Goal: Task Accomplishment & Management: Use online tool/utility

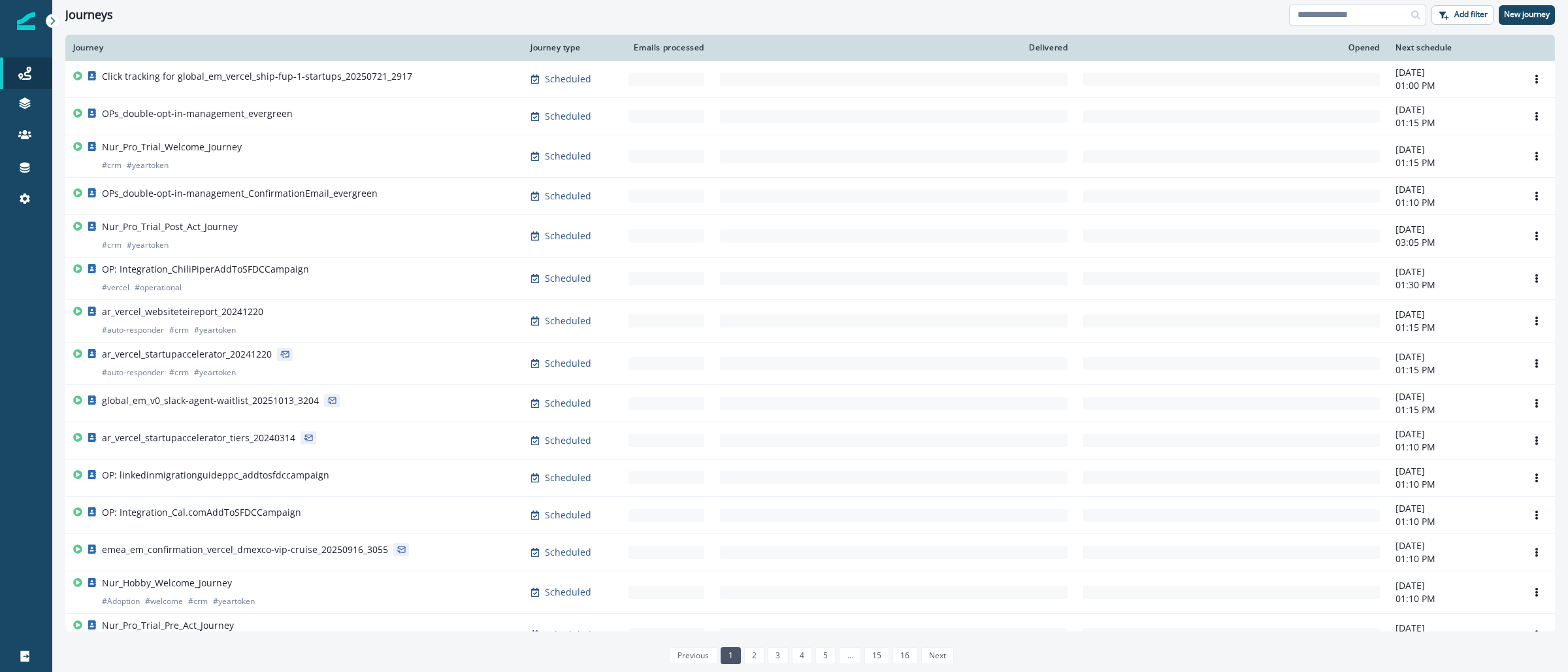
click at [1324, 13] on input at bounding box center [1358, 15] width 137 height 21
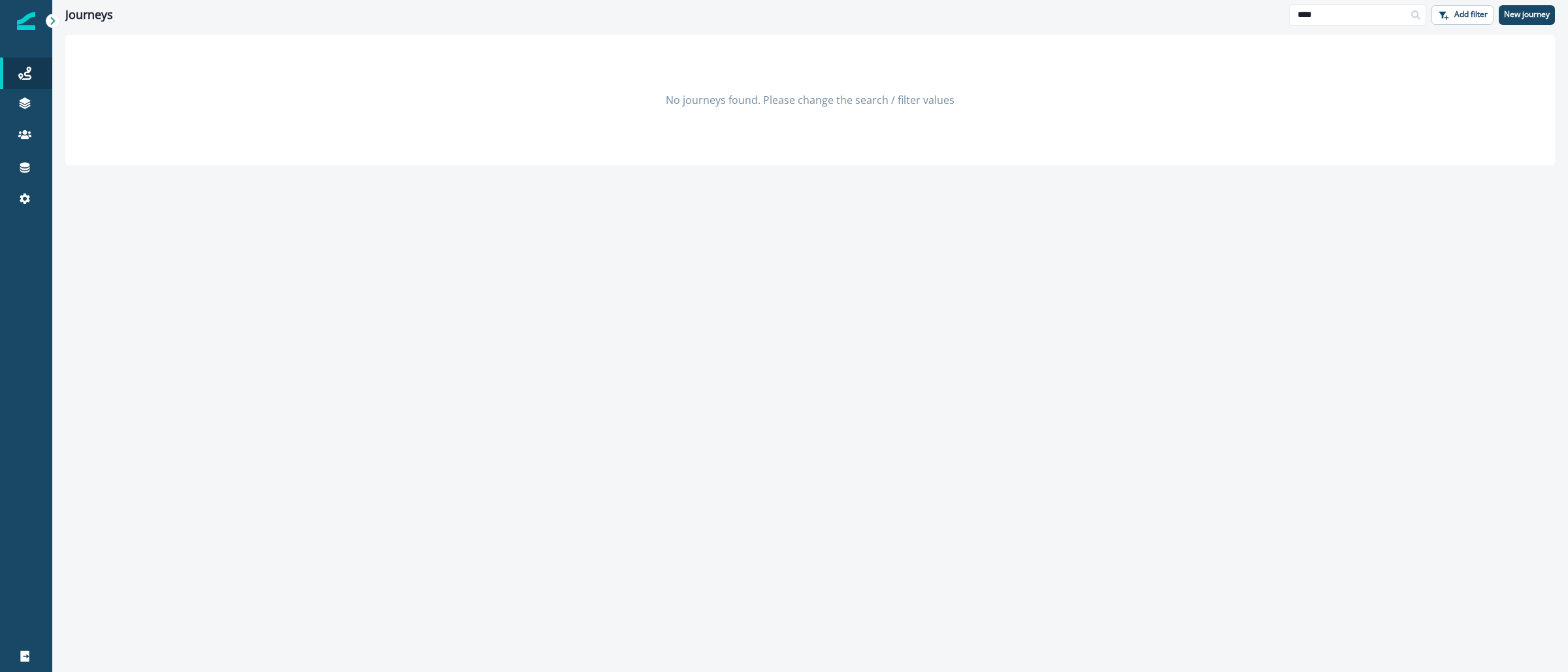
type input "****"
click at [1525, 19] on p "New journey" at bounding box center [1527, 15] width 46 height 9
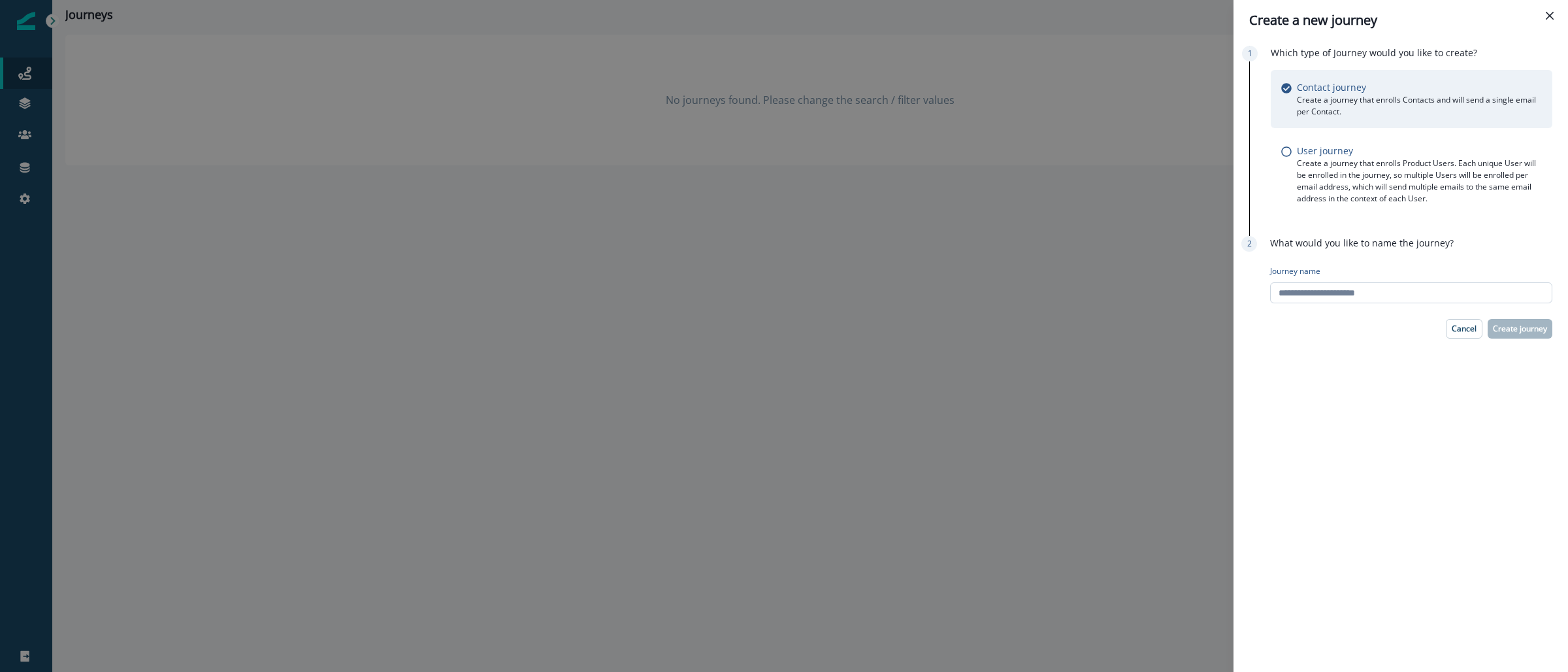
click at [1338, 284] on input "Journey name" at bounding box center [1412, 292] width 282 height 21
paste input "**********"
type input "**********"
click at [1541, 330] on p "Create journey" at bounding box center [1519, 329] width 54 height 9
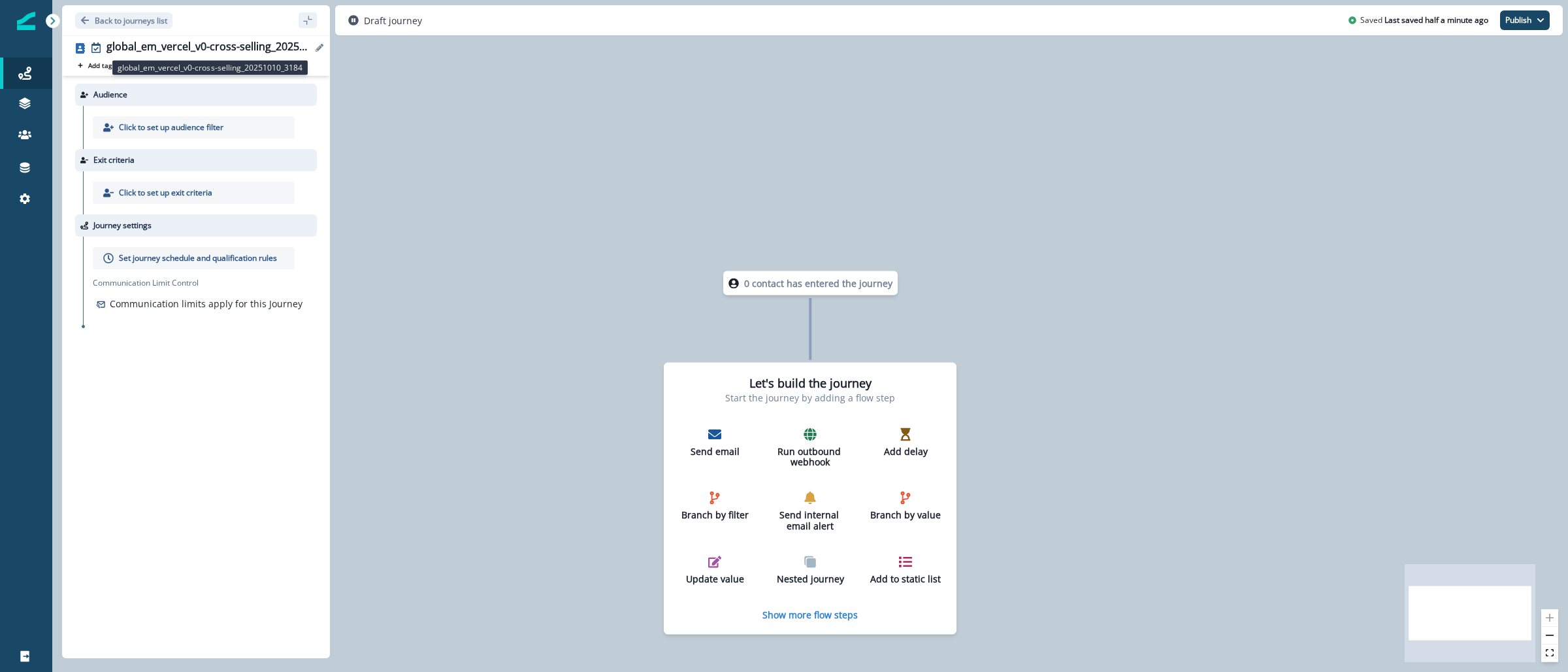
click at [239, 44] on div "global_em_vercel_v0-cross-selling_20251010_3184" at bounding box center [209, 48] width 205 height 15
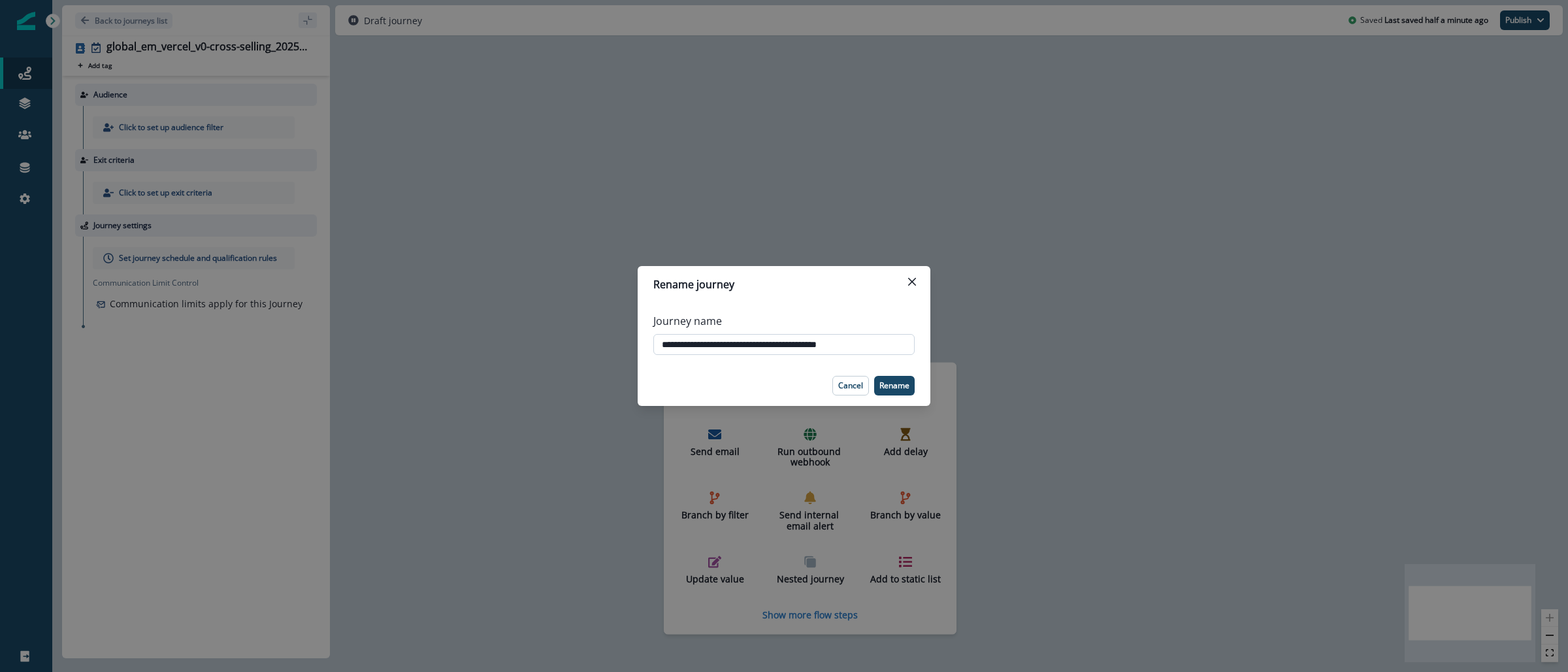
click at [784, 348] on input "**********" at bounding box center [784, 344] width 262 height 21
click at [784, 349] on input "**********" at bounding box center [784, 344] width 262 height 21
click at [926, 218] on div "**********" at bounding box center [784, 336] width 1568 height 672
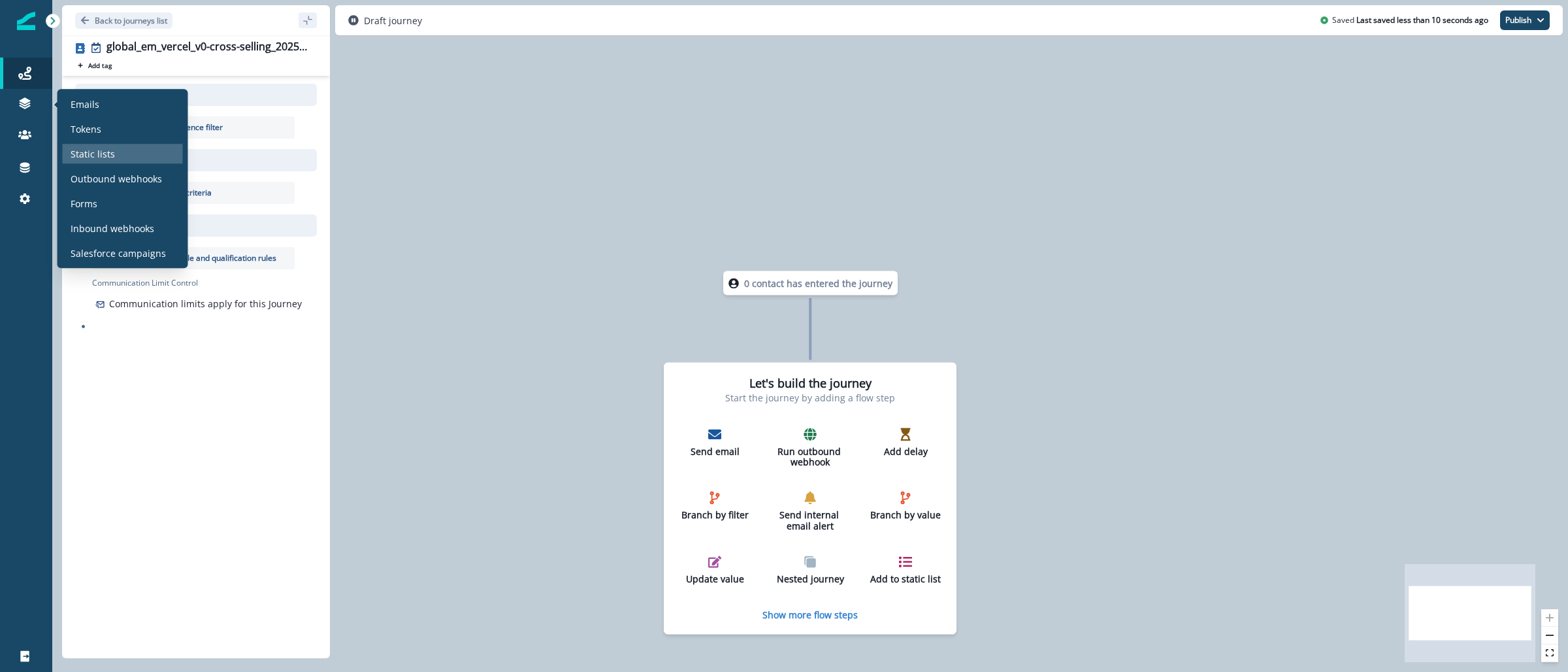
click at [111, 148] on p "Static lists" at bounding box center [93, 154] width 45 height 14
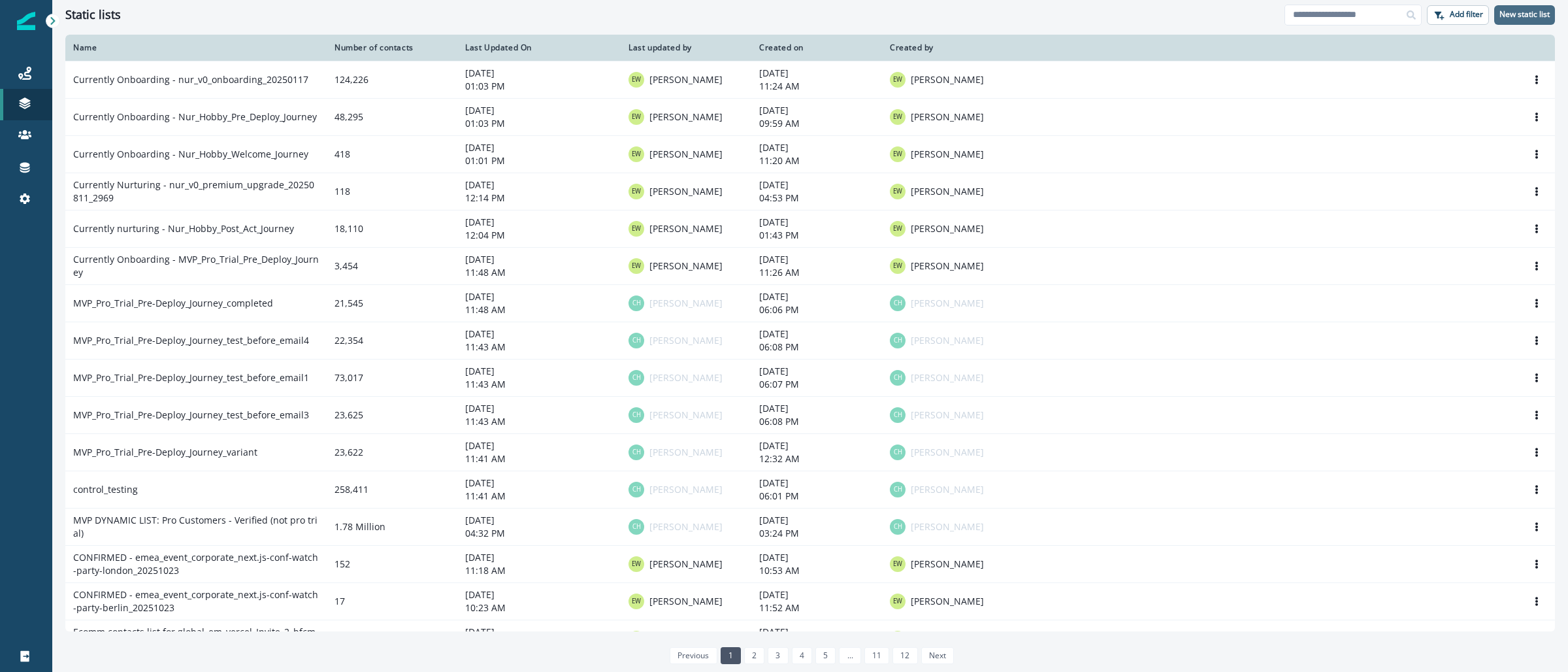
click at [1504, 19] on p "New static list" at bounding box center [1525, 15] width 51 height 9
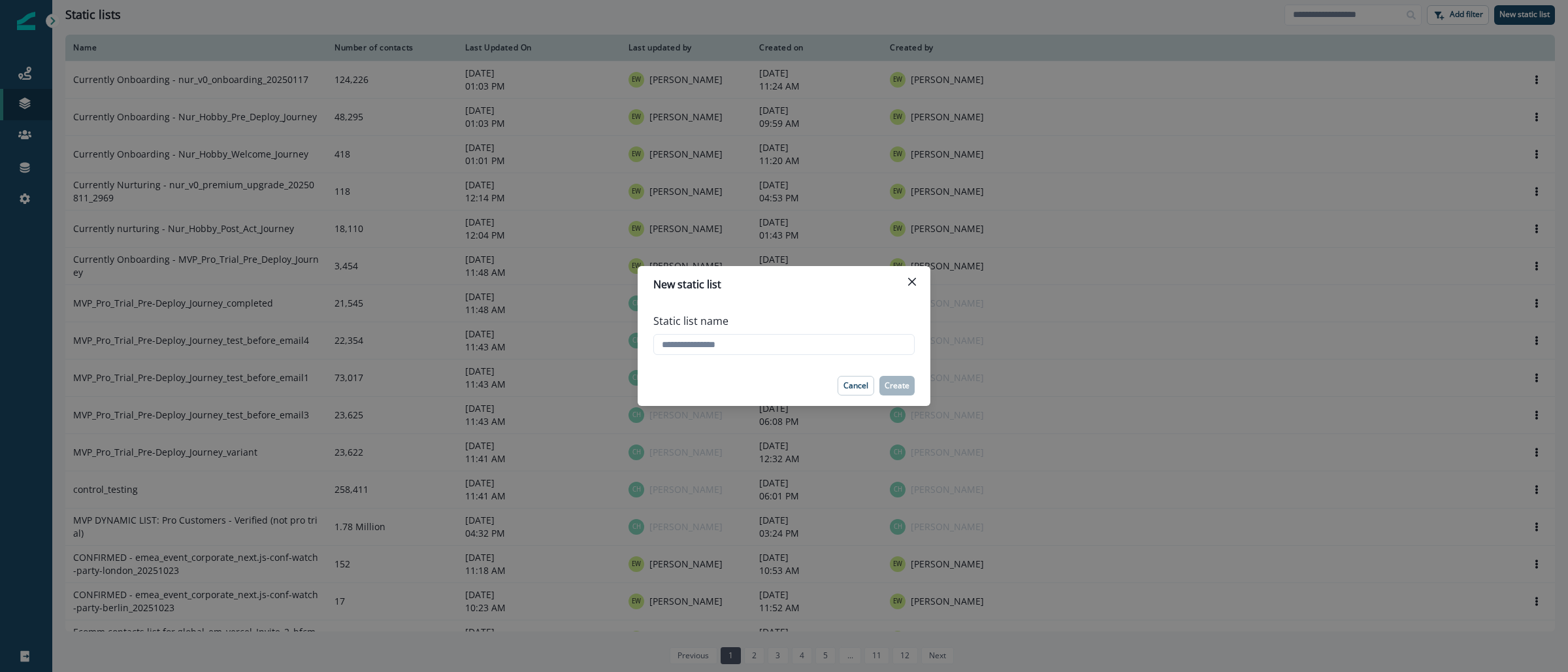
paste input "**********"
type input "**********"
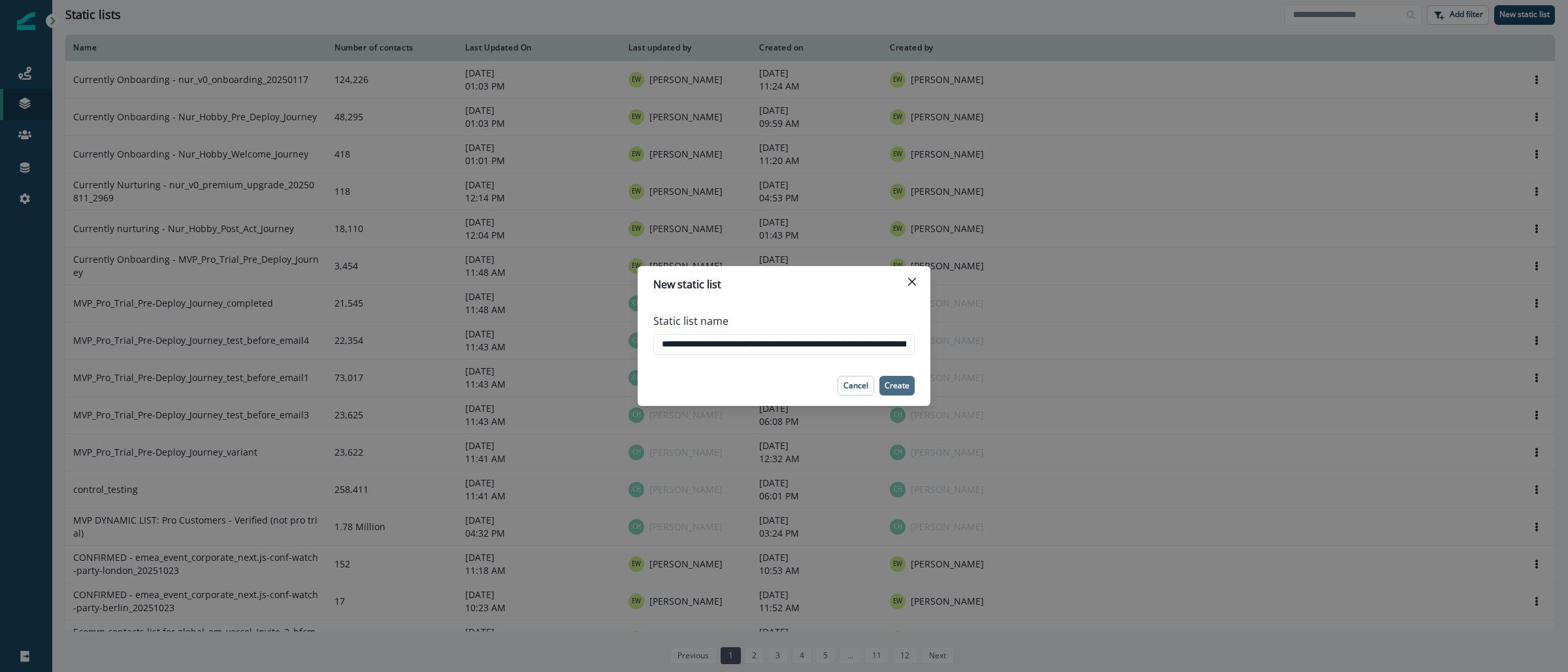
click at [886, 385] on p "Create" at bounding box center [897, 386] width 25 height 9
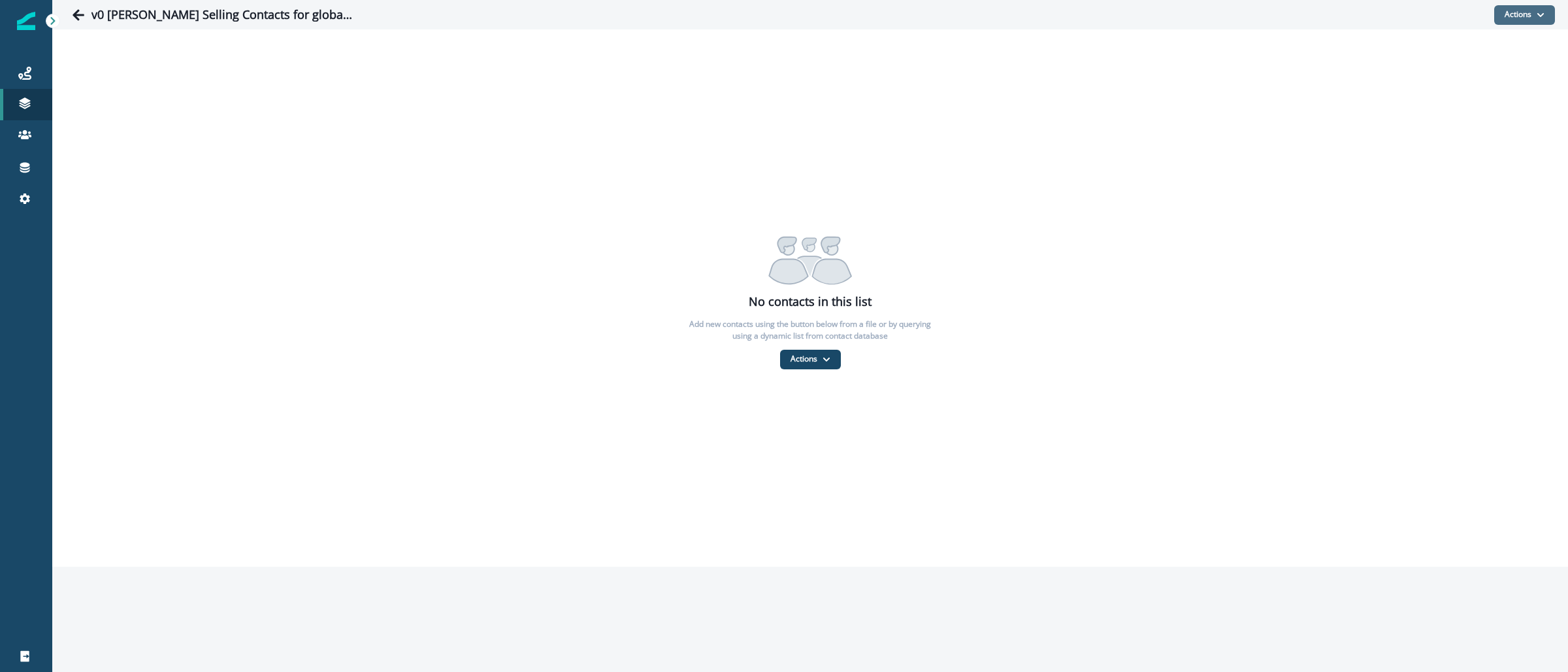
click at [1515, 19] on button "Actions" at bounding box center [1524, 15] width 61 height 19
click at [1512, 70] on button "From a CSV file" at bounding box center [1496, 70] width 117 height 21
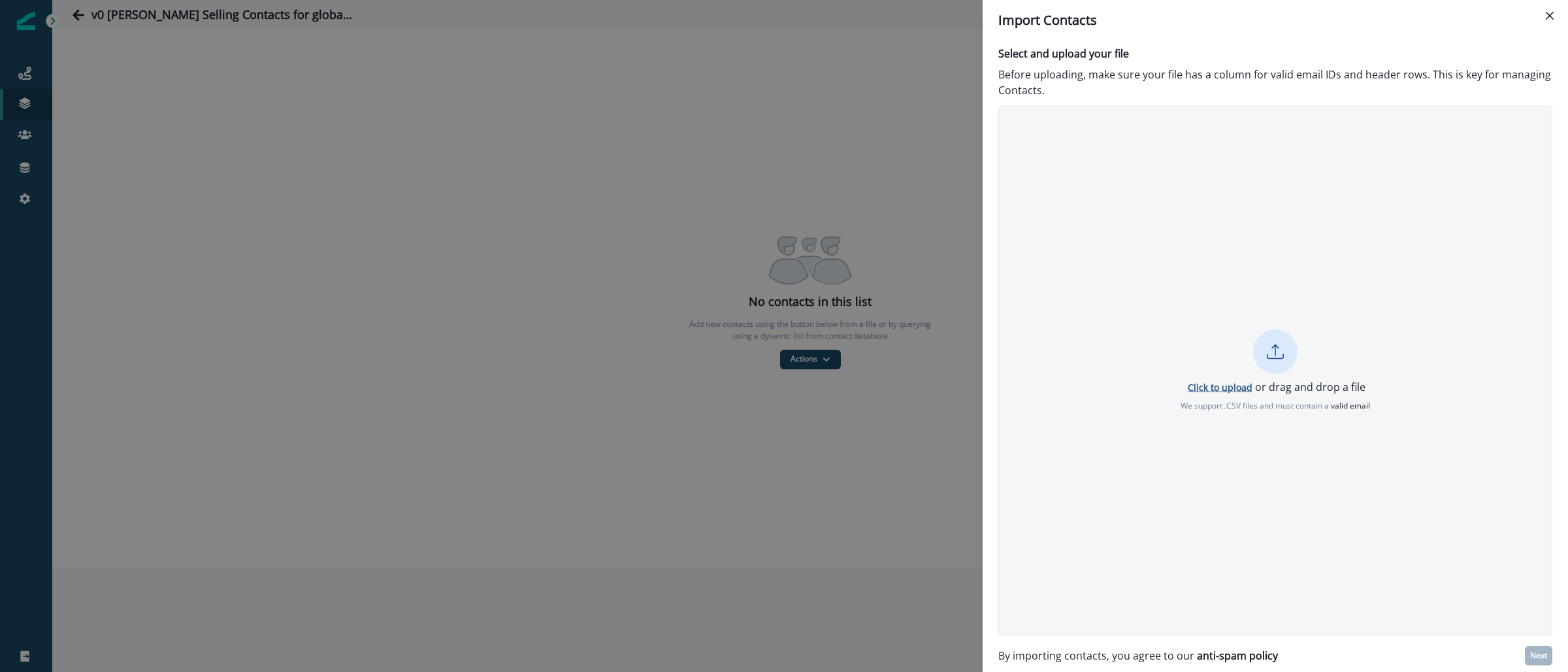
click at [1212, 387] on p "Click to upload" at bounding box center [1220, 387] width 65 height 13
click at [1535, 659] on p "Next" at bounding box center [1539, 655] width 17 height 9
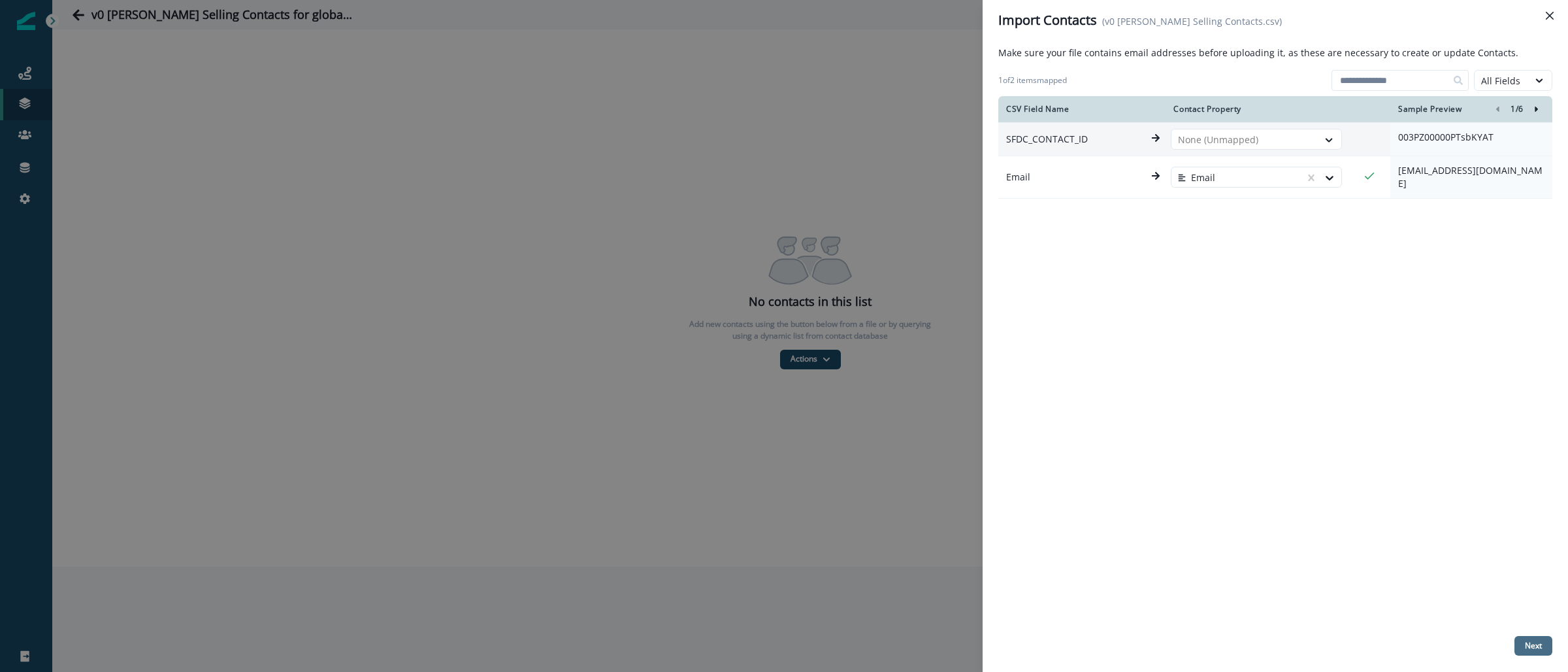
click at [1538, 650] on p "Next" at bounding box center [1533, 646] width 17 height 9
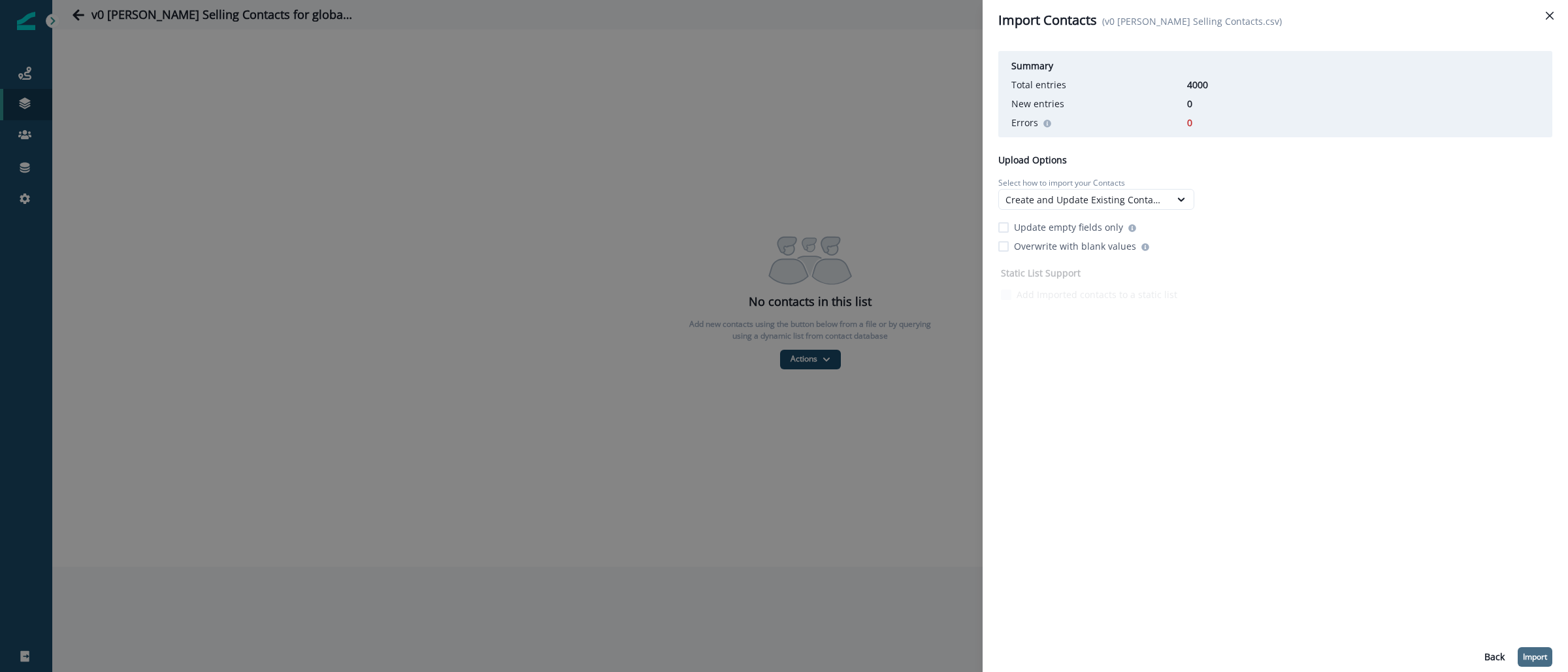
click at [1539, 654] on p "Import" at bounding box center [1535, 657] width 24 height 9
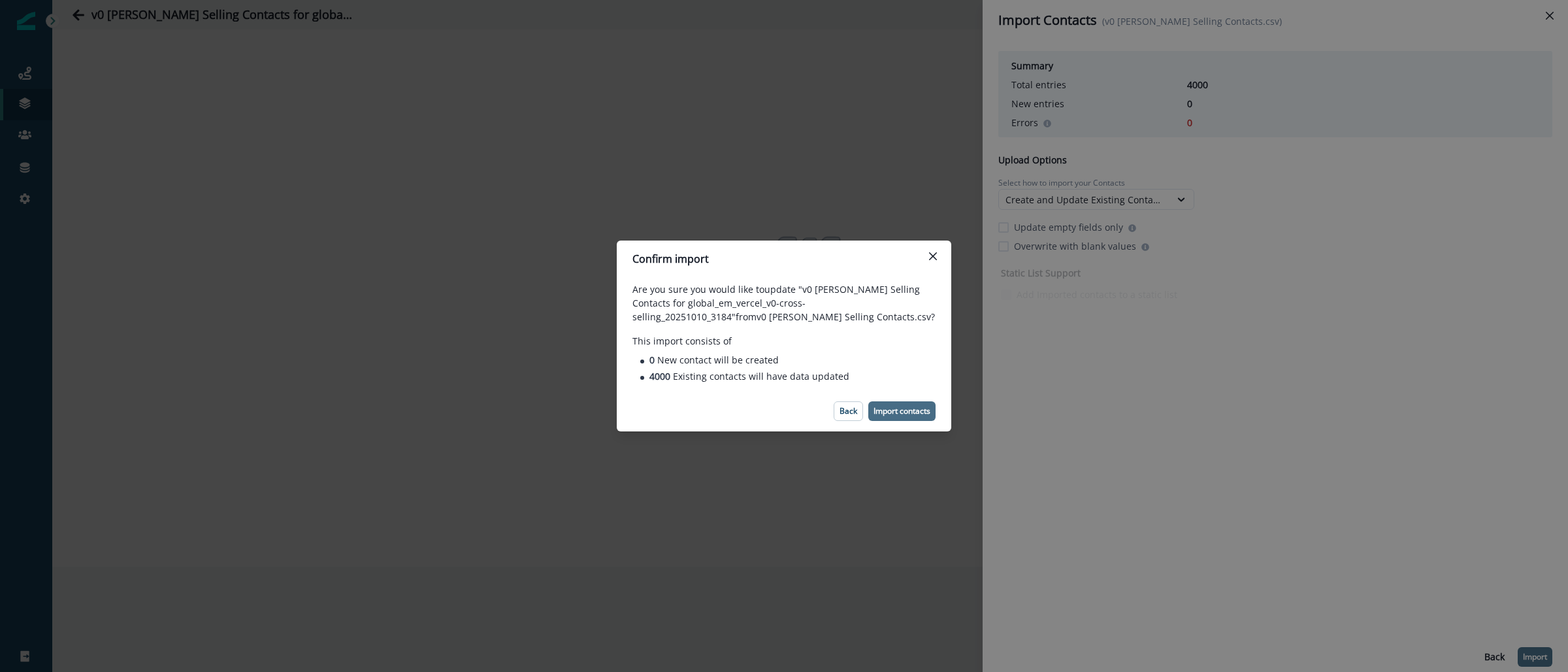
click at [899, 410] on p "Import contacts" at bounding box center [902, 411] width 57 height 9
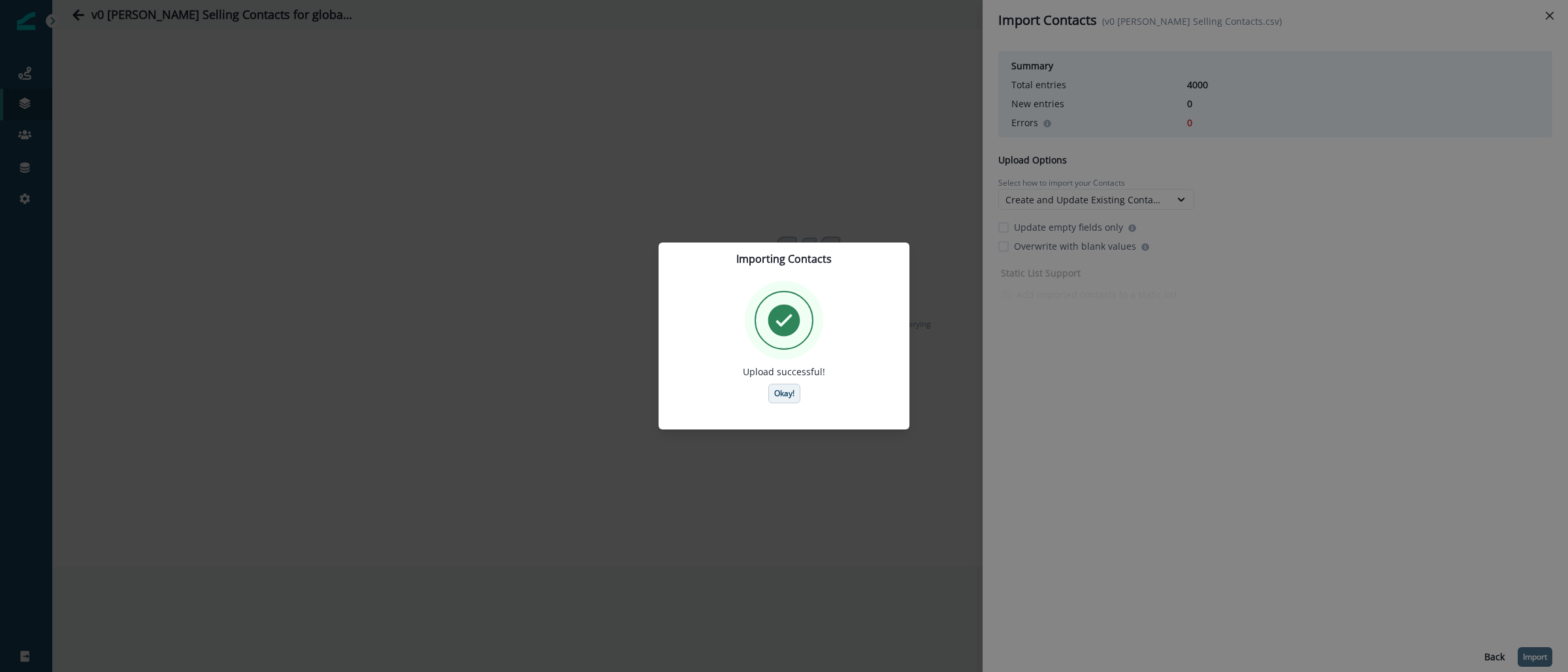
click at [774, 395] on p "Okay!" at bounding box center [784, 394] width 20 height 9
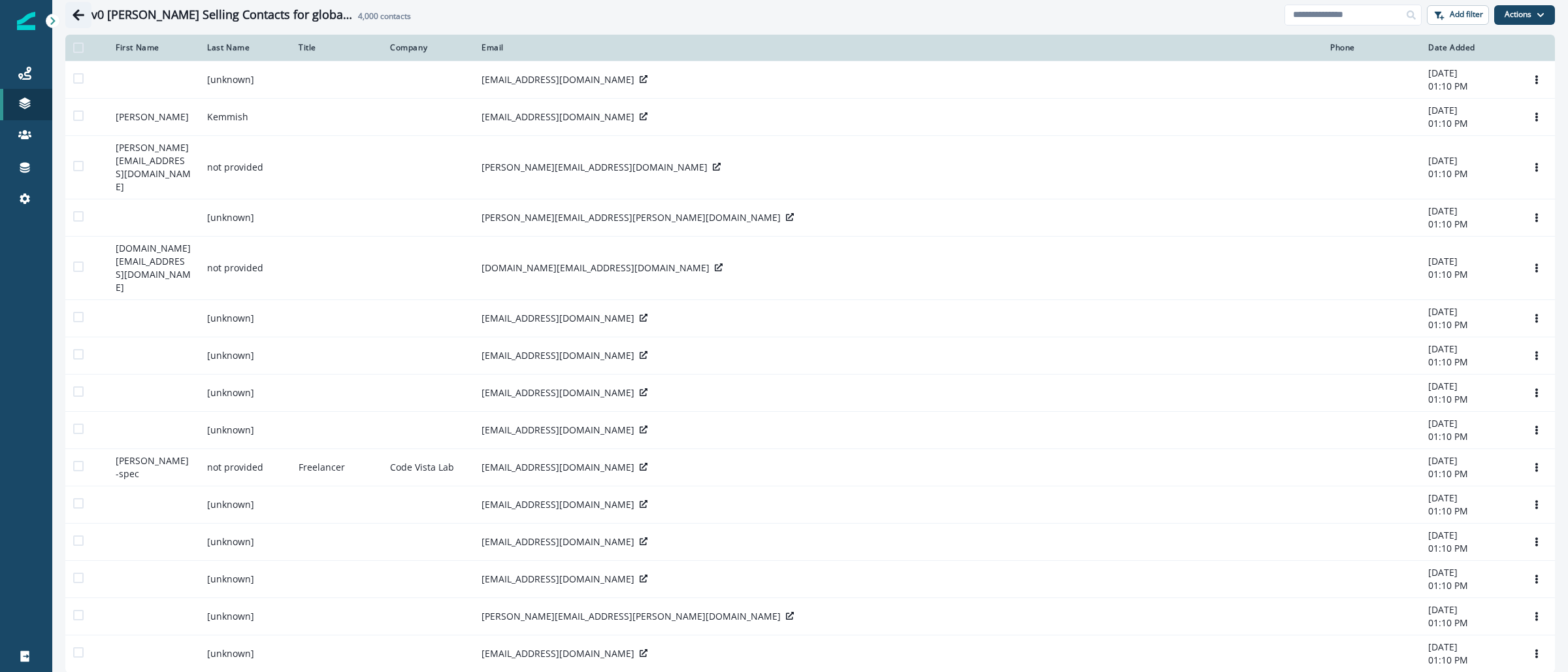
click at [79, 21] on icon "Go back" at bounding box center [79, 15] width 13 height 13
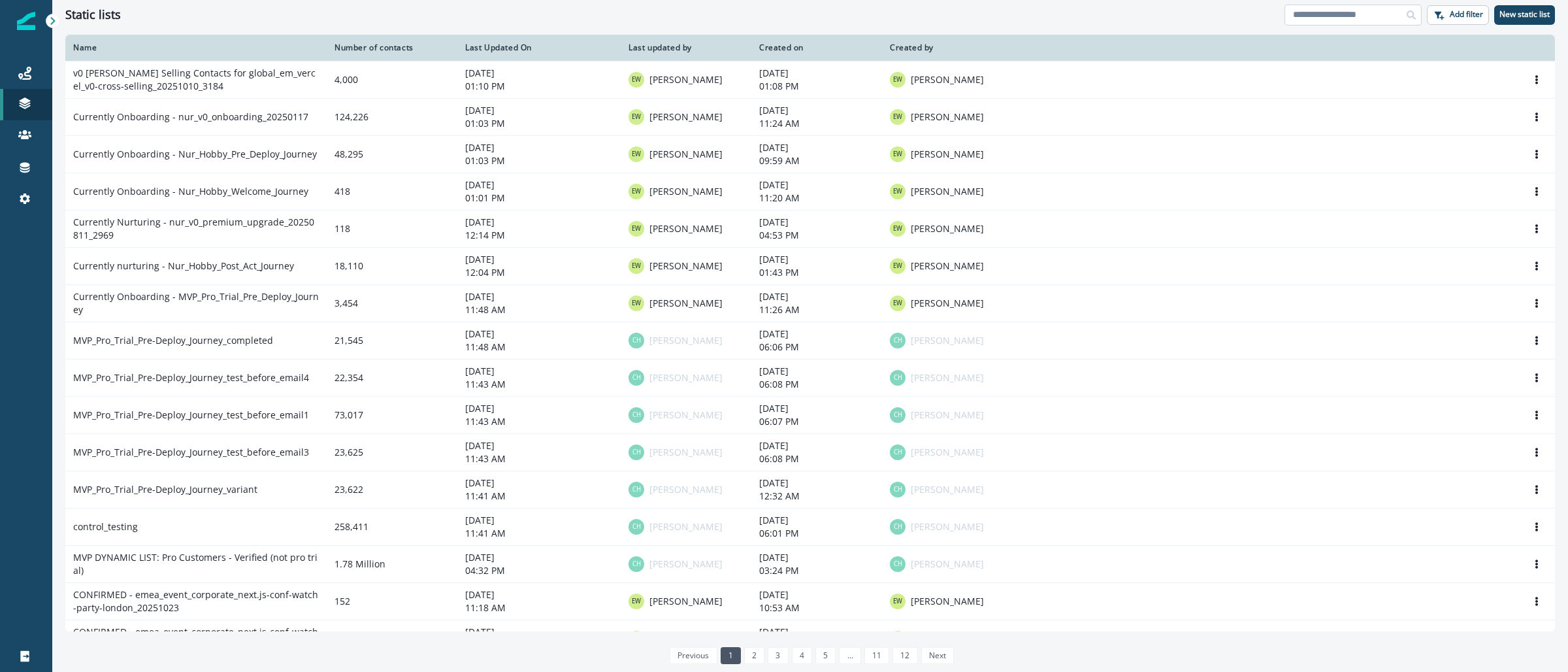
click at [1328, 18] on input at bounding box center [1353, 15] width 137 height 21
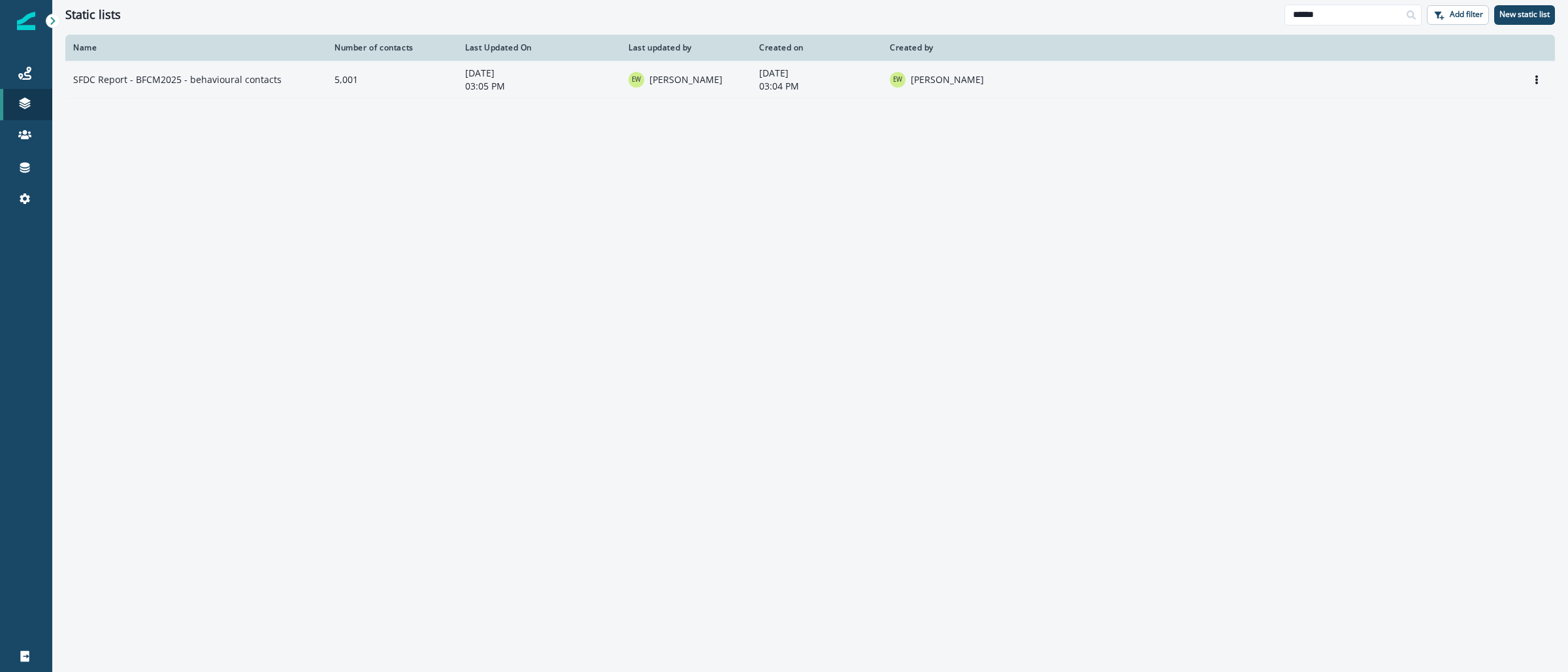
type input "******"
click at [246, 75] on td "SFDC Report - BFCM2025 - behavioural contacts" at bounding box center [196, 79] width 262 height 37
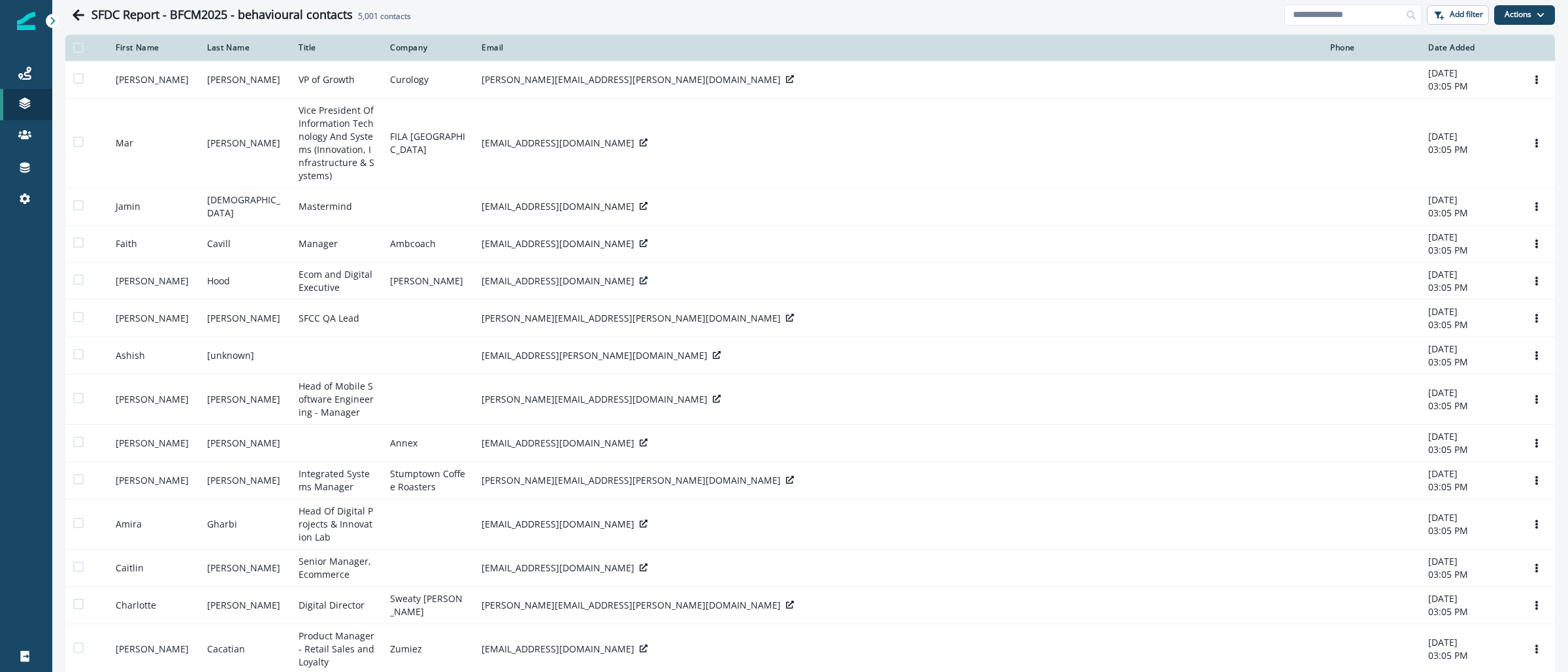
click at [75, 46] on span at bounding box center [79, 48] width 11 height 11
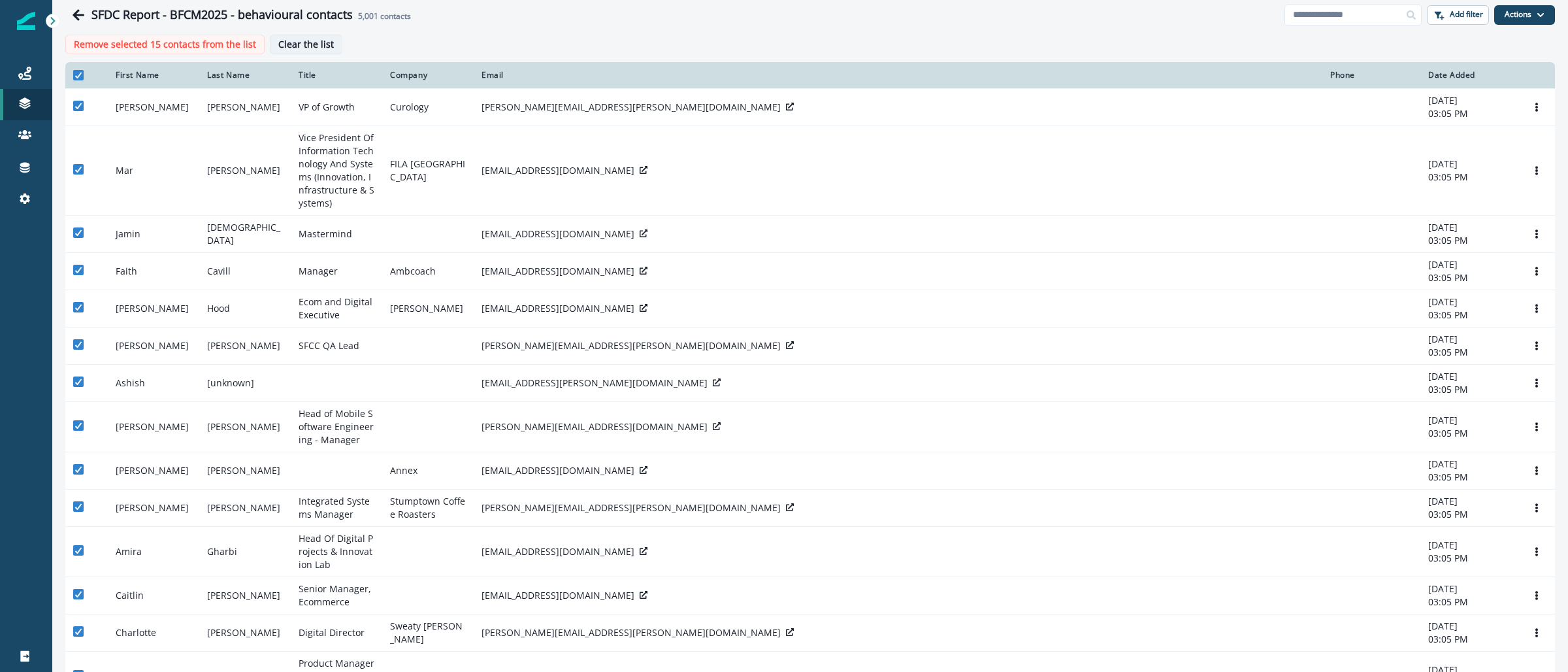
click at [293, 45] on p "Clear the list" at bounding box center [306, 45] width 55 height 11
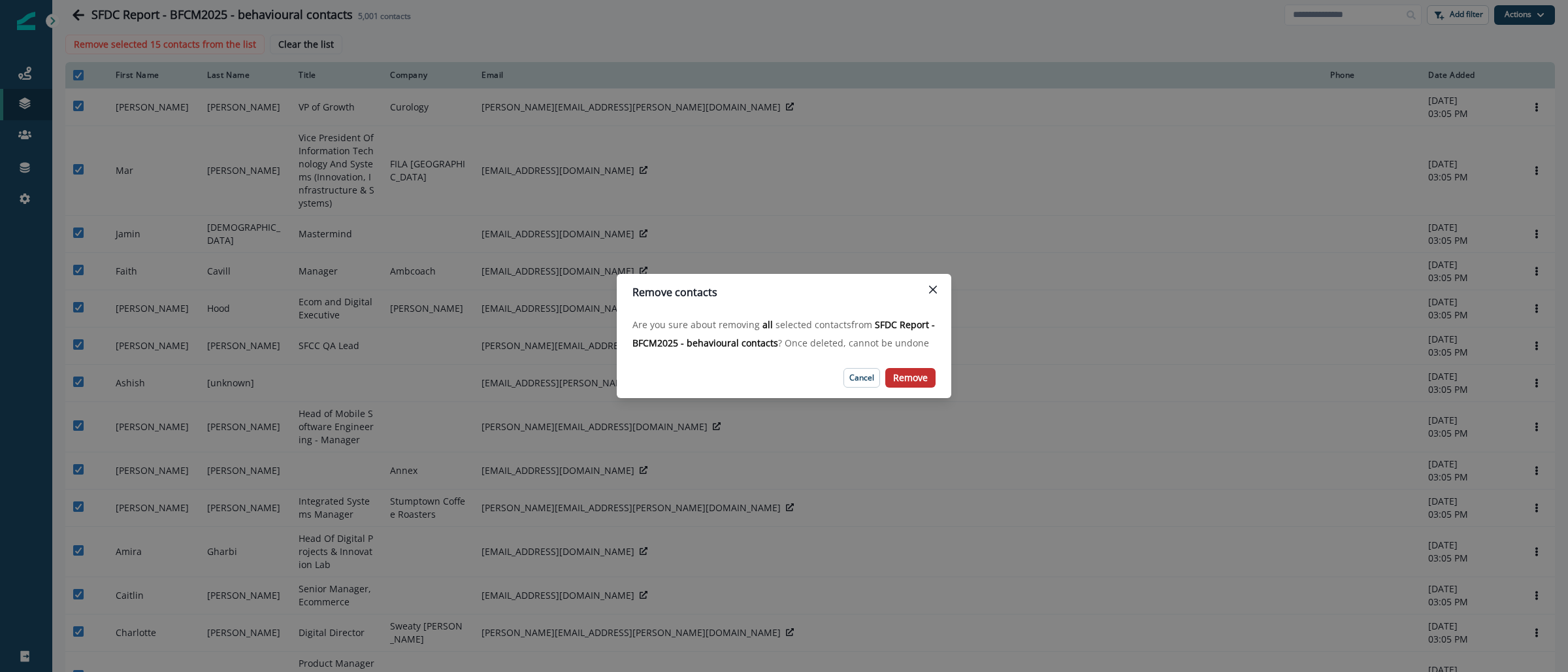
click at [919, 378] on p "Remove" at bounding box center [911, 378] width 35 height 11
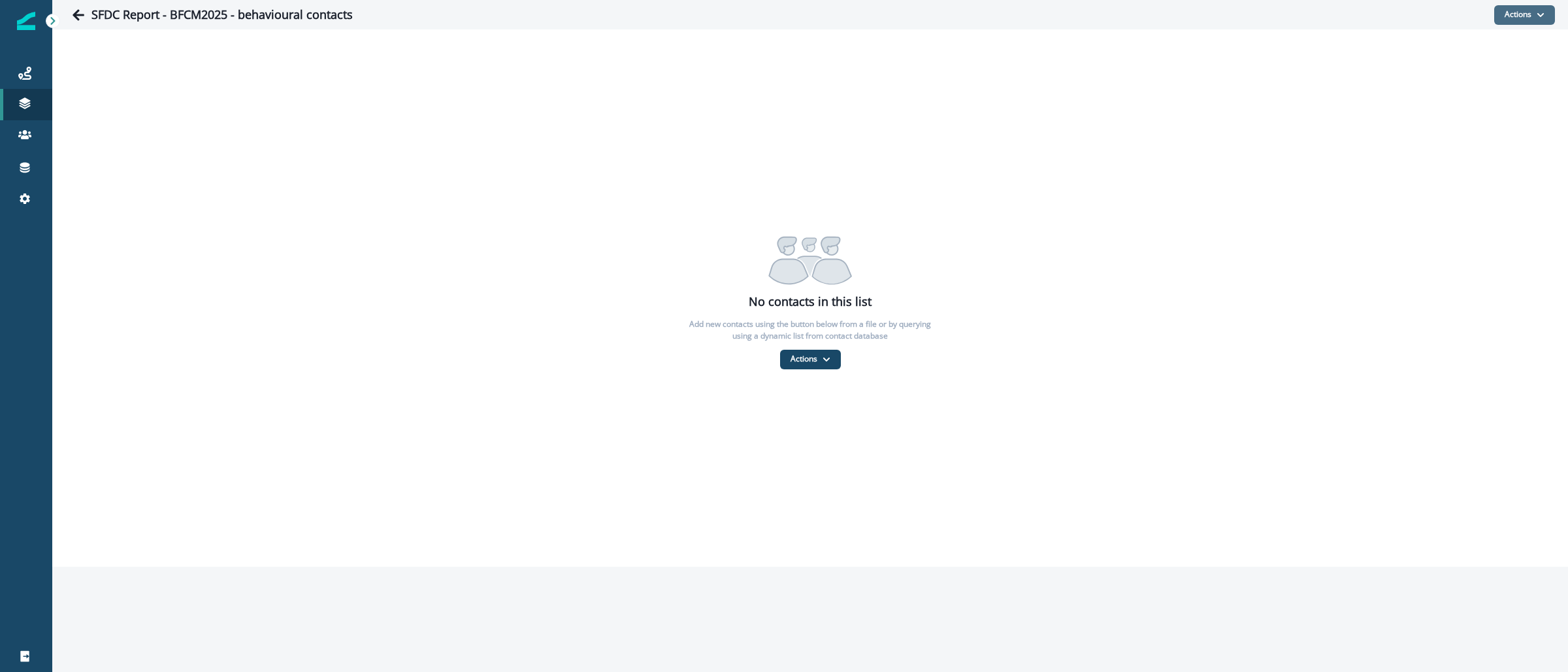
click at [1531, 17] on button "Actions" at bounding box center [1524, 15] width 61 height 19
click at [1493, 68] on button "From a CSV file" at bounding box center [1496, 70] width 117 height 21
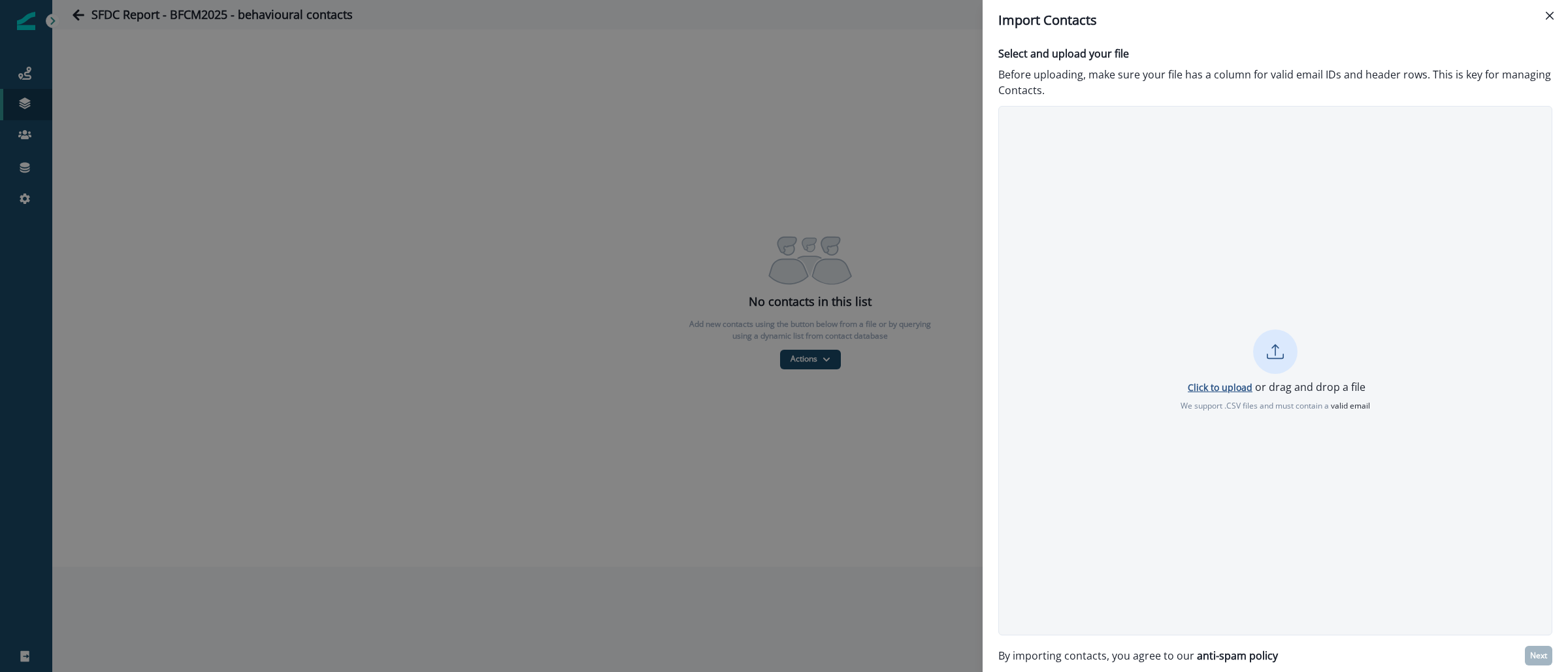
click at [1226, 388] on p "Click to upload" at bounding box center [1220, 387] width 65 height 13
click at [1531, 648] on button "Next" at bounding box center [1538, 655] width 27 height 19
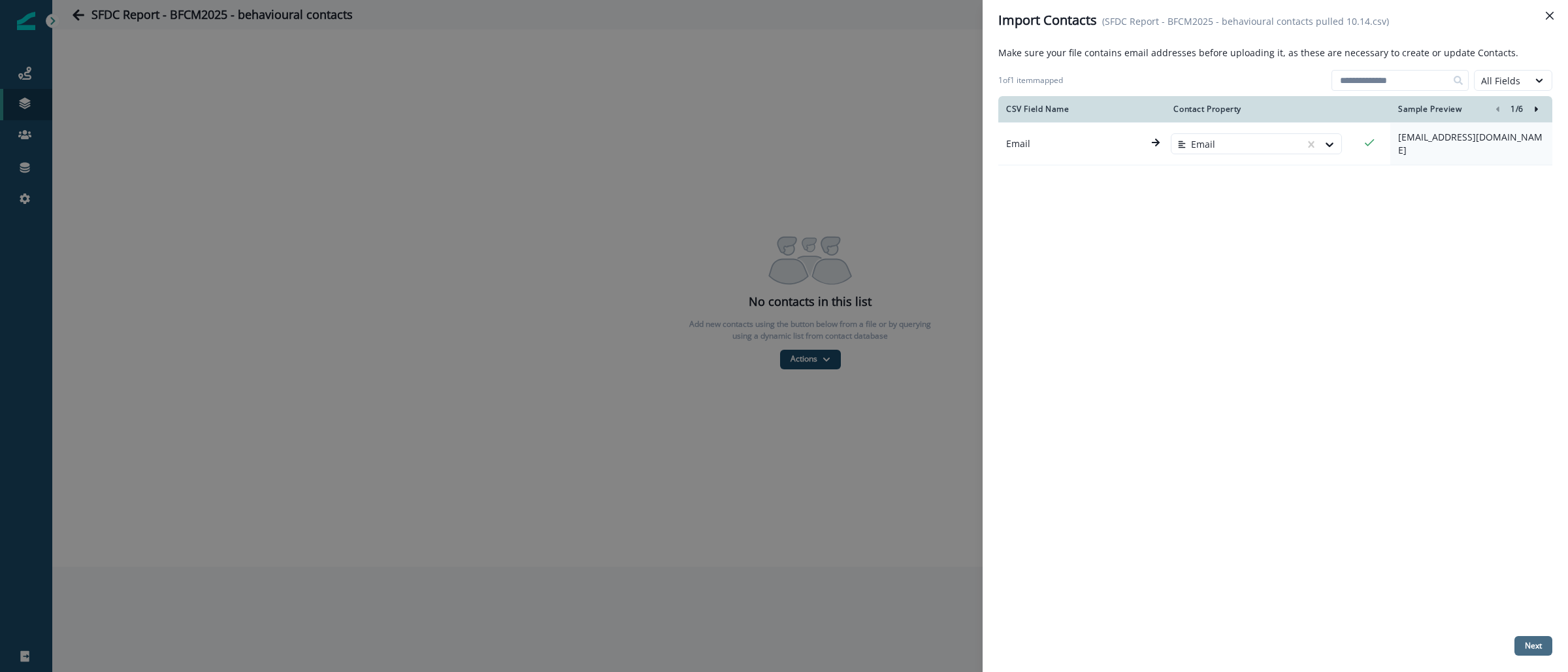
click at [1525, 647] on p "Next" at bounding box center [1533, 646] width 17 height 9
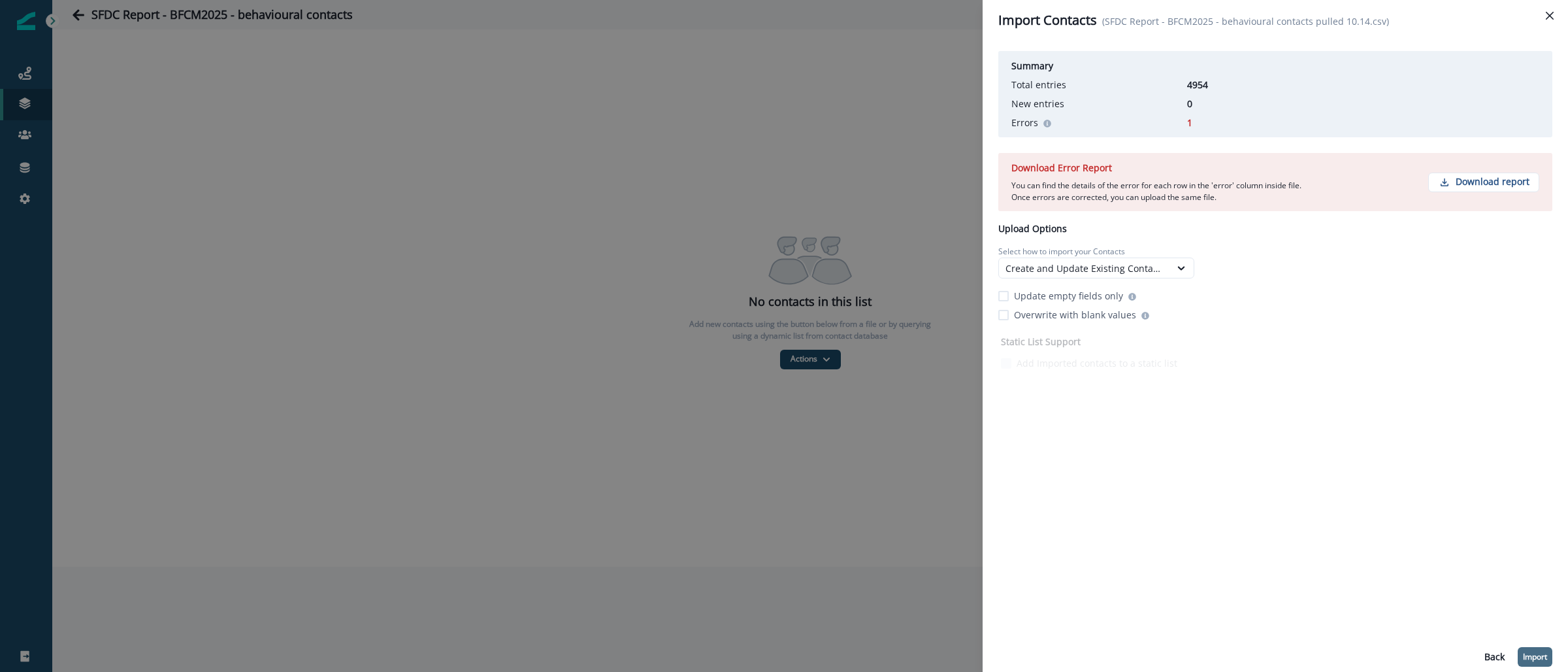
click at [1535, 659] on p "Import" at bounding box center [1535, 657] width 24 height 9
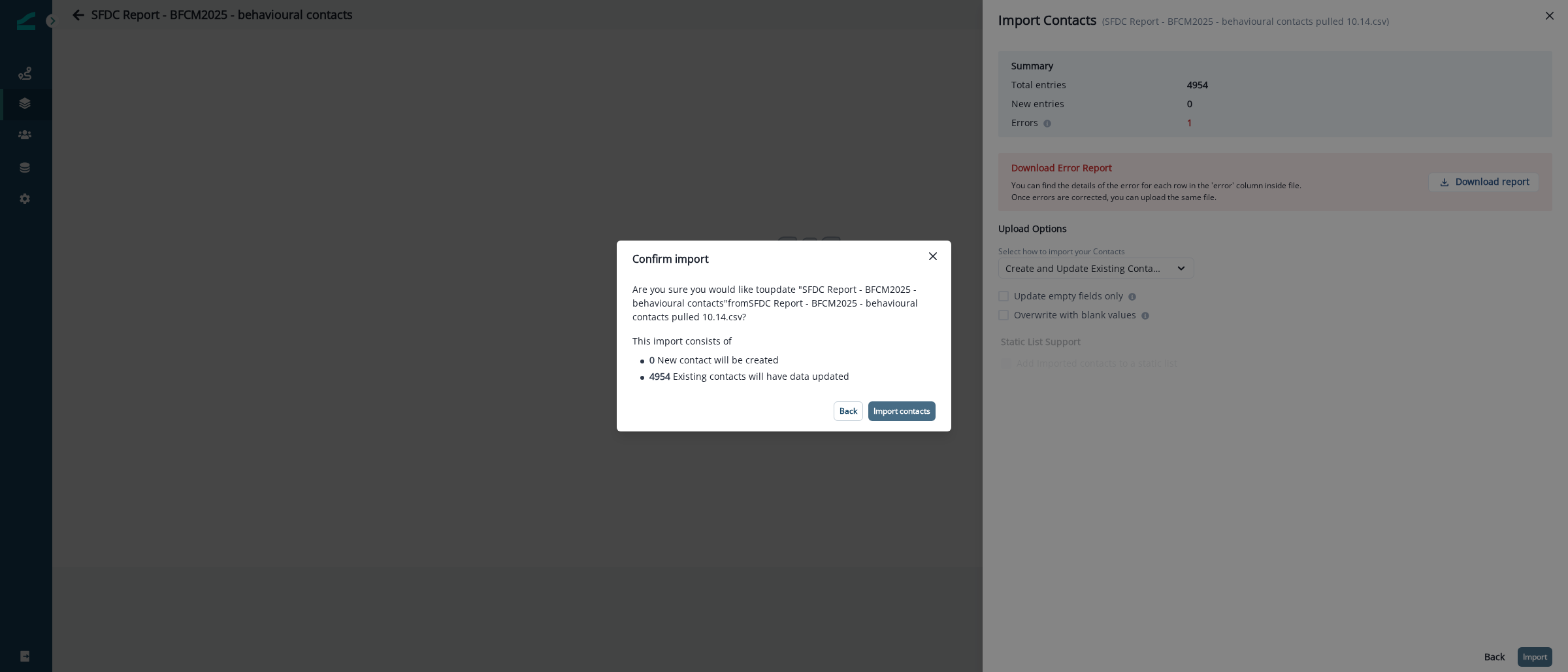
click at [908, 412] on p "Import contacts" at bounding box center [902, 411] width 57 height 9
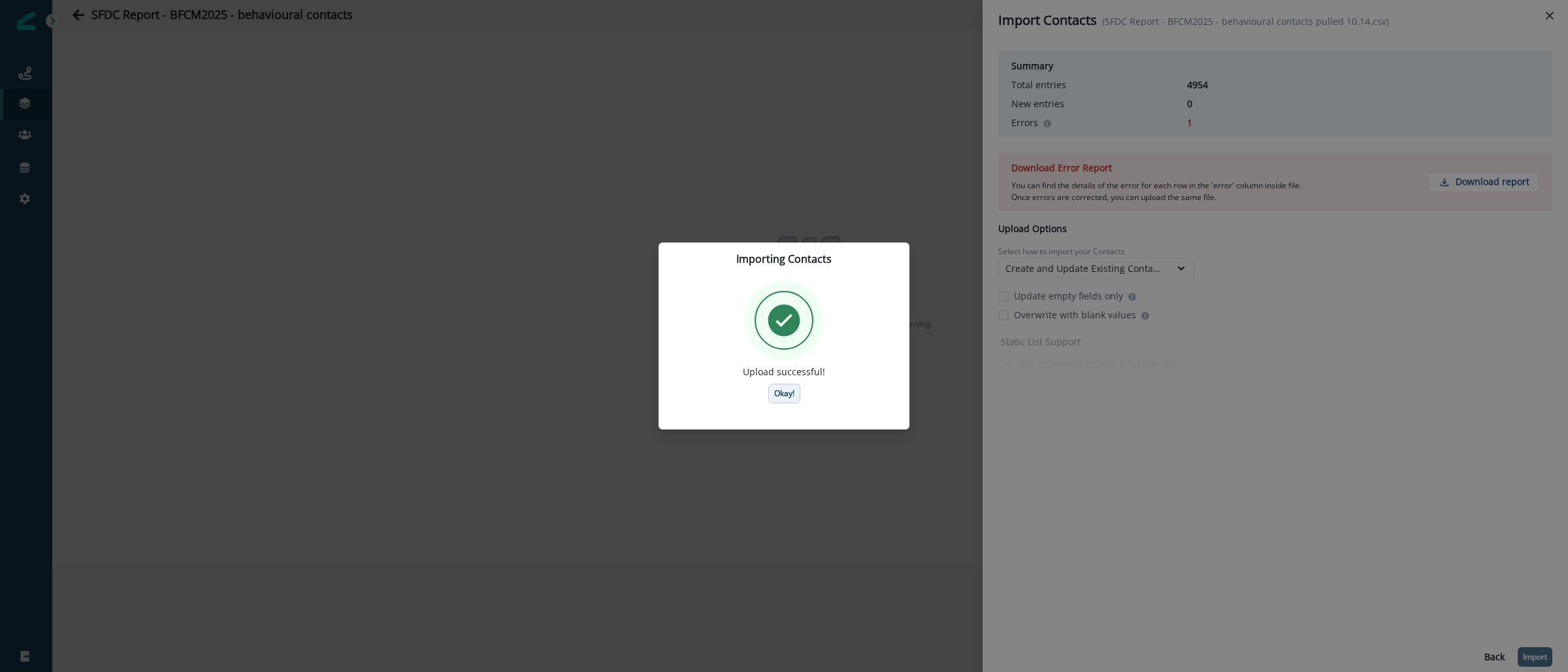
click at [791, 400] on button "Okay!" at bounding box center [784, 393] width 32 height 19
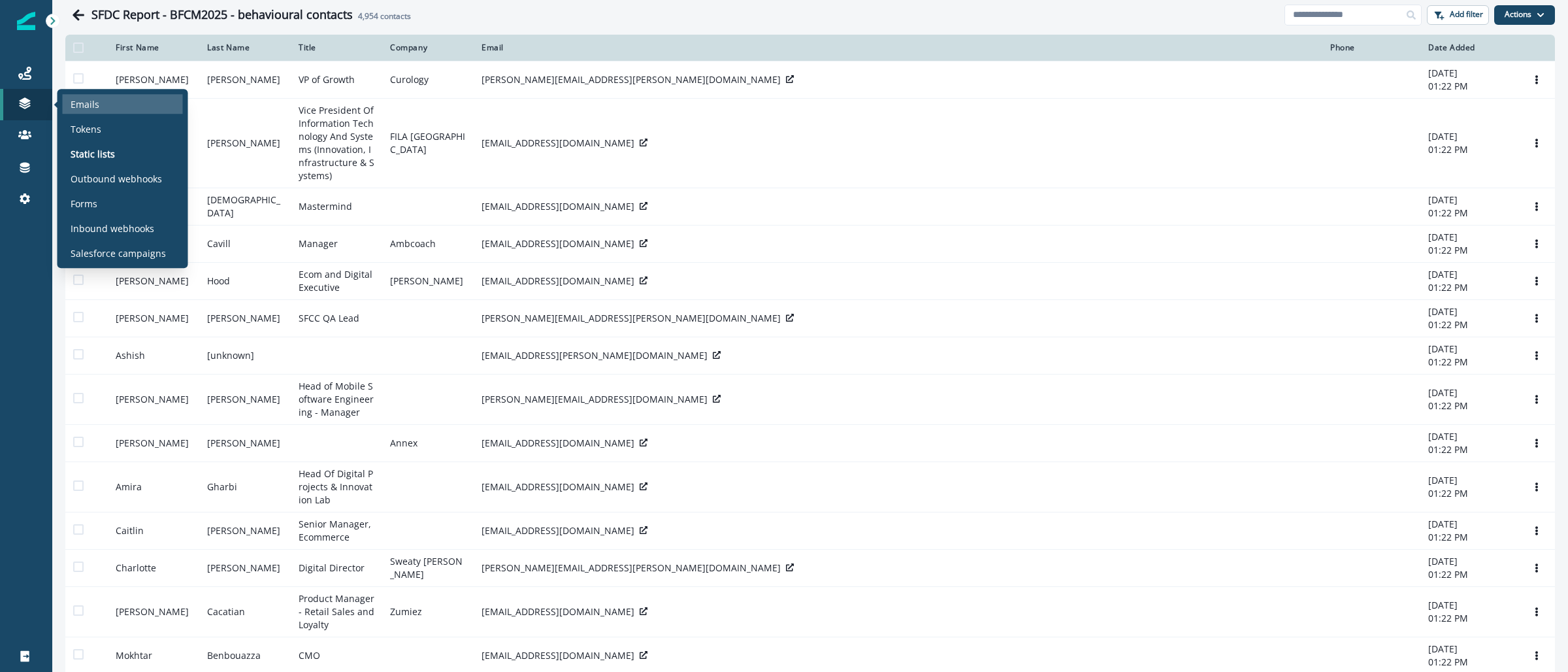
click at [95, 103] on p "Emails" at bounding box center [85, 104] width 29 height 14
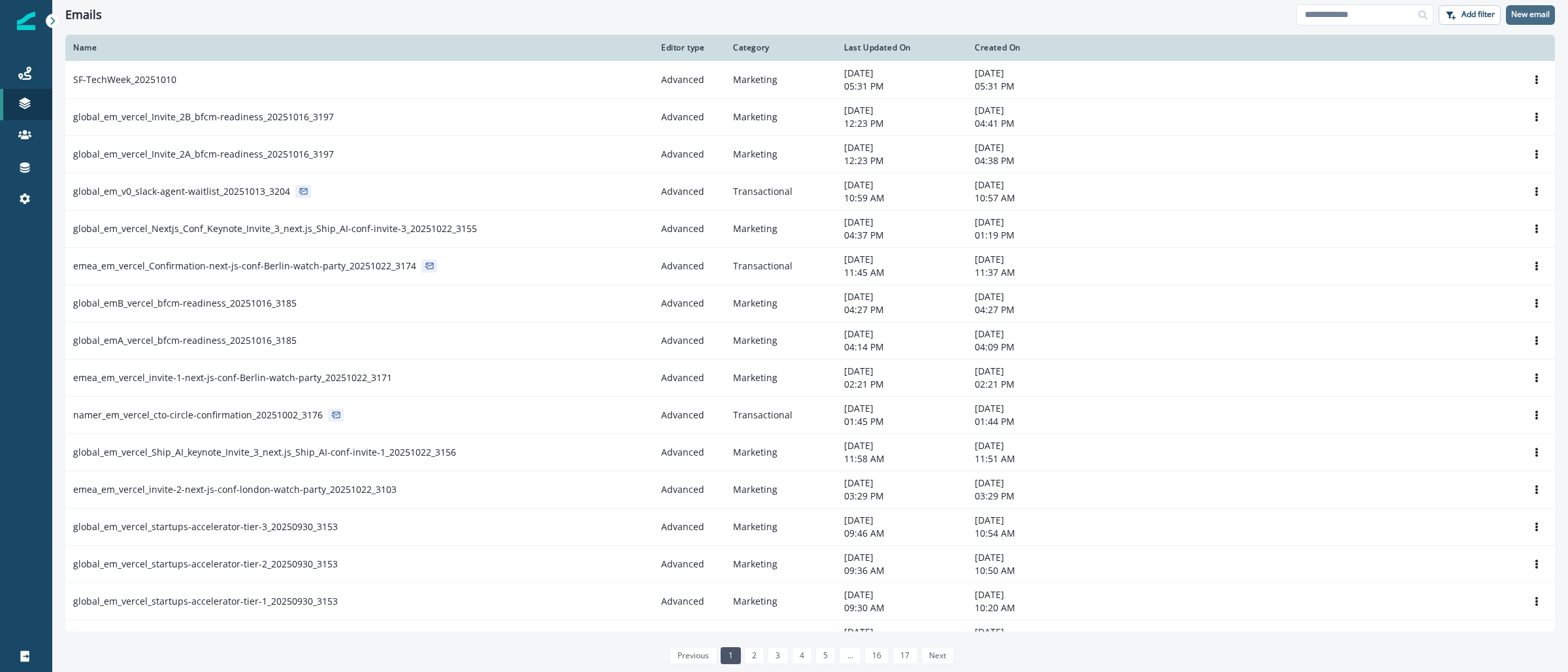
click at [1527, 13] on p "New email" at bounding box center [1531, 15] width 39 height 9
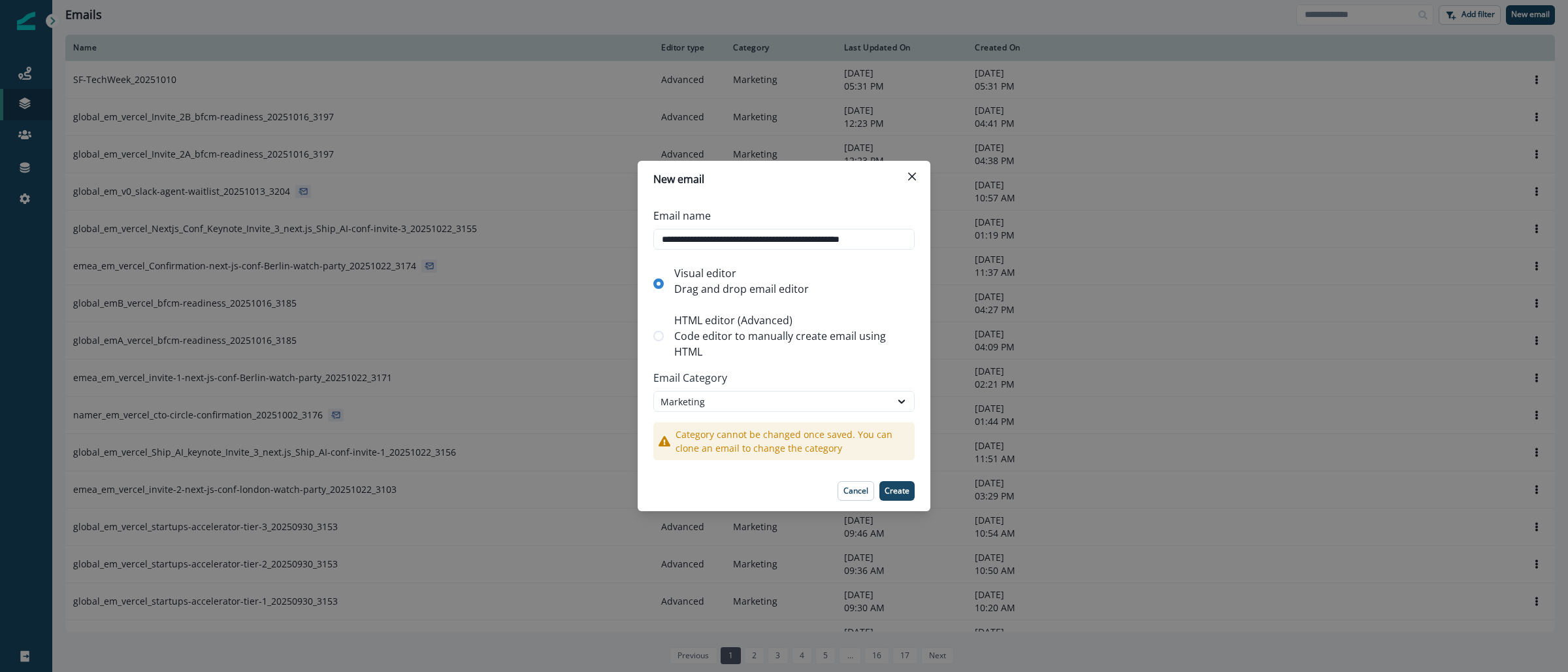
scroll to position [0, 5]
click at [782, 336] on p "Code editor to manually create email using HTML" at bounding box center [792, 344] width 235 height 31
type input "**********"
click at [897, 488] on p "Create" at bounding box center [897, 491] width 25 height 9
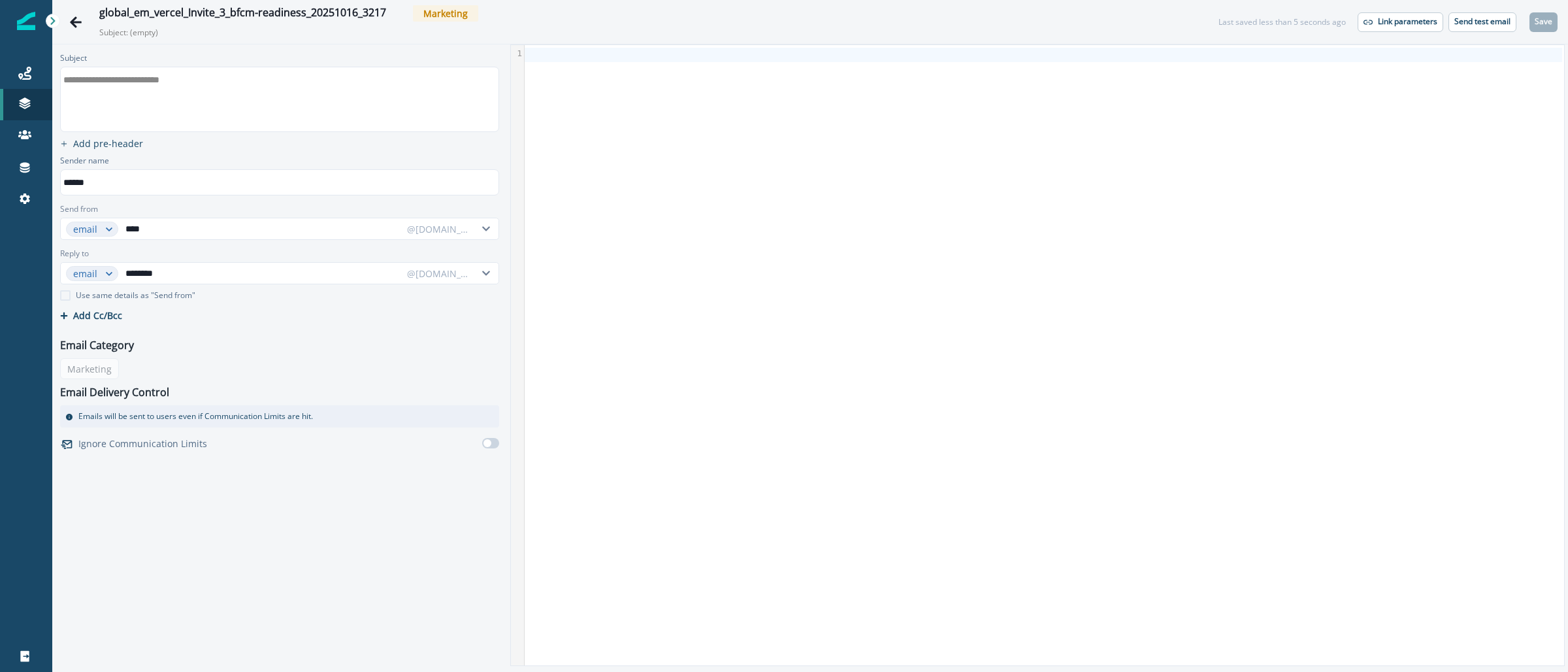
click at [296, 86] on div "**********" at bounding box center [278, 79] width 436 height 19
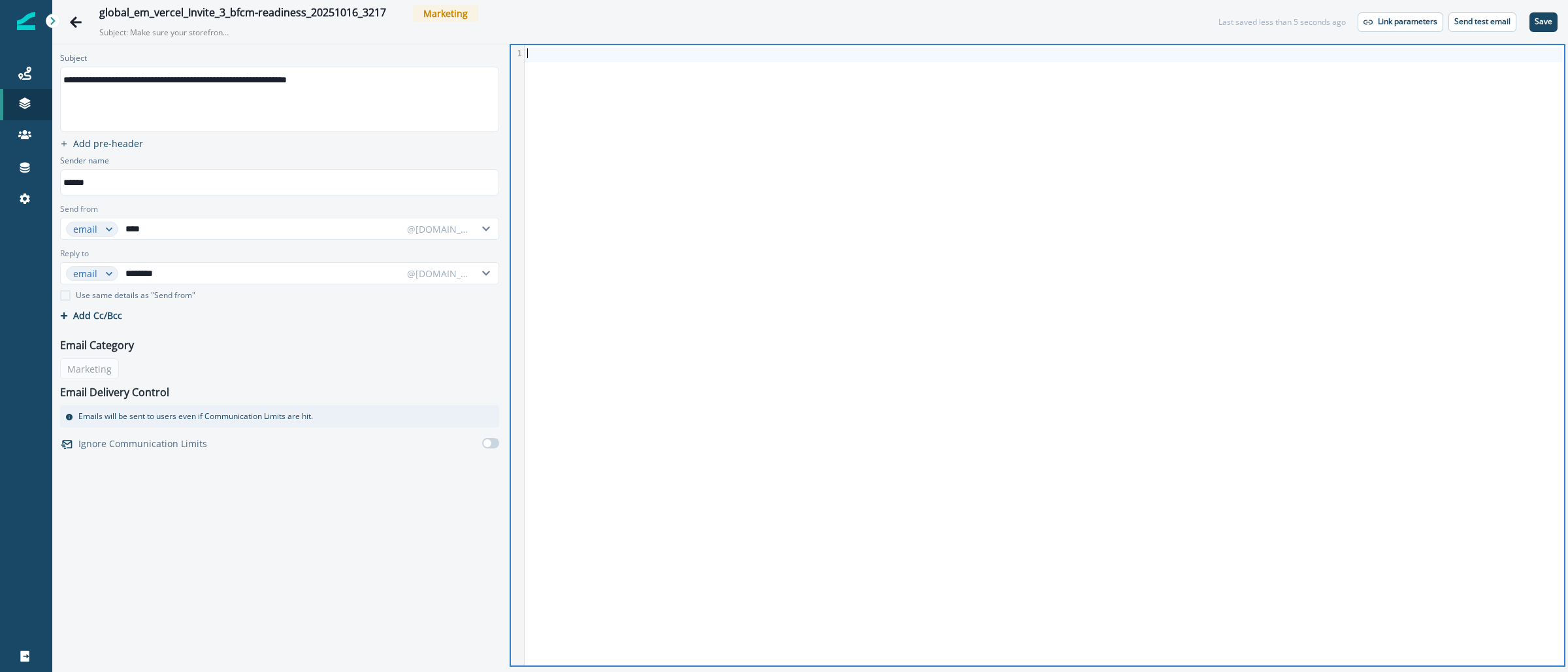
click at [766, 99] on div at bounding box center [1043, 355] width 1037 height 620
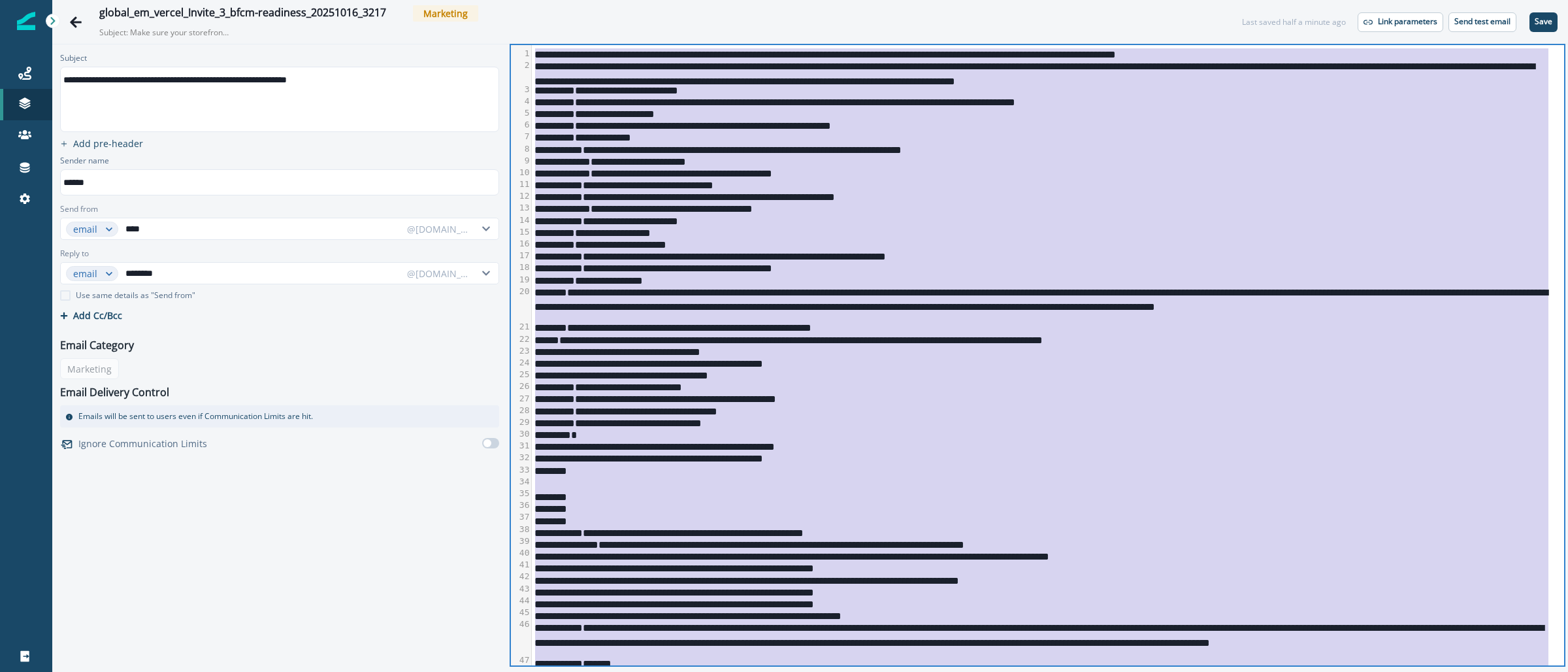
click at [1268, 403] on div "**********" at bounding box center [1041, 398] width 1017 height 12
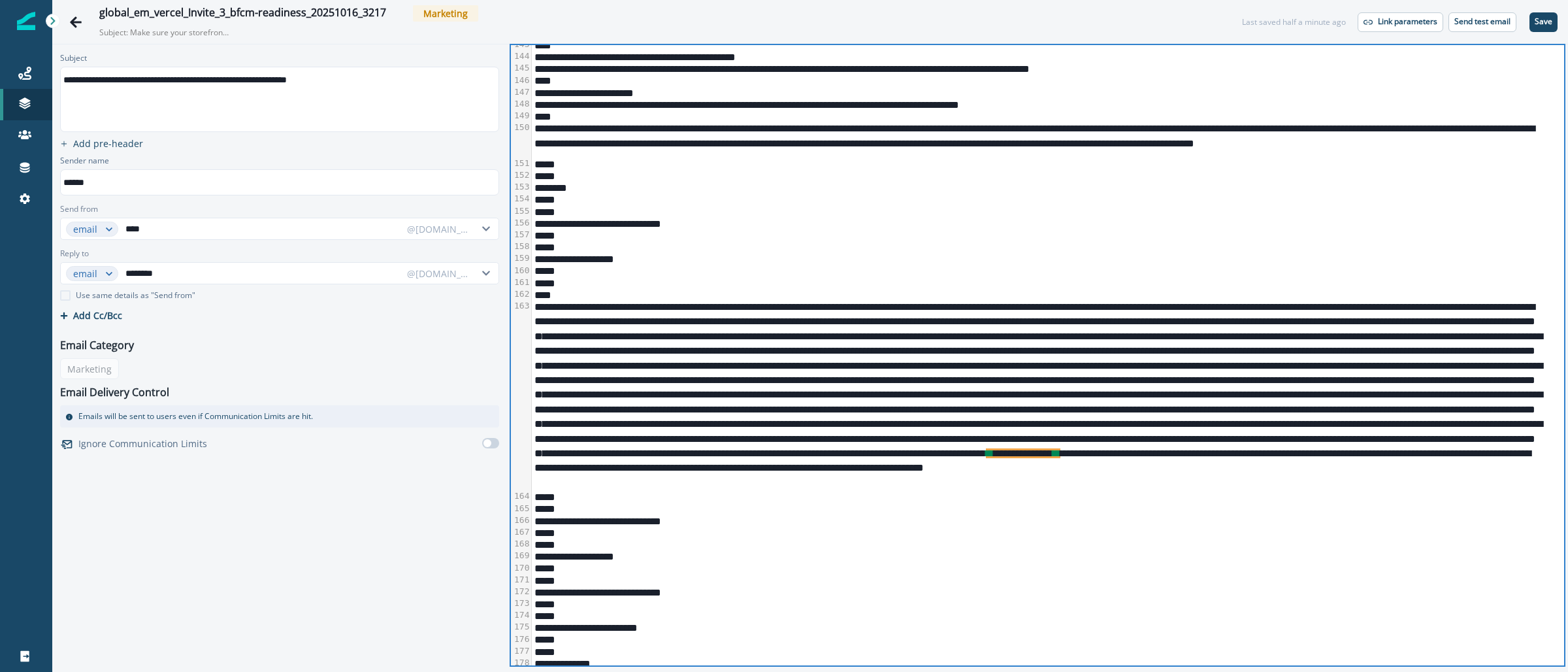
scroll to position [2384, 0]
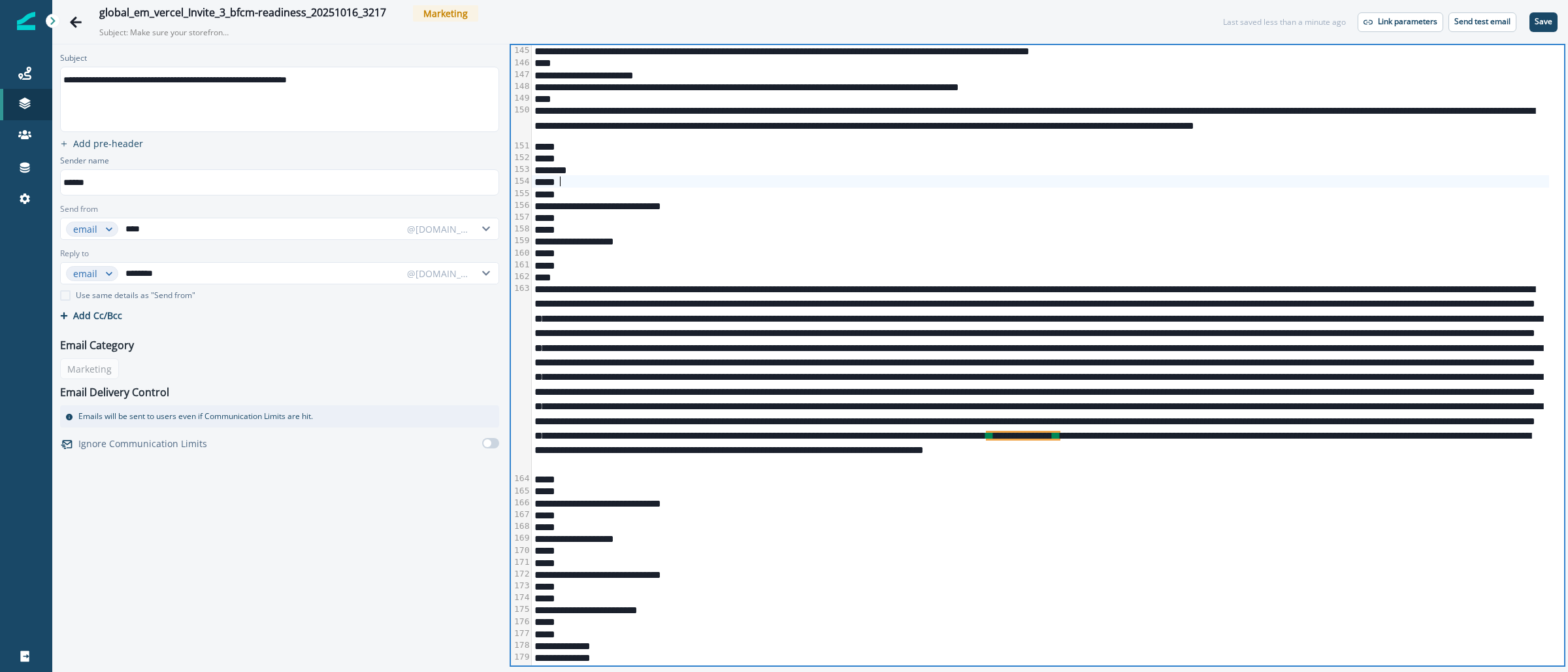
click at [1066, 182] on div "*****" at bounding box center [1041, 181] width 1017 height 12
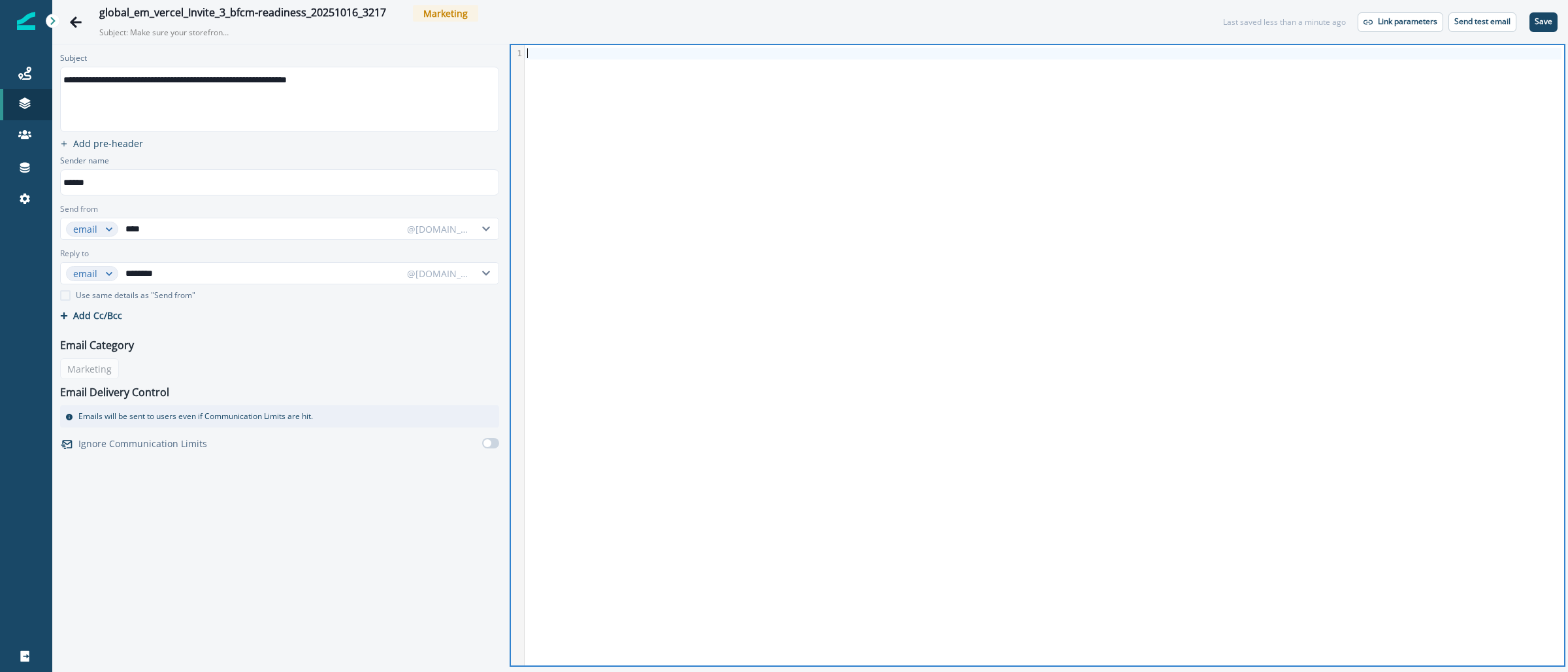
scroll to position [0, 0]
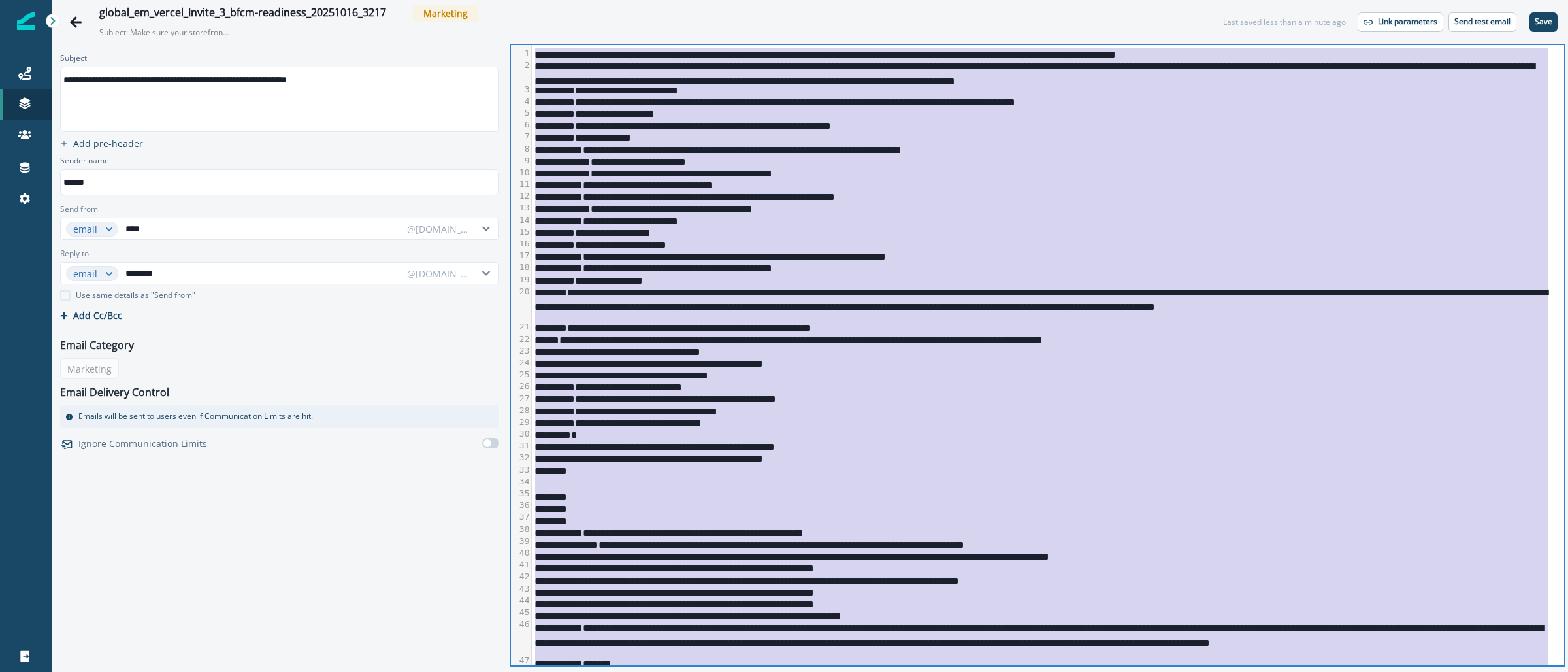
click at [1169, 230] on div "******" at bounding box center [1041, 232] width 1017 height 12
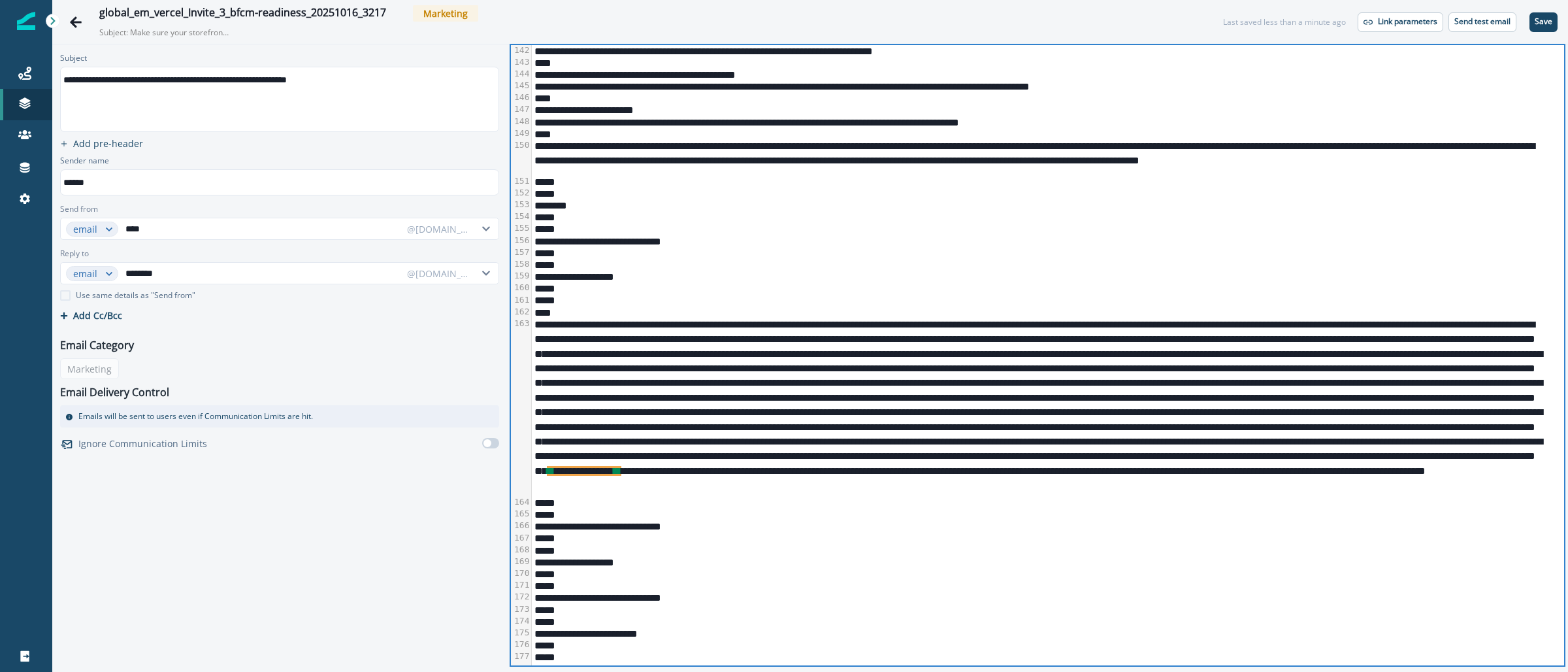
scroll to position [2377, 0]
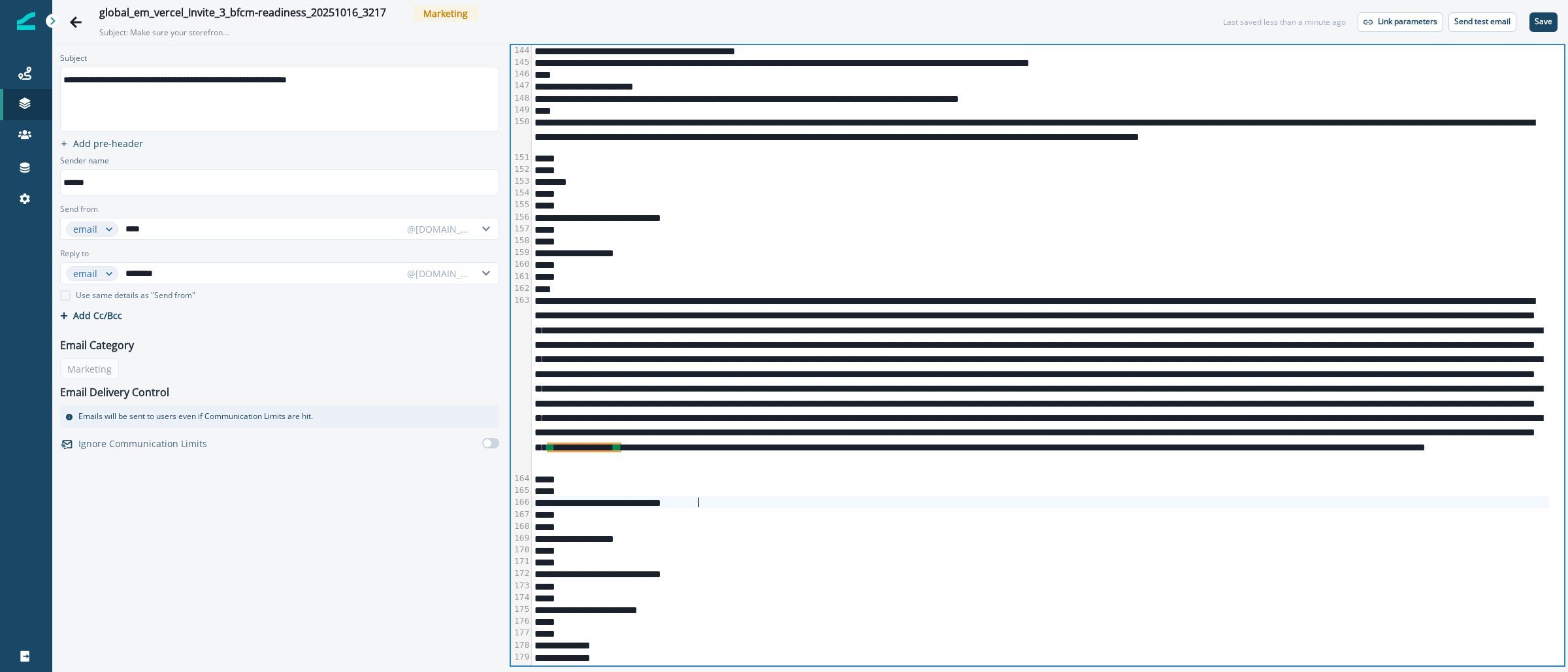
drag, startPoint x: 1131, startPoint y: 500, endPoint x: 1169, endPoint y: 487, distance: 40.2
click at [1131, 500] on div "**********" at bounding box center [1041, 502] width 1017 height 12
drag, startPoint x: 1194, startPoint y: 456, endPoint x: 826, endPoint y: 456, distance: 368.0
click at [826, 456] on div "**********" at bounding box center [1041, 384] width 1017 height 178
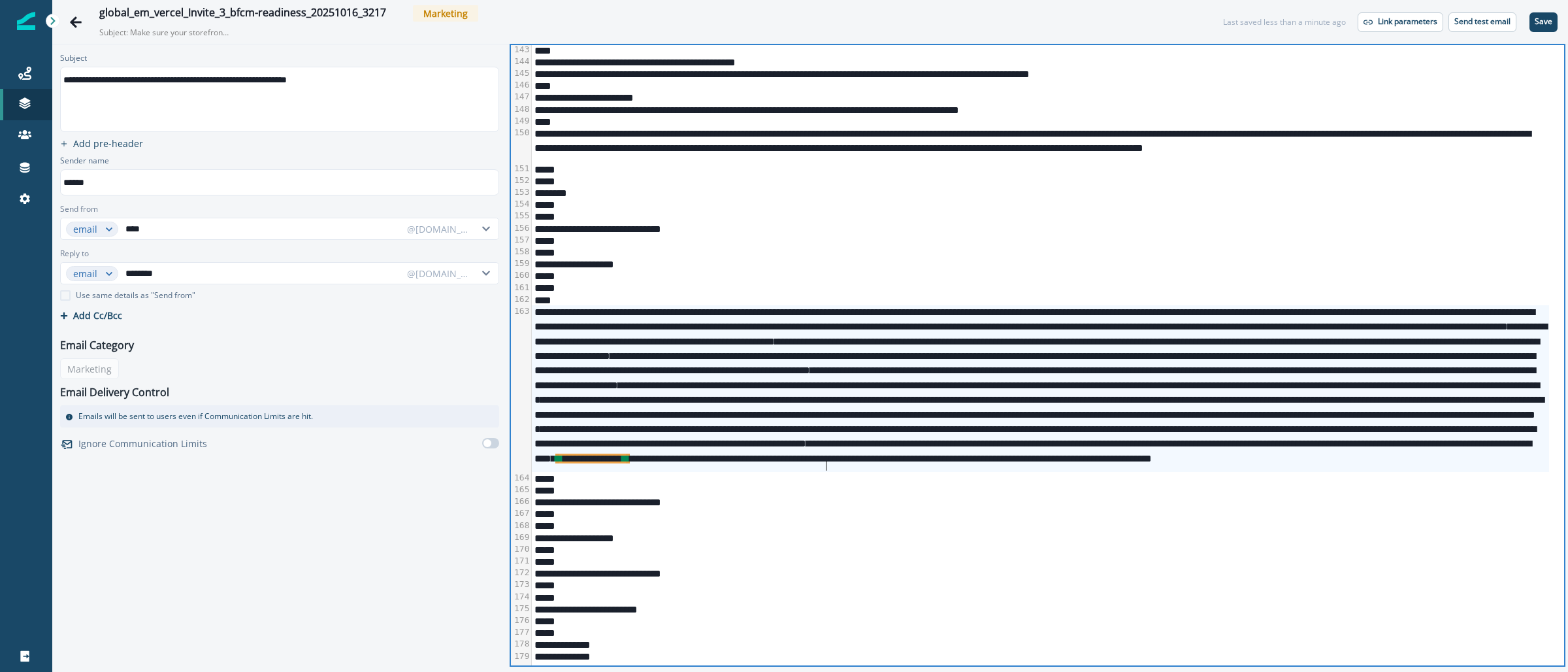
scroll to position [2366, 0]
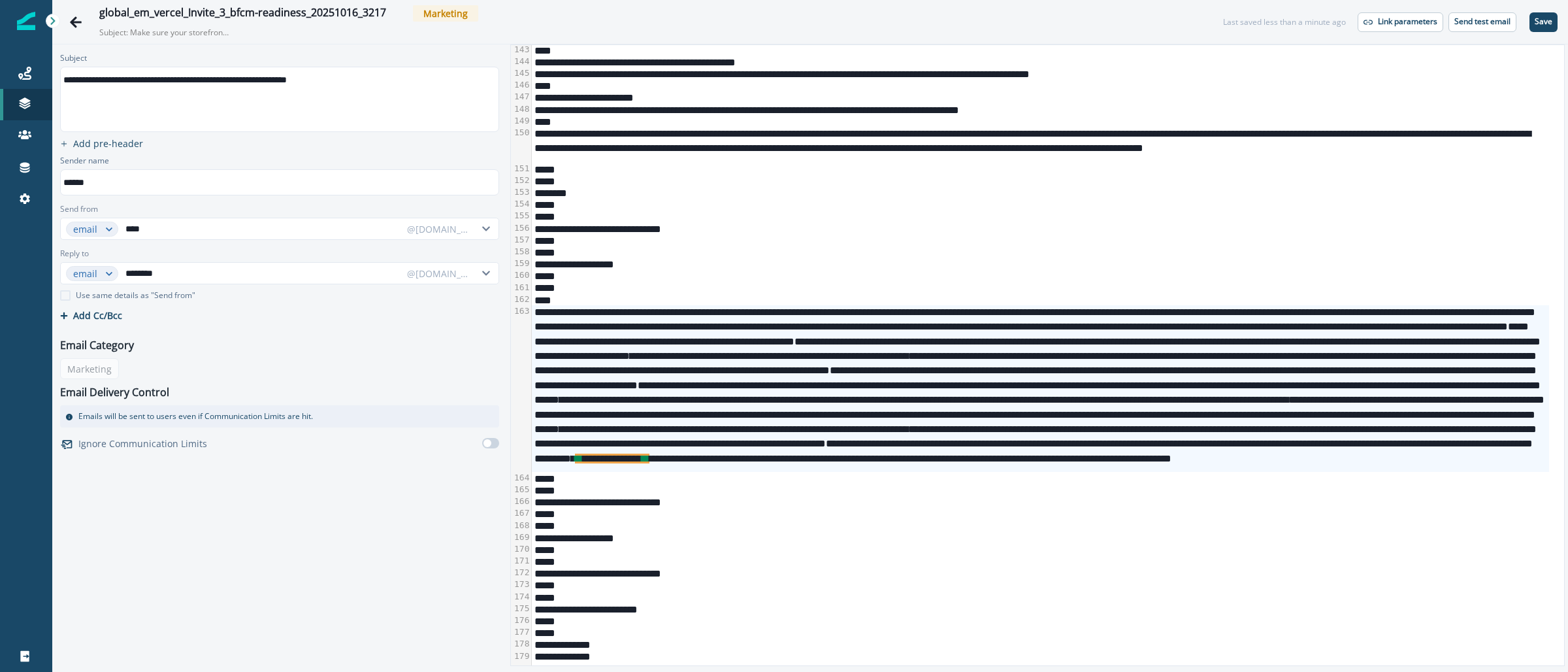
drag, startPoint x: 1542, startPoint y: 18, endPoint x: 1358, endPoint y: 105, distance: 203.5
click at [1542, 18] on p "Save" at bounding box center [1543, 22] width 17 height 9
click at [1085, 241] on div "*****" at bounding box center [1041, 240] width 1017 height 12
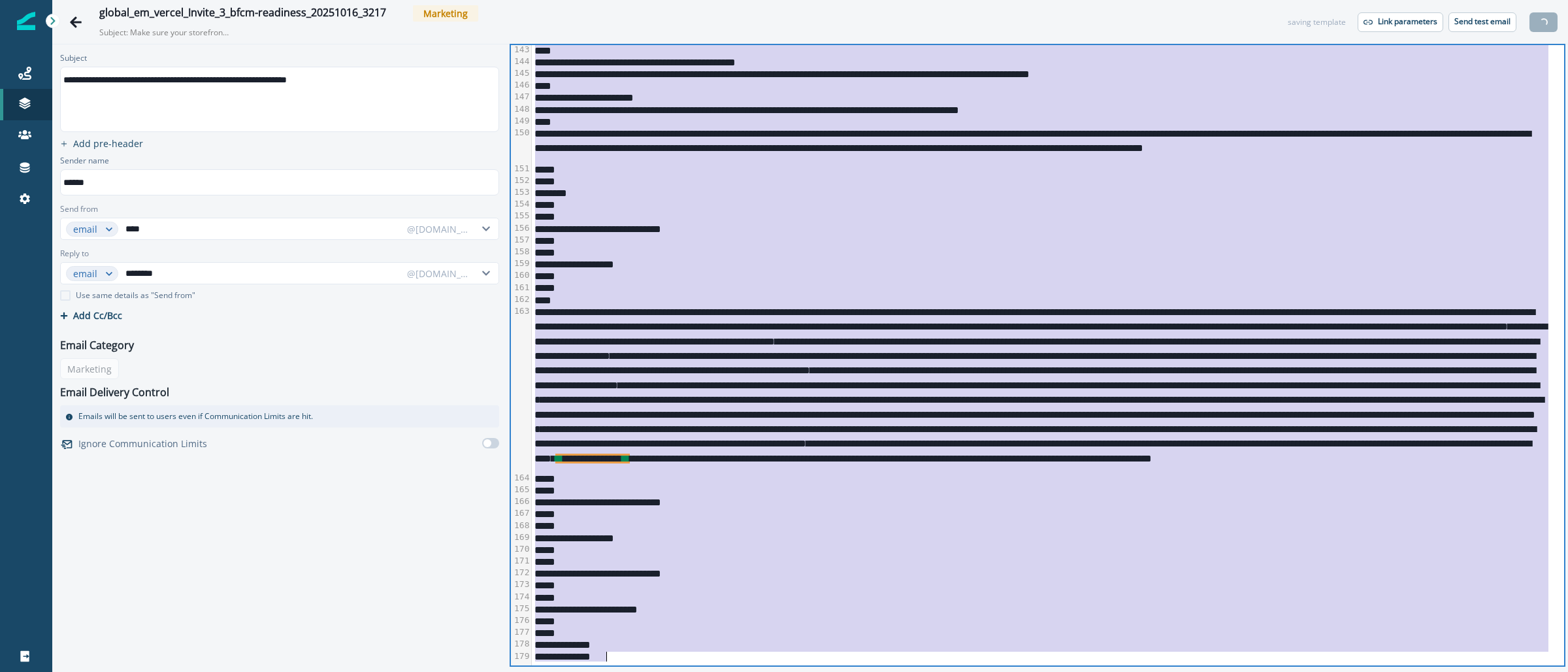
copy div "**********"
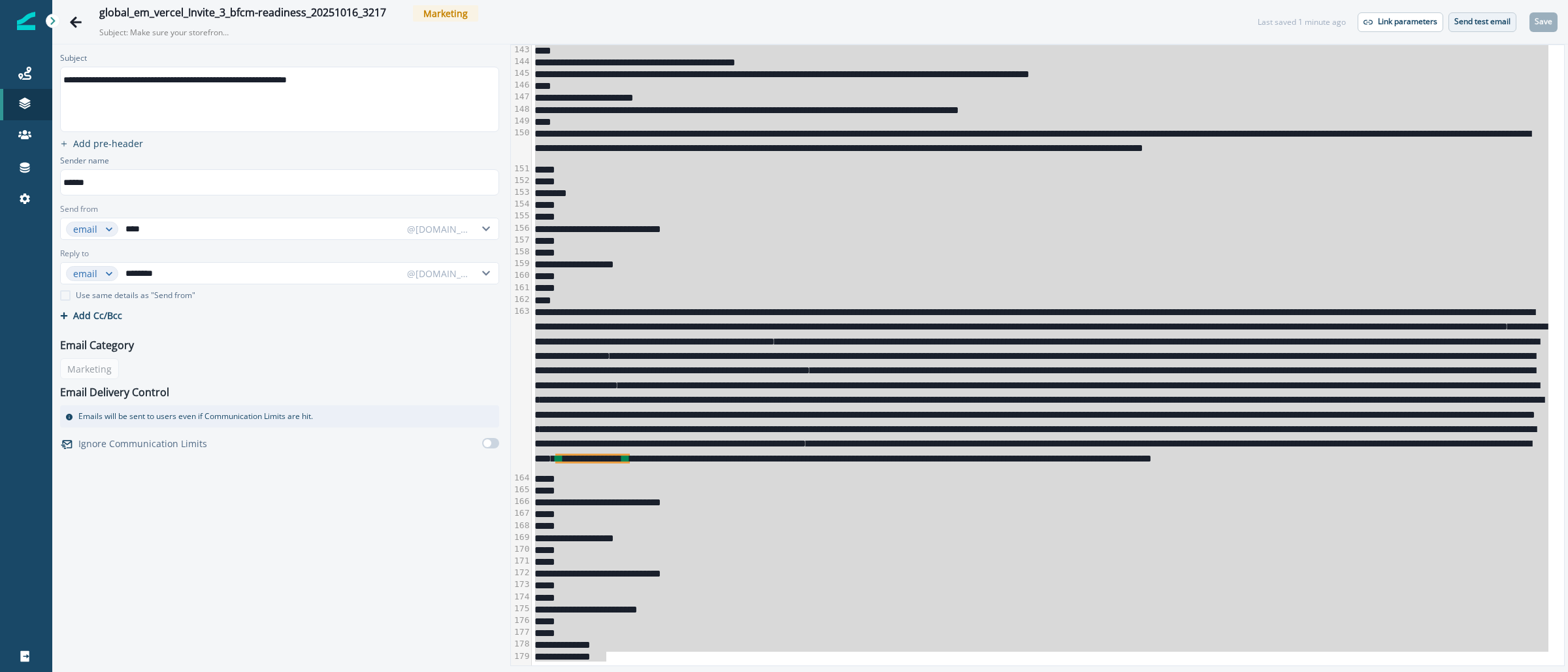
click at [1474, 23] on p "Send test email" at bounding box center [1482, 22] width 56 height 9
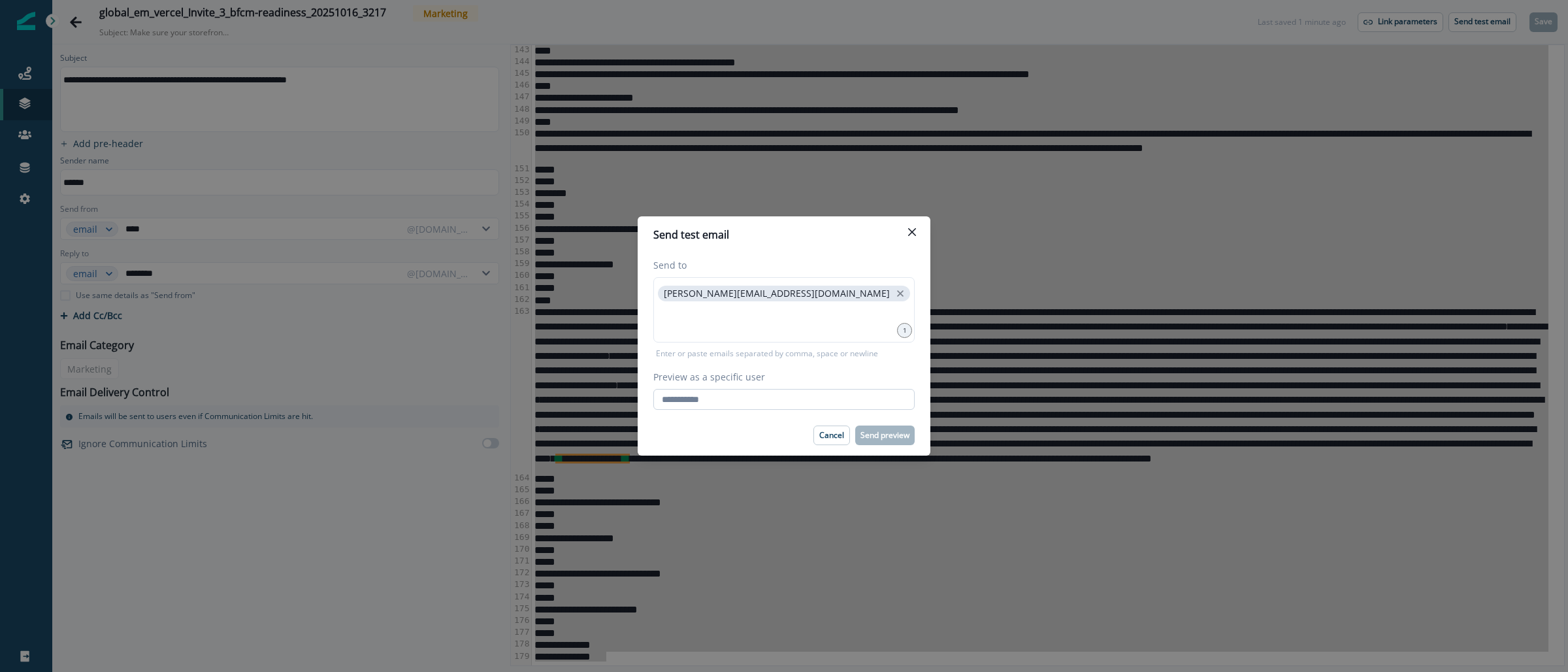
click at [762, 406] on input "Preview as a specific user" at bounding box center [784, 399] width 262 height 21
type input "**********"
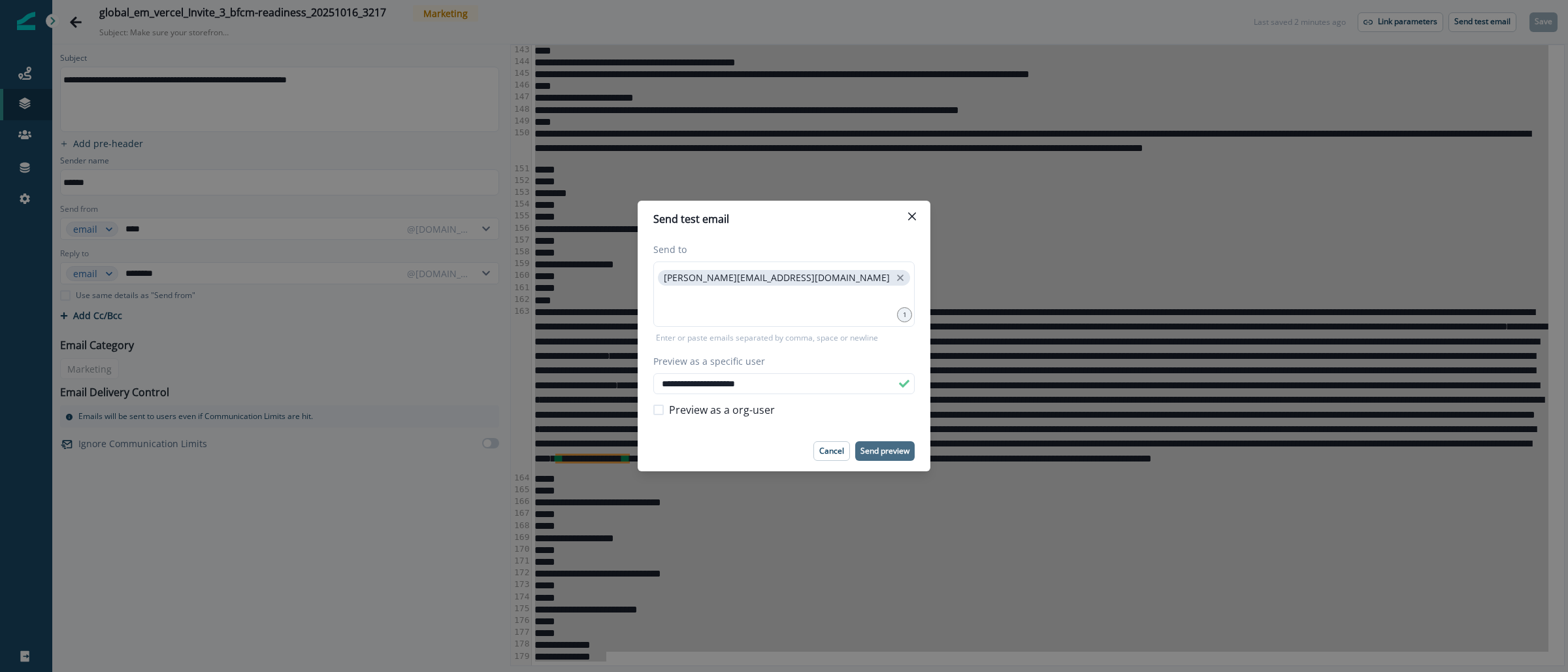
click at [881, 453] on p "Send preview" at bounding box center [885, 451] width 49 height 9
click at [13, 100] on div "**********" at bounding box center [784, 336] width 1568 height 672
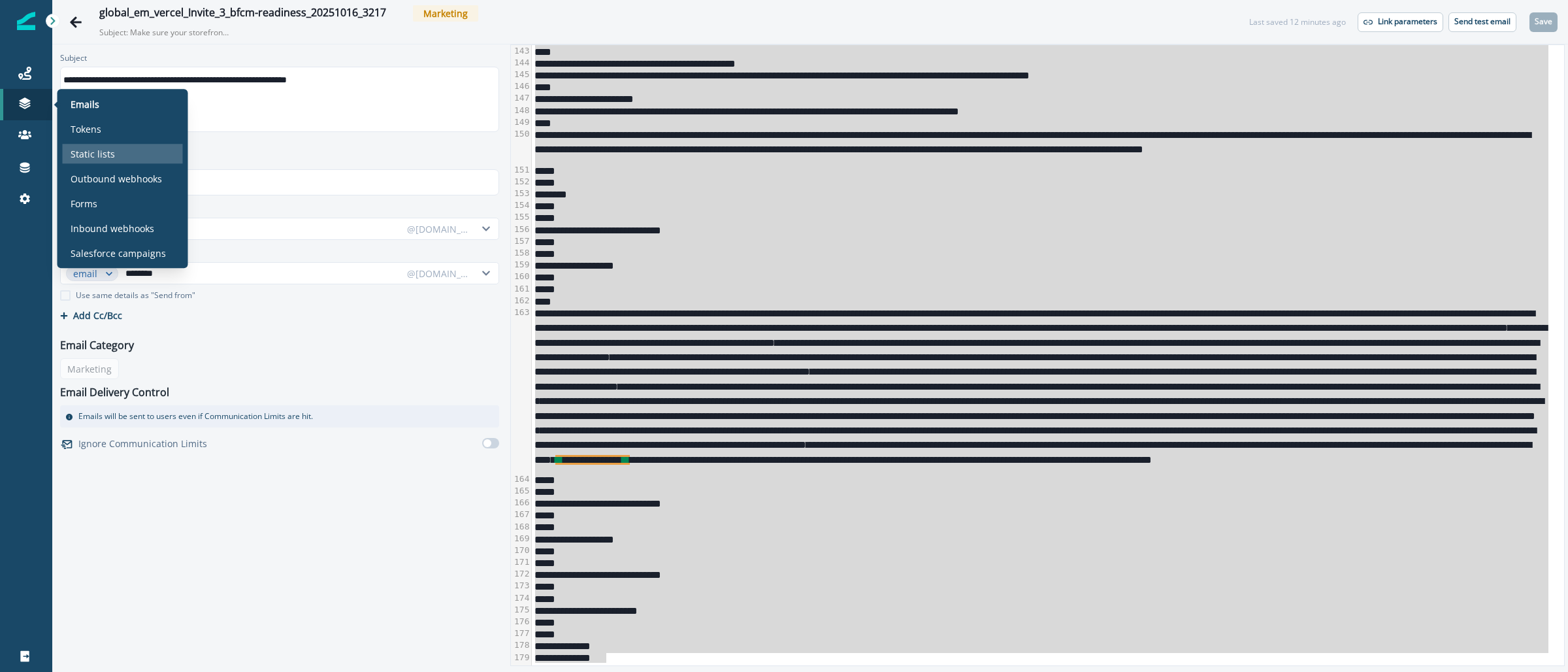
click at [105, 151] on p "Static lists" at bounding box center [93, 154] width 45 height 14
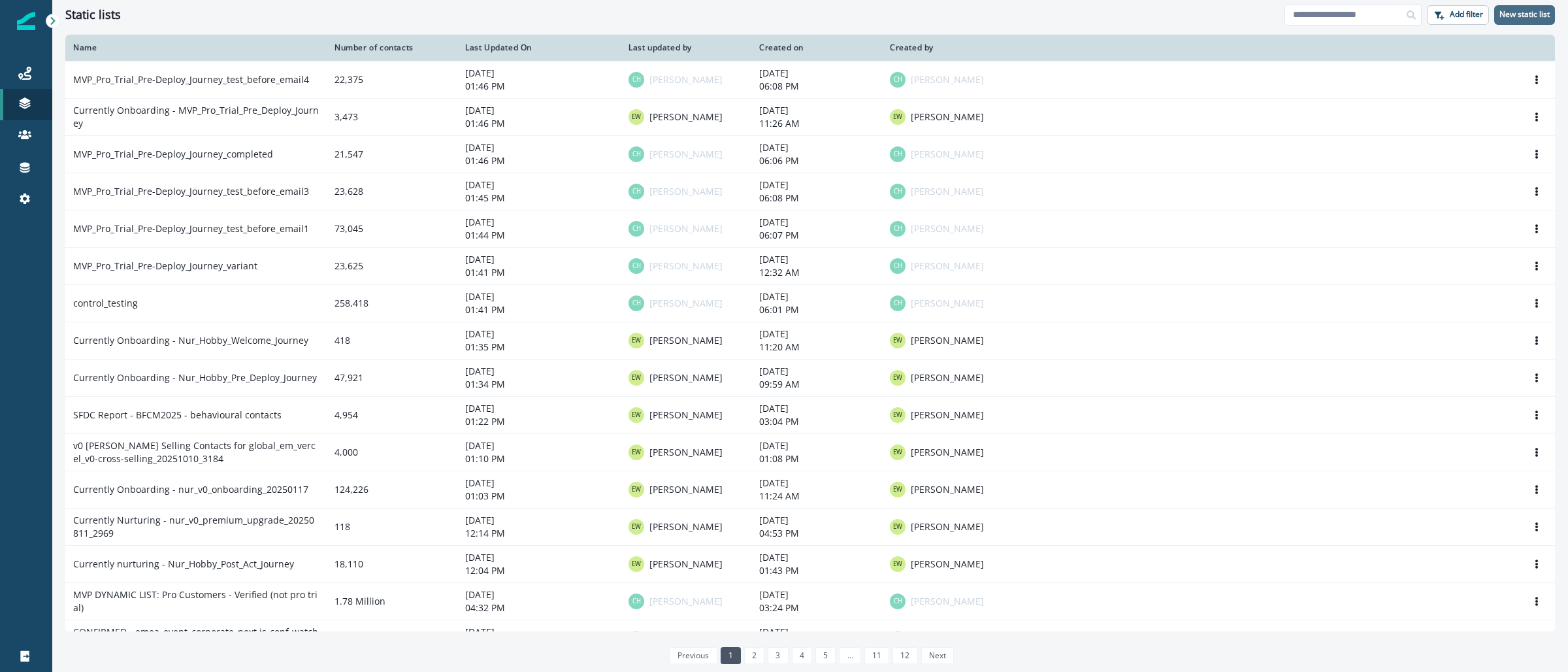
click at [1509, 16] on p "New static list" at bounding box center [1525, 15] width 51 height 9
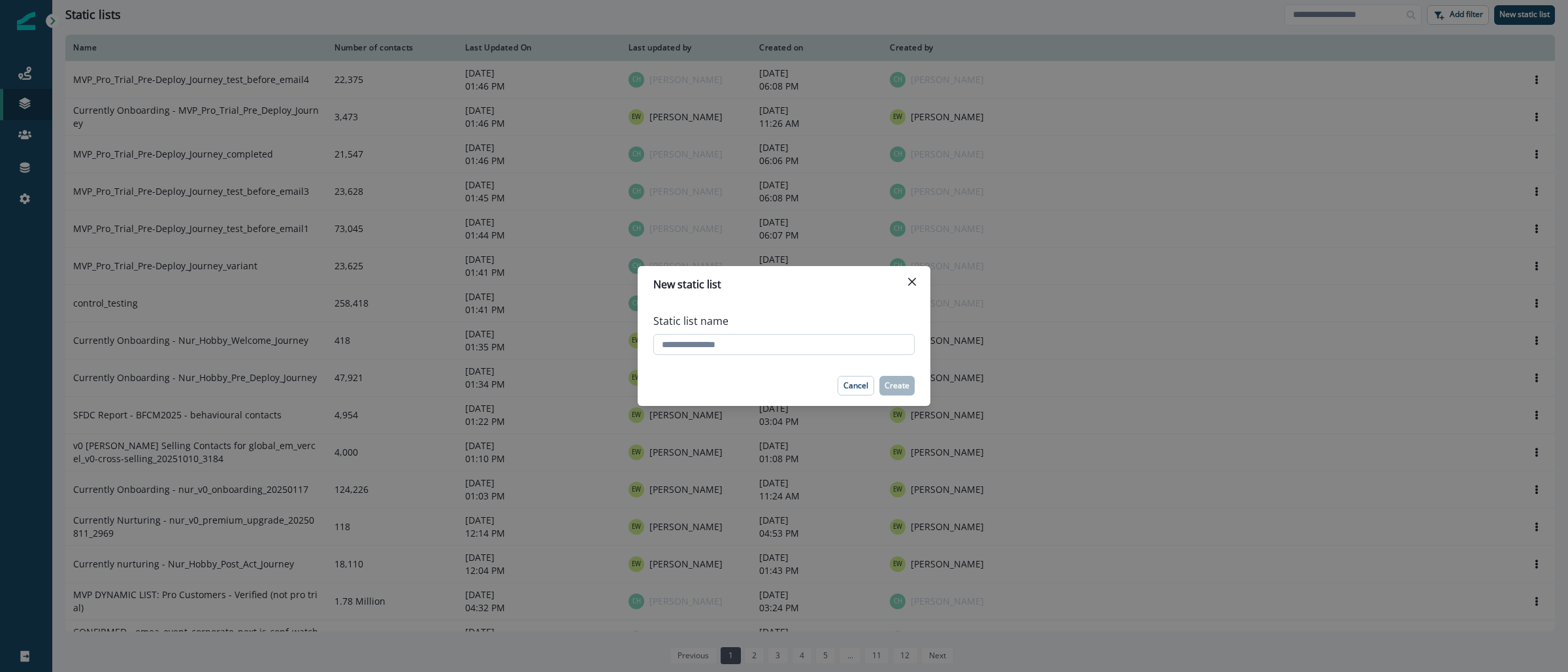
click at [858, 342] on input "Static list name" at bounding box center [784, 344] width 262 height 21
paste input "**********"
type input "**********"
click at [906, 388] on p "Create" at bounding box center [897, 386] width 25 height 9
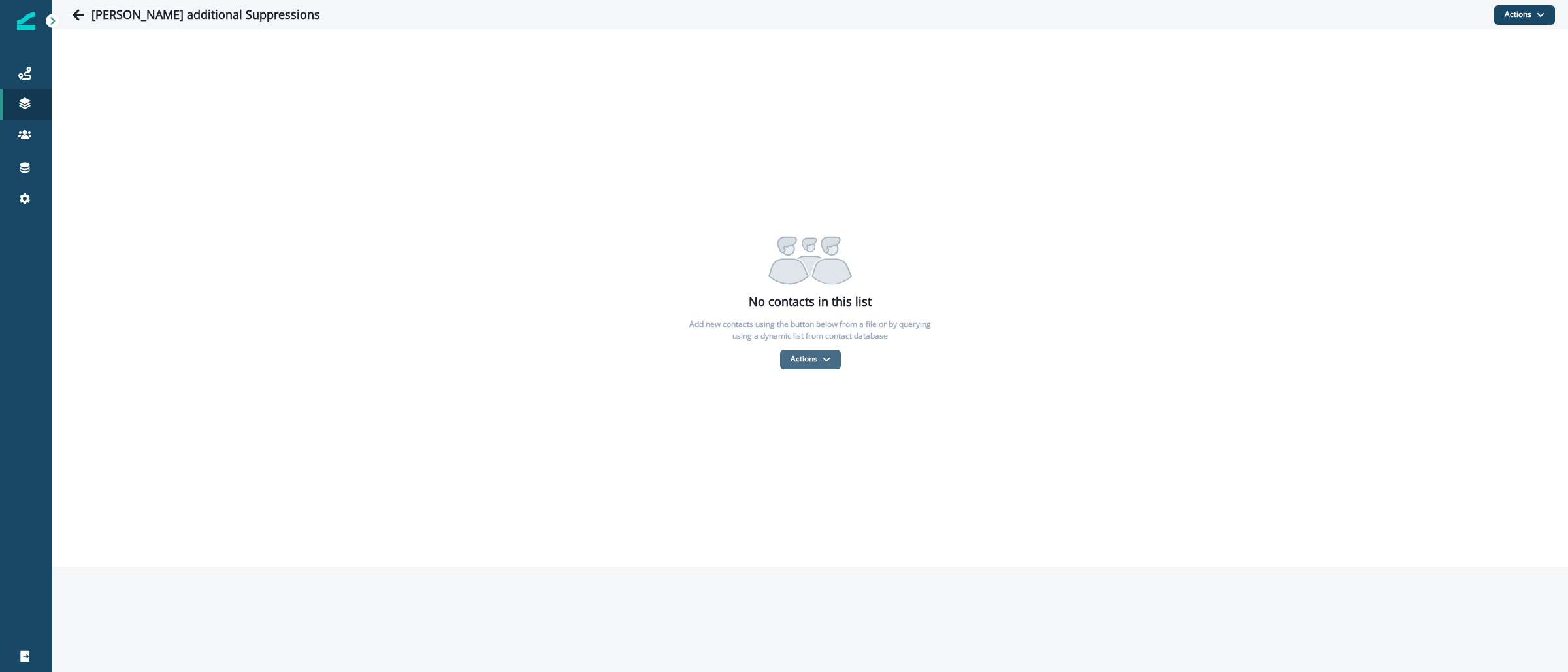
click at [820, 360] on button "Actions" at bounding box center [810, 359] width 61 height 19
click at [823, 415] on button "From a CSV file" at bounding box center [839, 415] width 117 height 21
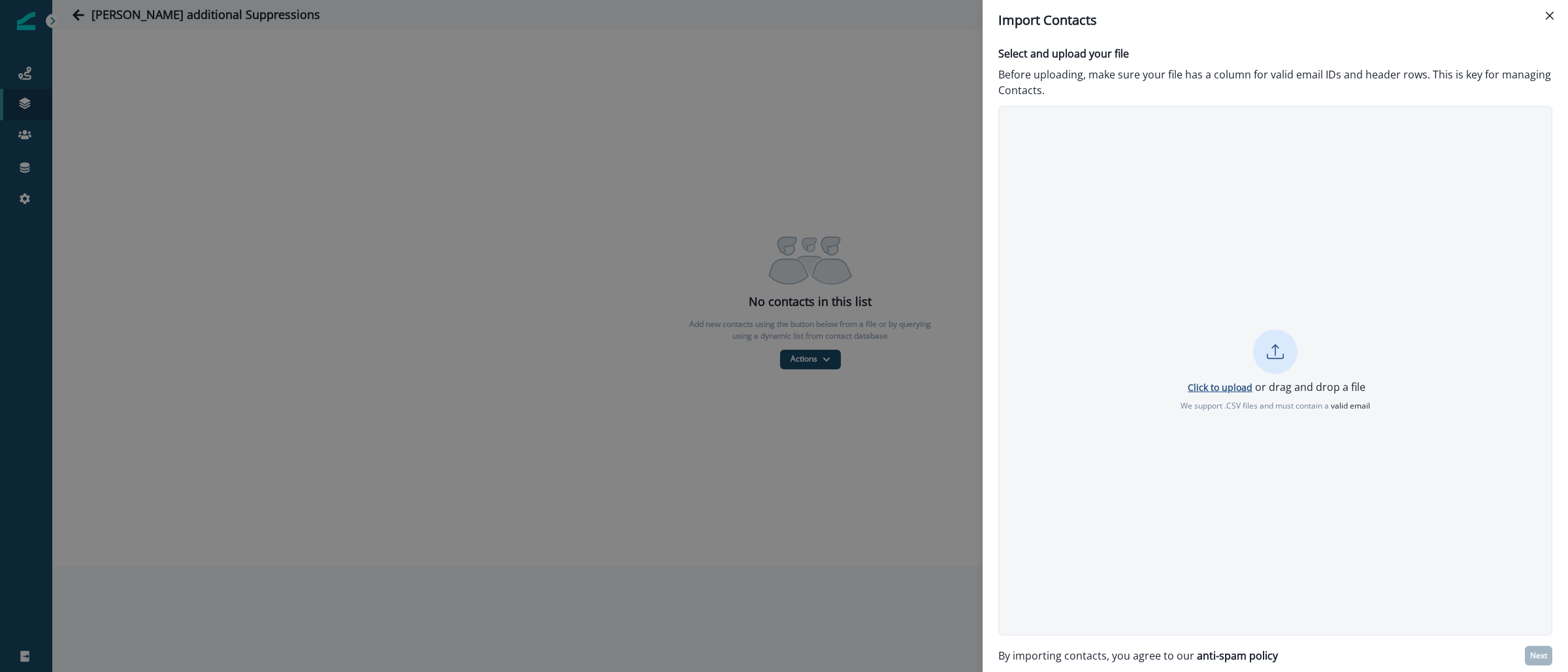
click at [1242, 388] on p "Click to upload" at bounding box center [1220, 387] width 65 height 13
click at [1539, 651] on p "Next" at bounding box center [1539, 655] width 17 height 9
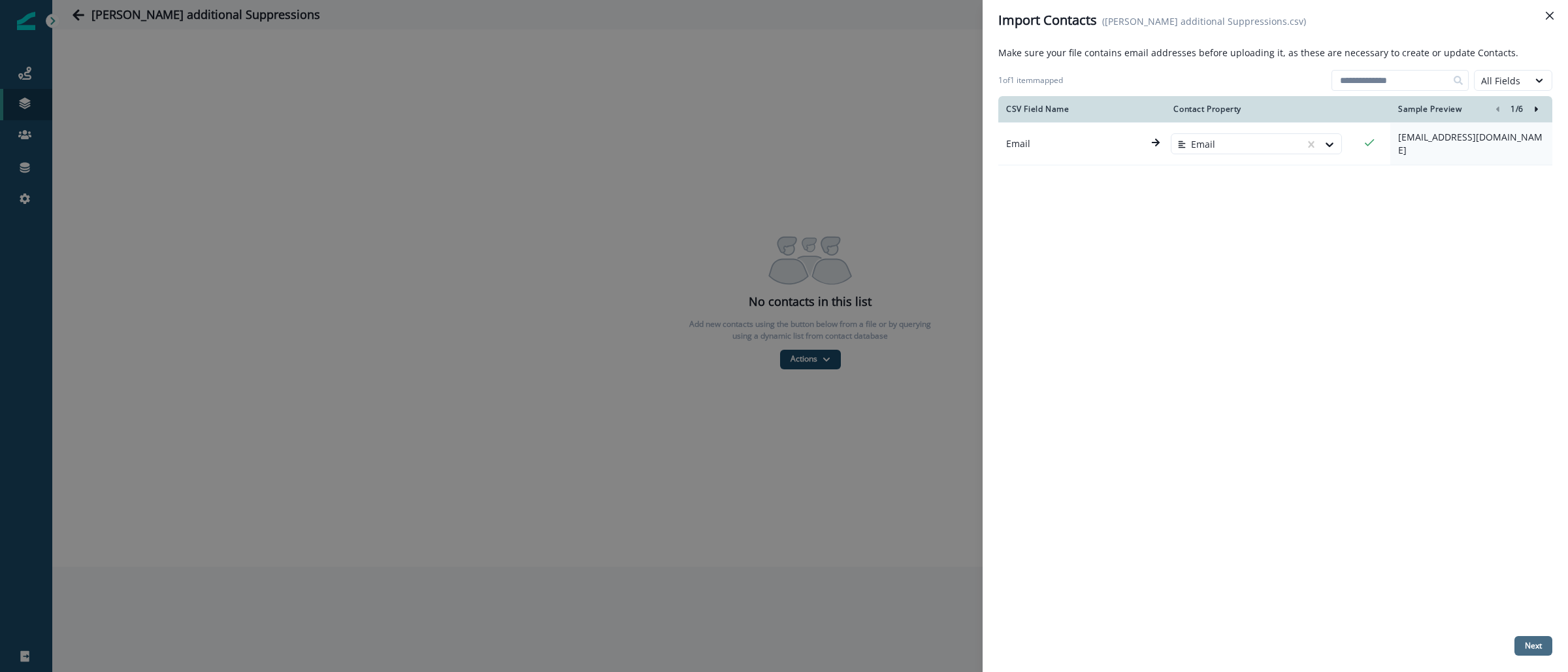
click at [1529, 642] on p "Next" at bounding box center [1533, 646] width 17 height 9
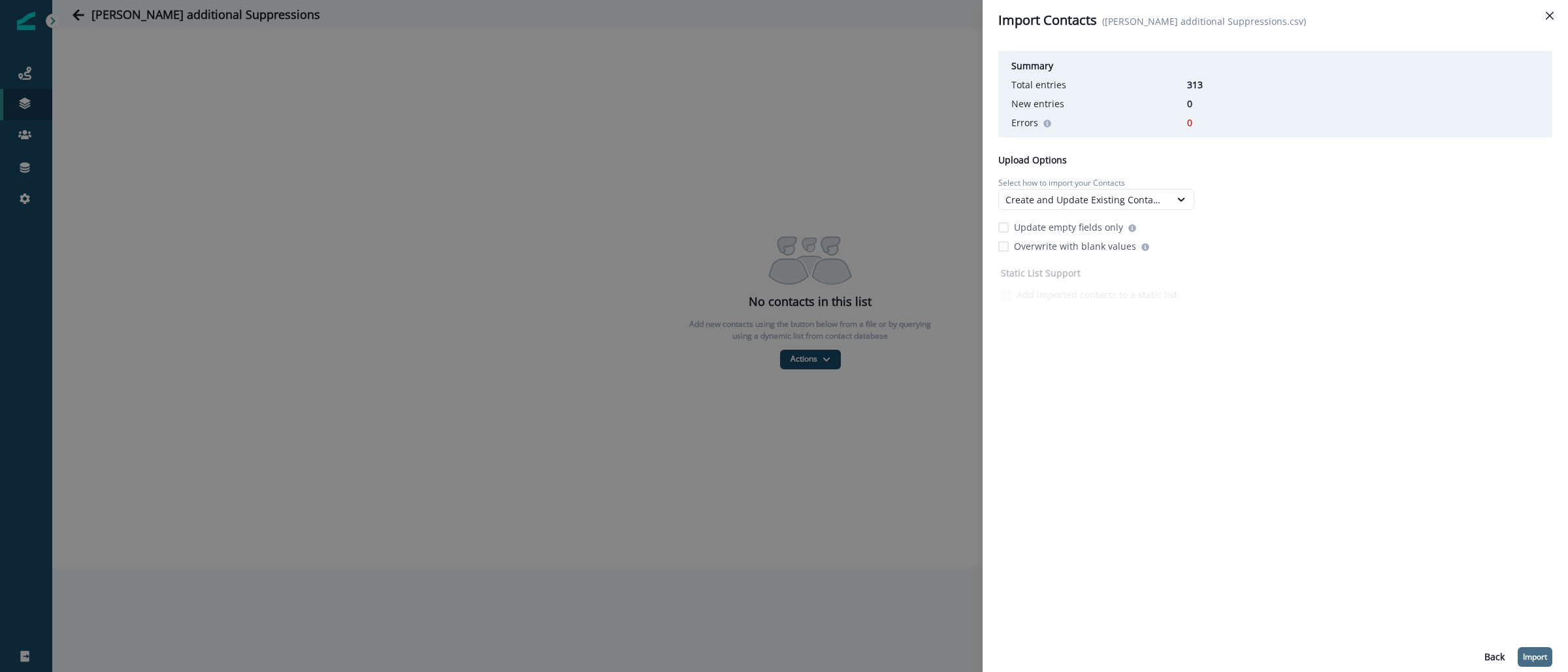
click at [1523, 657] on p "Import" at bounding box center [1535, 657] width 24 height 9
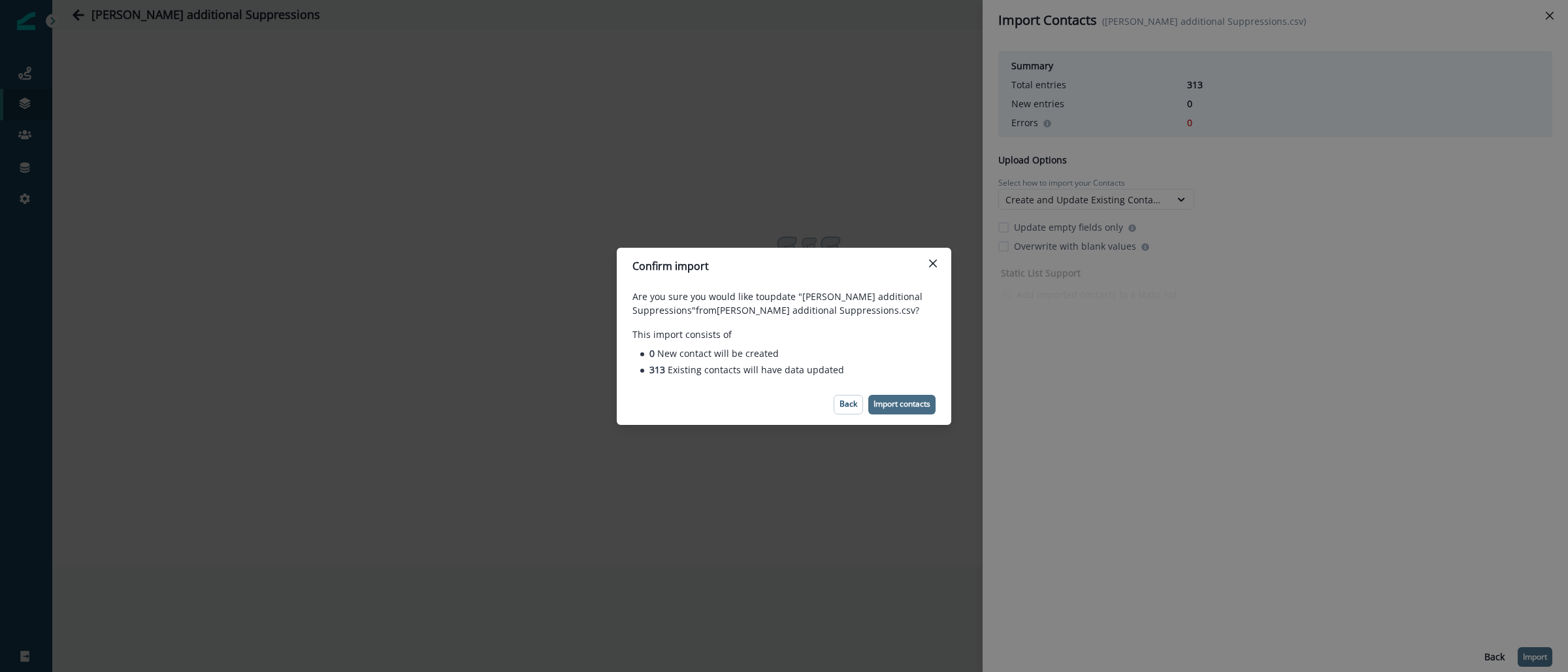
click at [878, 407] on p "Import contacts" at bounding box center [902, 404] width 57 height 9
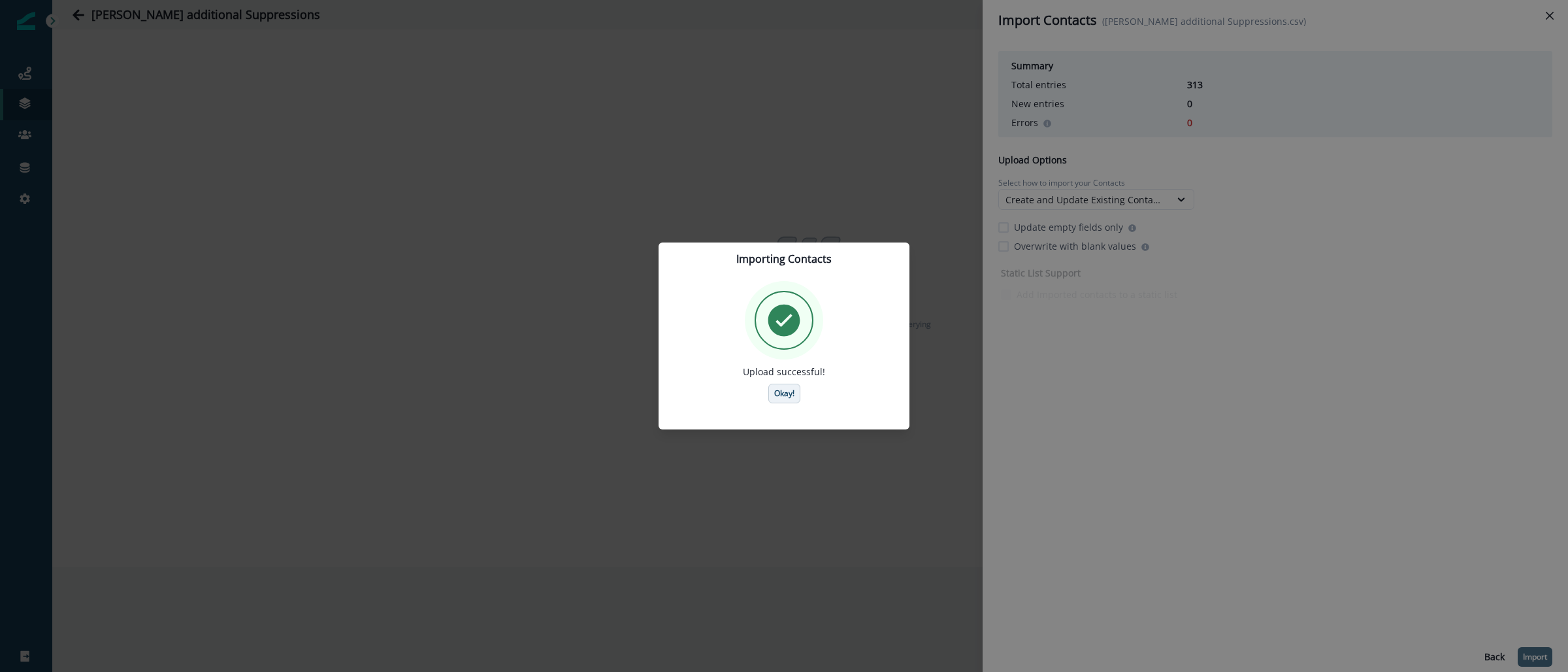
click at [785, 389] on p "Okay!" at bounding box center [784, 394] width 20 height 9
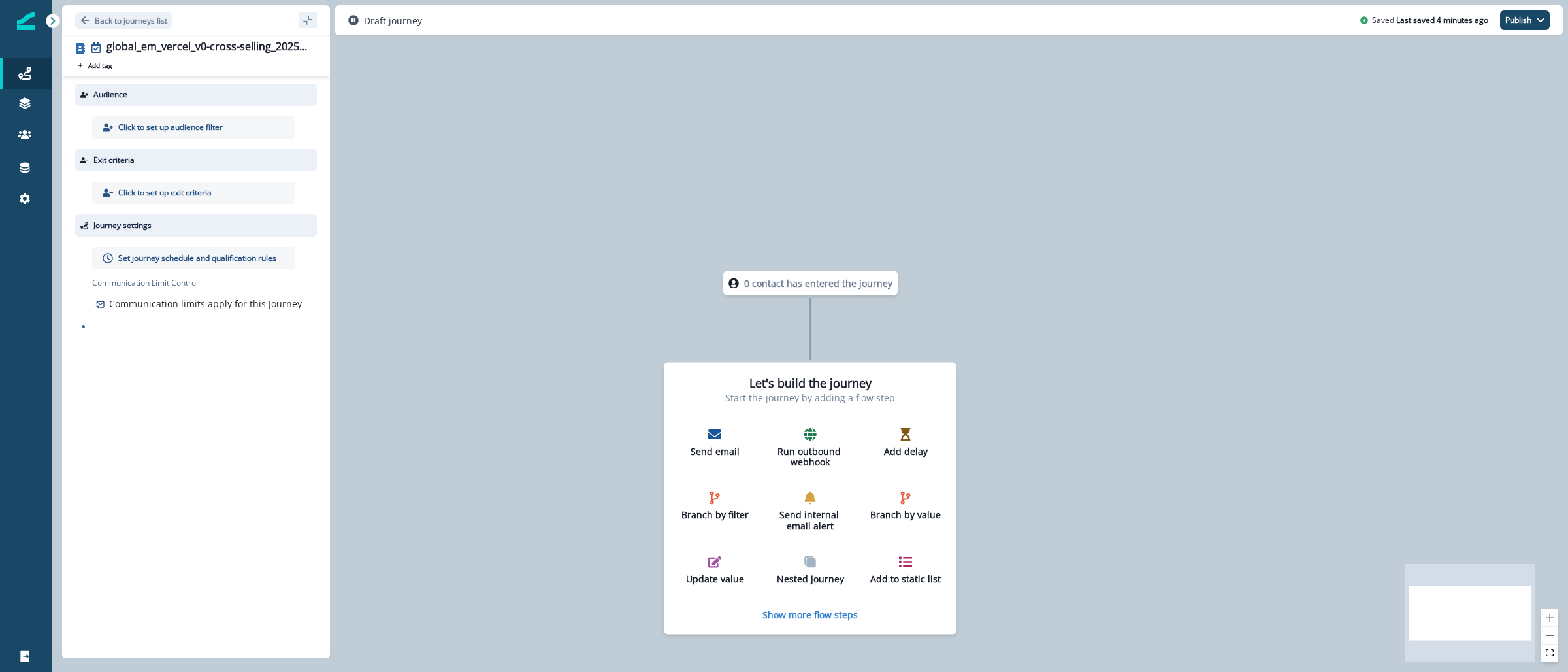
click at [164, 128] on p "Click to set up audience filter" at bounding box center [170, 128] width 105 height 12
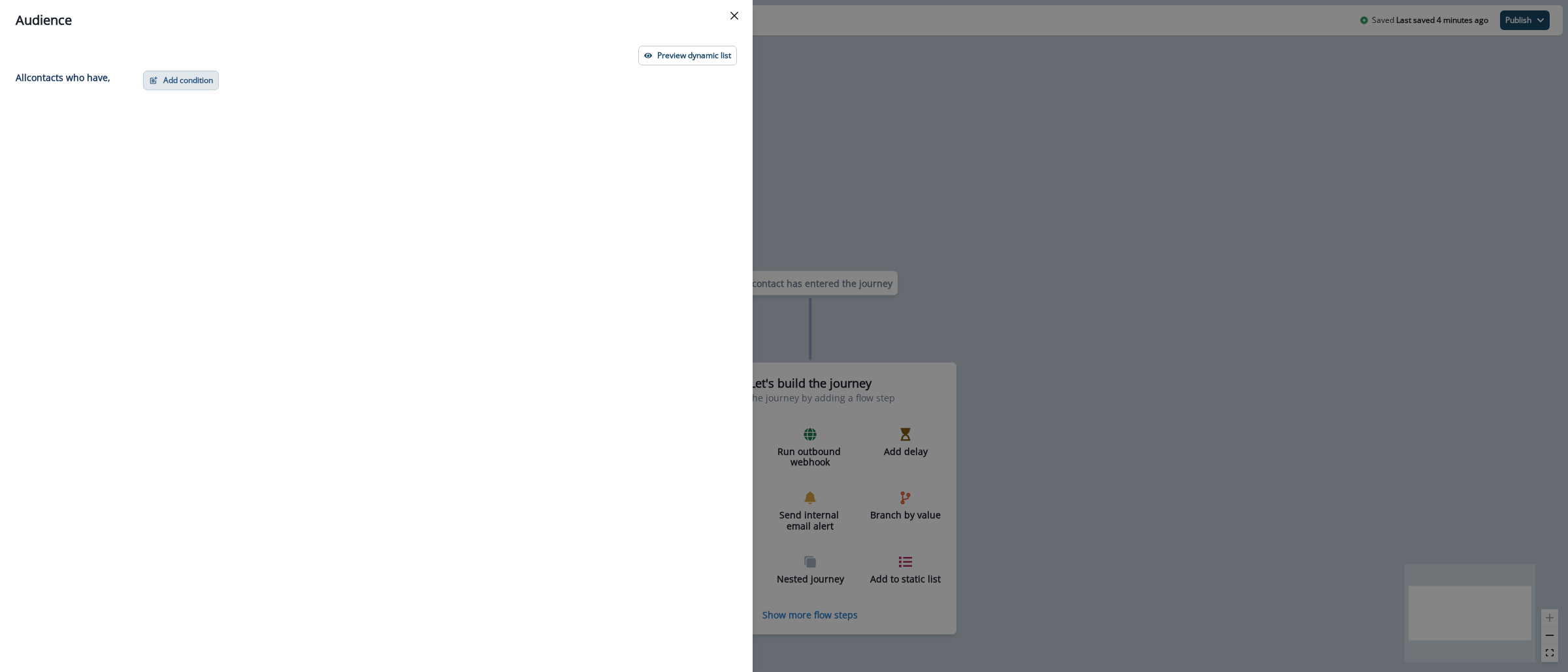
click at [198, 85] on button "Add condition" at bounding box center [181, 80] width 76 height 19
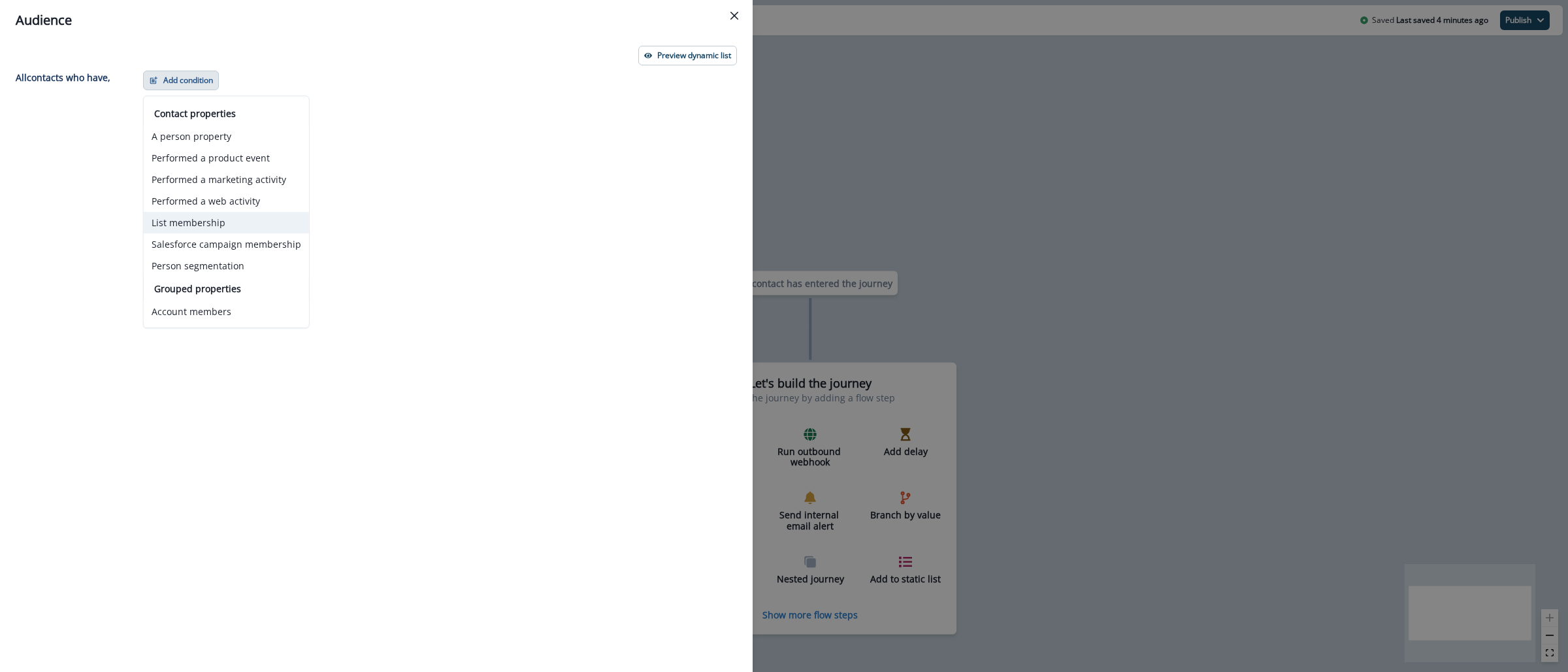
click at [238, 228] on button "List membership" at bounding box center [226, 222] width 165 height 21
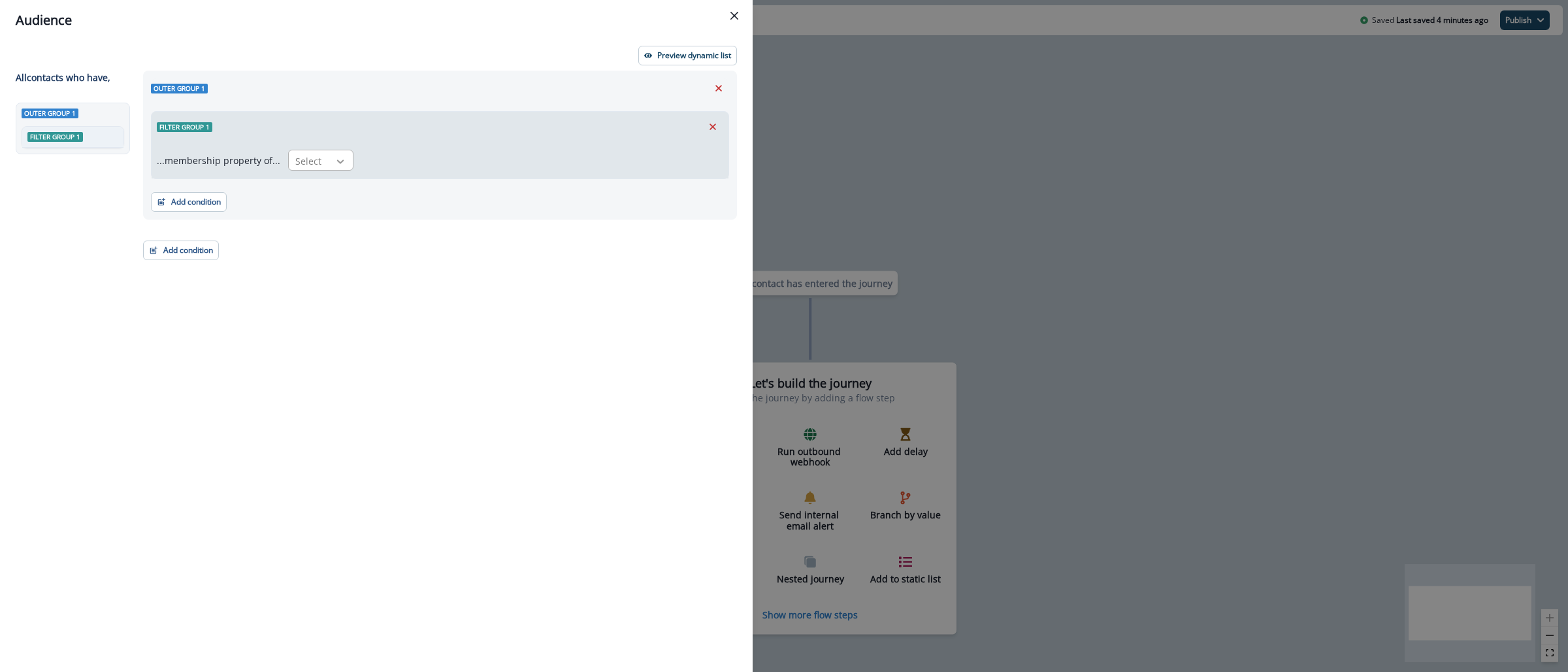
click at [338, 164] on icon at bounding box center [340, 162] width 12 height 13
click at [321, 207] on div "in" at bounding box center [317, 214] width 65 height 24
click at [393, 159] on div at bounding box center [517, 161] width 298 height 17
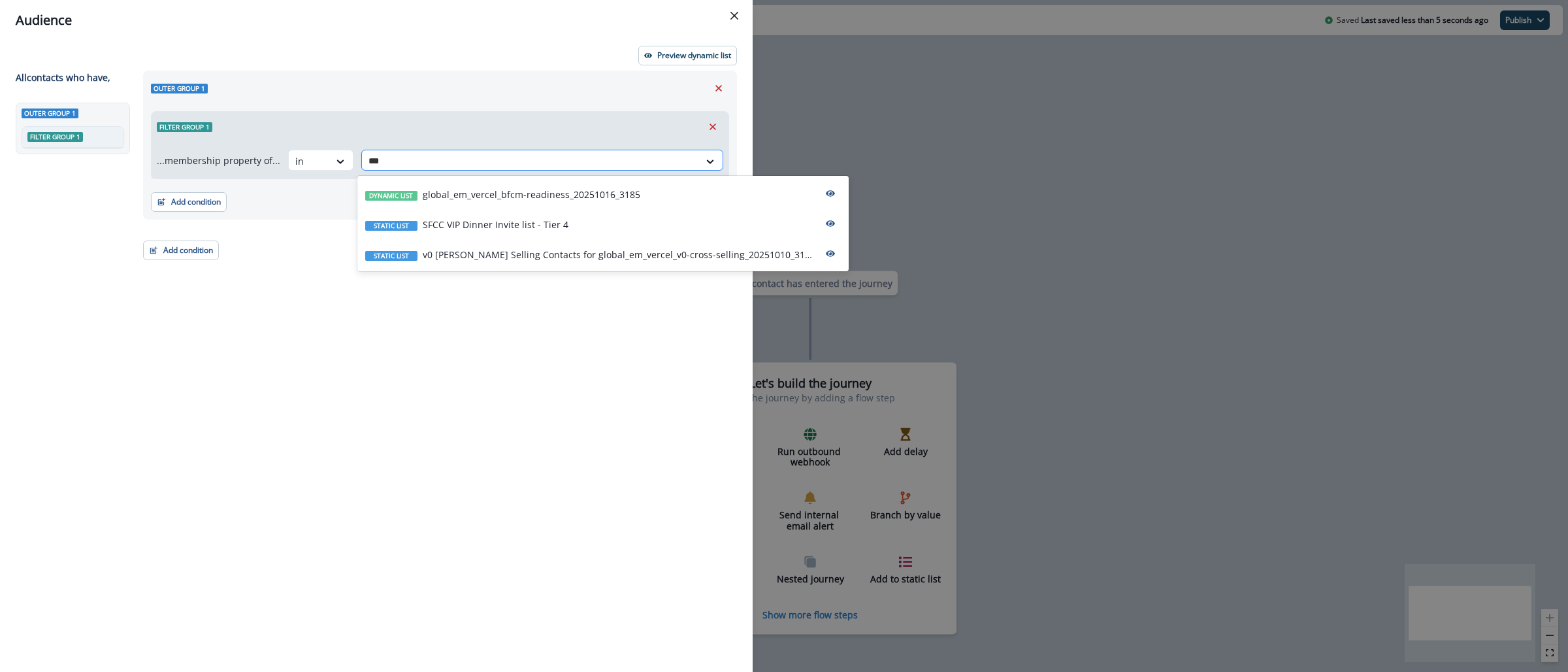
type input "****"
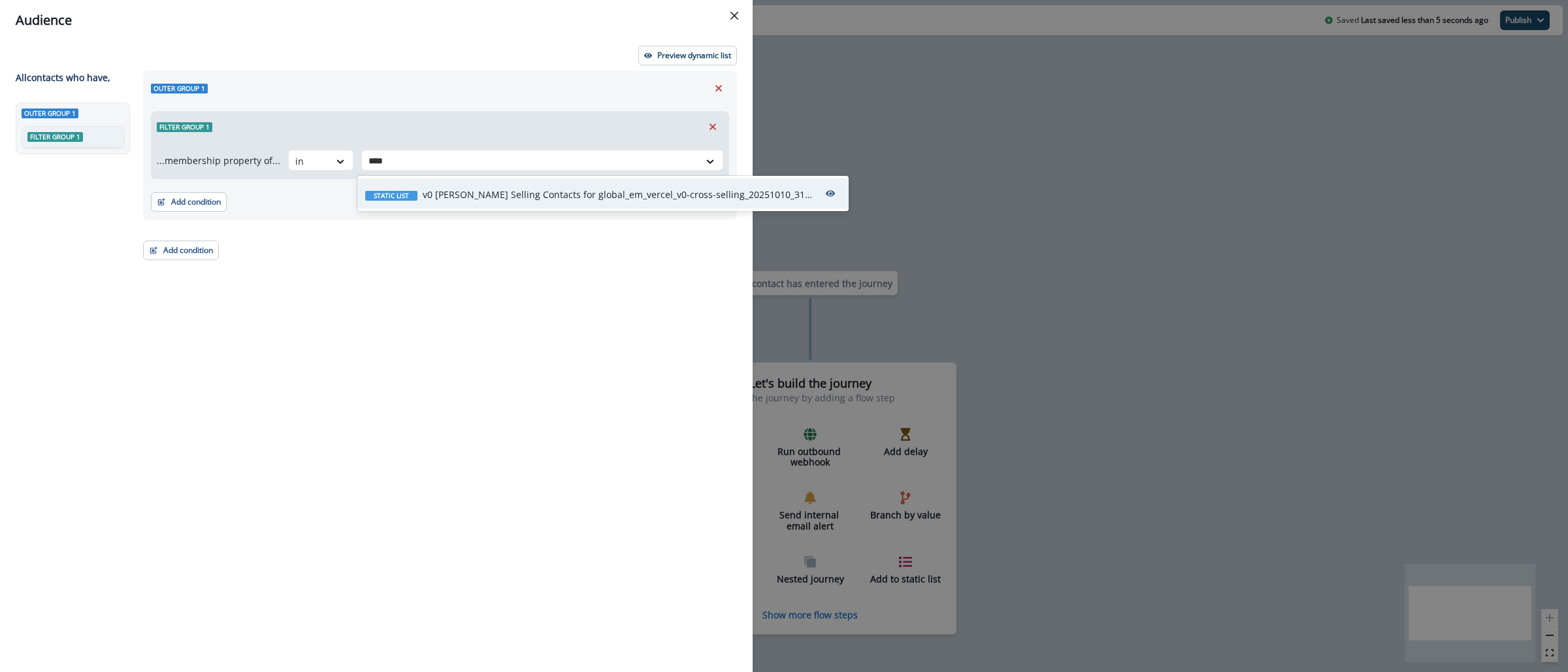
click at [495, 190] on p "v0 [PERSON_NAME] Selling Contacts for global_em_vercel_v0-cross-selling_2025101…" at bounding box center [619, 194] width 392 height 14
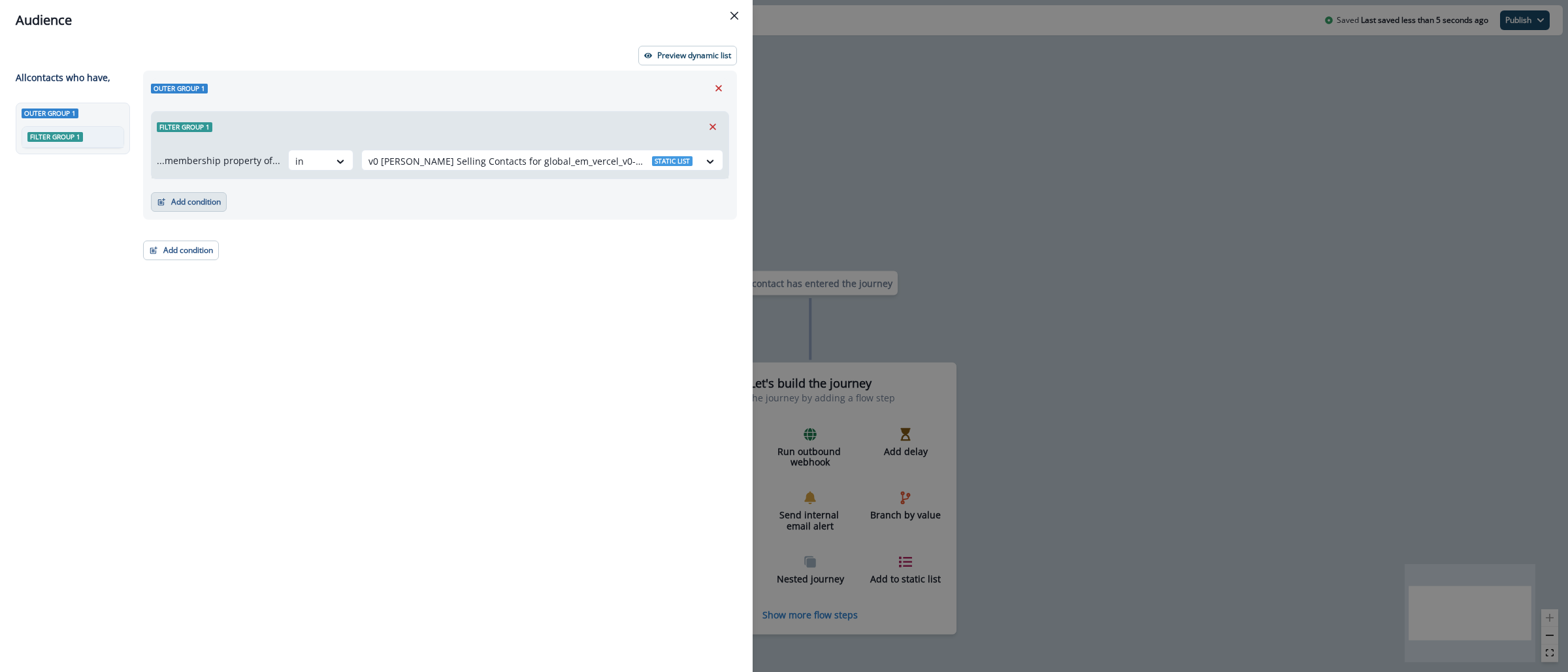
click at [205, 194] on button "Add condition" at bounding box center [189, 202] width 76 height 19
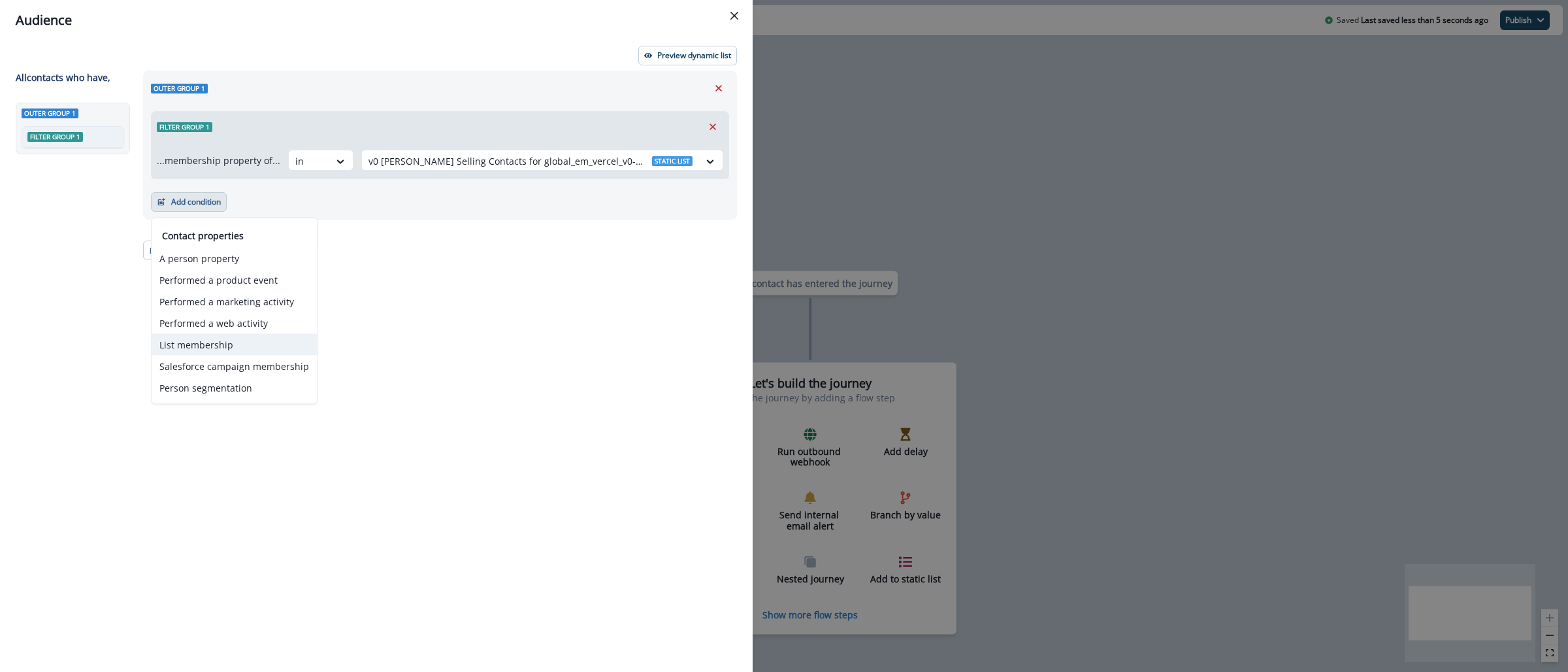
click at [224, 338] on button "List membership" at bounding box center [234, 344] width 165 height 21
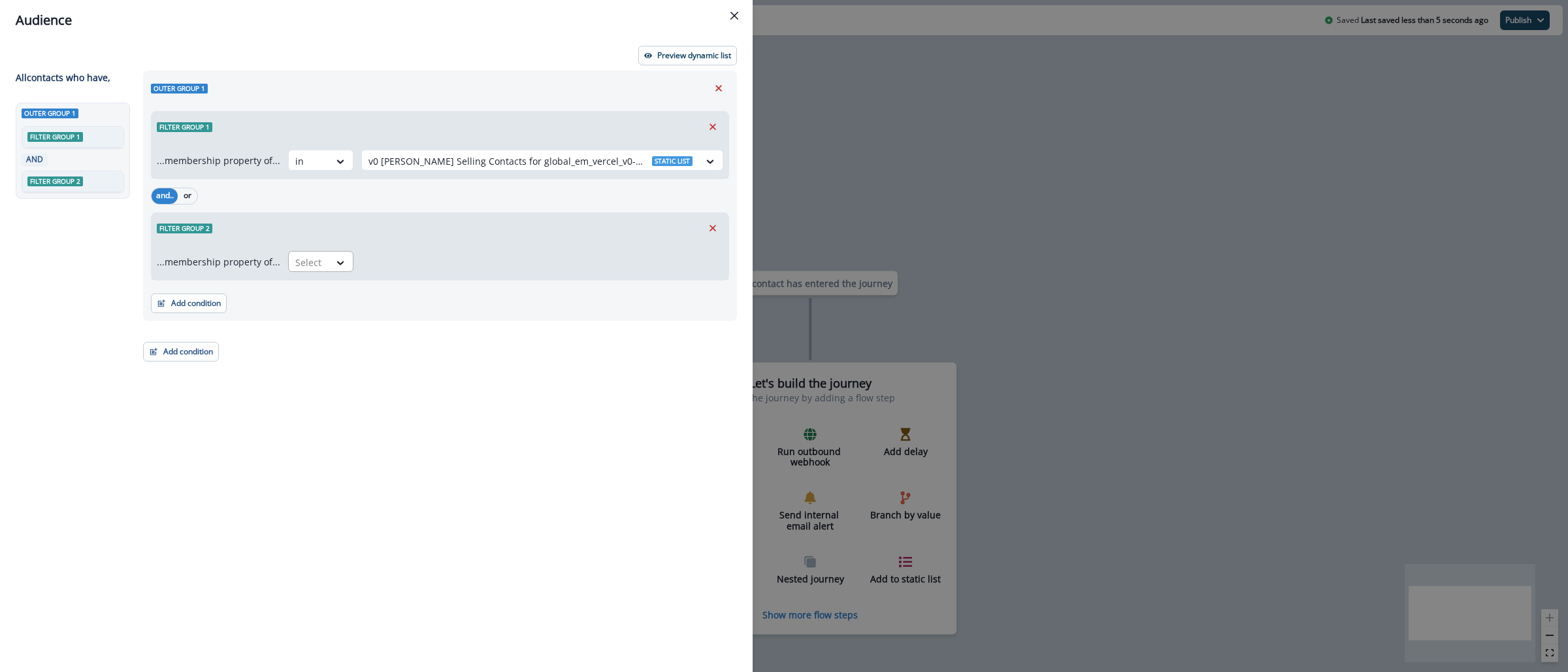
click at [315, 261] on div at bounding box center [309, 262] width 27 height 17
click at [312, 296] on div "not in" at bounding box center [317, 292] width 65 height 24
click at [385, 265] on div at bounding box center [530, 262] width 324 height 17
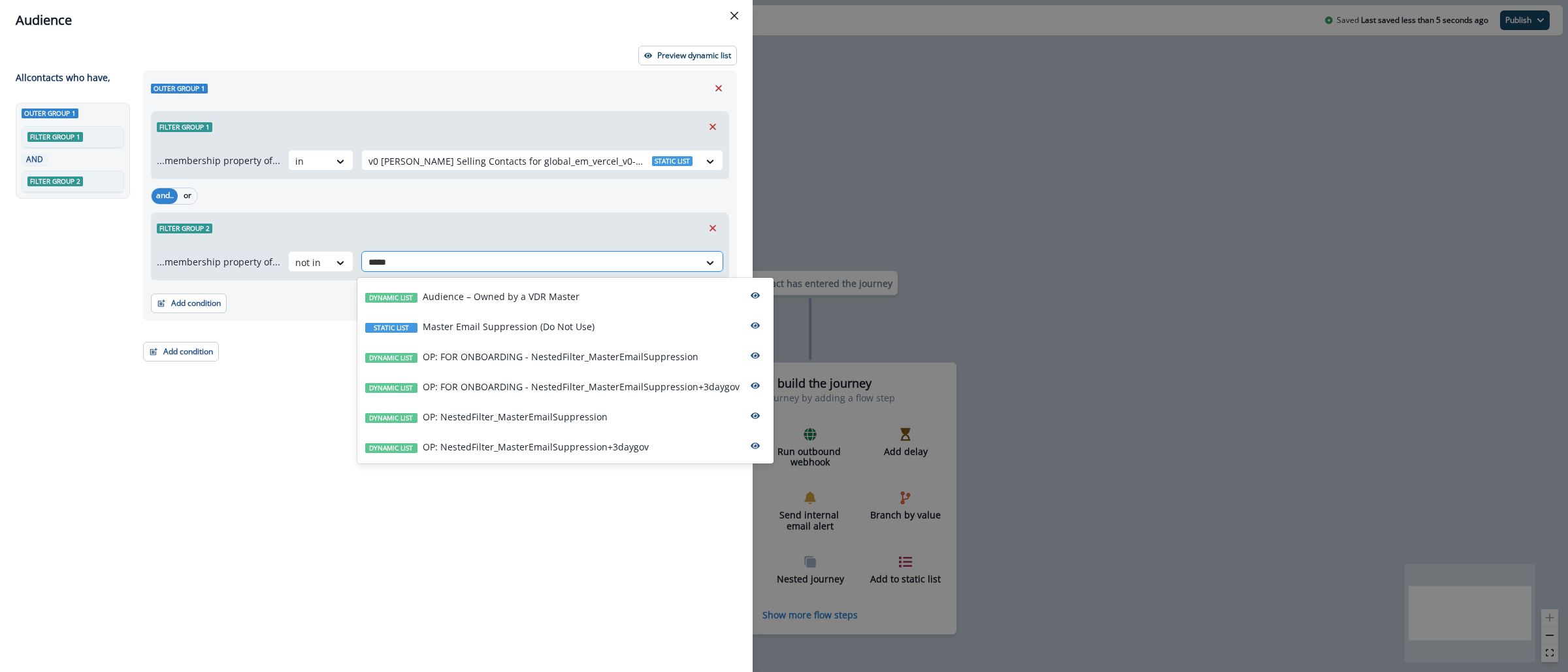
type input "******"
click at [499, 442] on p "OP: NestedFilter_MasterEmailSuppression+3daygov" at bounding box center [536, 446] width 226 height 14
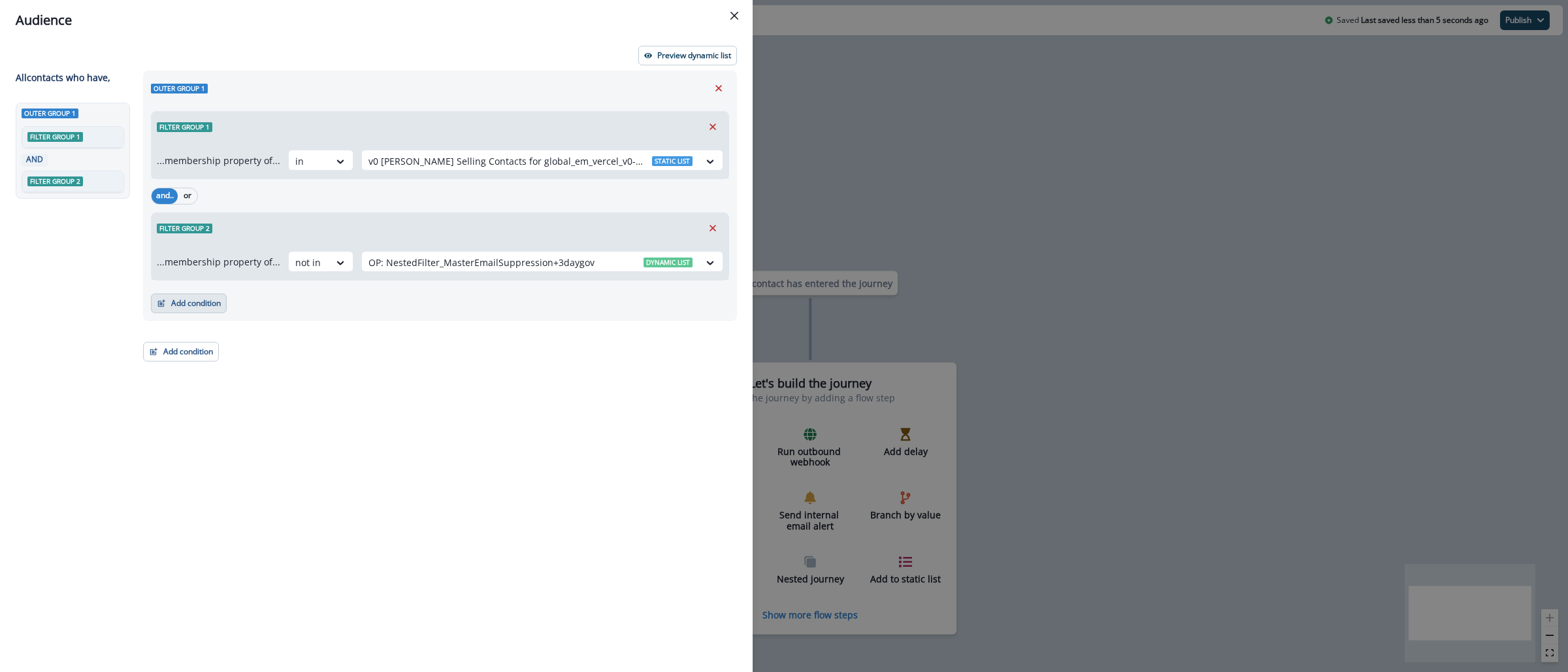
click at [198, 301] on button "Add condition" at bounding box center [189, 303] width 76 height 19
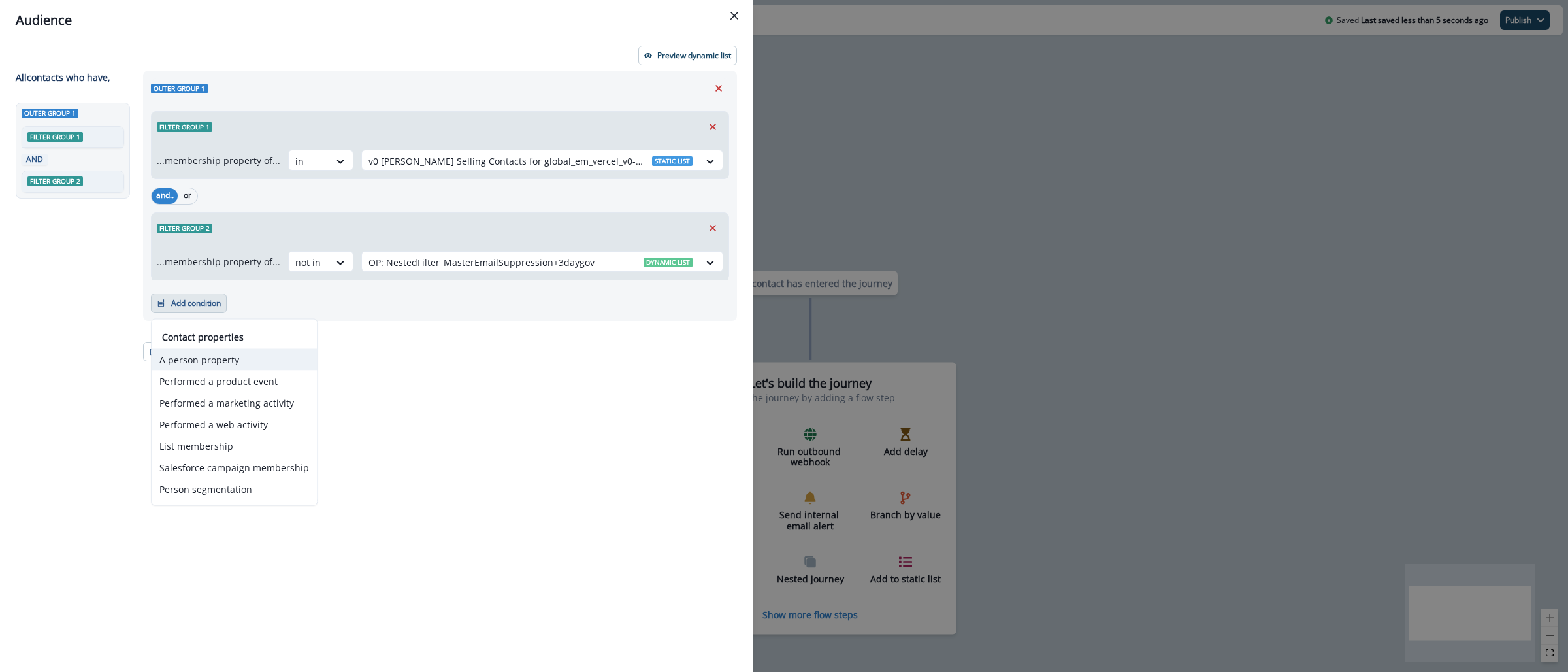
click at [219, 366] on button "A person property" at bounding box center [234, 360] width 165 height 21
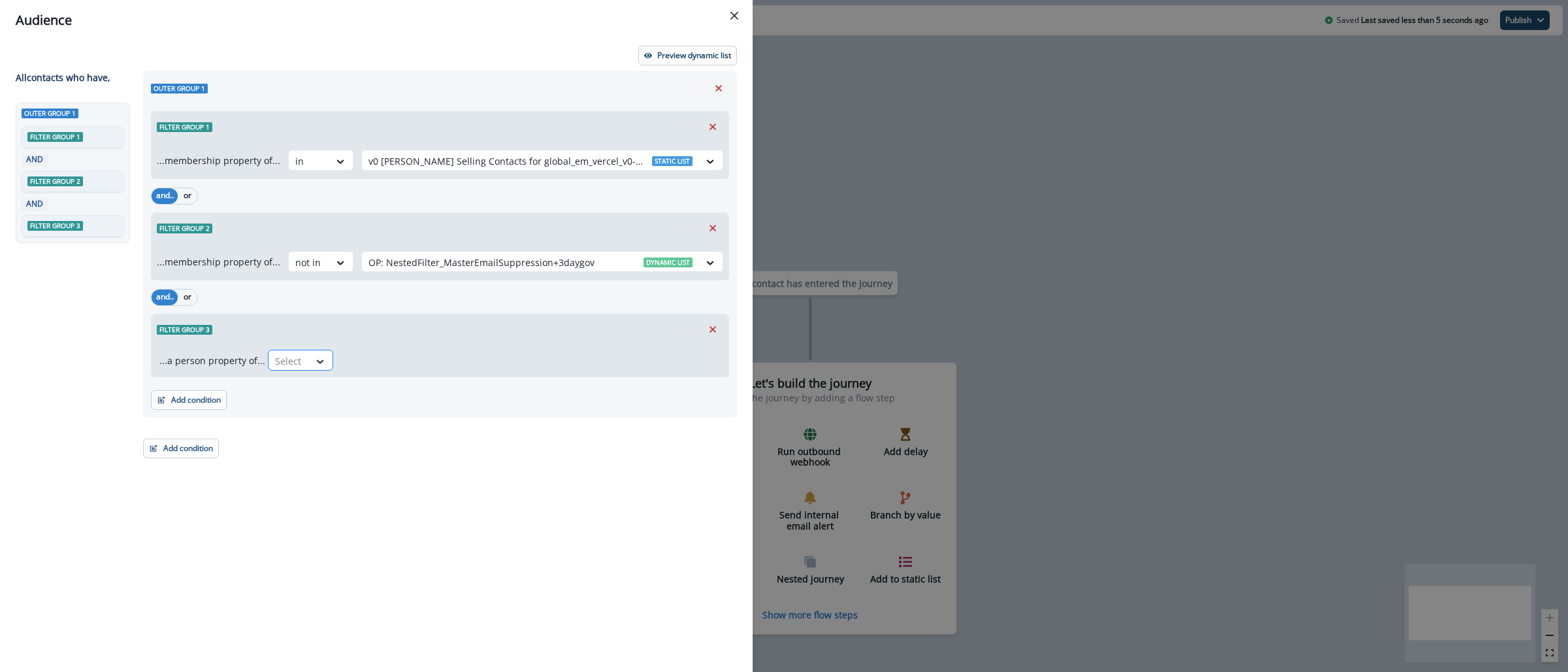
click at [320, 366] on icon at bounding box center [320, 362] width 12 height 13
click at [311, 391] on div "Email" at bounding box center [369, 391] width 209 height 24
click at [357, 355] on div at bounding box center [359, 361] width 27 height 17
type input "*"
drag, startPoint x: 397, startPoint y: 438, endPoint x: 413, endPoint y: 411, distance: 31.4
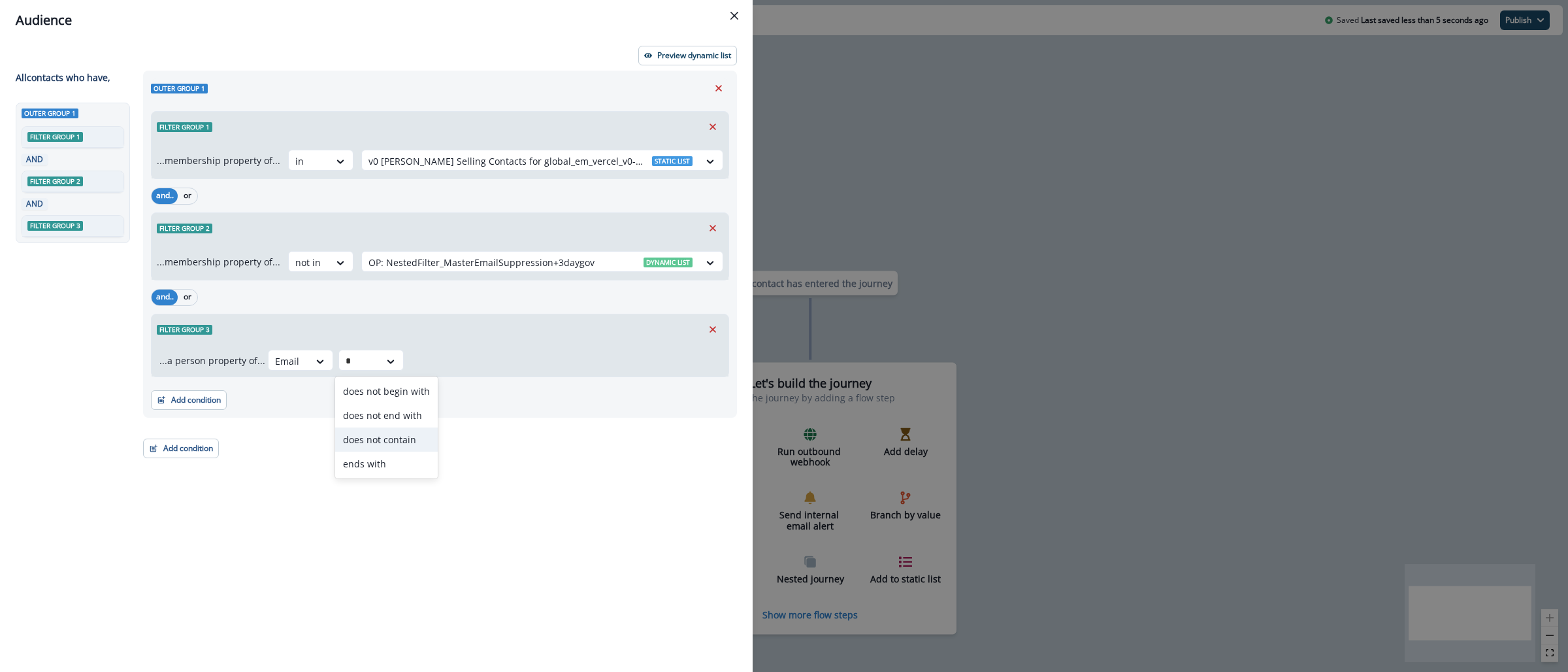
click at [397, 438] on div "does not contain" at bounding box center [386, 440] width 103 height 24
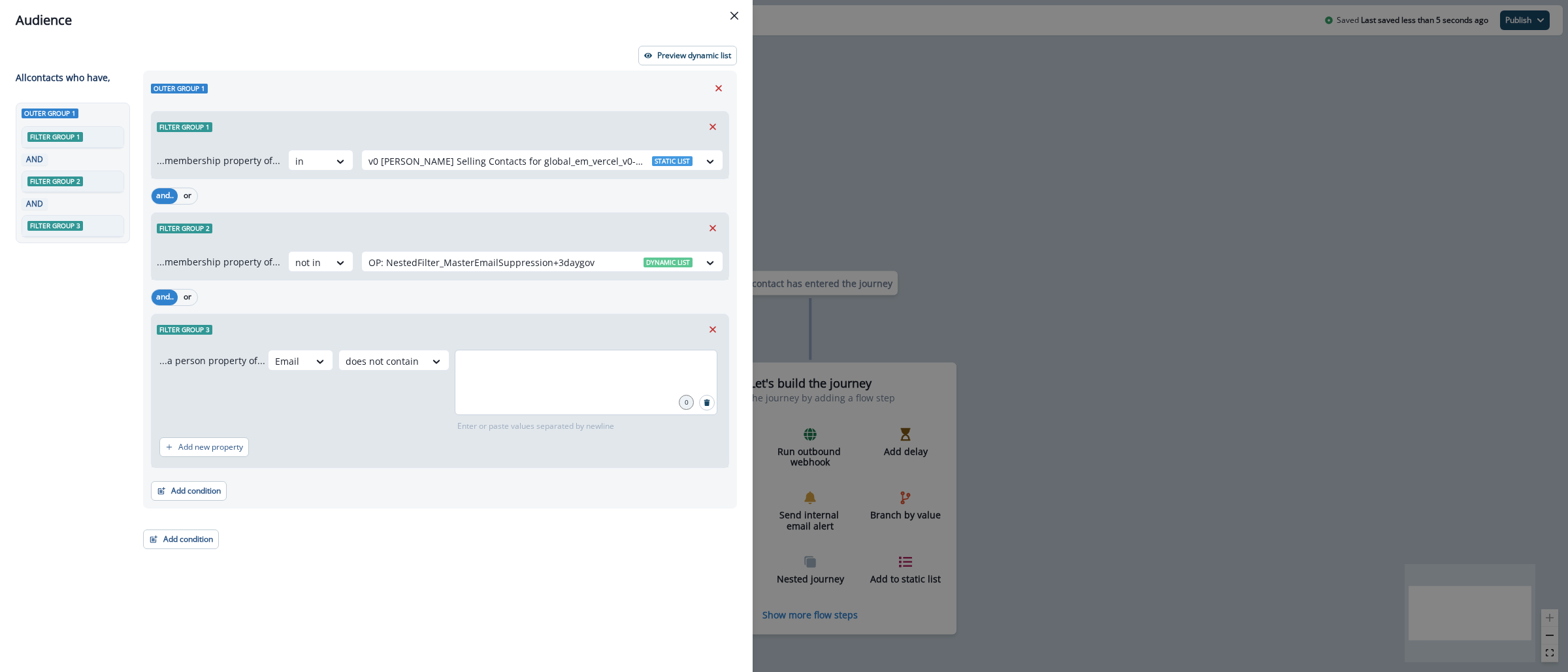
click at [472, 382] on div at bounding box center [586, 382] width 263 height 65
type input "**********"
click at [690, 49] on button "Preview dynamic list" at bounding box center [688, 55] width 99 height 19
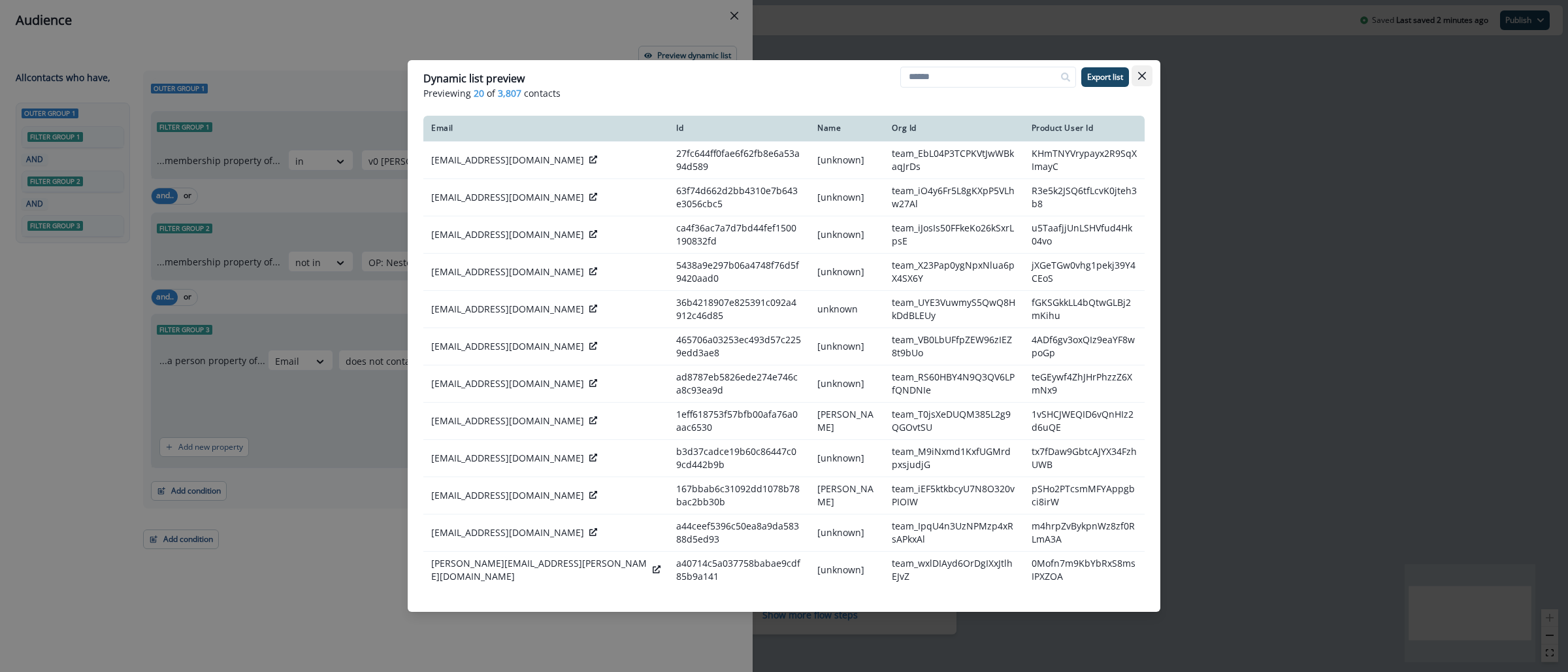
click at [1144, 79] on icon "Close" at bounding box center [1143, 76] width 8 height 8
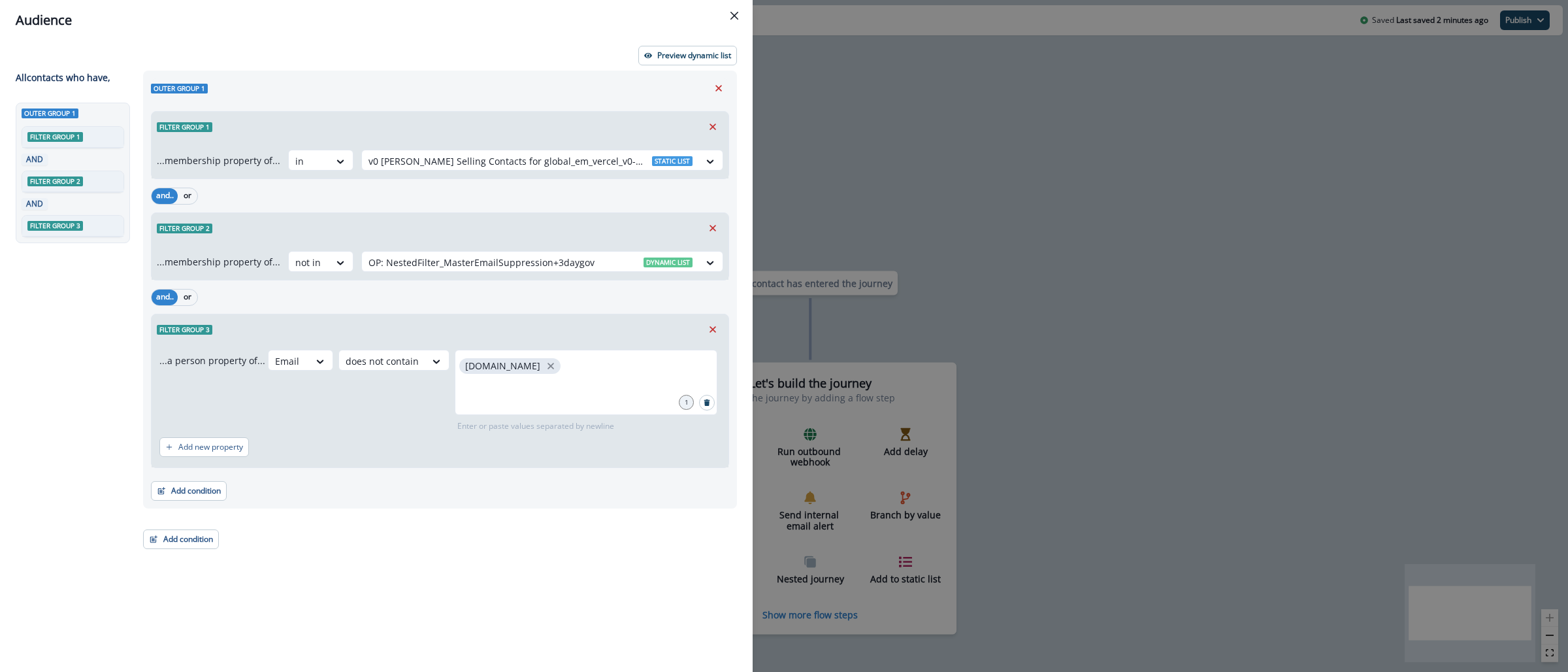
click at [1010, 294] on div "Audience Preview dynamic list All contact s who have, Outer group 1 Filter grou…" at bounding box center [784, 336] width 1568 height 672
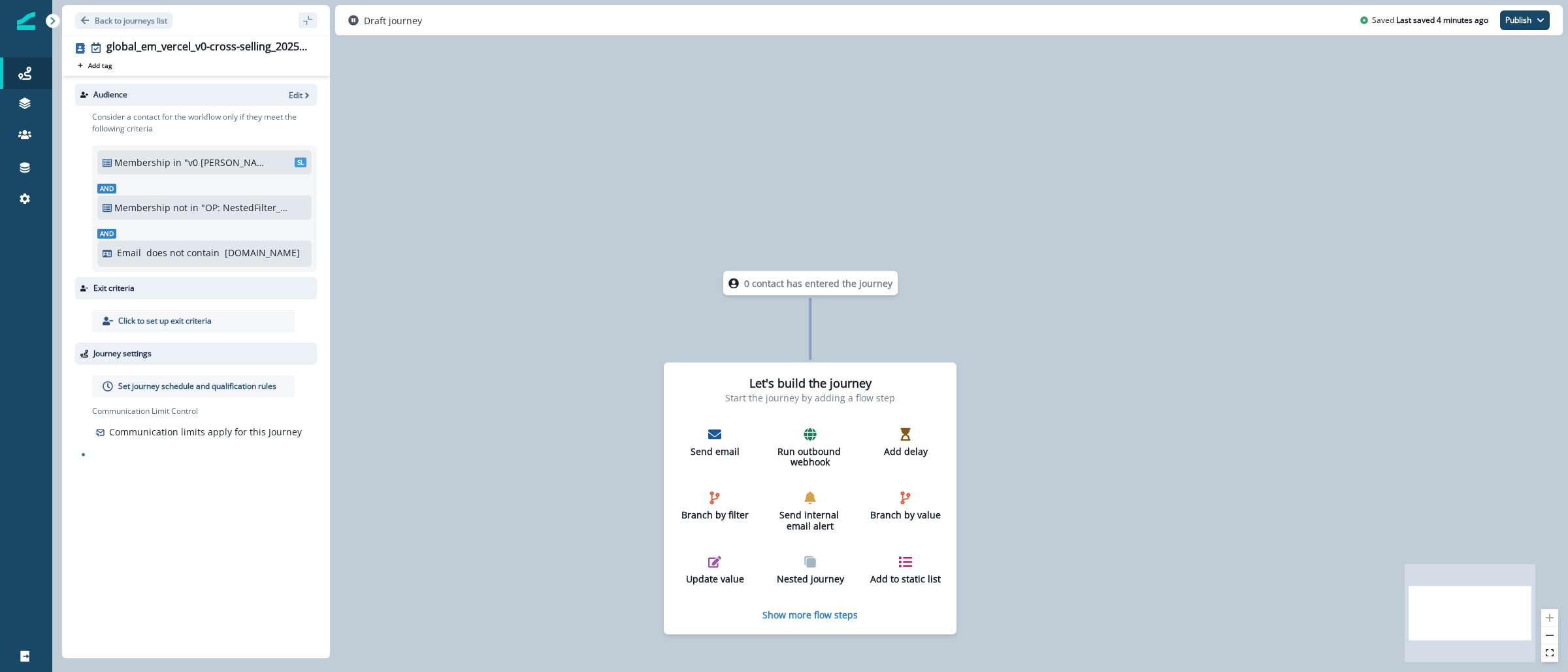
click at [19, 25] on img at bounding box center [26, 21] width 18 height 18
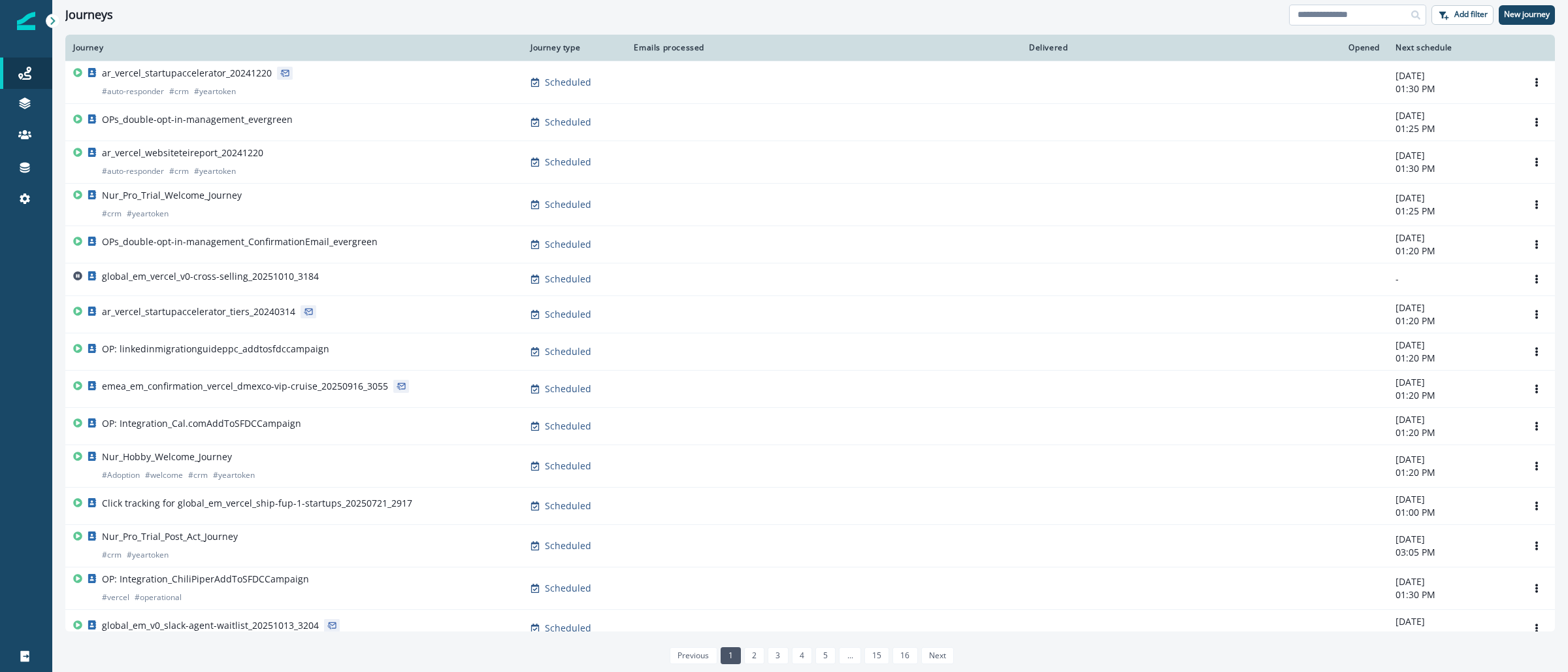
click at [1319, 16] on input at bounding box center [1358, 15] width 137 height 21
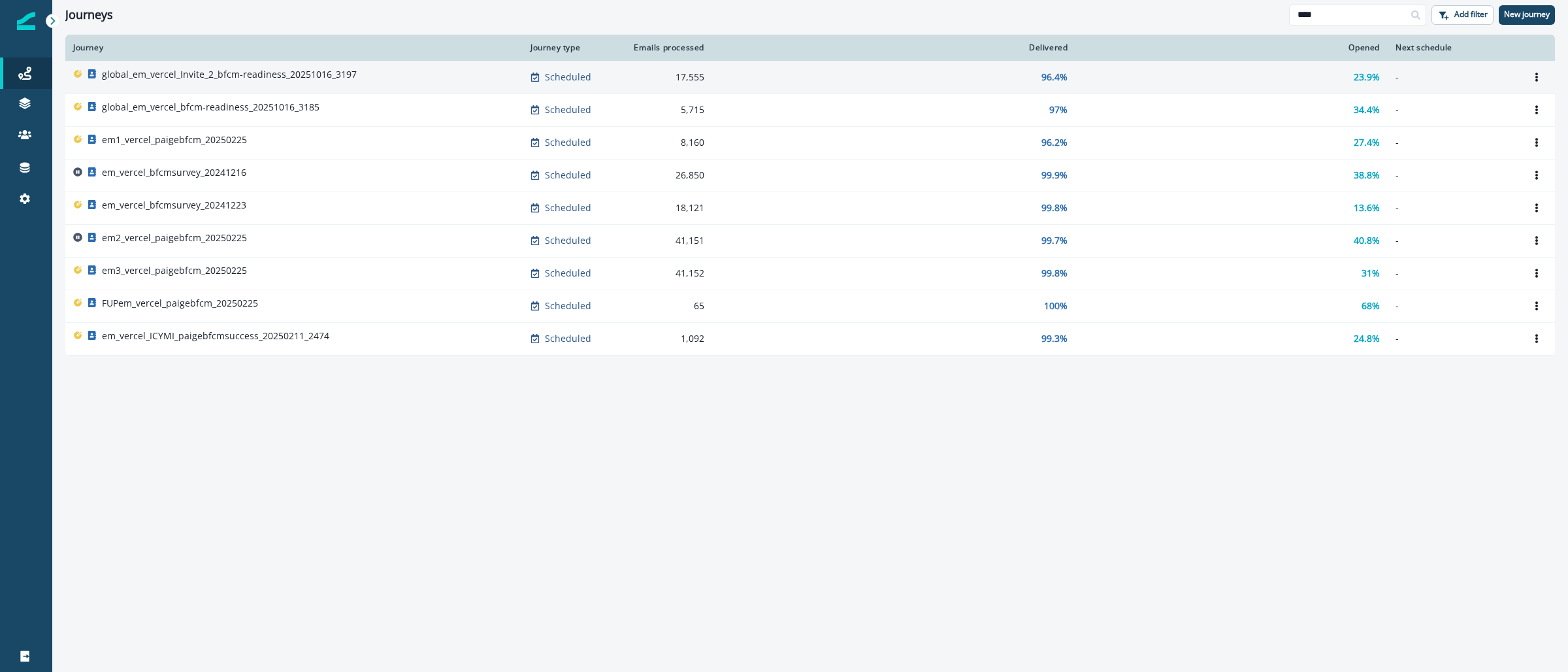
type input "****"
click at [1535, 79] on icon "Options" at bounding box center [1537, 77] width 9 height 9
click at [1454, 105] on button "Clone" at bounding box center [1474, 108] width 145 height 21
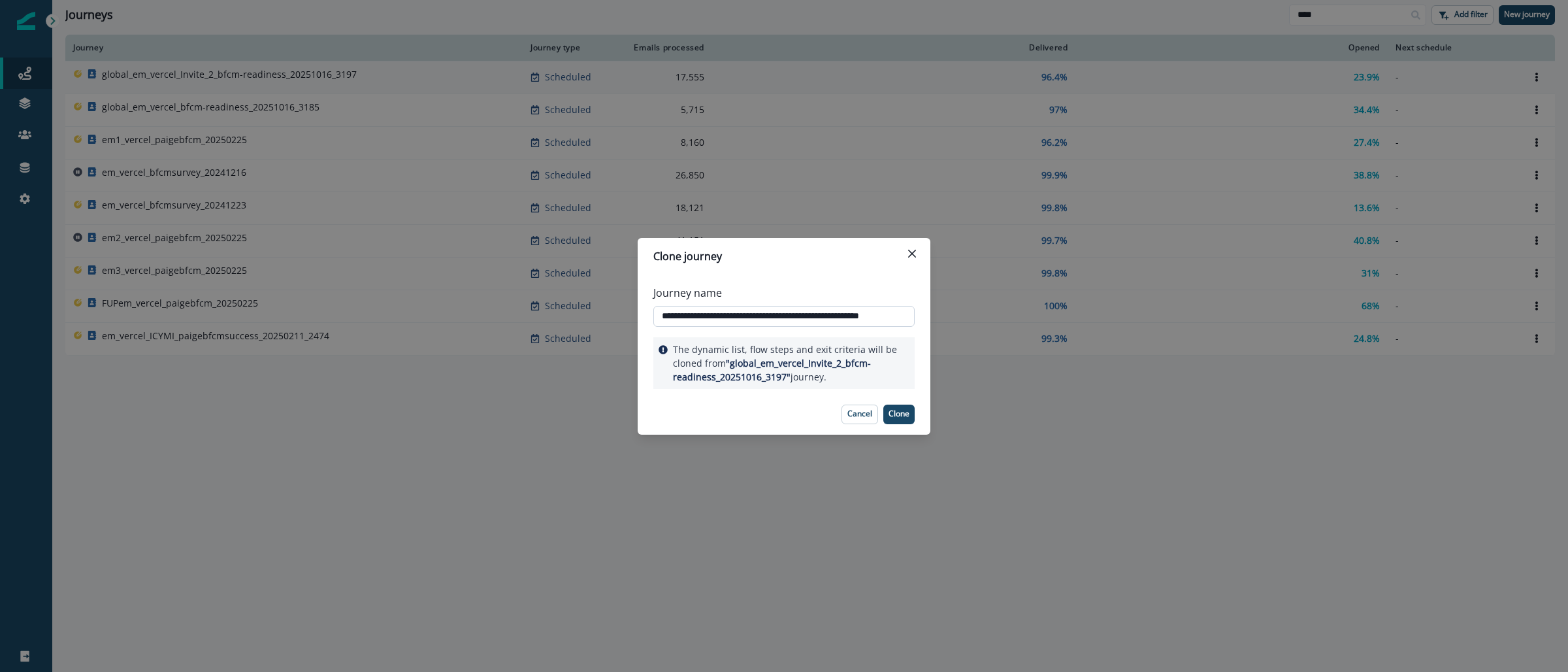
click at [839, 316] on input "**********" at bounding box center [784, 316] width 262 height 21
type input "**********"
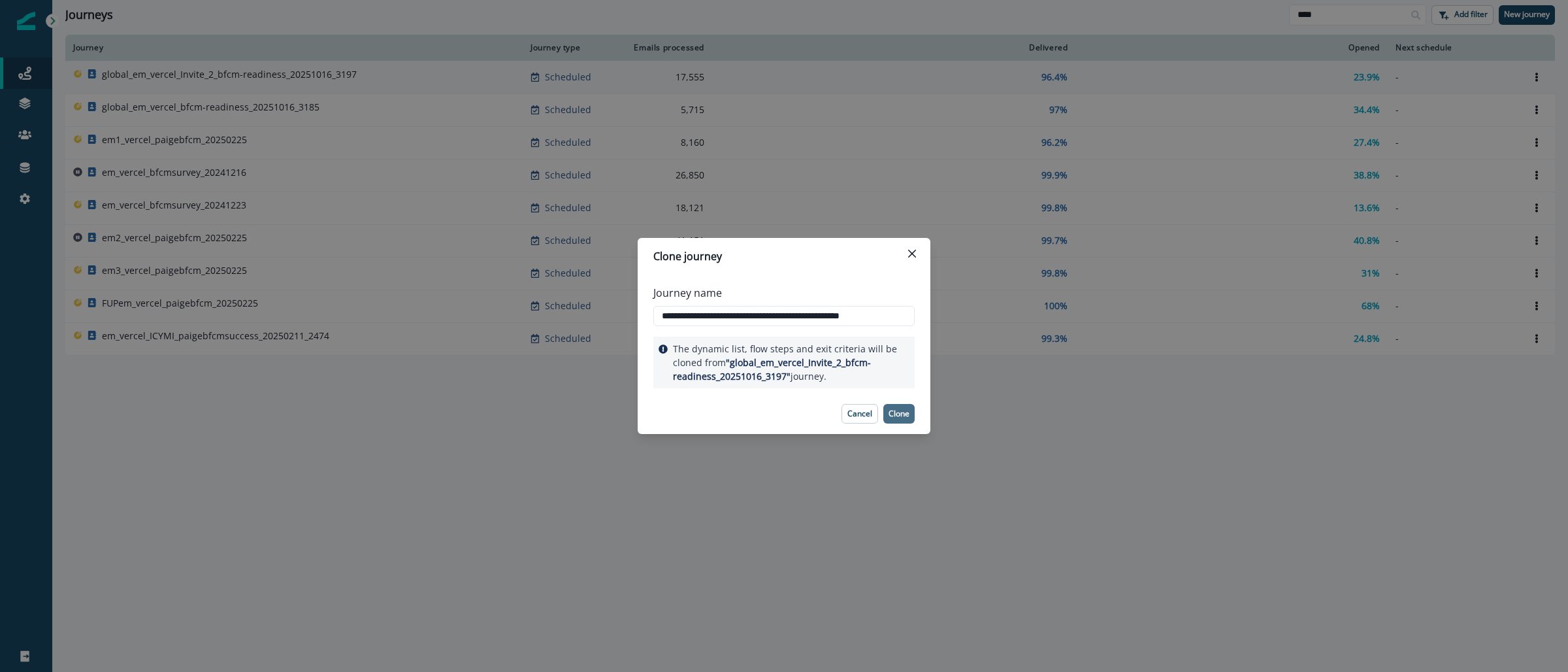
scroll to position [0, 0]
click at [897, 416] on p "Clone" at bounding box center [899, 414] width 21 height 9
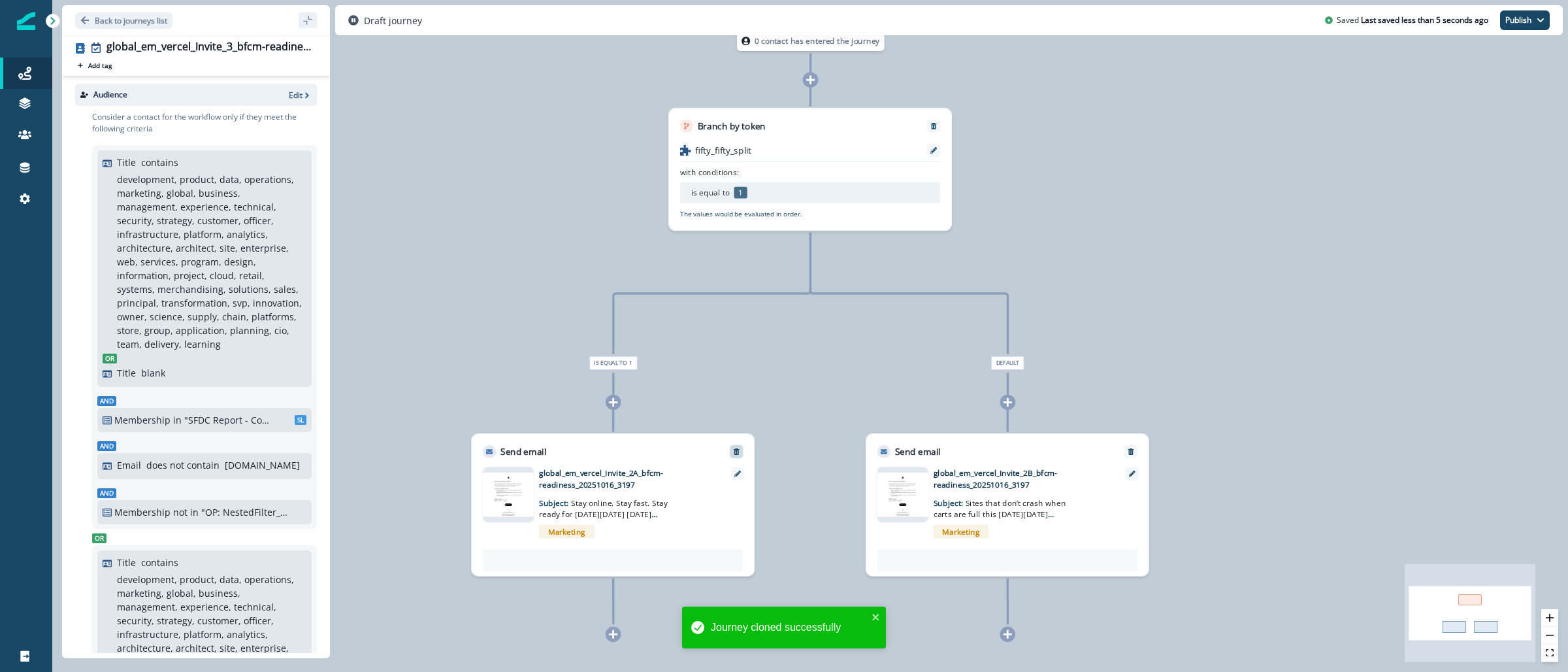
click at [734, 453] on icon "Remove" at bounding box center [736, 452] width 8 height 8
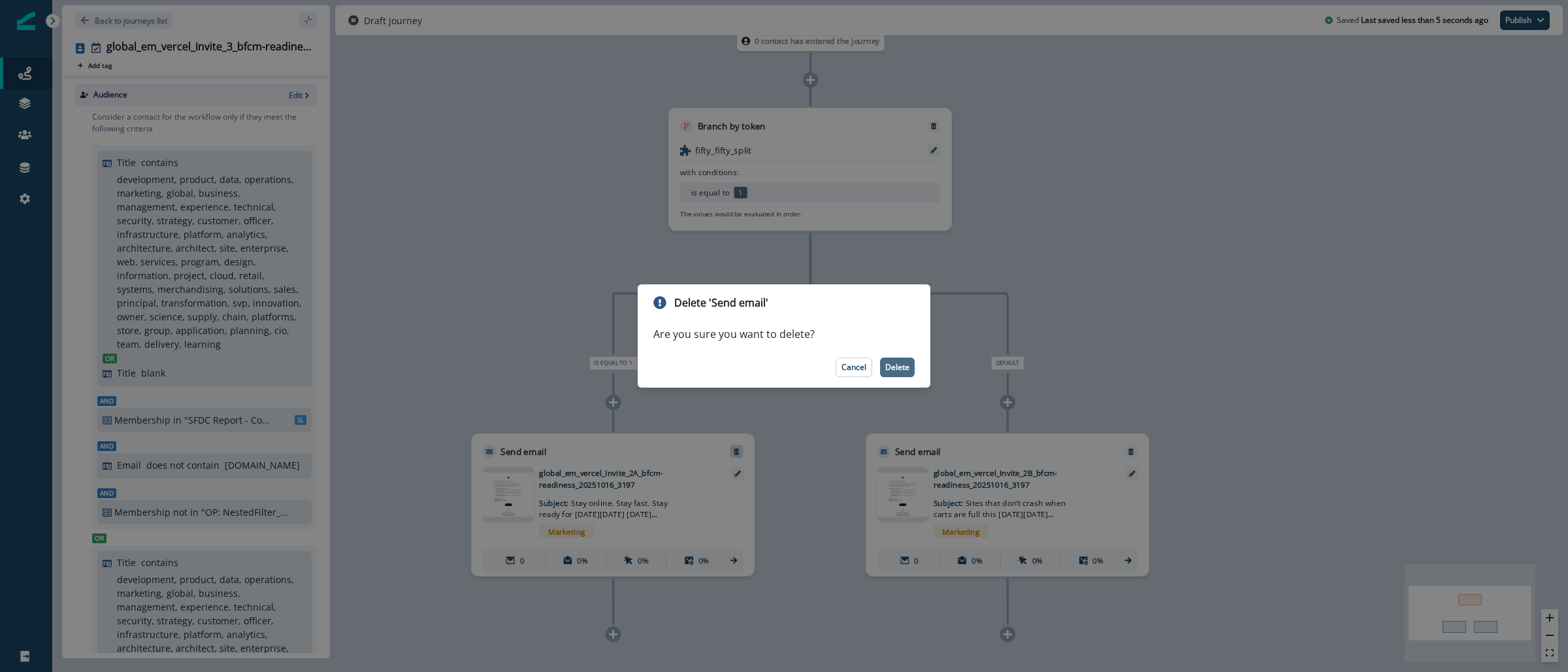
click at [894, 369] on p "Delete" at bounding box center [898, 368] width 24 height 9
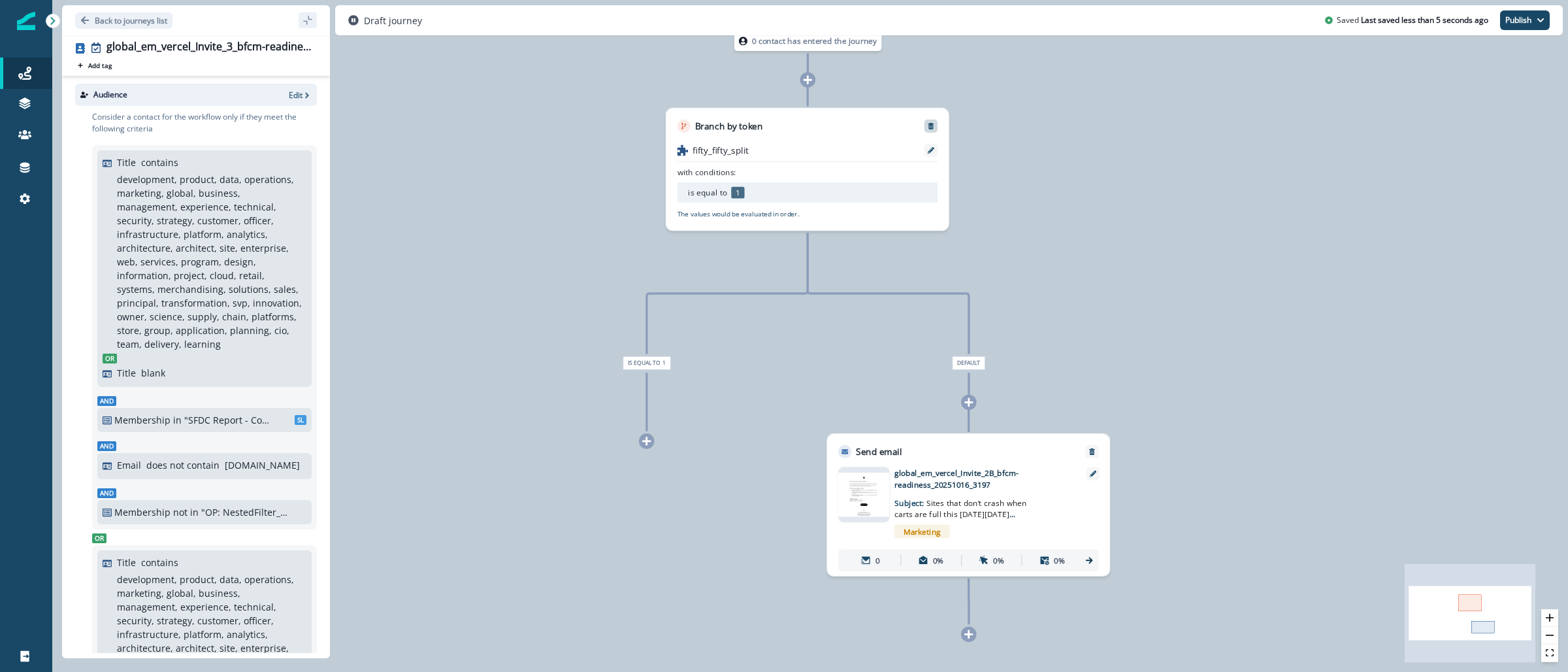
click at [932, 121] on div at bounding box center [931, 127] width 13 height 13
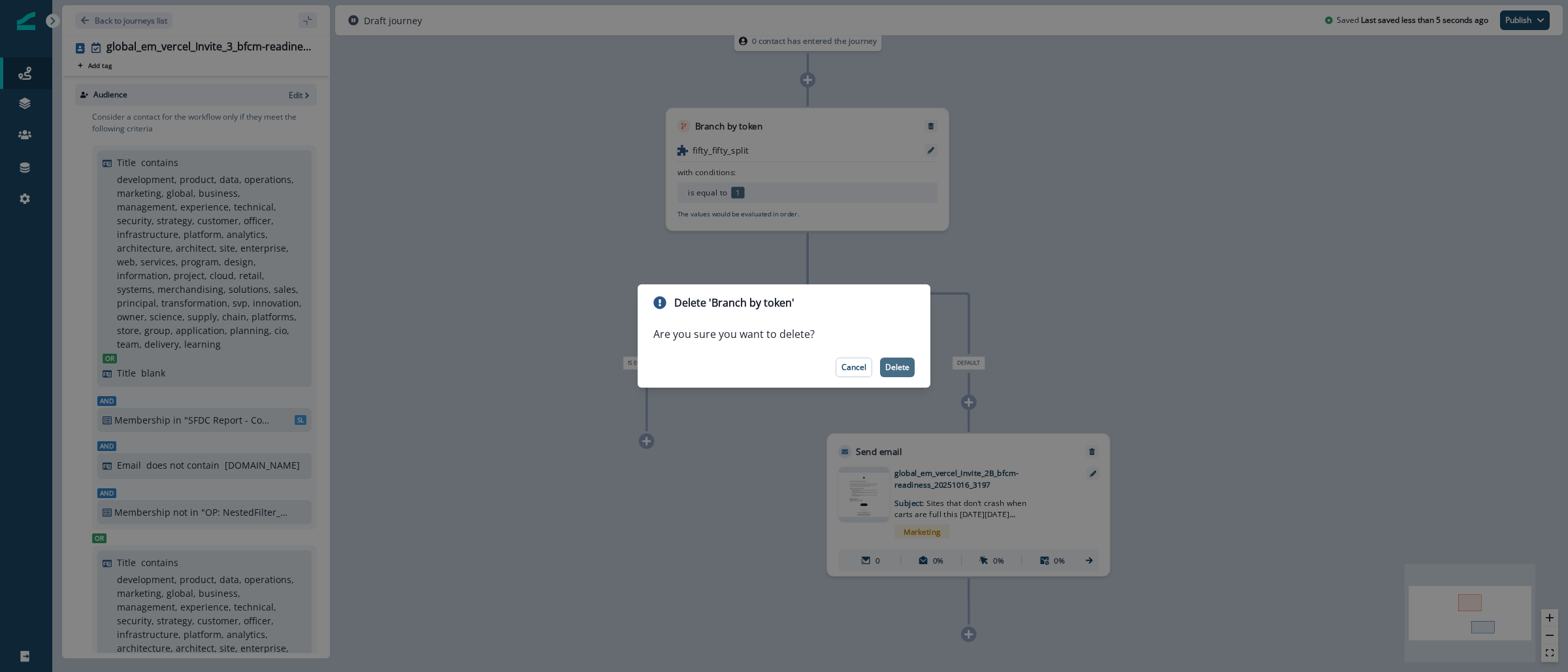
click at [907, 370] on p "Delete" at bounding box center [898, 368] width 24 height 9
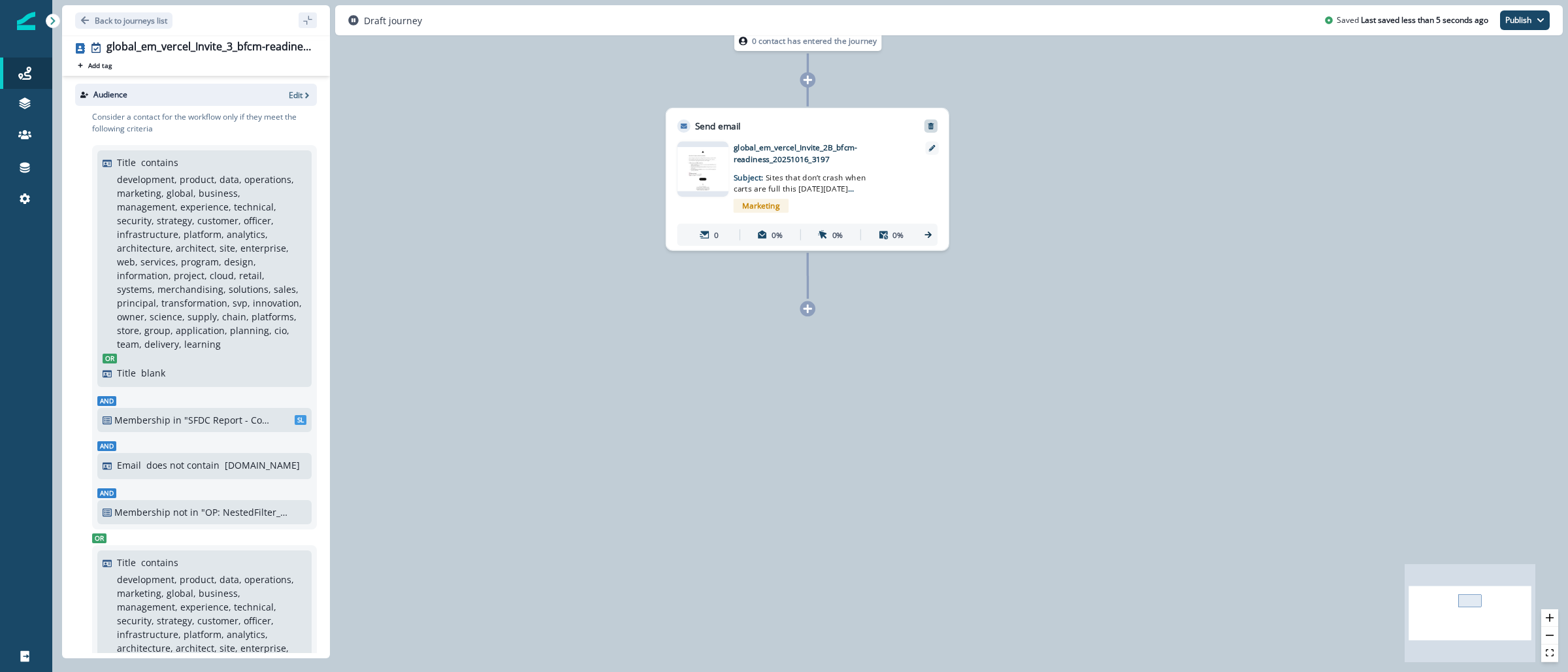
click at [933, 125] on icon "Remove" at bounding box center [931, 127] width 8 height 8
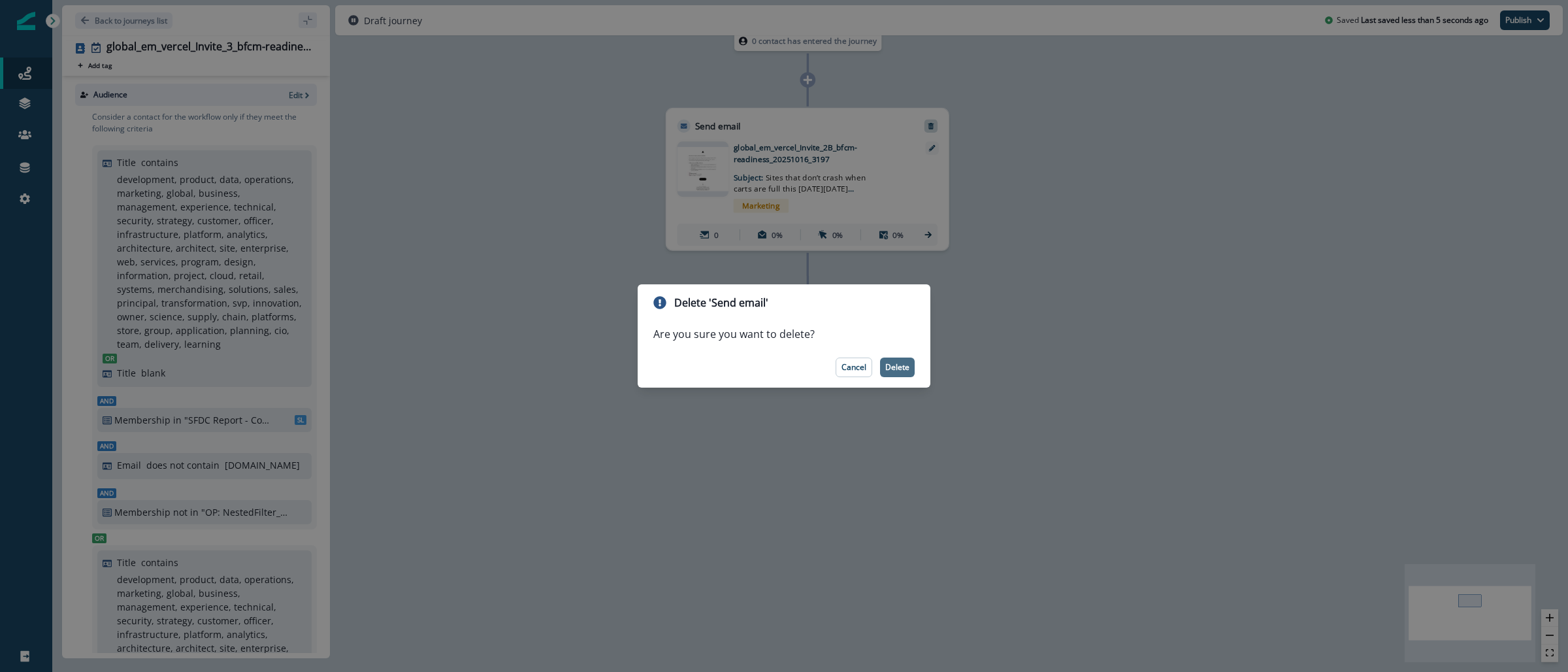
click at [890, 364] on p "Delete" at bounding box center [898, 368] width 24 height 9
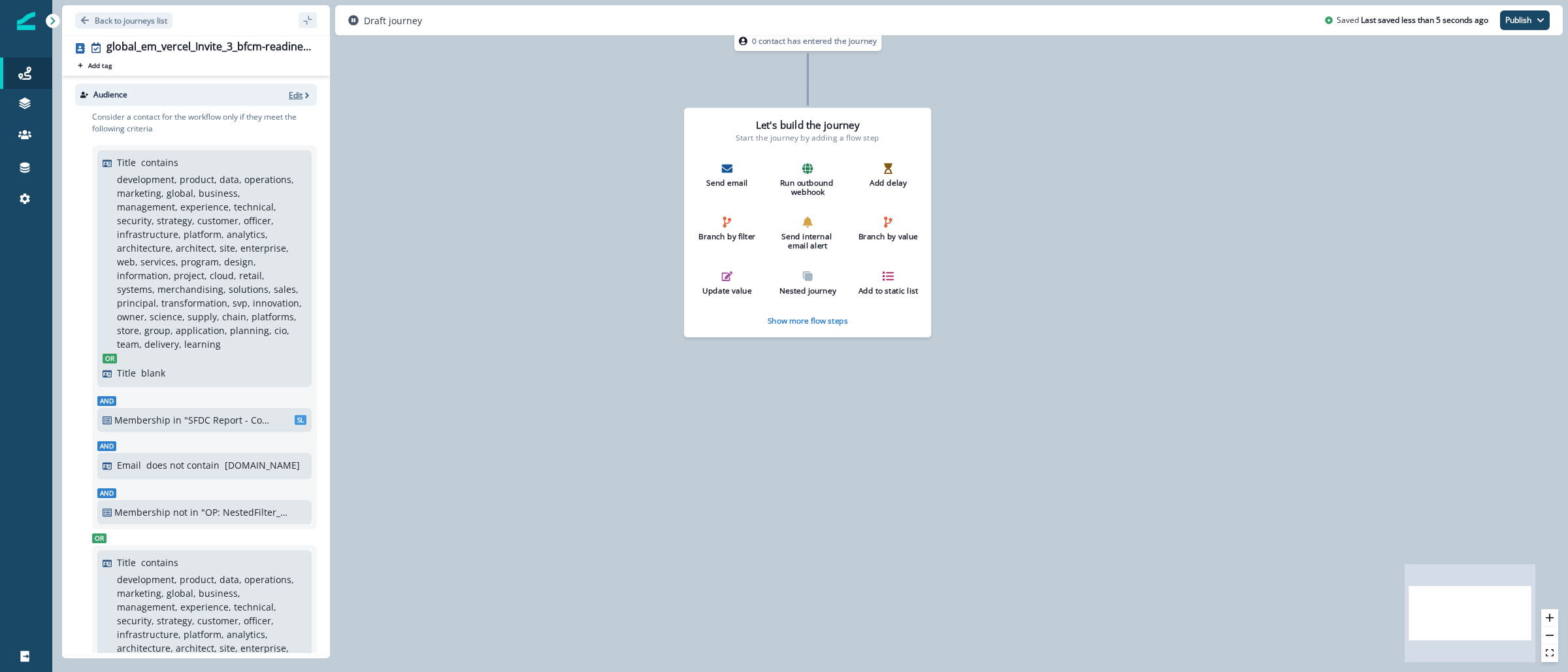
click at [289, 90] on p "Edit" at bounding box center [296, 95] width 14 height 11
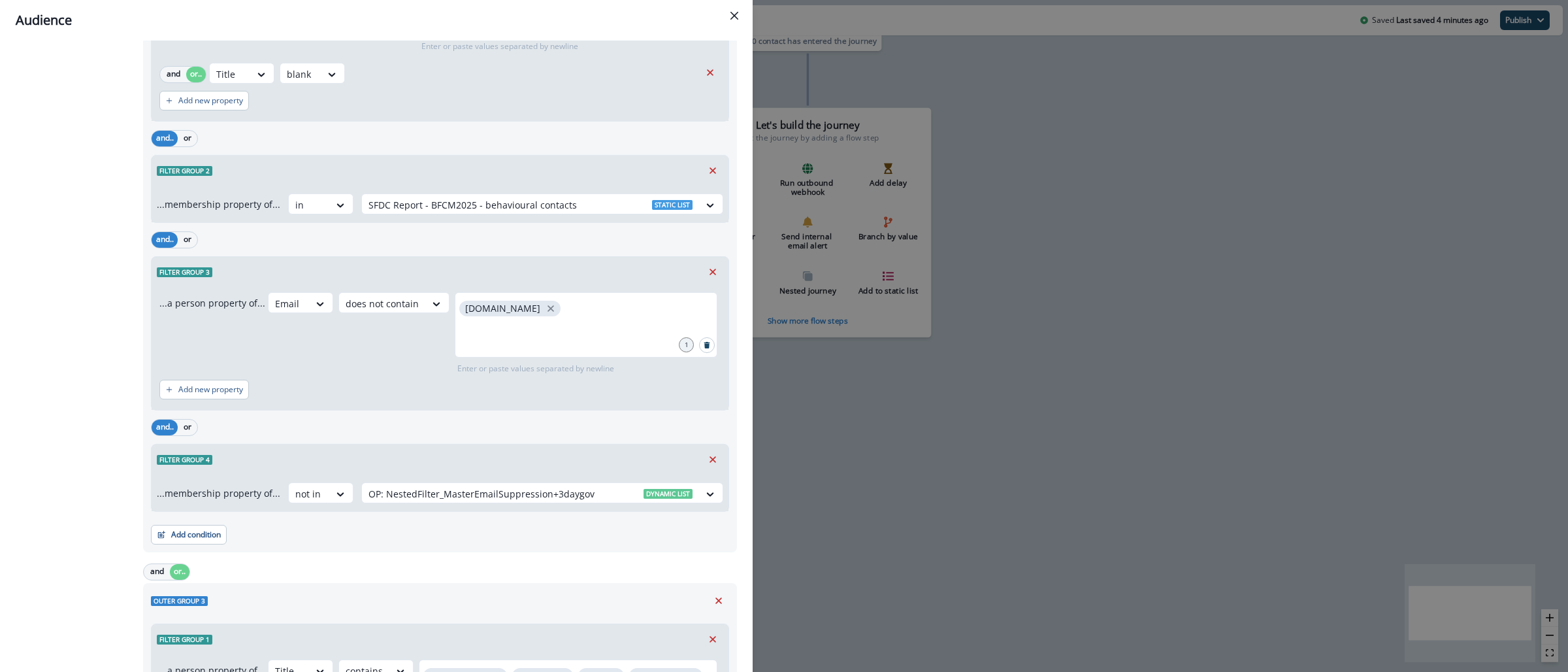
scroll to position [1006, 0]
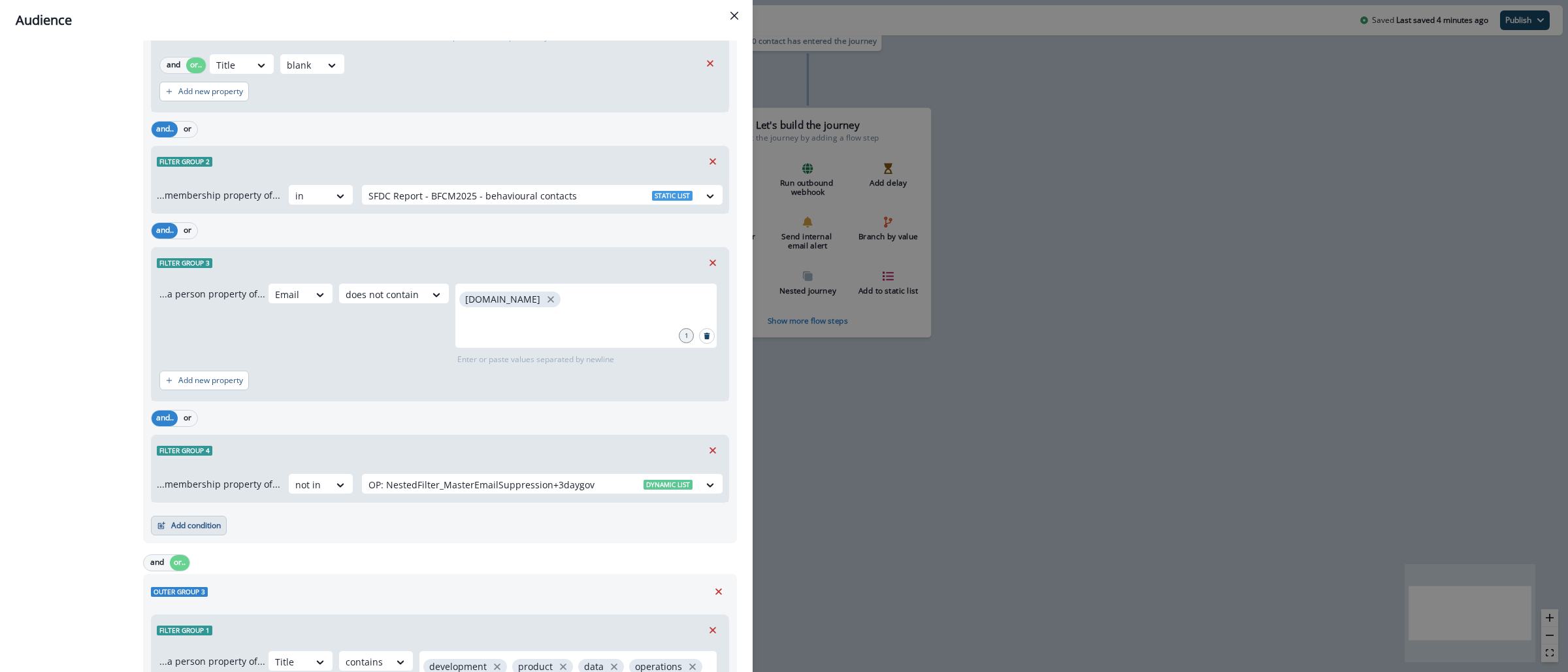
click at [194, 531] on button "Add condition" at bounding box center [189, 525] width 76 height 19
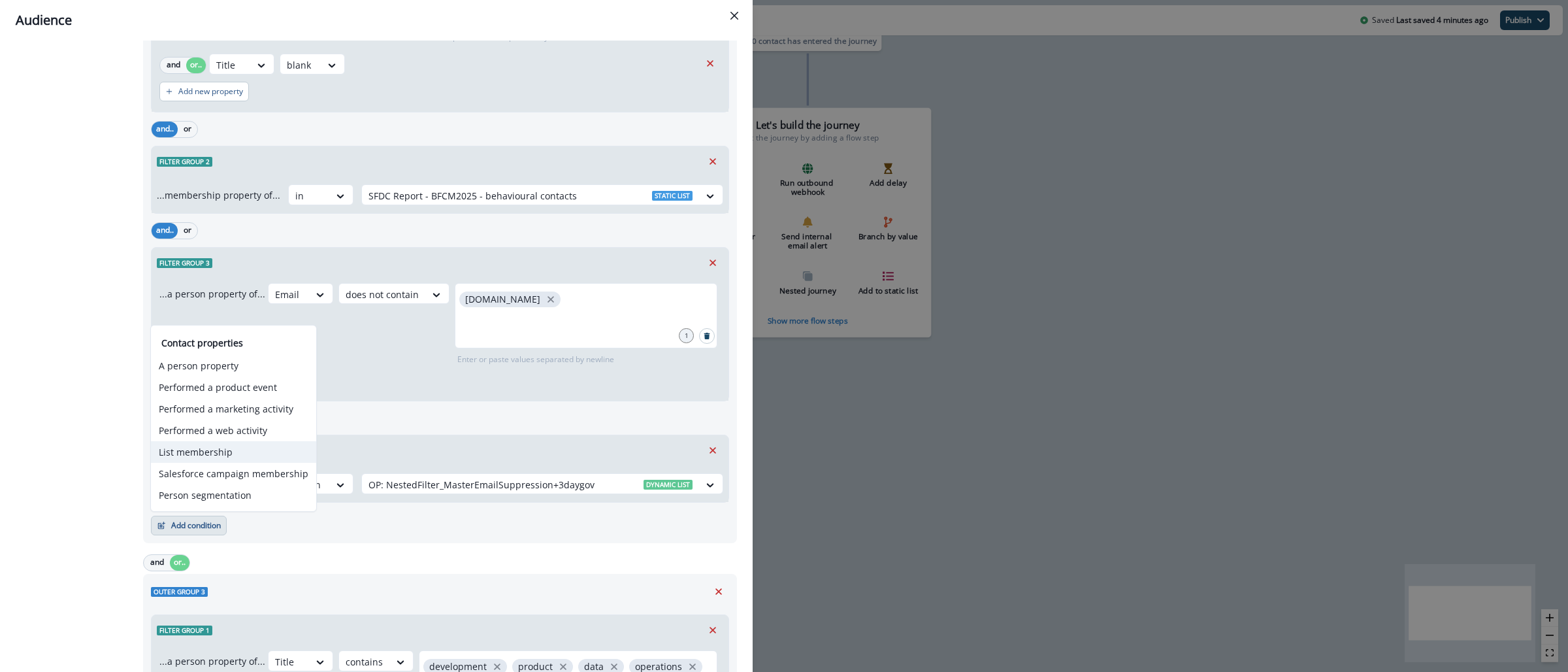
click at [270, 453] on button "List membership" at bounding box center [234, 452] width 165 height 21
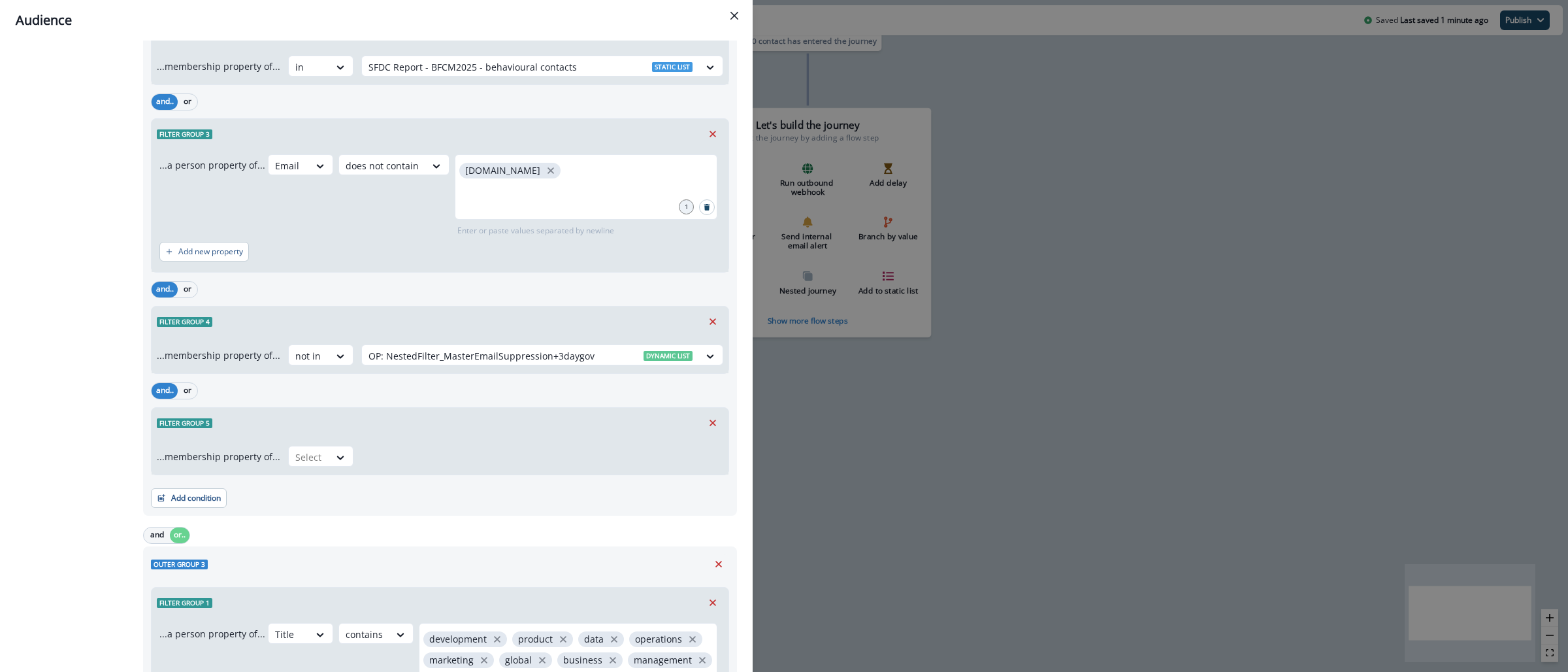
scroll to position [1144, 0]
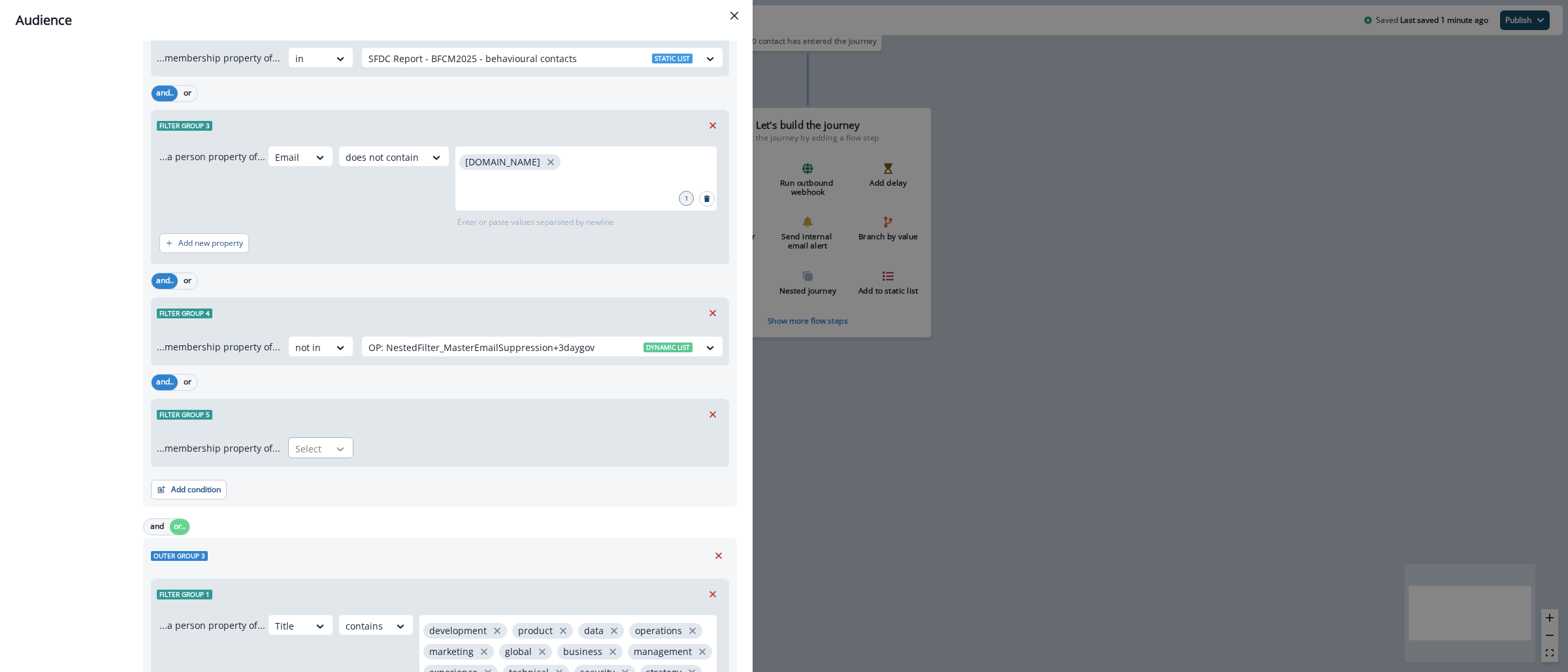
click at [336, 450] on icon at bounding box center [340, 449] width 12 height 13
click at [702, 418] on button "Remove" at bounding box center [712, 414] width 21 height 19
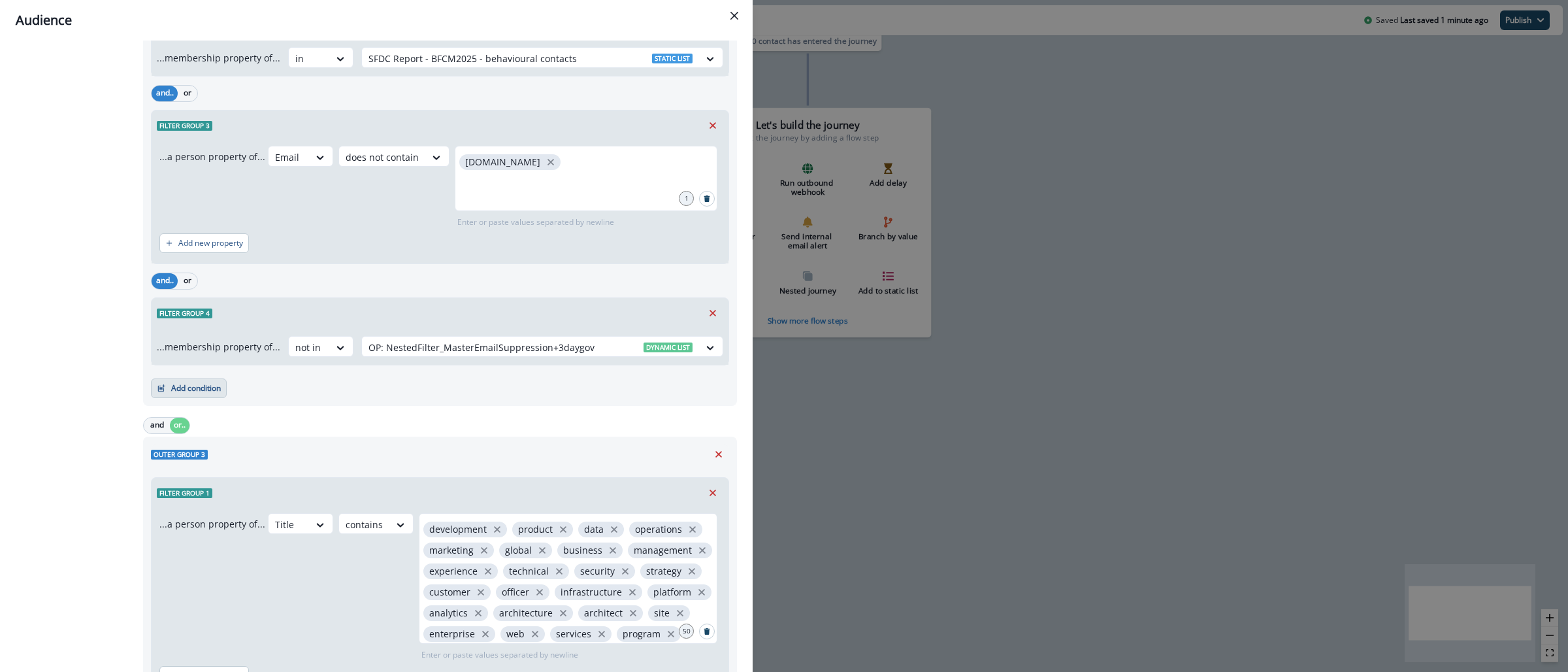
click at [202, 396] on button "Add condition" at bounding box center [189, 388] width 76 height 19
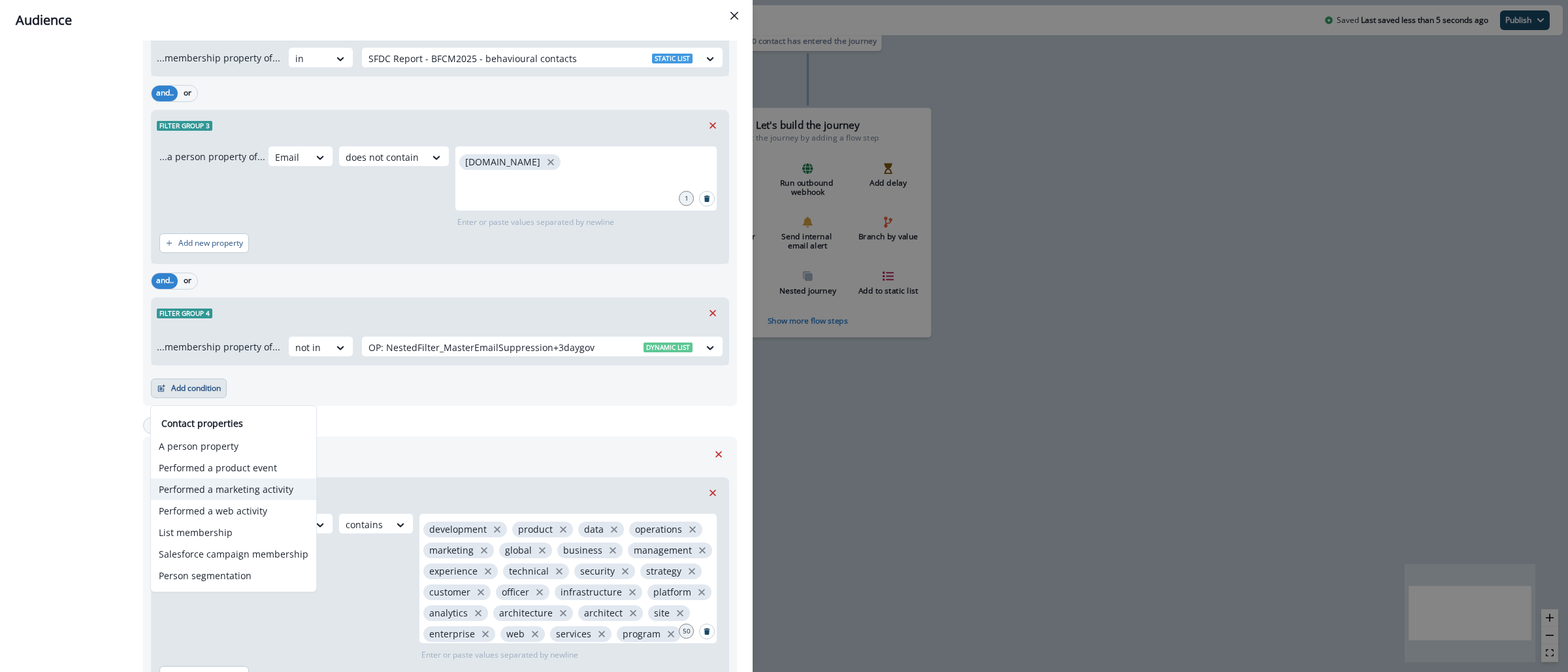
click at [254, 487] on button "Performed a marketing activity" at bounding box center [234, 489] width 165 height 21
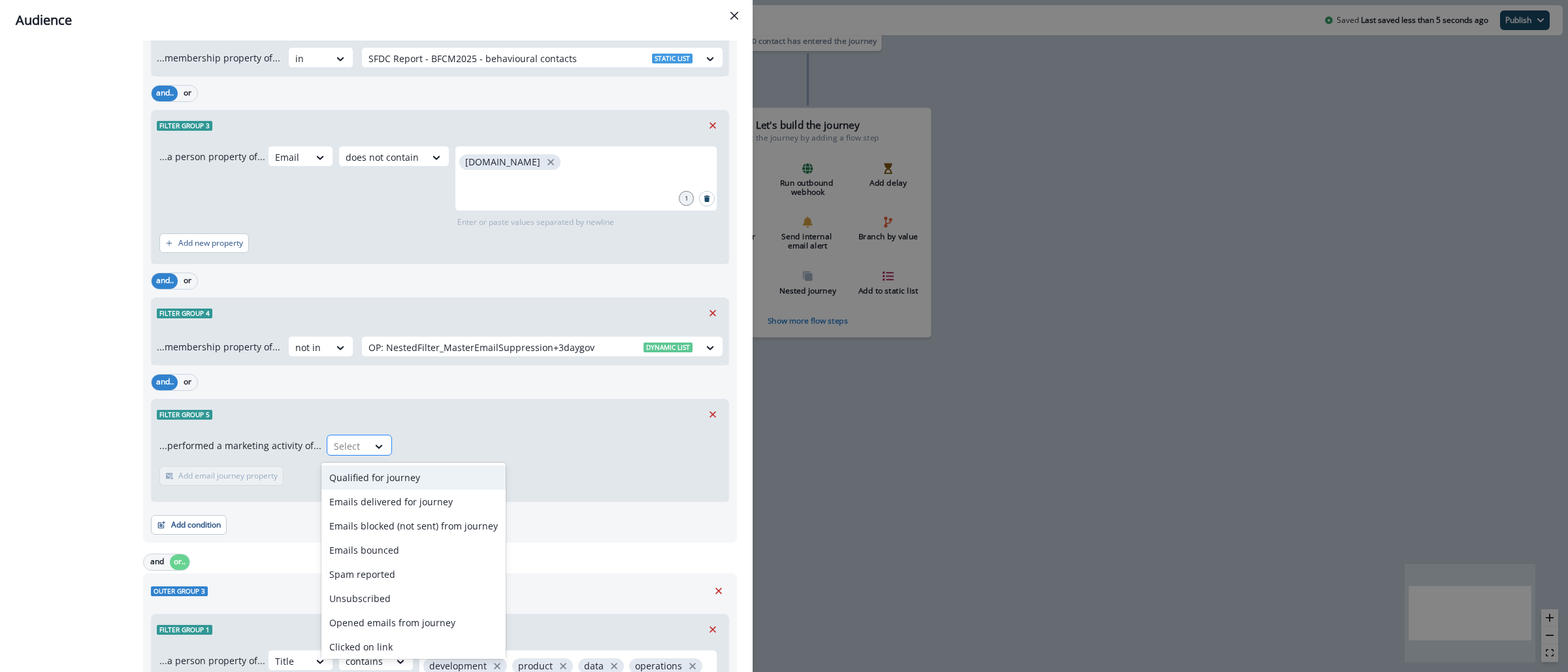
click at [348, 442] on div at bounding box center [347, 446] width 27 height 17
click at [386, 644] on div "Clicked on link" at bounding box center [413, 647] width 184 height 24
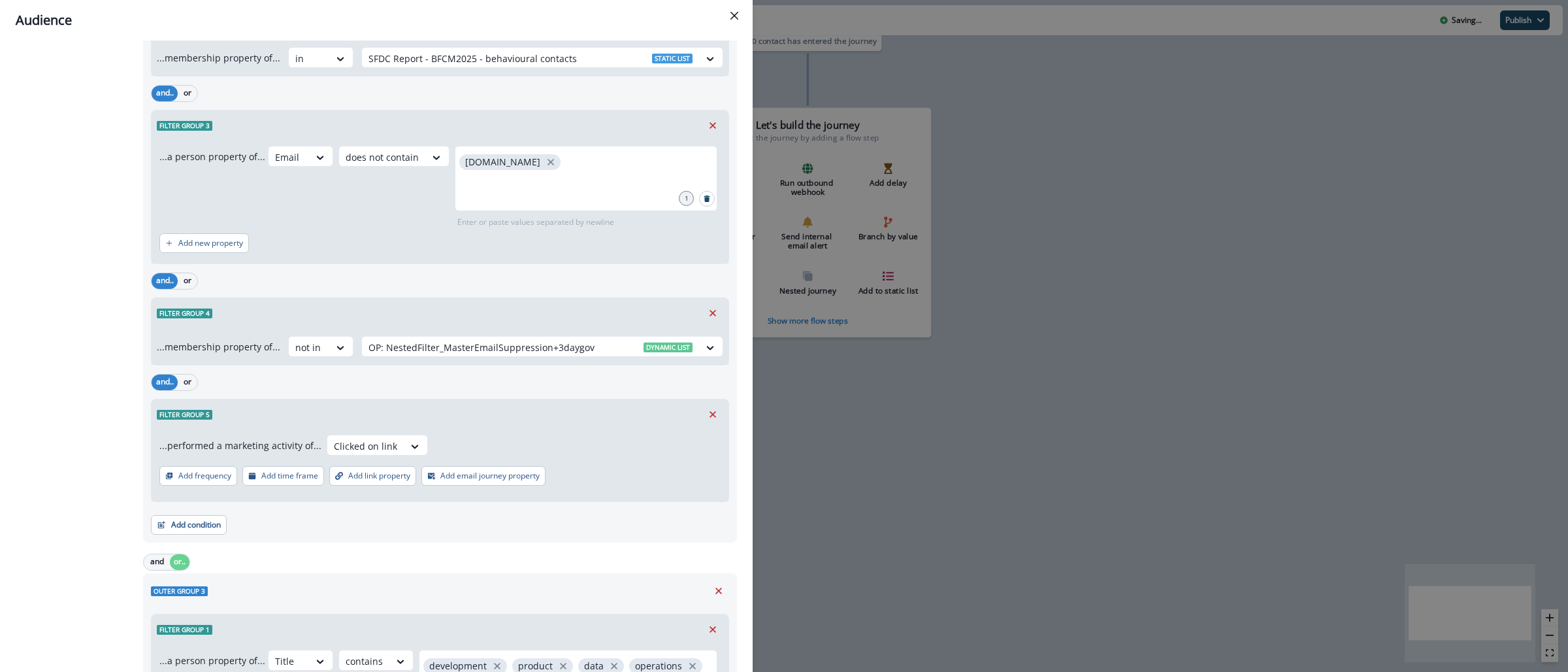
click at [176, 474] on button "Add frequency" at bounding box center [198, 476] width 78 height 19
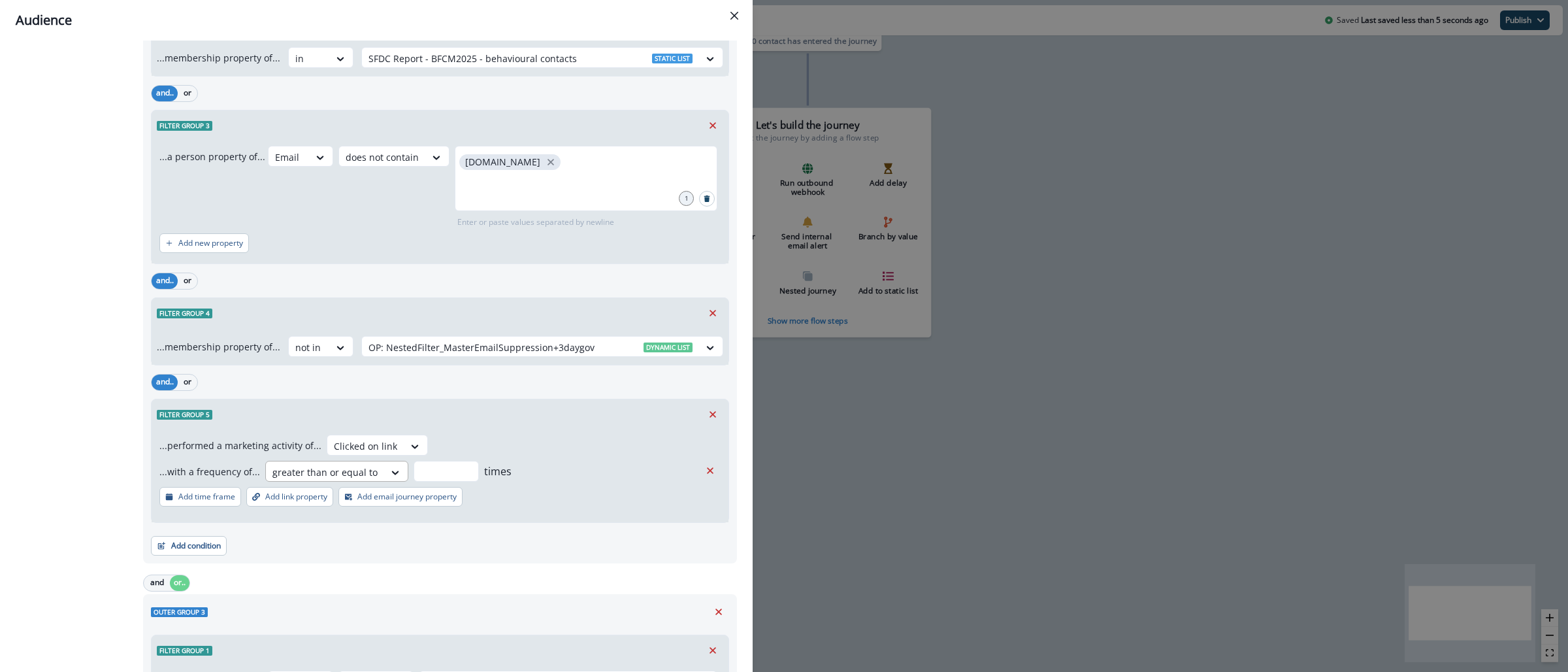
click at [335, 478] on div at bounding box center [325, 472] width 105 height 17
click at [324, 529] on div "never" at bounding box center [331, 527] width 140 height 24
click at [265, 502] on p "Add link property" at bounding box center [296, 497] width 62 height 9
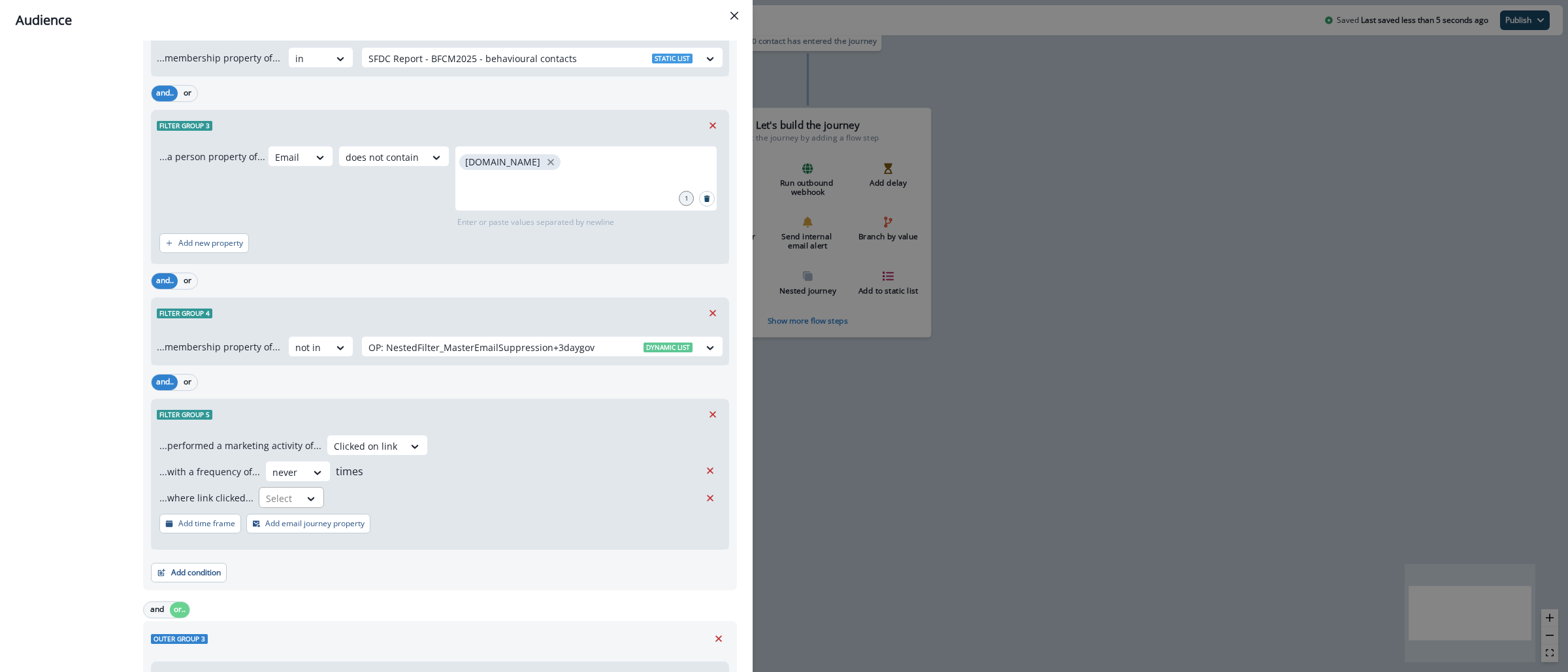
click at [277, 502] on div at bounding box center [279, 498] width 27 height 17
click at [704, 500] on icon "Remove" at bounding box center [710, 498] width 12 height 12
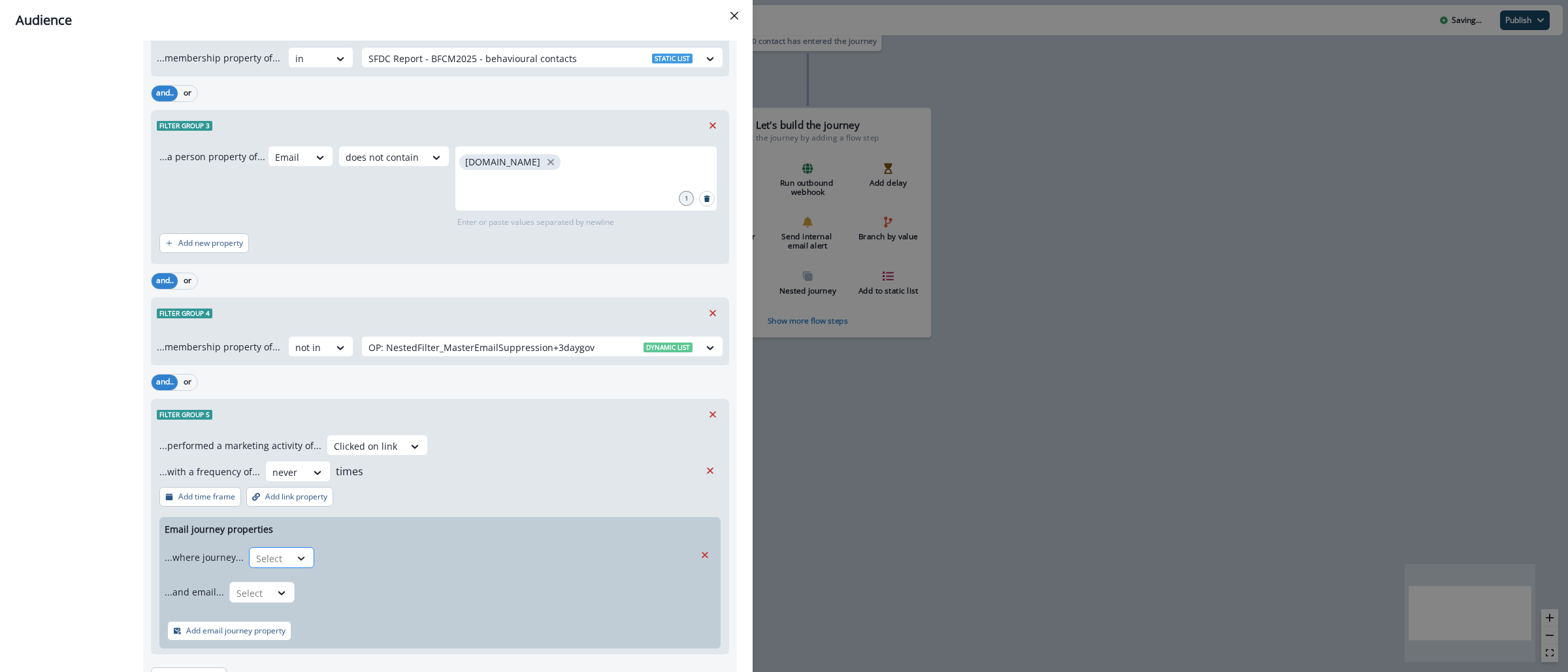
click at [296, 554] on icon at bounding box center [302, 558] width 12 height 13
click at [309, 609] on div "is" at bounding box center [307, 614] width 123 height 24
click at [378, 565] on div at bounding box center [495, 558] width 337 height 17
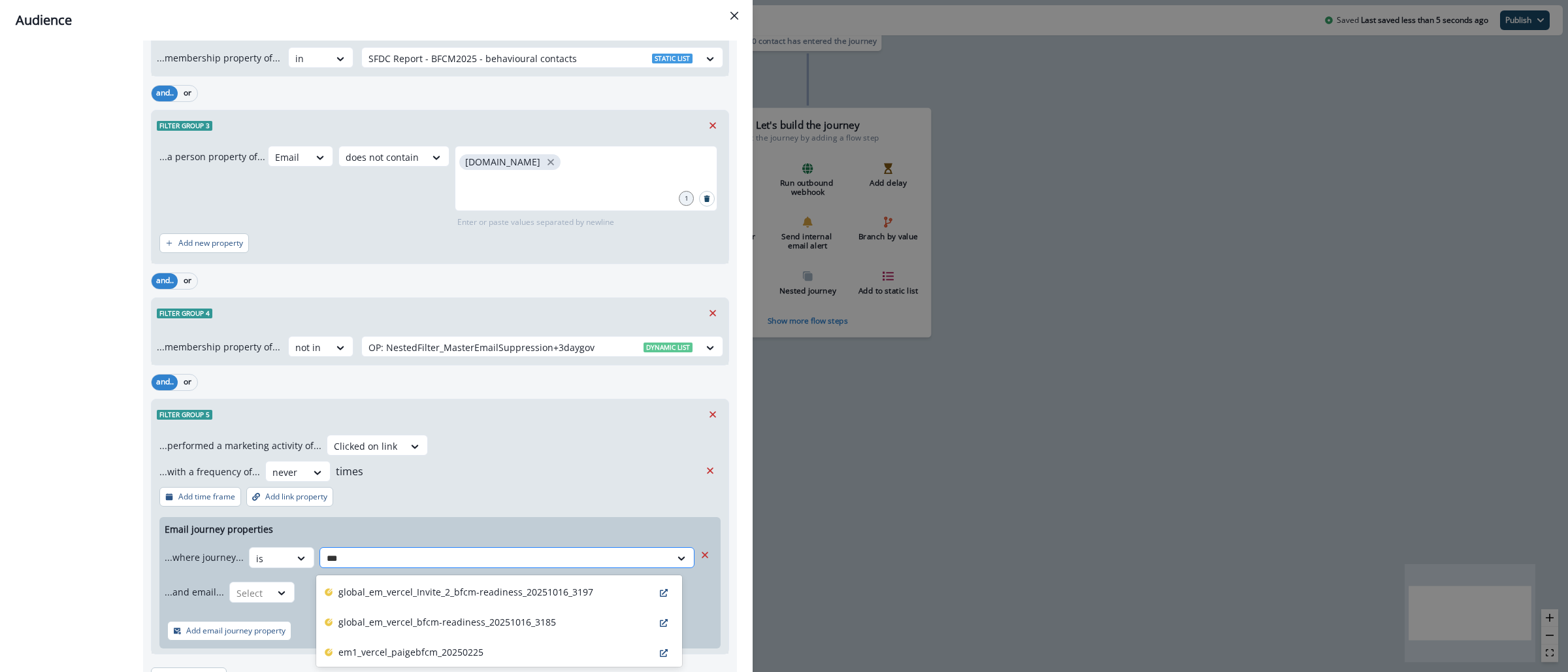
type input "****"
click at [461, 590] on p "global_em_vercel_Invite_2_bfcm-readiness_20251016_3197" at bounding box center [465, 591] width 255 height 14
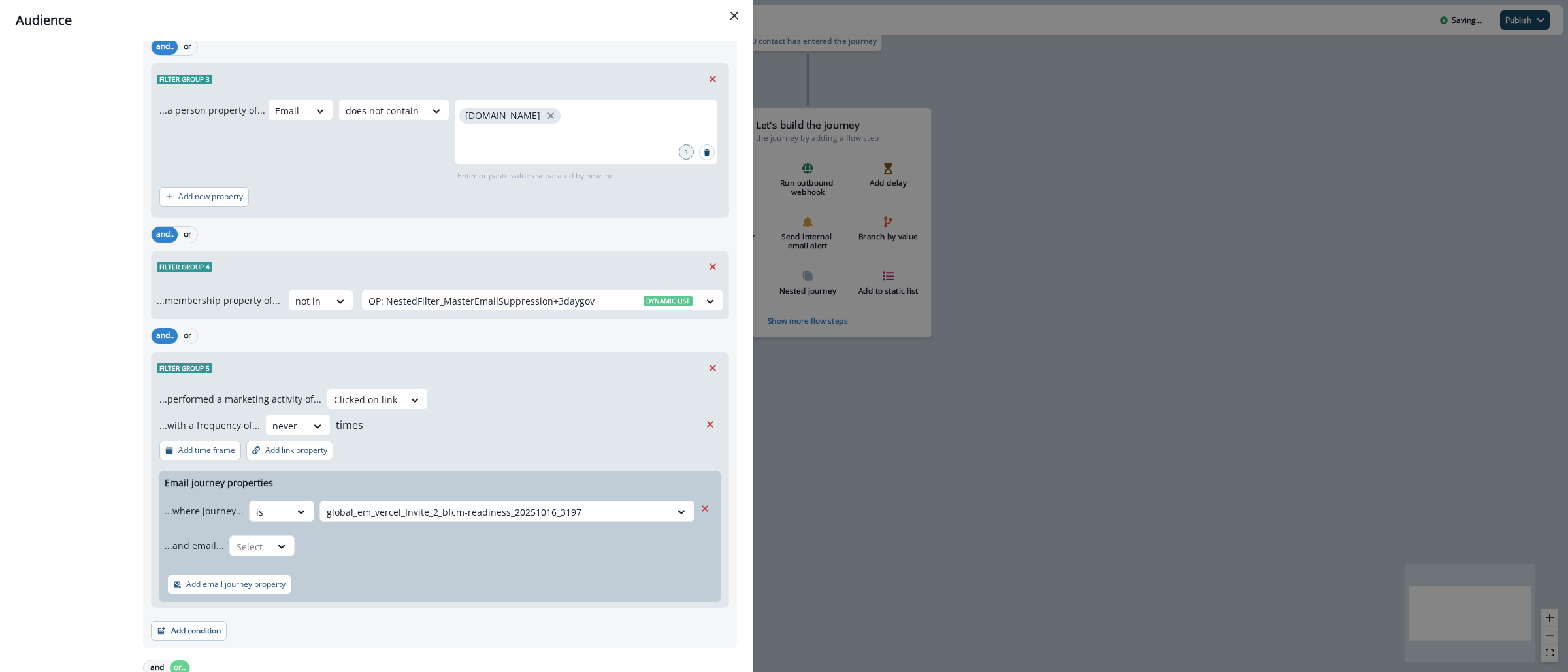
scroll to position [1287, 0]
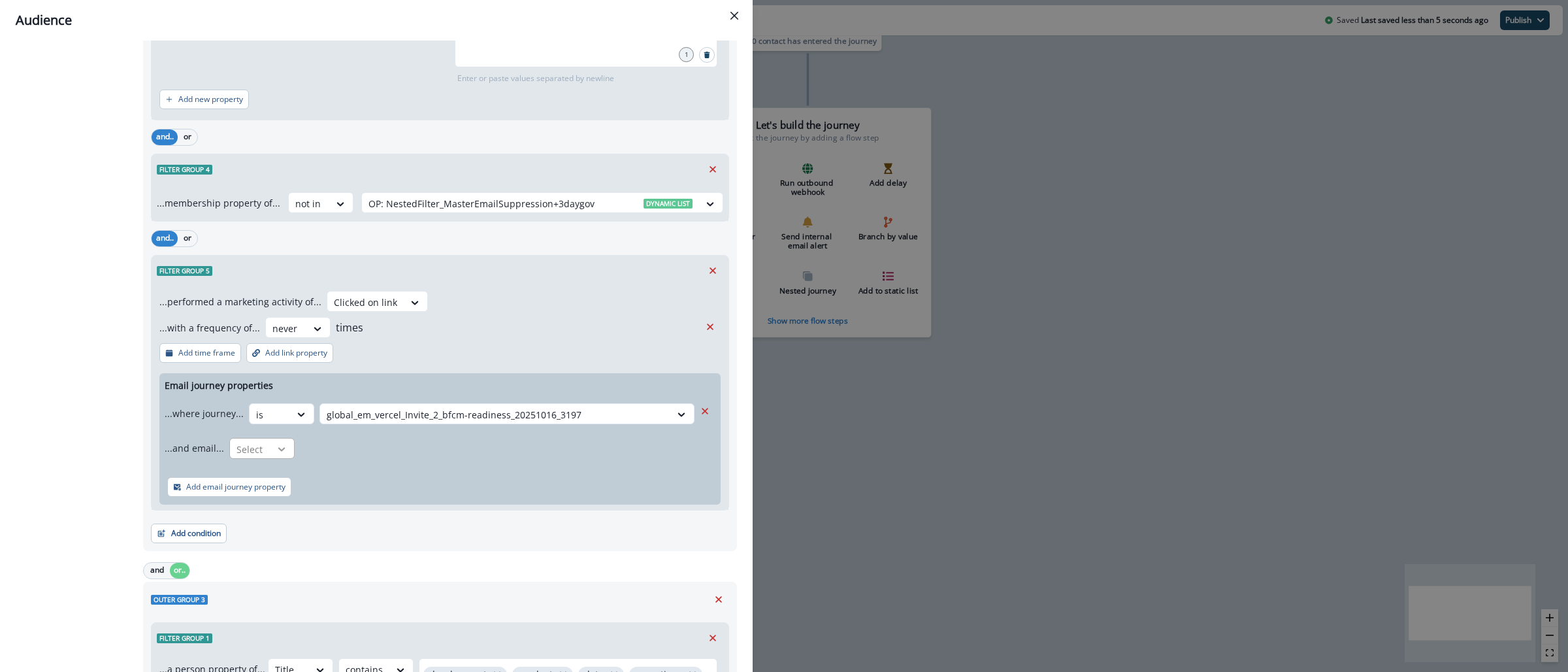
click at [280, 451] on icon at bounding box center [282, 449] width 7 height 4
click at [292, 500] on div "is" at bounding box center [288, 505] width 123 height 24
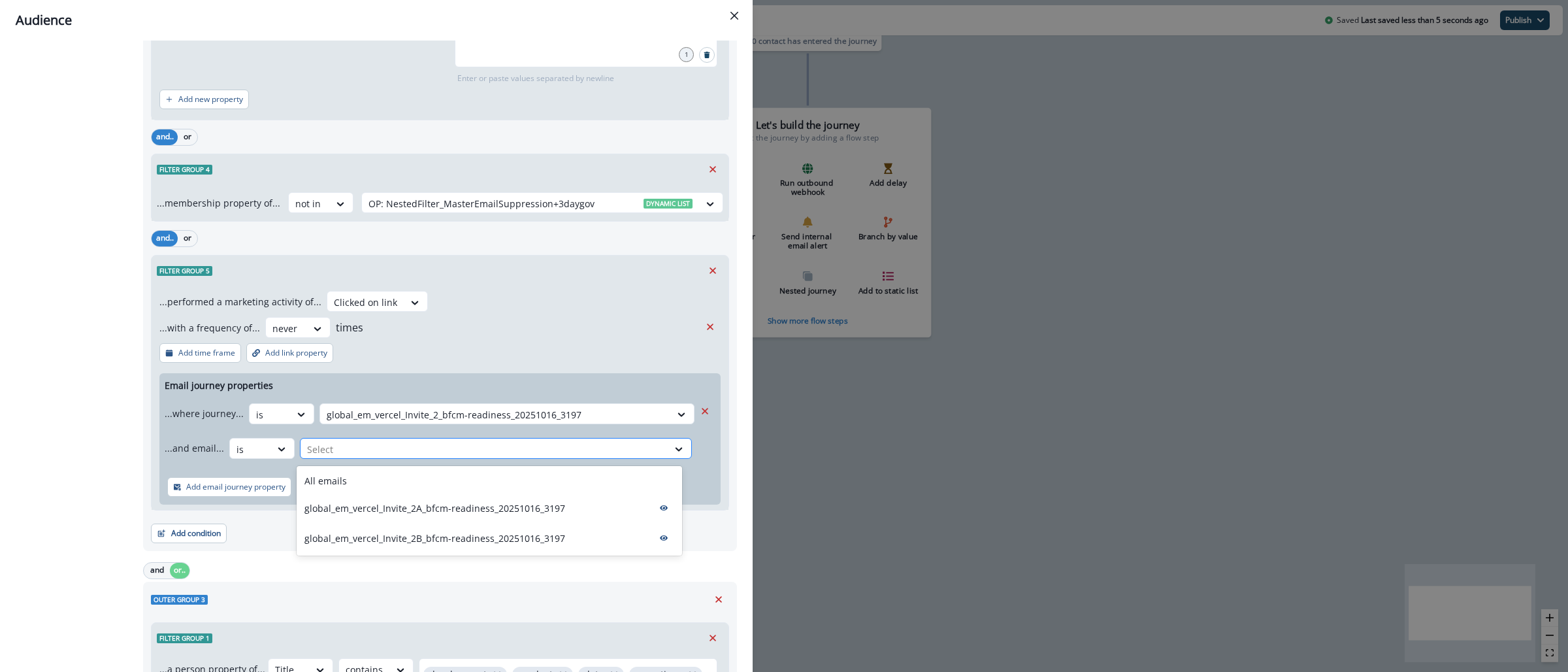
click at [383, 454] on div at bounding box center [484, 449] width 354 height 17
click at [378, 471] on div "All emails" at bounding box center [489, 481] width 386 height 24
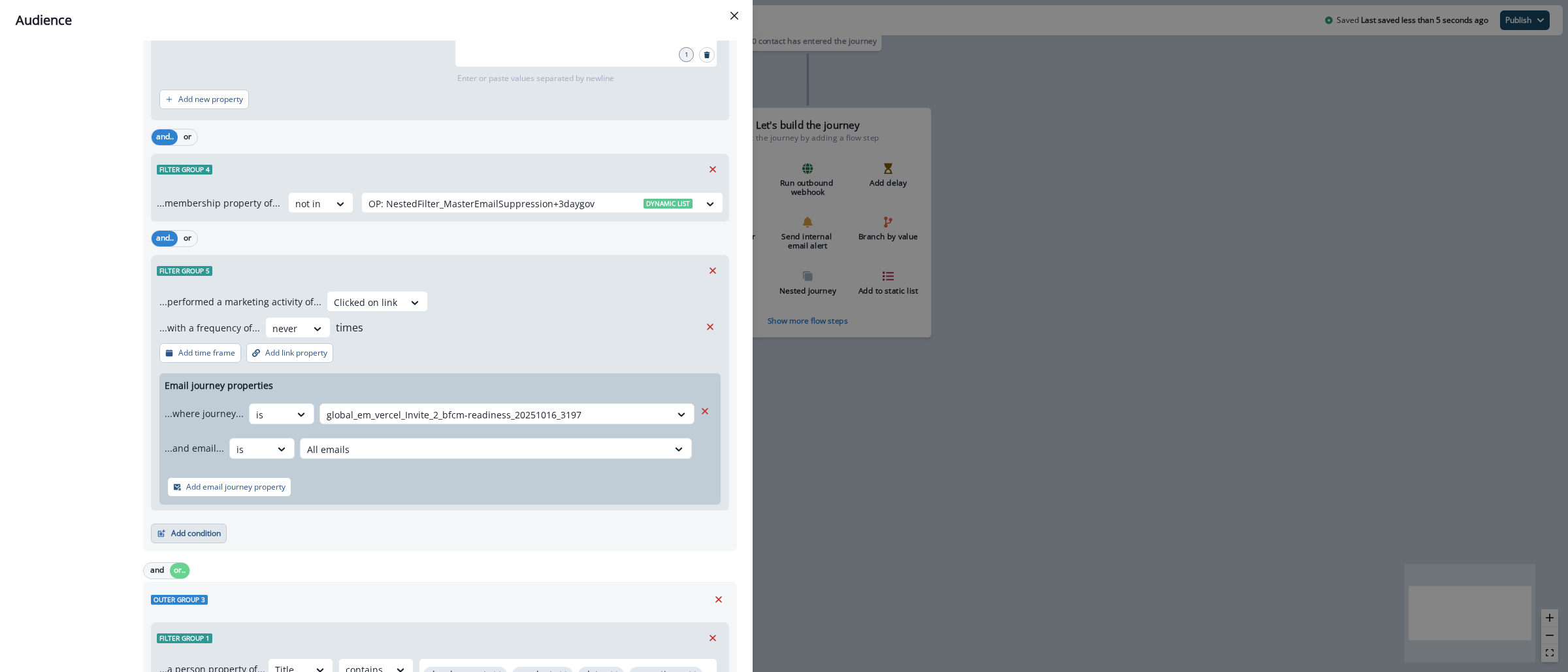
click at [214, 535] on button "Add condition" at bounding box center [189, 533] width 76 height 19
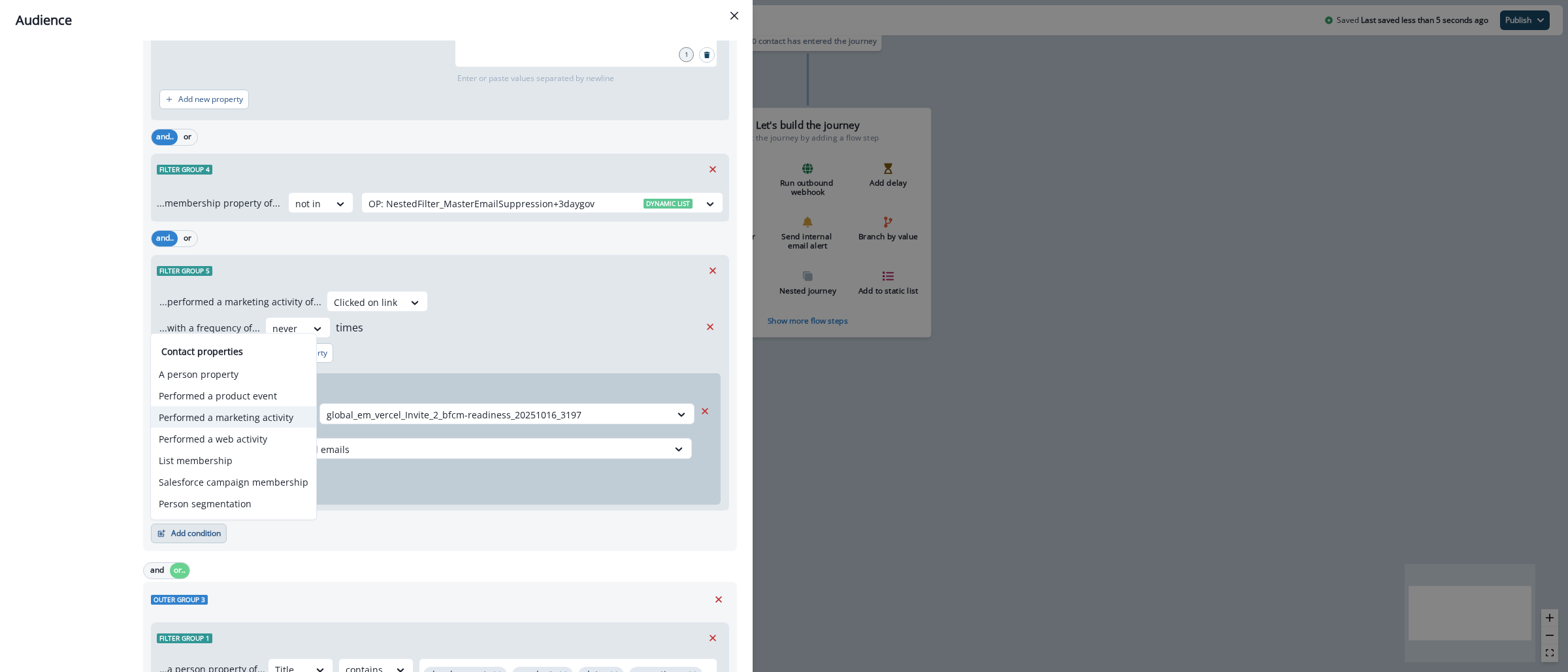
click at [248, 415] on button "Performed a marketing activity" at bounding box center [234, 417] width 165 height 21
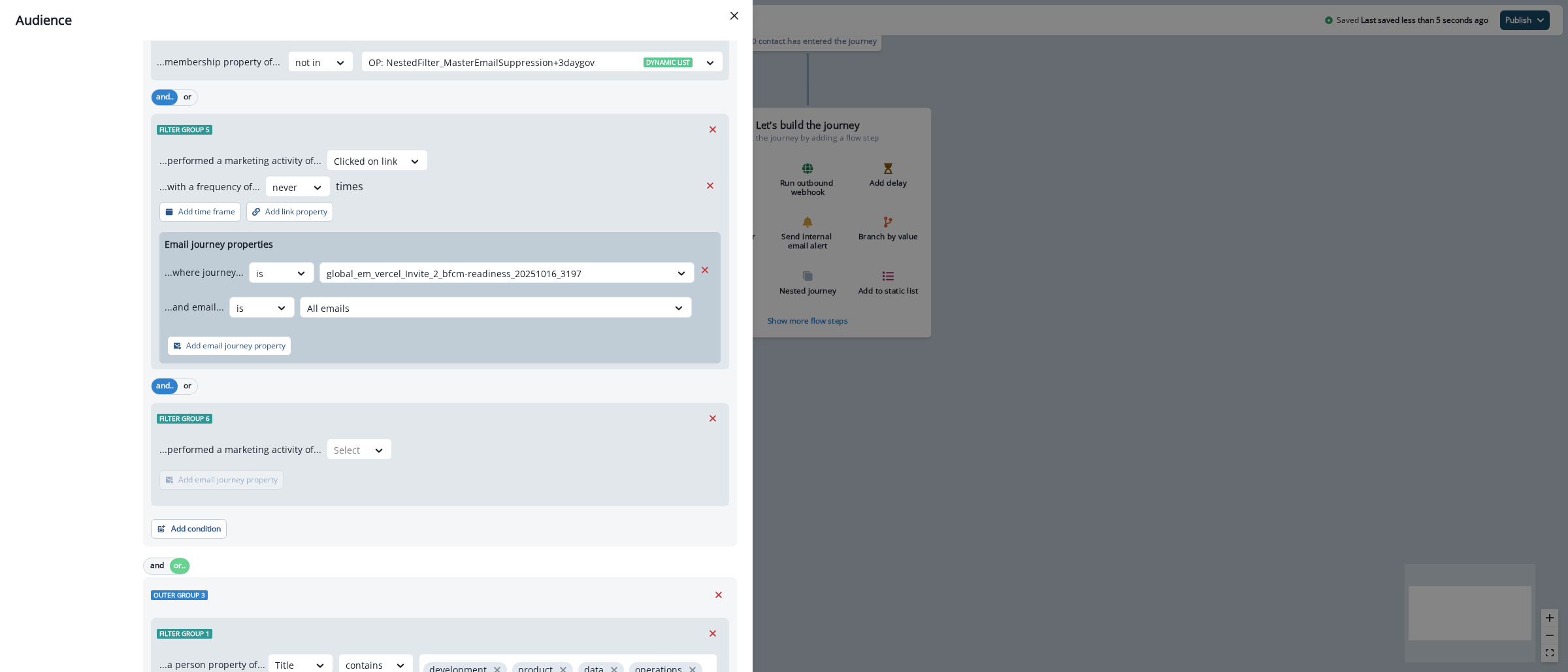
scroll to position [1439, 0]
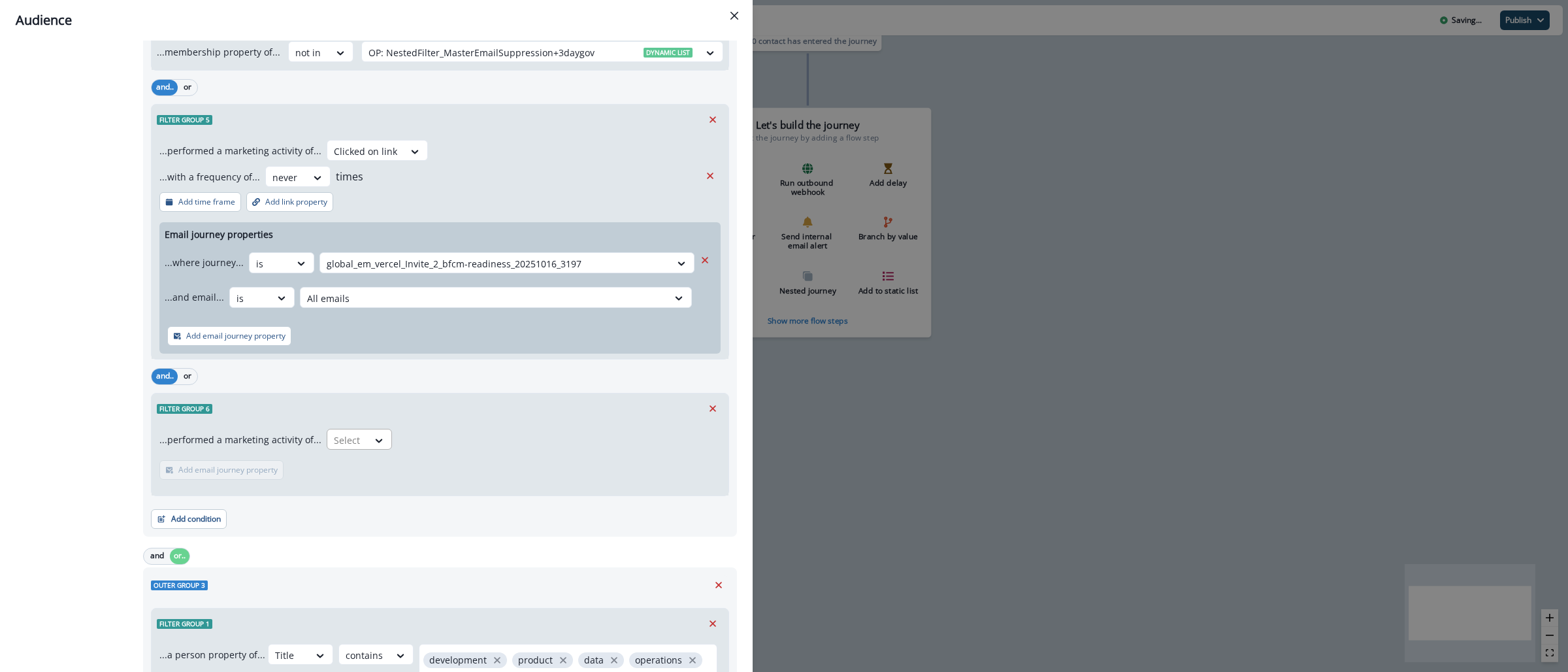
click at [355, 440] on div at bounding box center [347, 440] width 27 height 17
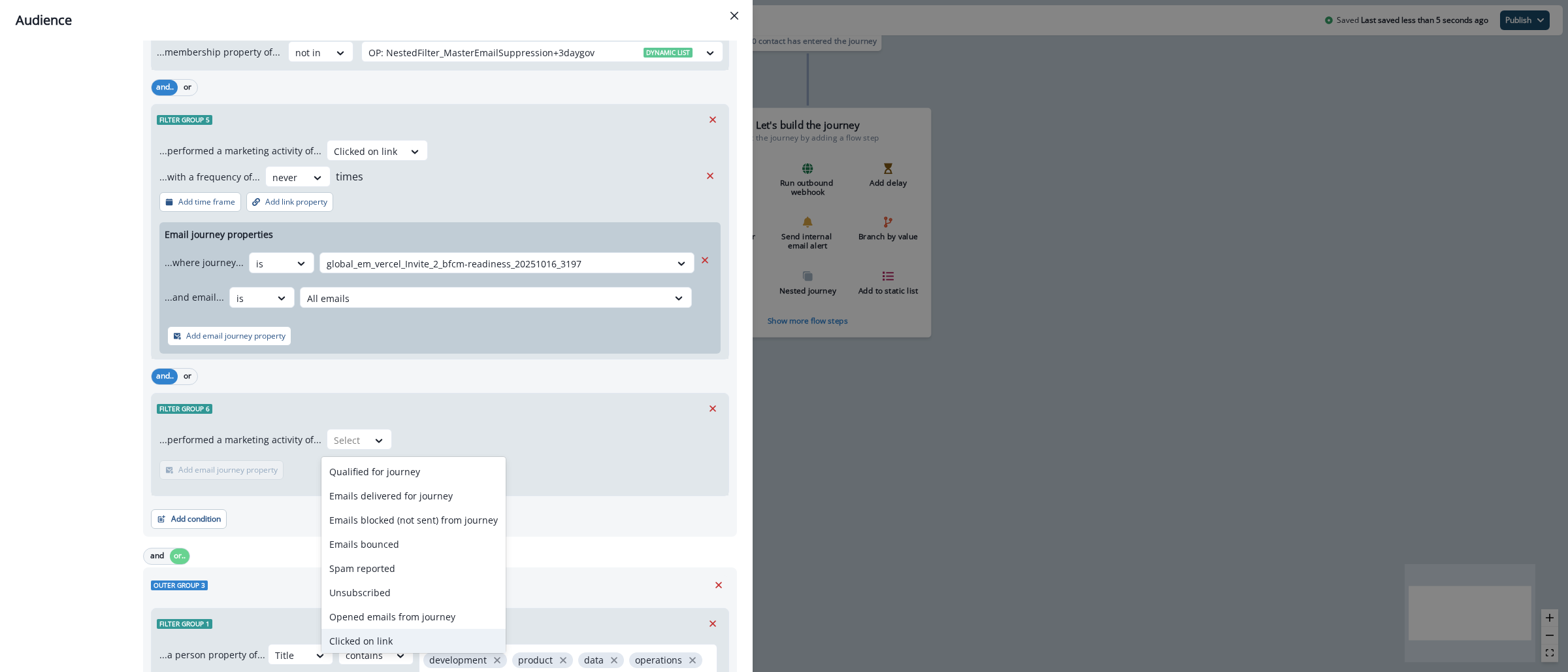
click at [359, 630] on div "Clicked on link" at bounding box center [413, 641] width 184 height 24
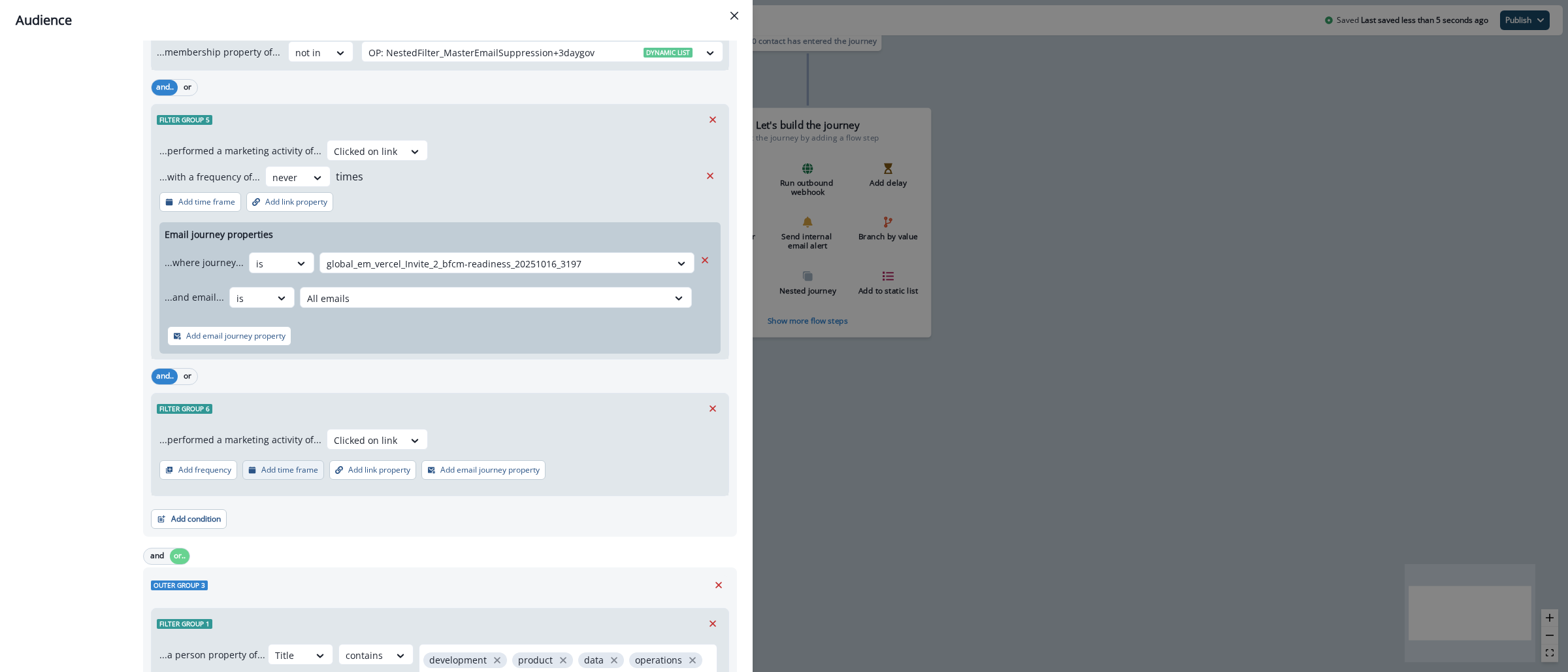
click at [278, 474] on p "Add time frame" at bounding box center [290, 470] width 57 height 9
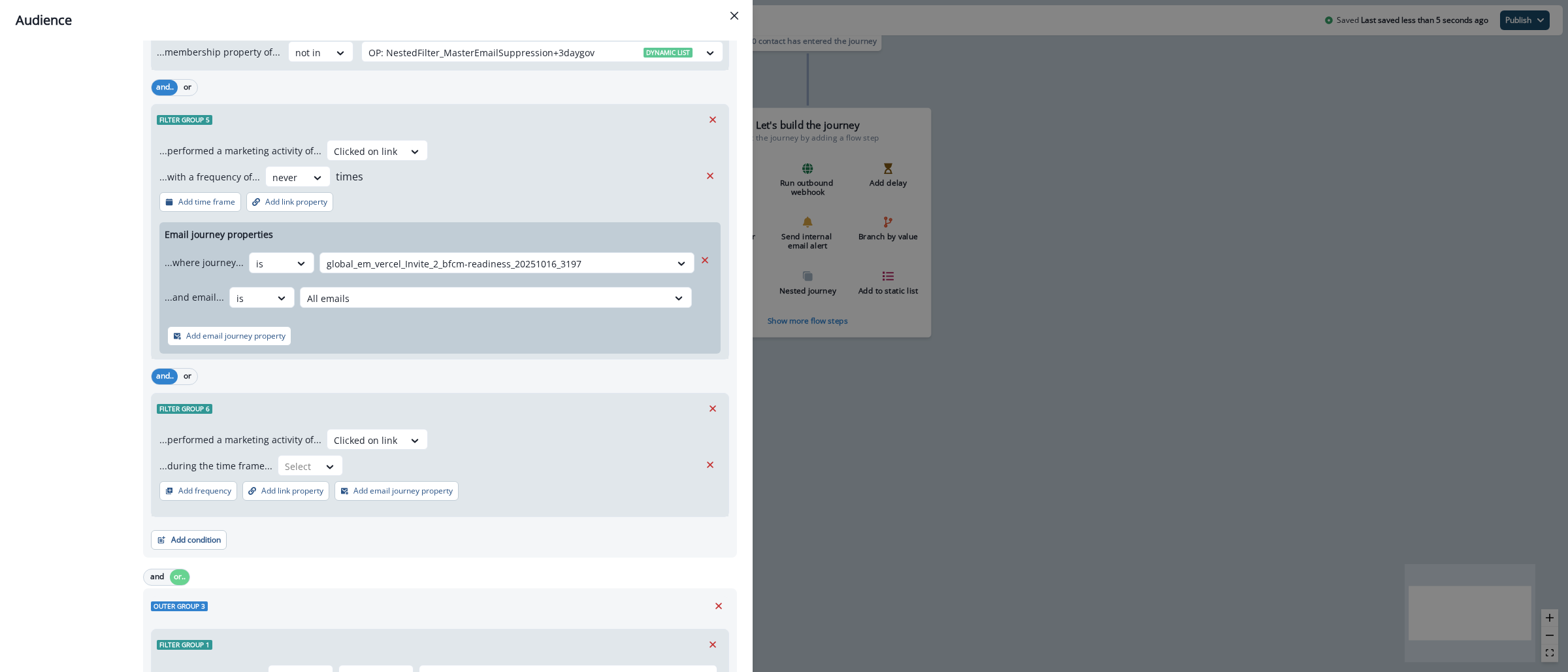
drag, startPoint x: 692, startPoint y: 470, endPoint x: 660, endPoint y: 470, distance: 32.0
click at [704, 470] on icon "Remove" at bounding box center [710, 465] width 12 height 12
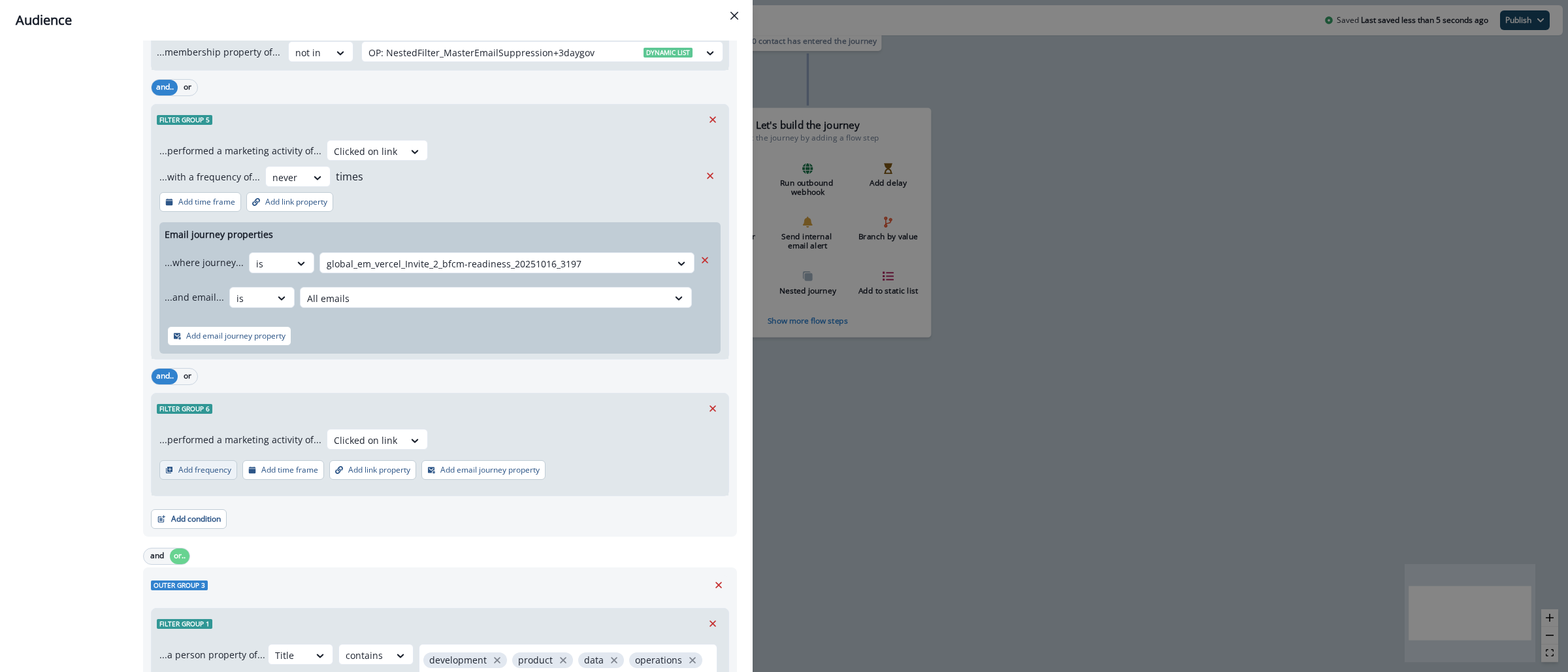
click at [202, 468] on p "Add frequency" at bounding box center [204, 470] width 53 height 9
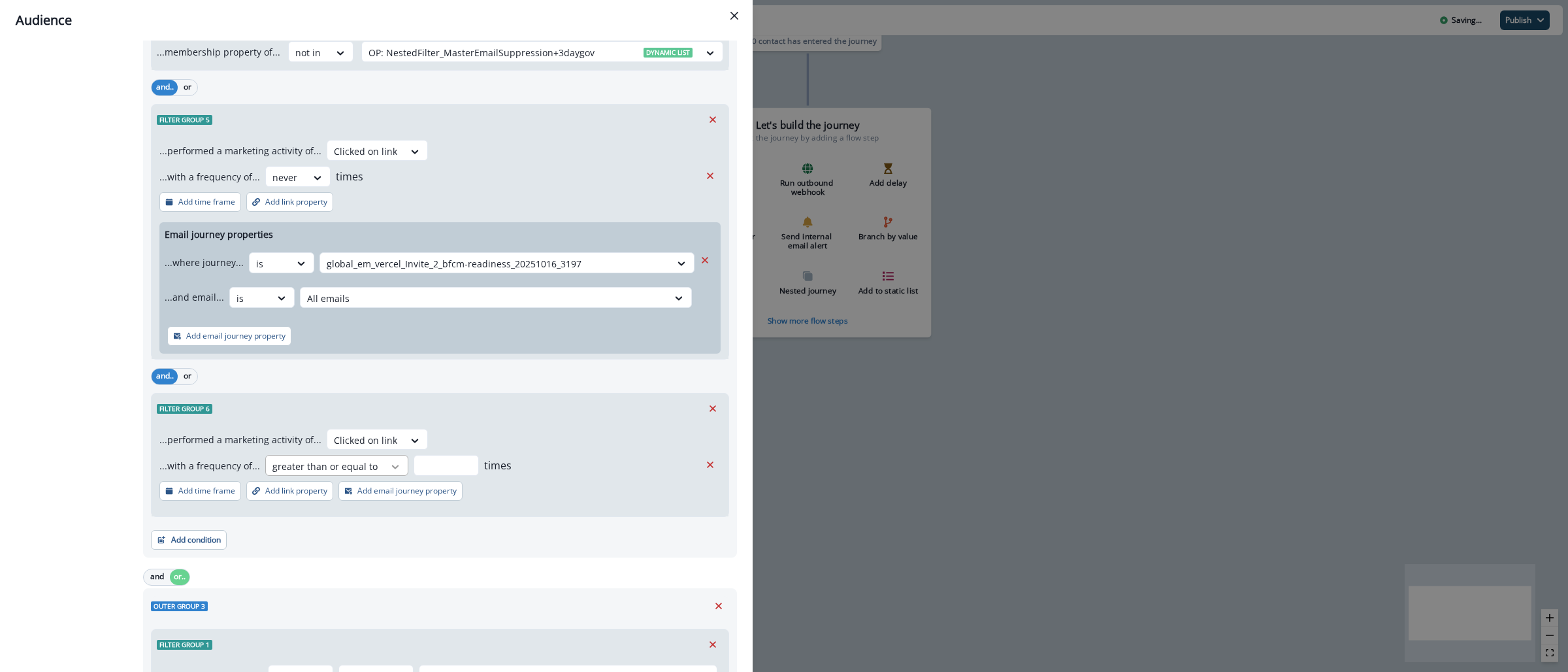
click at [390, 472] on icon at bounding box center [395, 467] width 12 height 13
click at [336, 527] on div "never" at bounding box center [331, 521] width 140 height 24
click at [314, 493] on p "Add link property" at bounding box center [296, 491] width 62 height 9
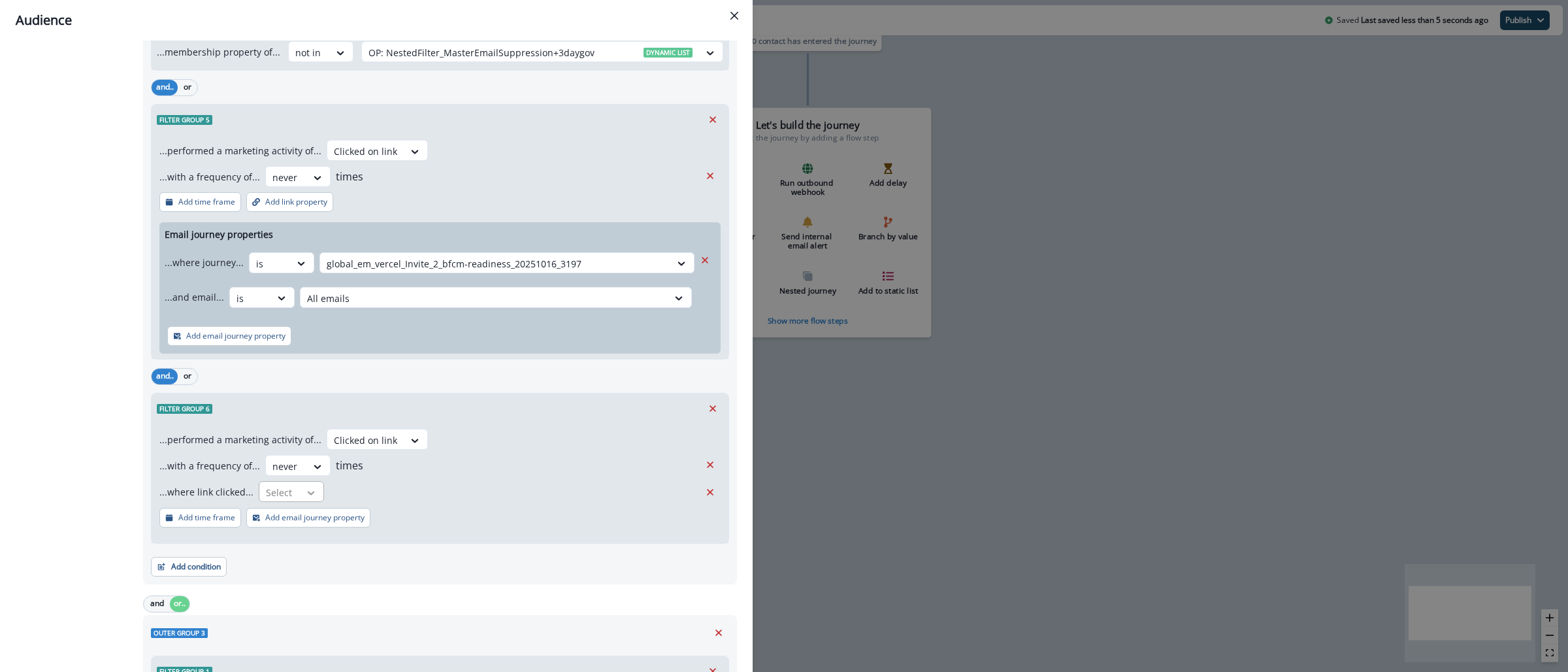
click at [305, 496] on icon at bounding box center [311, 493] width 12 height 13
click at [704, 497] on icon "Remove" at bounding box center [710, 492] width 12 height 12
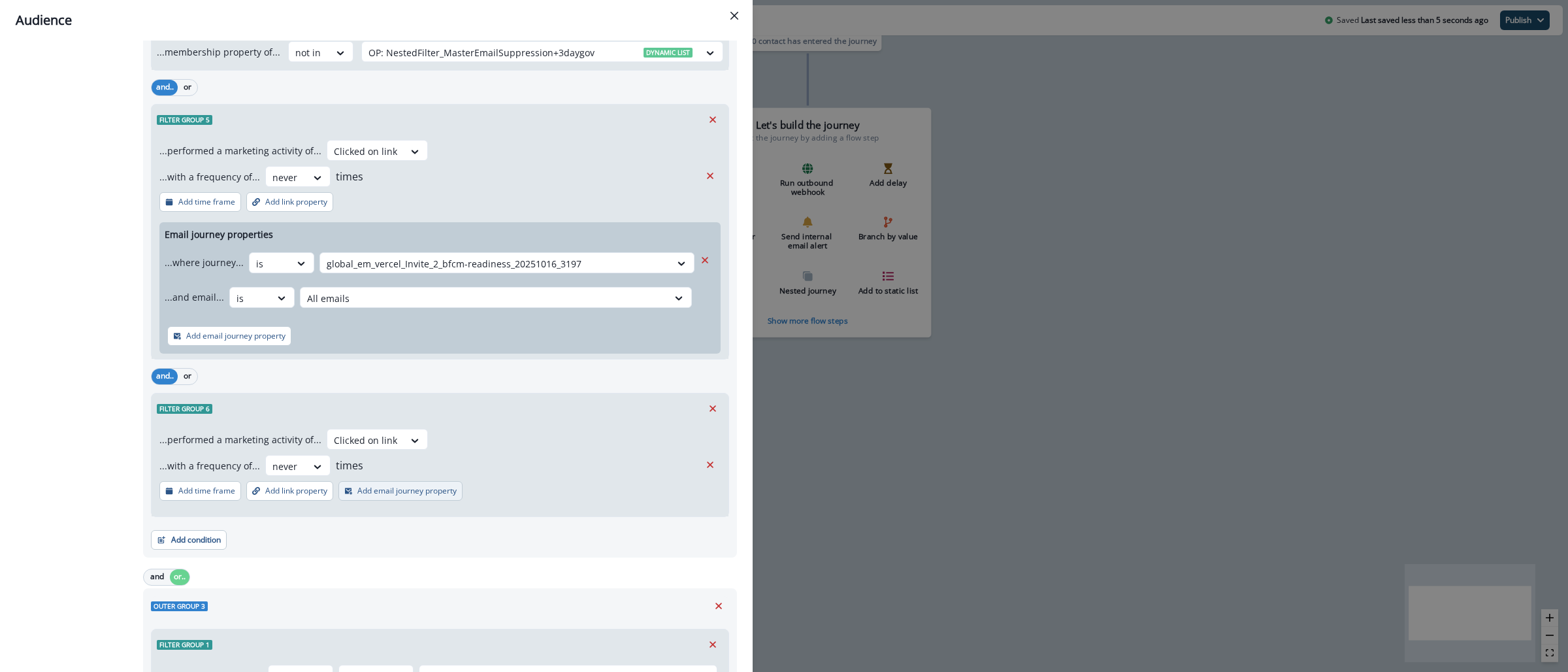
click at [368, 494] on p "Add email journey property" at bounding box center [407, 491] width 99 height 9
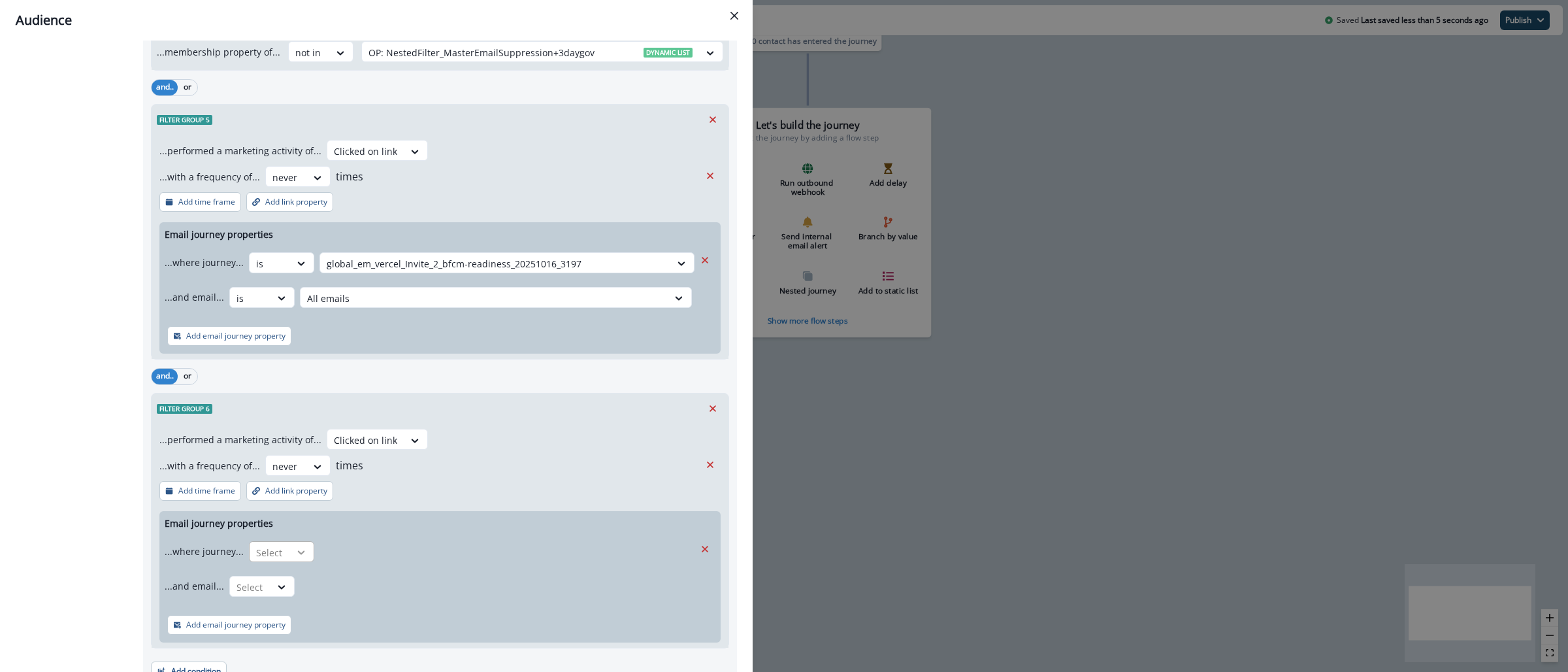
click at [306, 554] on div at bounding box center [301, 552] width 22 height 13
click at [299, 600] on div "is" at bounding box center [307, 608] width 123 height 24
click at [407, 557] on div at bounding box center [495, 552] width 337 height 17
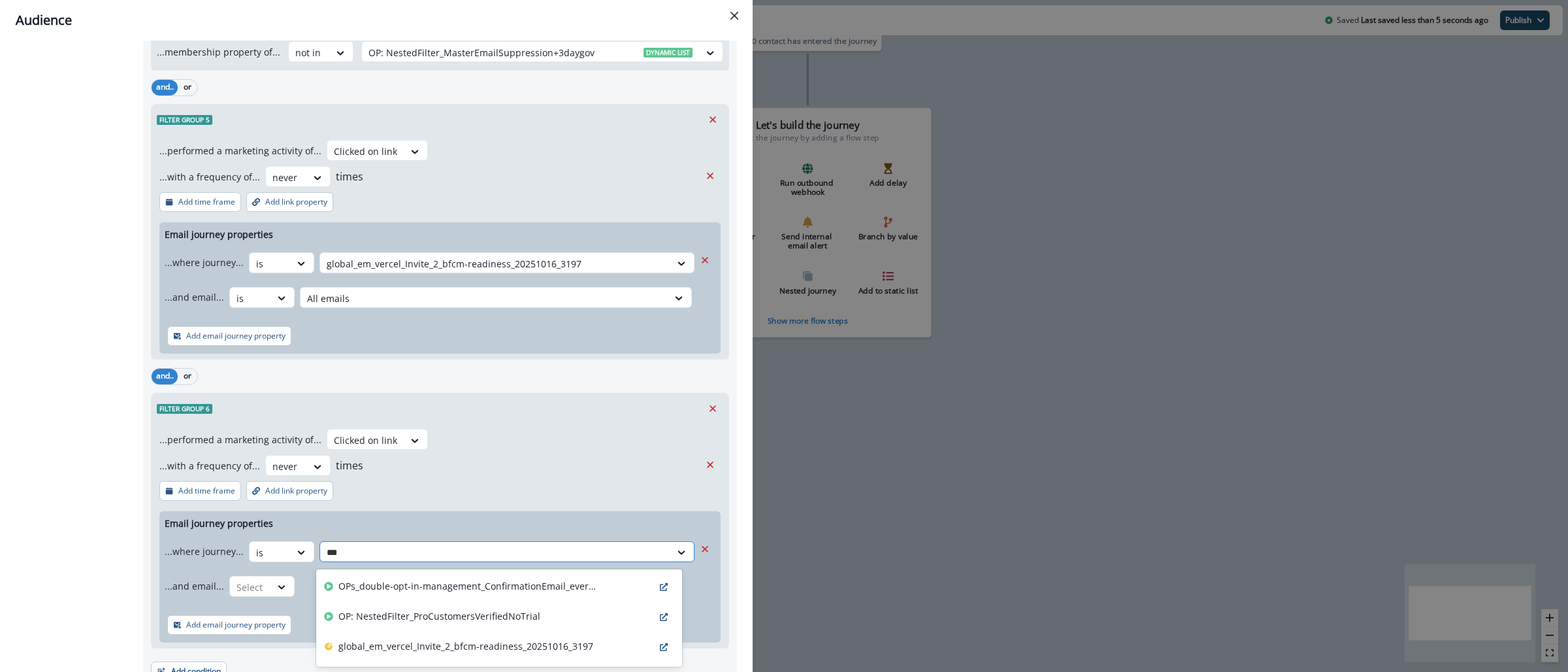
type input "****"
click at [573, 613] on div "global_em_vercel_bfcm-readiness_20251016_3185" at bounding box center [499, 617] width 366 height 30
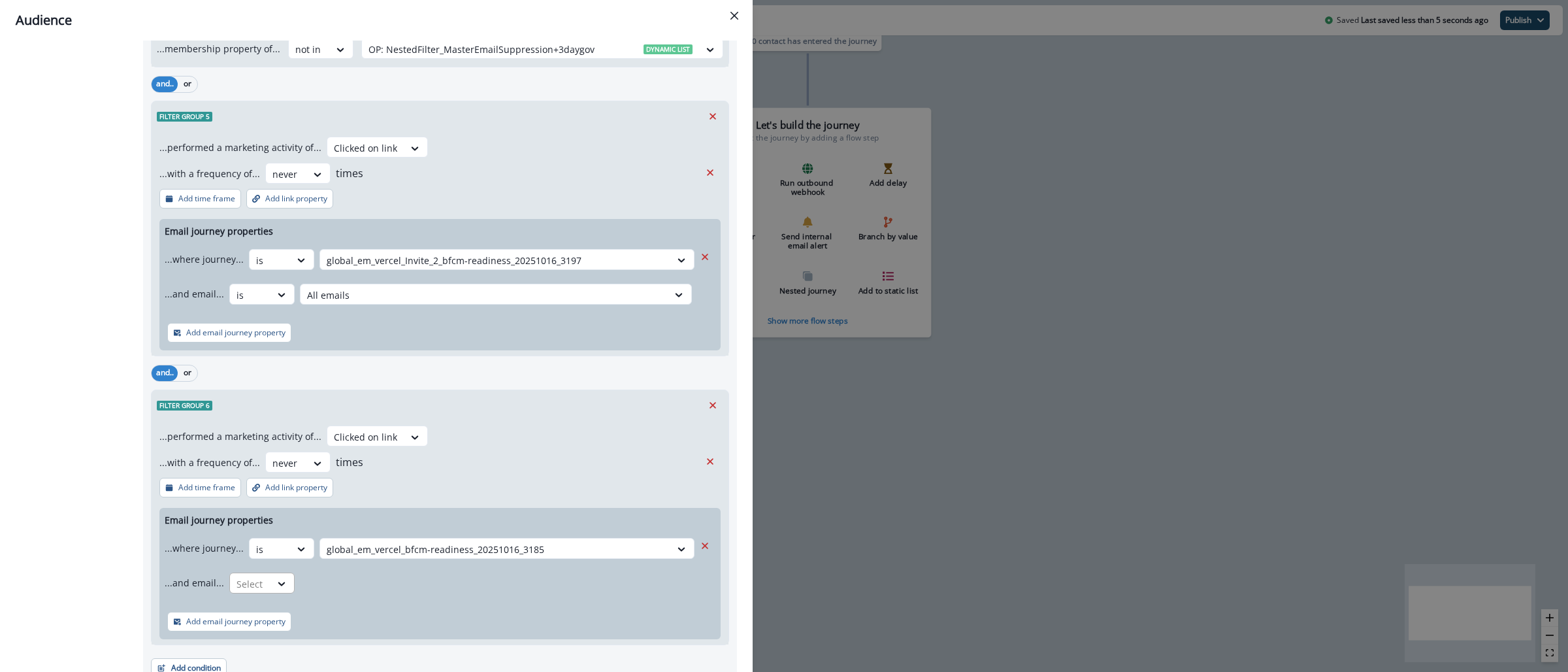
scroll to position [1467, 0]
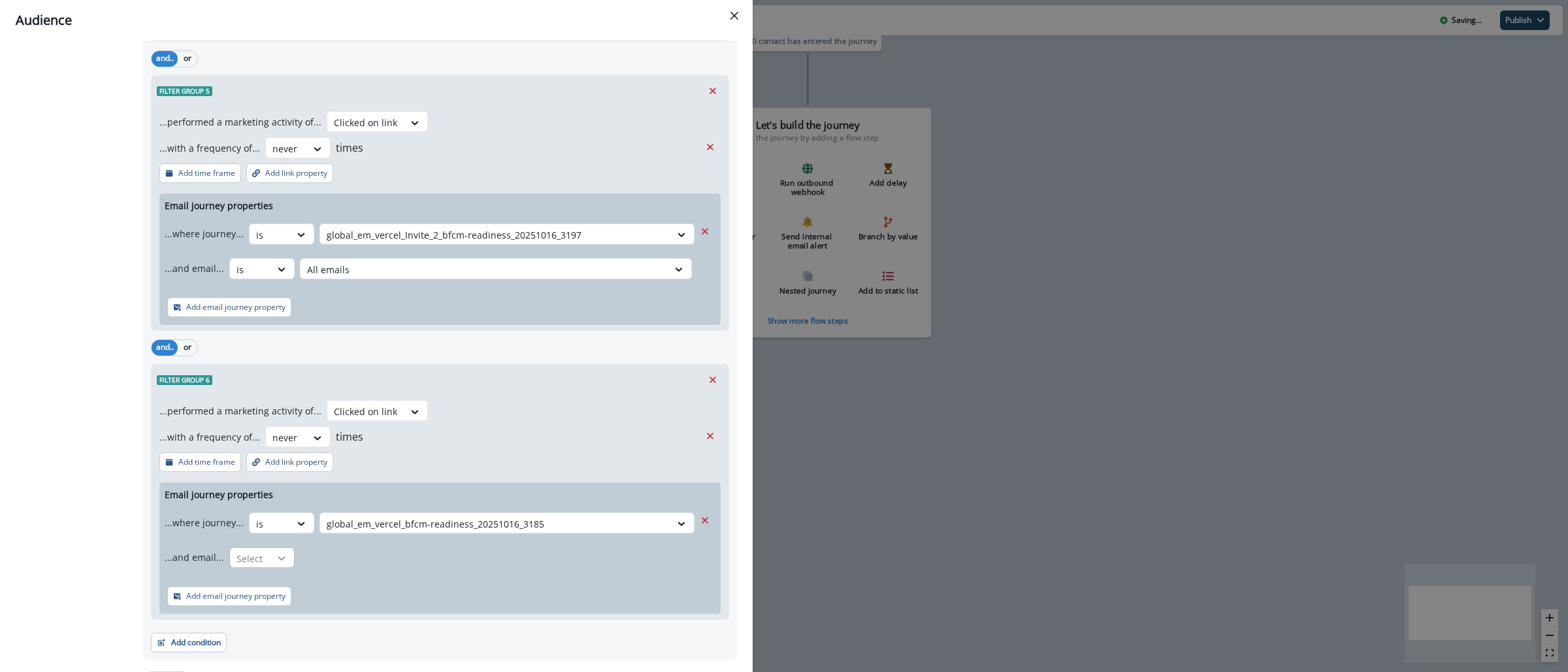
click at [276, 563] on icon at bounding box center [282, 558] width 12 height 13
click at [281, 604] on div "is" at bounding box center [288, 614] width 123 height 24
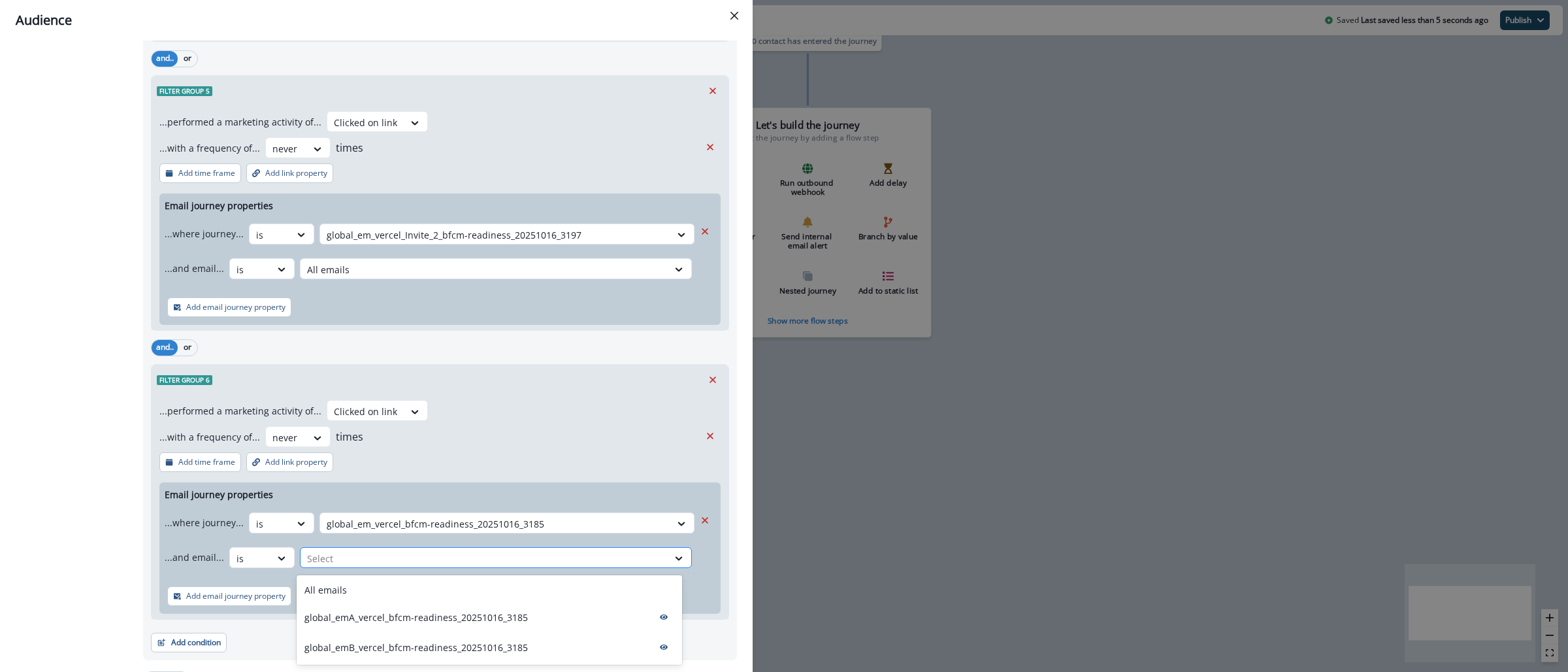
click at [425, 563] on div at bounding box center [484, 558] width 354 height 17
click at [427, 592] on div "All emails" at bounding box center [489, 590] width 386 height 24
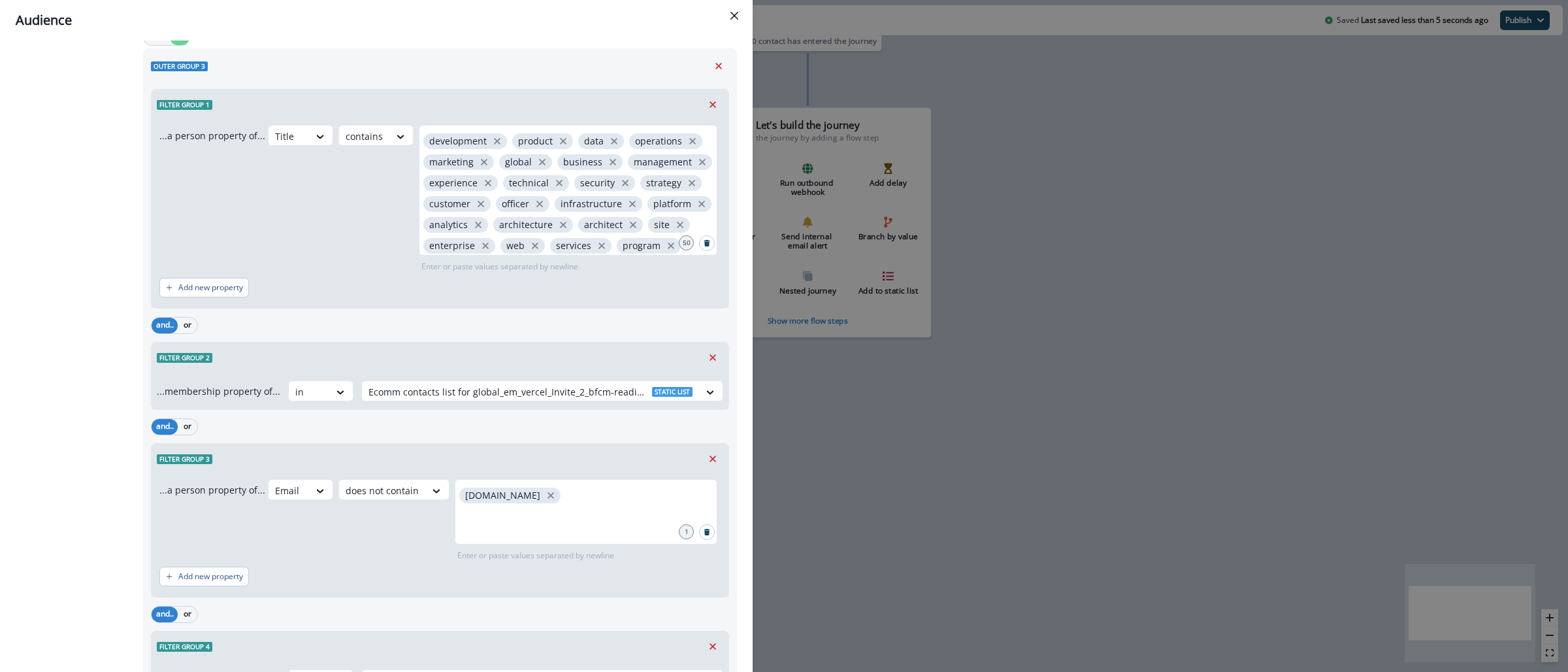
scroll to position [2226, 0]
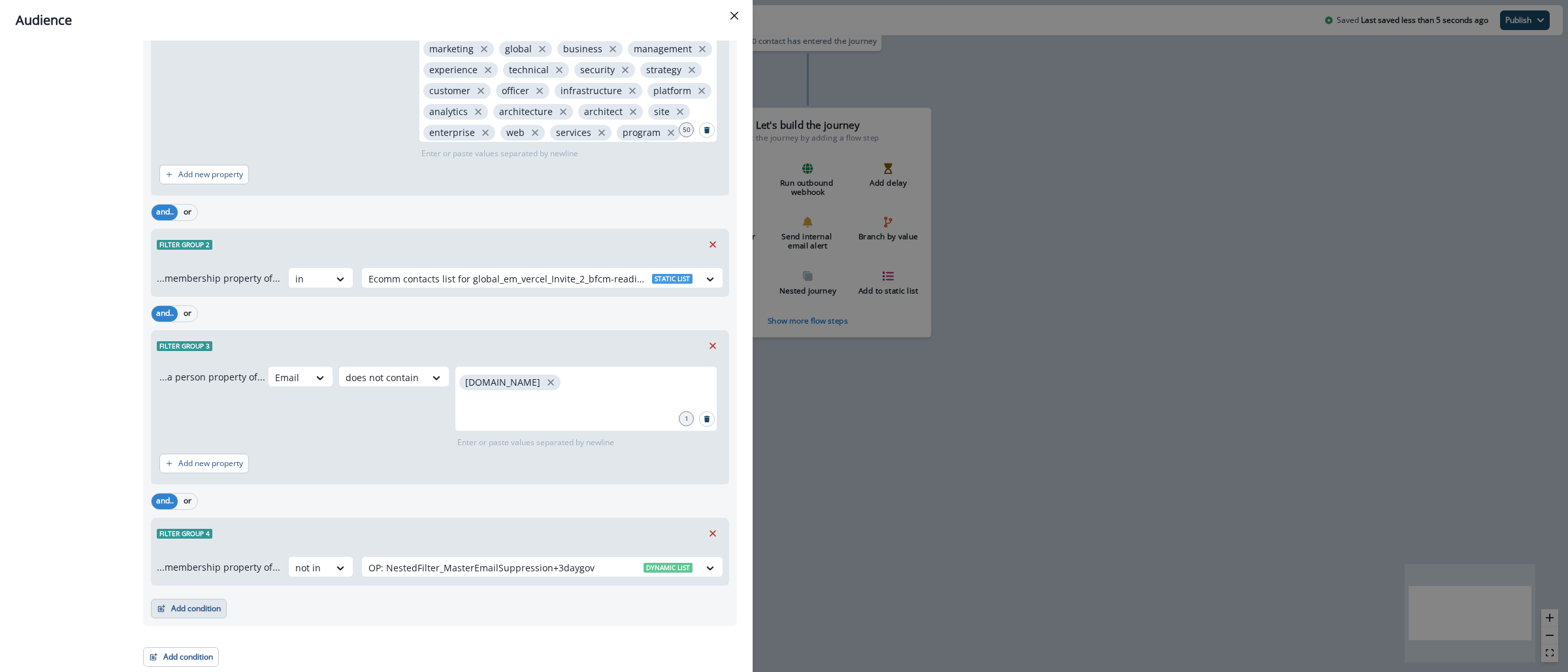
click at [208, 611] on button "Add condition" at bounding box center [189, 608] width 76 height 19
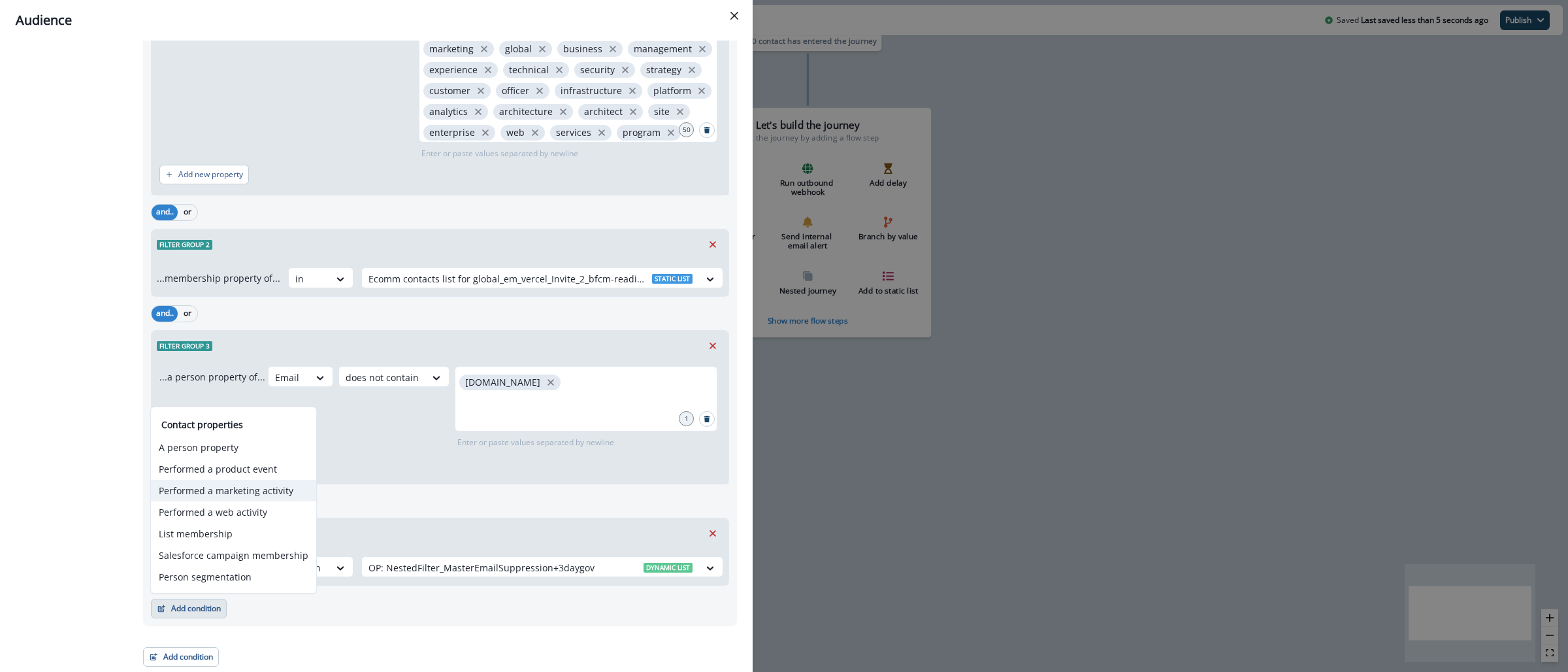
click at [250, 496] on button "Performed a marketing activity" at bounding box center [234, 490] width 165 height 21
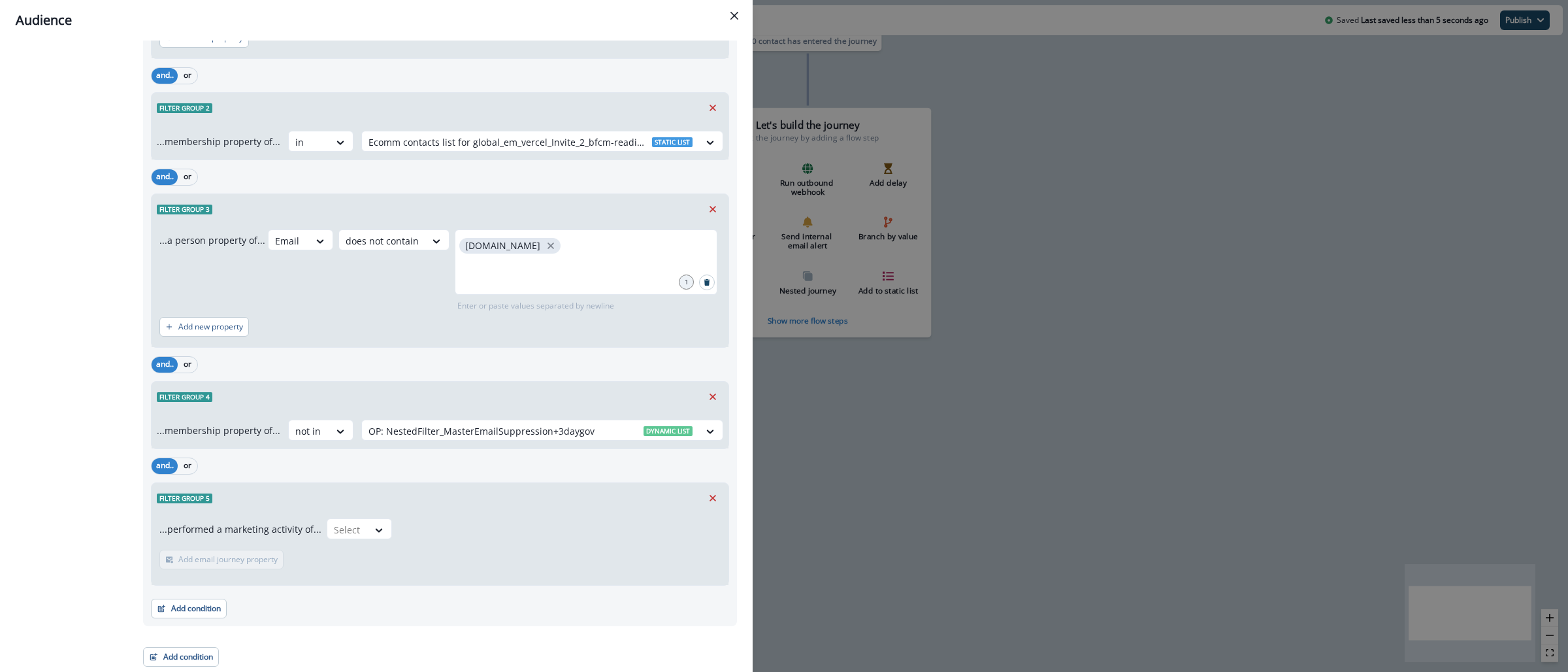
scroll to position [2363, 0]
click at [354, 531] on div at bounding box center [347, 529] width 27 height 17
type input "*****"
click at [367, 557] on div "Clicked on link" at bounding box center [361, 559] width 79 height 24
click at [206, 560] on p "Add frequency" at bounding box center [204, 559] width 53 height 9
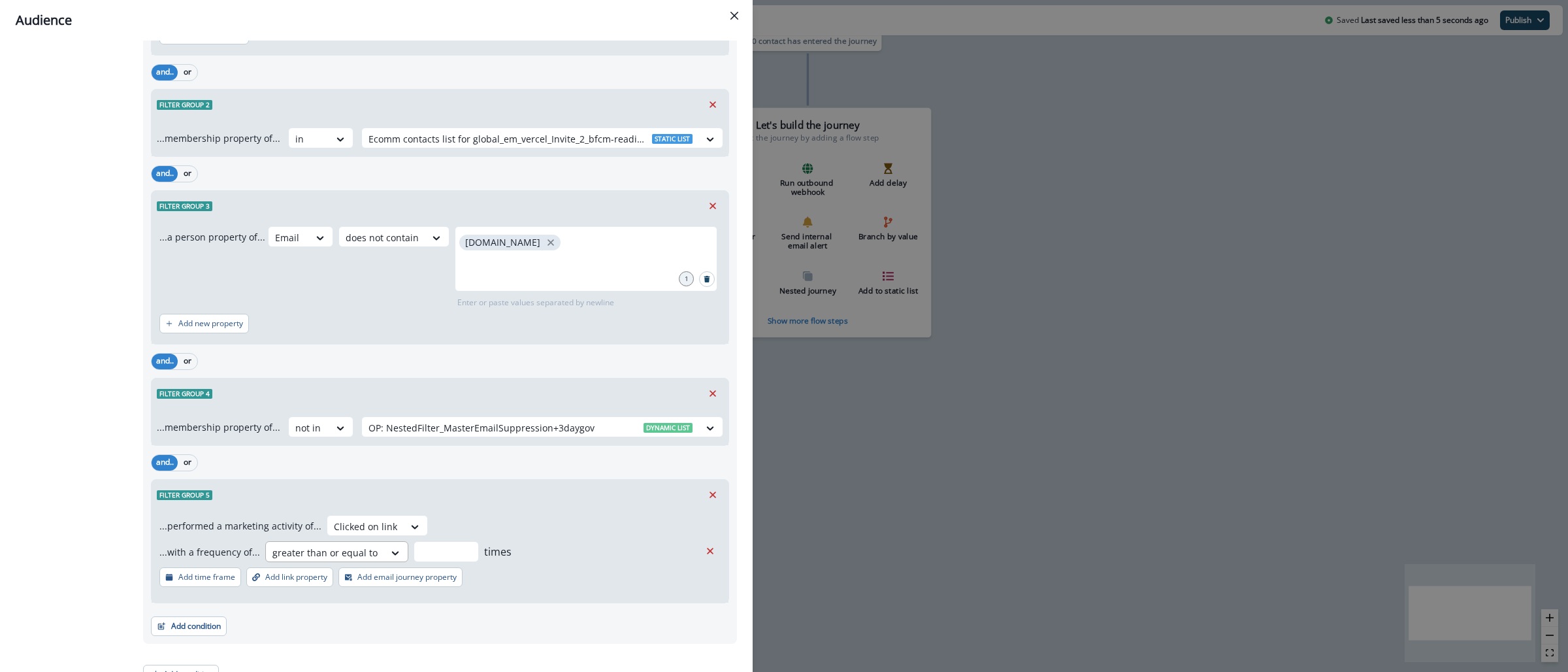
click at [299, 557] on div at bounding box center [325, 552] width 105 height 17
click at [308, 607] on div "never" at bounding box center [331, 609] width 140 height 24
click at [391, 581] on p "Add email journey property" at bounding box center [407, 577] width 99 height 9
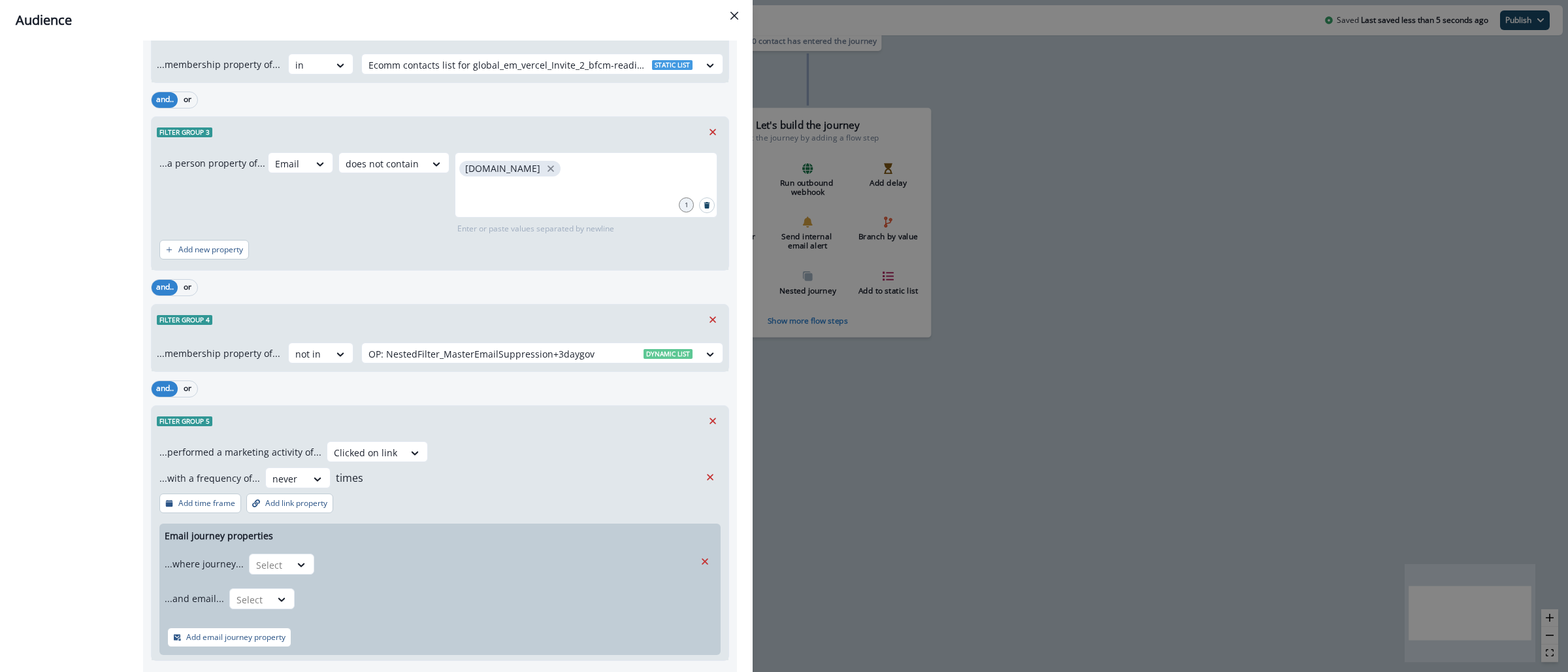
scroll to position [2514, 0]
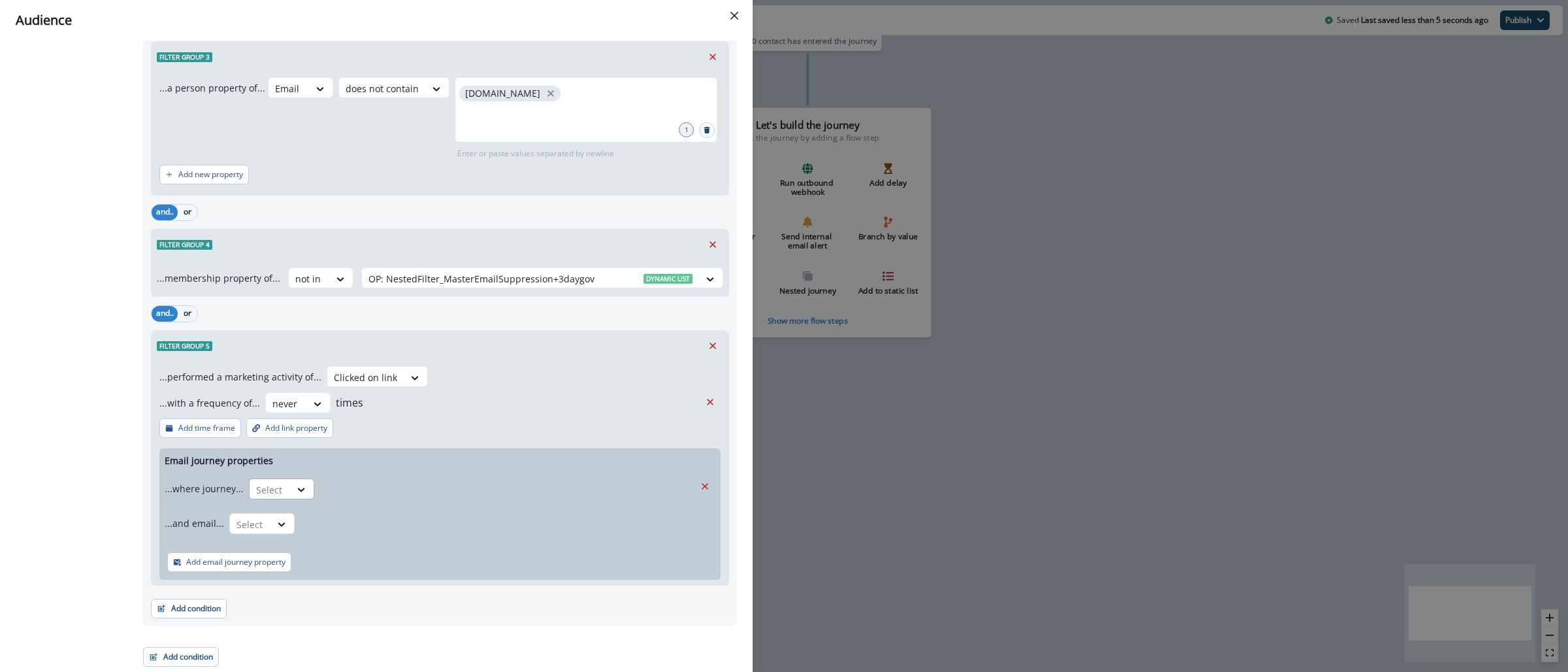
click at [298, 482] on div at bounding box center [302, 490] width 23 height 21
click at [302, 543] on div "is" at bounding box center [307, 543] width 123 height 24
click at [389, 484] on div at bounding box center [495, 490] width 337 height 17
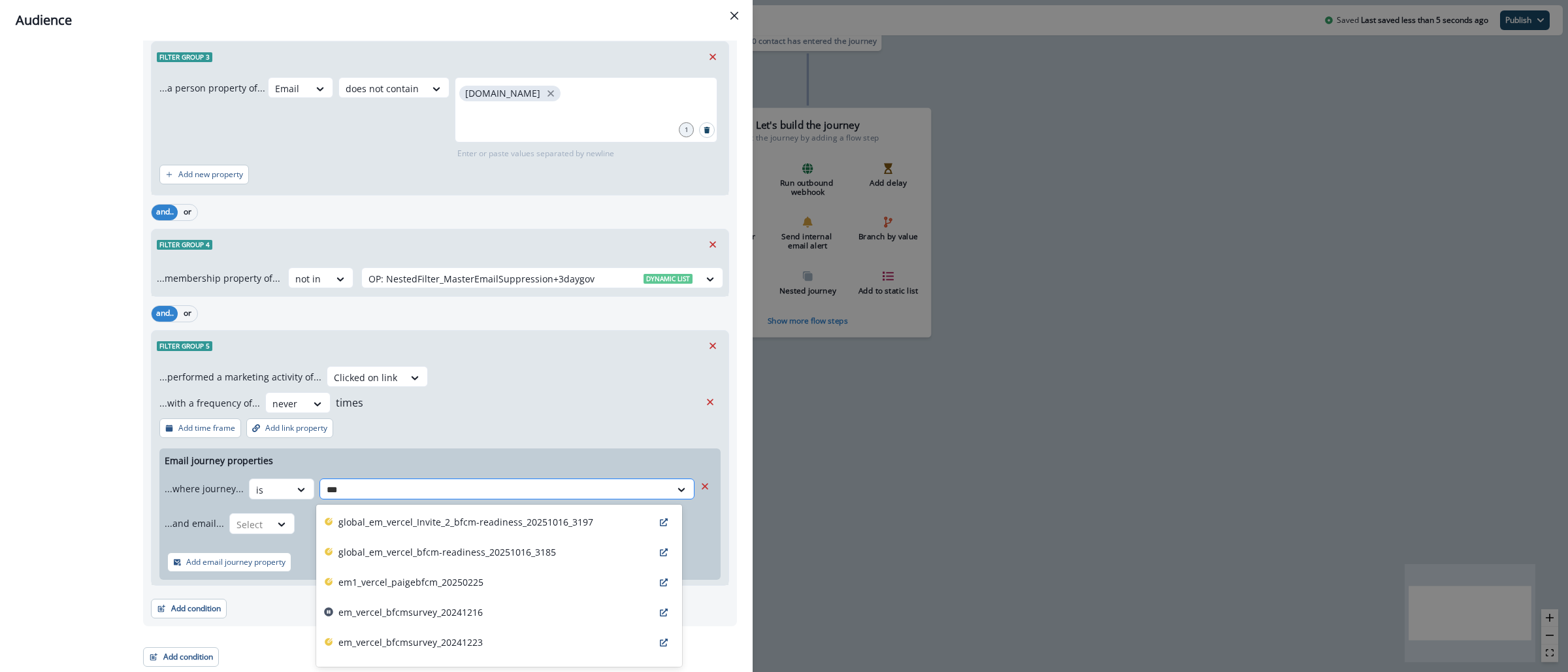
type input "****"
click at [421, 523] on p "global_em_vercel_Invite_2_bfcm-readiness_20251016_3197" at bounding box center [465, 521] width 255 height 14
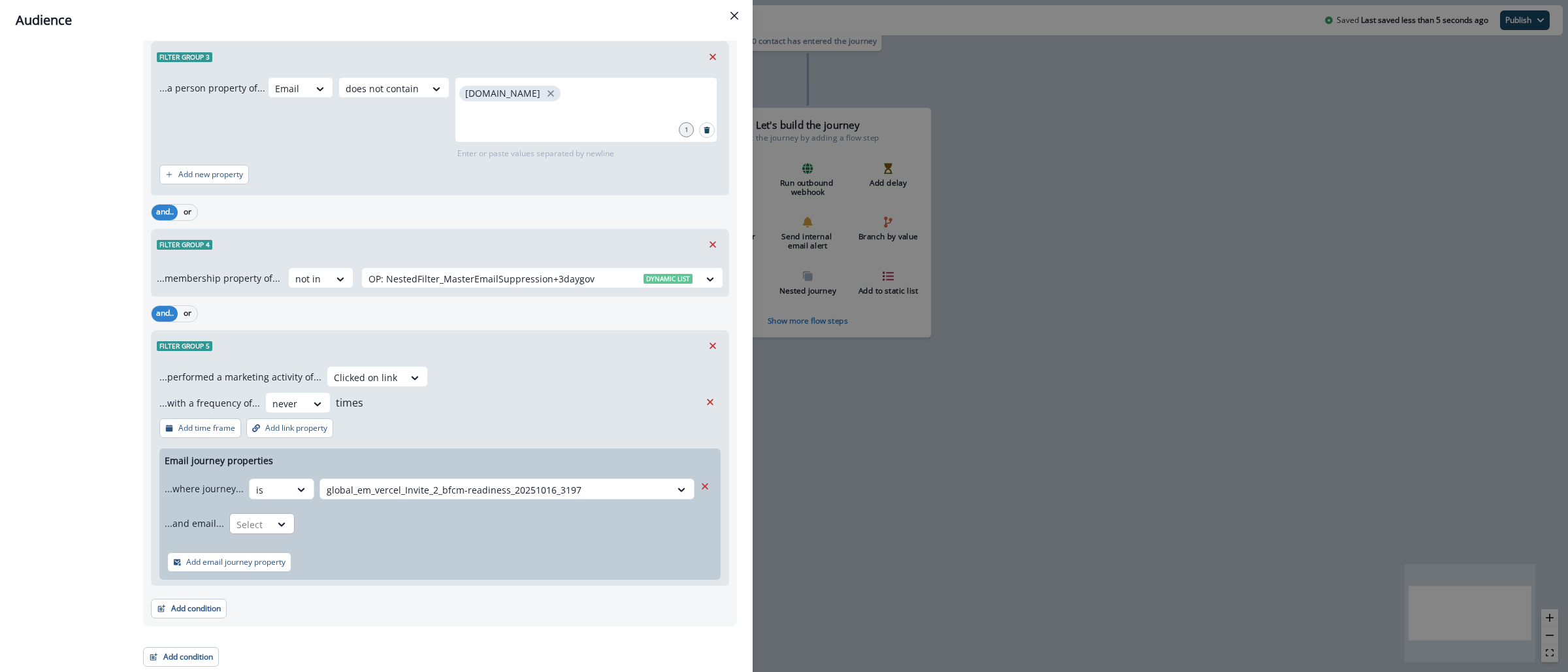
click at [258, 523] on div at bounding box center [250, 524] width 27 height 17
click at [268, 579] on div "is" at bounding box center [288, 578] width 123 height 24
click at [383, 526] on div at bounding box center [484, 524] width 354 height 17
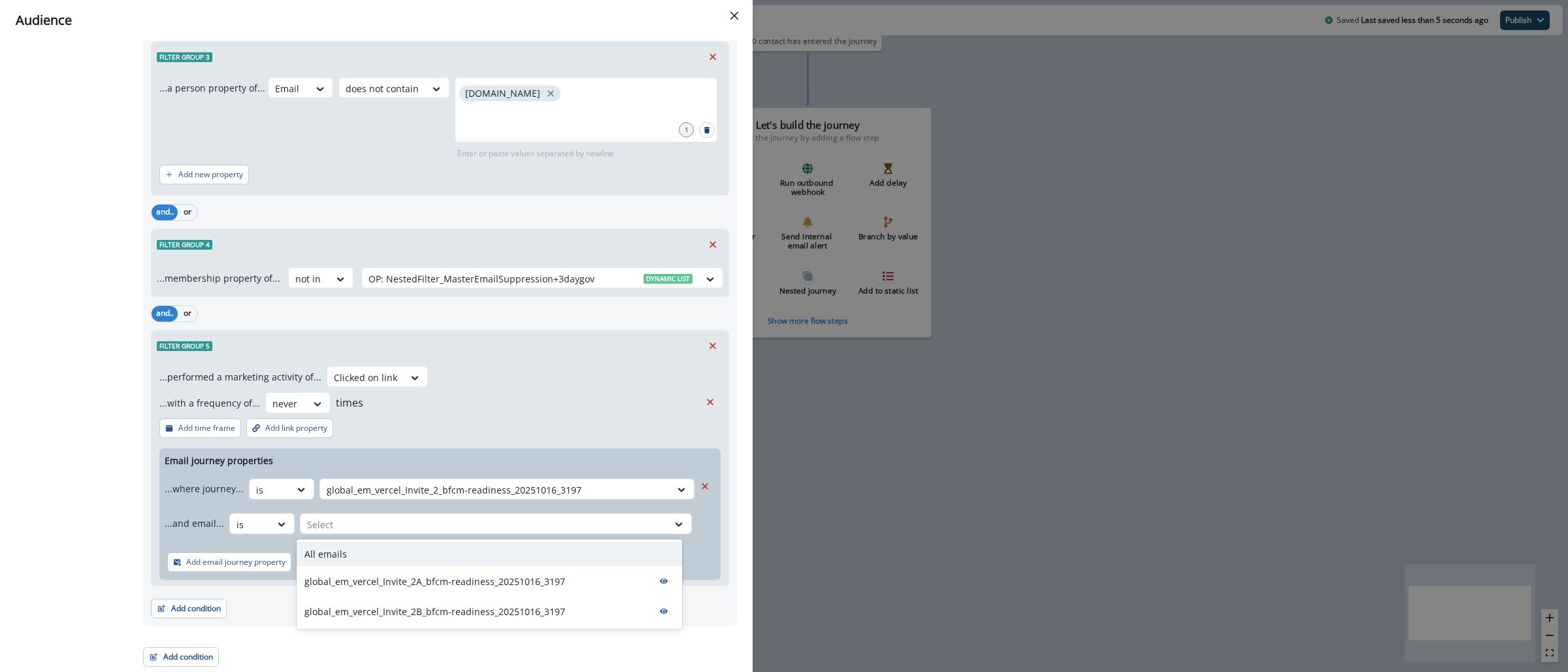
click at [371, 549] on div "All emails" at bounding box center [489, 554] width 386 height 24
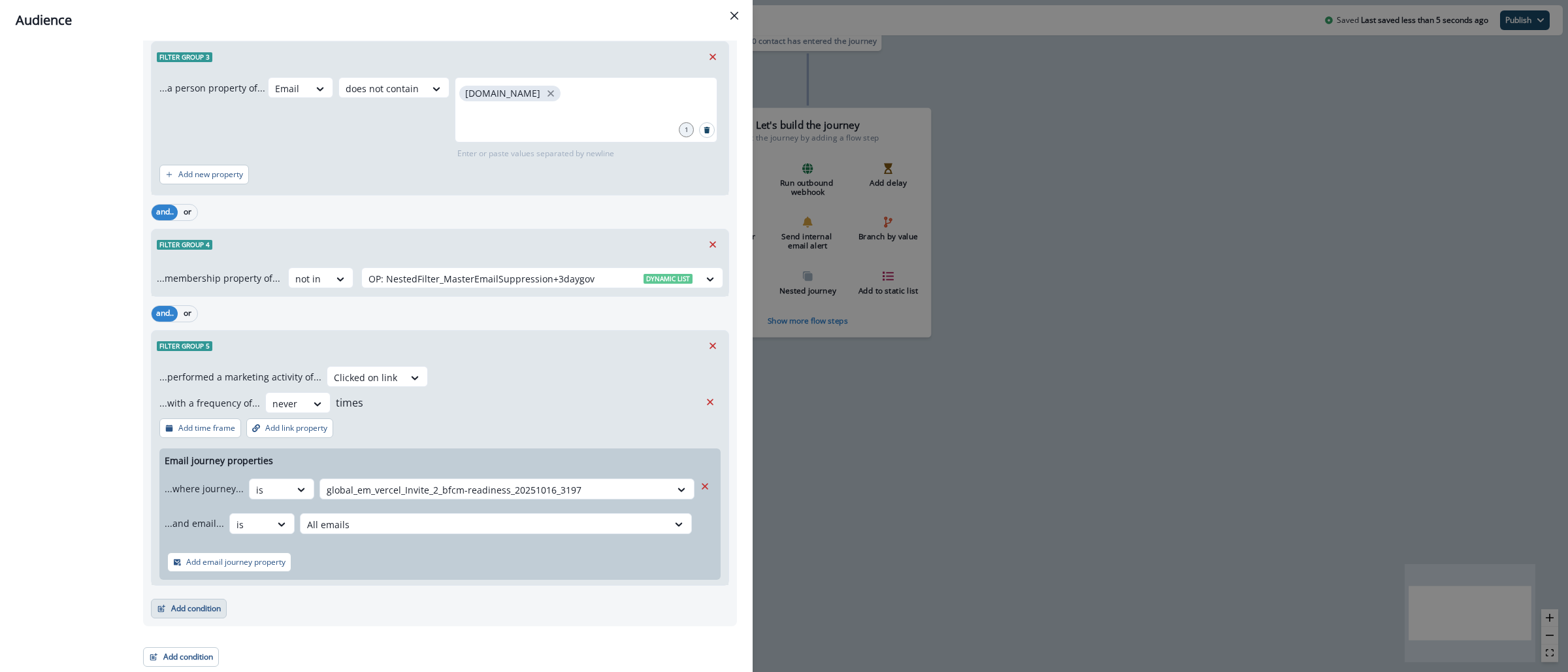
click at [204, 606] on button "Add condition" at bounding box center [189, 608] width 76 height 19
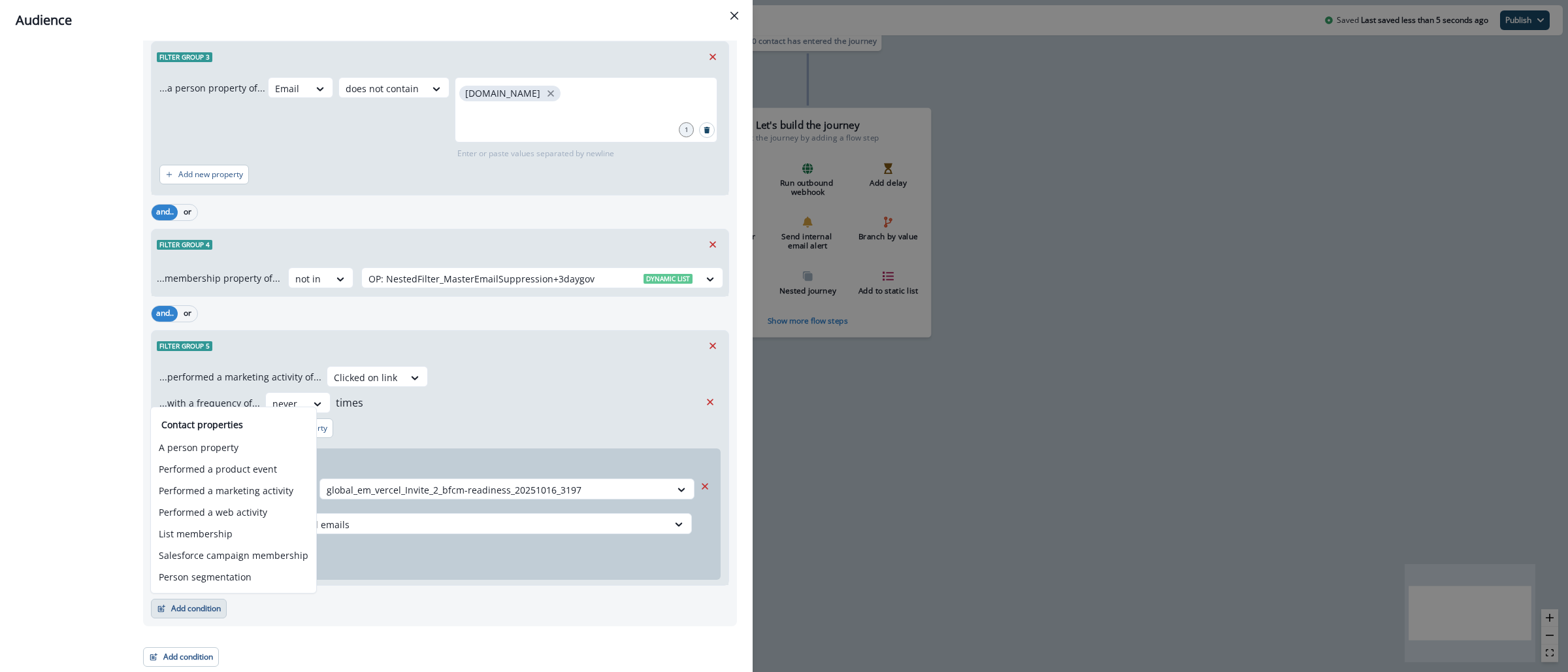
click at [370, 568] on div "Add email journey property" at bounding box center [439, 561] width 561 height 35
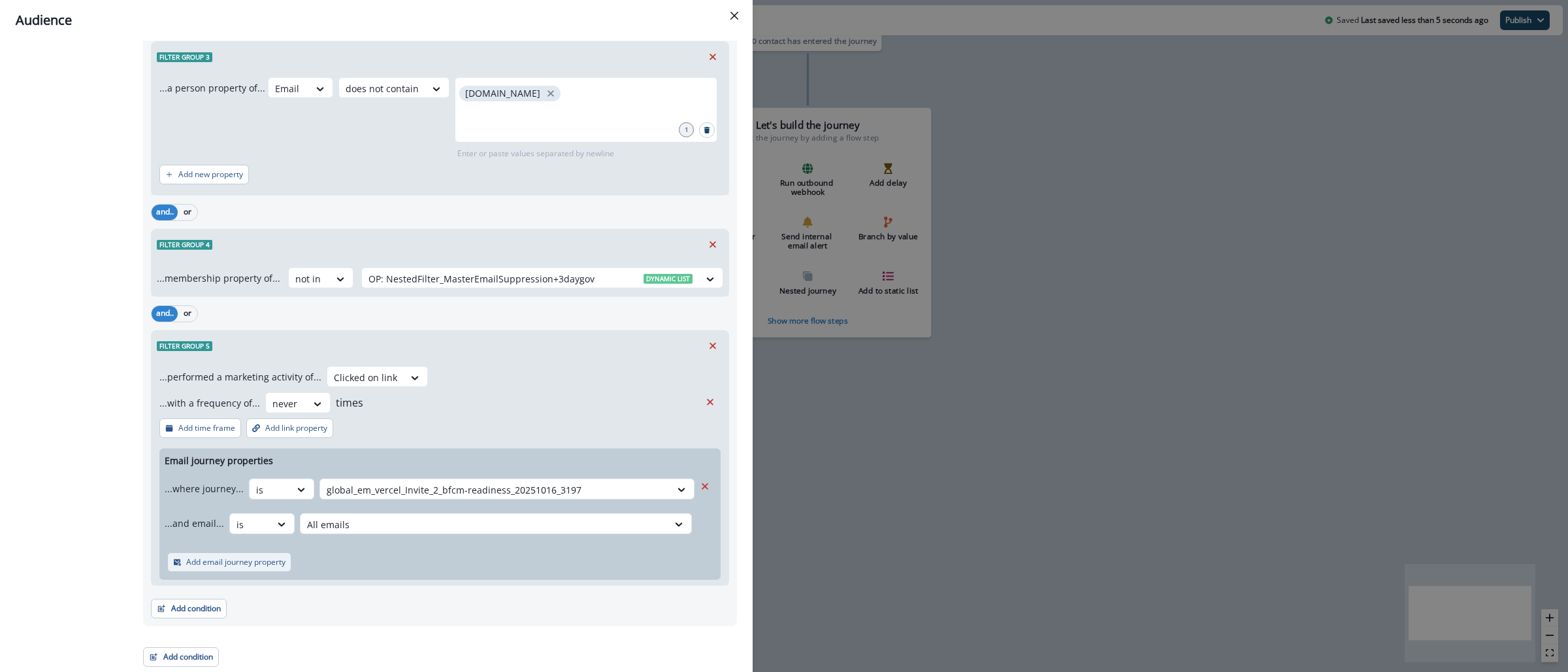
click at [257, 565] on p "Add email journey property" at bounding box center [236, 562] width 99 height 9
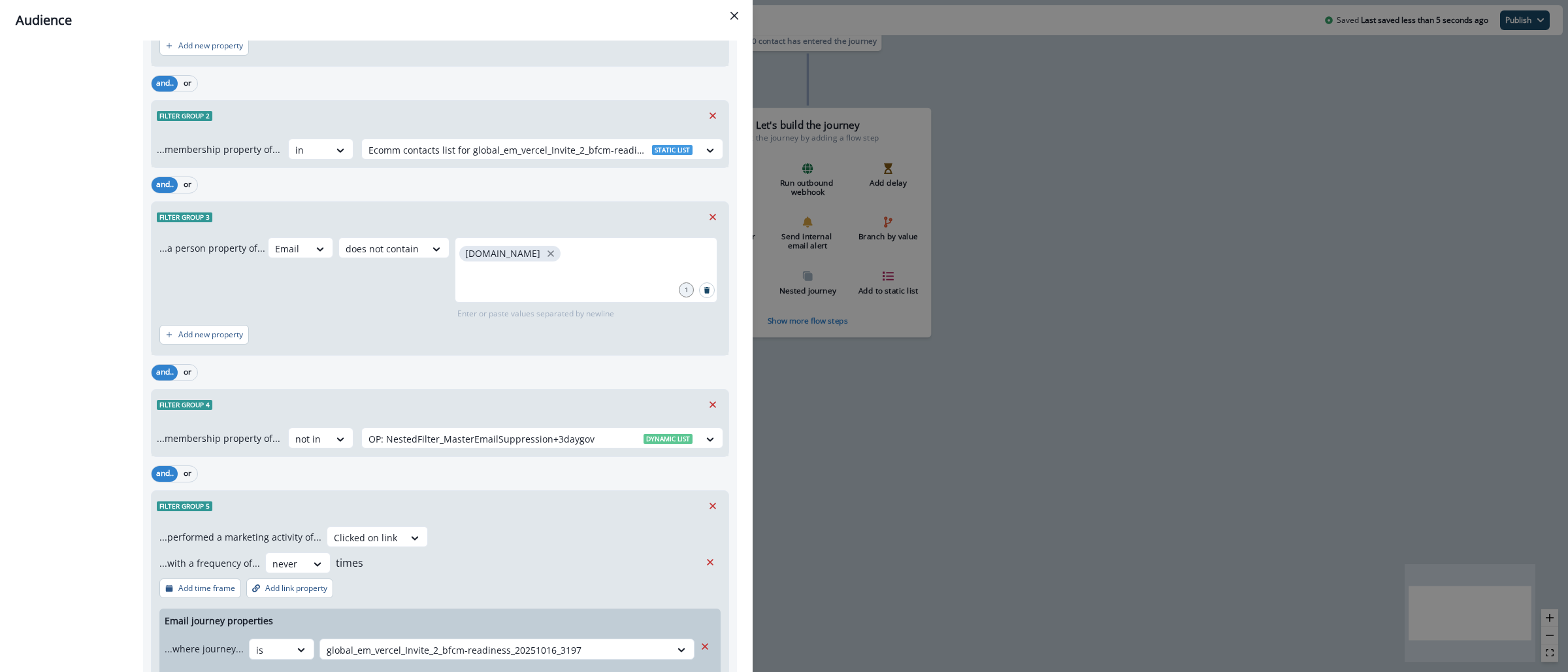
scroll to position [2586, 0]
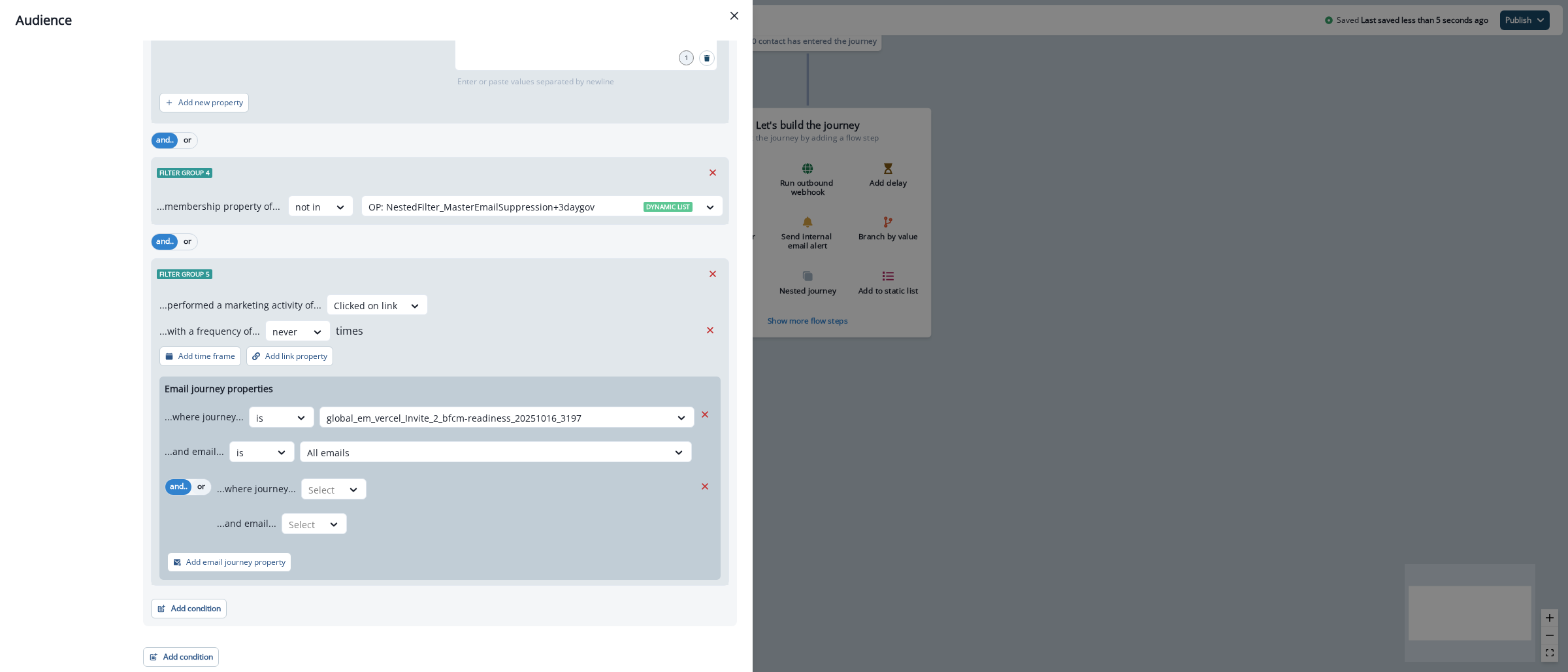
click at [198, 488] on button "or" at bounding box center [201, 487] width 19 height 16
click at [338, 490] on div "Select" at bounding box center [322, 490] width 41 height 21
click at [348, 543] on div "is" at bounding box center [360, 543] width 123 height 24
click at [421, 490] on div at bounding box center [521, 490] width 285 height 17
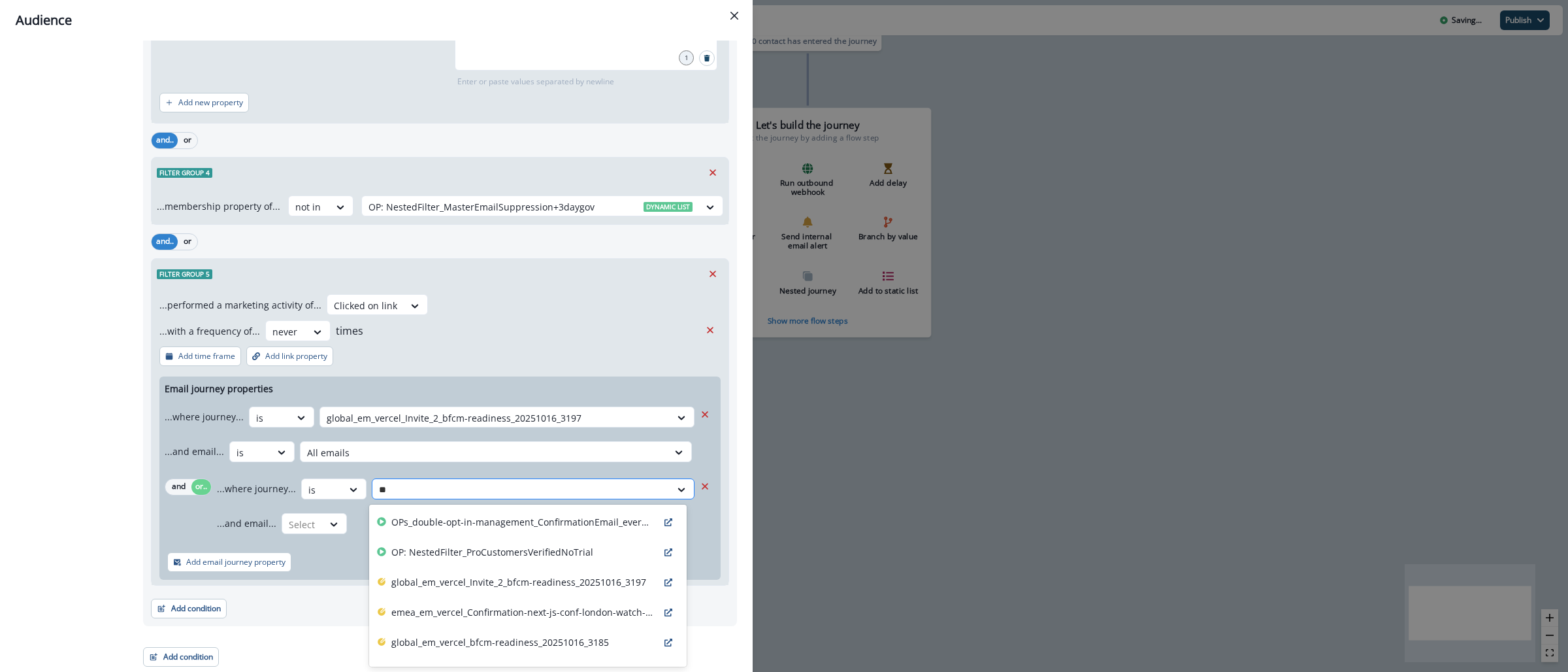
type input "***"
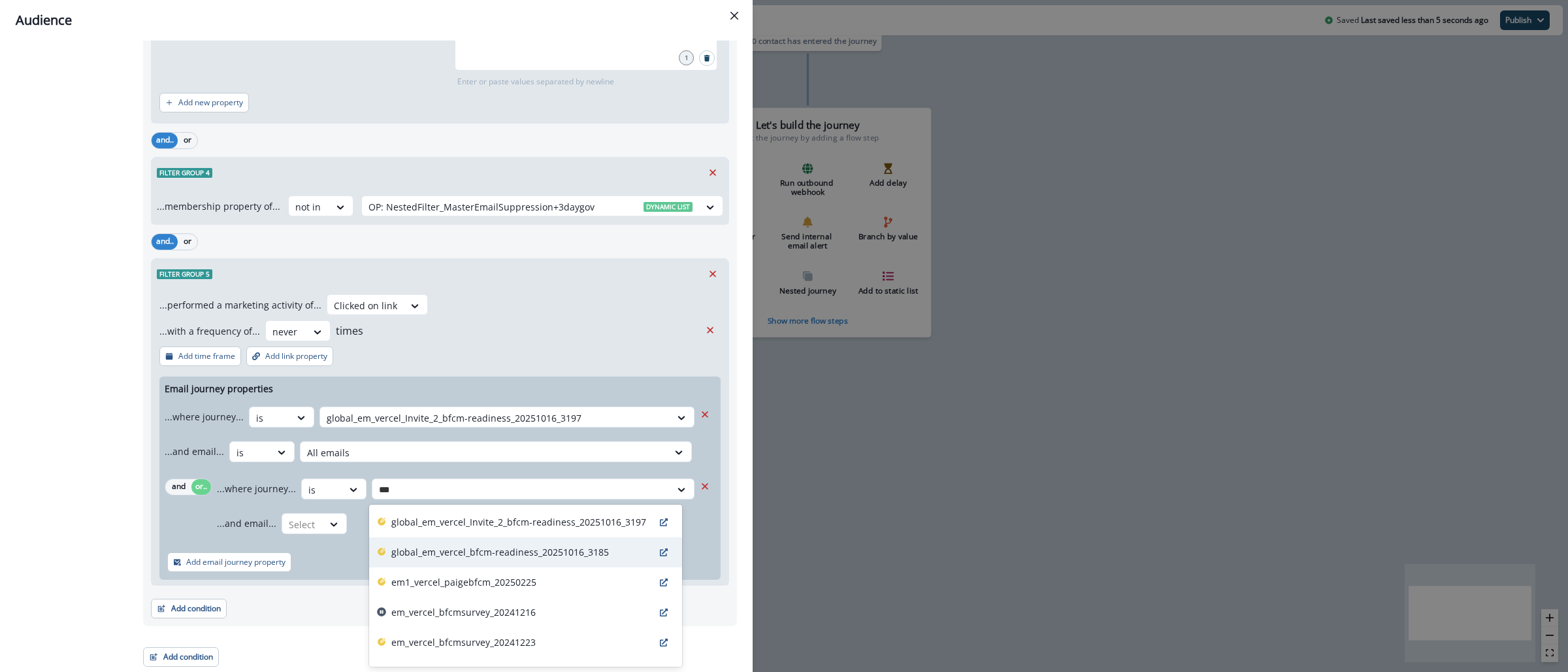
click at [431, 545] on p "global_em_vercel_bfcm-readiness_20251016_3185" at bounding box center [500, 551] width 218 height 14
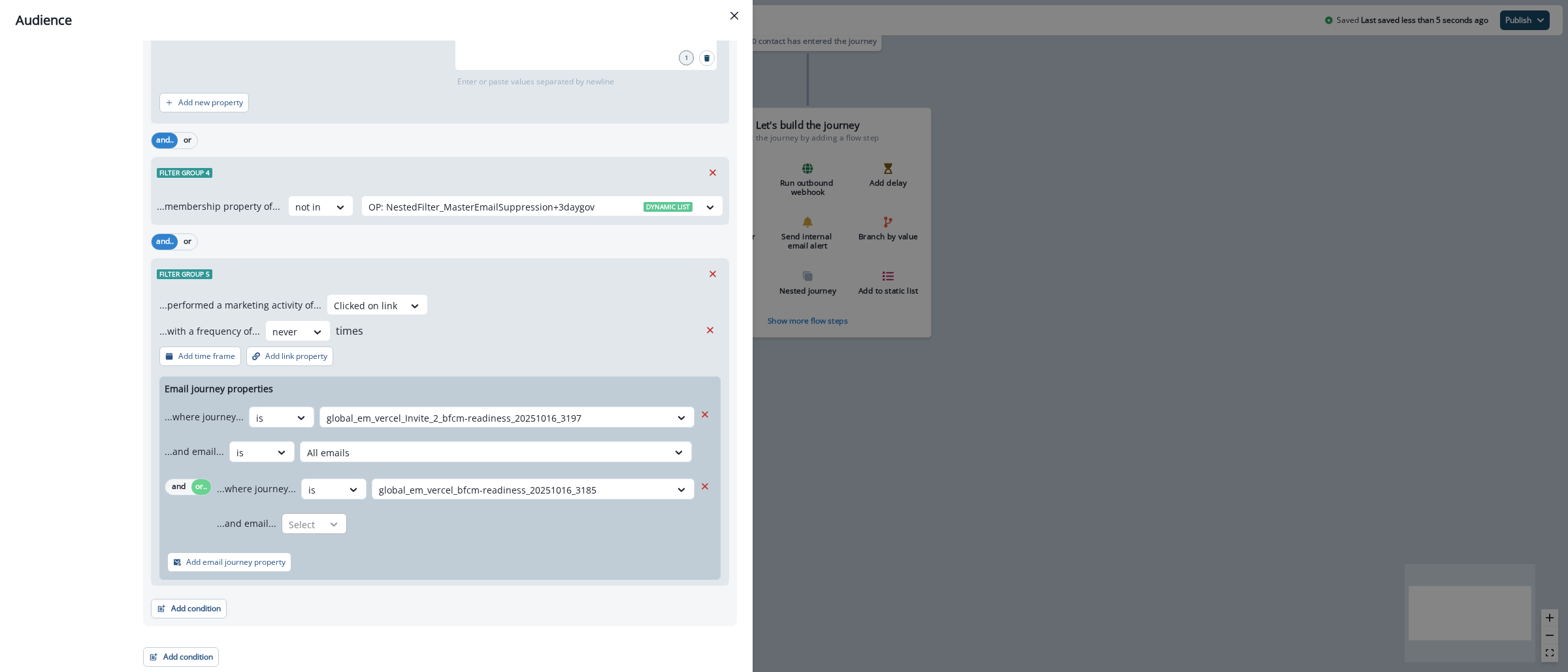
click at [320, 527] on div "Select" at bounding box center [314, 523] width 65 height 21
click at [324, 573] on div "is" at bounding box center [340, 578] width 123 height 24
click at [449, 527] on div at bounding box center [511, 524] width 304 height 17
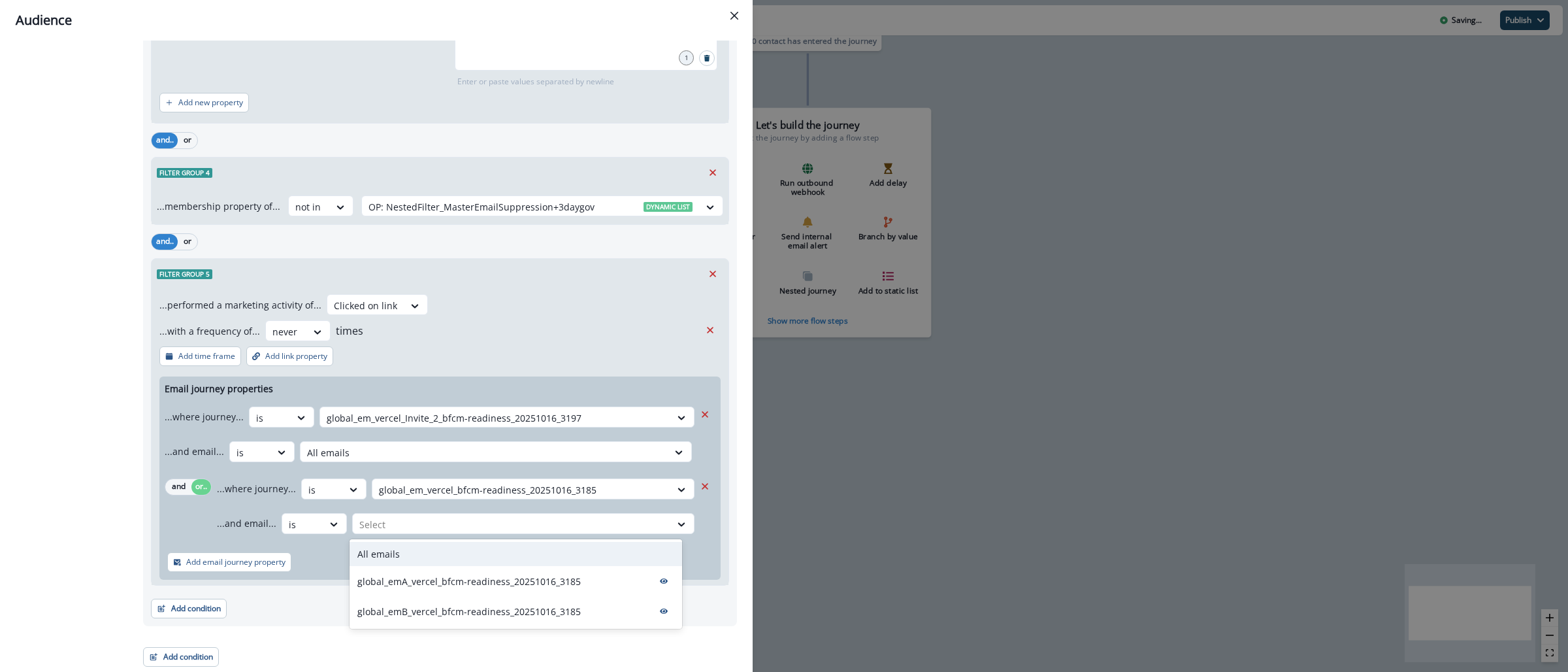
click at [437, 549] on div "All emails" at bounding box center [516, 554] width 333 height 24
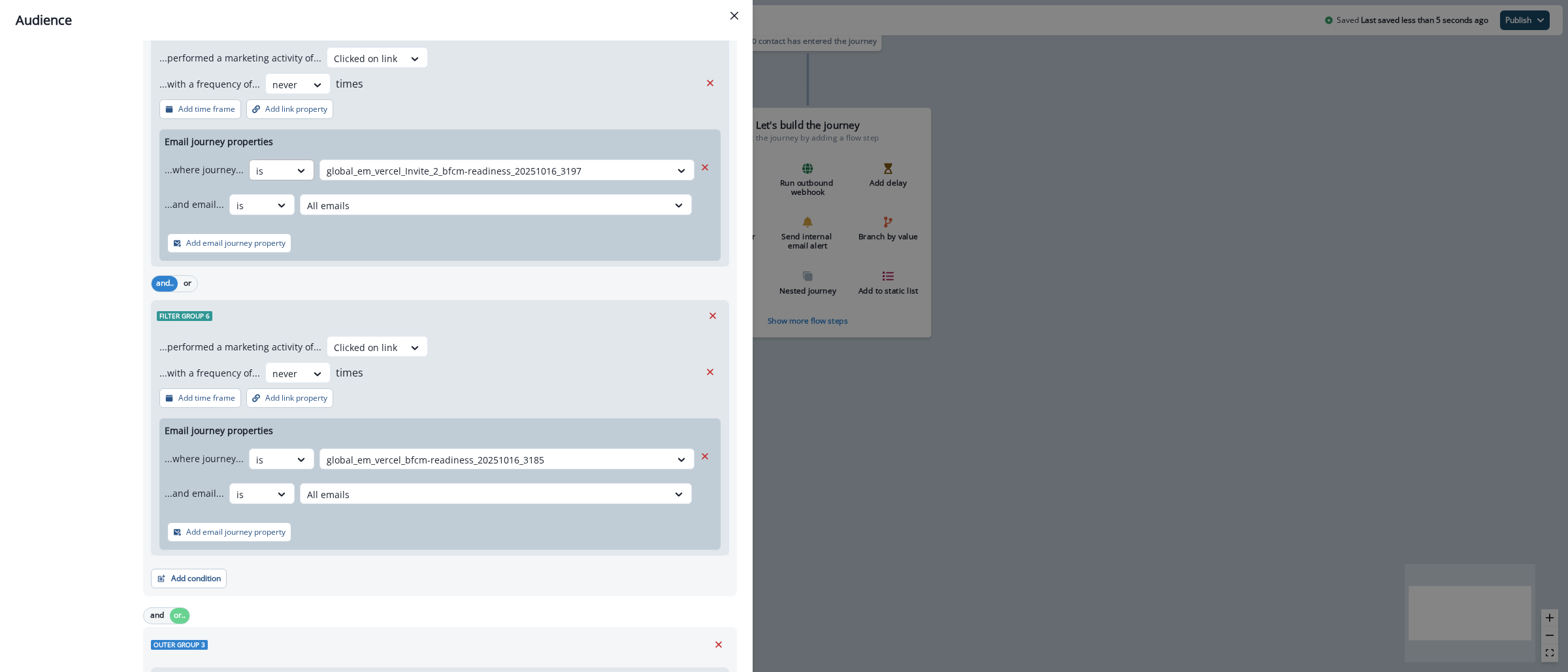
scroll to position [1435, 0]
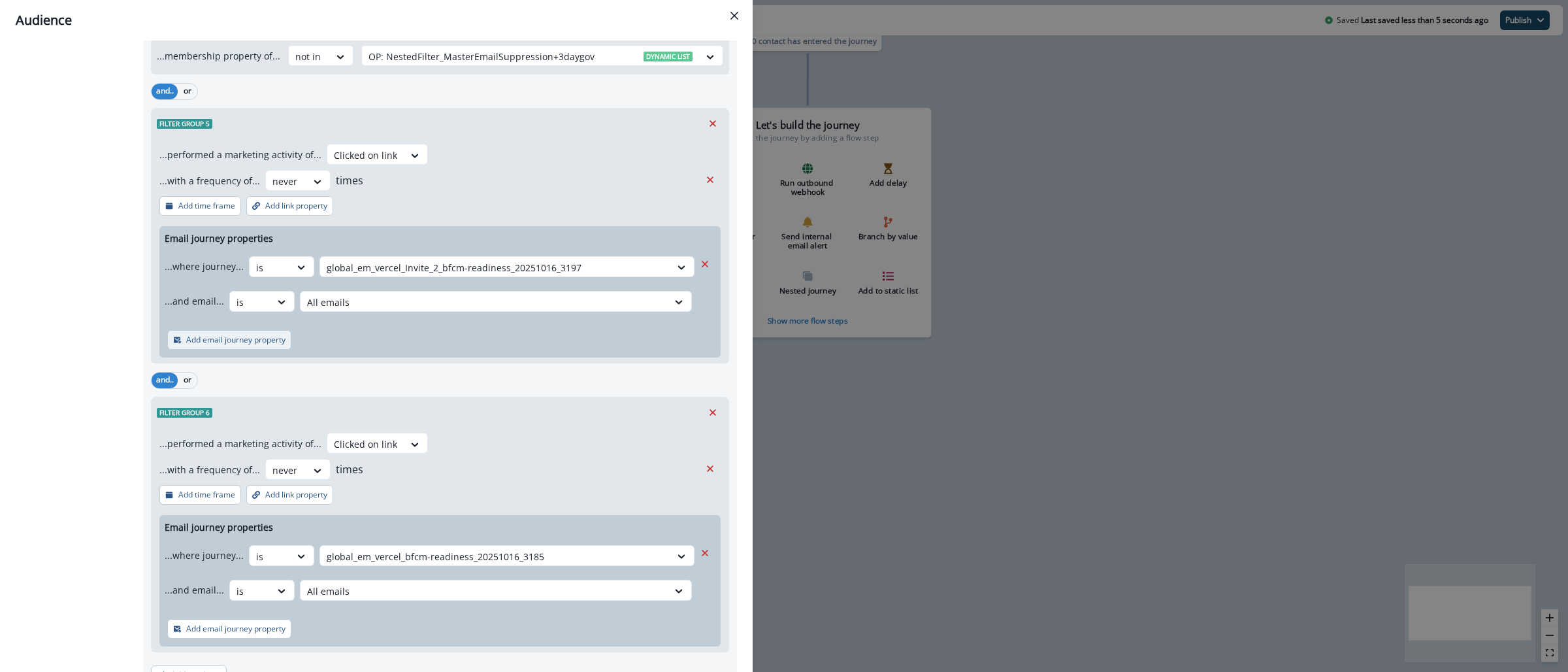
click at [244, 340] on p "Add email journey property" at bounding box center [236, 340] width 99 height 9
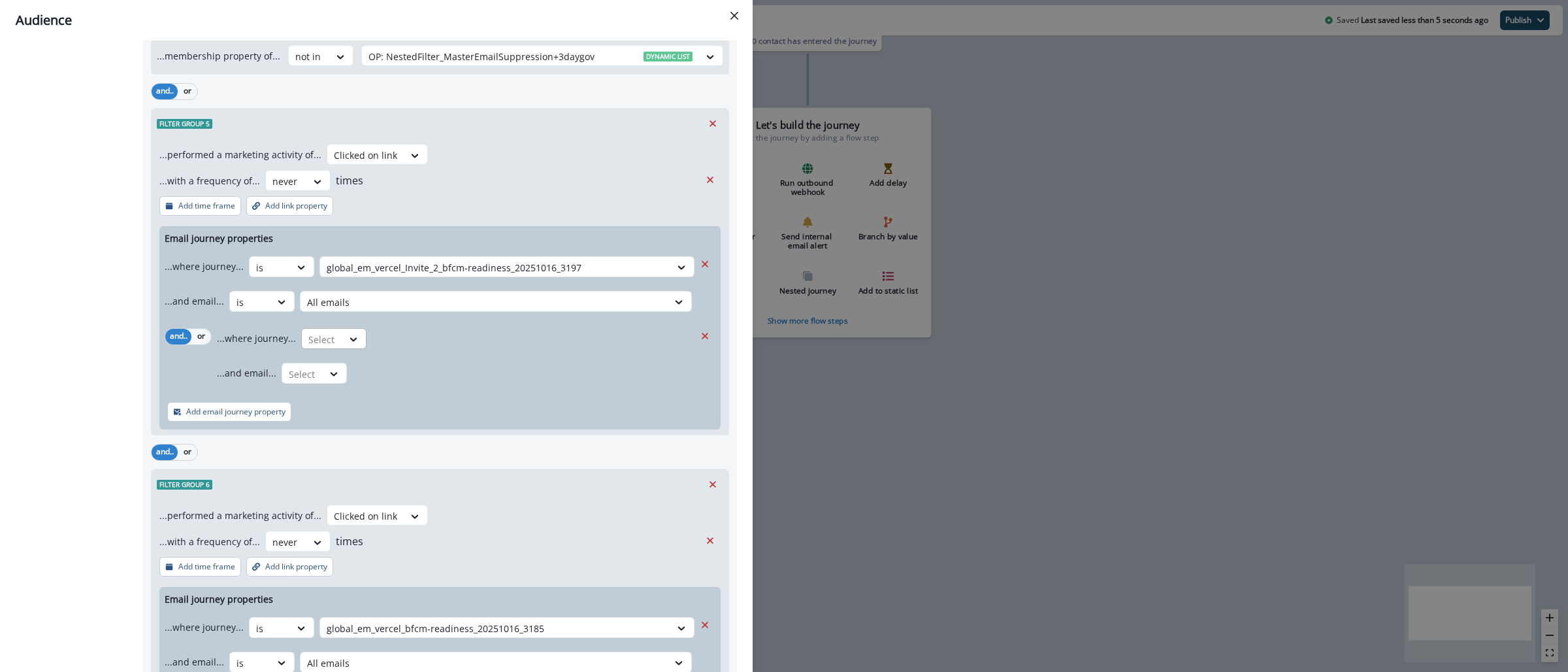
click at [337, 340] on div "Select" at bounding box center [322, 340] width 41 height 21
click at [337, 398] on div "is" at bounding box center [360, 395] width 123 height 24
click at [406, 343] on div at bounding box center [521, 340] width 285 height 17
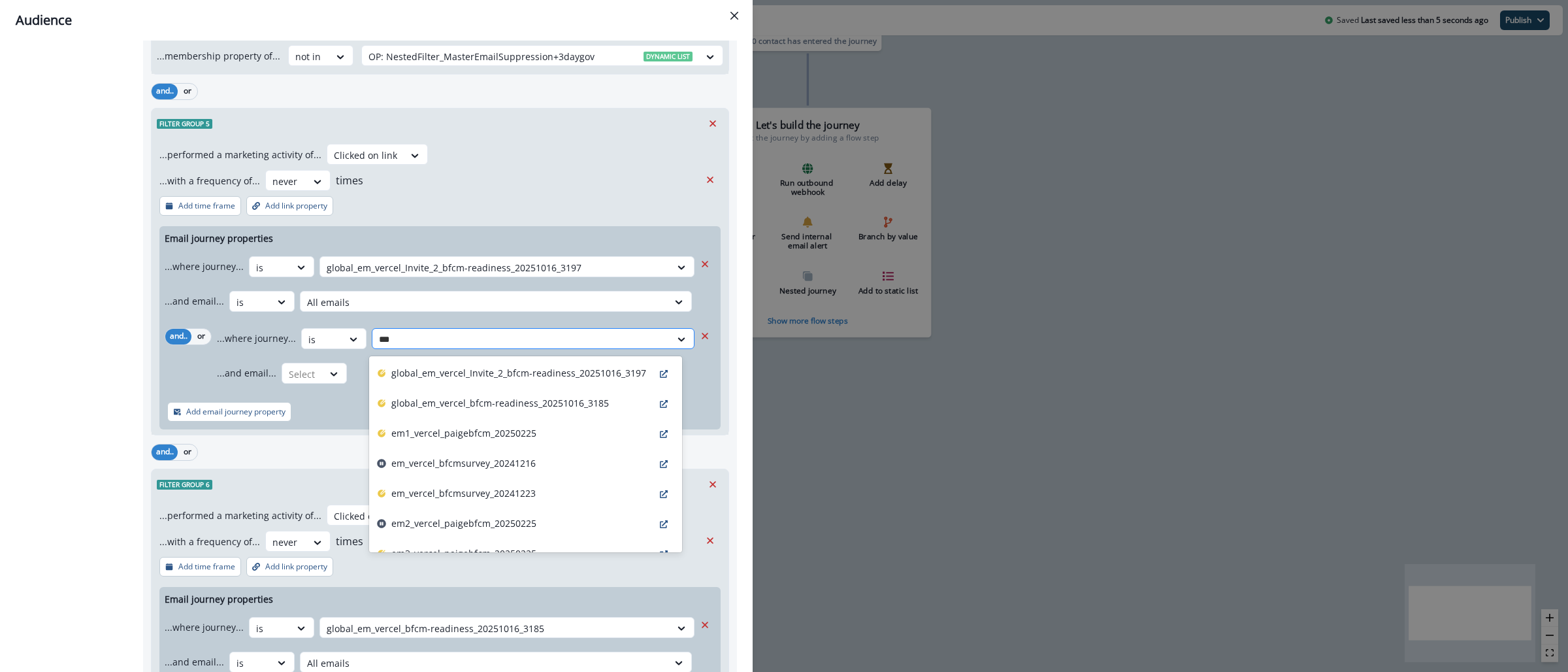
type input "****"
click at [473, 401] on p "global_em_vercel_bfcm-readiness_20251016_3185" at bounding box center [500, 403] width 218 height 14
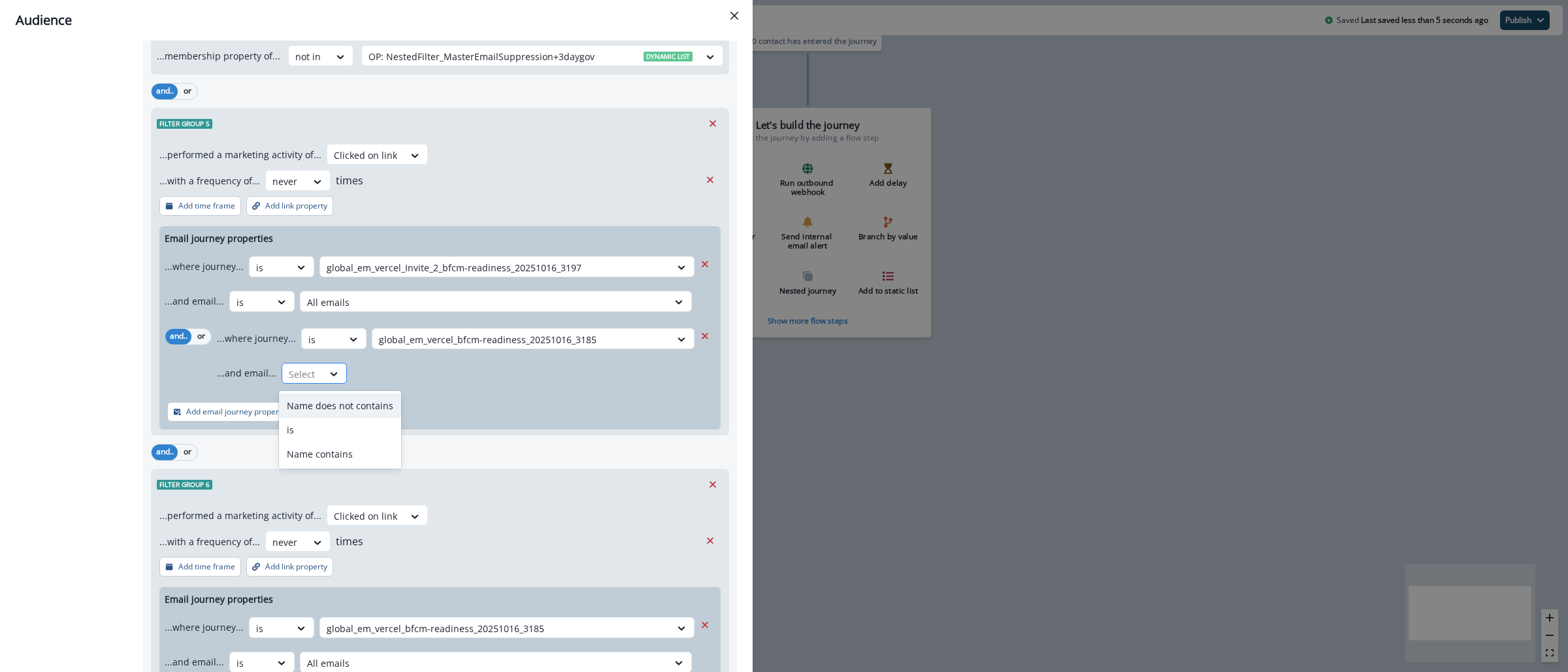
click at [306, 372] on div at bounding box center [302, 374] width 27 height 17
drag, startPoint x: 304, startPoint y: 425, endPoint x: 324, endPoint y: 410, distance: 25.0
click at [304, 425] on div "is" at bounding box center [340, 430] width 123 height 24
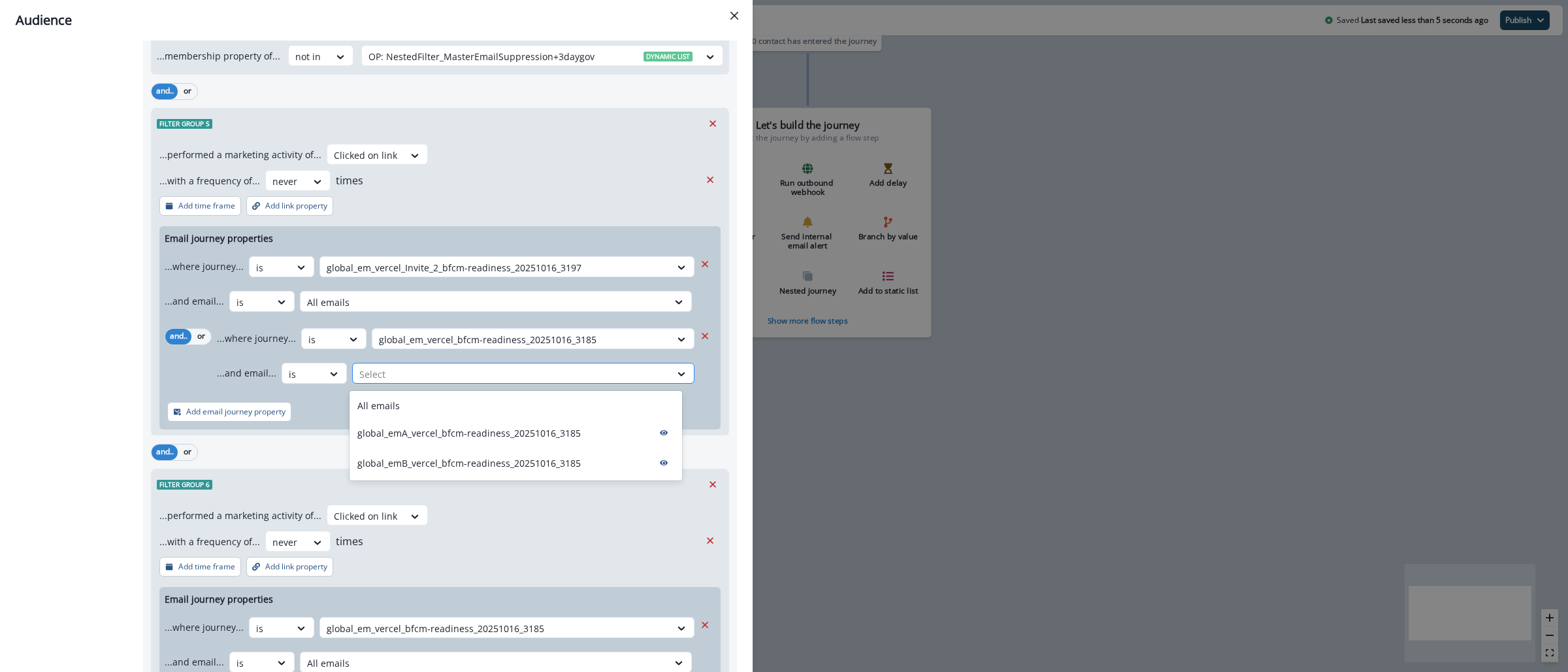
click at [428, 375] on div at bounding box center [511, 374] width 304 height 17
click at [424, 402] on div "All emails" at bounding box center [516, 406] width 333 height 24
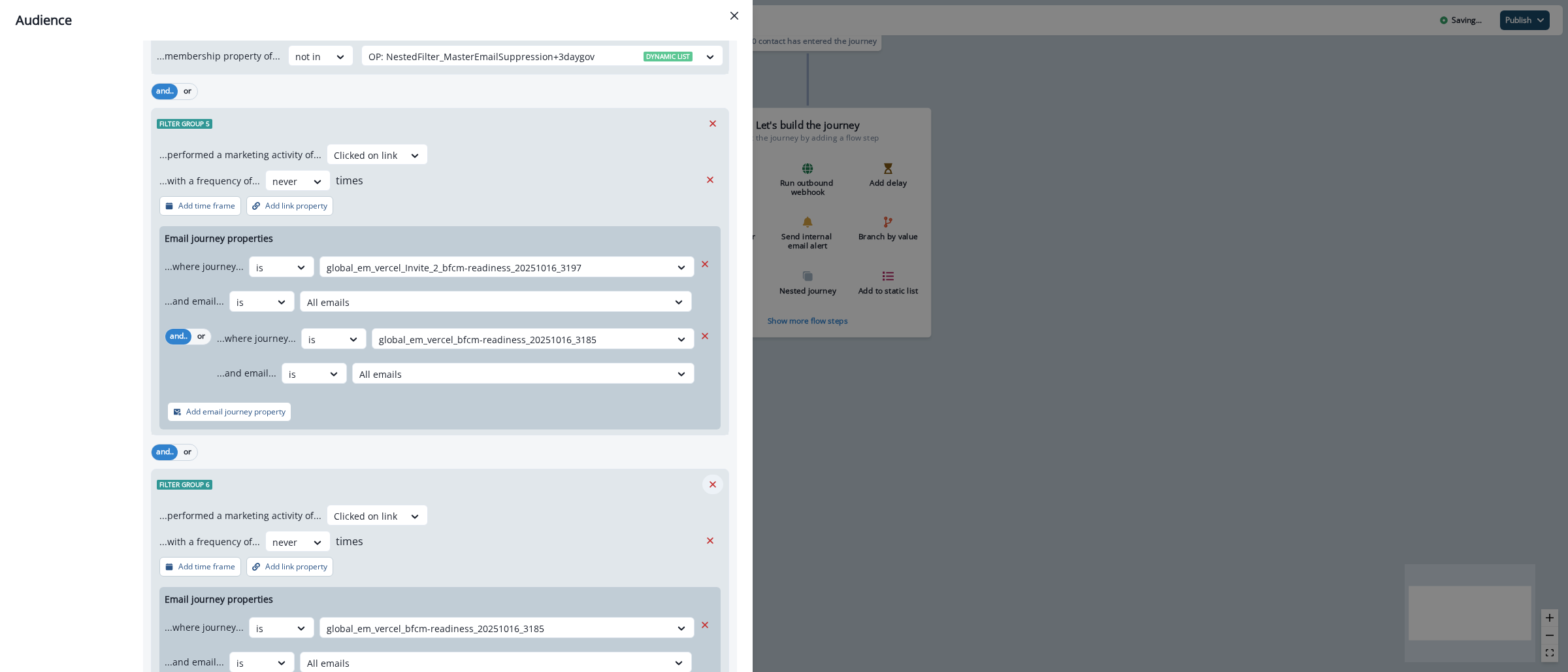
click at [707, 484] on icon "Remove" at bounding box center [713, 484] width 12 height 12
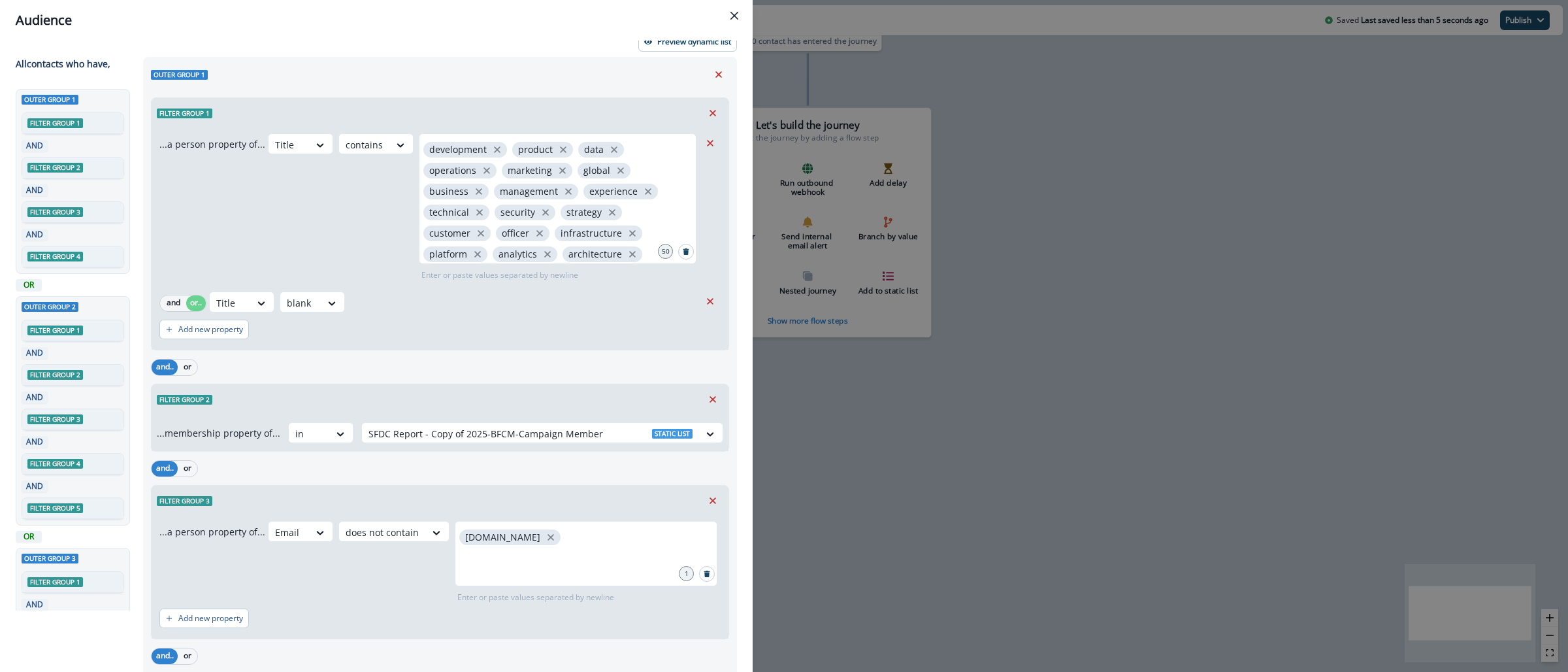
scroll to position [0, 0]
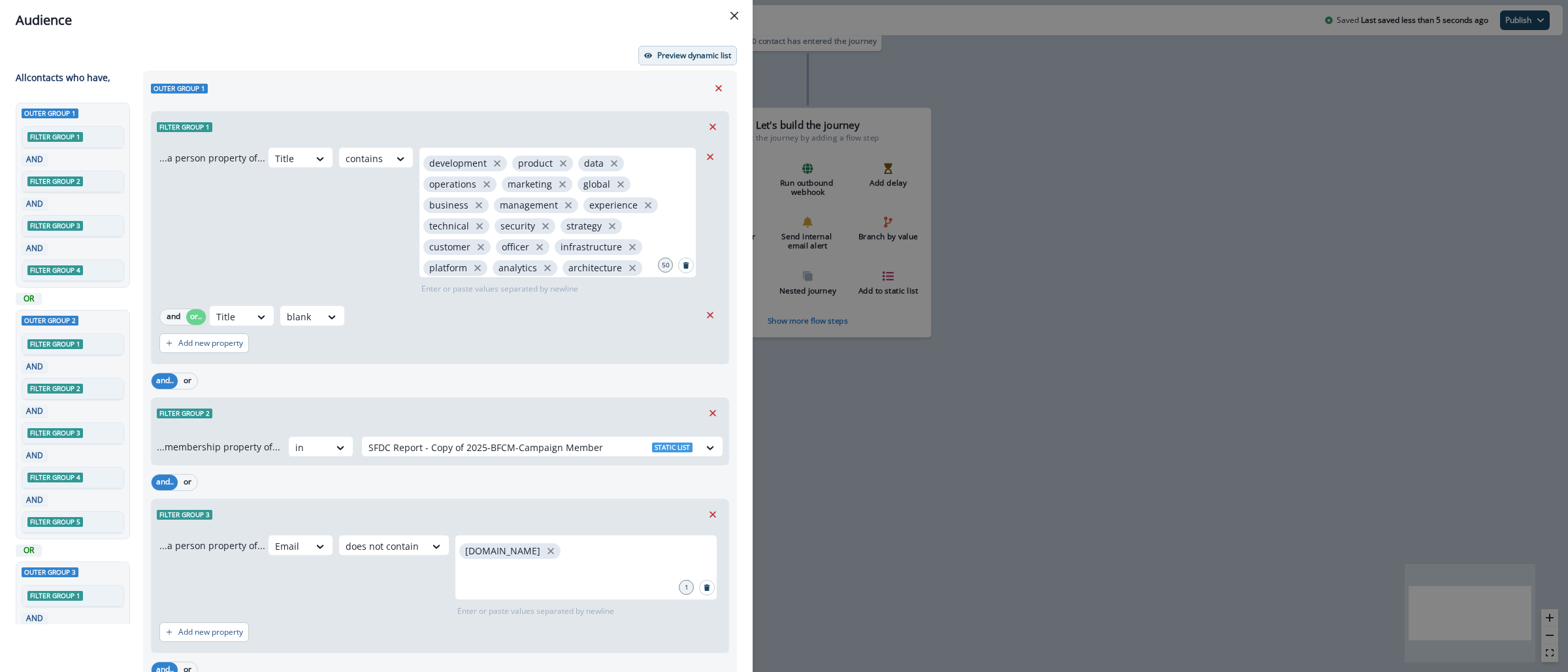
click at [674, 57] on p "Preview dynamic list" at bounding box center [694, 56] width 74 height 9
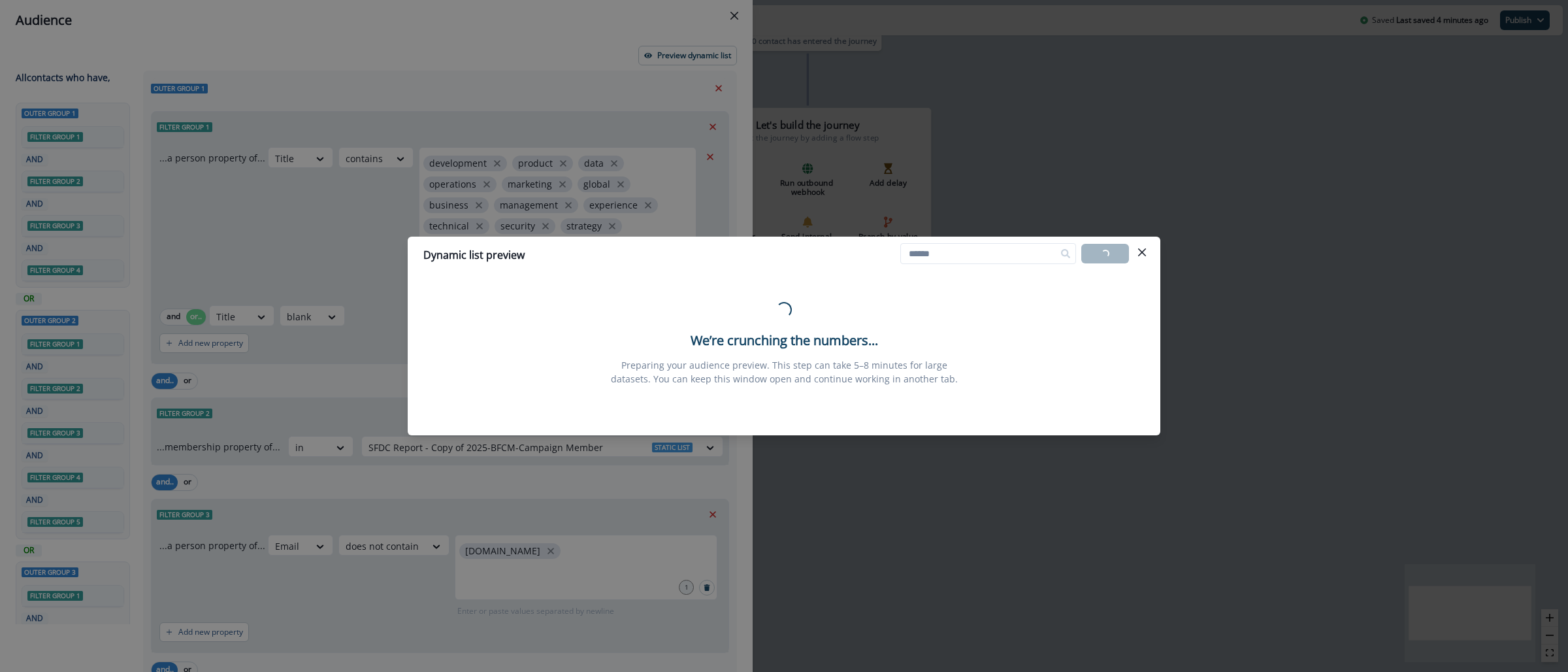
click at [1133, 157] on div "Dynamic list preview Loading... Export list Loading... We’re crunching the numb…" at bounding box center [784, 336] width 1568 height 672
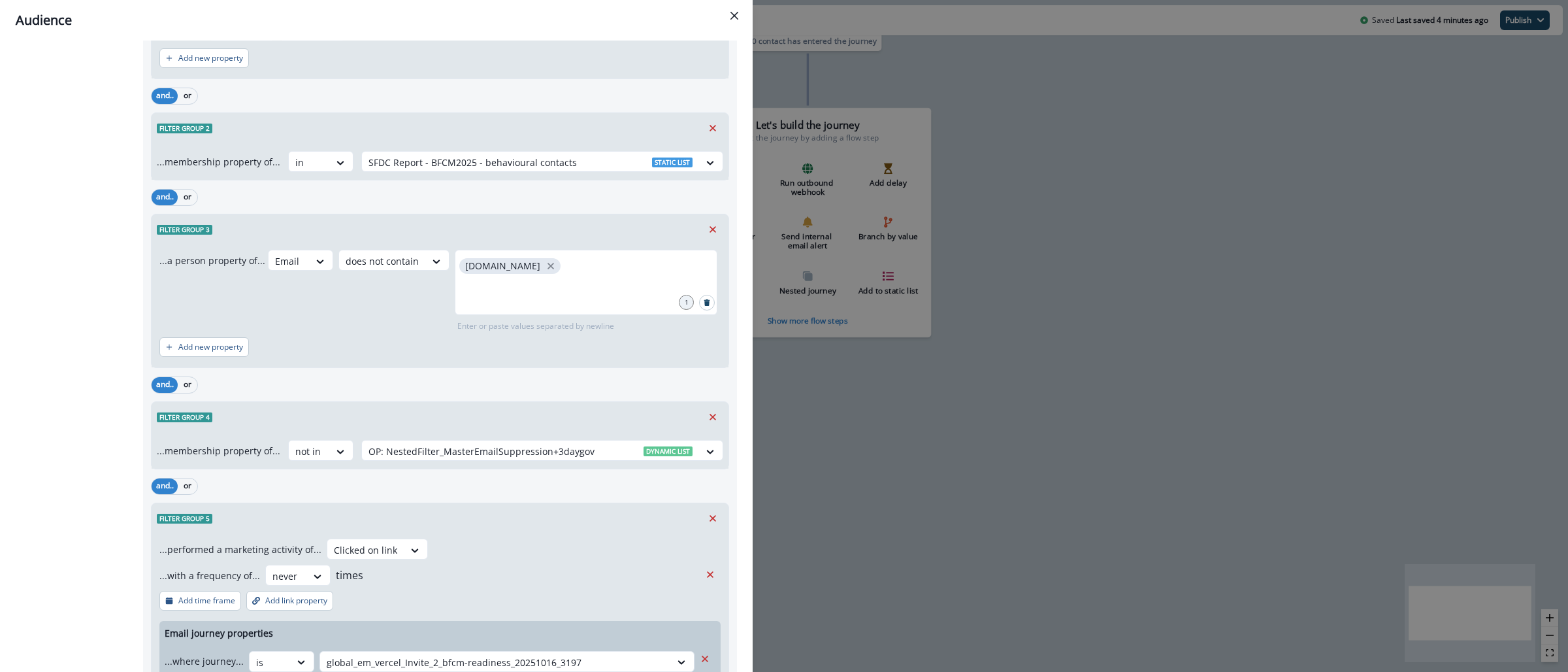
scroll to position [1350, 0]
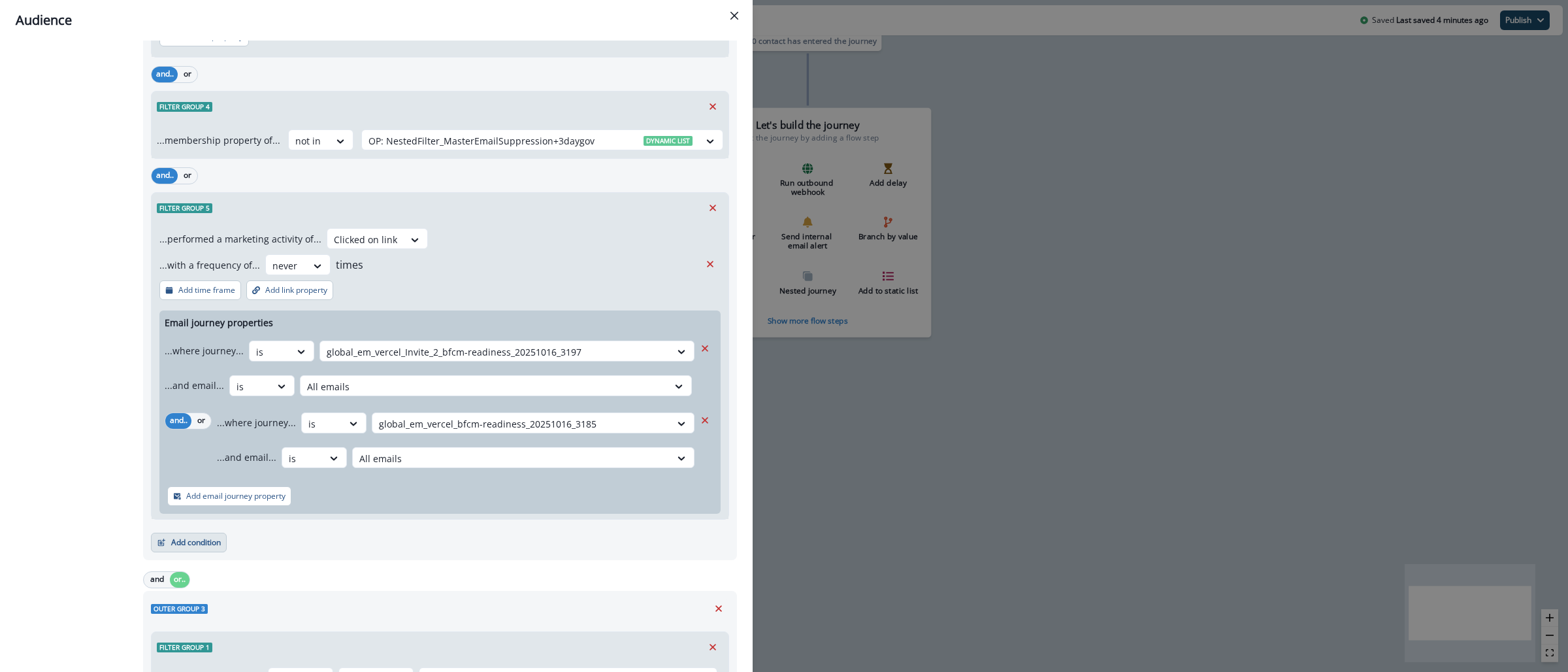
click at [205, 547] on button "Add condition" at bounding box center [189, 542] width 76 height 19
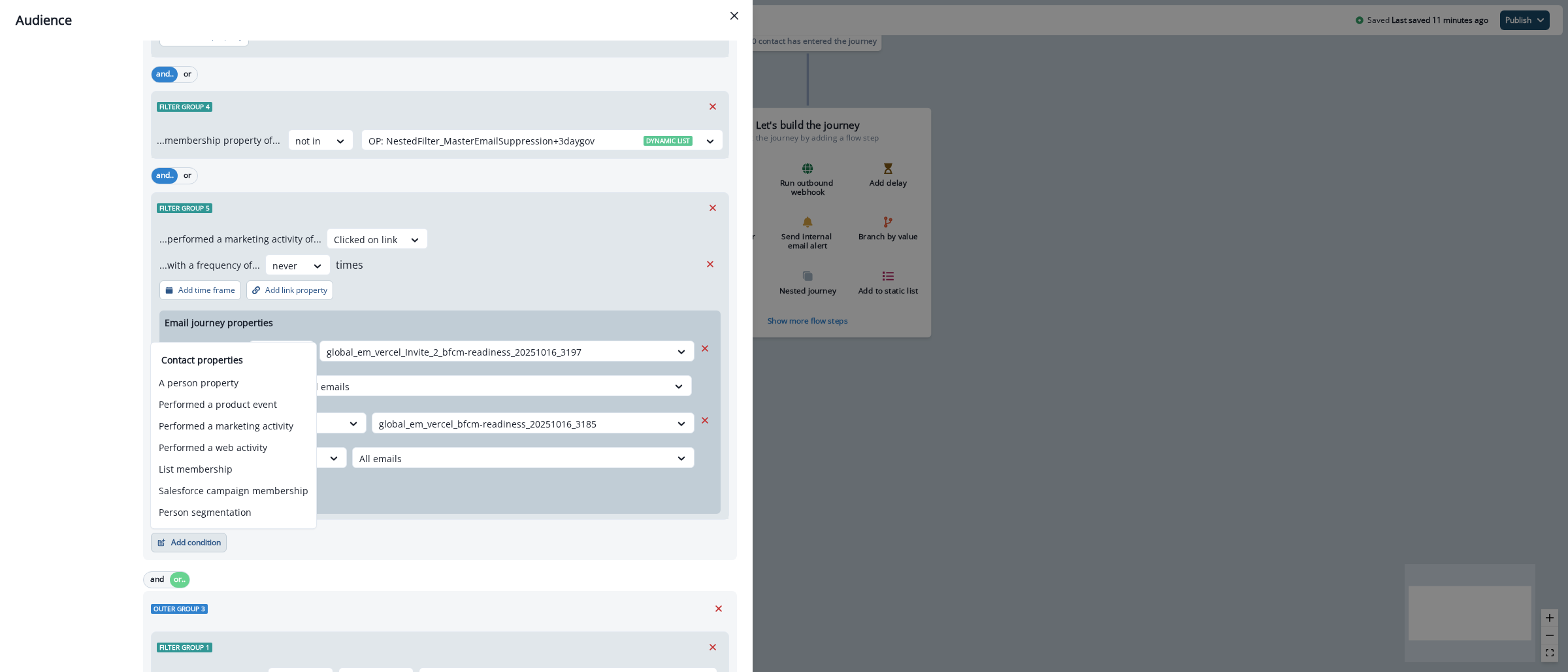
click at [1174, 405] on div "Audience Preview dynamic list All contact s who have, Outer group 1 Filter grou…" at bounding box center [784, 336] width 1568 height 672
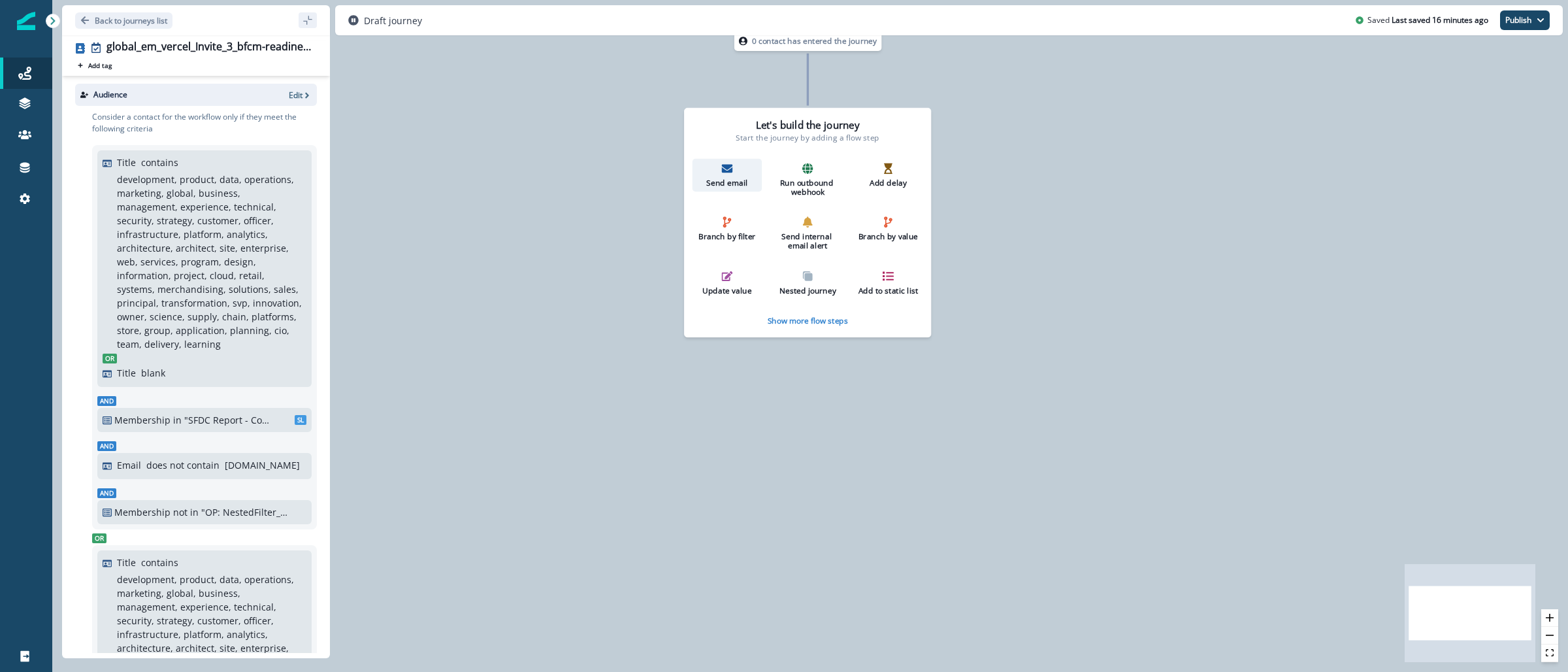
click at [728, 176] on div "Send email" at bounding box center [727, 174] width 61 height 25
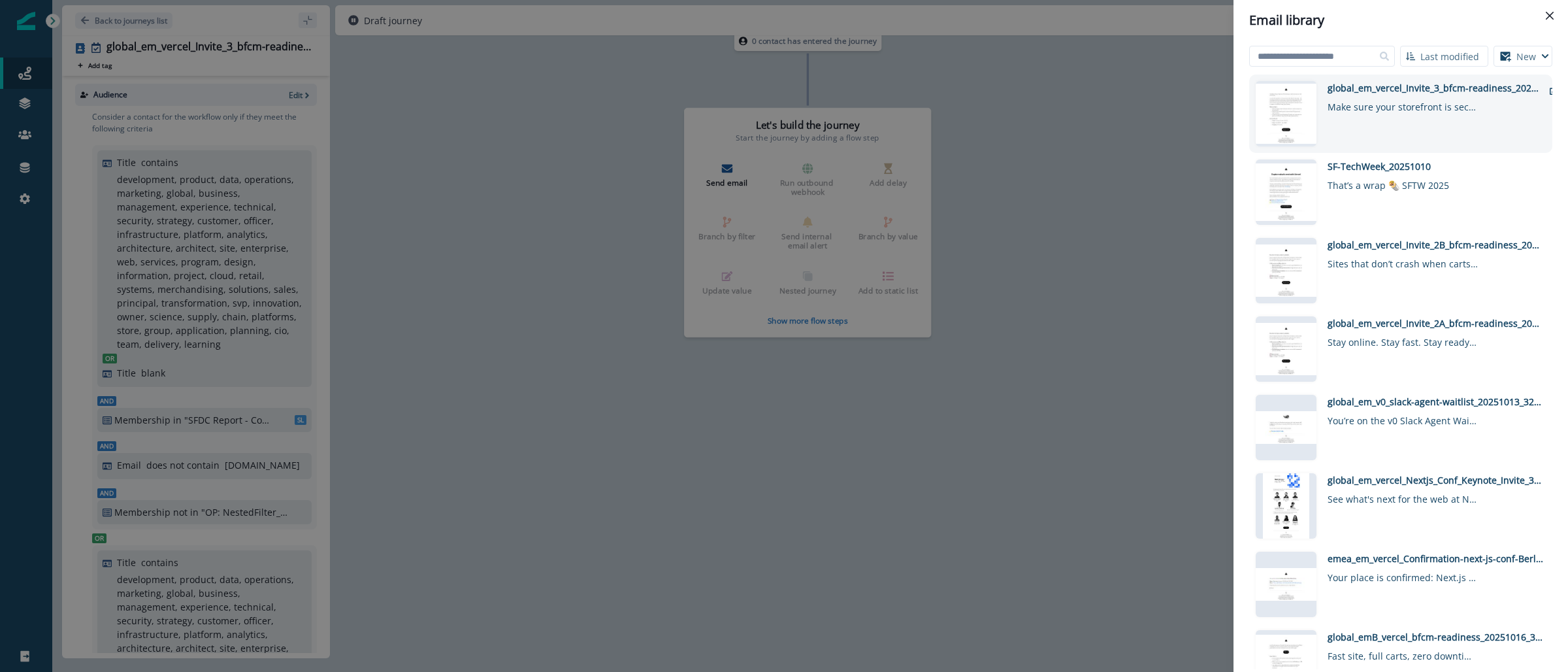
click at [1400, 119] on div "global_em_vercel_Invite_3_bfcm-readiness_20251016_3217 Make sure your storefron…" at bounding box center [1436, 114] width 216 height 65
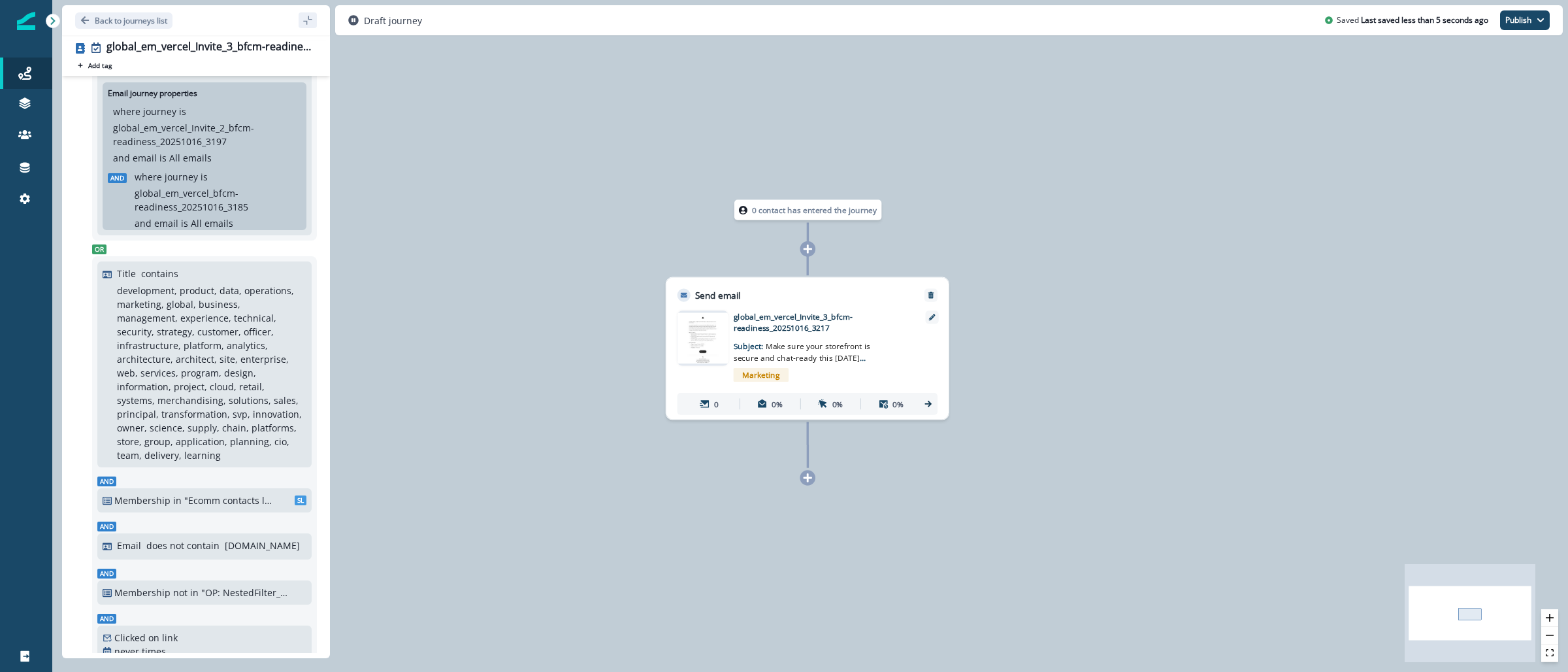
scroll to position [1311, 0]
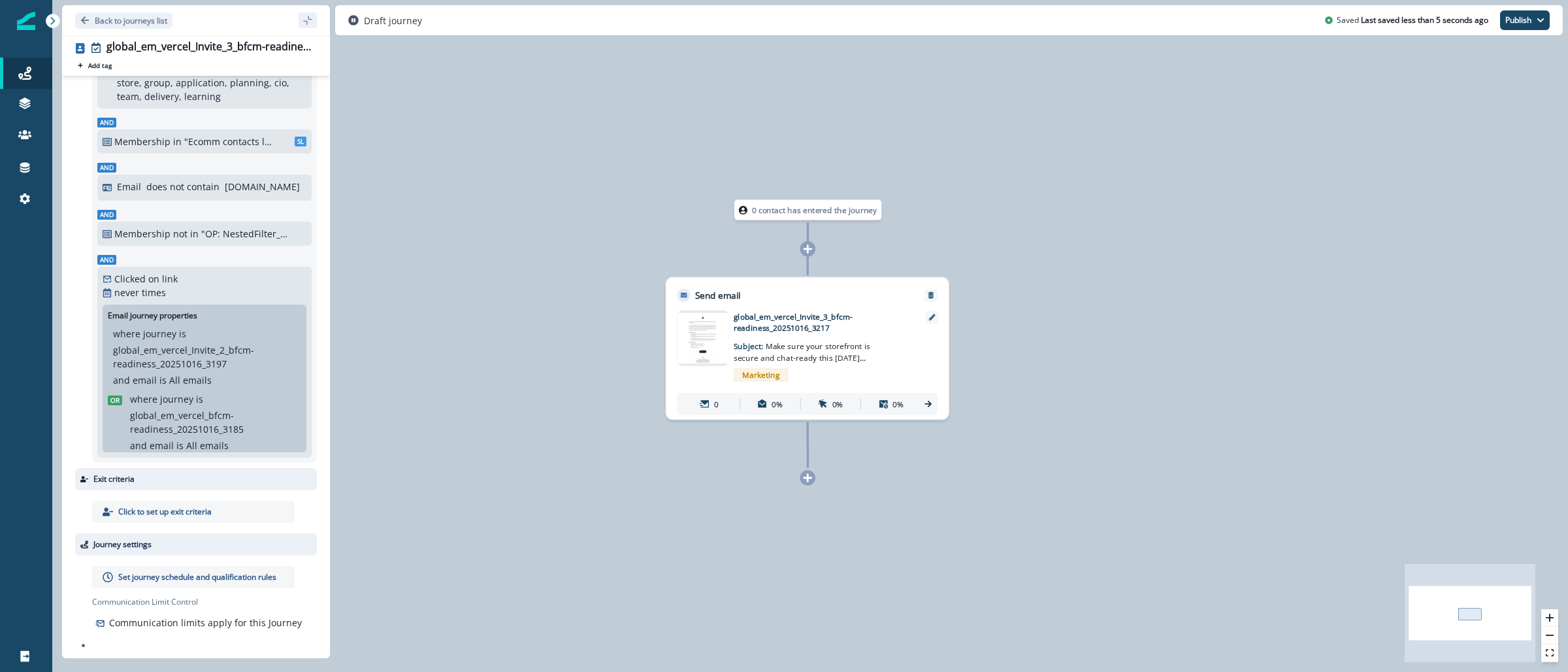
click at [206, 566] on div "Set journey schedule and qualification rules" at bounding box center [193, 577] width 202 height 22
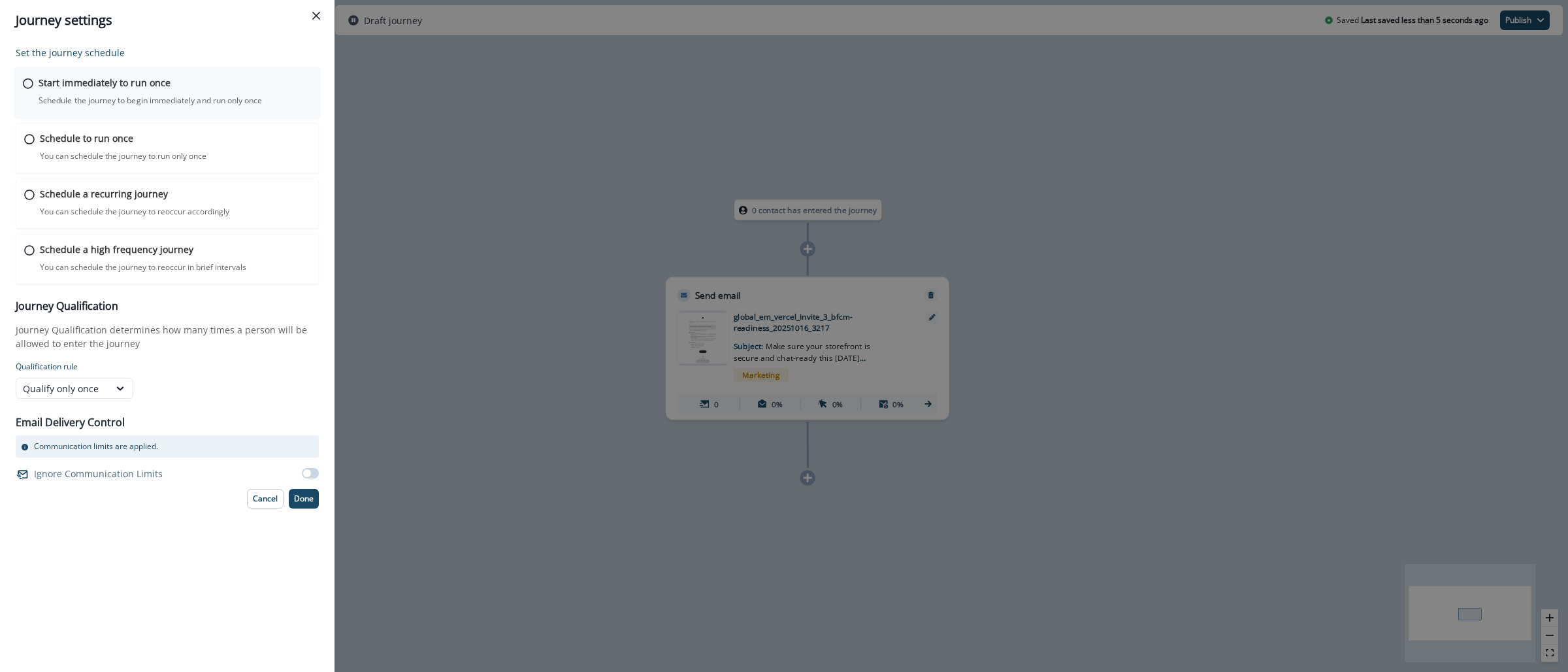
click at [183, 92] on div "Start immediately to run once Schedule the journey to begin immediately and run…" at bounding box center [175, 91] width 273 height 31
click at [292, 504] on button "Done" at bounding box center [304, 497] width 30 height 19
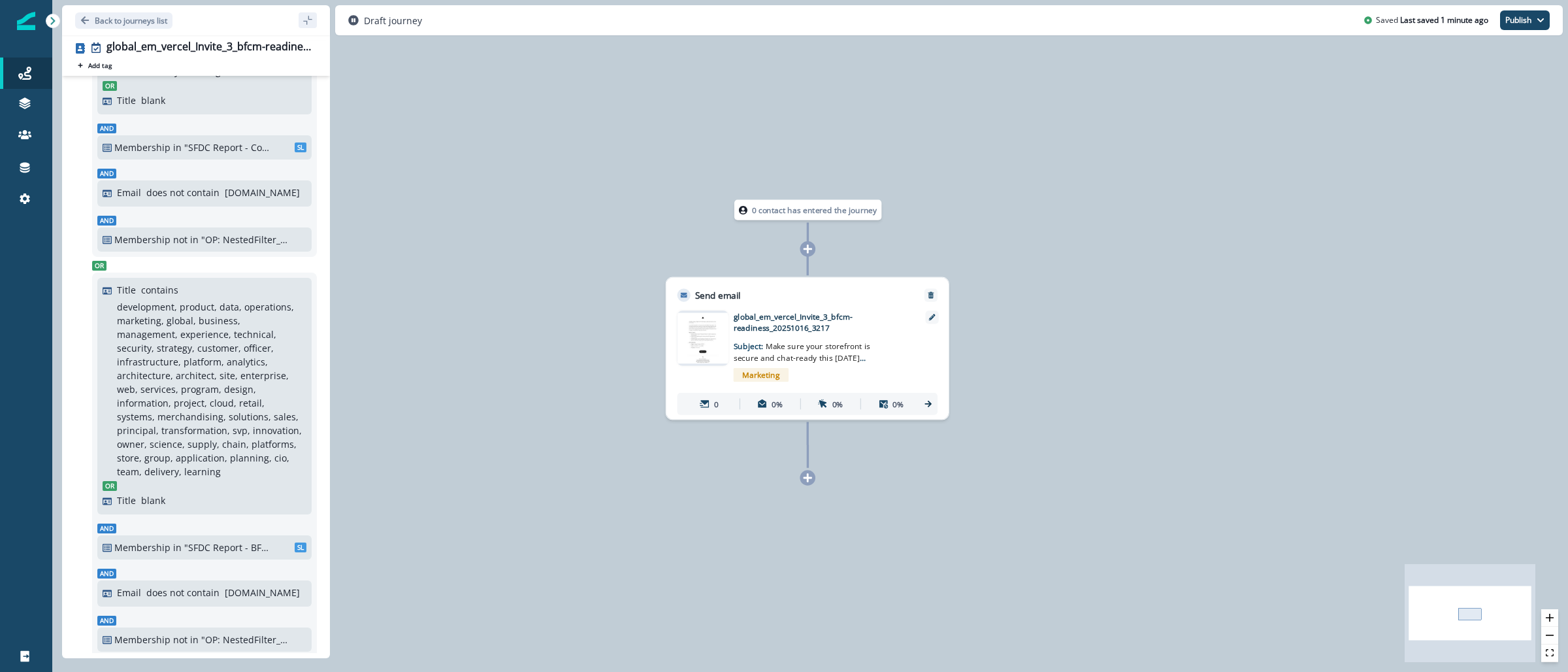
scroll to position [0, 0]
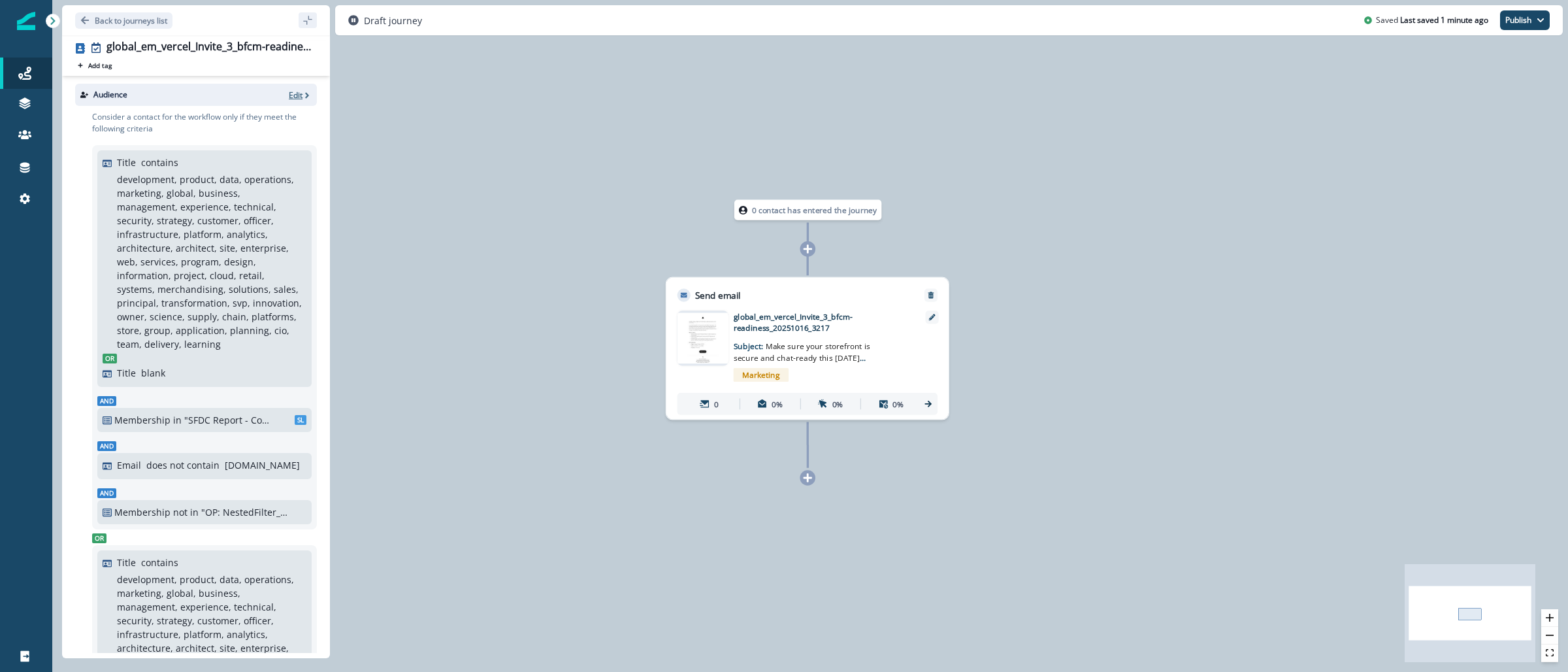
click at [289, 95] on p "Edit" at bounding box center [296, 95] width 14 height 11
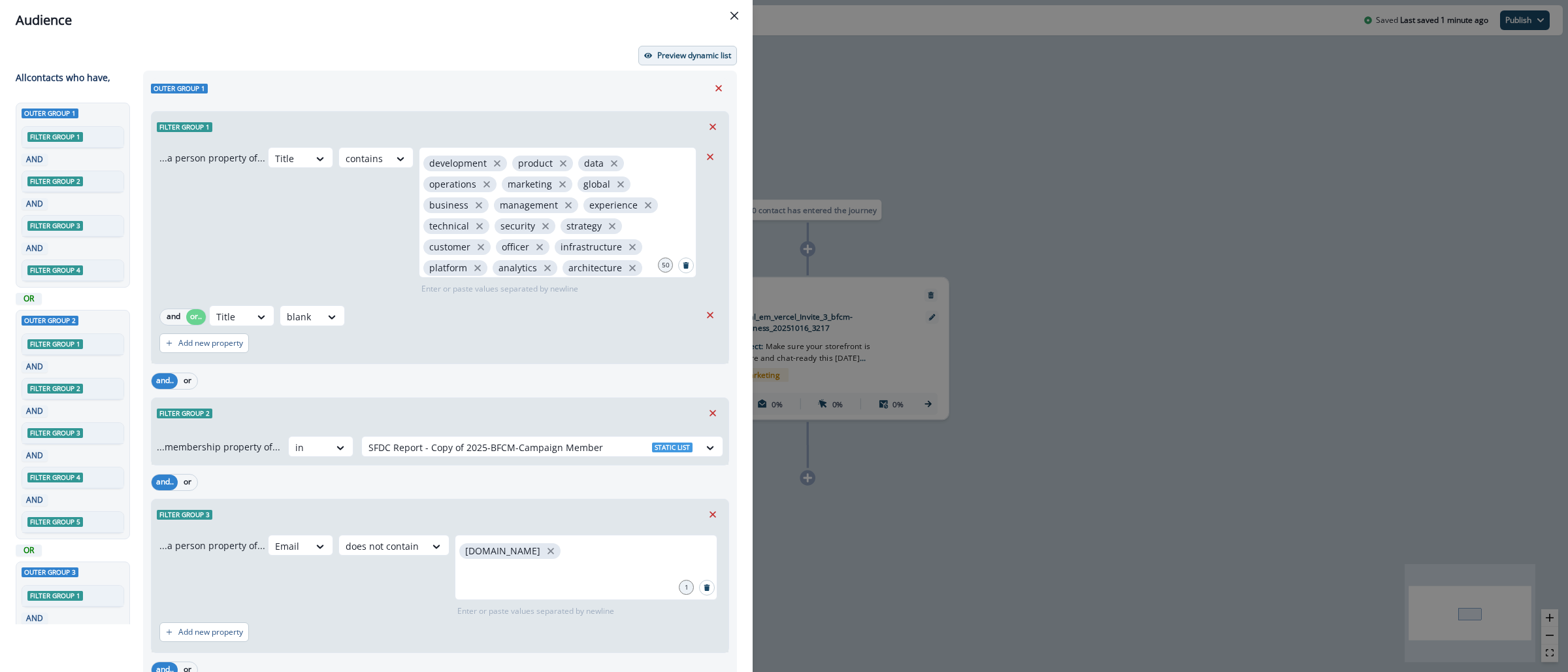
click at [666, 59] on p "Preview dynamic list" at bounding box center [694, 56] width 74 height 9
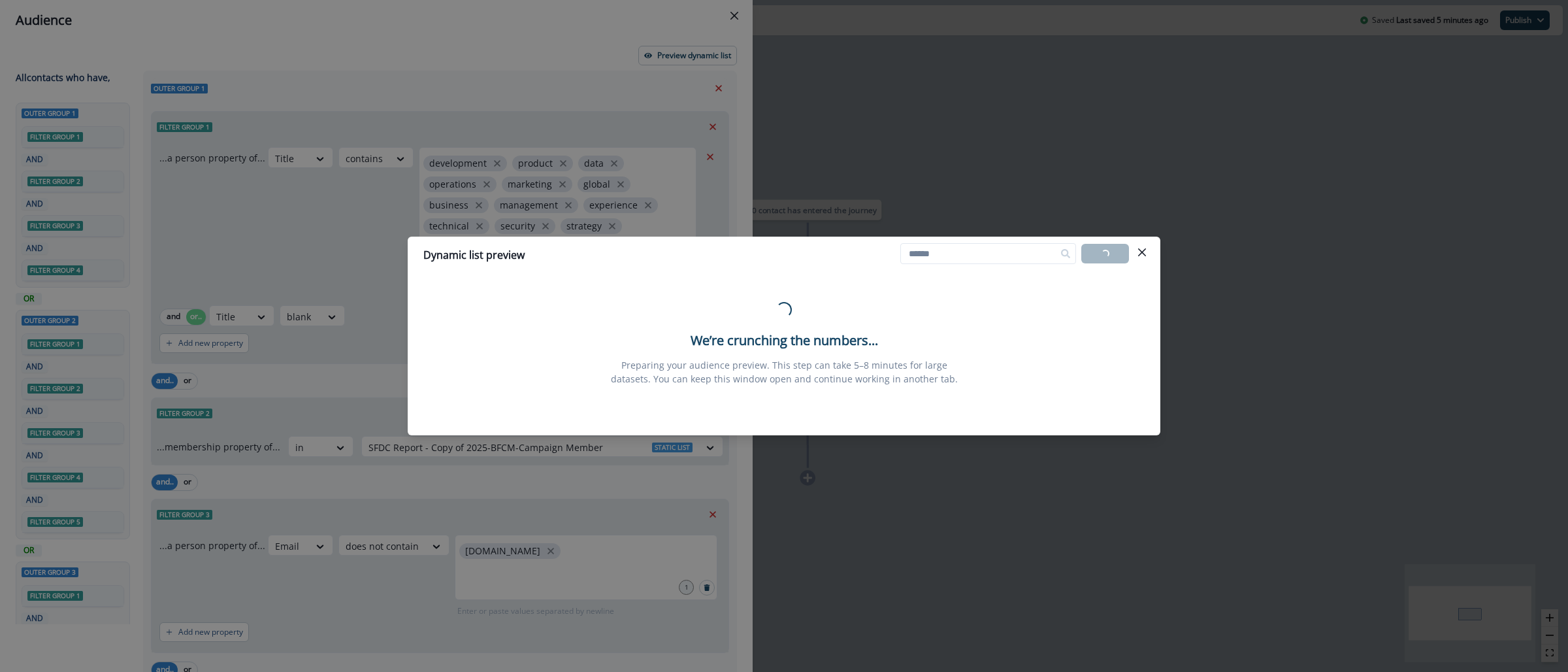
click at [1075, 133] on div "Dynamic list preview Loading... Export list Loading... We’re crunching the numb…" at bounding box center [784, 336] width 1568 height 672
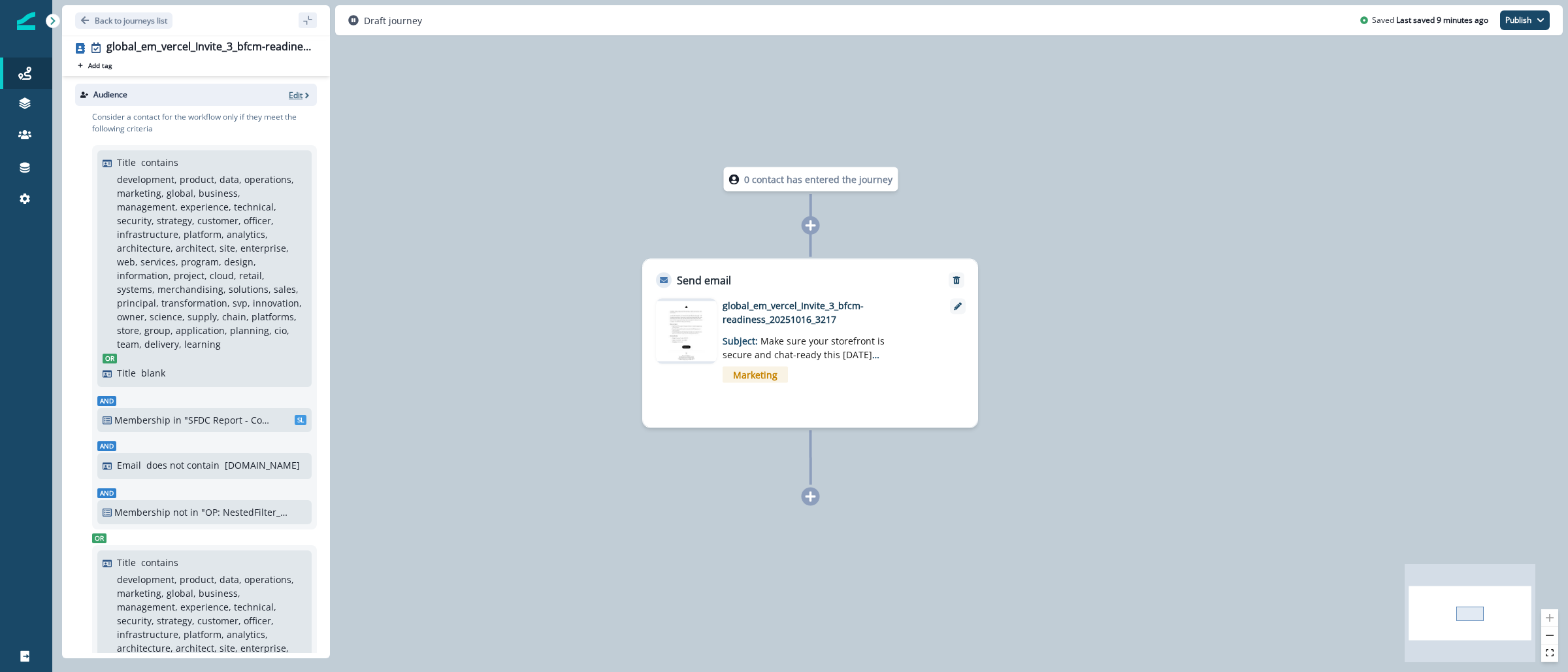
click at [302, 97] on icon "button" at bounding box center [307, 95] width 9 height 9
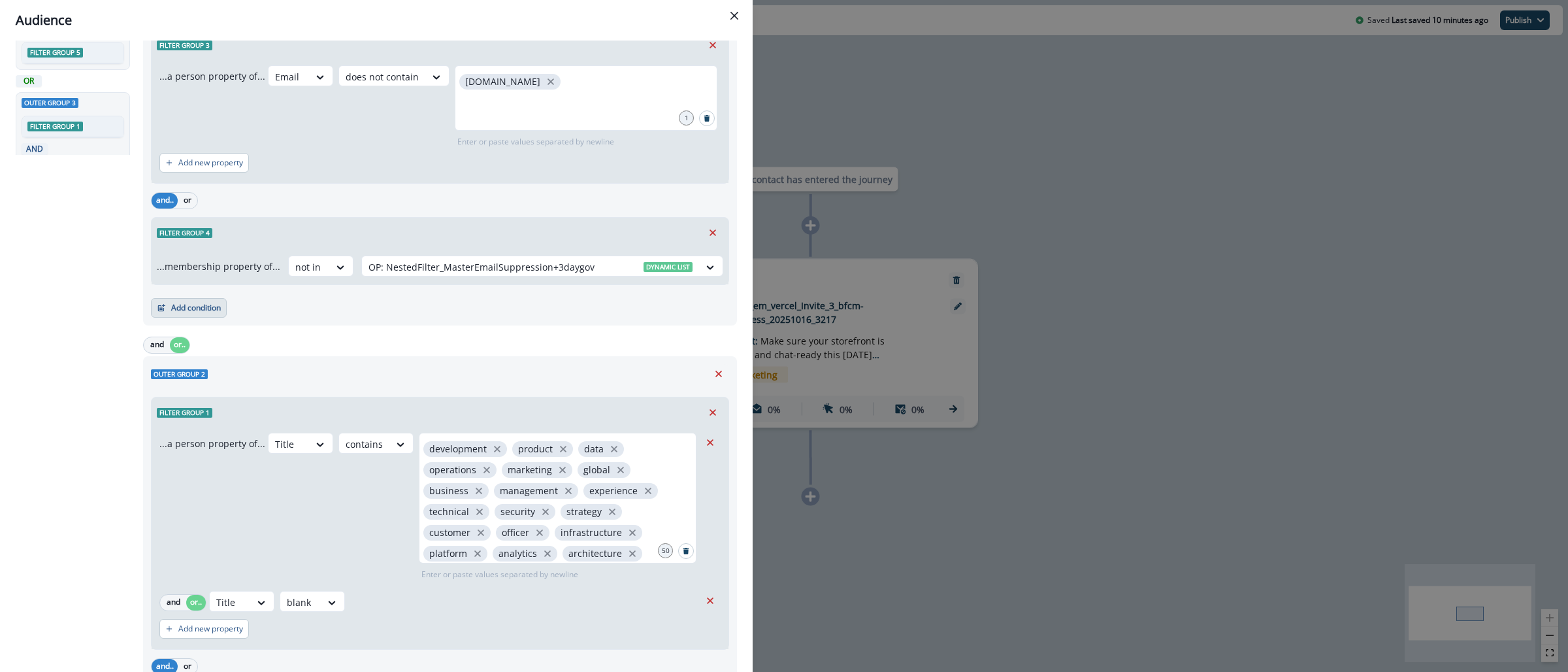
scroll to position [468, 0]
click at [218, 316] on button "Add condition" at bounding box center [189, 309] width 76 height 19
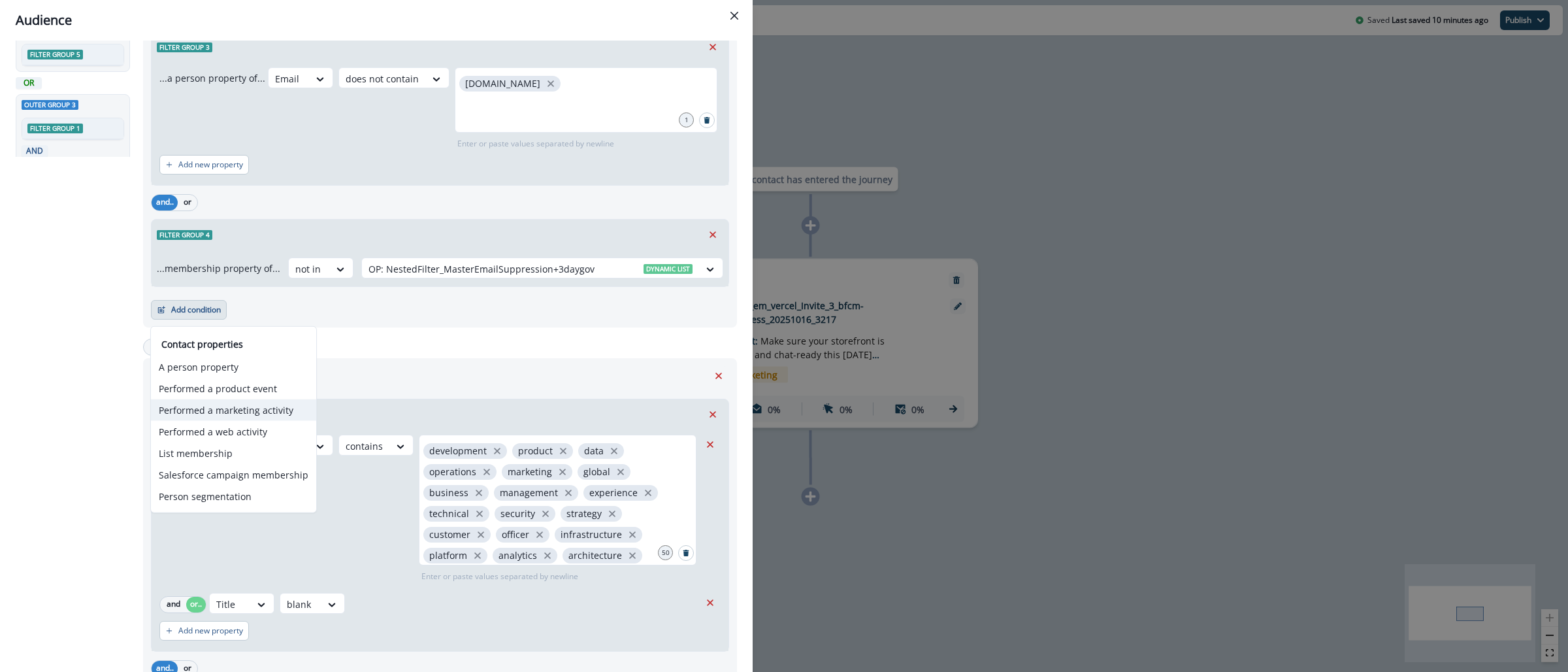
click at [268, 412] on button "Performed a marketing activity" at bounding box center [234, 410] width 165 height 21
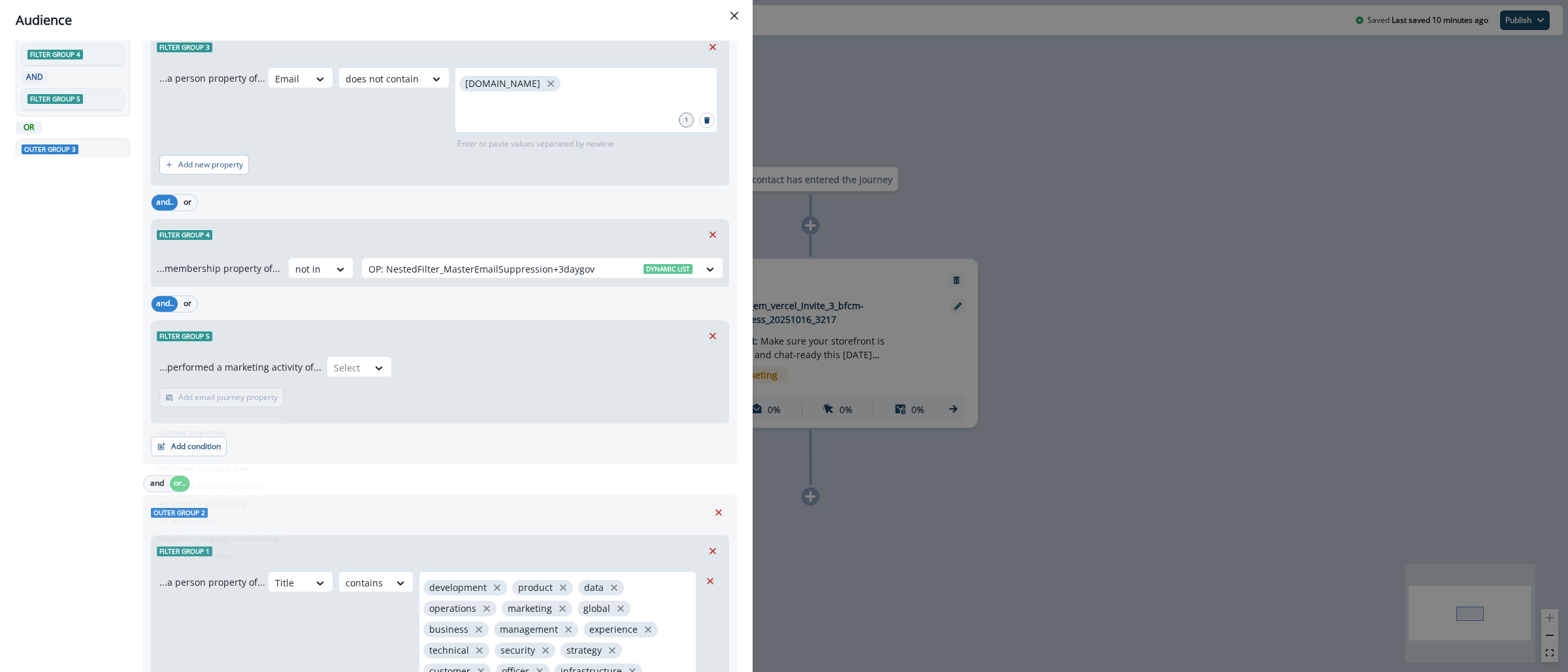
scroll to position [511, 0]
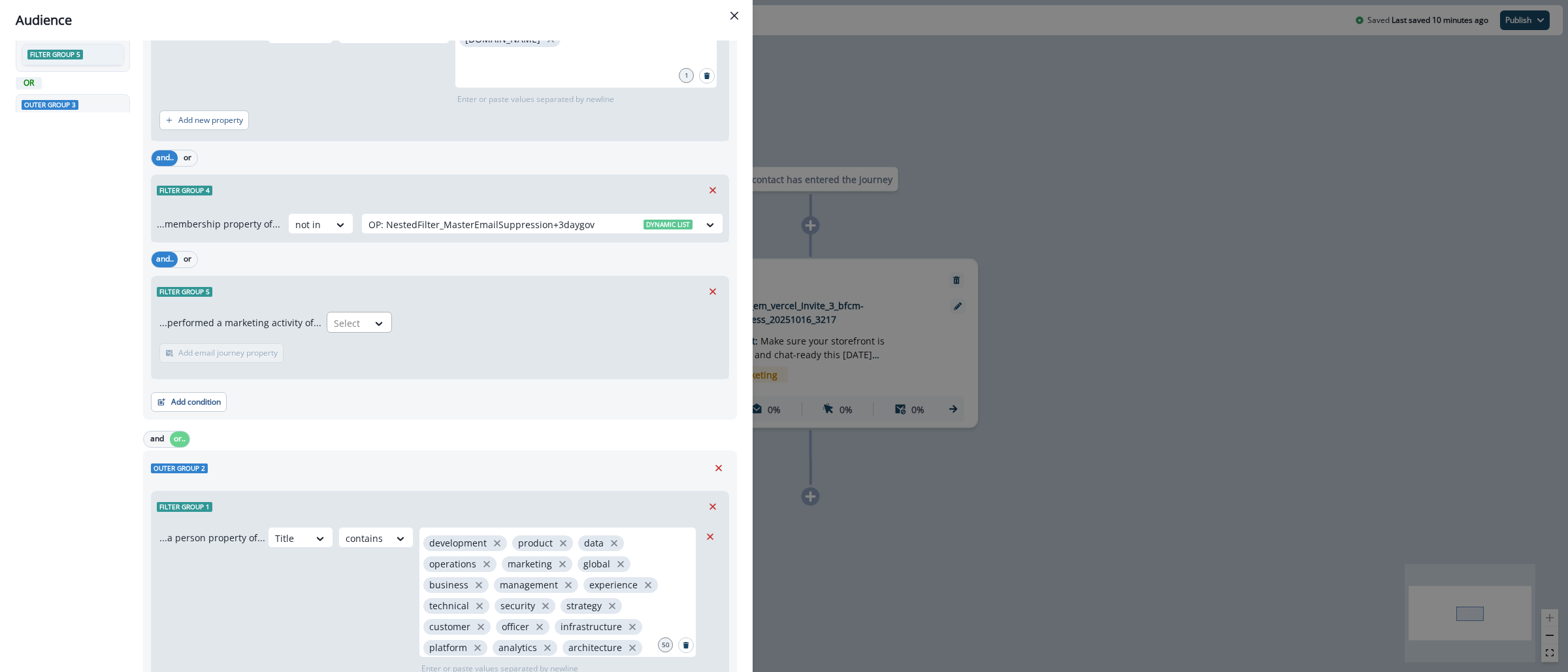
click at [360, 322] on div "Select" at bounding box center [348, 323] width 41 height 21
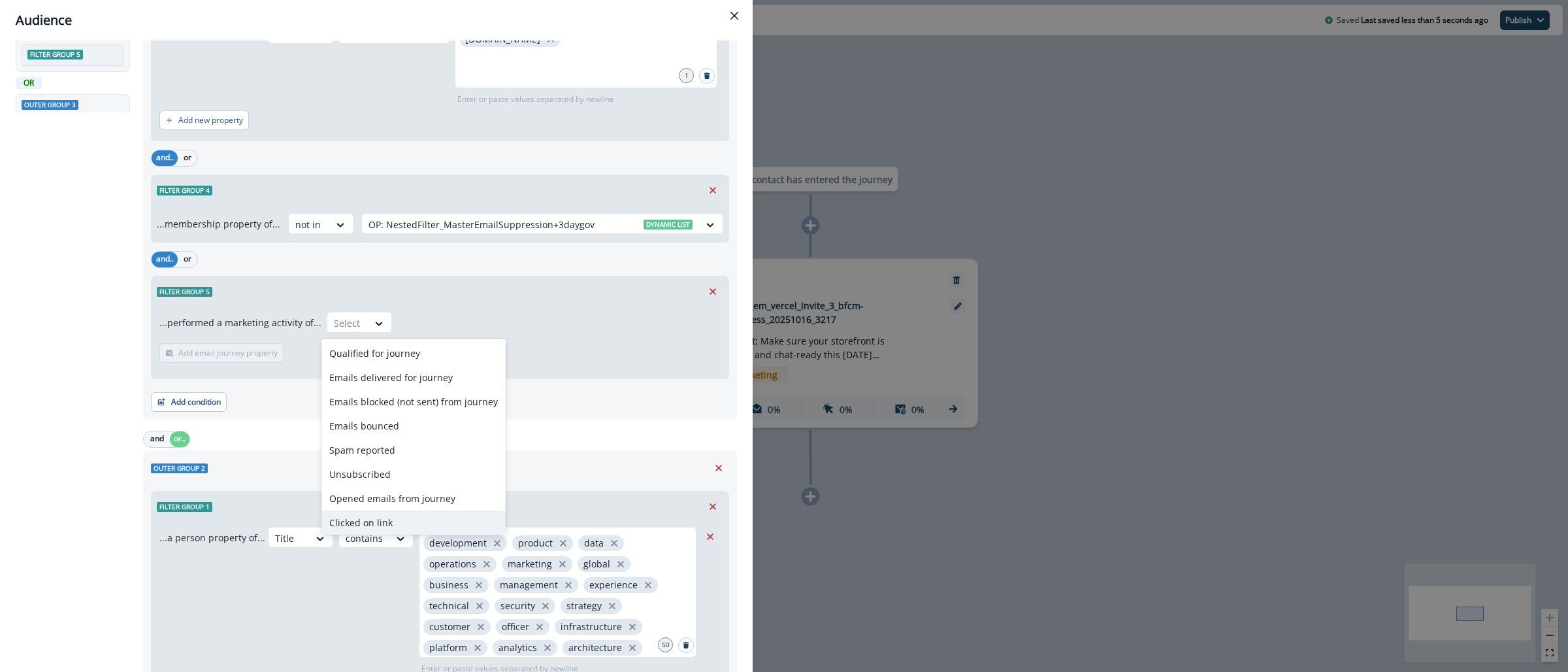
drag, startPoint x: 382, startPoint y: 515, endPoint x: 385, endPoint y: 484, distance: 31.1
click at [381, 517] on div "Clicked on link" at bounding box center [413, 522] width 184 height 24
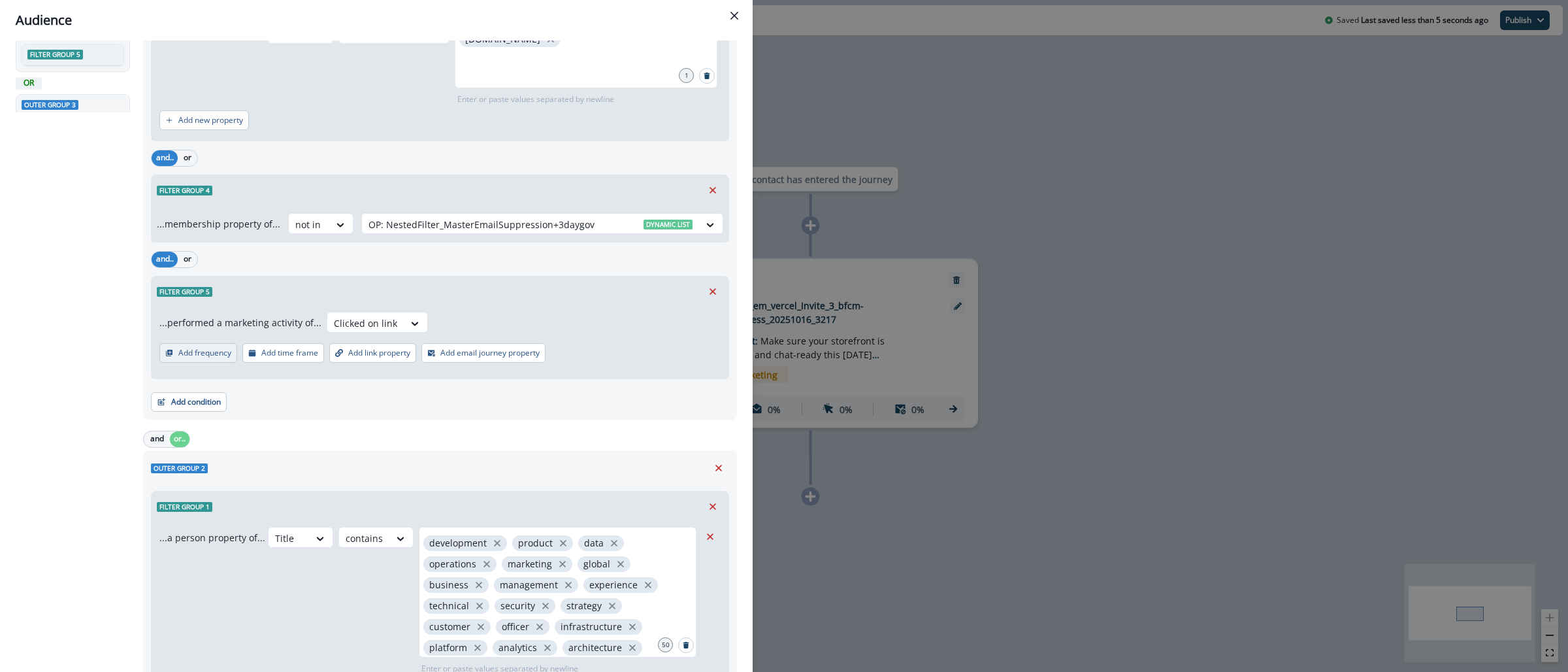
click at [198, 363] on div "Add frequency Add time frame Add link property Add email journey property" at bounding box center [352, 355] width 386 height 25
click at [204, 352] on p "Add frequency" at bounding box center [204, 353] width 53 height 9
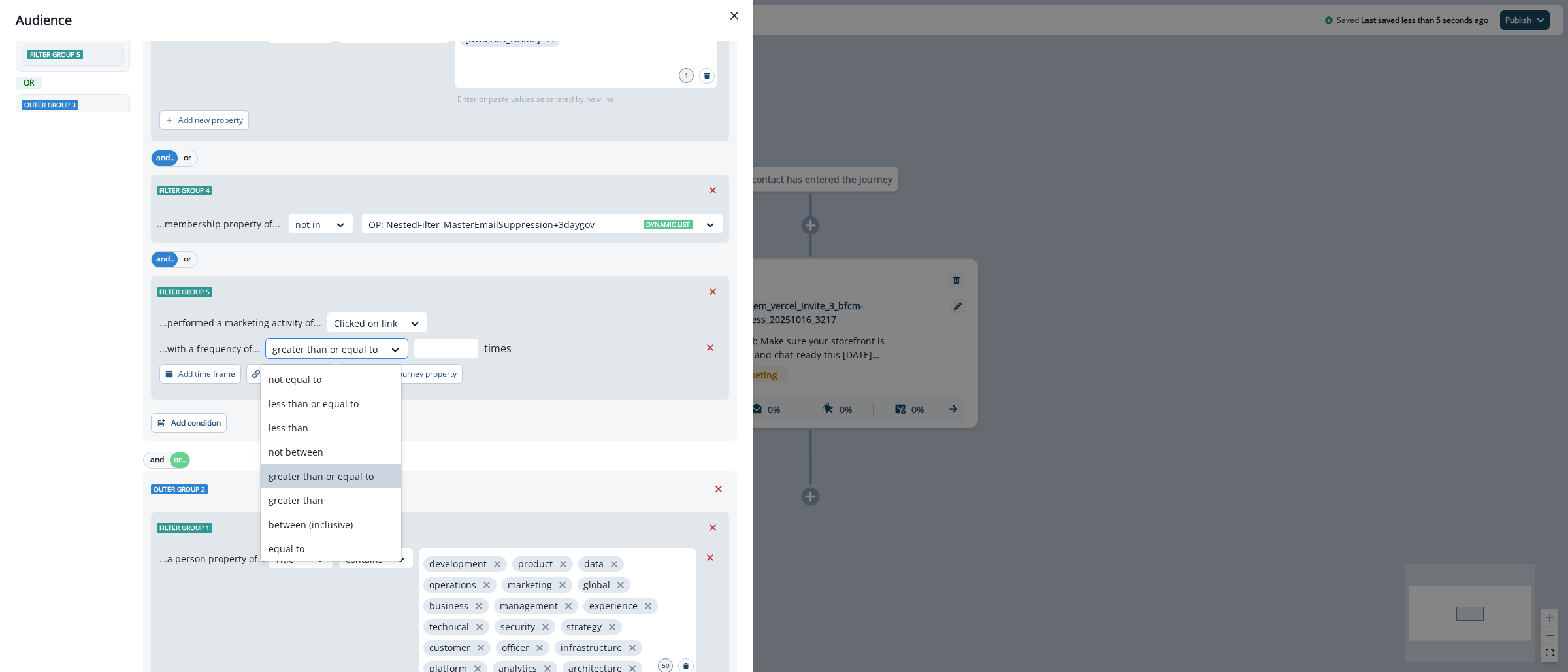
click at [277, 353] on div at bounding box center [325, 349] width 105 height 17
click at [308, 549] on div "never" at bounding box center [331, 546] width 140 height 24
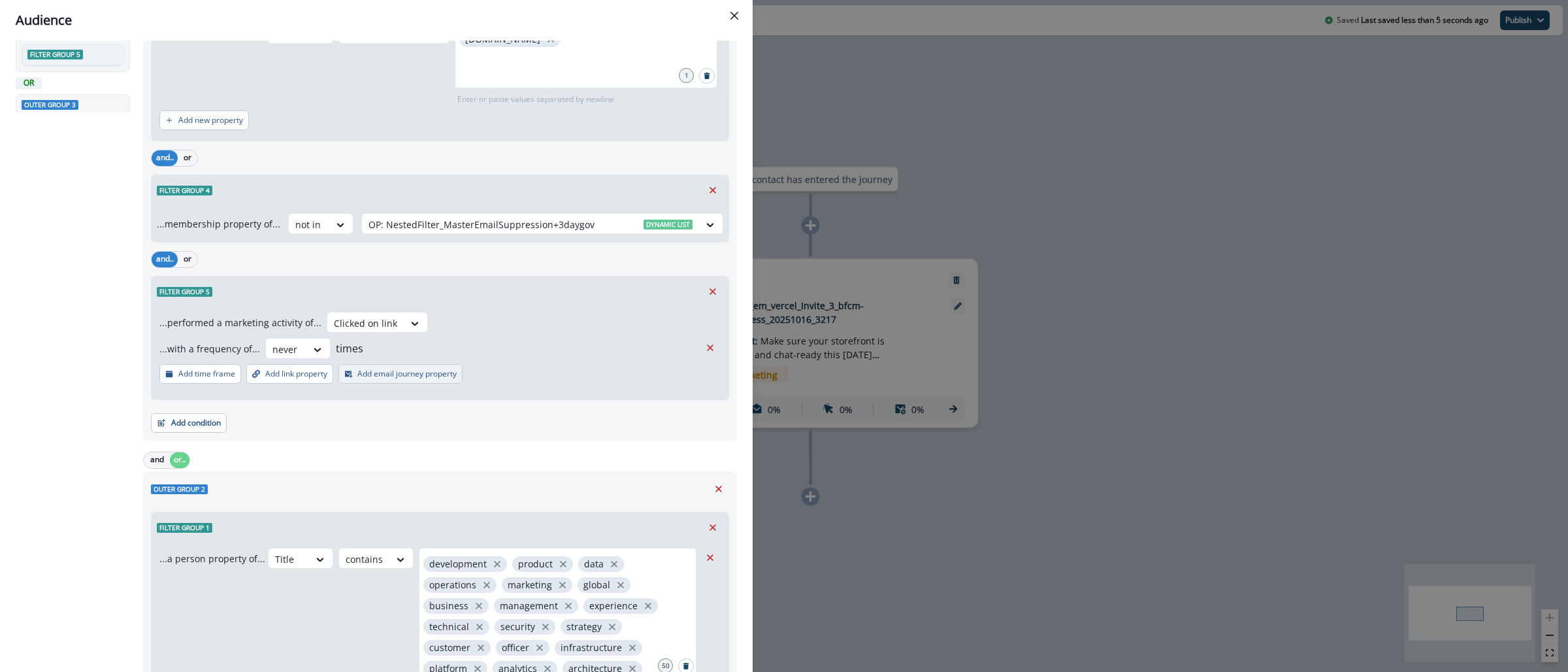
click at [351, 372] on icon "button" at bounding box center [348, 374] width 7 height 7
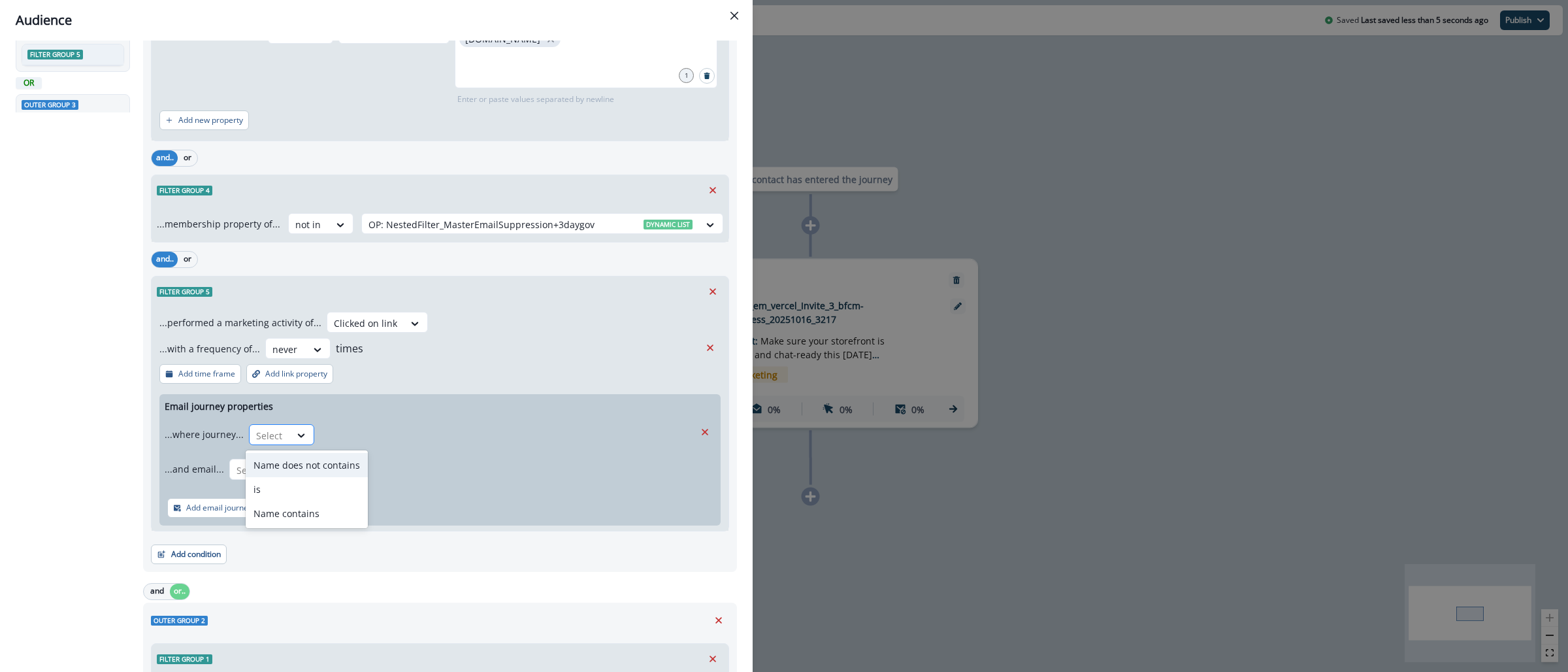
click at [280, 437] on div "Select" at bounding box center [270, 436] width 41 height 21
click at [275, 490] on div "is" at bounding box center [307, 489] width 123 height 24
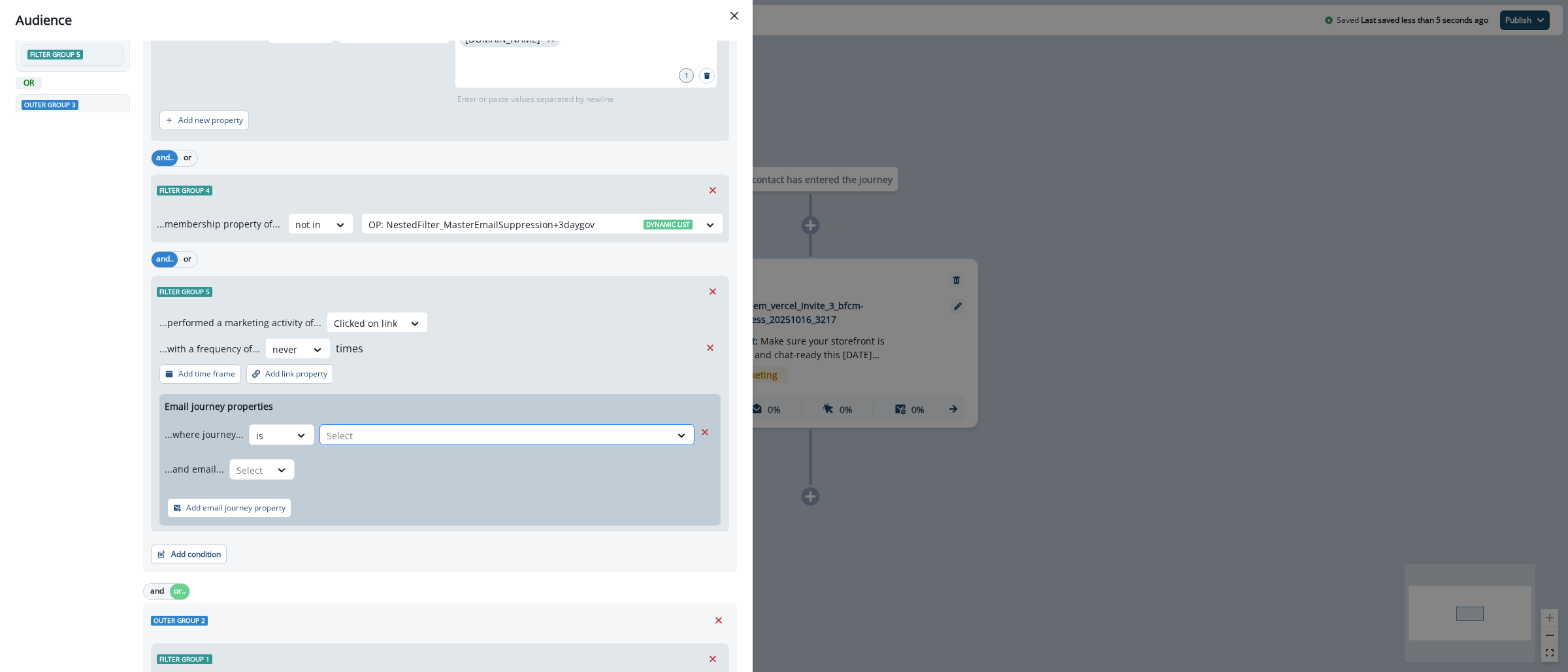
click at [393, 429] on div at bounding box center [495, 436] width 337 height 17
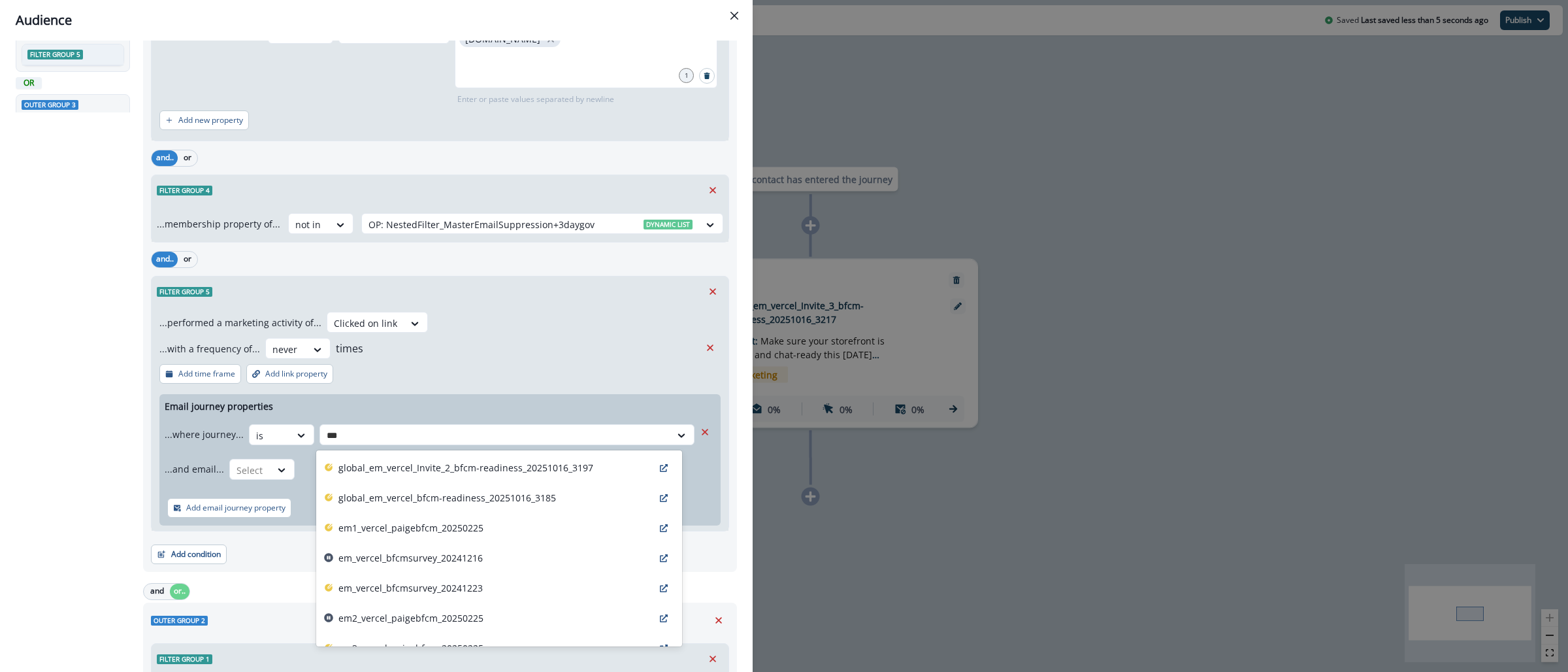
type input "****"
click at [520, 472] on p "global_em_vercel_Invite_2_bfcm-readiness_20251016_3197" at bounding box center [465, 468] width 255 height 14
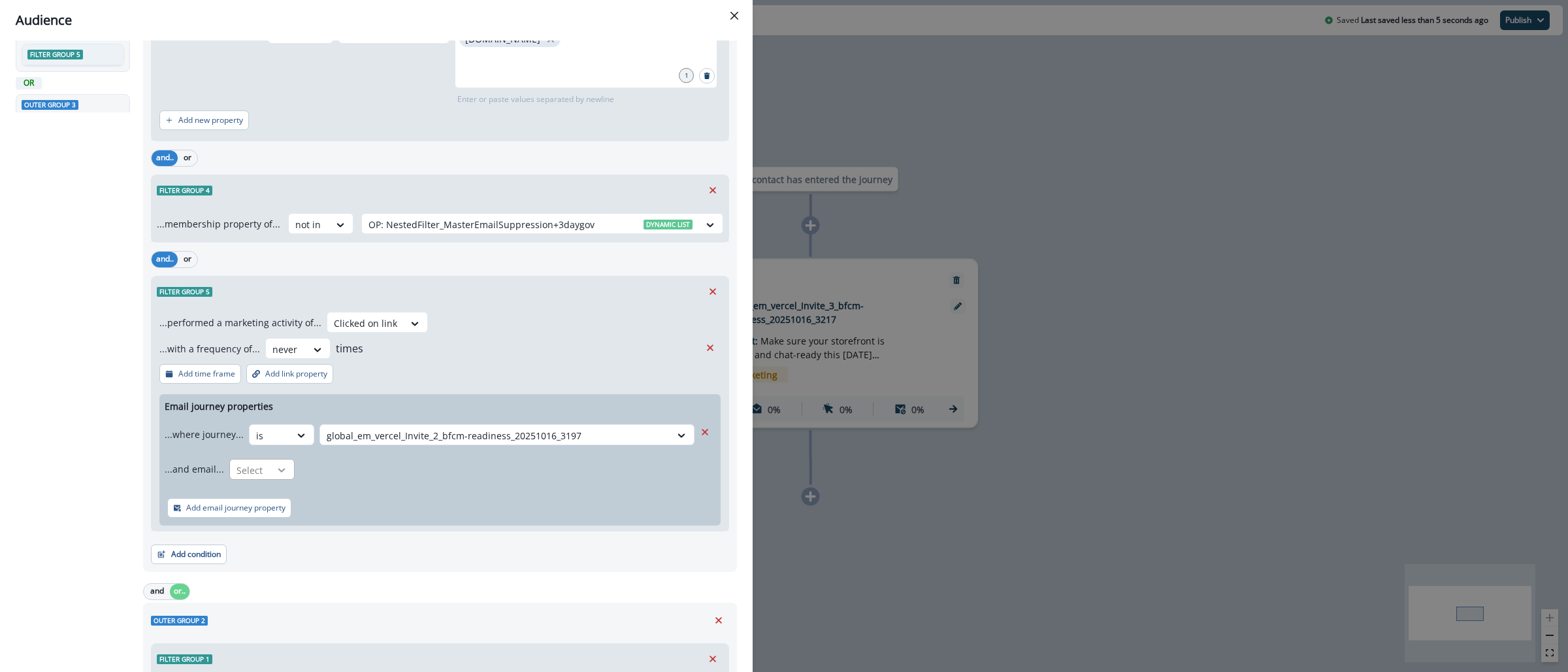
click at [281, 475] on icon at bounding box center [282, 470] width 12 height 13
click at [287, 526] on div "is" at bounding box center [288, 523] width 123 height 24
click at [409, 468] on div at bounding box center [484, 470] width 354 height 17
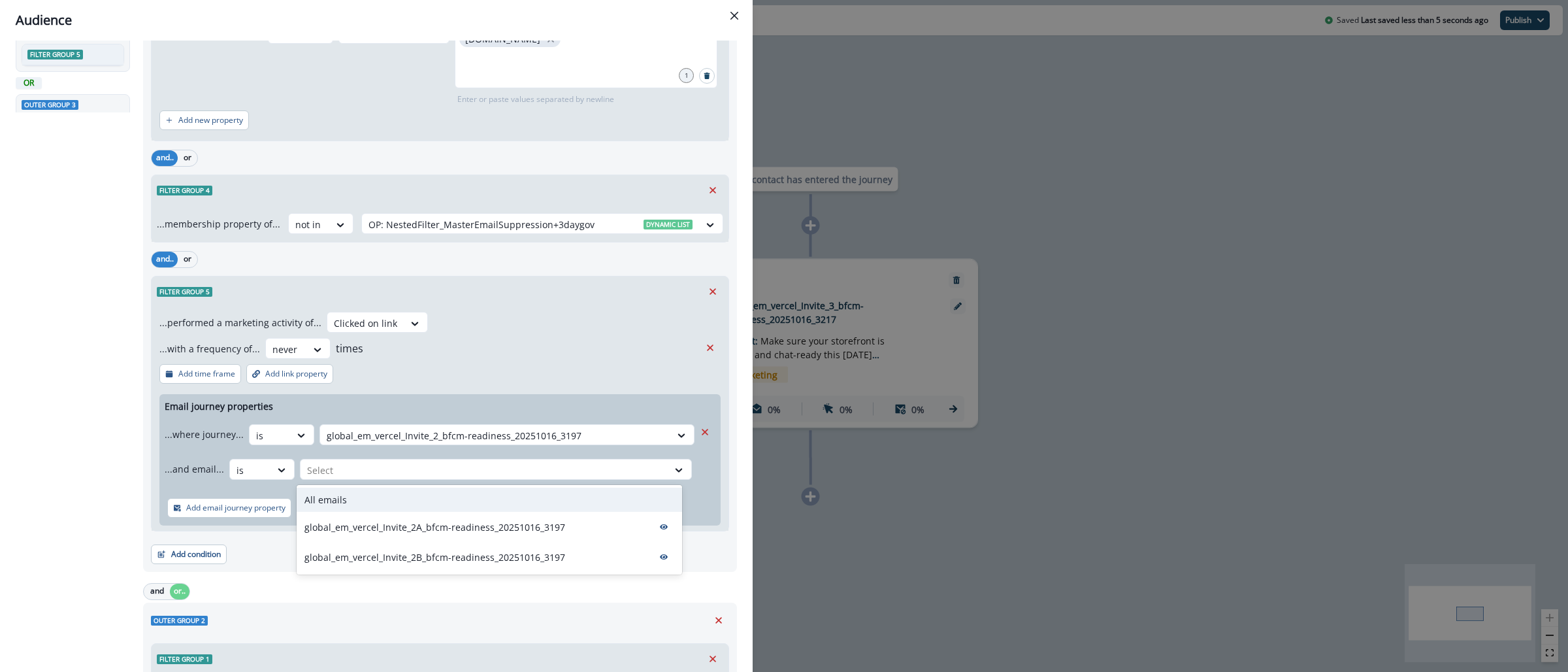
click at [403, 492] on div "All emails" at bounding box center [489, 500] width 386 height 24
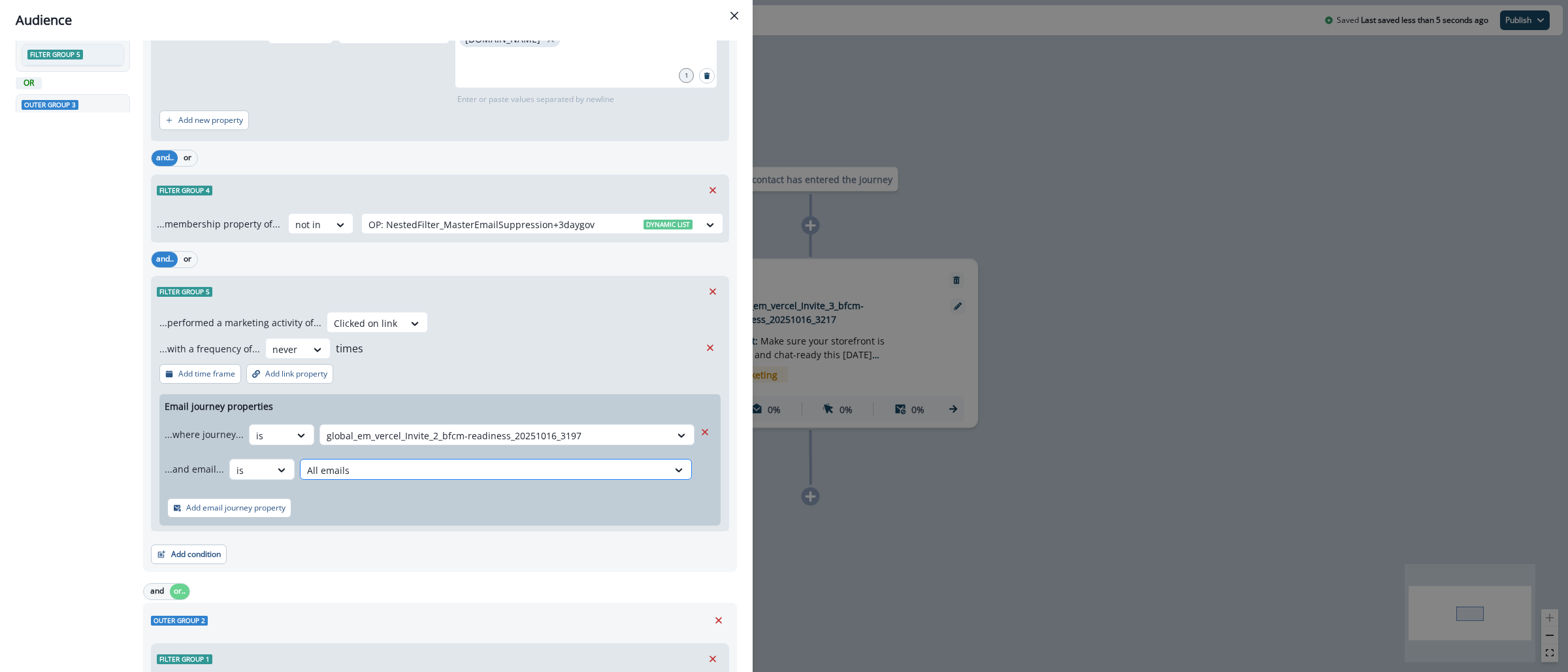
click at [343, 472] on div at bounding box center [484, 470] width 354 height 17
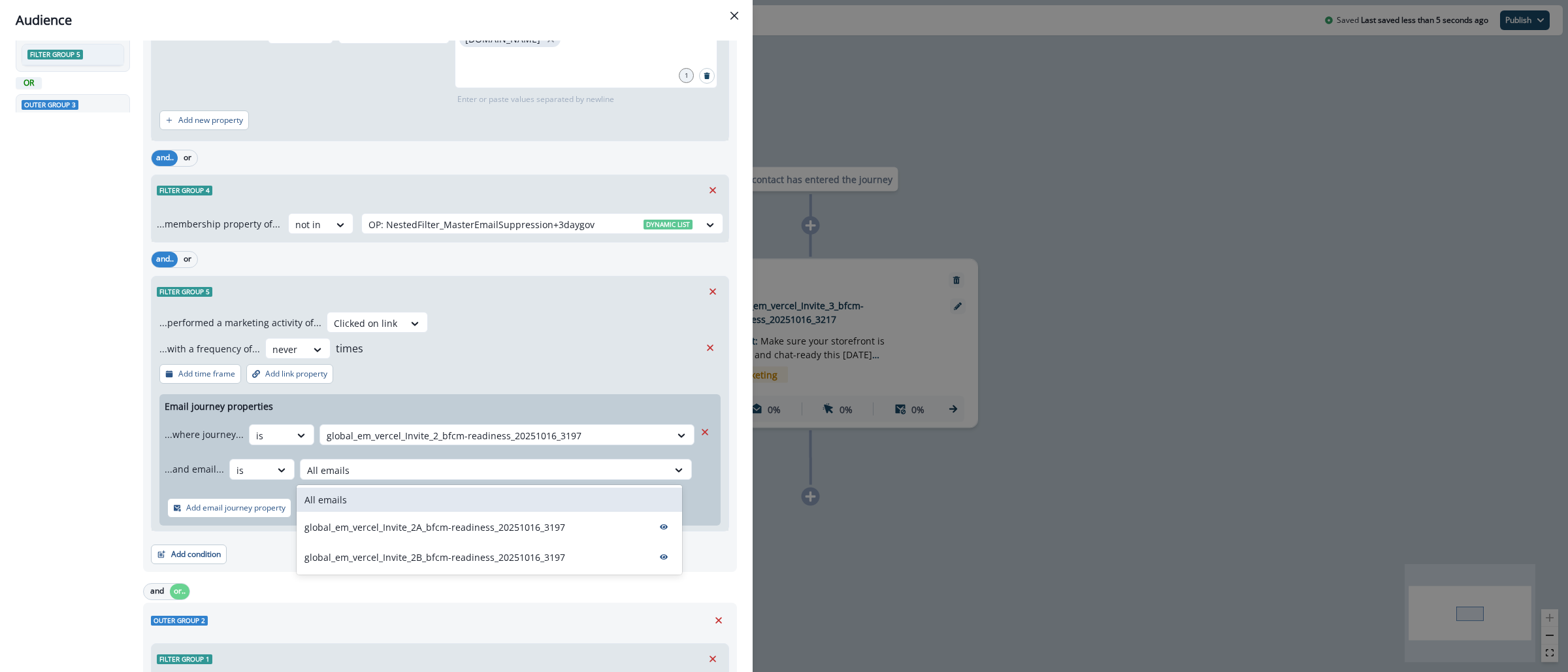
drag, startPoint x: 693, startPoint y: 483, endPoint x: 629, endPoint y: 488, distance: 64.2
click at [693, 483] on div "...where journey... is global_em_vercel_Invite_2_bfcm-readiness_20251016_3197 .…" at bounding box center [439, 452] width 551 height 67
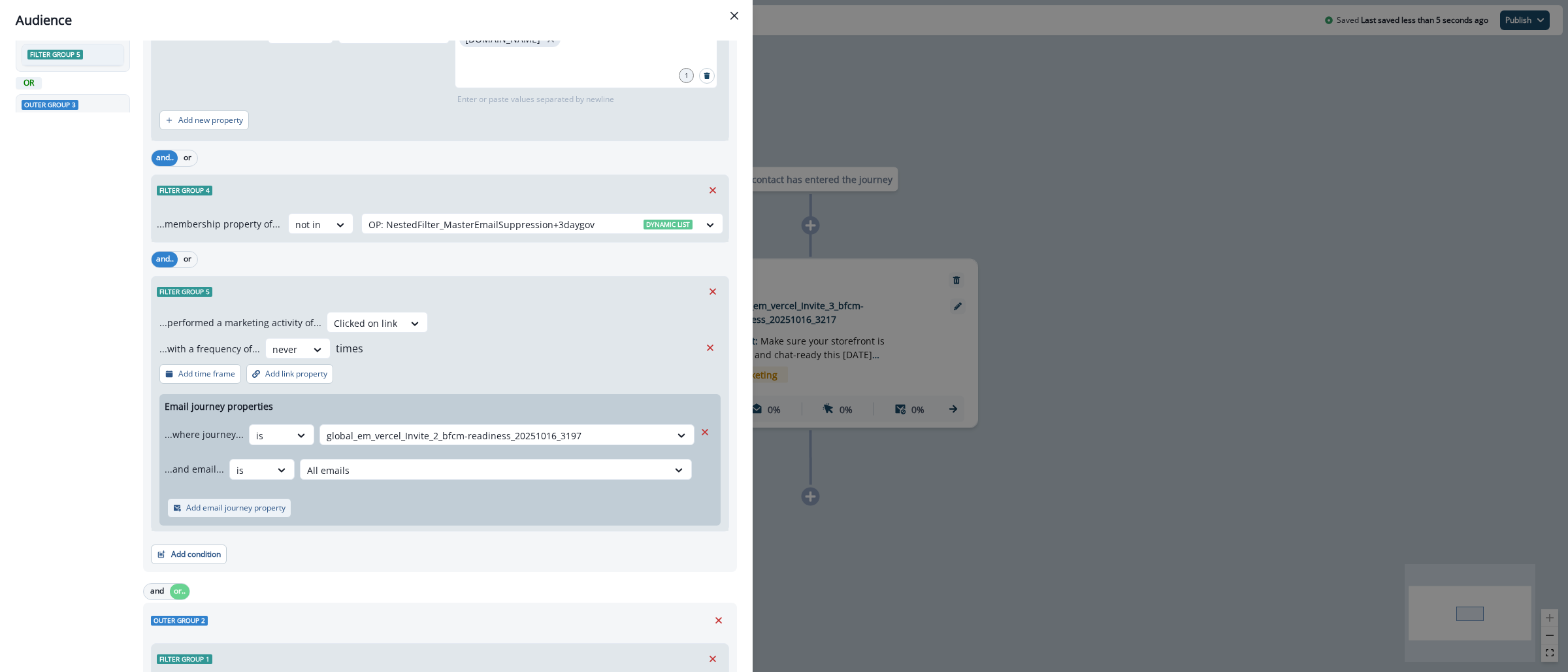
click at [258, 511] on p "Add email journey property" at bounding box center [236, 508] width 99 height 9
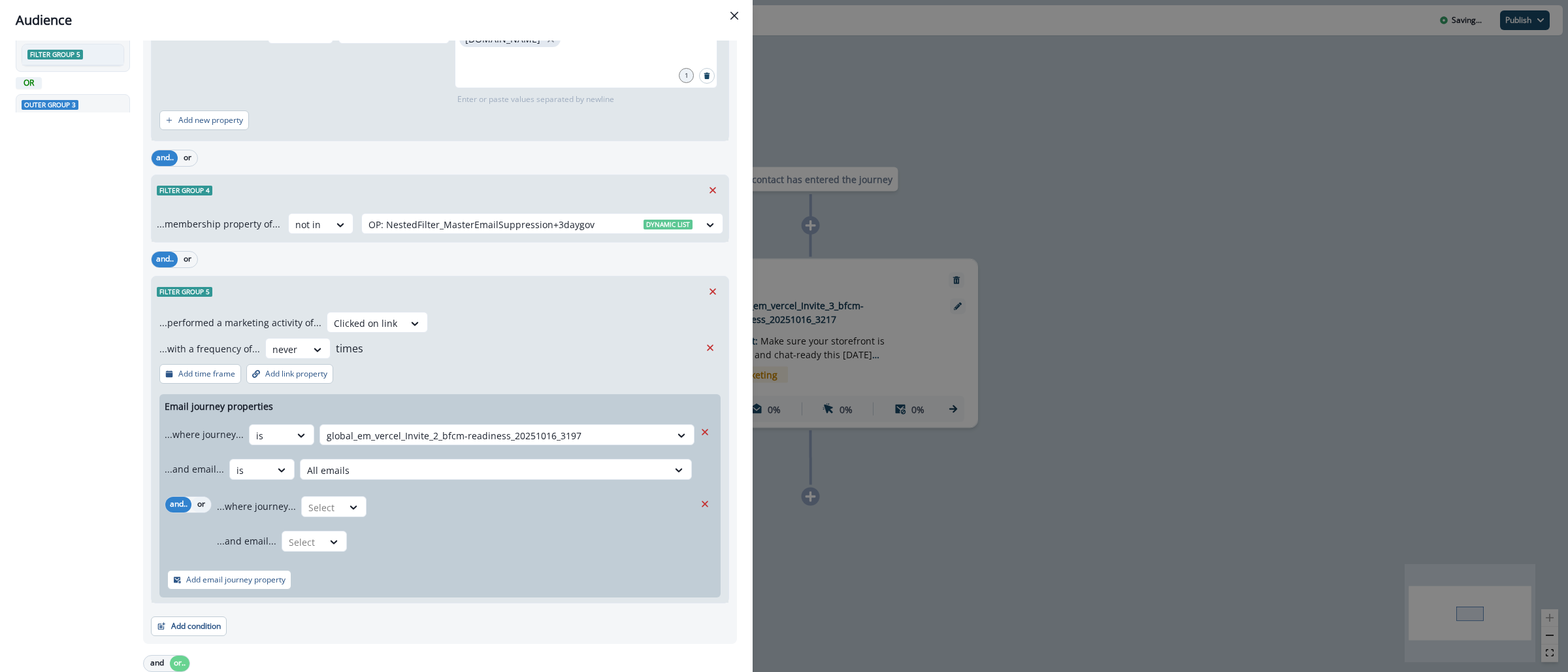
click at [206, 505] on button "or" at bounding box center [201, 505] width 19 height 16
click at [350, 500] on div at bounding box center [354, 507] width 23 height 21
click at [333, 560] on div "is" at bounding box center [360, 561] width 123 height 24
click at [409, 507] on div at bounding box center [521, 507] width 285 height 17
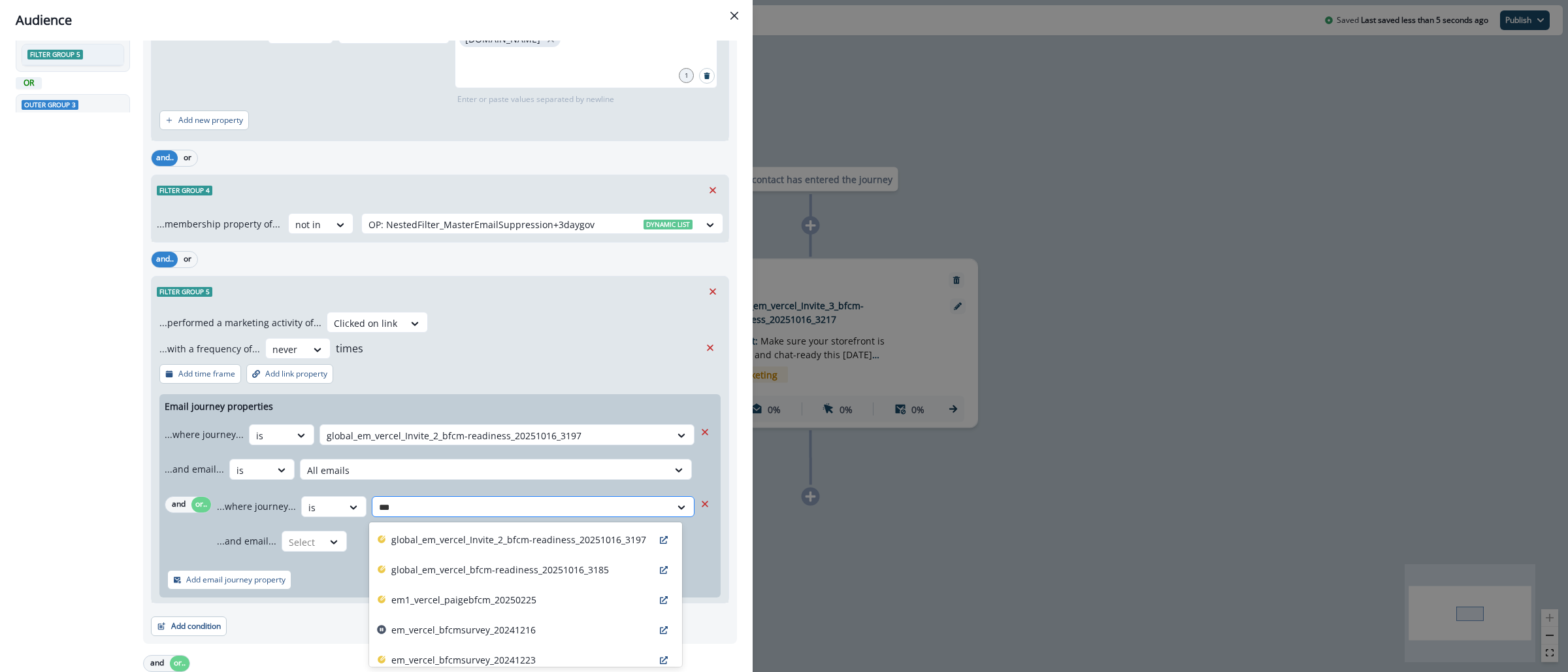
type input "****"
click at [508, 567] on p "global_em_vercel_bfcm-readiness_20251016_3185" at bounding box center [500, 569] width 218 height 14
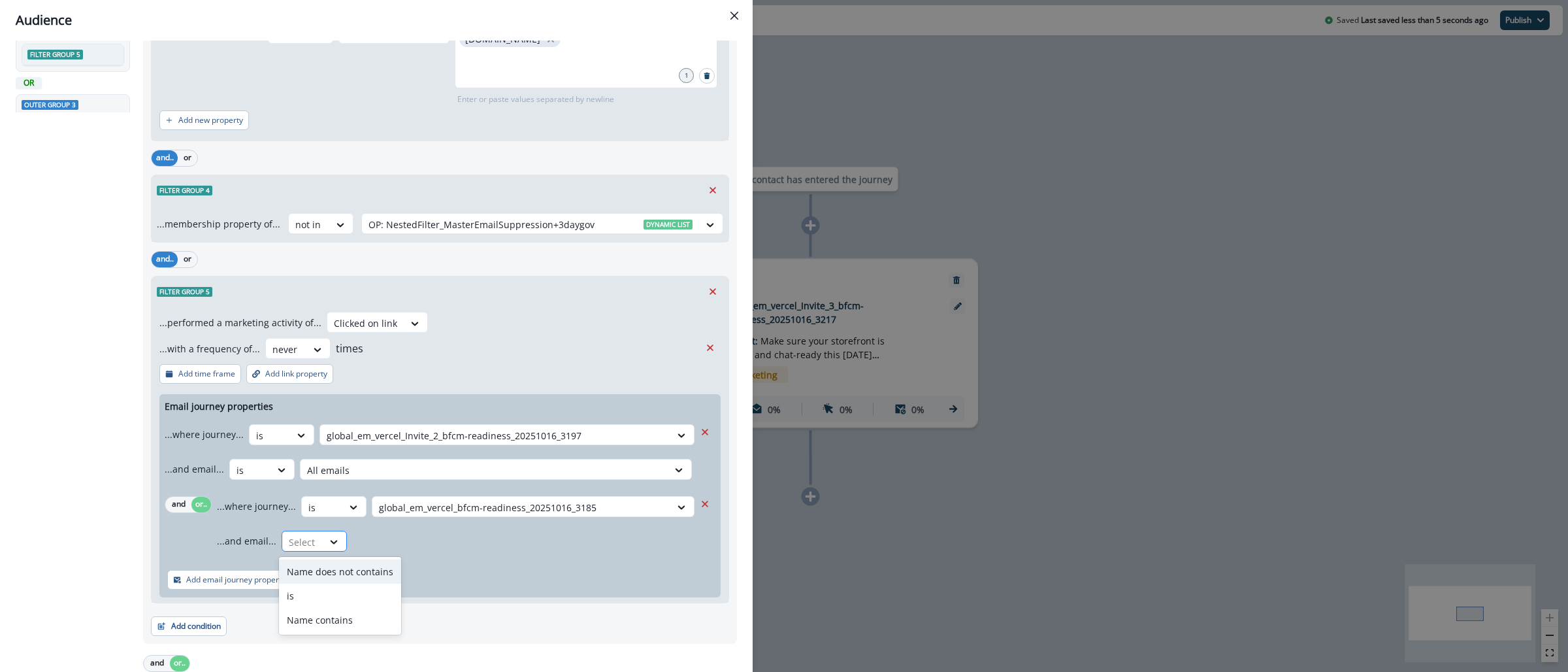
click at [315, 545] on div "Select" at bounding box center [302, 542] width 41 height 21
click at [312, 590] on div "is" at bounding box center [340, 595] width 123 height 24
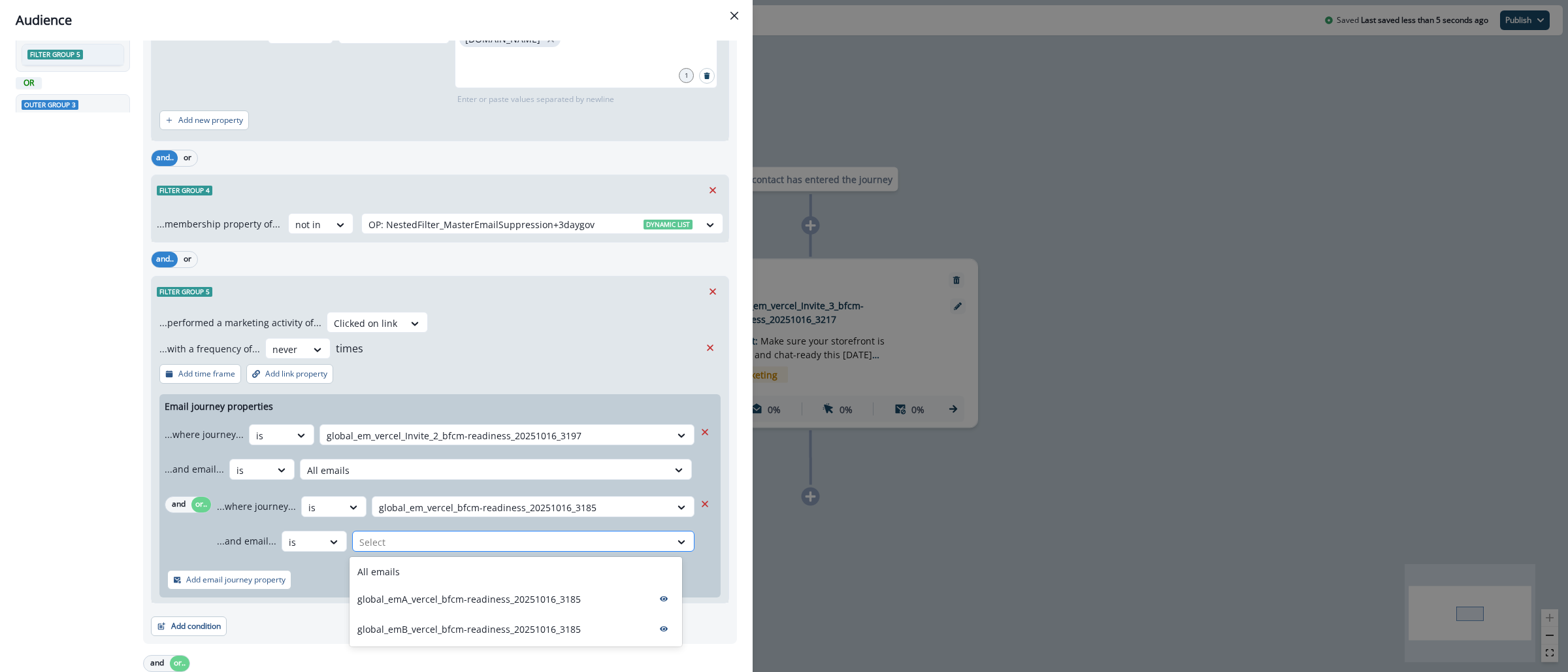
click at [402, 540] on div at bounding box center [511, 542] width 304 height 17
click at [386, 569] on p "All emails" at bounding box center [379, 571] width 43 height 14
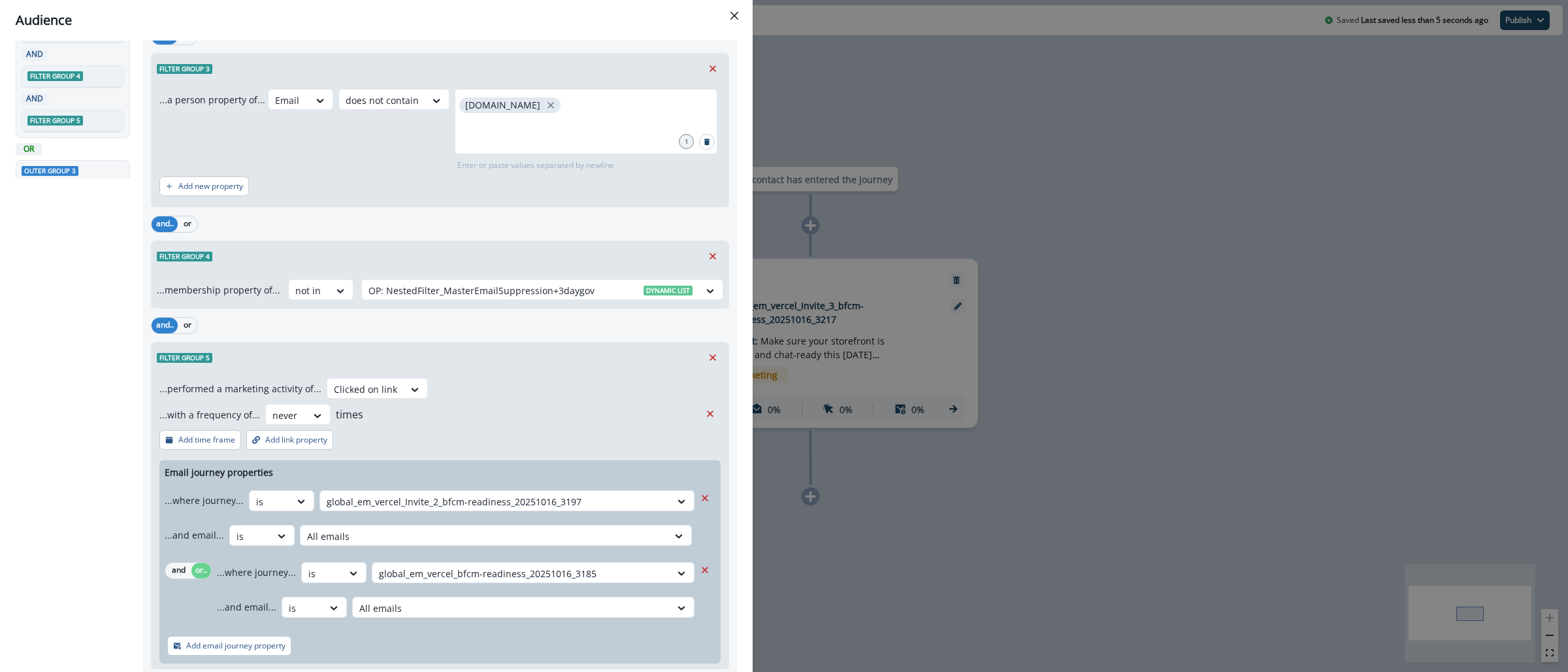
scroll to position [547, 0]
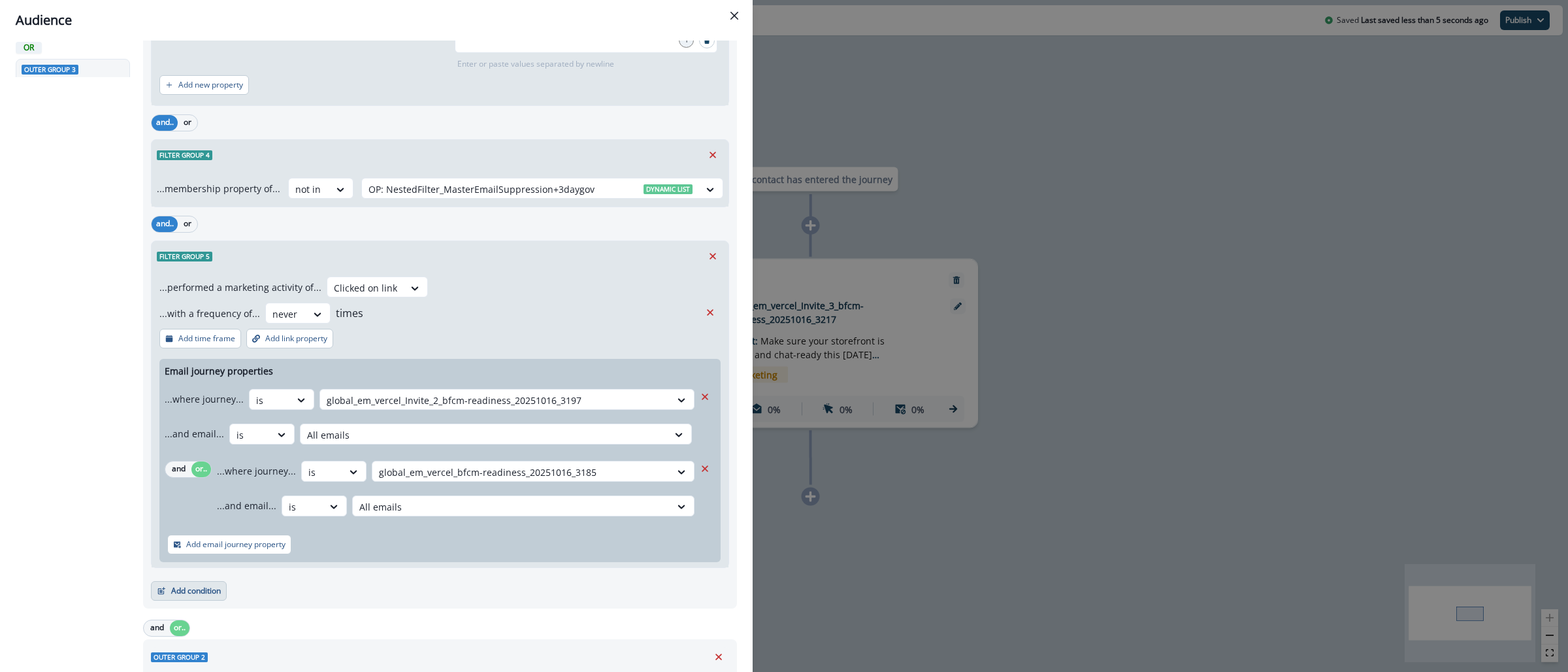
click at [208, 582] on button "Add condition" at bounding box center [189, 590] width 76 height 19
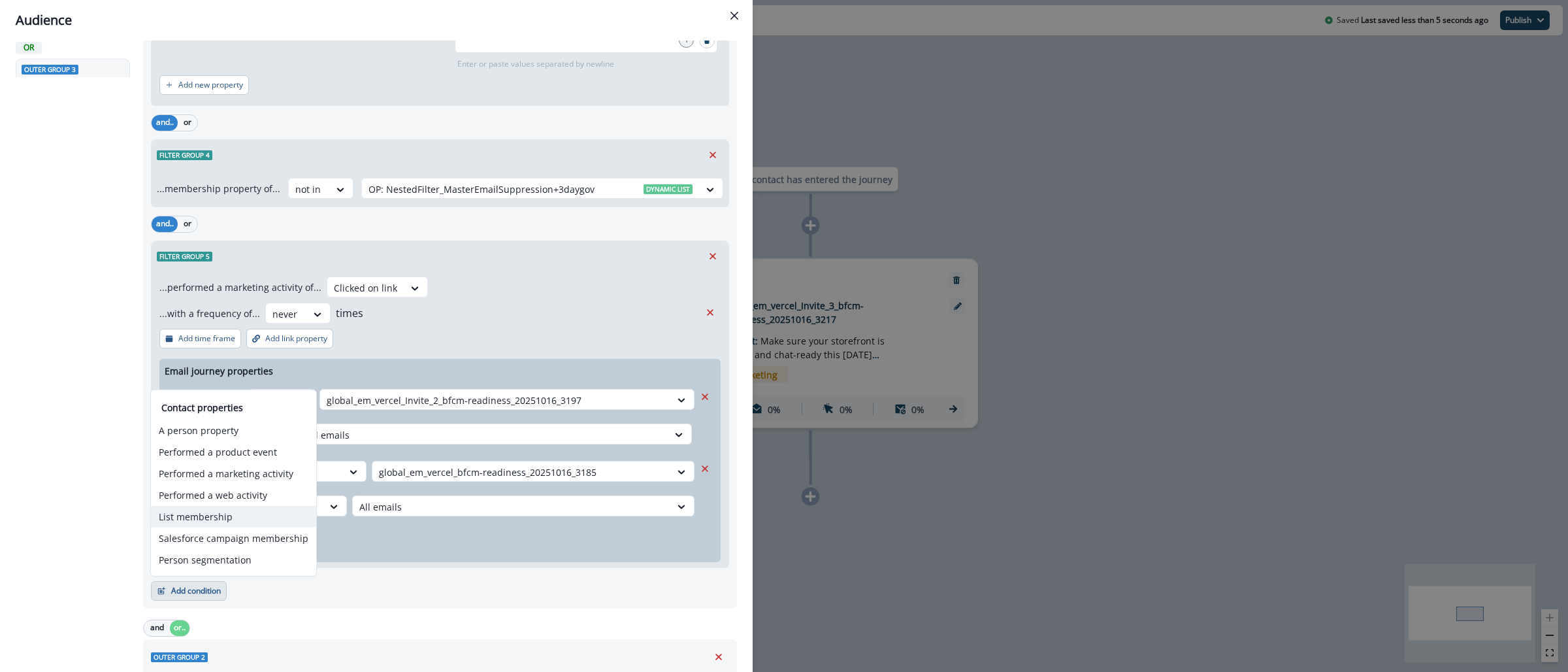
drag, startPoint x: 225, startPoint y: 520, endPoint x: 226, endPoint y: 505, distance: 15.0
click at [226, 520] on button "List membership" at bounding box center [234, 517] width 165 height 21
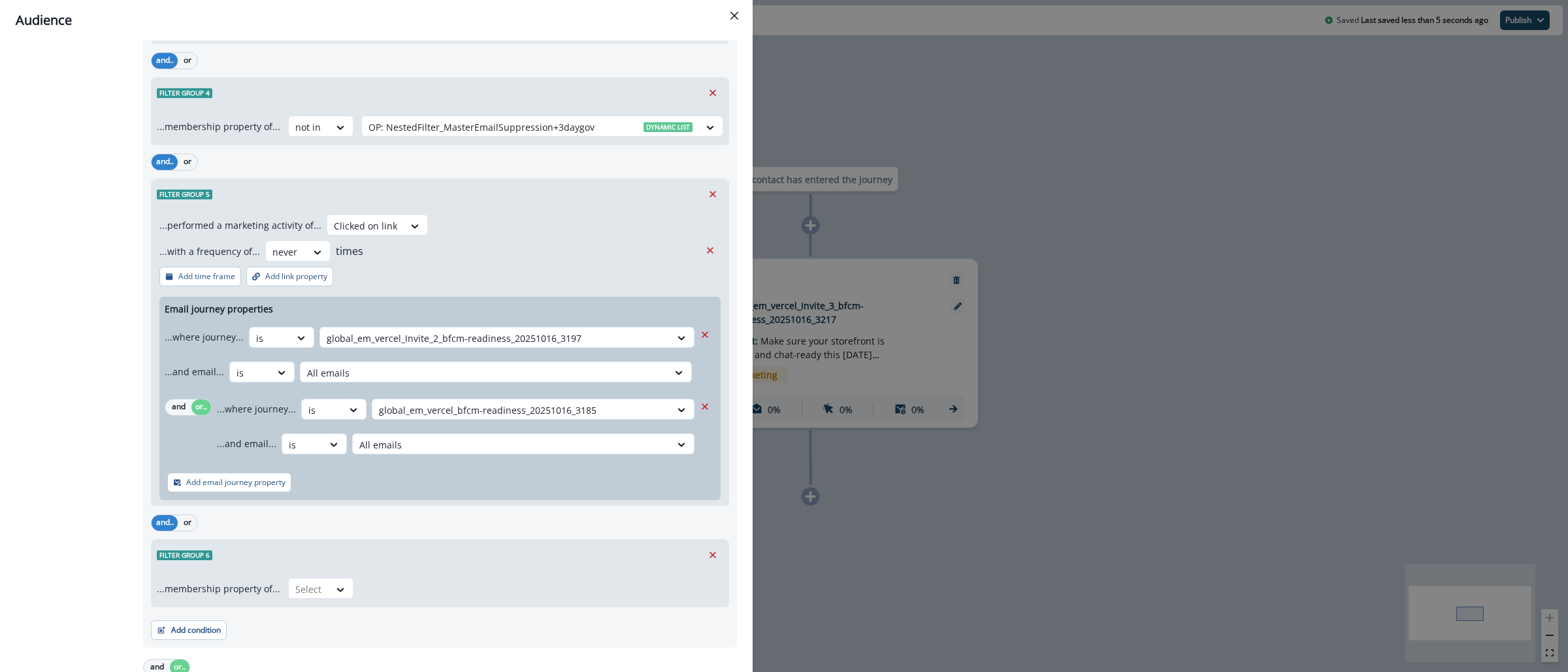
scroll to position [625, 0]
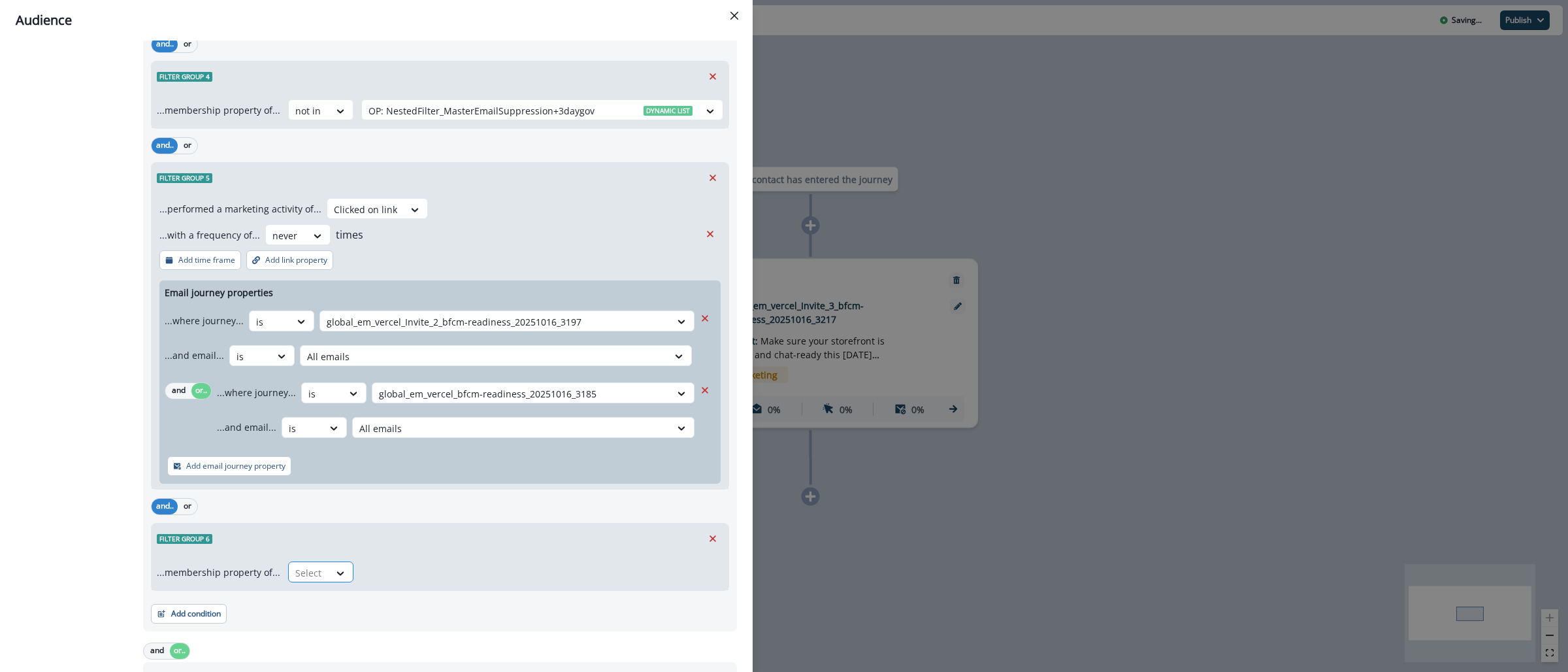
click at [310, 571] on div at bounding box center [309, 573] width 27 height 17
drag, startPoint x: 316, startPoint y: 621, endPoint x: 356, endPoint y: 571, distance: 64.0
click at [315, 621] on div "not in" at bounding box center [316, 627] width 65 height 24
click at [384, 569] on div at bounding box center [530, 573] width 324 height 17
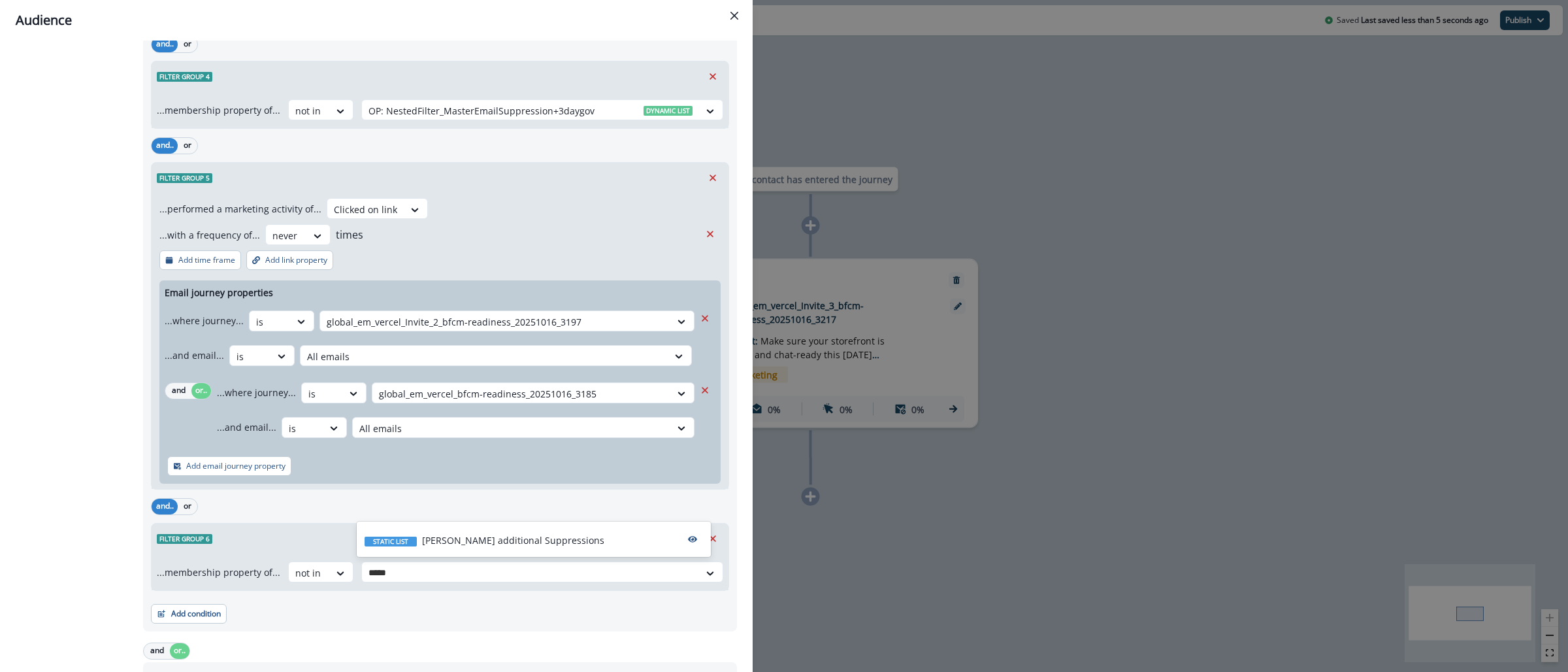
type input "******"
click at [424, 545] on p "[PERSON_NAME] additional Suppressions" at bounding box center [513, 540] width 182 height 14
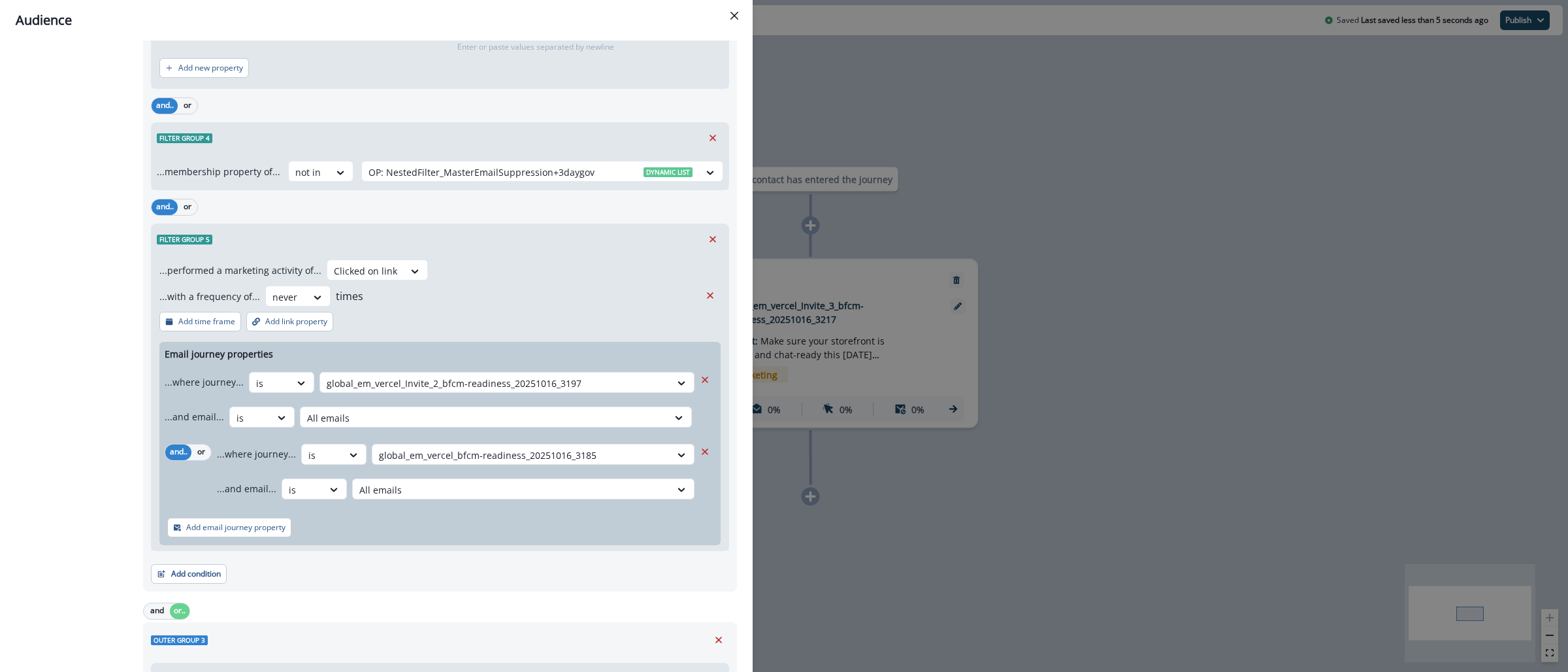
scroll to position [1782, 0]
click at [207, 573] on button "Add condition" at bounding box center [189, 573] width 76 height 19
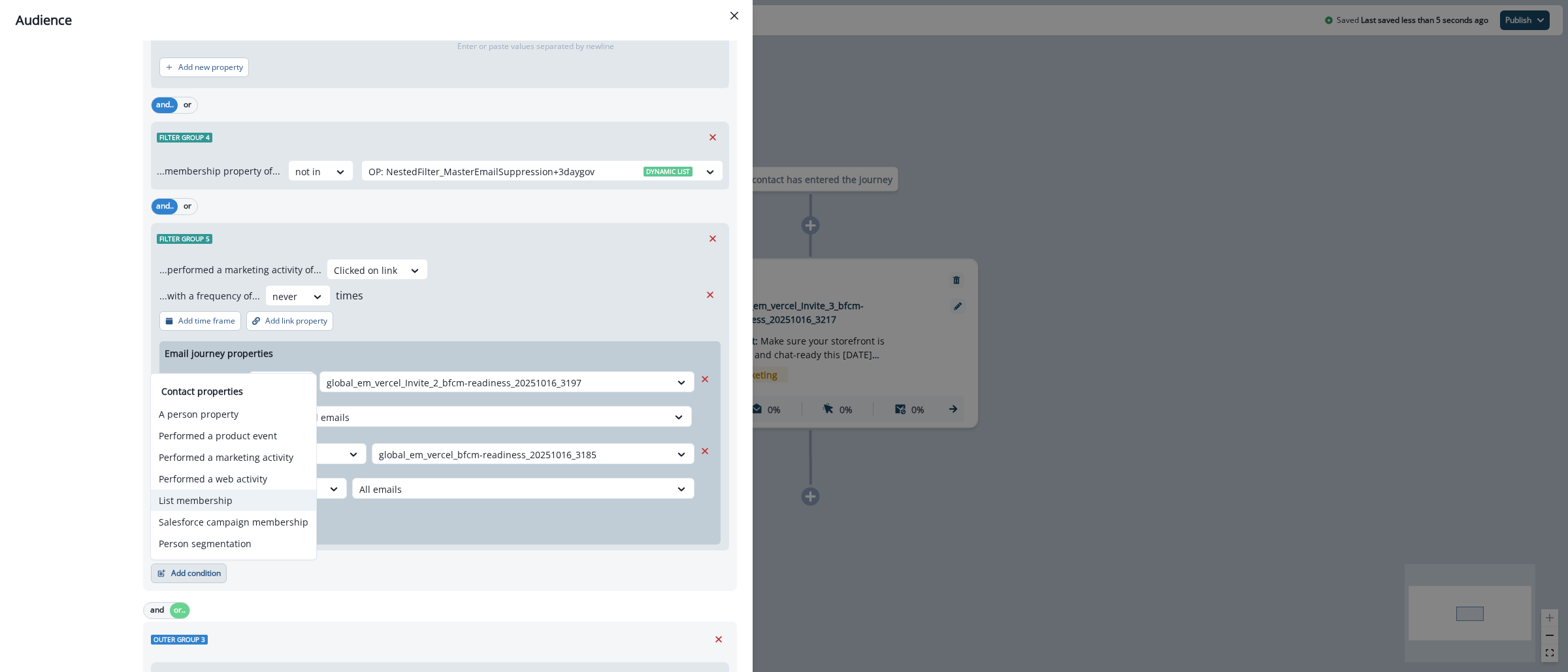
click at [213, 500] on button "List membership" at bounding box center [234, 500] width 165 height 21
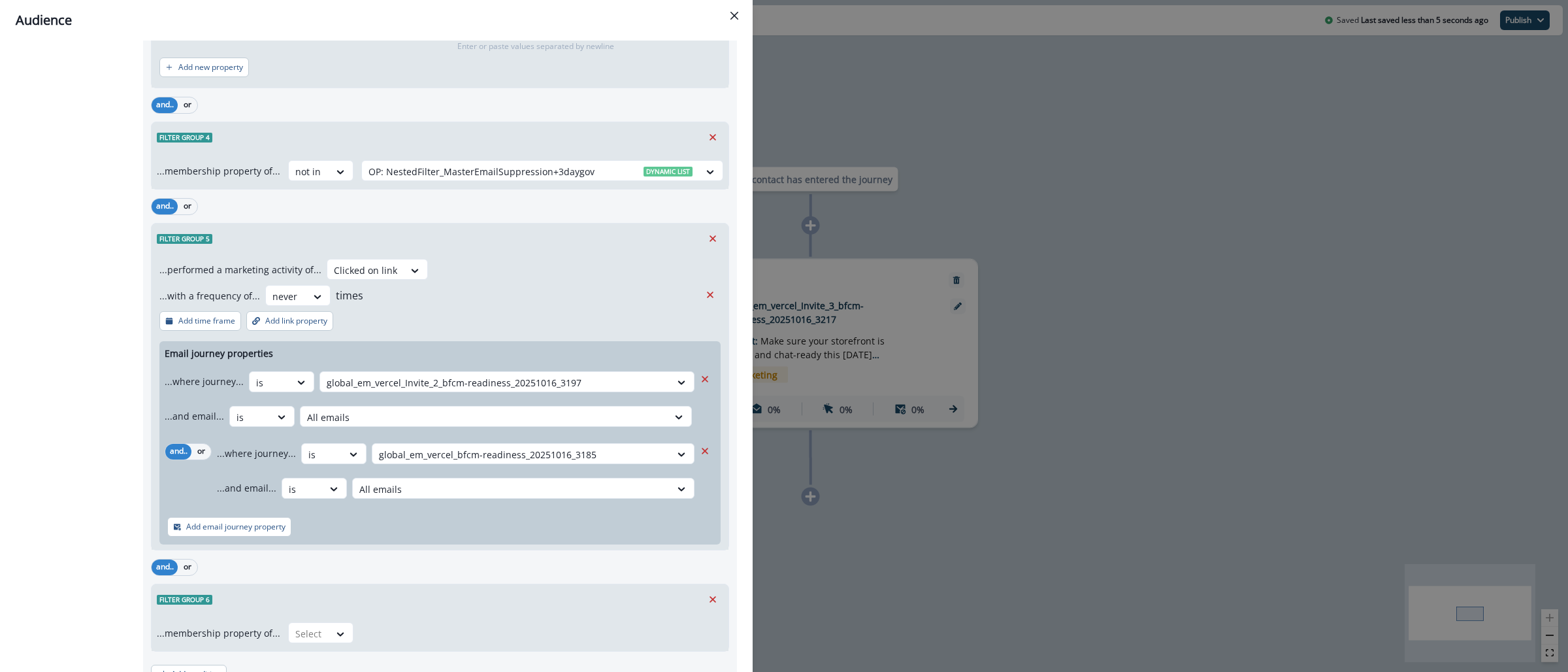
scroll to position [1815, 0]
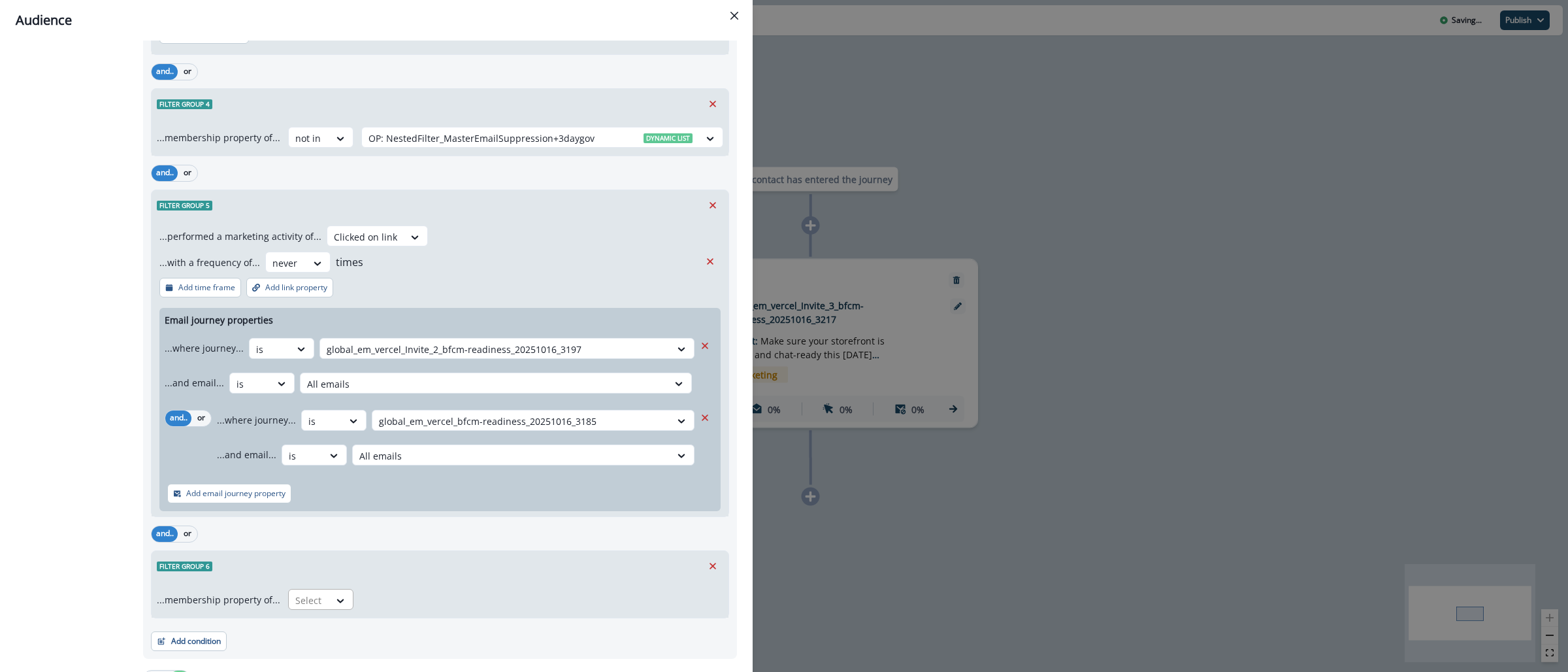
drag, startPoint x: 314, startPoint y: 602, endPoint x: 312, endPoint y: 613, distance: 11.2
click at [314, 602] on div at bounding box center [309, 600] width 27 height 17
click at [303, 649] on div "not in" at bounding box center [316, 657] width 65 height 24
click at [371, 595] on div at bounding box center [530, 600] width 324 height 17
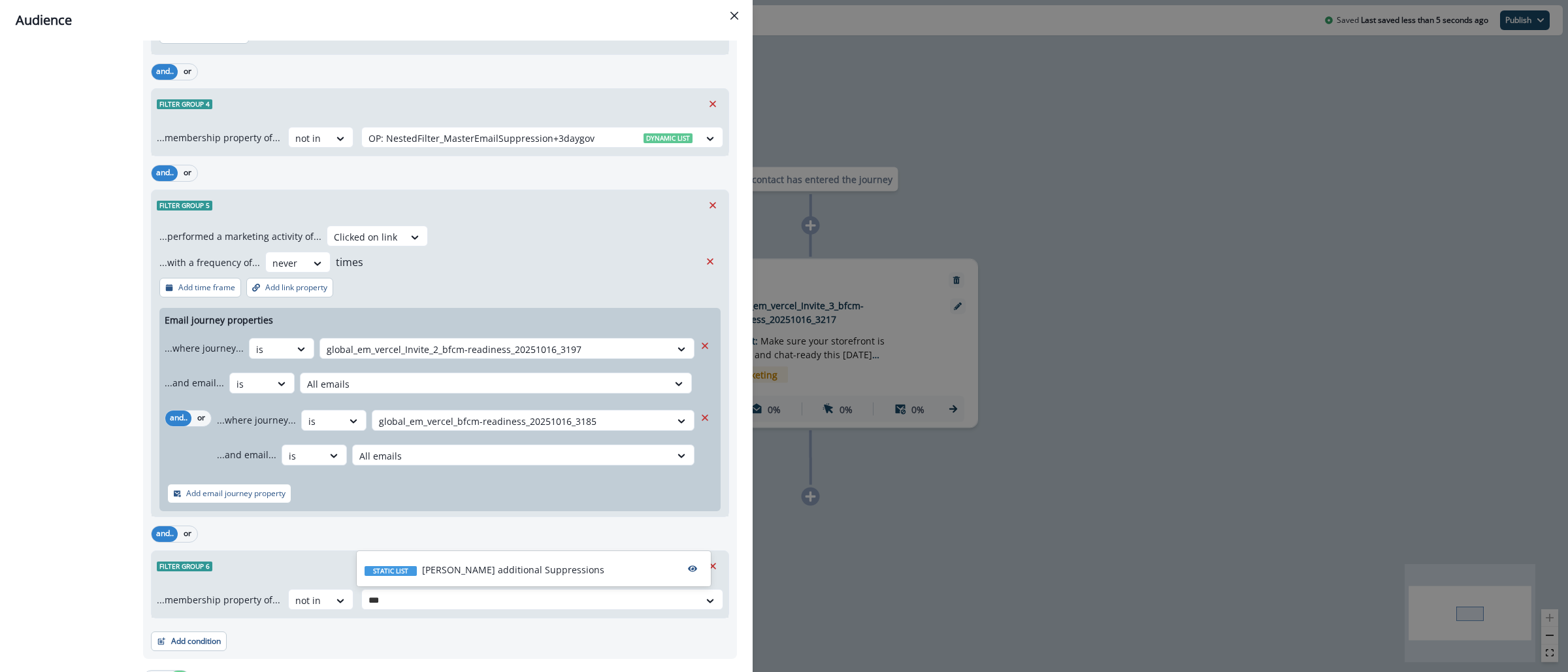
type input "****"
click at [449, 577] on div "Static list Sharons additional Suppressions" at bounding box center [534, 568] width 354 height 30
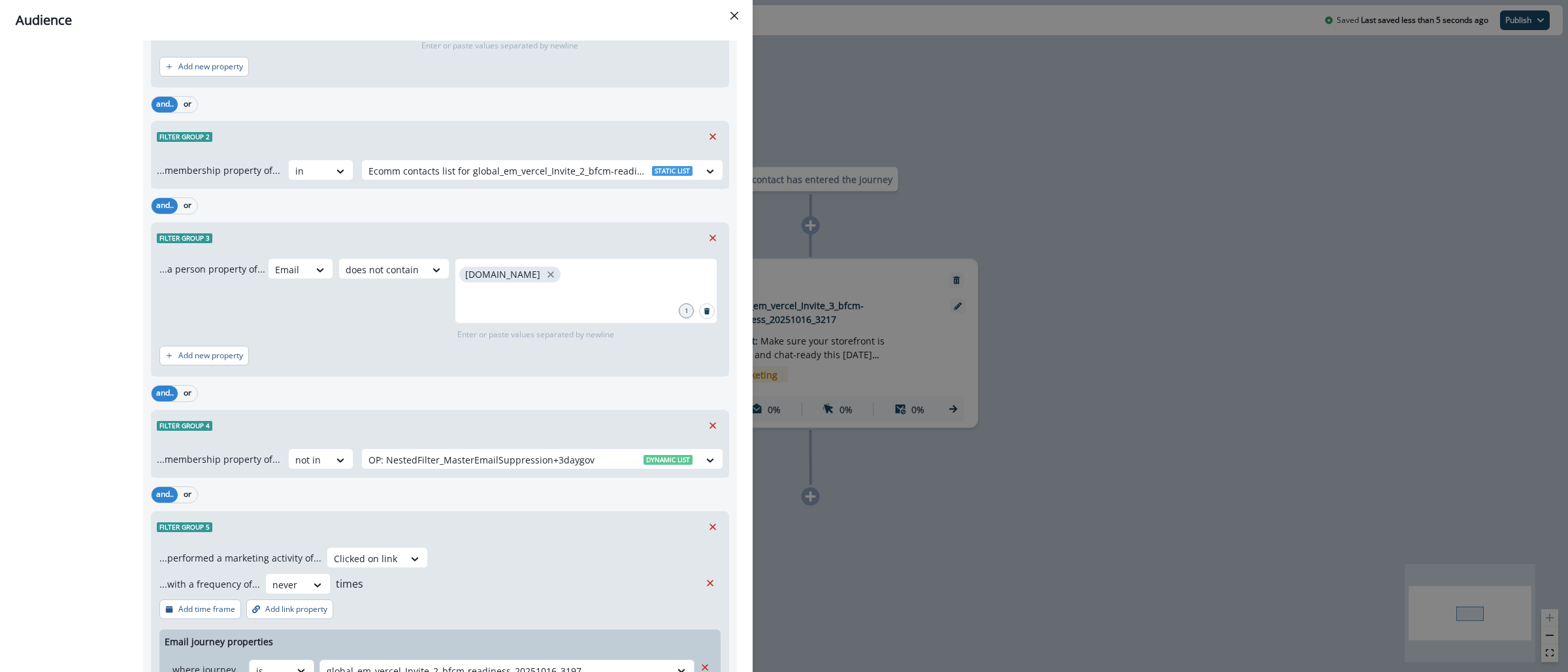
scroll to position [2933, 0]
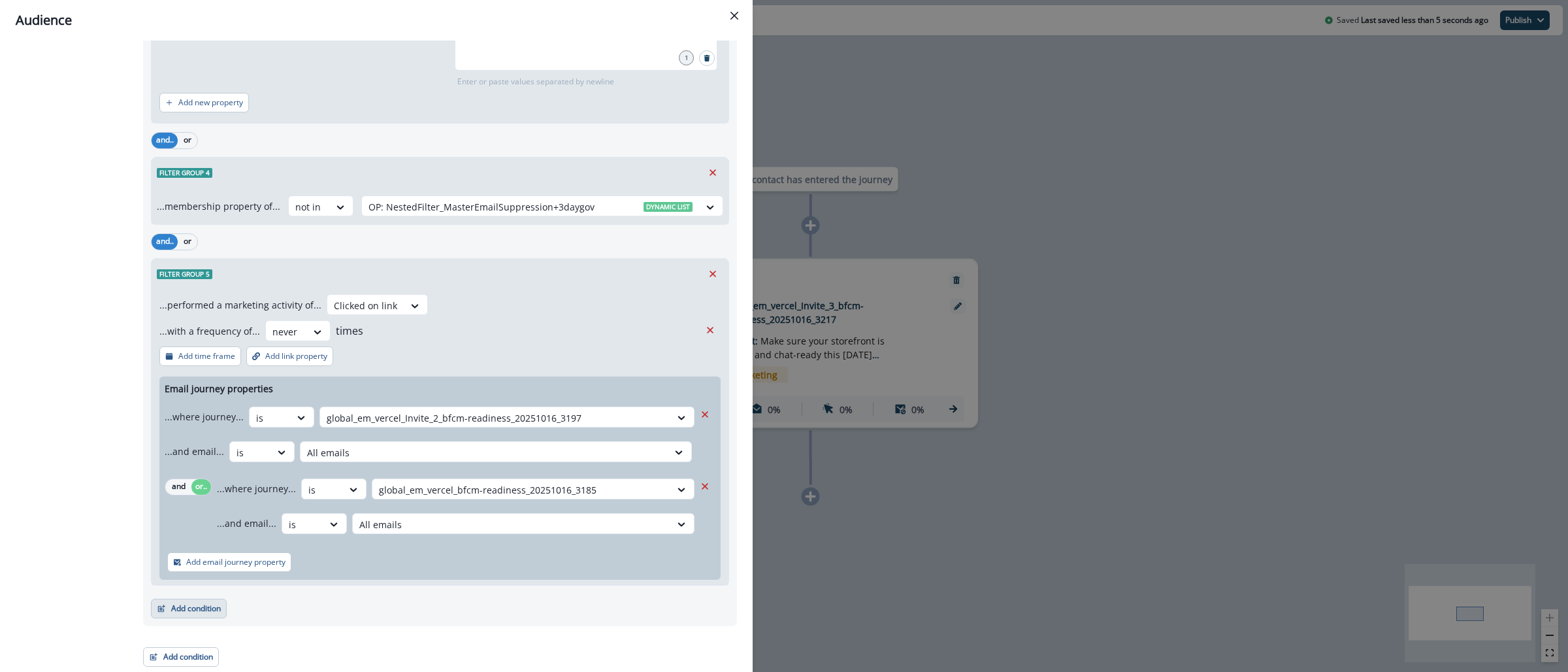
click at [210, 613] on button "Add condition" at bounding box center [189, 608] width 76 height 19
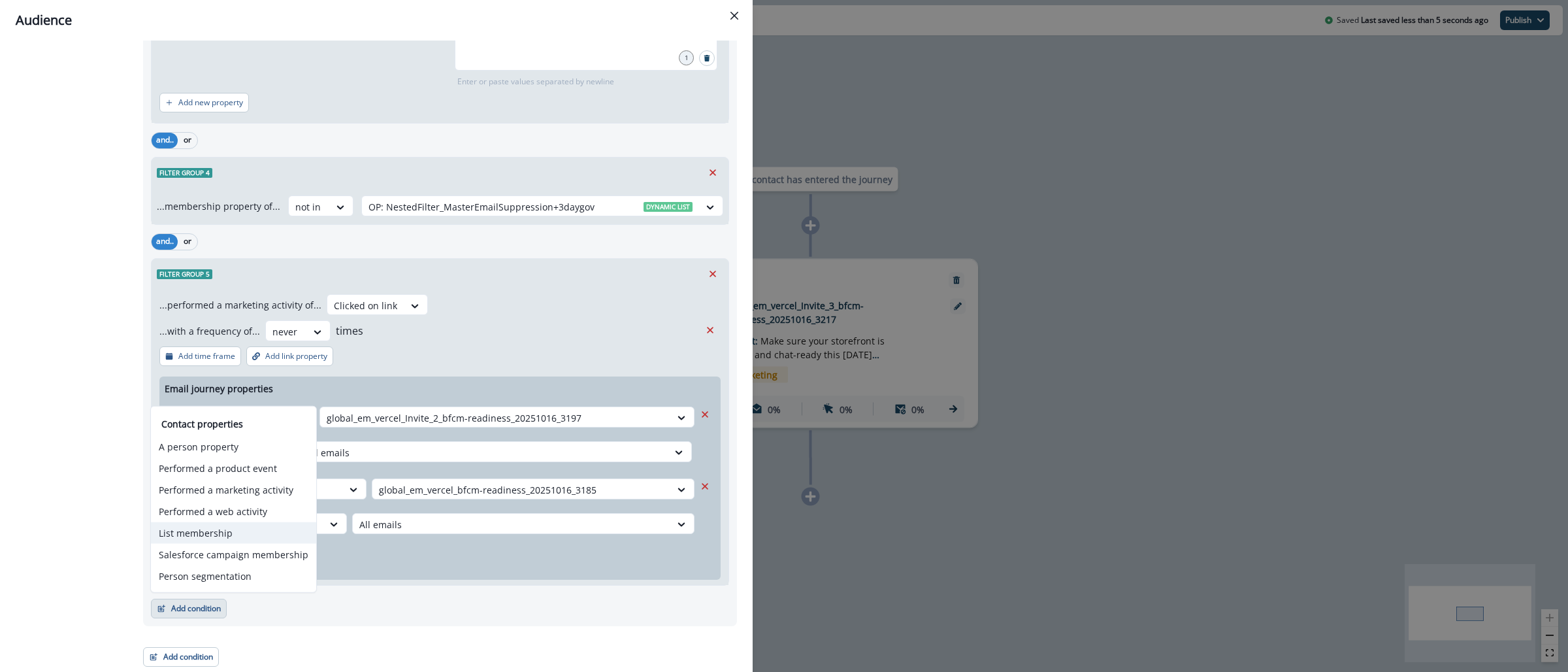
click at [228, 535] on button "List membership" at bounding box center [234, 533] width 165 height 21
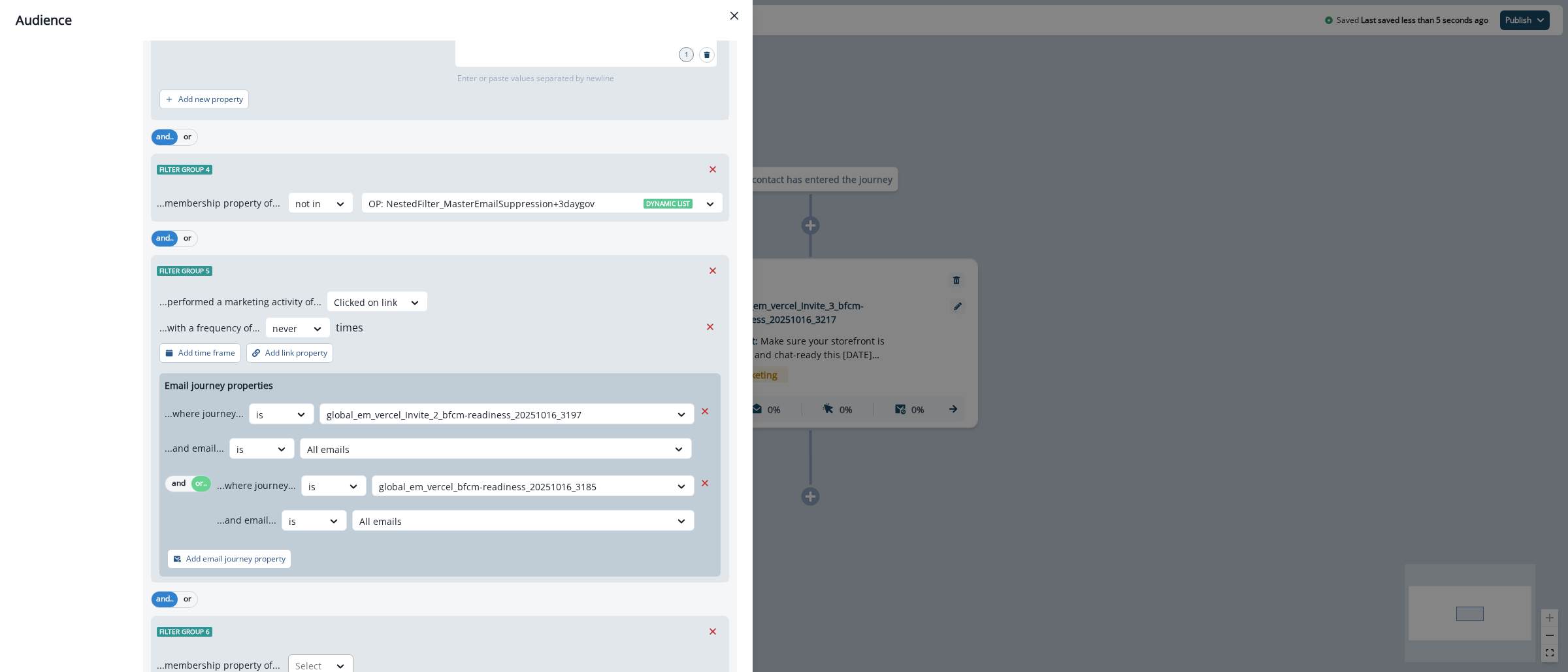
scroll to position [3034, 0]
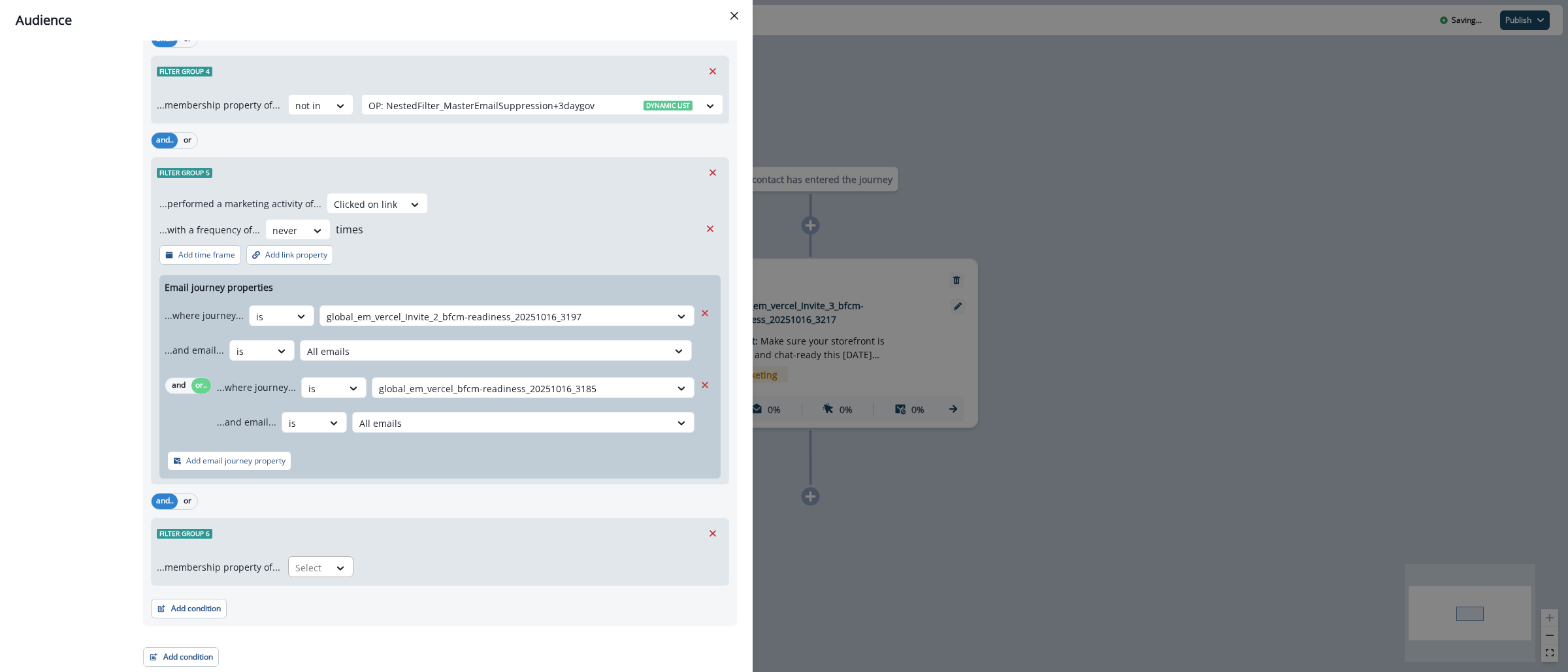
click at [296, 569] on div at bounding box center [309, 567] width 27 height 17
click at [293, 627] on div "not in" at bounding box center [316, 621] width 65 height 24
click at [389, 571] on div at bounding box center [530, 567] width 324 height 17
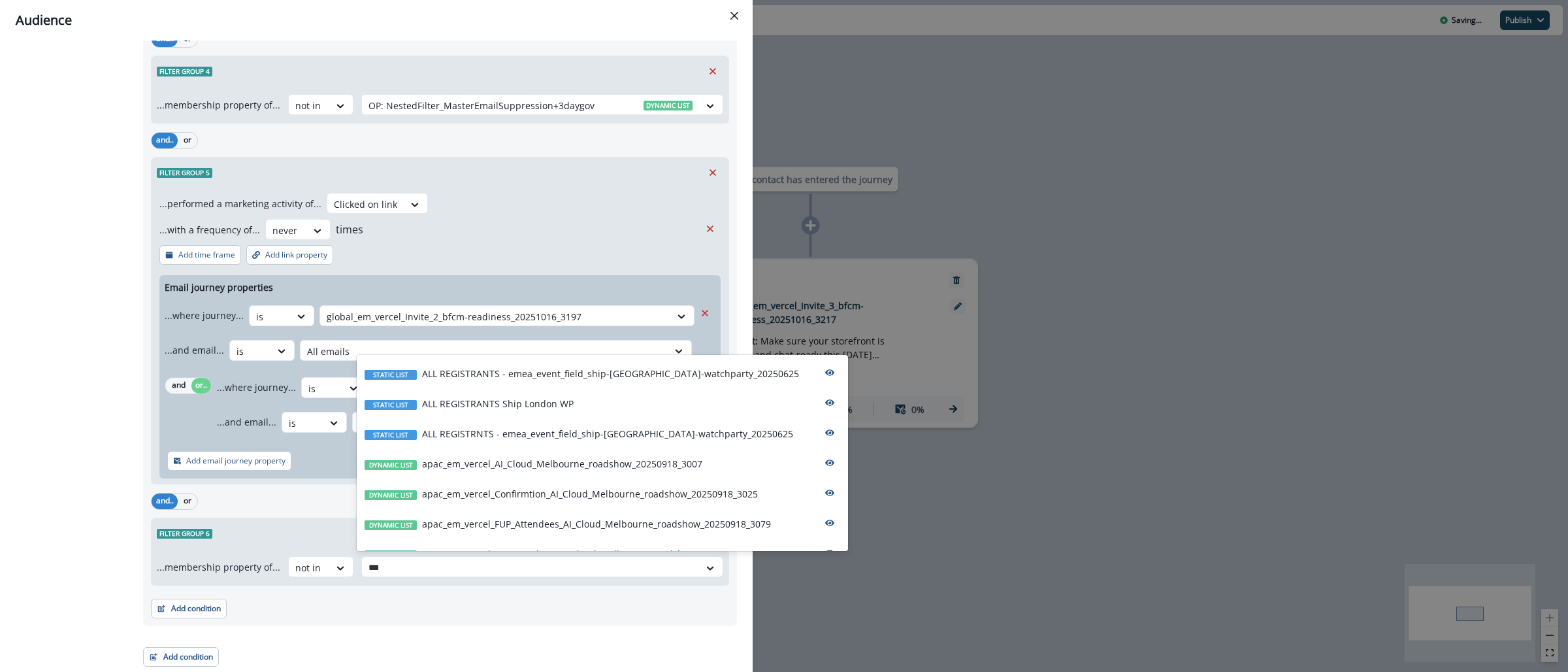
type input "****"
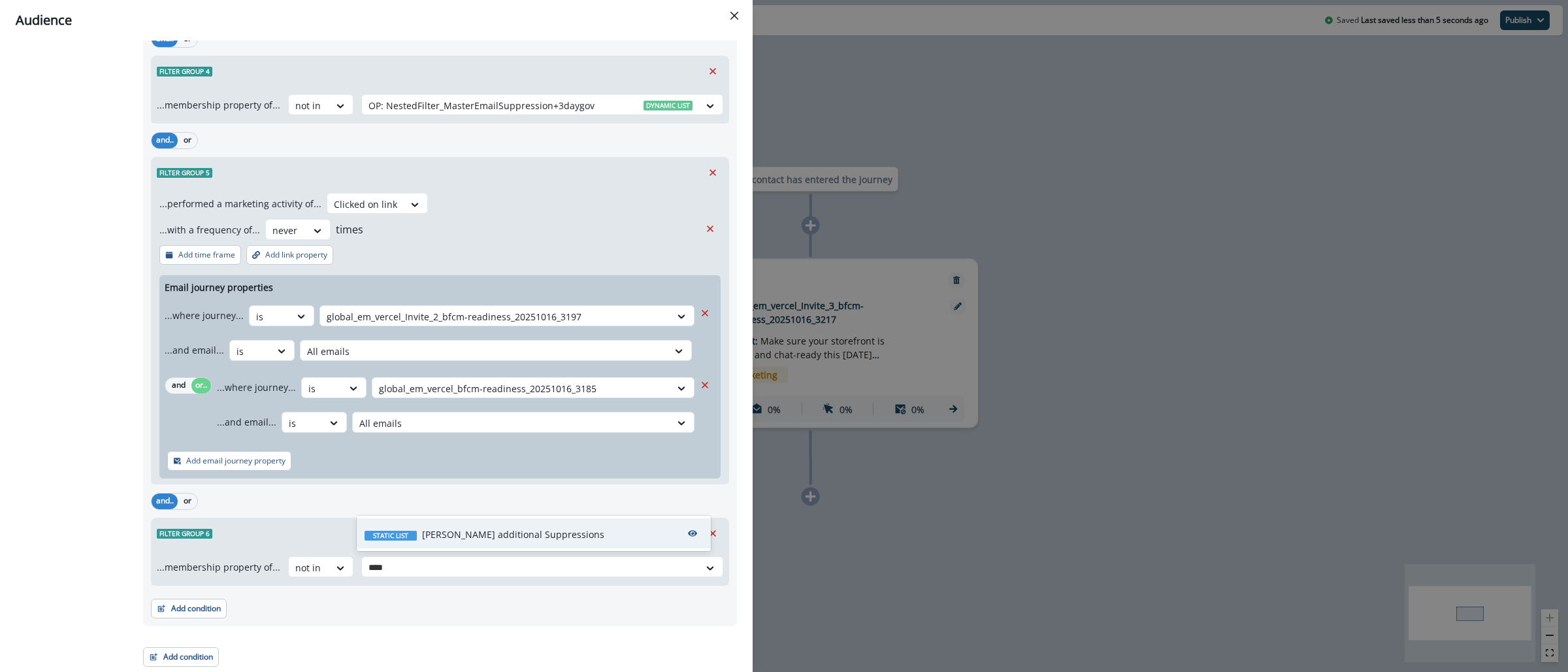
click at [437, 541] on p "[PERSON_NAME] additional Suppressions" at bounding box center [513, 534] width 182 height 14
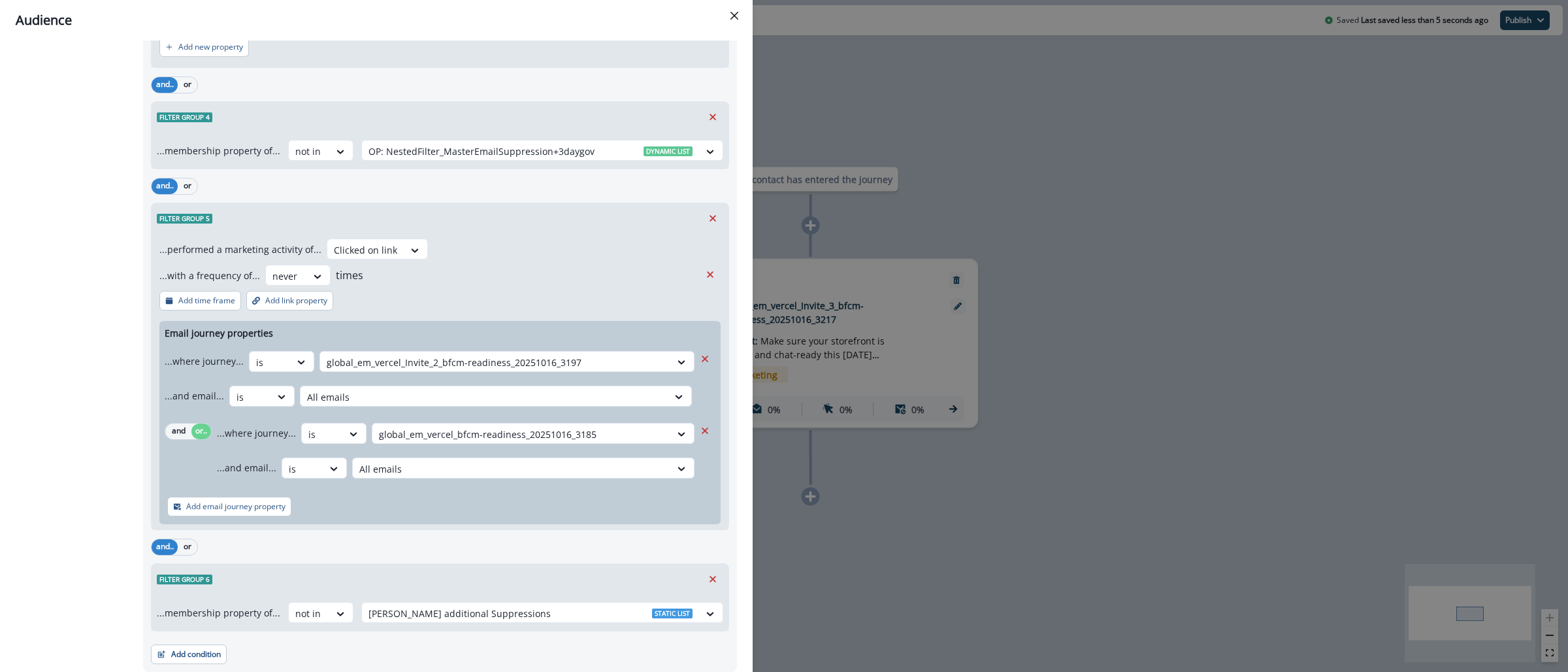
scroll to position [0, 0]
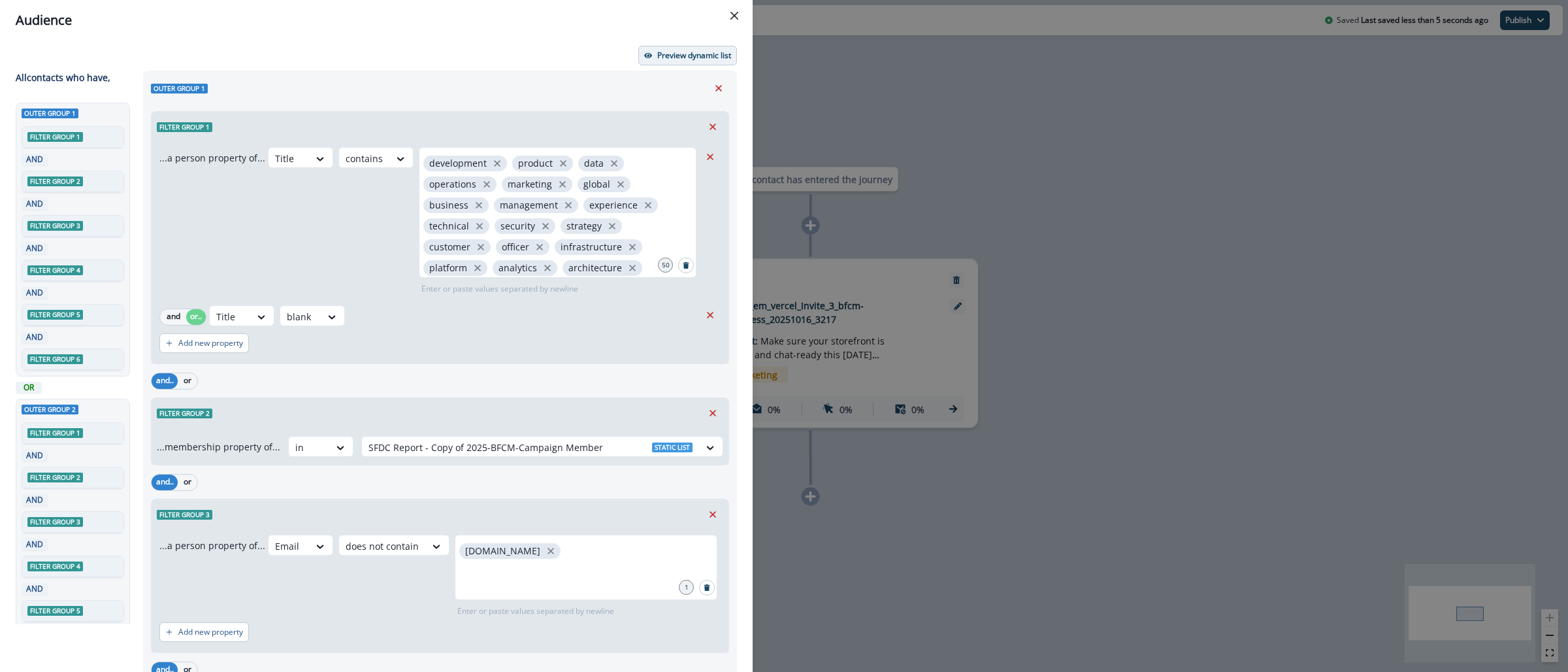
click at [657, 58] on p "Preview dynamic list" at bounding box center [694, 56] width 74 height 9
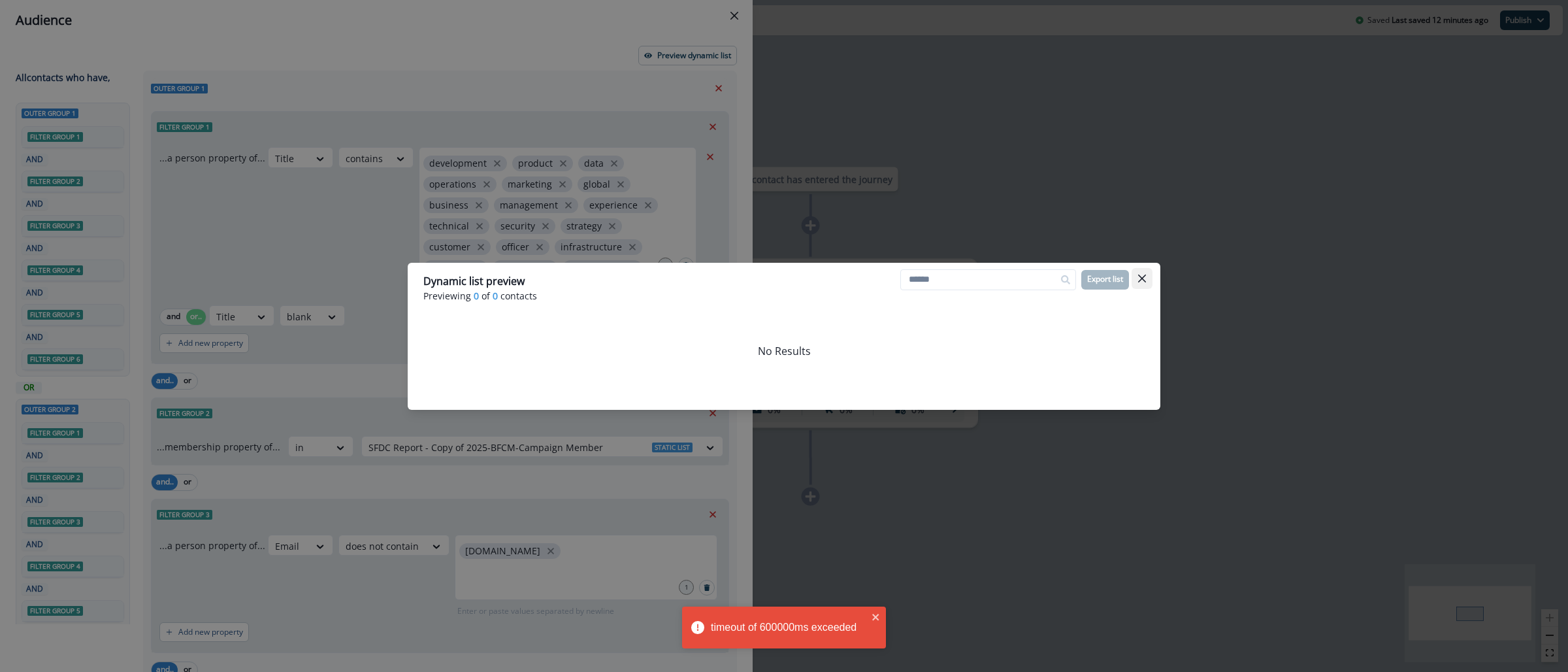
click at [1145, 282] on button "Close" at bounding box center [1142, 278] width 21 height 21
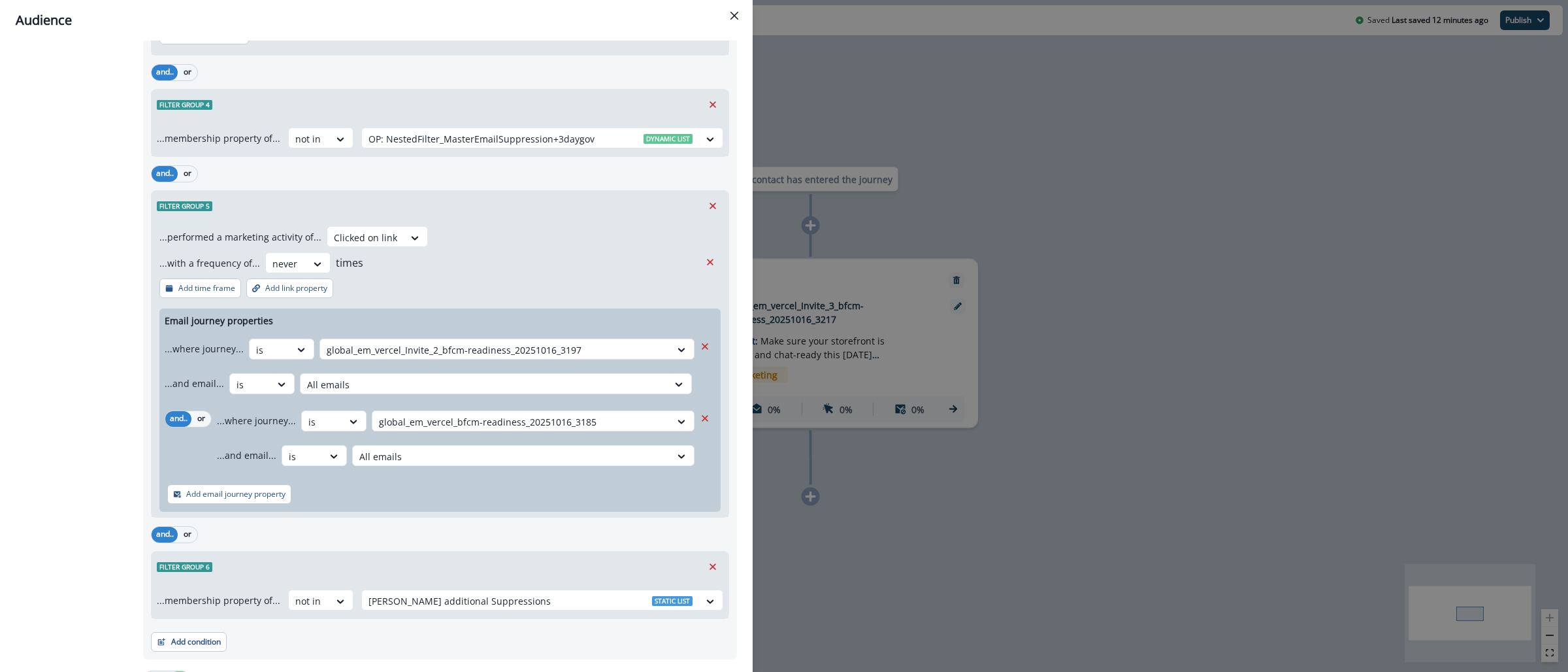
scroll to position [1827, 0]
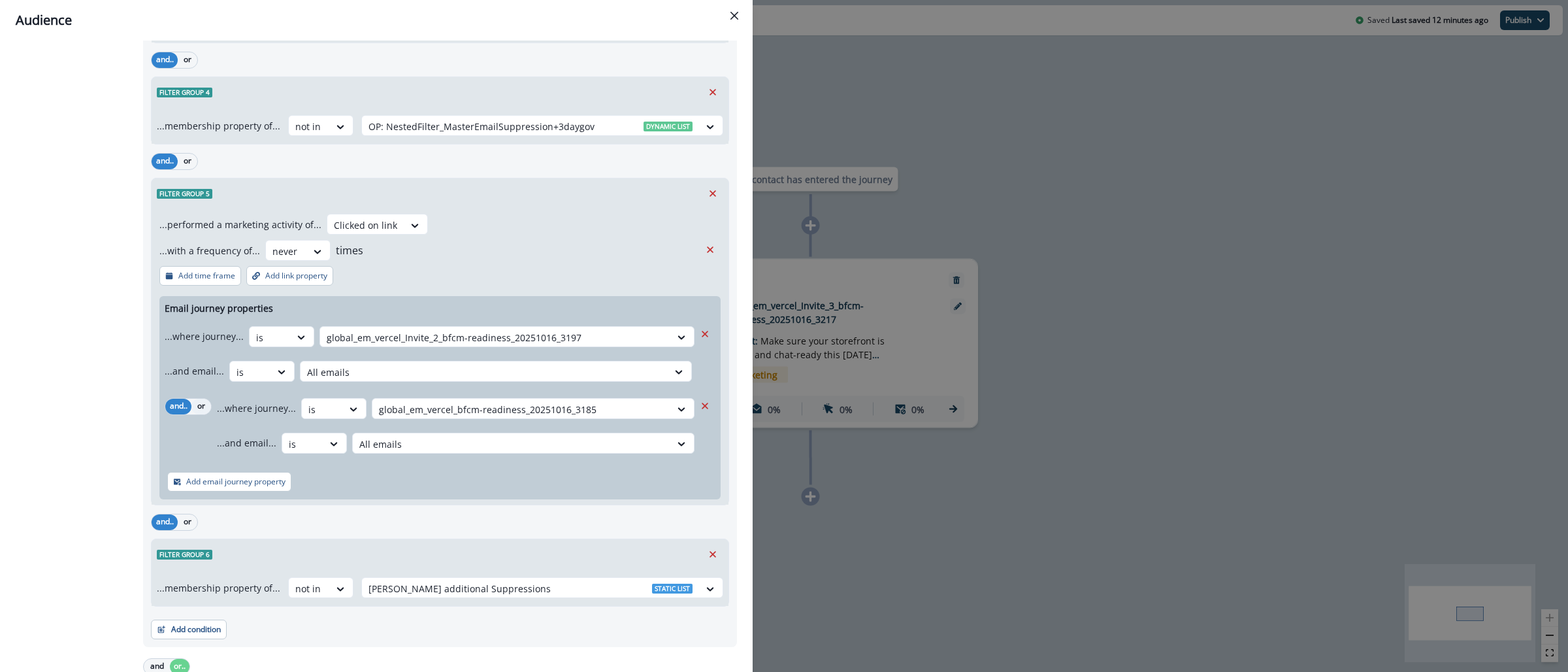
click at [196, 412] on button "or" at bounding box center [201, 407] width 19 height 16
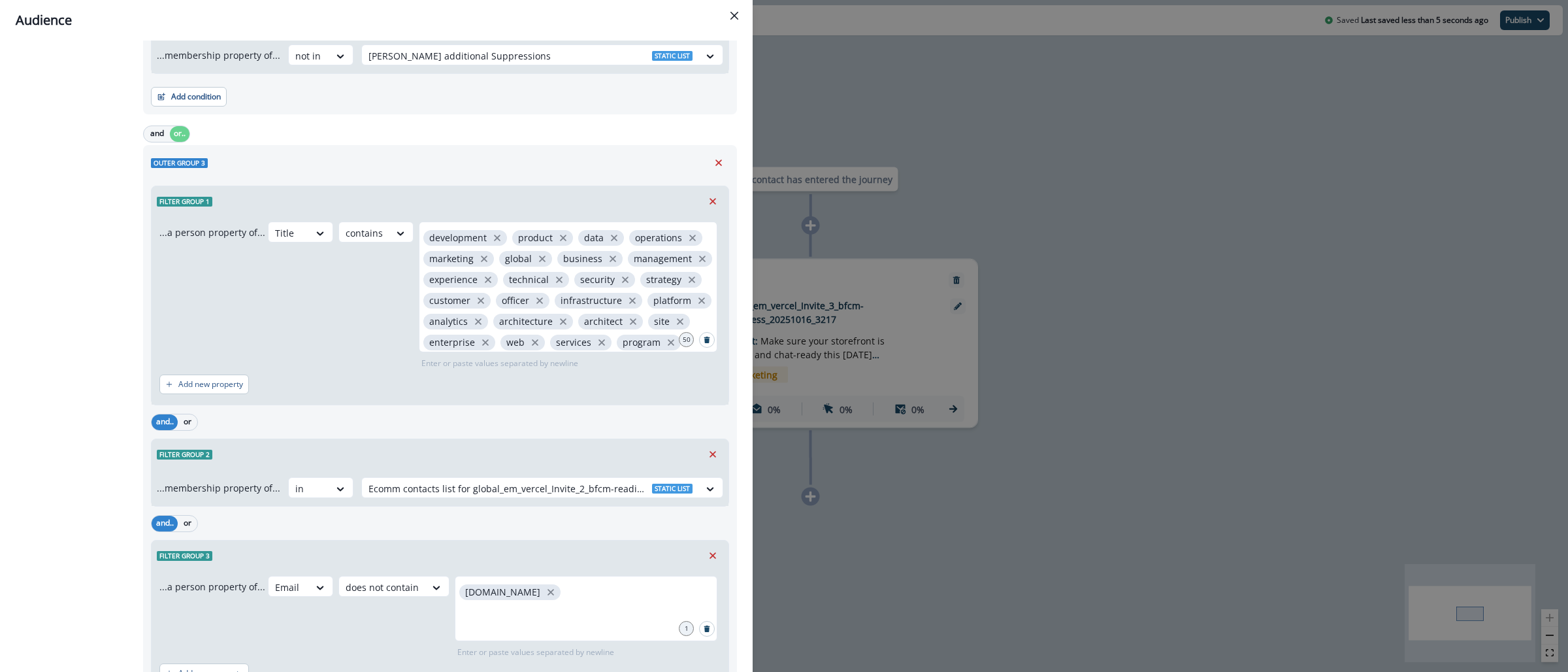
scroll to position [2380, 0]
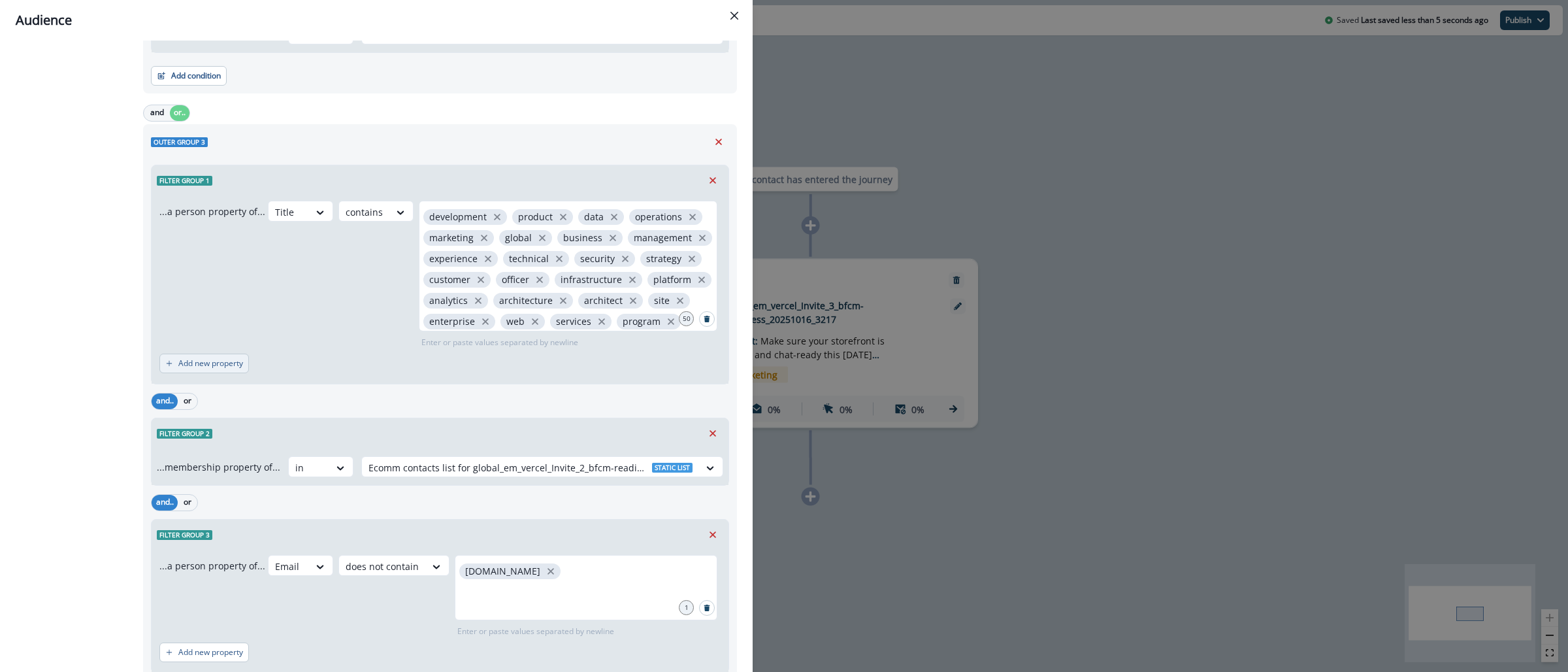
click at [227, 367] on p "Add new property" at bounding box center [210, 364] width 65 height 9
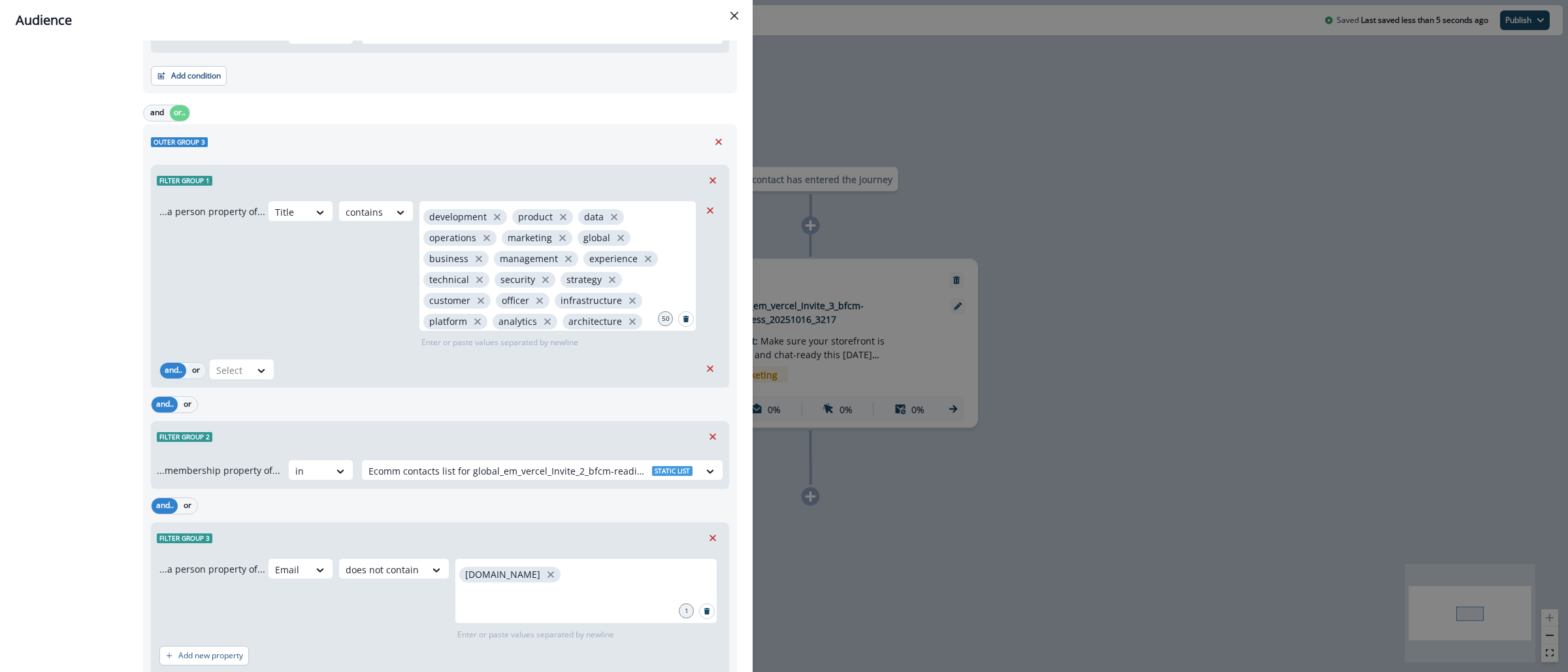
click at [194, 372] on button "or" at bounding box center [196, 371] width 19 height 16
click at [228, 376] on div at bounding box center [230, 370] width 27 height 17
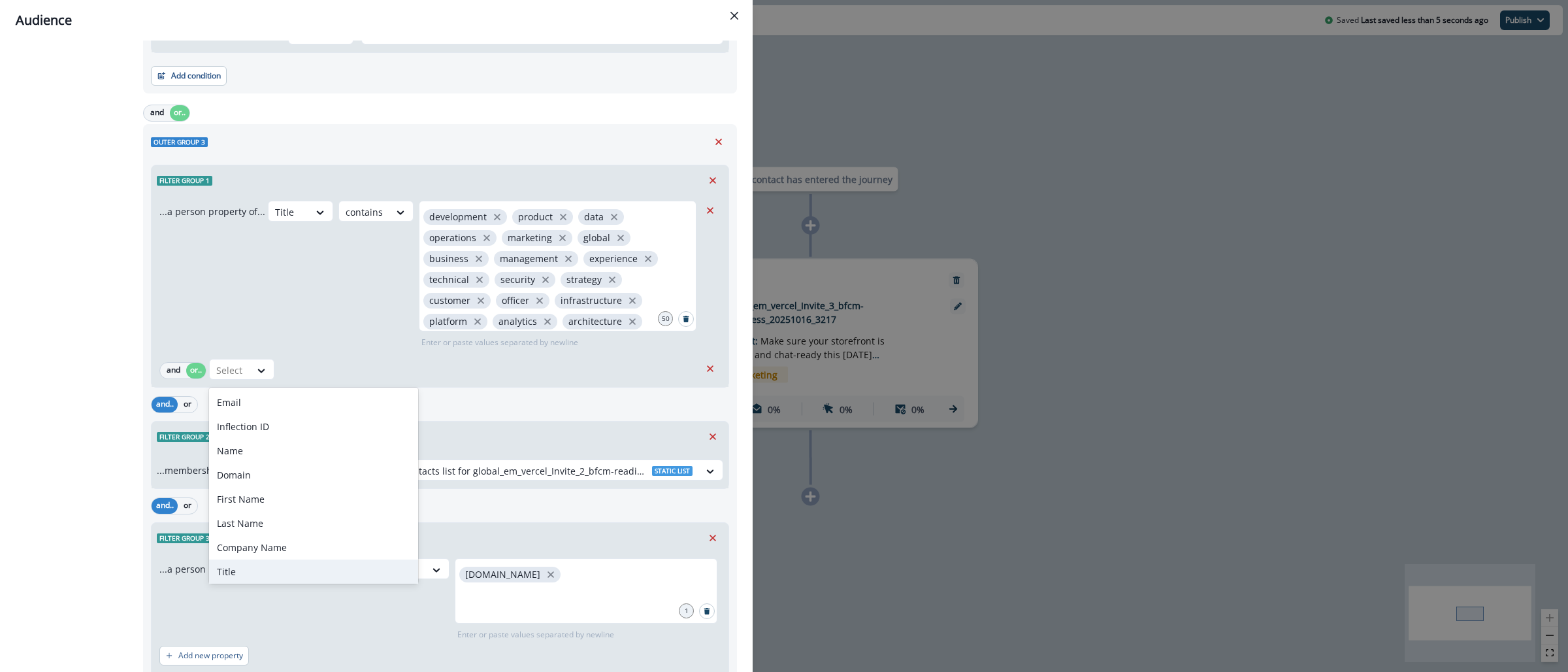
drag, startPoint x: 234, startPoint y: 569, endPoint x: 236, endPoint y: 537, distance: 32.1
click at [234, 569] on div "Title" at bounding box center [314, 571] width 209 height 24
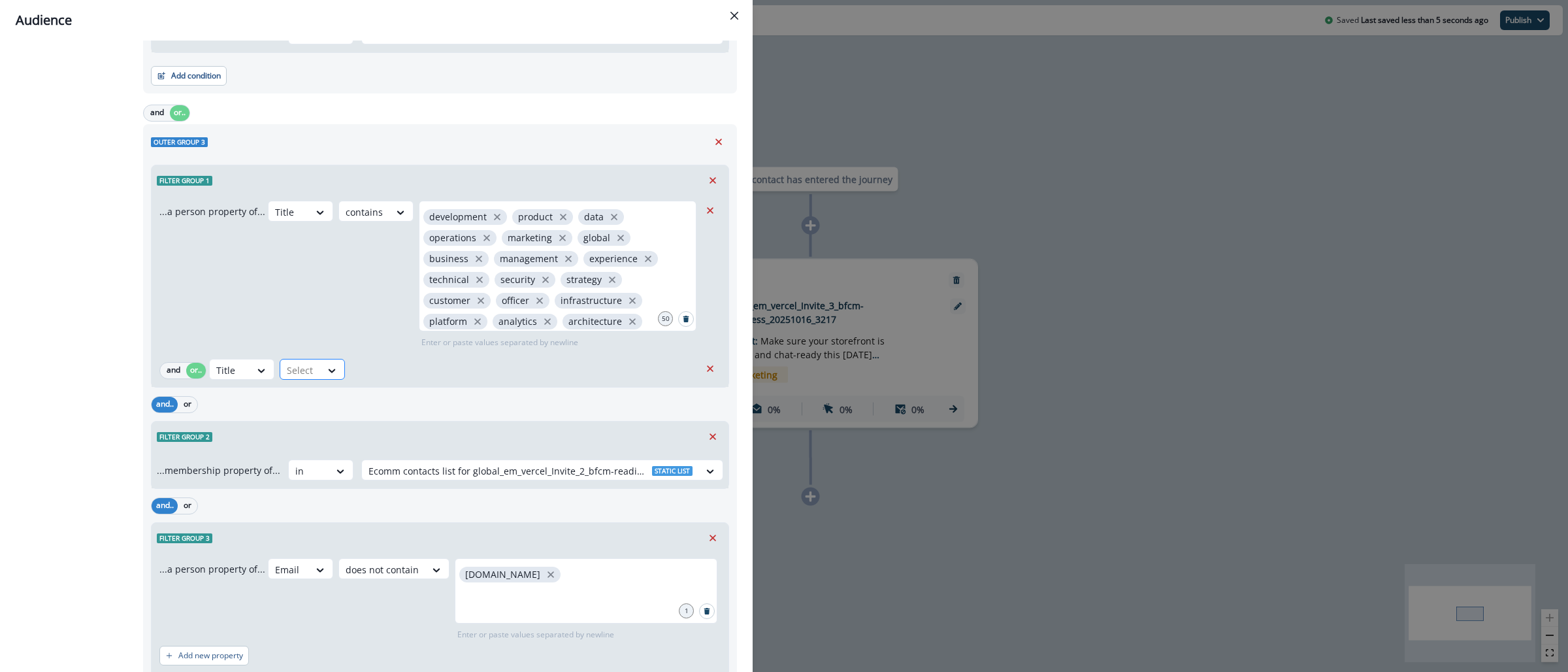
click at [322, 380] on div at bounding box center [332, 370] width 23 height 21
click at [330, 516] on div "blank" at bounding box center [331, 523] width 103 height 24
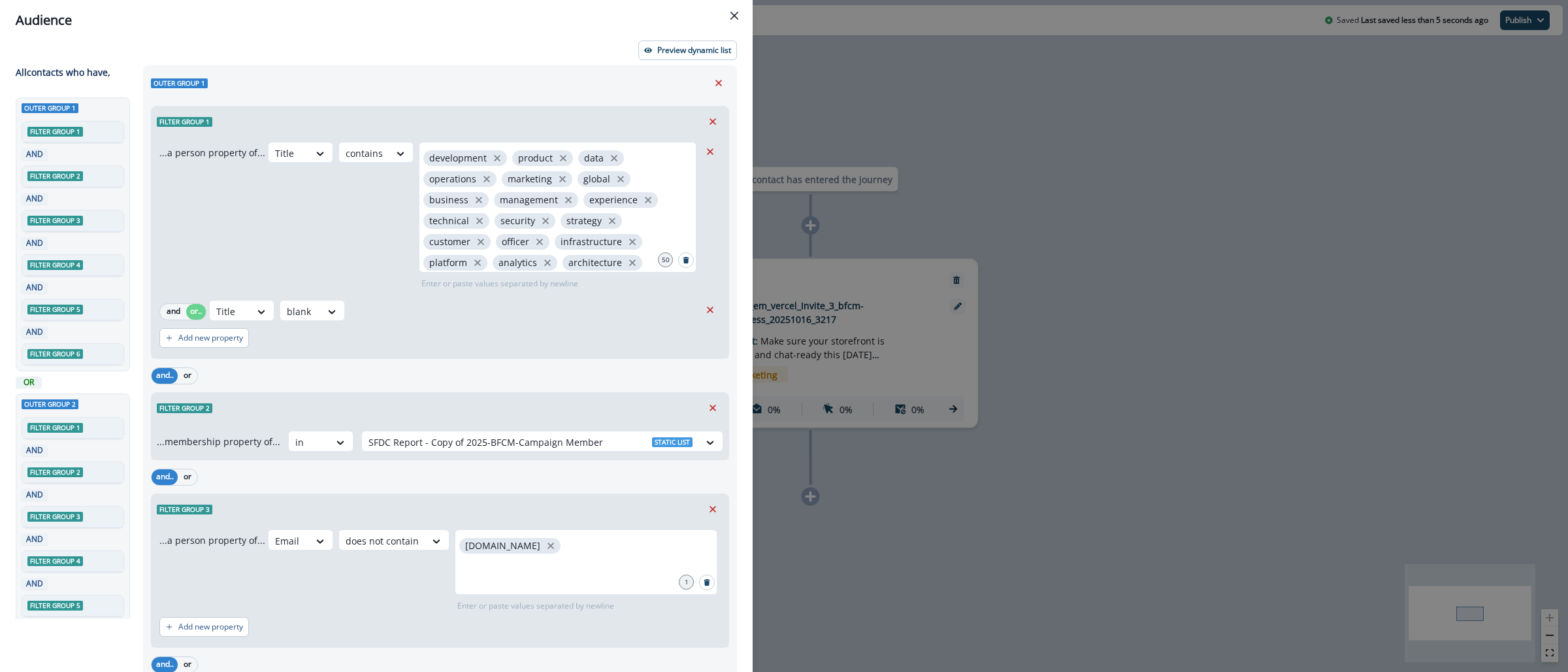
scroll to position [0, 0]
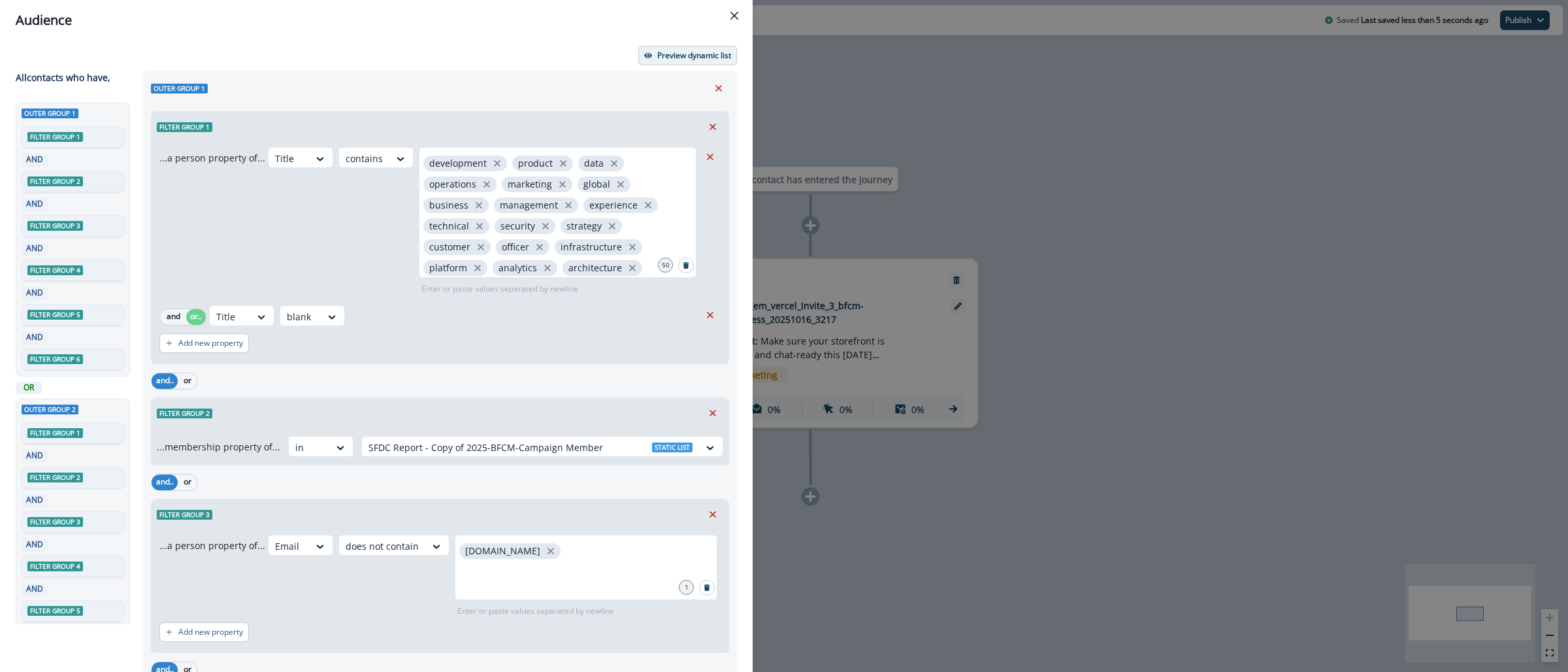
click at [656, 61] on button "Preview dynamic list" at bounding box center [688, 55] width 99 height 19
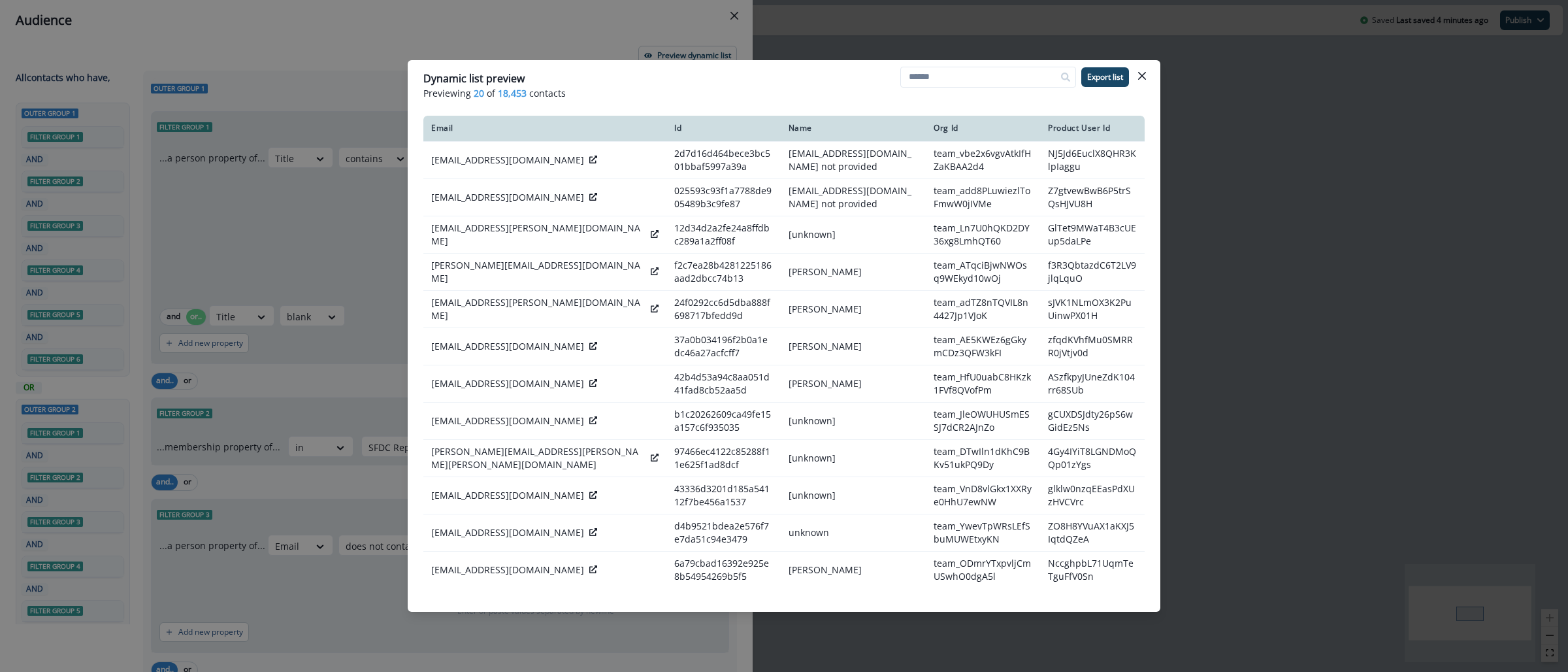
click at [1215, 242] on div "Dynamic list preview Previewing 20 of 18,453 contacts Export list Email Id Name…" at bounding box center [784, 336] width 1568 height 672
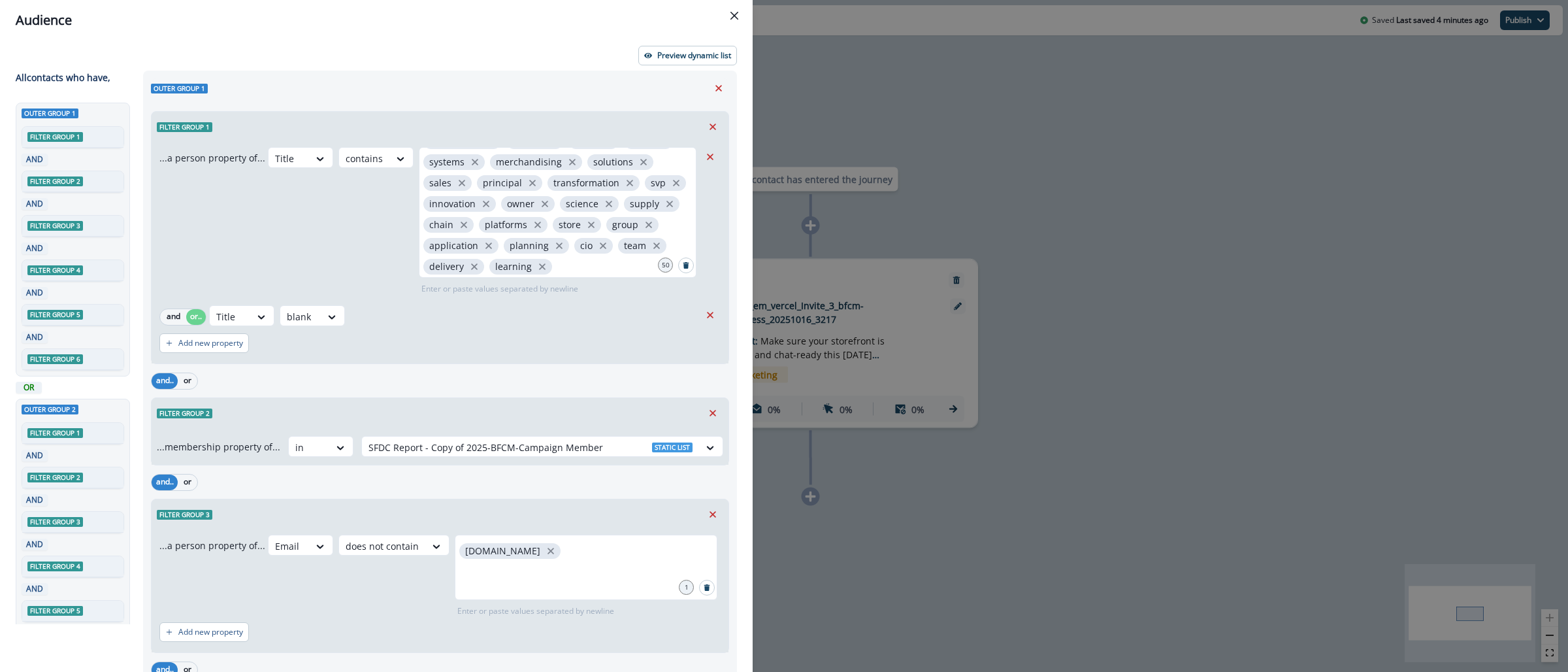
scroll to position [292, 0]
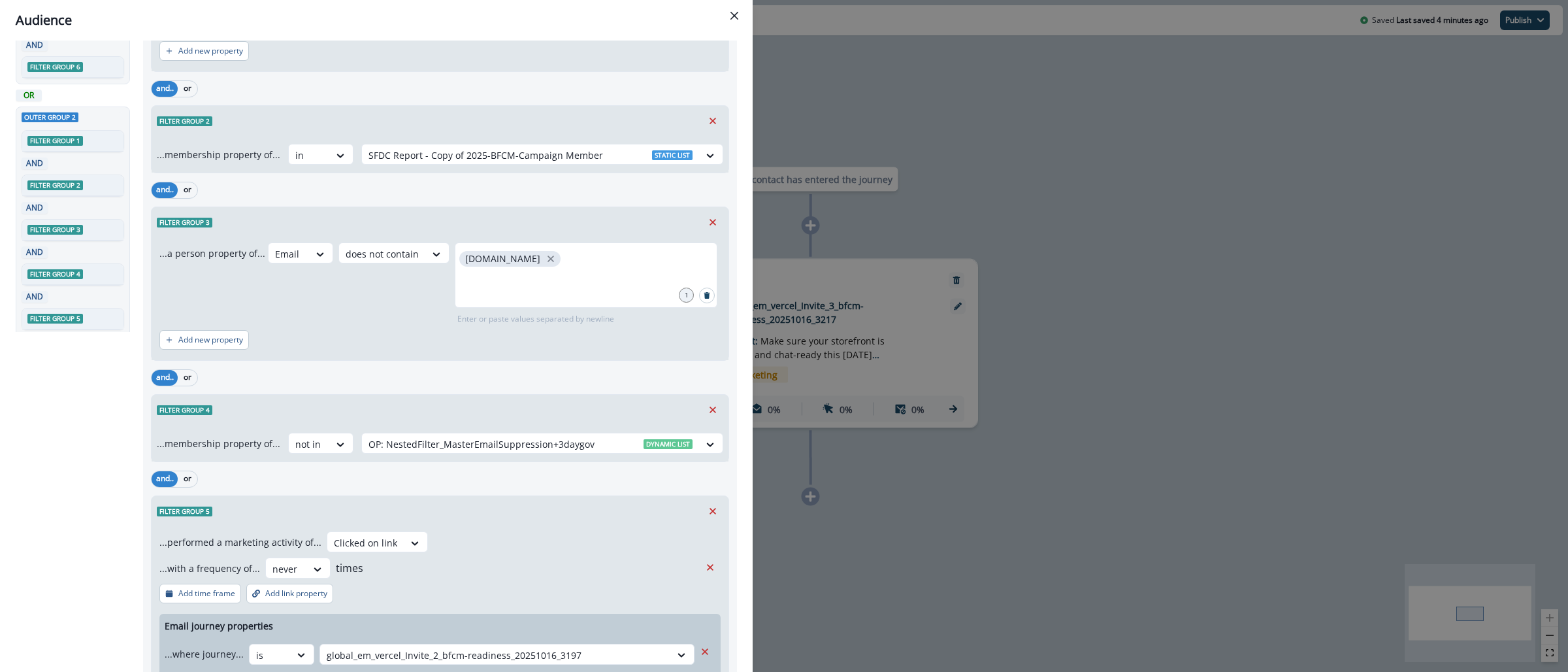
click at [1085, 200] on div "Audience Preview dynamic list All contact s who have, Outer group 1 Filter grou…" at bounding box center [784, 336] width 1568 height 672
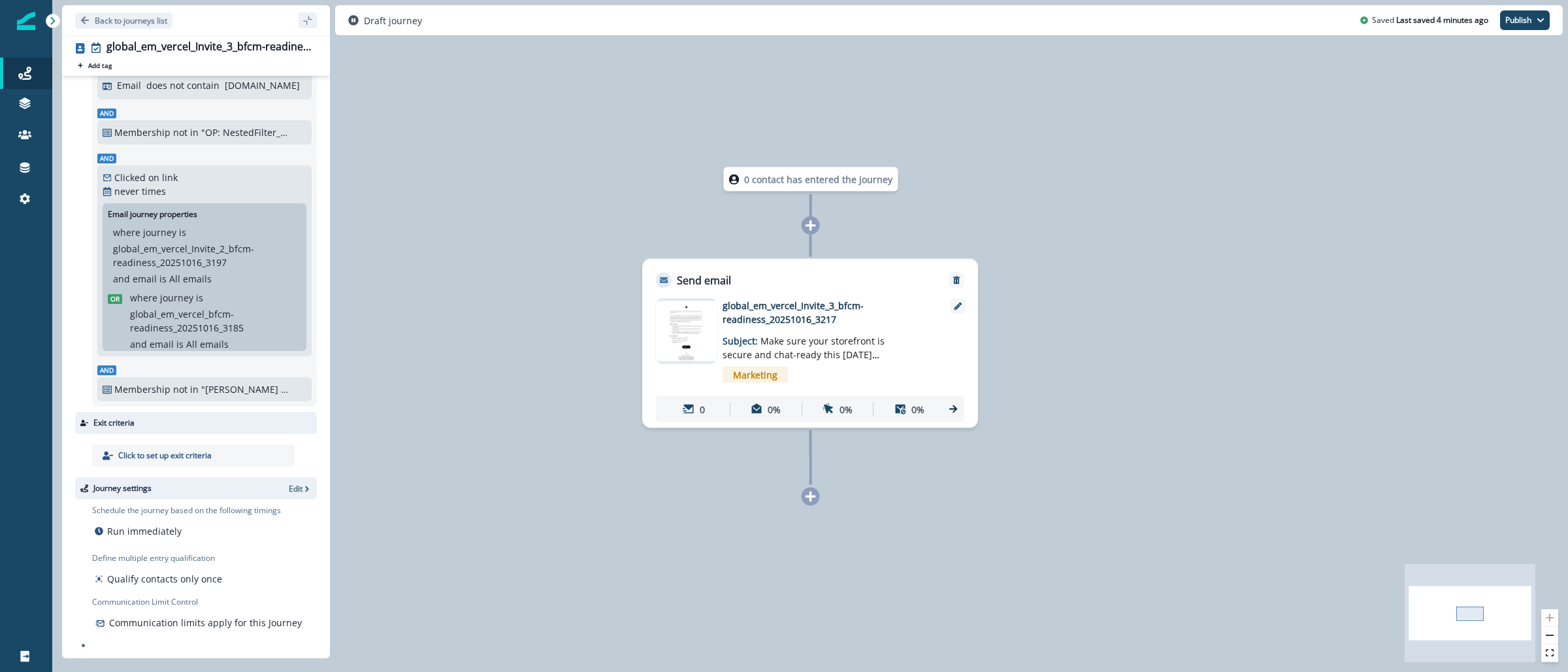
scroll to position [1733, 0]
click at [108, 17] on p "Back to journeys list" at bounding box center [131, 21] width 73 height 11
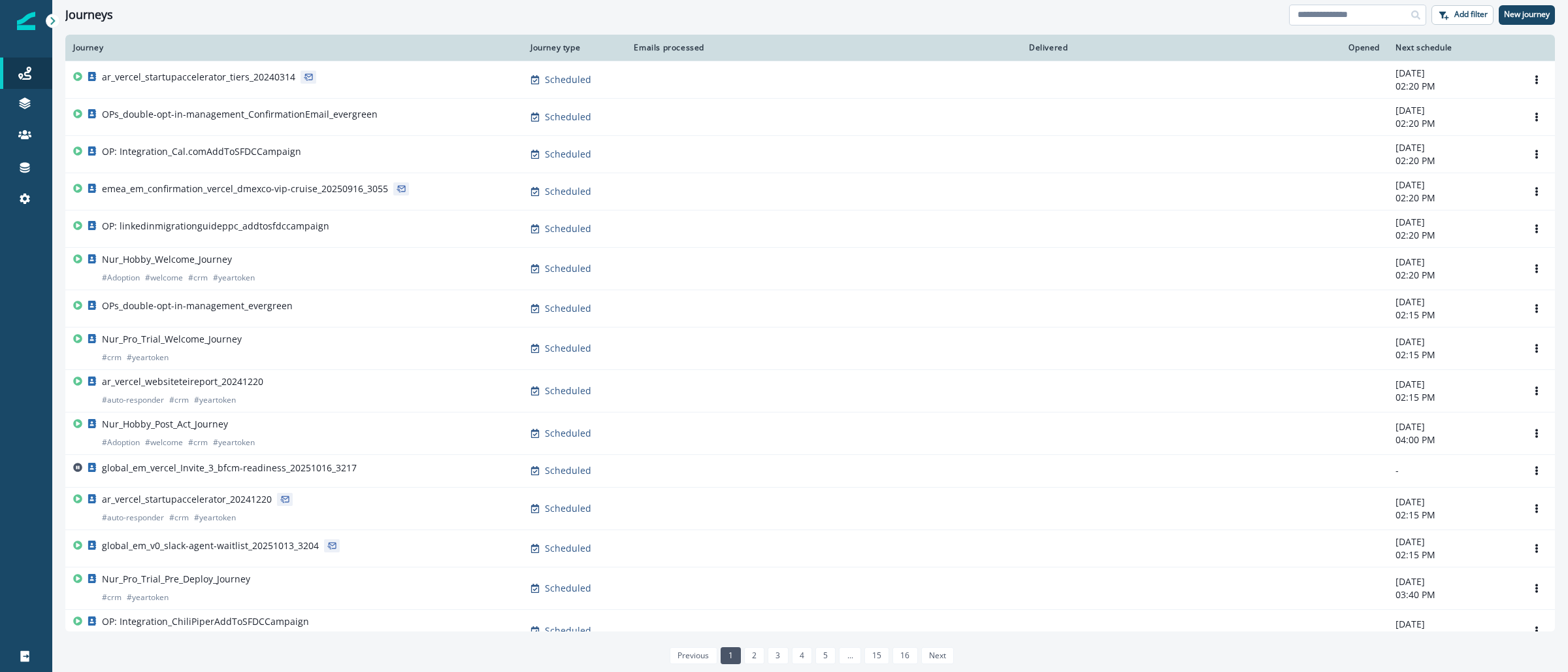
click at [1330, 19] on input at bounding box center [1358, 15] width 137 height 21
paste input "**********"
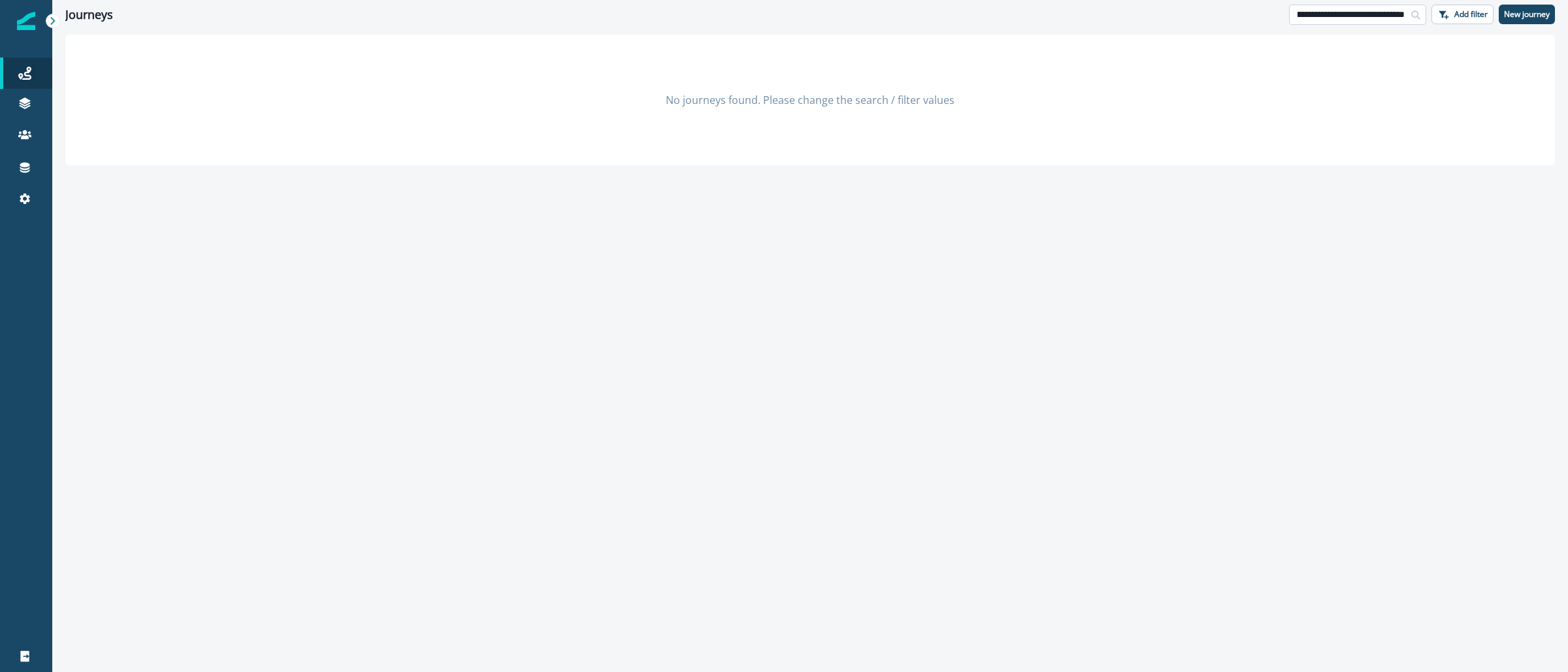
click at [1289, 17] on input "**********" at bounding box center [1358, 15] width 137 height 21
click at [1318, 19] on input "**********" at bounding box center [1358, 15] width 137 height 21
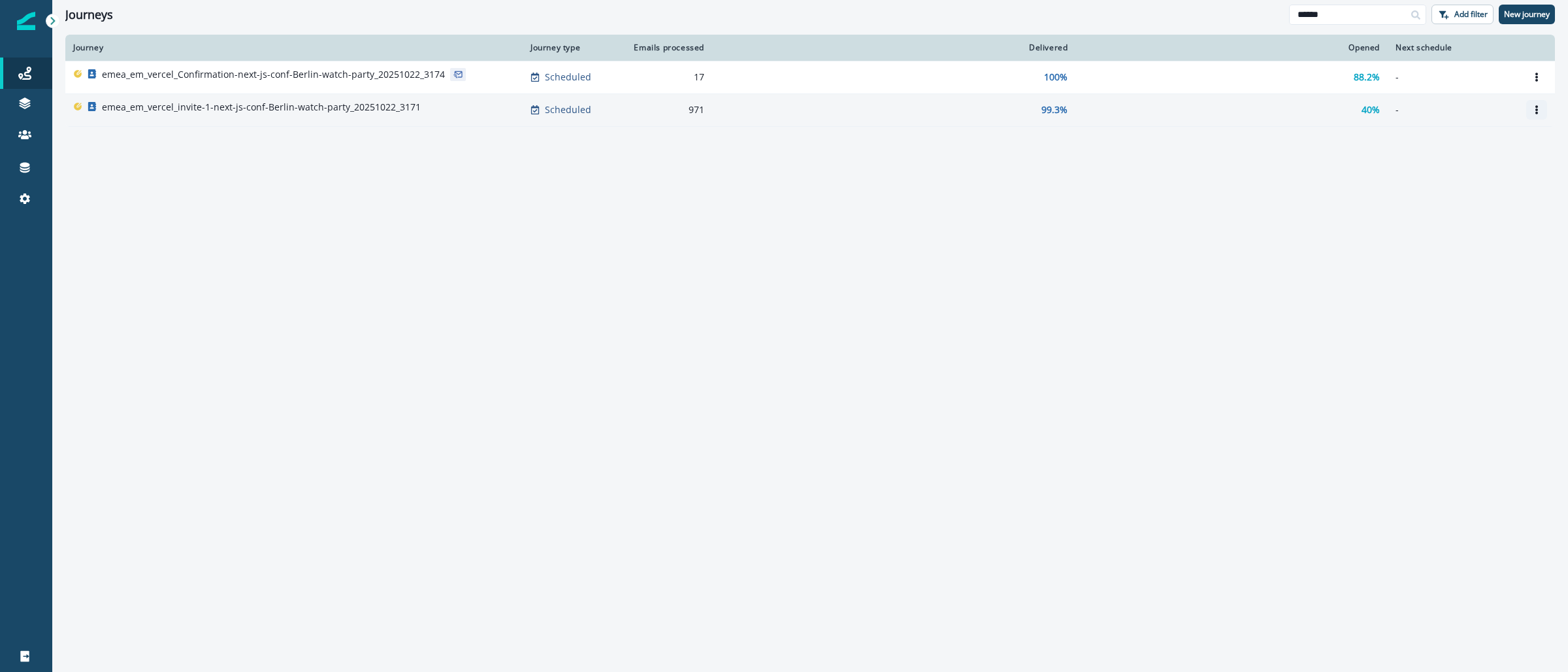
type input "******"
click at [1535, 115] on button "Options" at bounding box center [1536, 109] width 21 height 19
click at [1448, 141] on button "Clone" at bounding box center [1474, 141] width 145 height 21
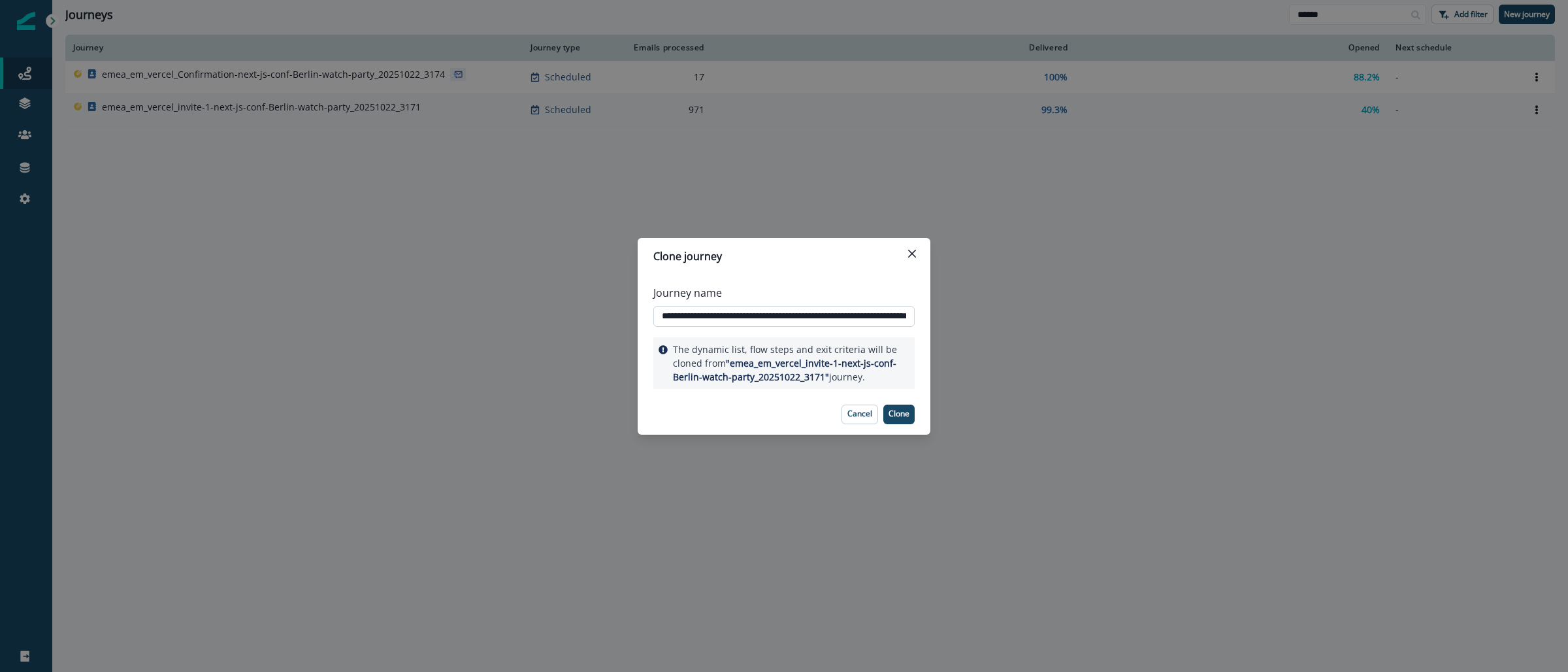
click at [834, 315] on input "**********" at bounding box center [784, 316] width 262 height 21
click at [834, 314] on input "**********" at bounding box center [784, 316] width 262 height 21
type input "**********"
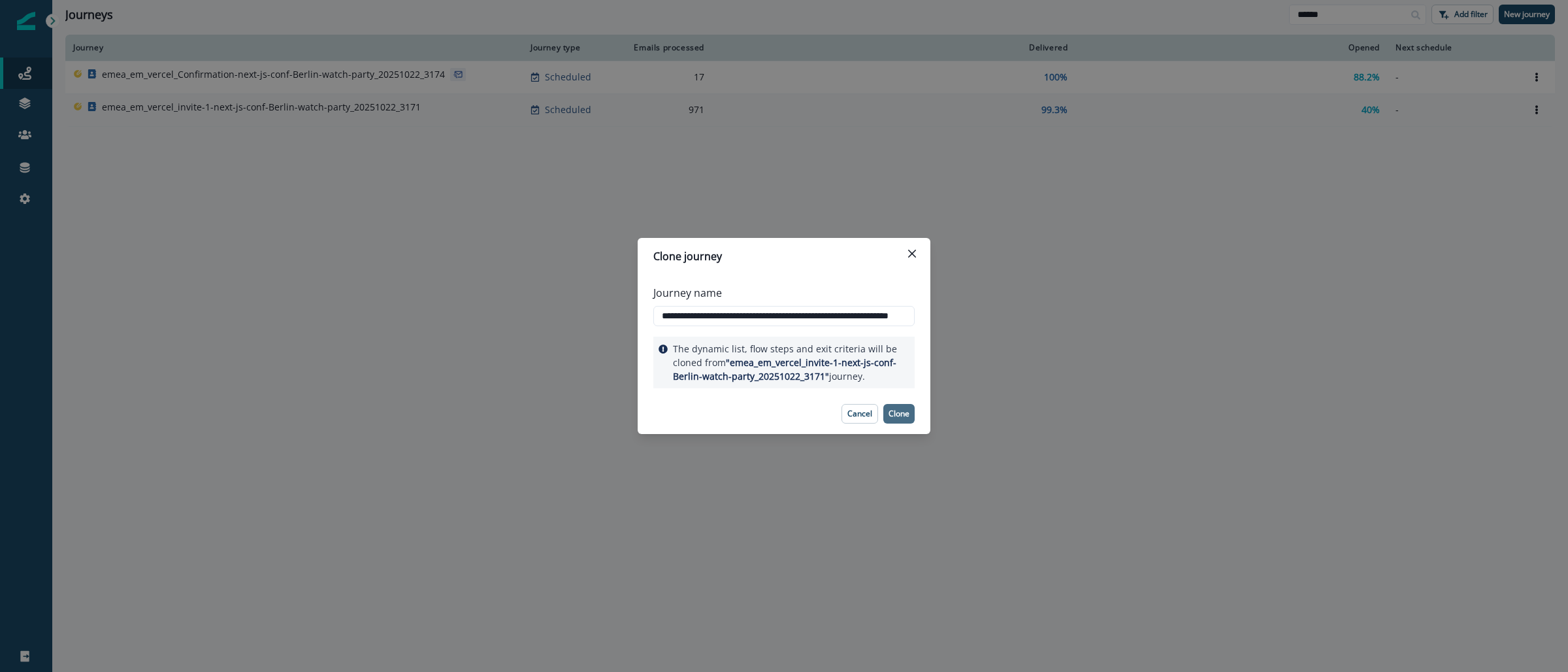
scroll to position [0, 0]
click at [894, 410] on p "Clone" at bounding box center [899, 414] width 21 height 9
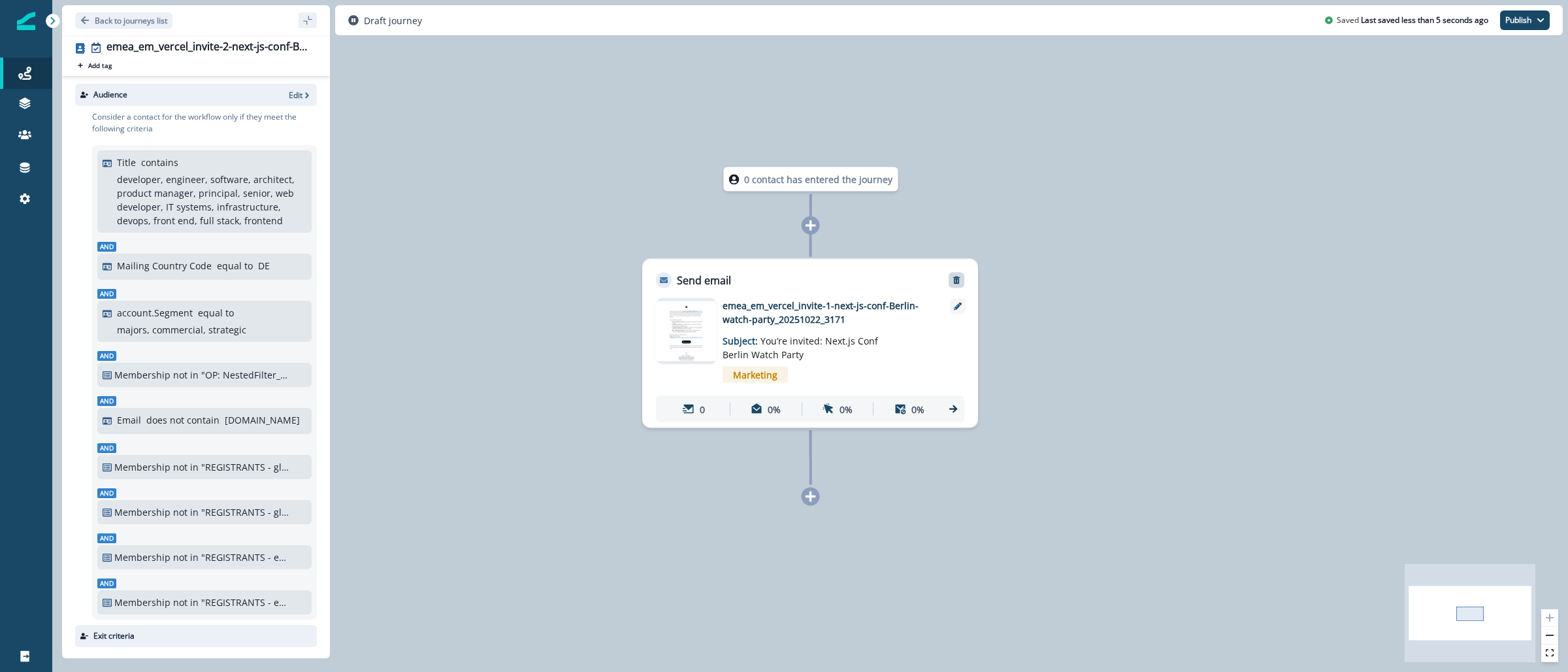
click at [955, 286] on div at bounding box center [957, 280] width 16 height 16
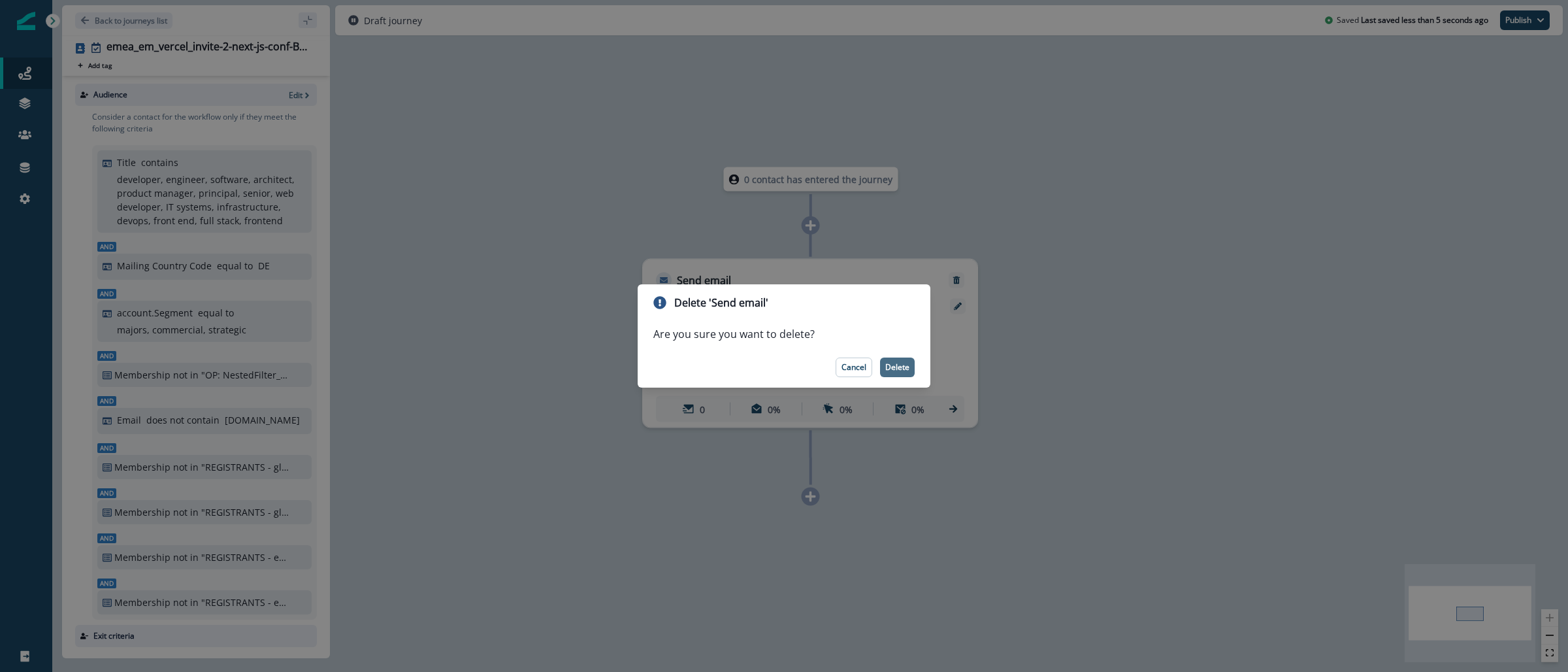
click at [910, 366] on button "Delete" at bounding box center [898, 367] width 35 height 19
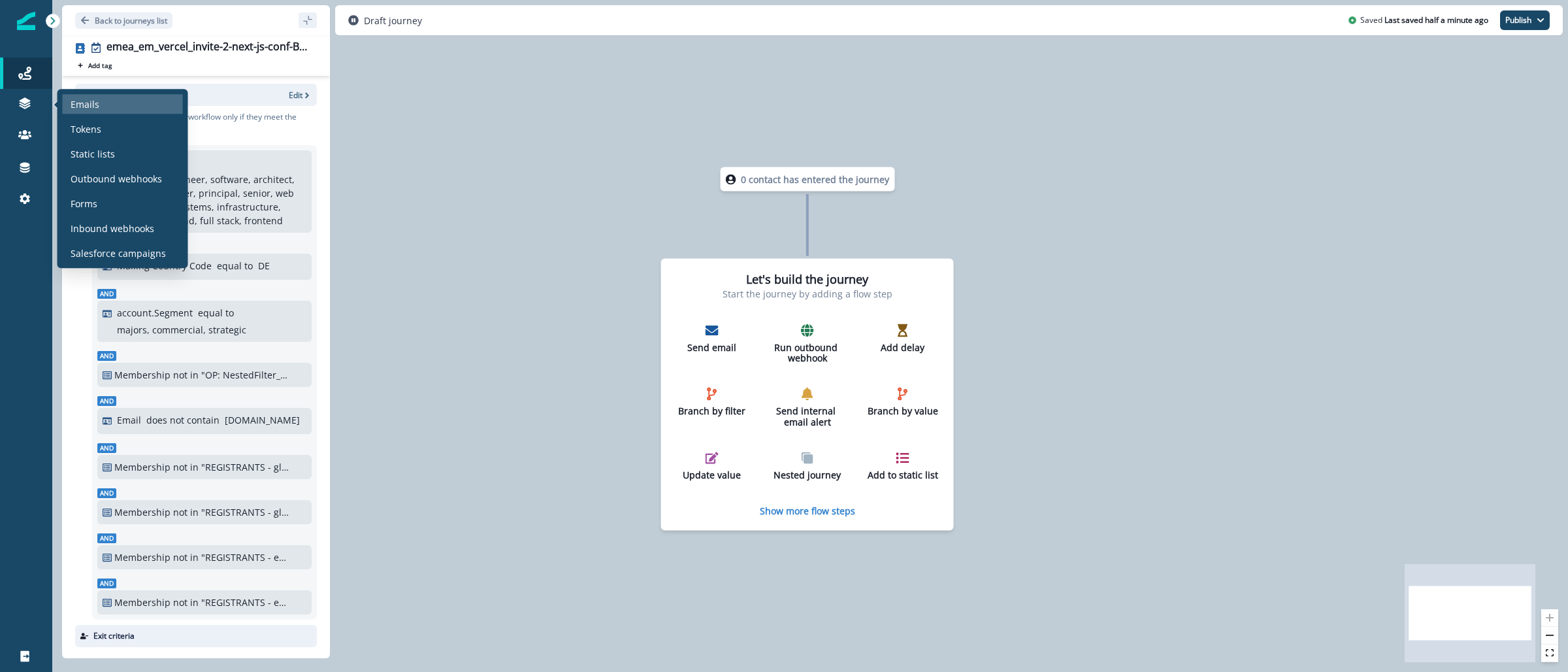
click at [111, 111] on div "Emails" at bounding box center [123, 103] width 121 height 19
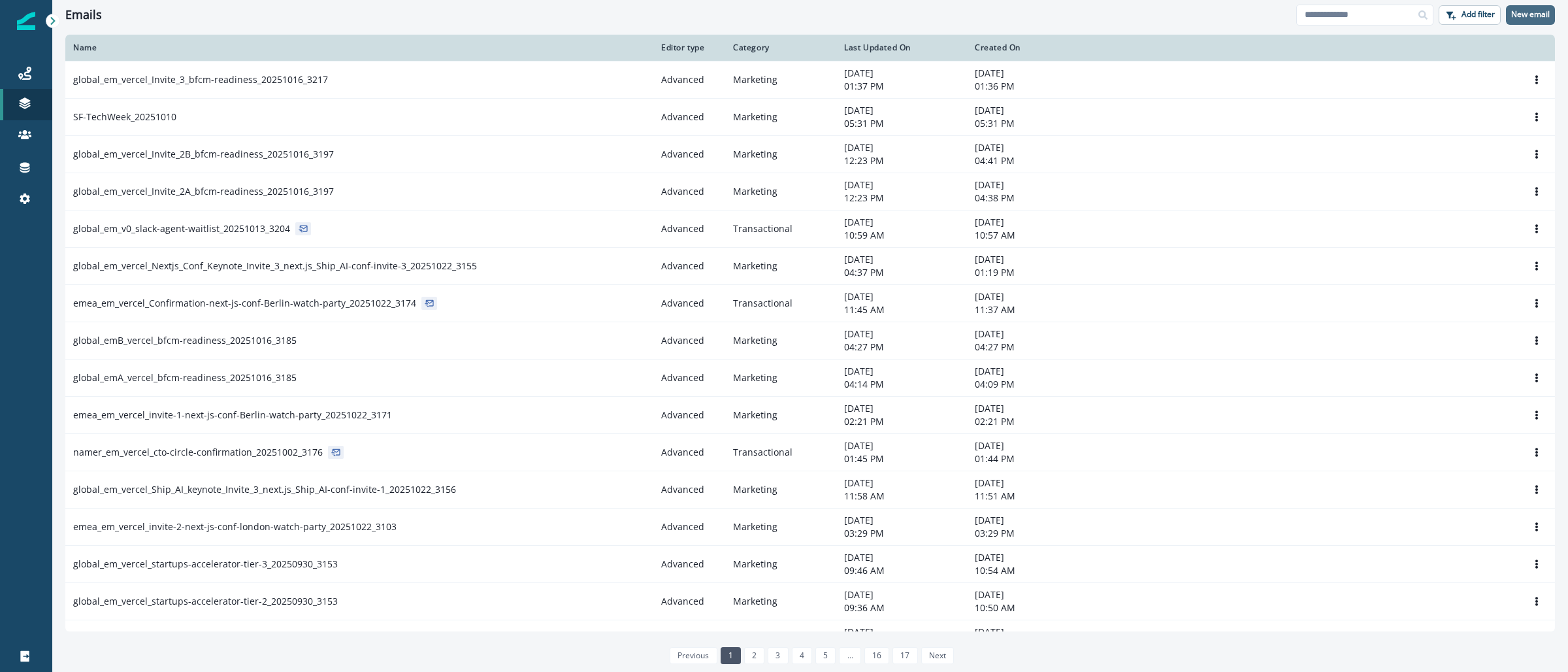
click at [1535, 18] on p "New email" at bounding box center [1531, 15] width 39 height 9
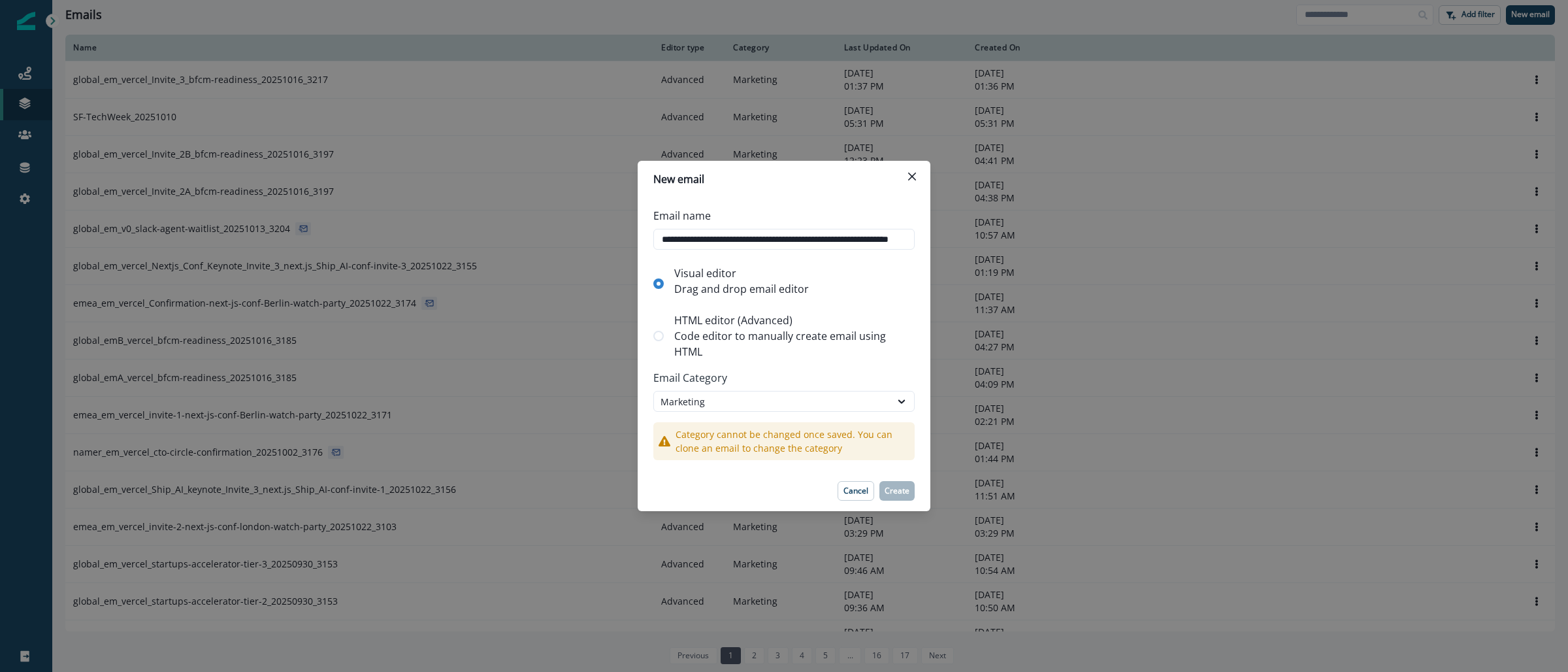
scroll to position [0, 67]
click at [828, 336] on p "Code editor to manually create email using HTML" at bounding box center [792, 344] width 235 height 31
type input "**********"
click at [906, 484] on button "Create" at bounding box center [897, 490] width 35 height 19
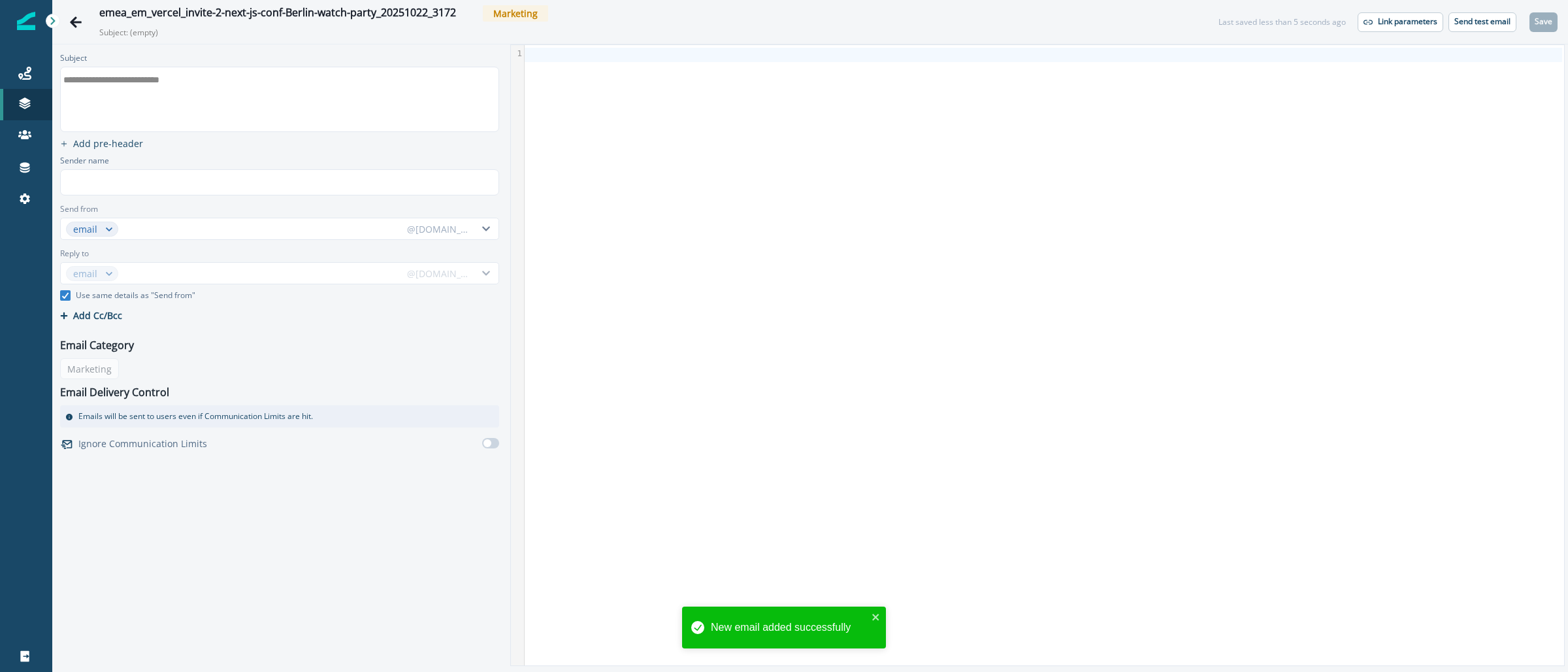
click at [234, 73] on div "**********" at bounding box center [278, 79] width 436 height 19
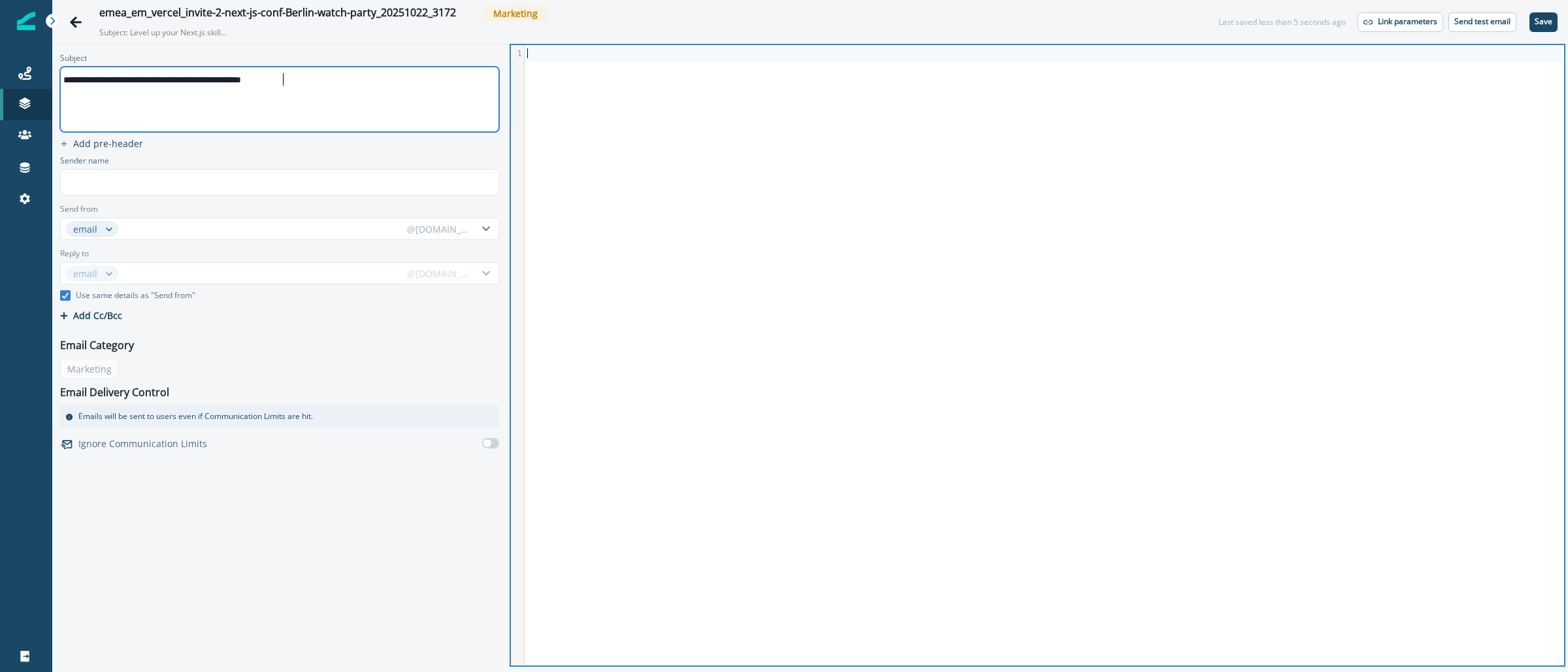
click at [816, 190] on div at bounding box center [1043, 355] width 1037 height 620
click at [210, 191] on div at bounding box center [278, 182] width 436 height 19
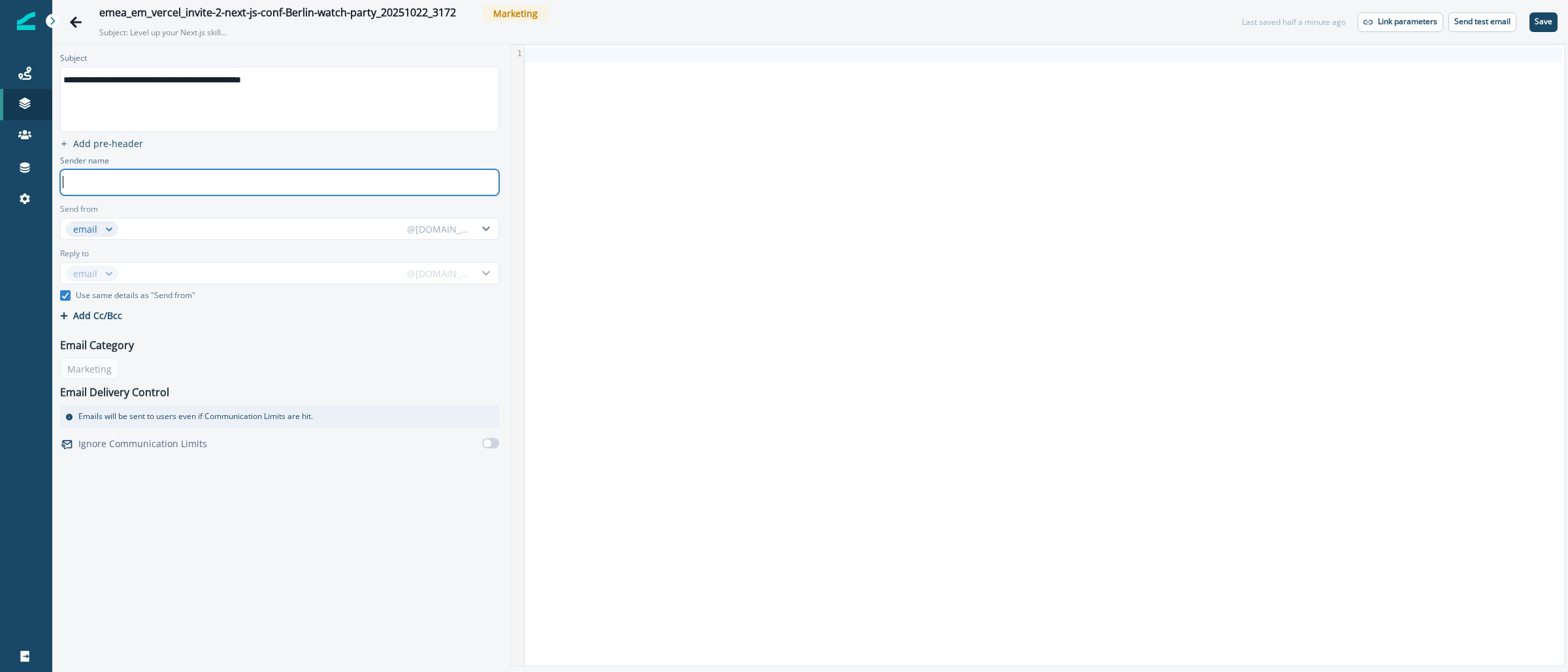
click at [247, 188] on div at bounding box center [278, 182] width 436 height 19
click at [270, 224] on input "Send from" at bounding box center [262, 228] width 278 height 21
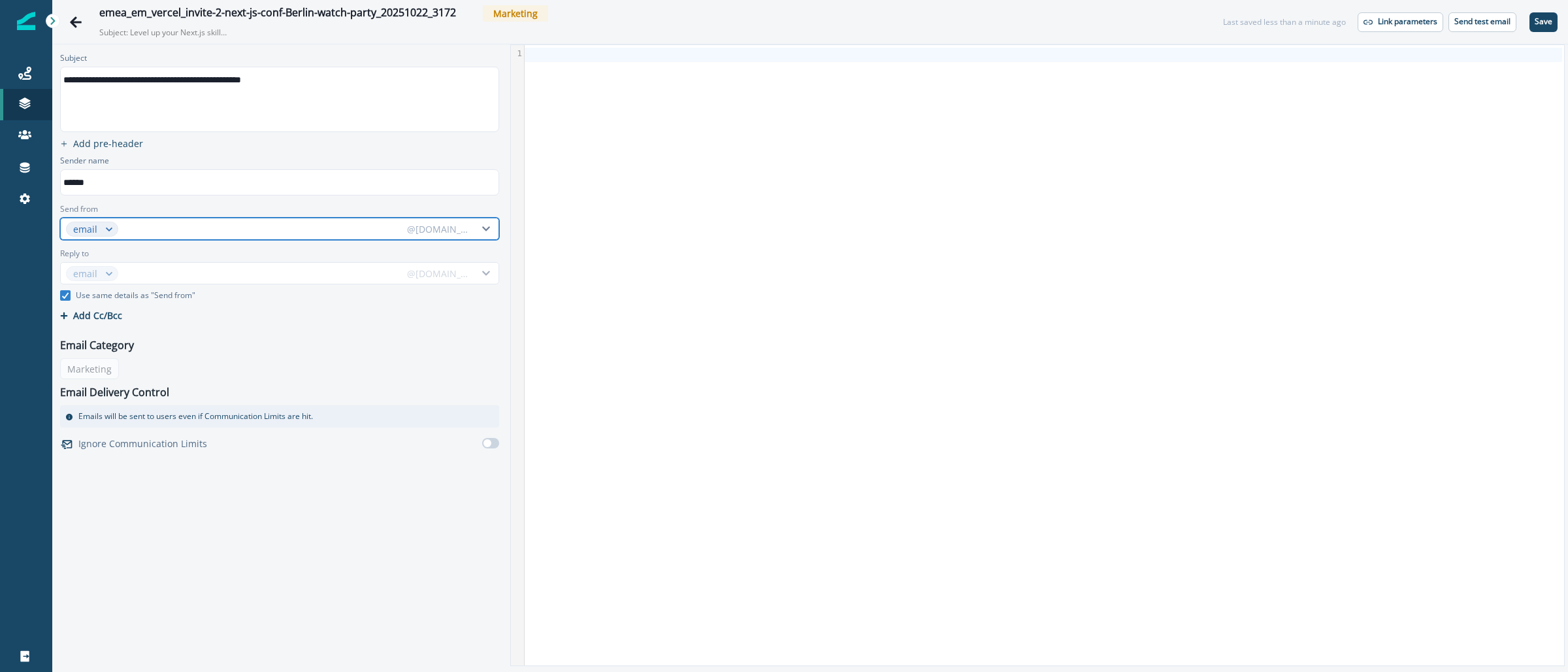
type input "*"
type input "**"
type input "***"
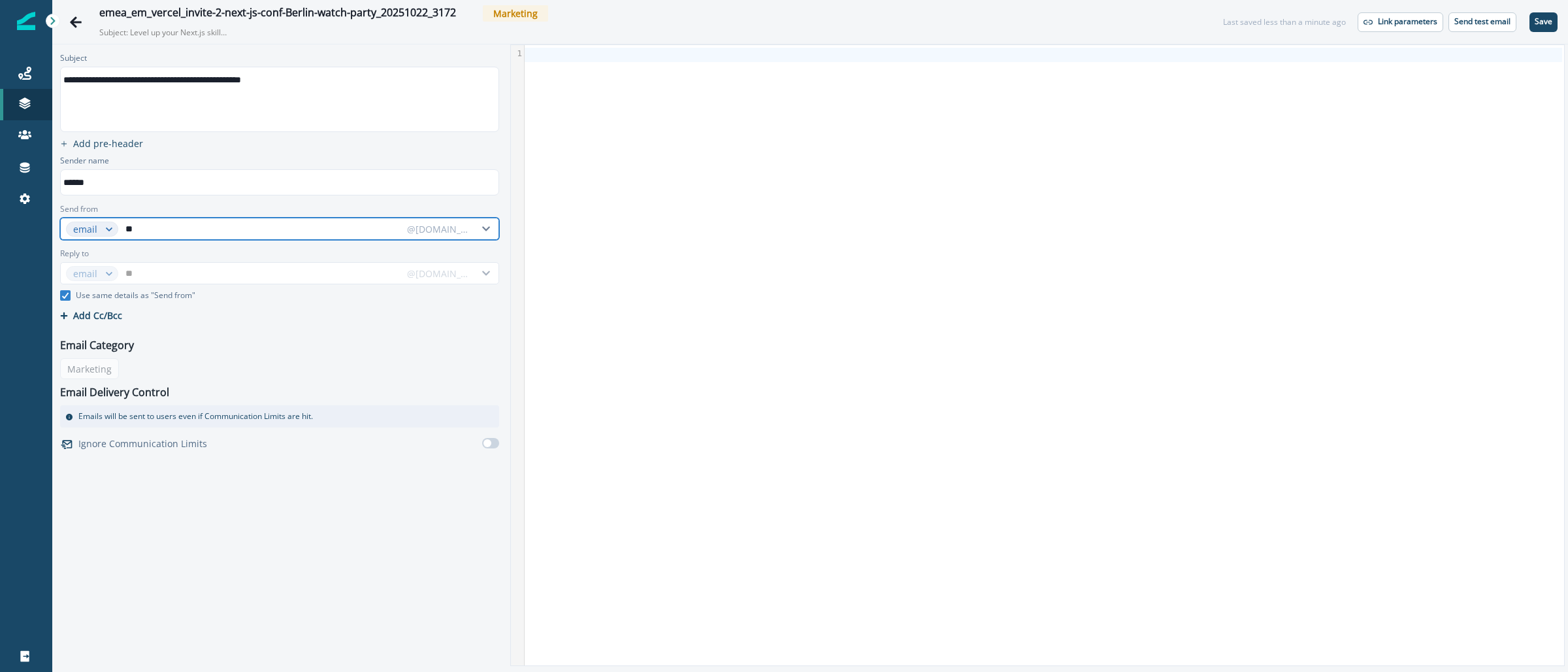
type input "***"
type input "****"
click at [67, 298] on icon at bounding box center [65, 296] width 8 height 7
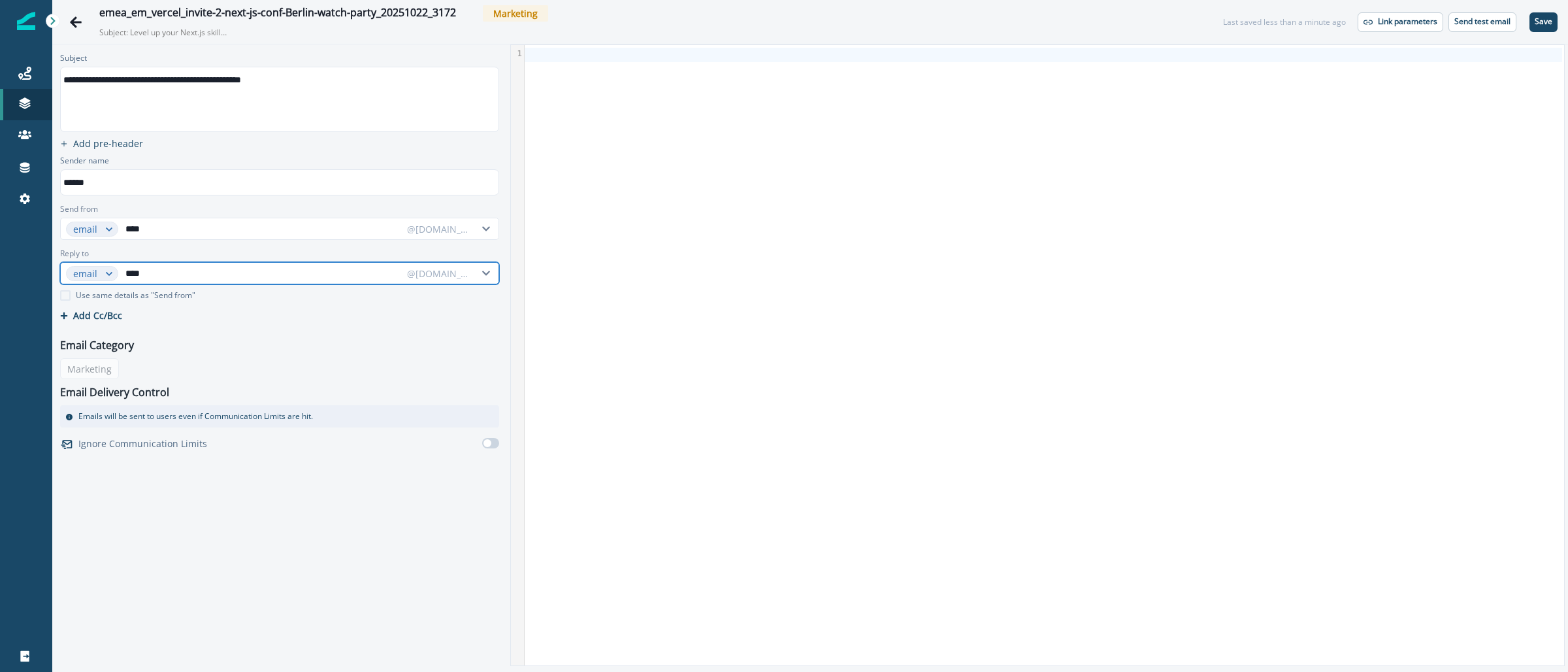
click at [156, 276] on input "****" at bounding box center [262, 273] width 278 height 21
click at [174, 272] on input "**" at bounding box center [262, 273] width 278 height 21
type input "********"
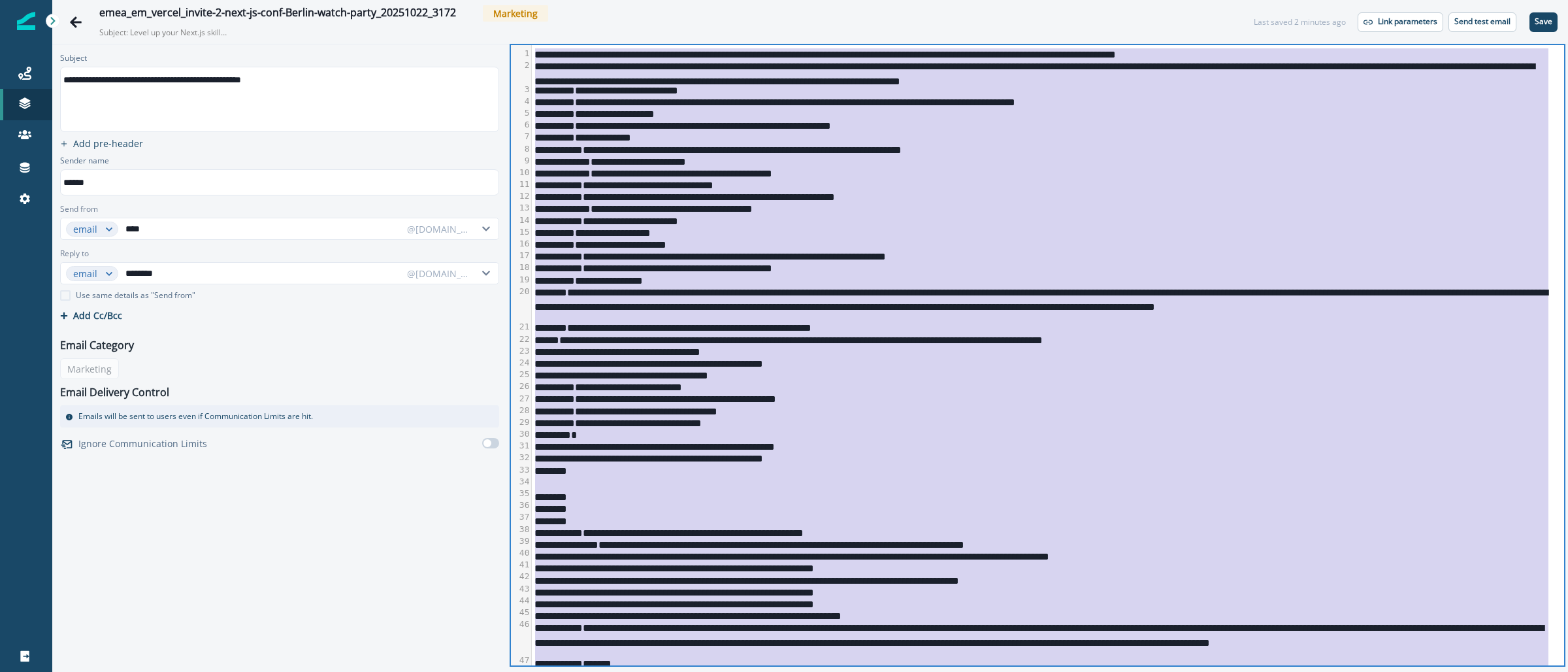
click at [1095, 243] on div "**********" at bounding box center [1041, 244] width 1017 height 12
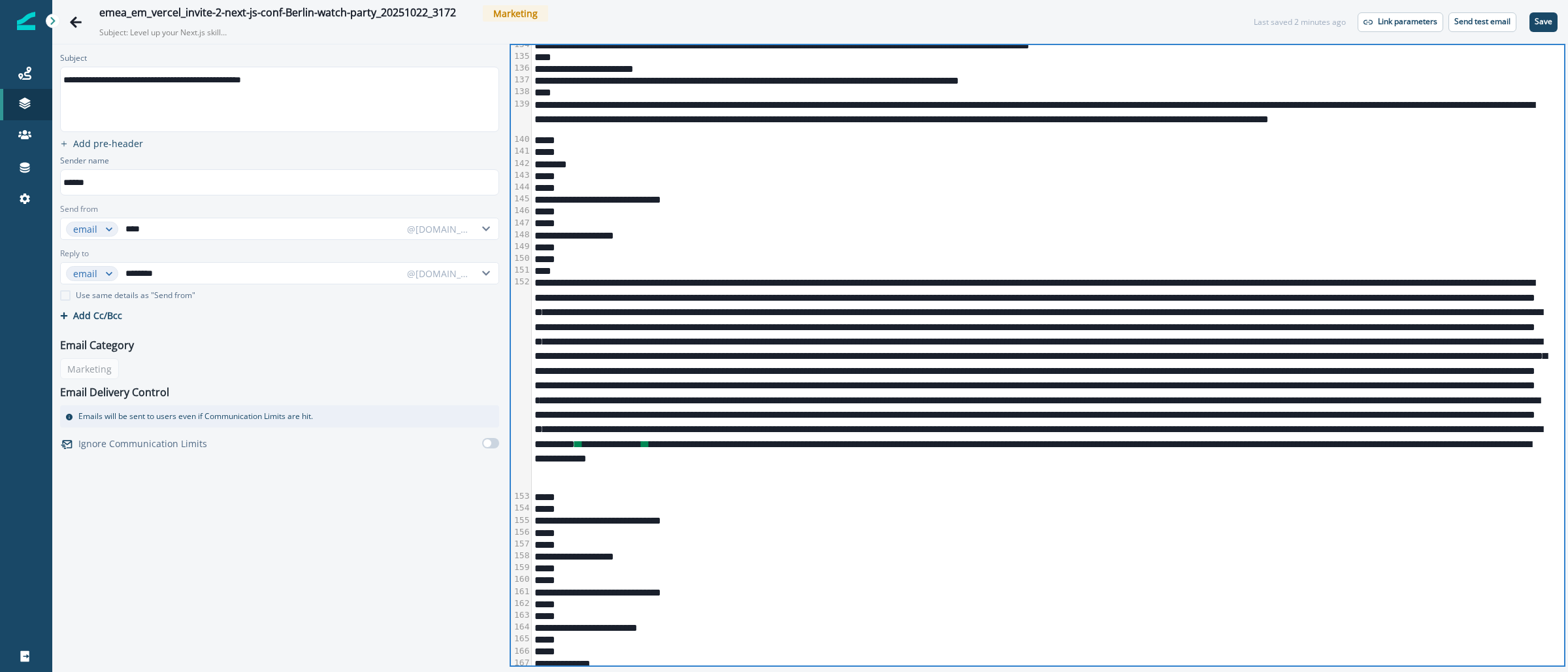
scroll to position [2289, 0]
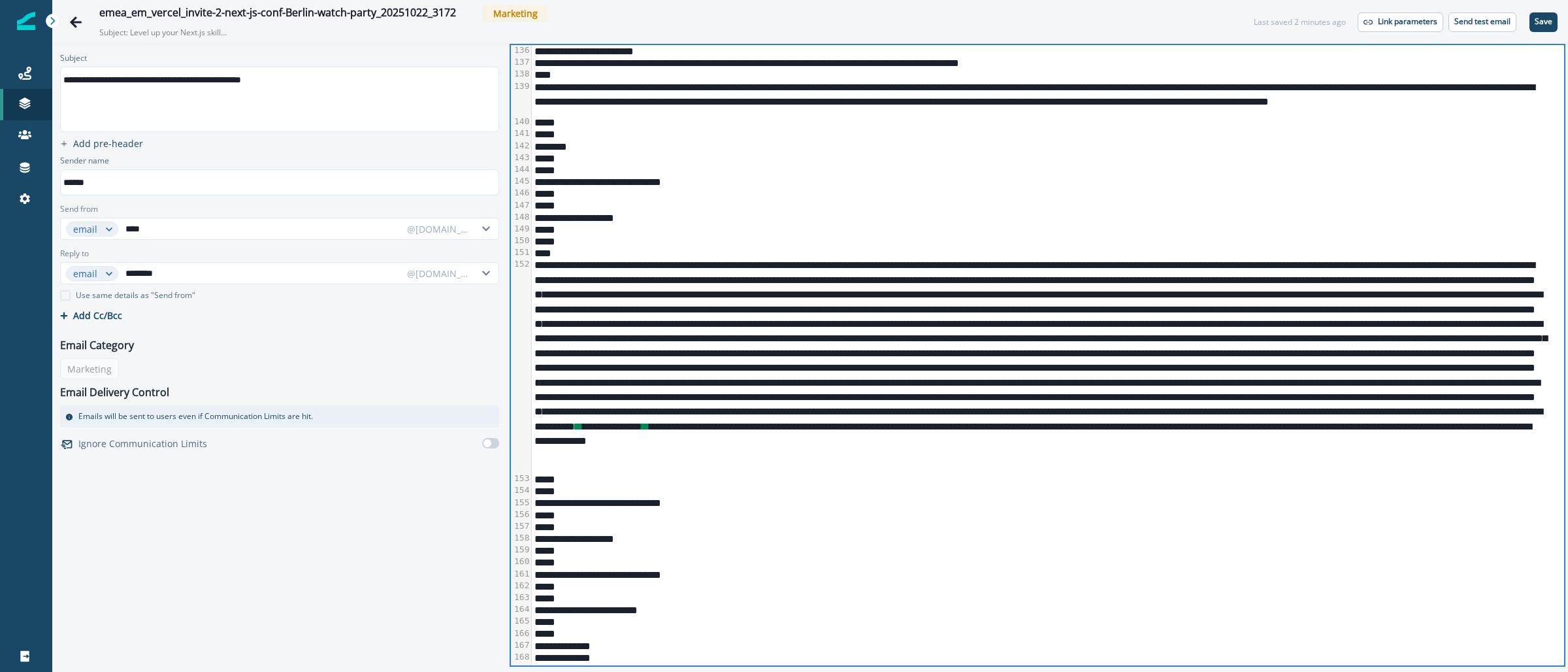
click at [1364, 129] on div "*****" at bounding box center [1041, 133] width 1017 height 12
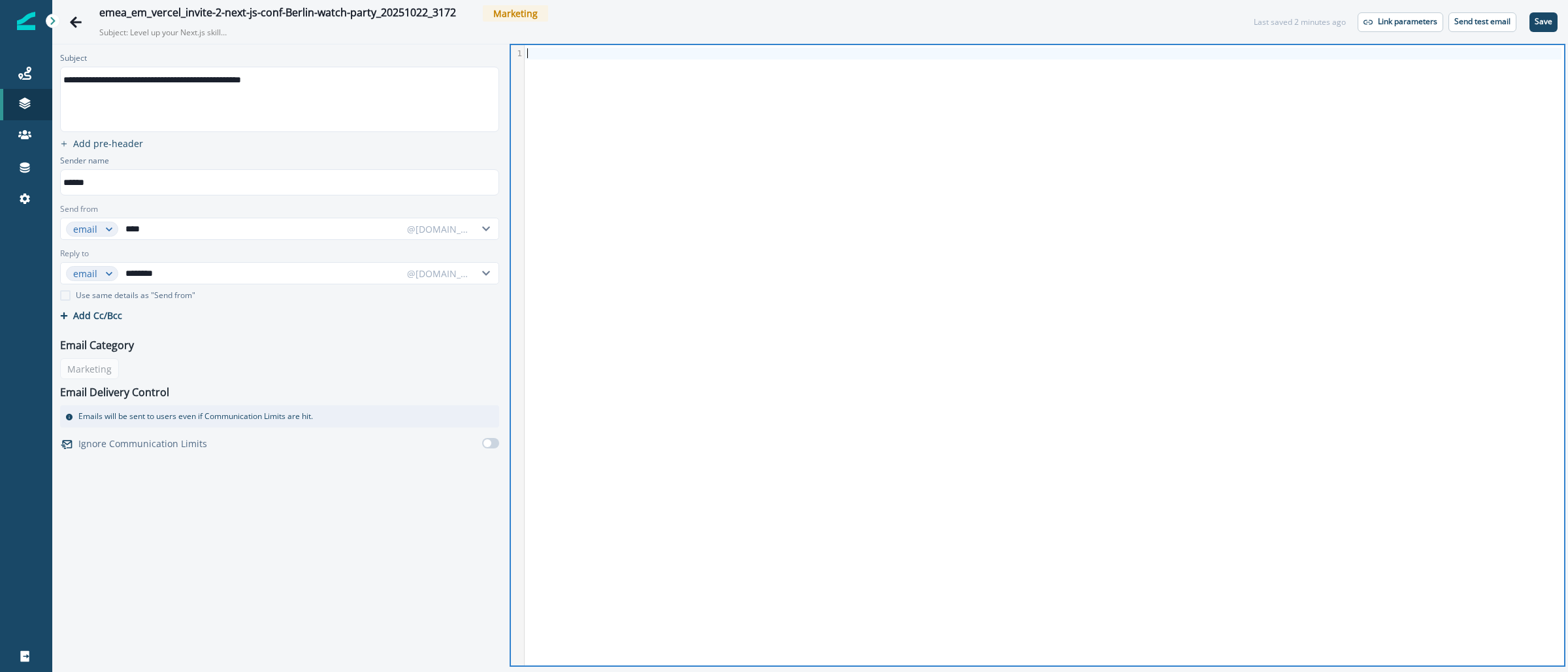
scroll to position [0, 0]
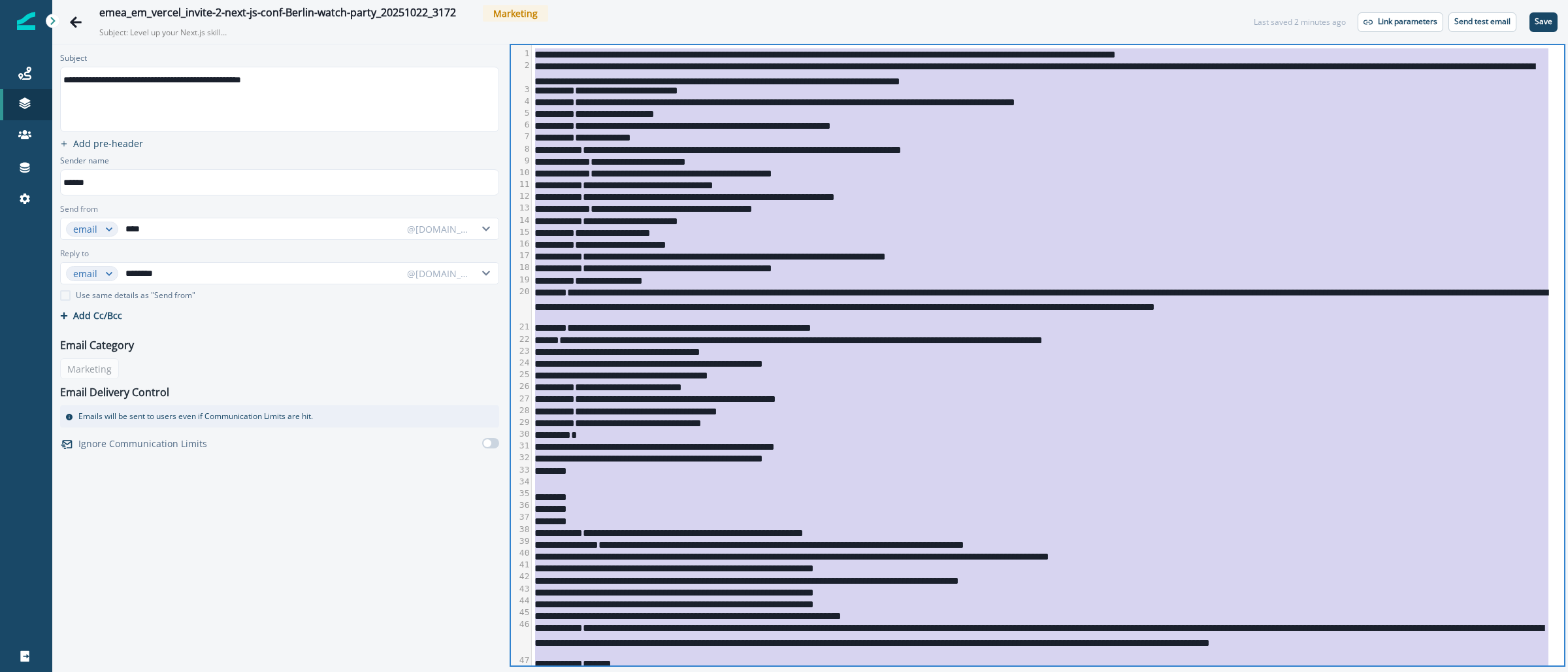
click at [1113, 421] on div "**********" at bounding box center [1041, 422] width 1017 height 12
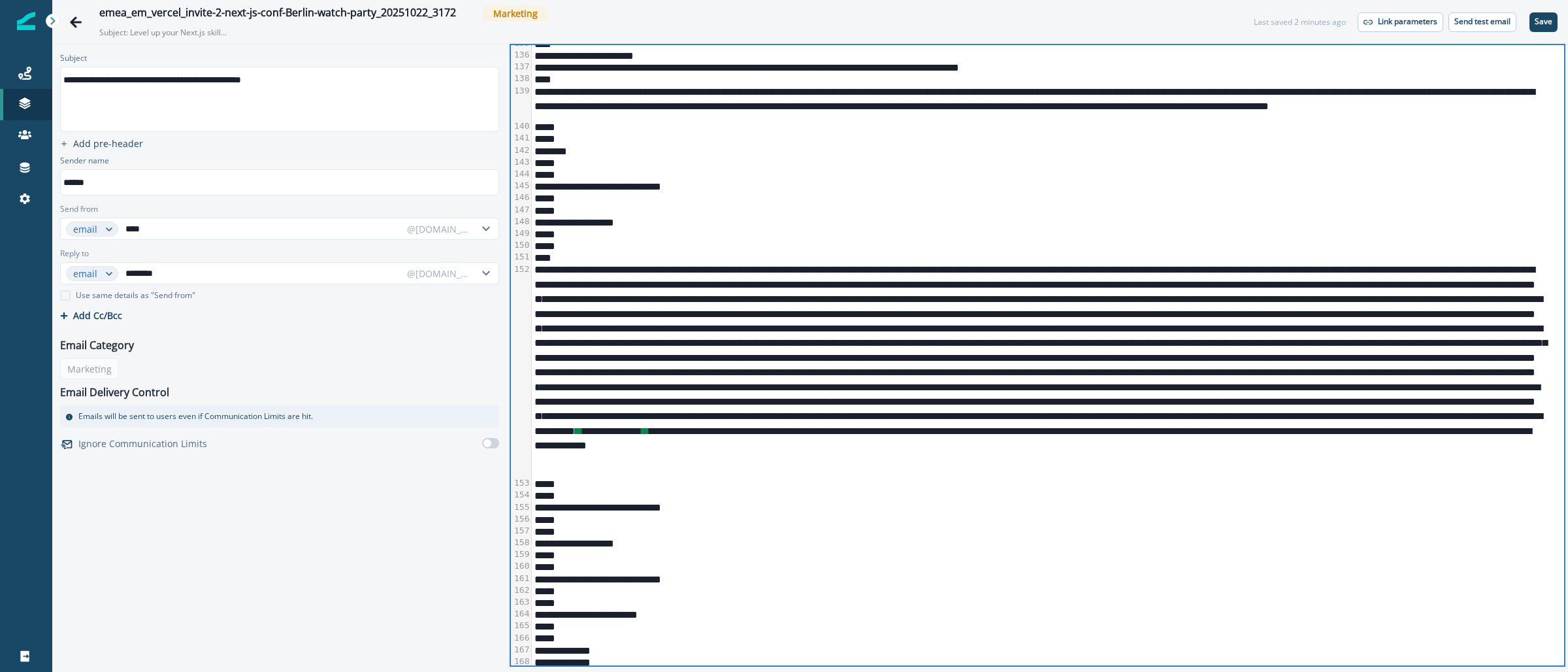
scroll to position [2298, 0]
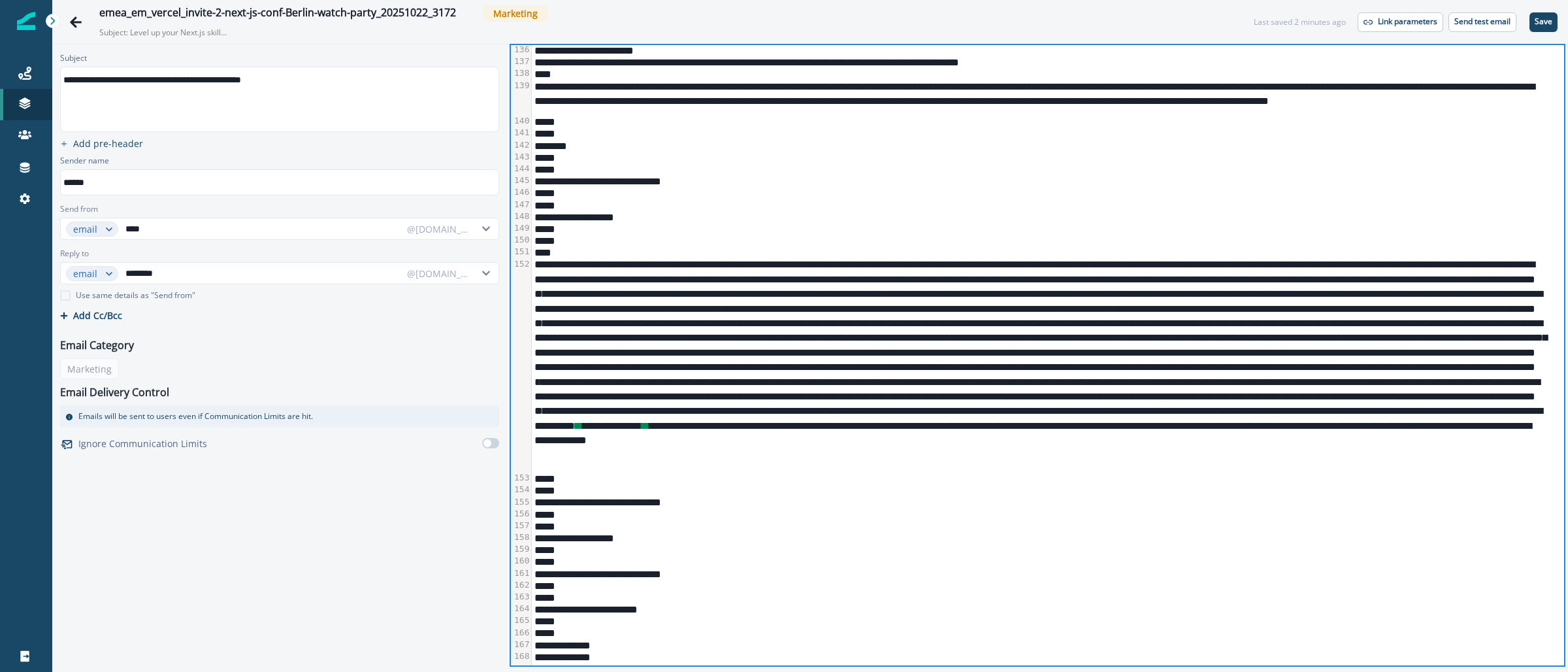
click at [1107, 458] on div "**********" at bounding box center [1041, 365] width 1017 height 214
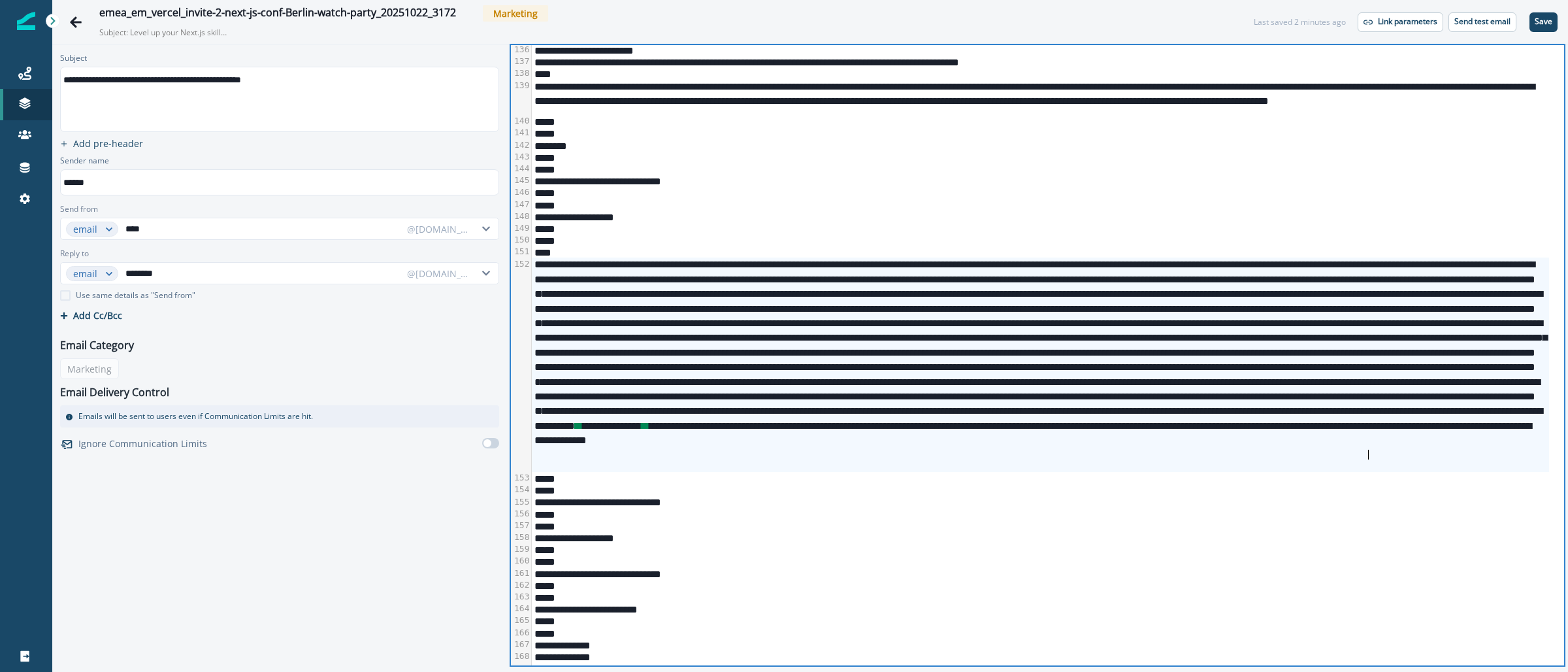
click at [1367, 460] on div "**********" at bounding box center [1041, 365] width 1017 height 214
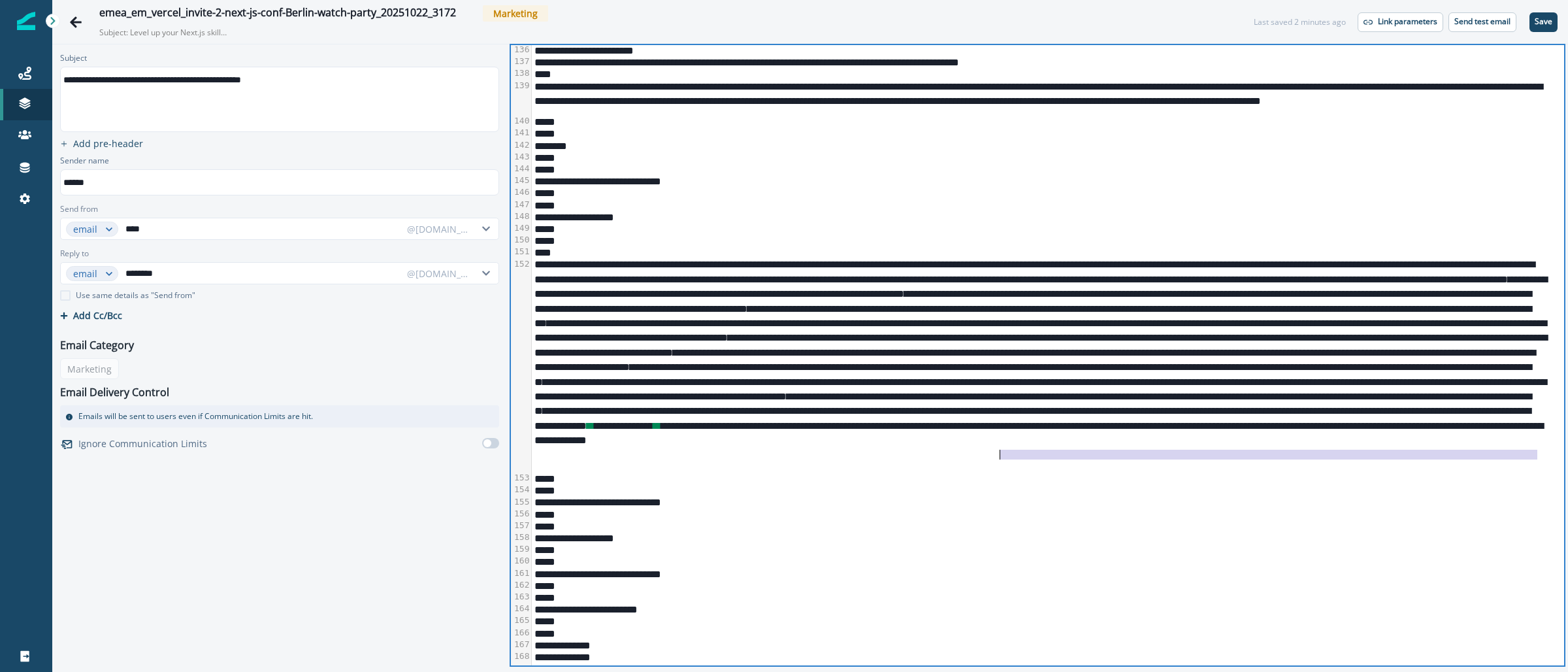
drag, startPoint x: 1537, startPoint y: 452, endPoint x: 1001, endPoint y: 458, distance: 536.0
click at [1001, 458] on div "**********" at bounding box center [1041, 365] width 1017 height 214
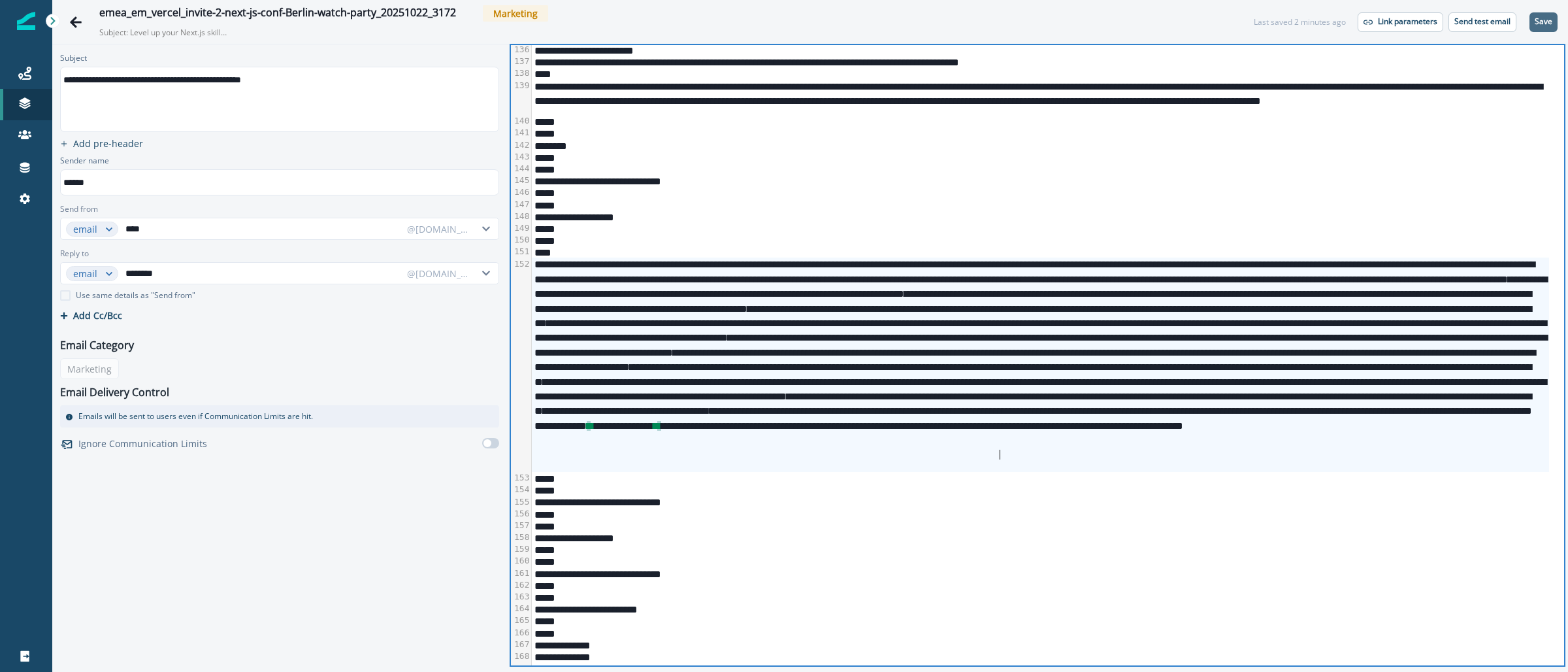
click at [1538, 19] on p "Save" at bounding box center [1543, 22] width 17 height 9
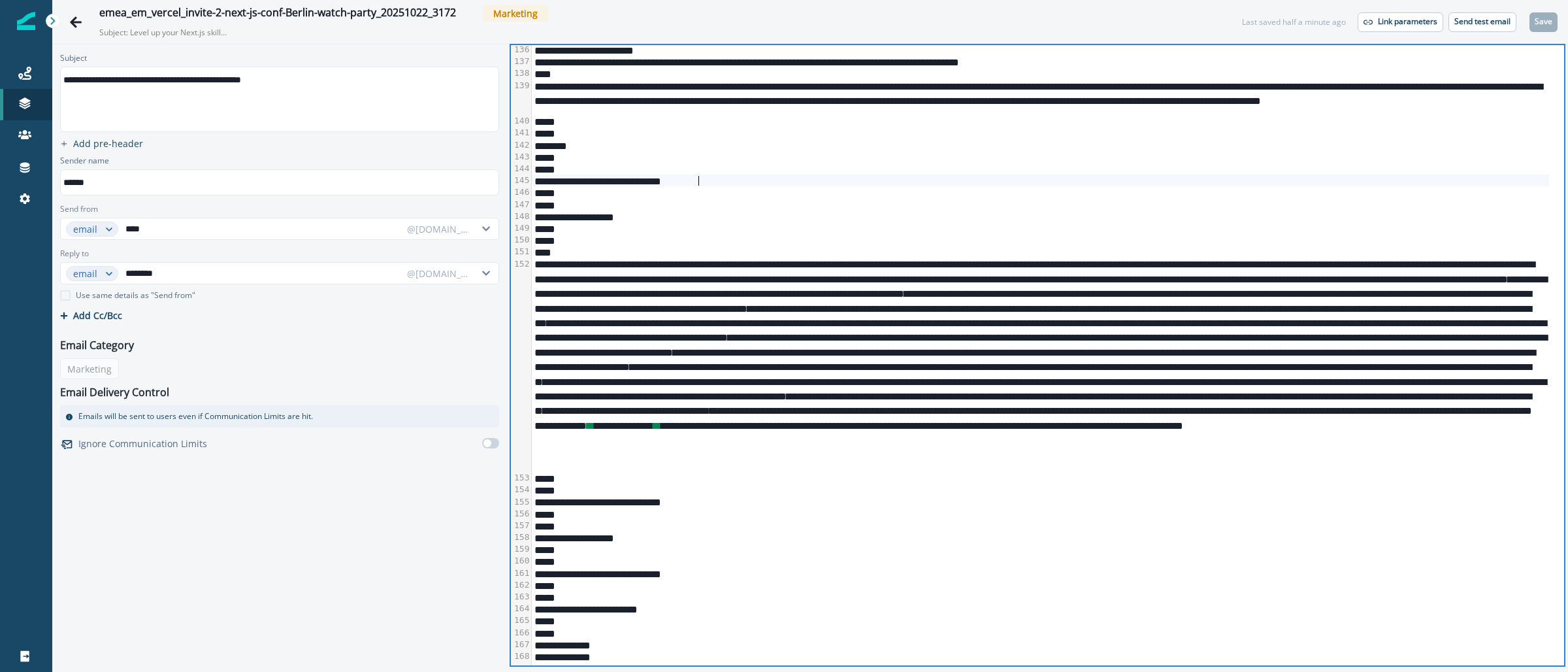
click at [754, 181] on div "**********" at bounding box center [1041, 180] width 1017 height 12
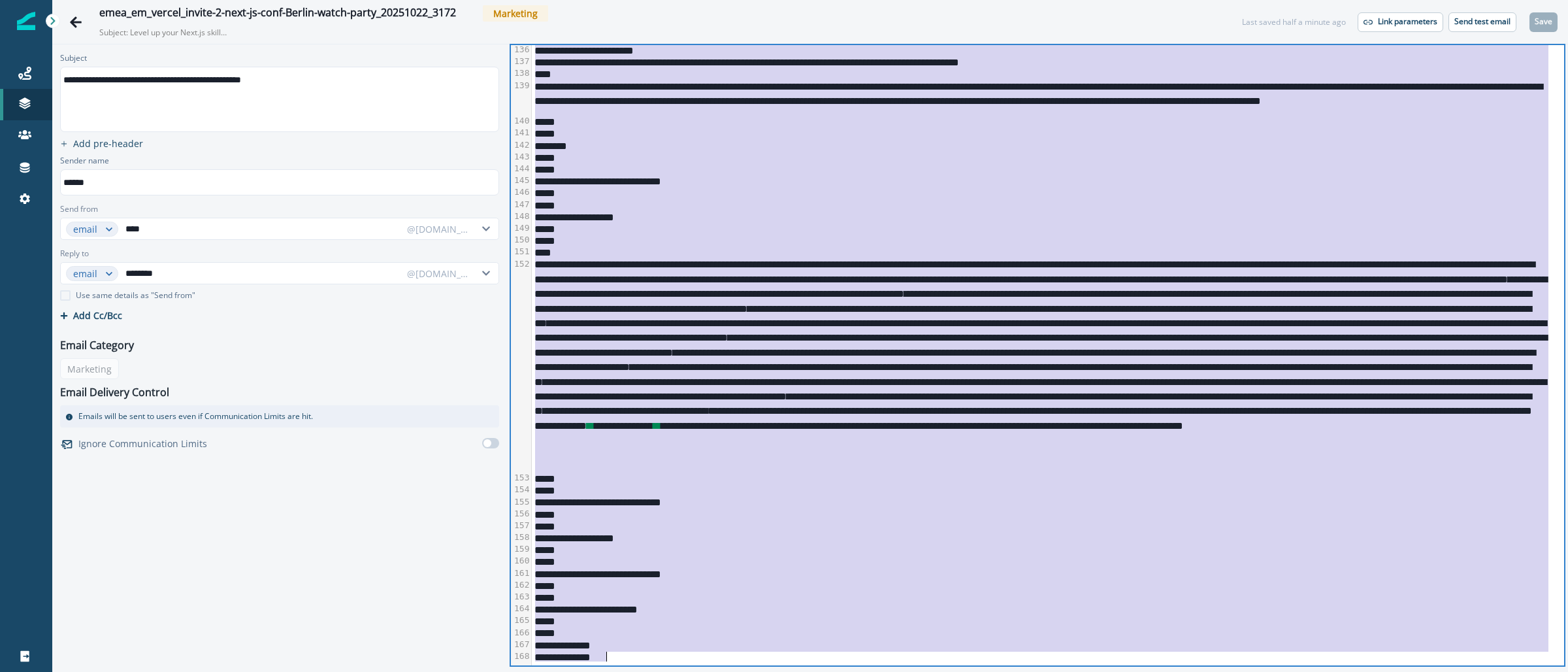
copy div "**********"
click at [362, 318] on div "Cc/Bcc Cc 0 Enter or paste emails separated by comma or space Bcc 0 Enter or pa…" at bounding box center [279, 315] width 449 height 23
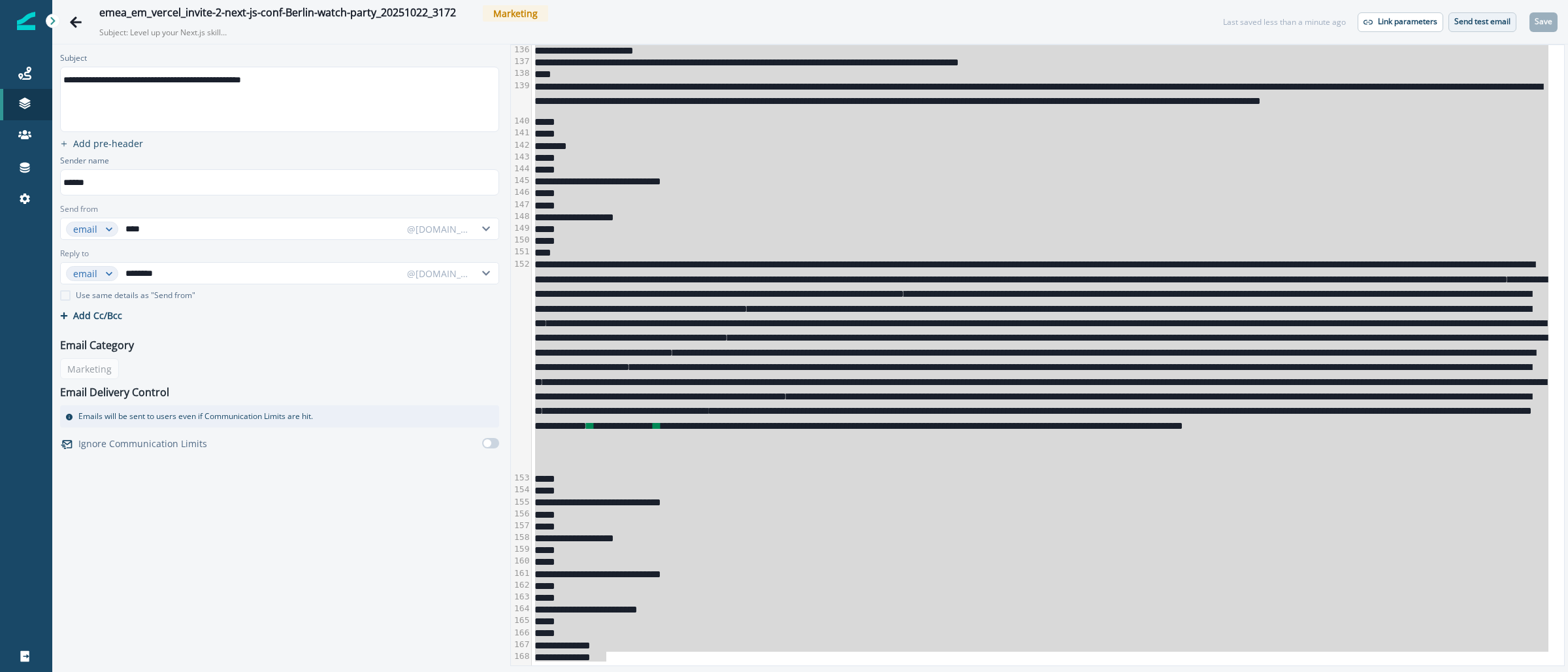
click at [1457, 25] on p "Send test email" at bounding box center [1482, 22] width 56 height 9
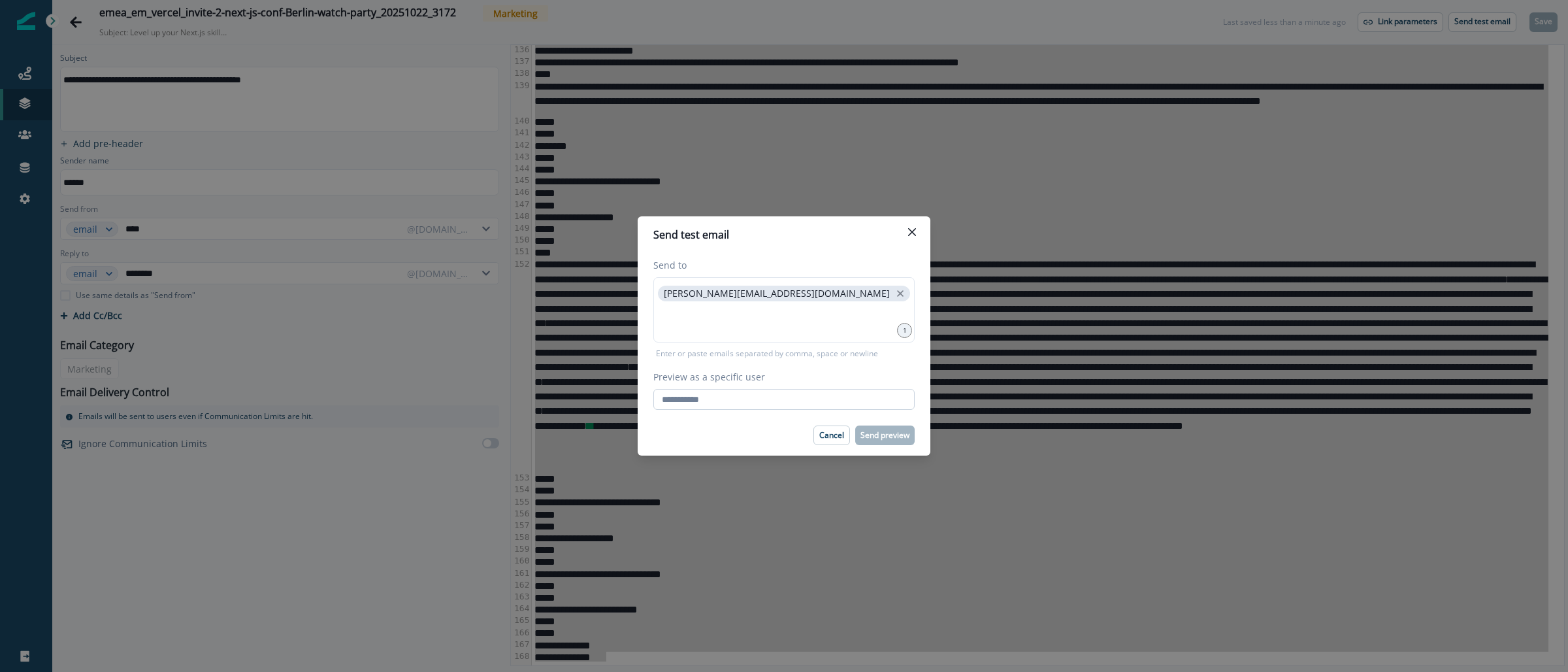
click at [780, 393] on input "Preview as a specific user" at bounding box center [784, 399] width 262 height 21
type input "**********"
click at [878, 433] on p "Send preview" at bounding box center [885, 436] width 49 height 9
click at [27, 29] on div "**********" at bounding box center [784, 336] width 1568 height 672
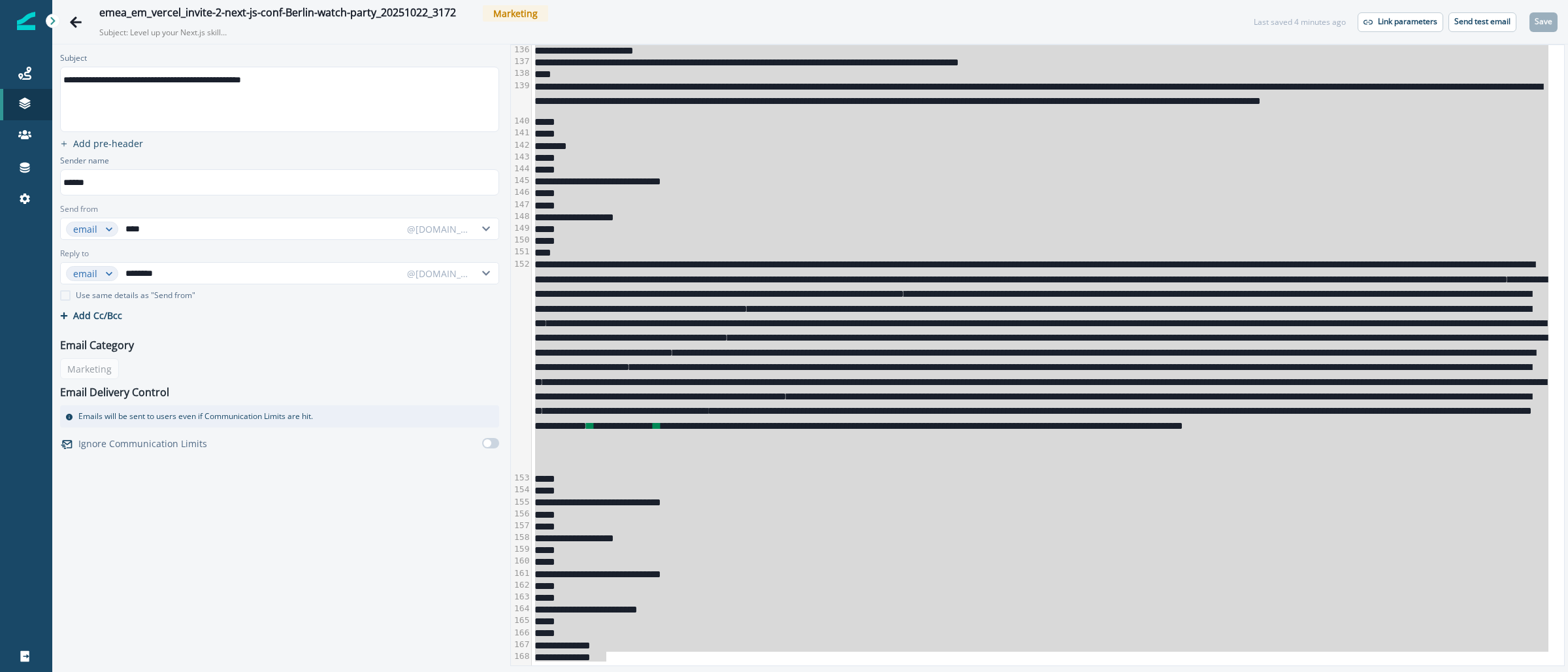
click at [1209, 478] on div "*****" at bounding box center [1041, 478] width 1017 height 12
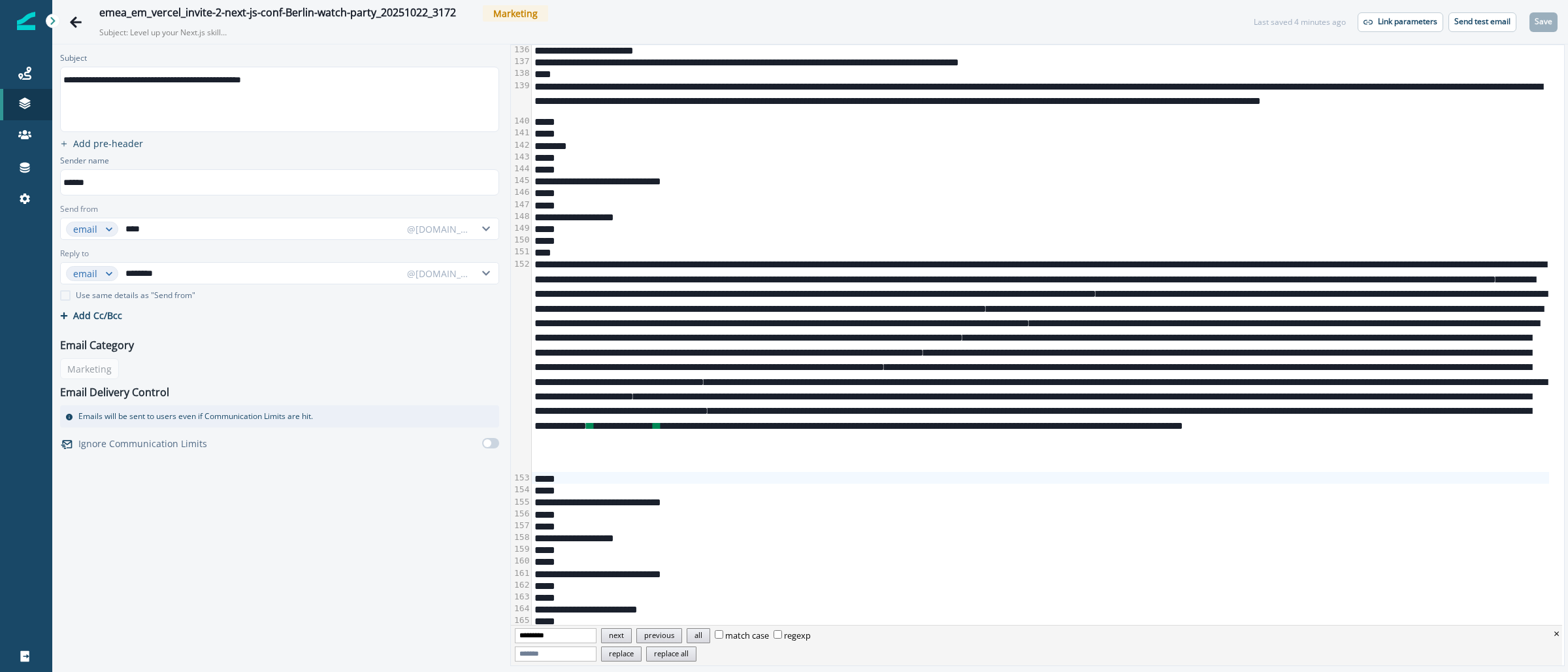
type input "*********"
click at [632, 635] on button "next" at bounding box center [617, 635] width 31 height 15
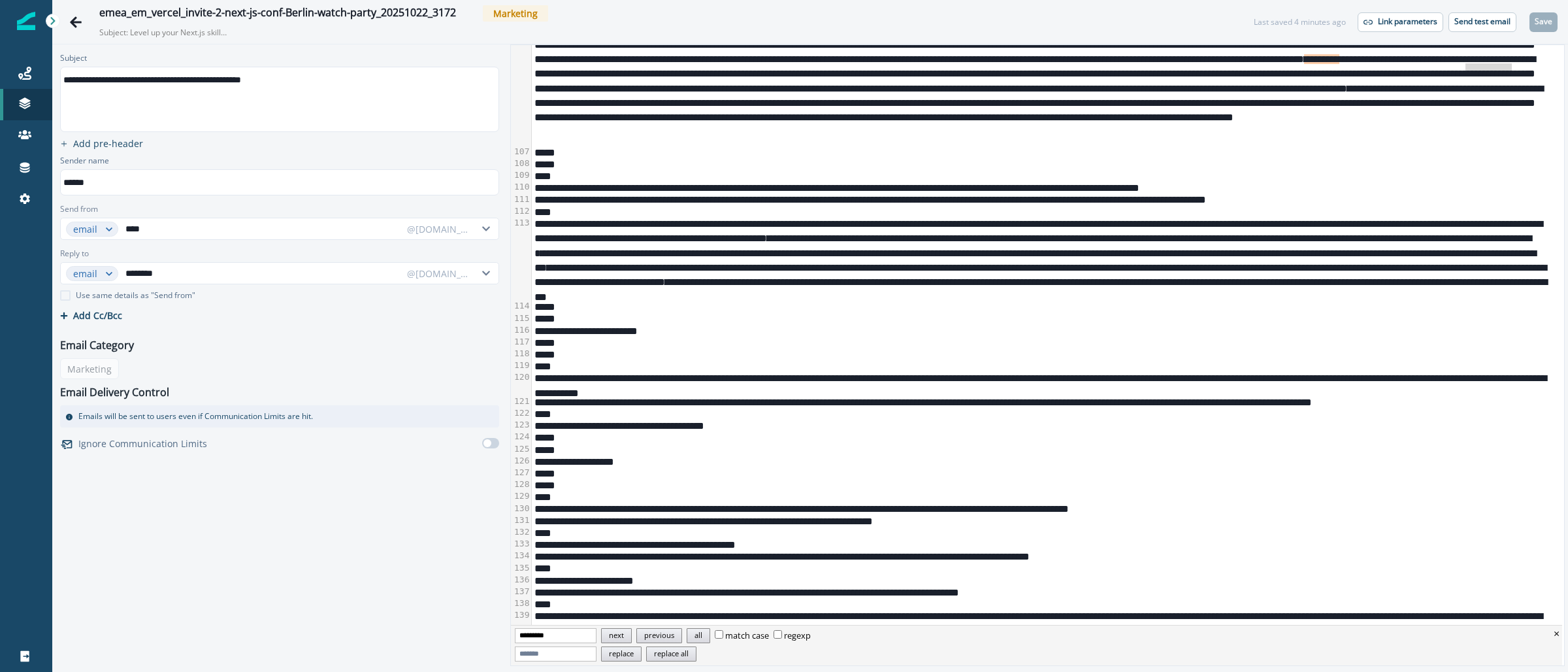
scroll to position [1684, 0]
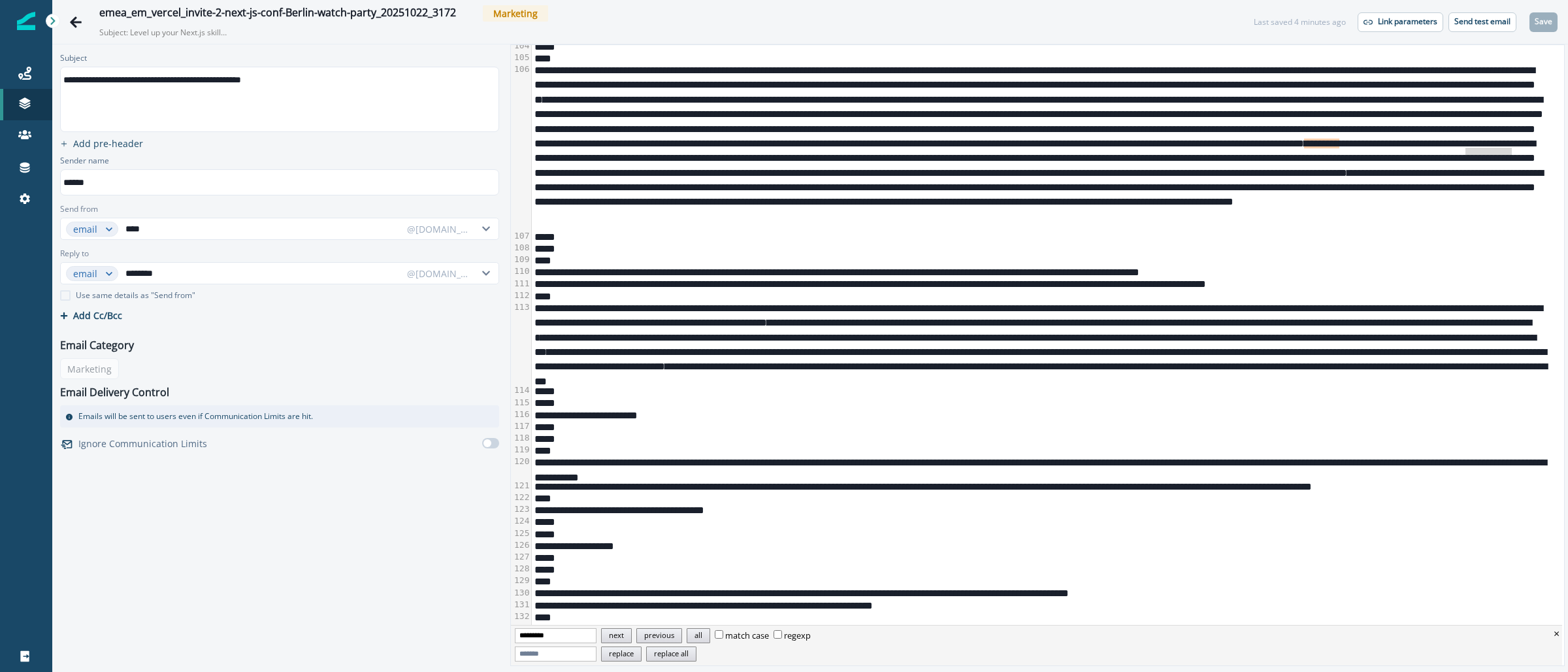
click at [1340, 149] on span "*********" at bounding box center [1322, 143] width 35 height 10
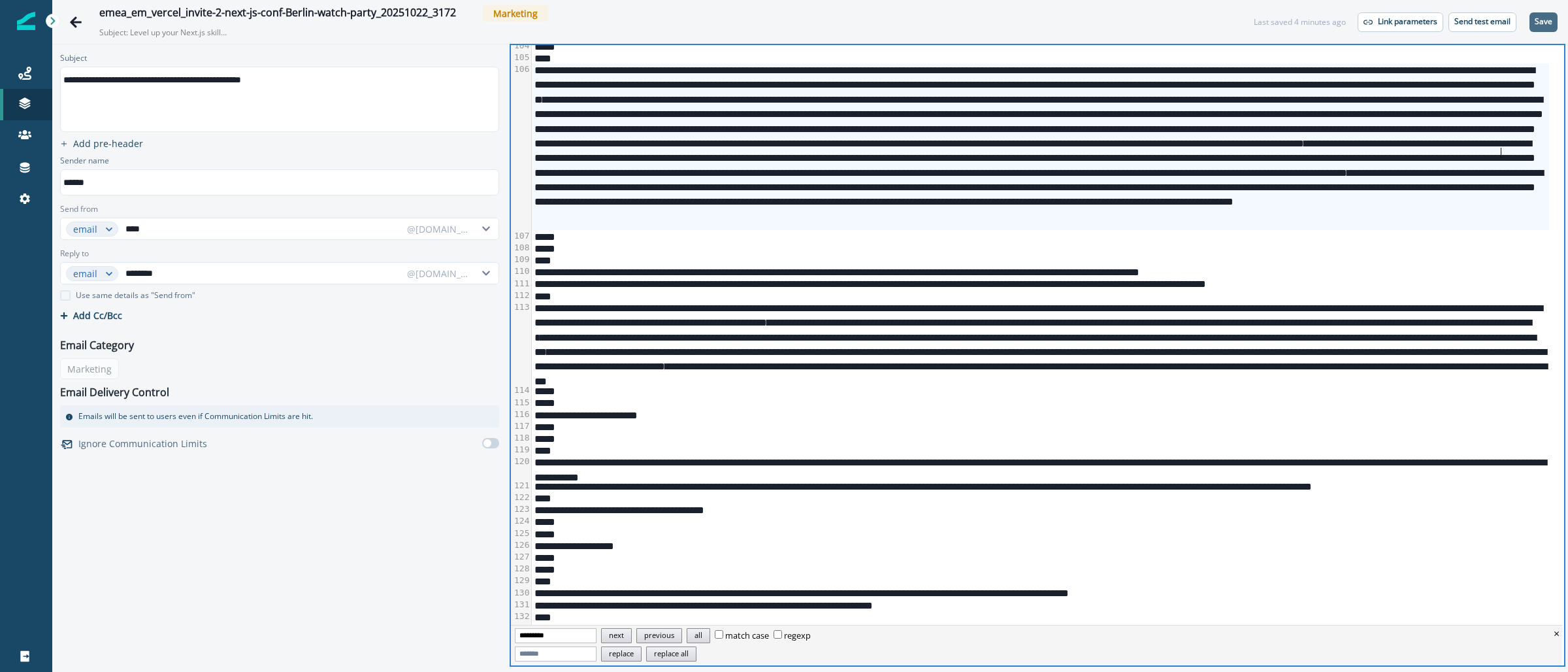
click at [1540, 21] on p "Save" at bounding box center [1543, 22] width 17 height 9
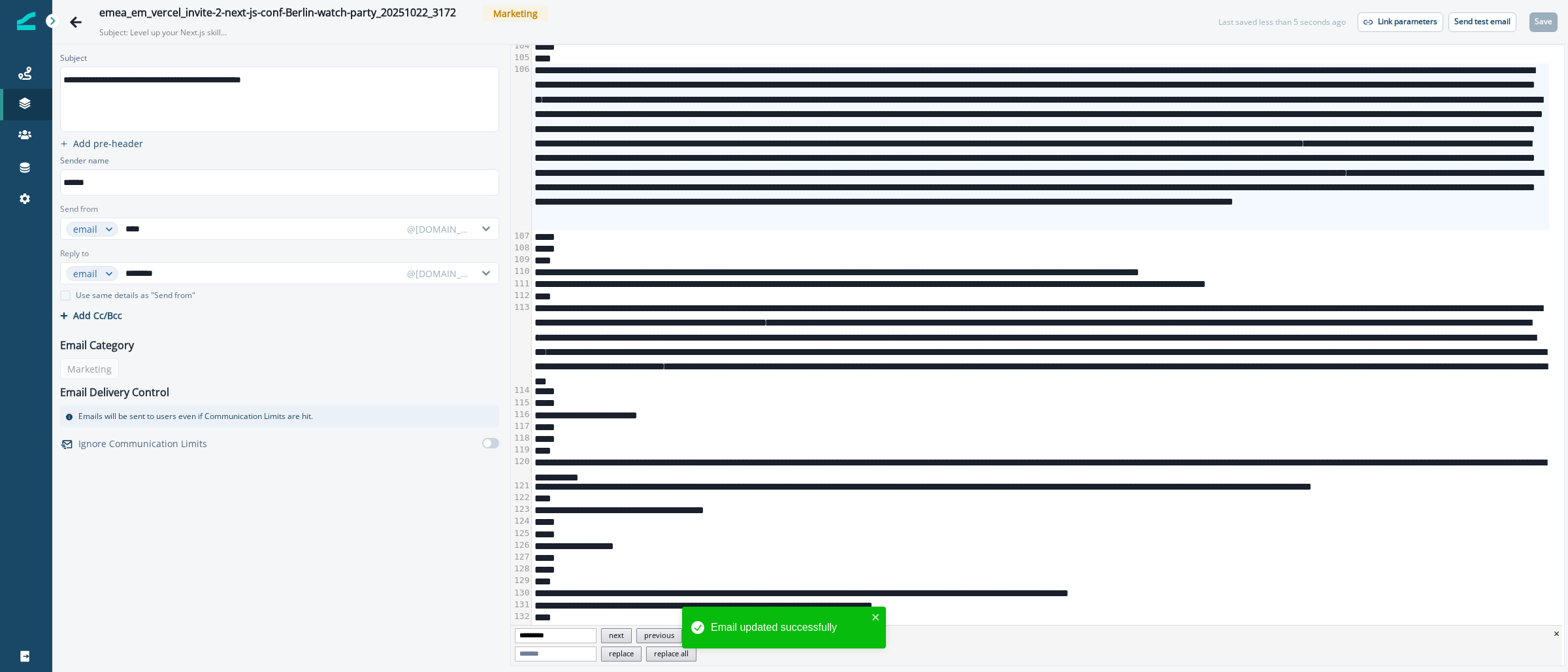
click at [1091, 256] on div "****" at bounding box center [1041, 260] width 1017 height 12
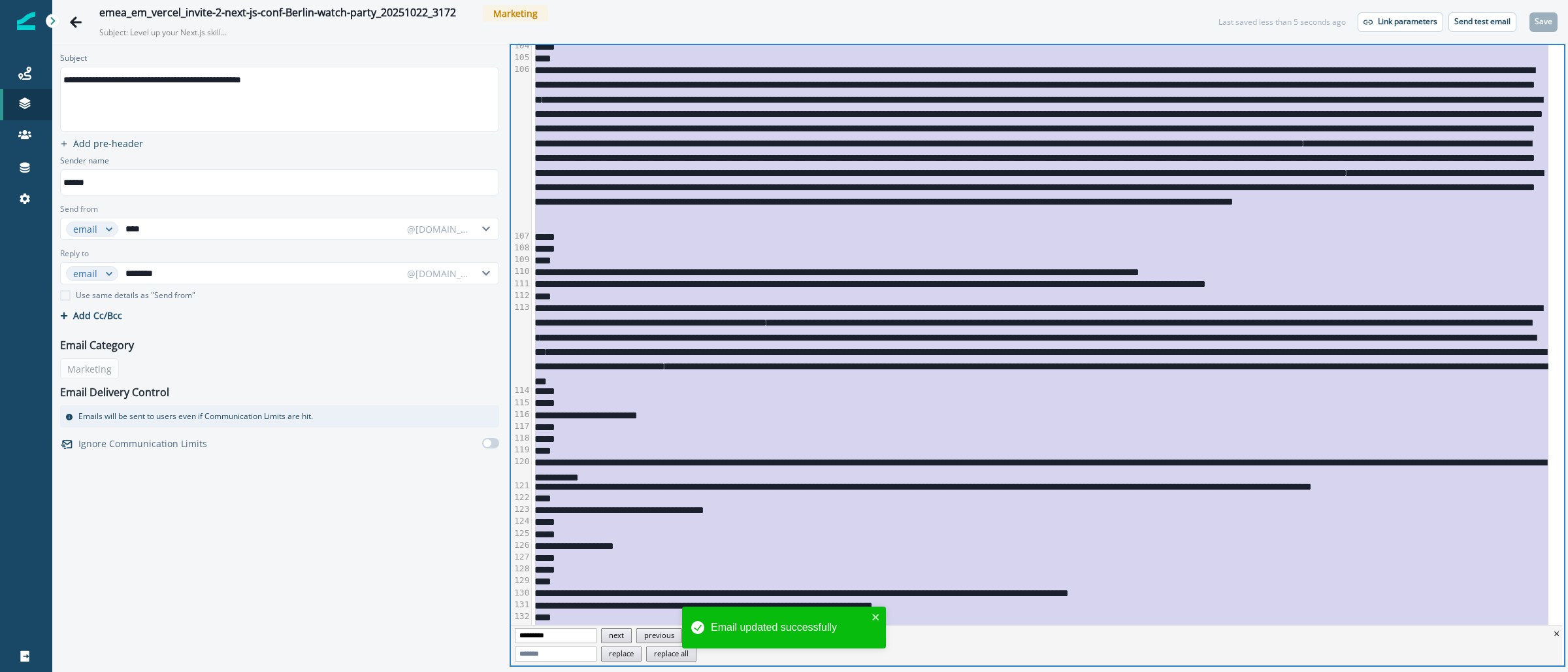
copy div "**********"
click at [1480, 22] on p "Send test email" at bounding box center [1482, 22] width 56 height 9
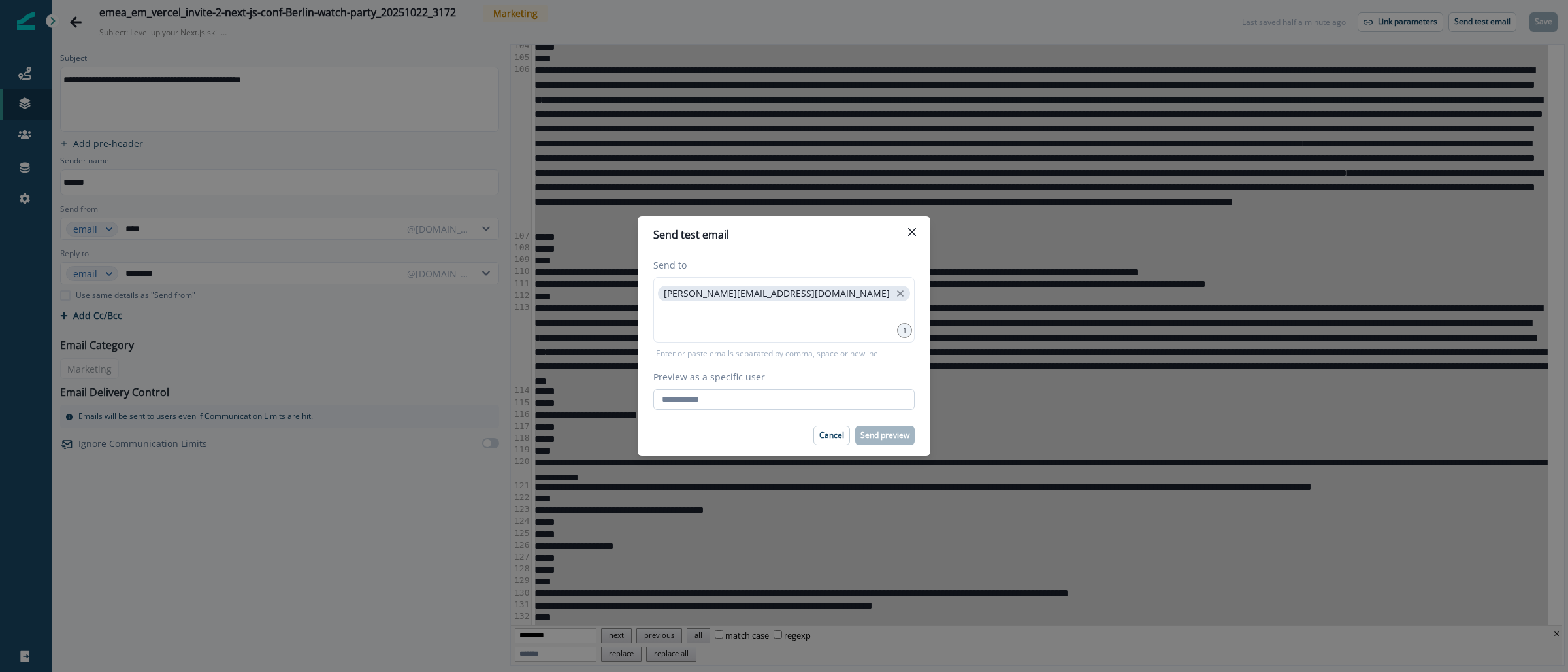
click at [764, 398] on input "Preview as a specific user" at bounding box center [784, 399] width 262 height 21
type input "**********"
click at [888, 440] on button "Send preview" at bounding box center [885, 435] width 59 height 19
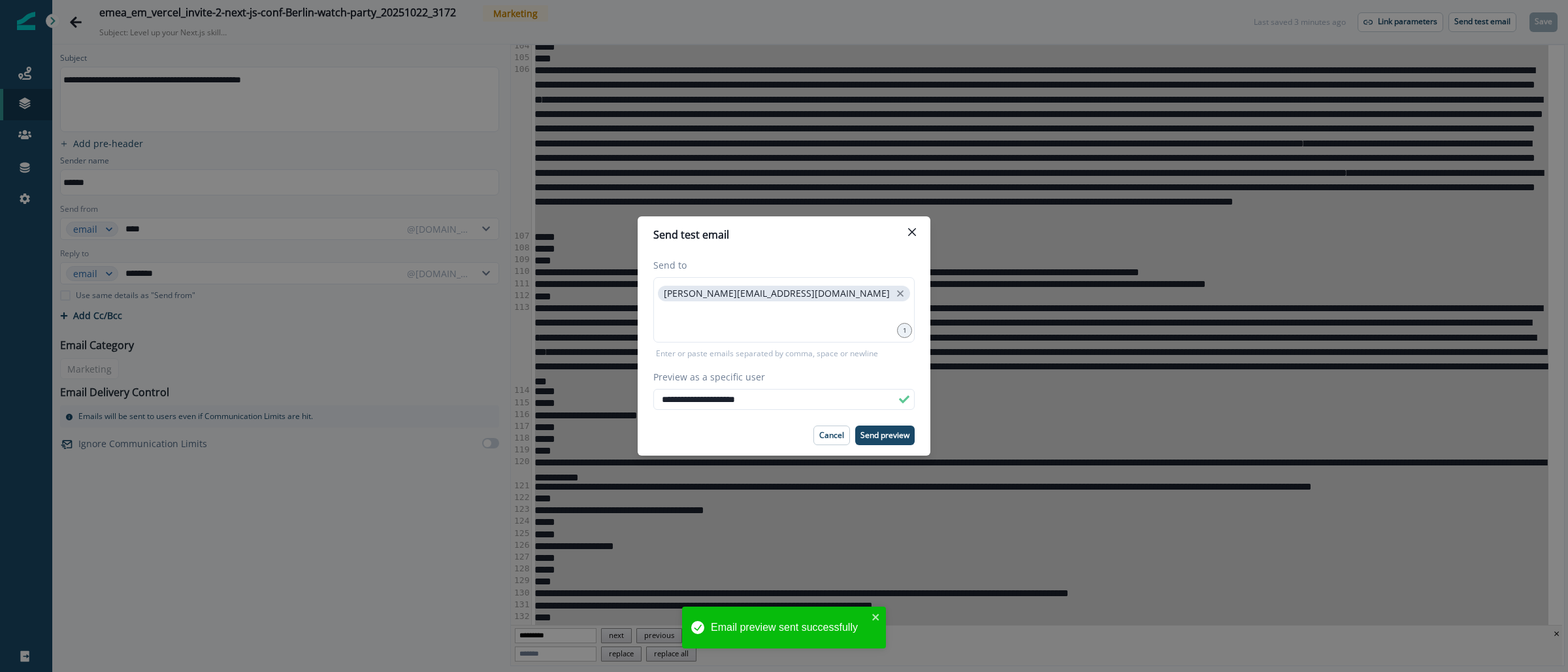
click at [34, 39] on div "**********" at bounding box center [784, 336] width 1568 height 672
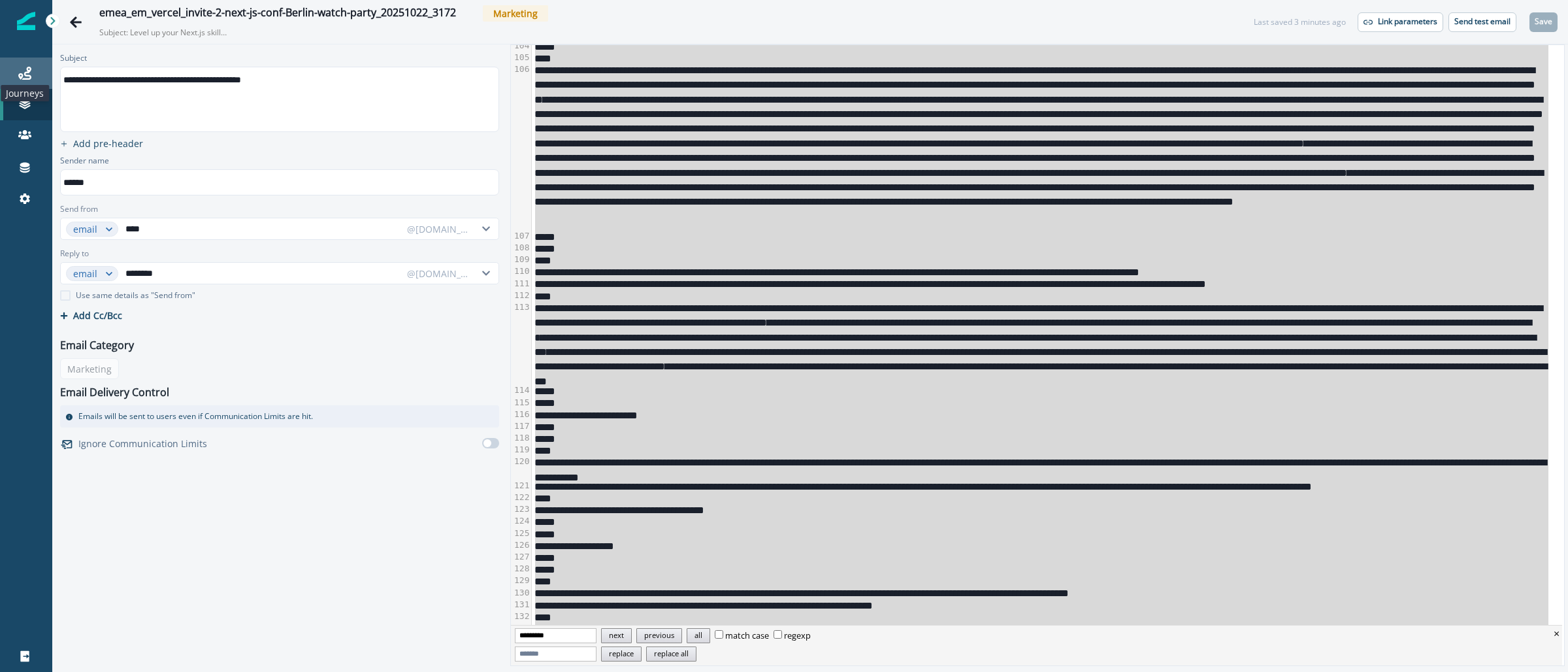
click at [26, 71] on icon at bounding box center [25, 73] width 13 height 13
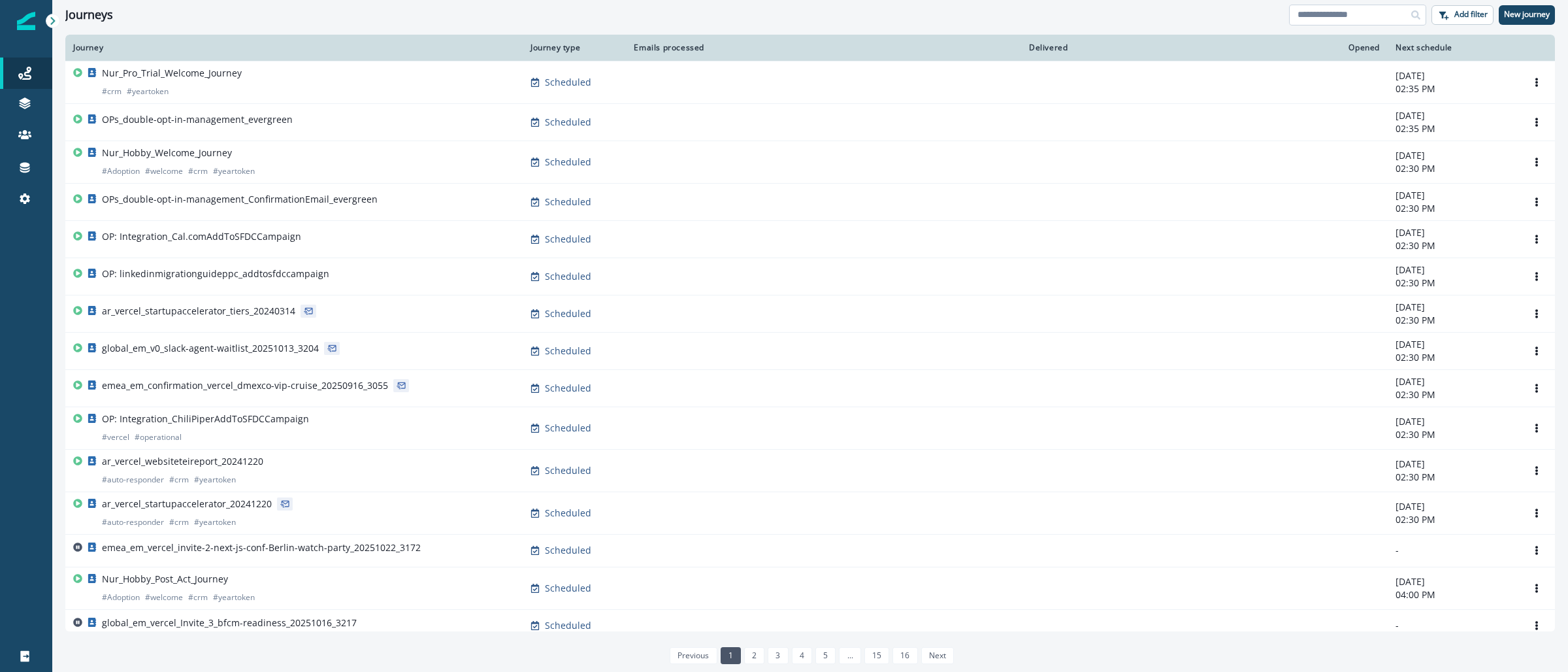
click at [1320, 15] on input at bounding box center [1358, 15] width 137 height 21
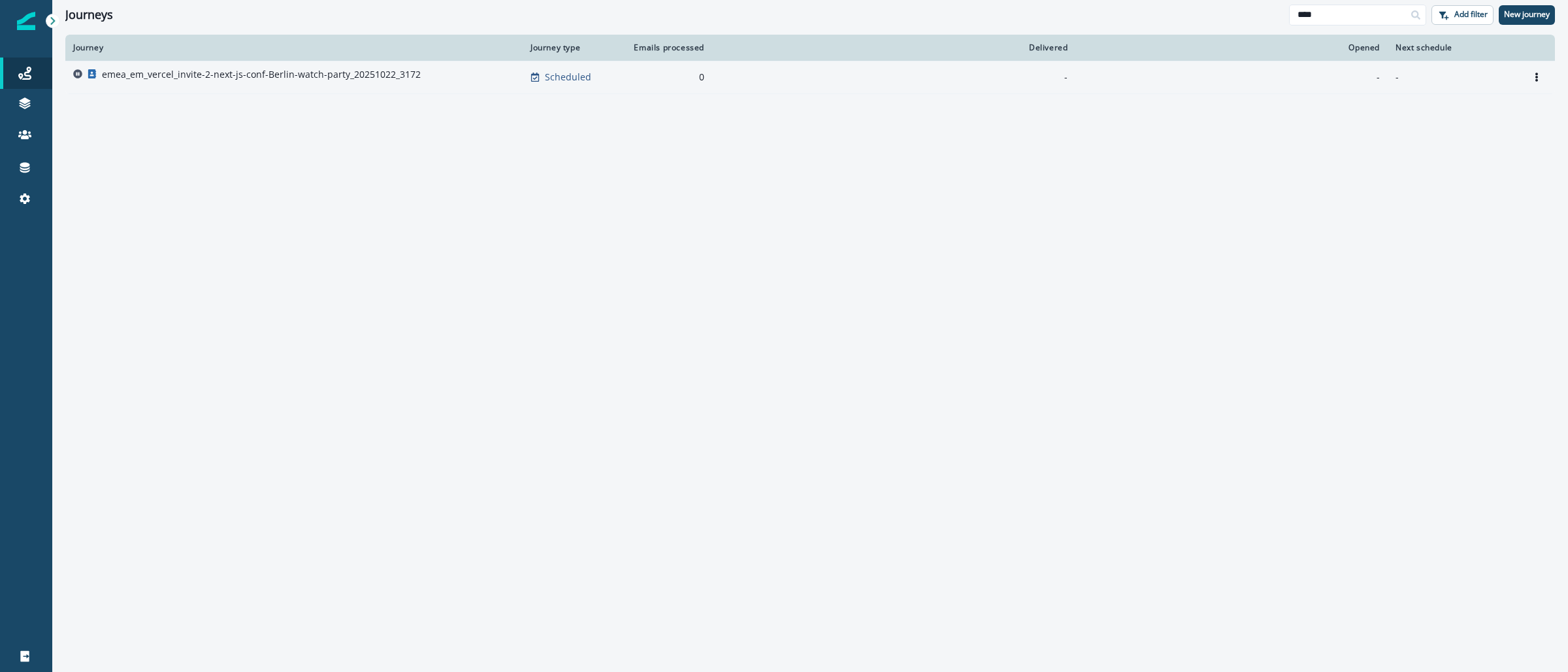
type input "****"
click at [221, 82] on div "emea_em_vercel_invite-2-next-js-conf-Berlin-watch-party_20251022_3172" at bounding box center [261, 77] width 319 height 18
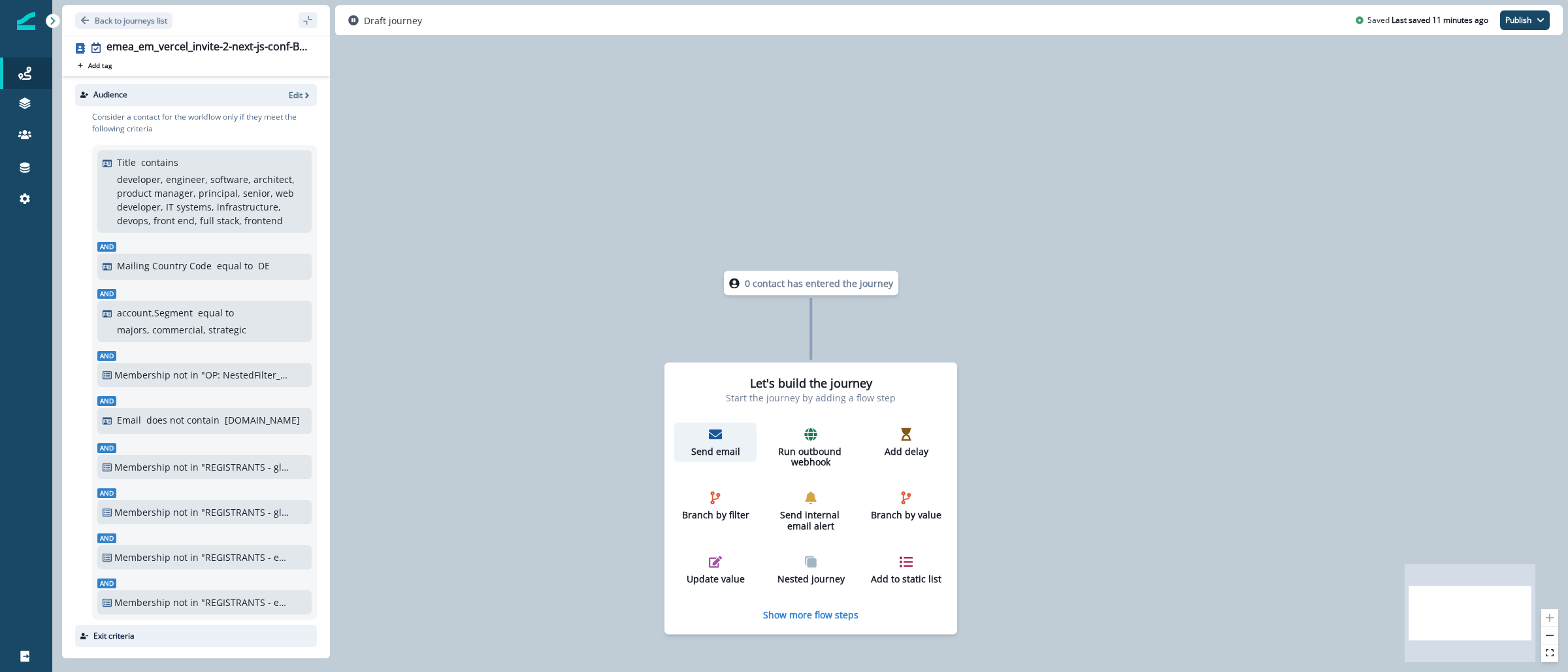
click at [730, 446] on p "Send email" at bounding box center [716, 451] width 72 height 11
click at [717, 446] on p "Send email" at bounding box center [716, 451] width 72 height 11
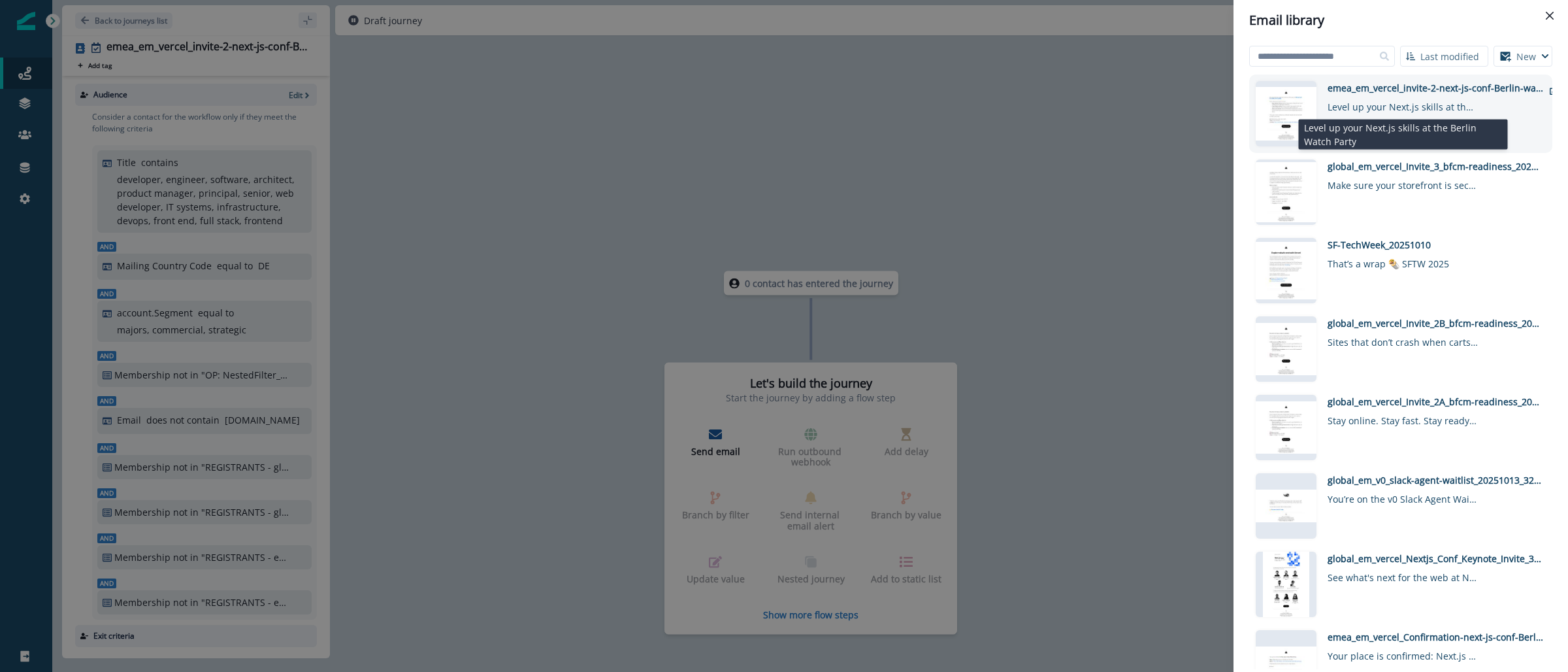
click at [1423, 107] on div "Level up your Next.js skills at the Berlin Watch Party" at bounding box center [1403, 104] width 150 height 19
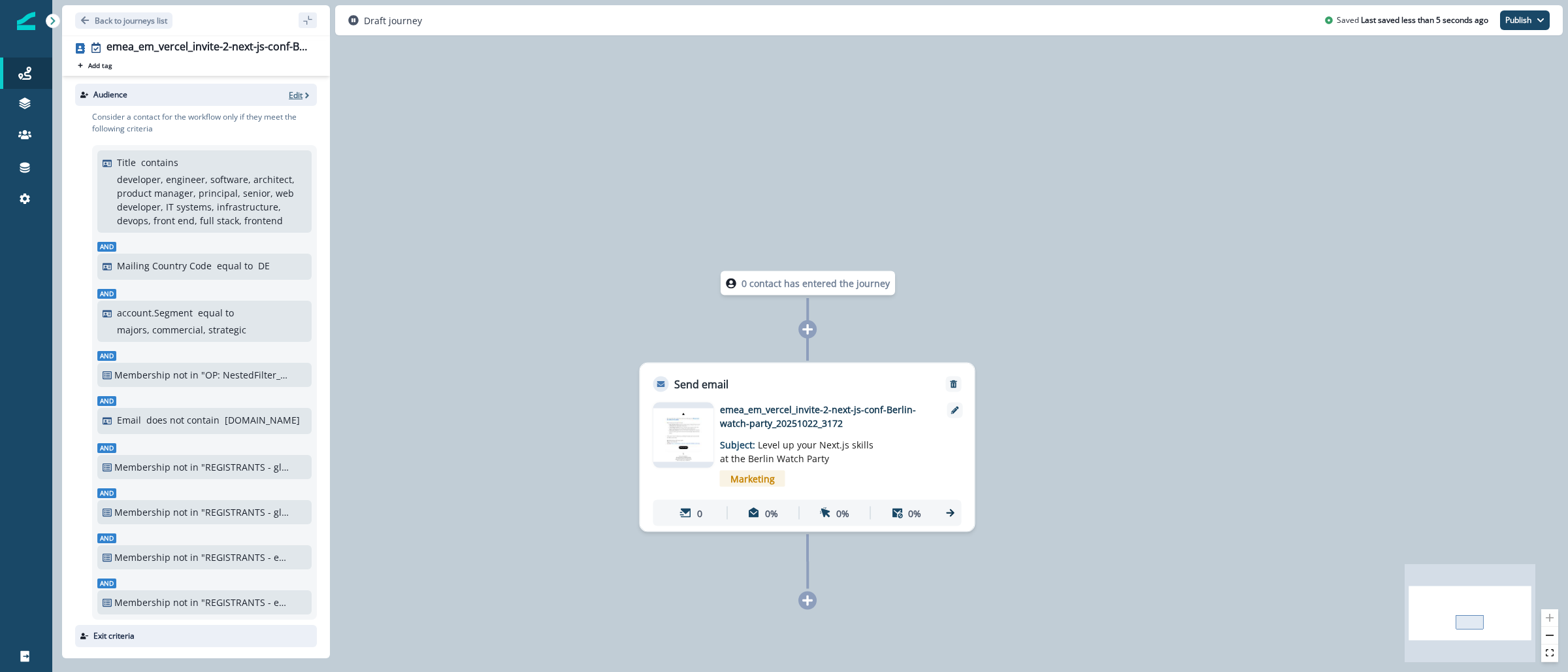
click at [289, 91] on p "Edit" at bounding box center [296, 95] width 14 height 11
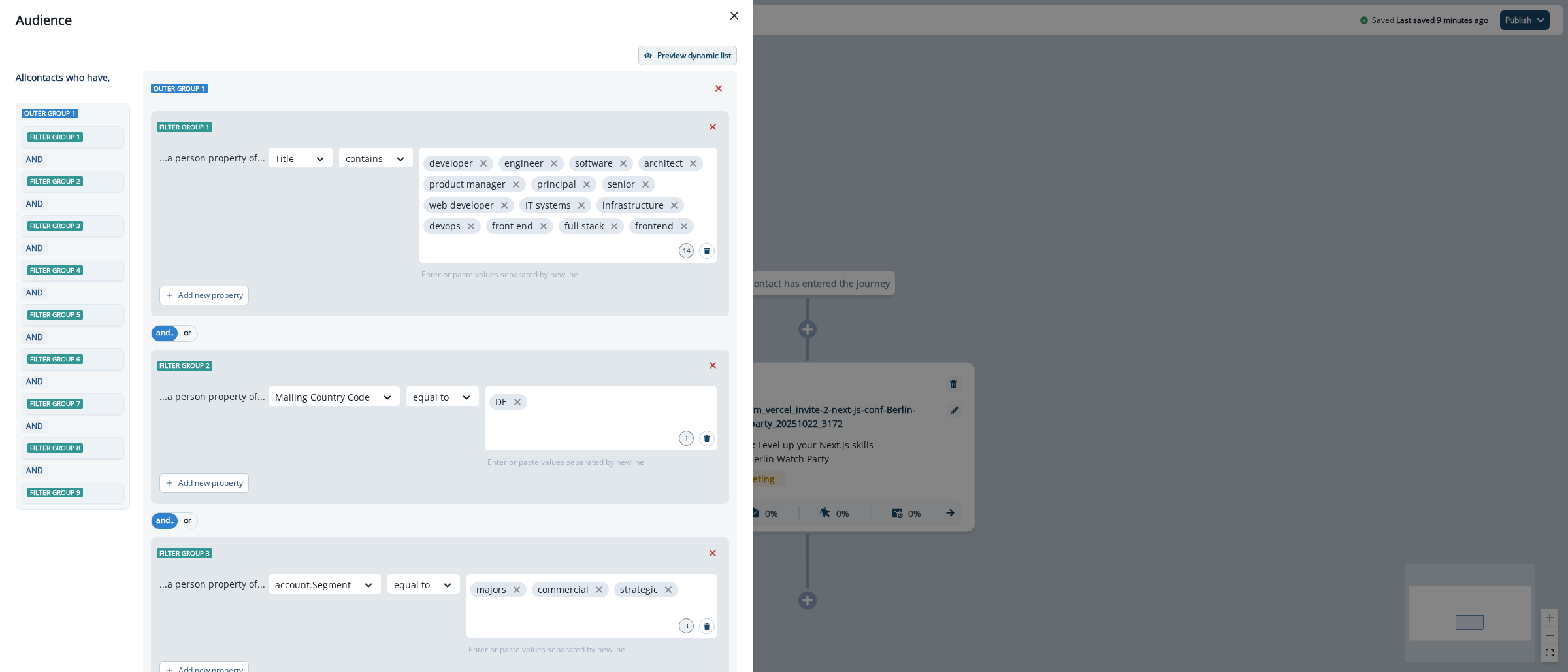
click at [682, 51] on p "Preview dynamic list" at bounding box center [694, 56] width 74 height 9
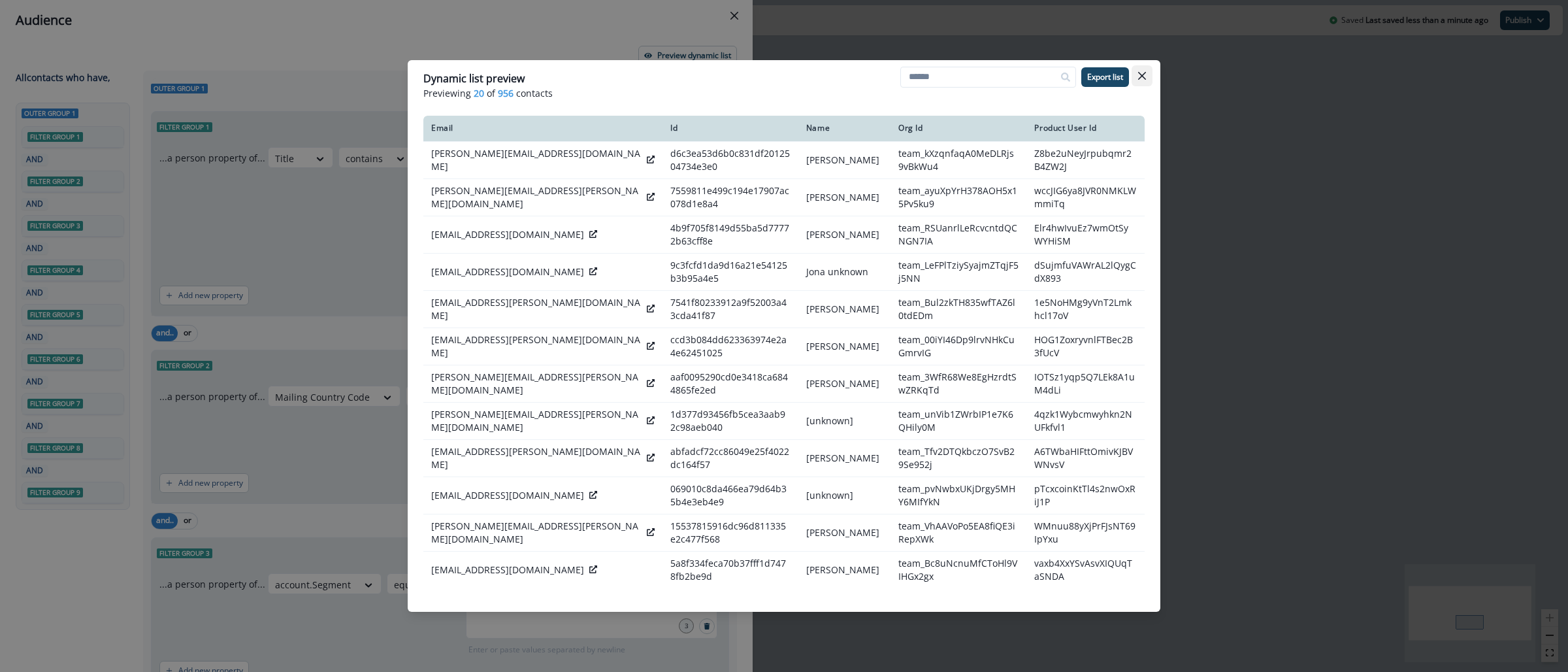
click at [1149, 70] on button "Close" at bounding box center [1142, 75] width 21 height 21
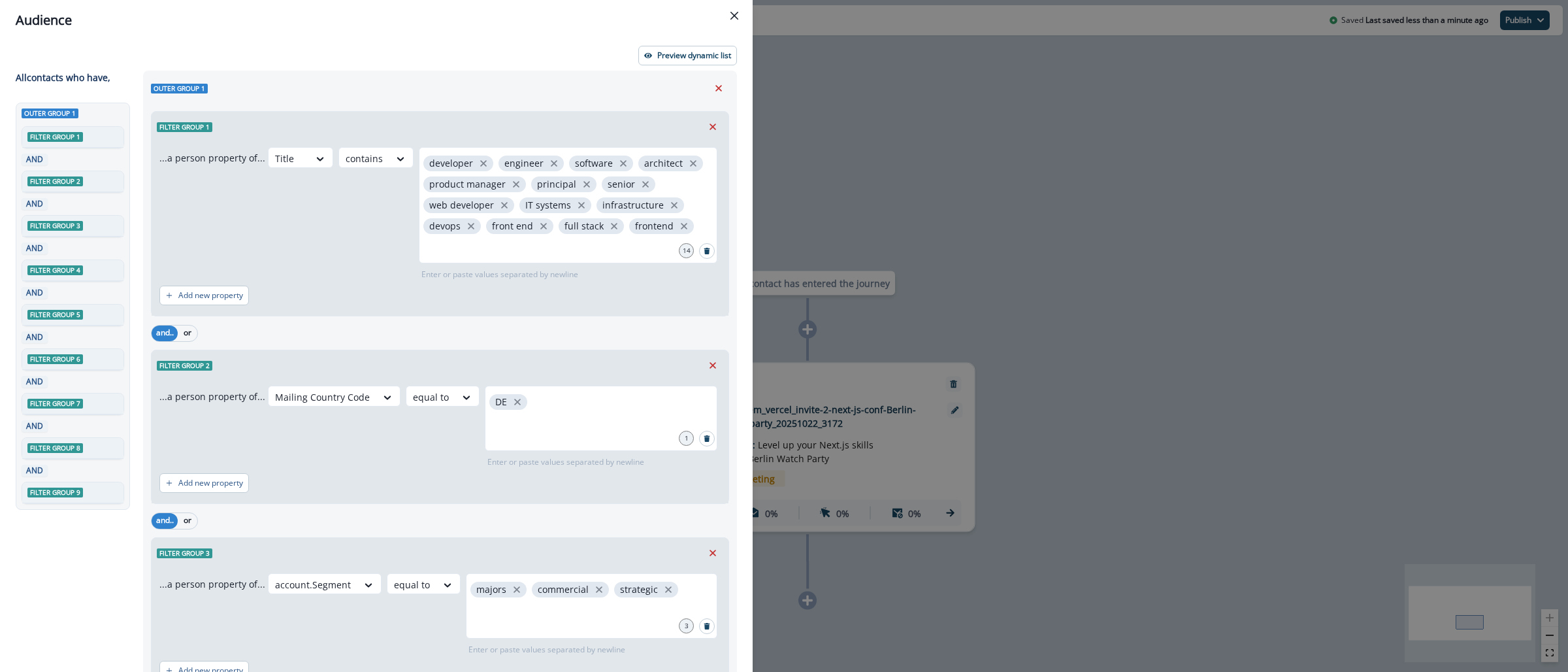
click at [1021, 228] on div "Audience Preview dynamic list All contact s who have, Outer group 1 Filter grou…" at bounding box center [784, 336] width 1568 height 672
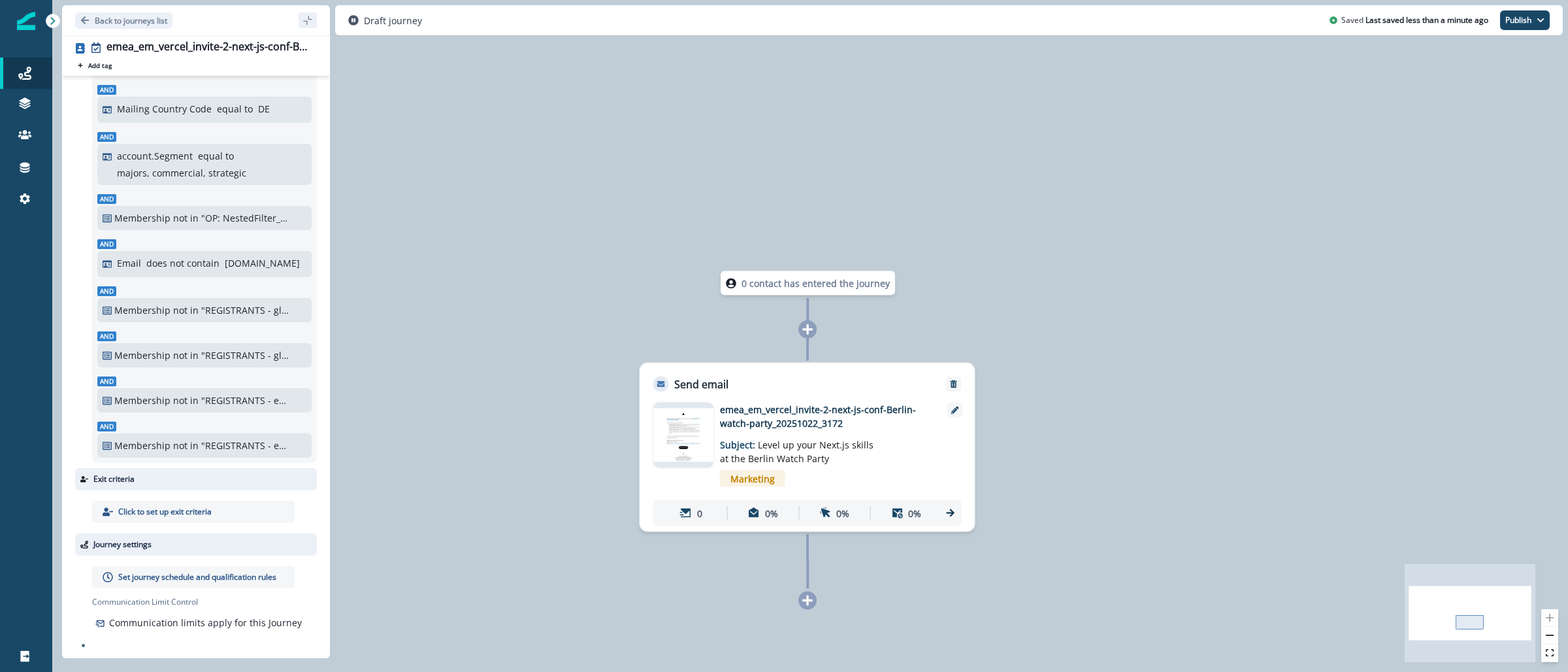
scroll to position [167, 0]
click at [180, 587] on div "Set journey schedule and qualification rules" at bounding box center [193, 577] width 202 height 22
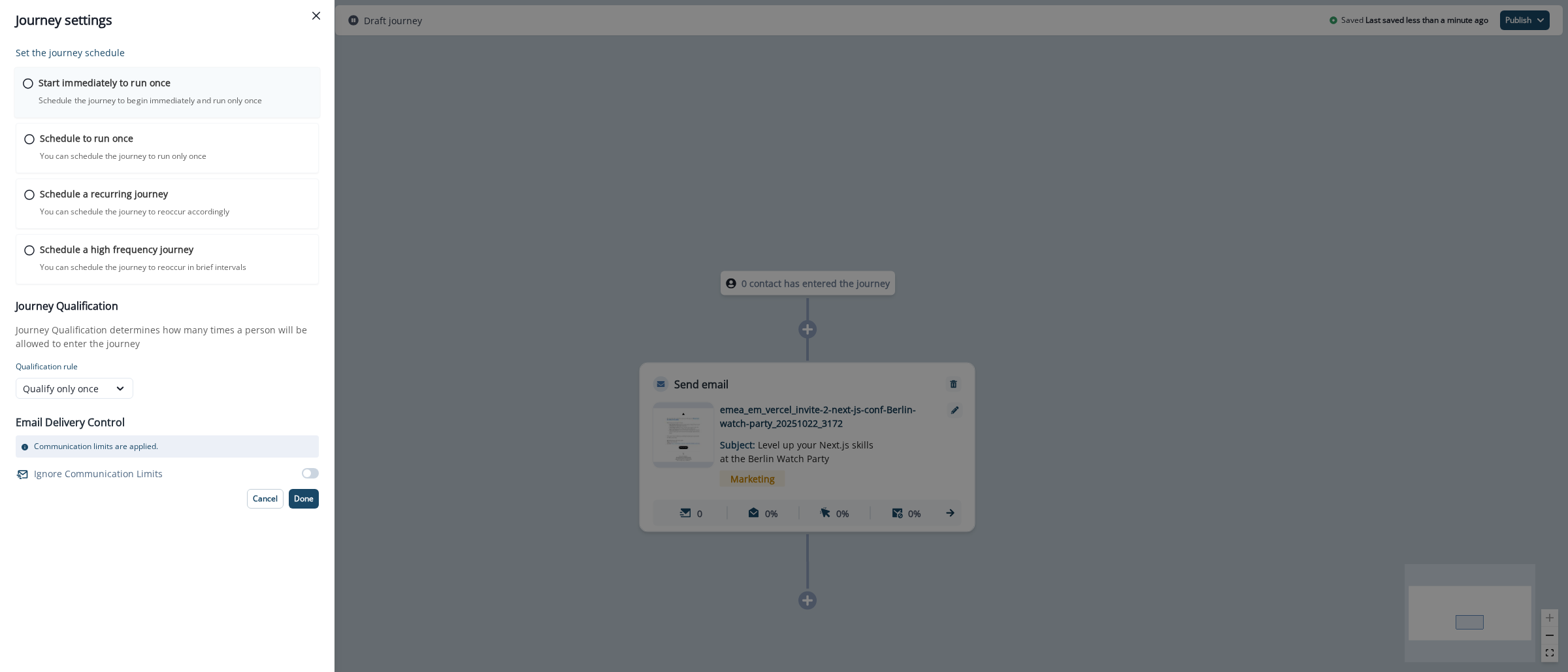
click at [180, 85] on div "Start immediately to run once Schedule the journey to begin immediately and run…" at bounding box center [175, 91] width 273 height 31
click at [299, 496] on p "Done" at bounding box center [304, 498] width 19 height 9
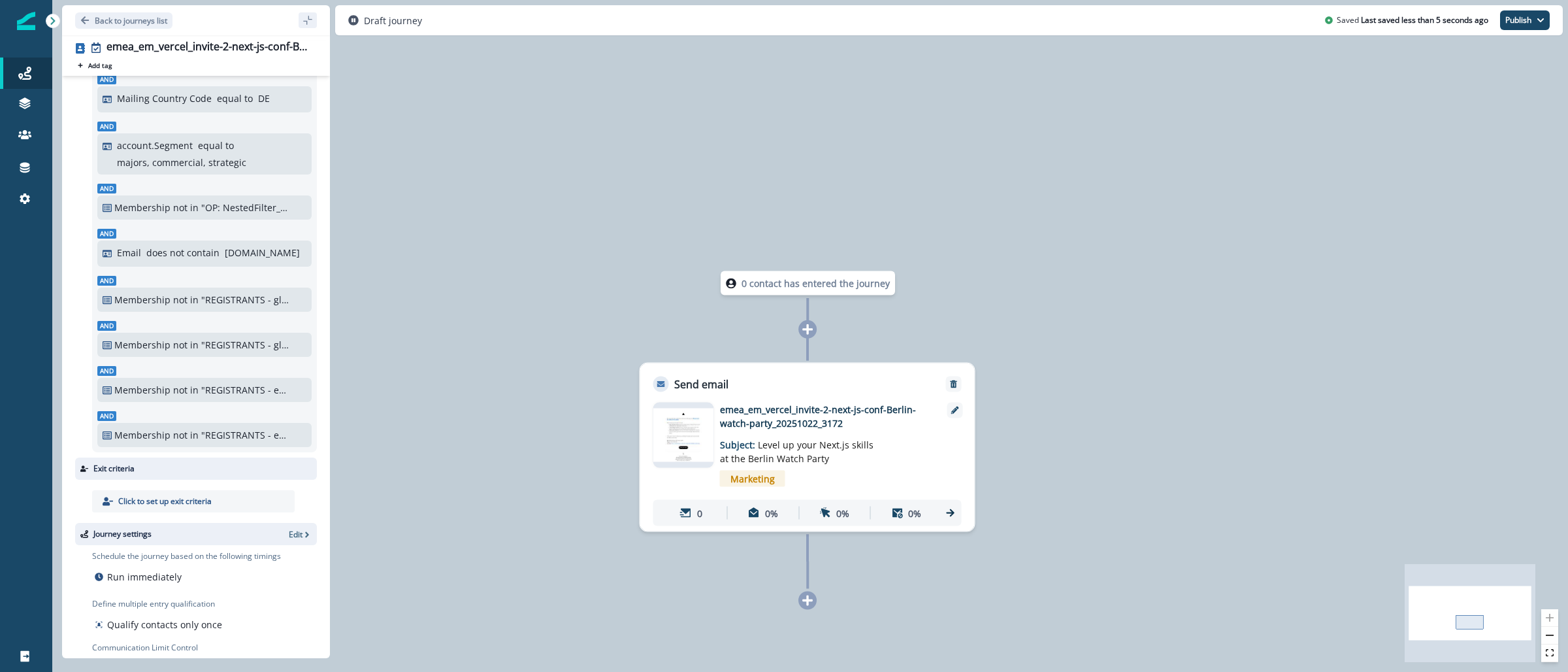
click at [684, 447] on img at bounding box center [683, 435] width 61 height 53
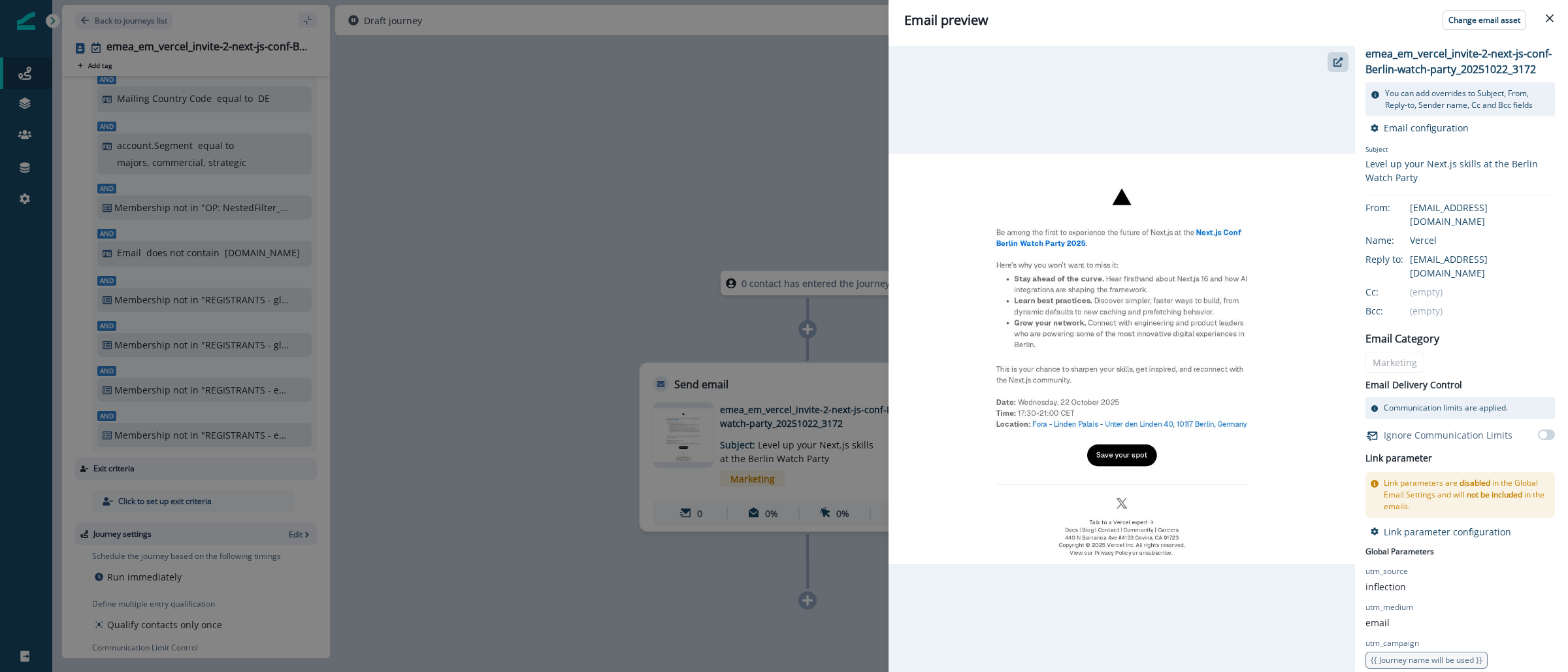
click at [658, 187] on div "Email preview Change email asset emea_em_vercel_invite-2-next-js-conf-Berlin-wa…" at bounding box center [784, 336] width 1568 height 672
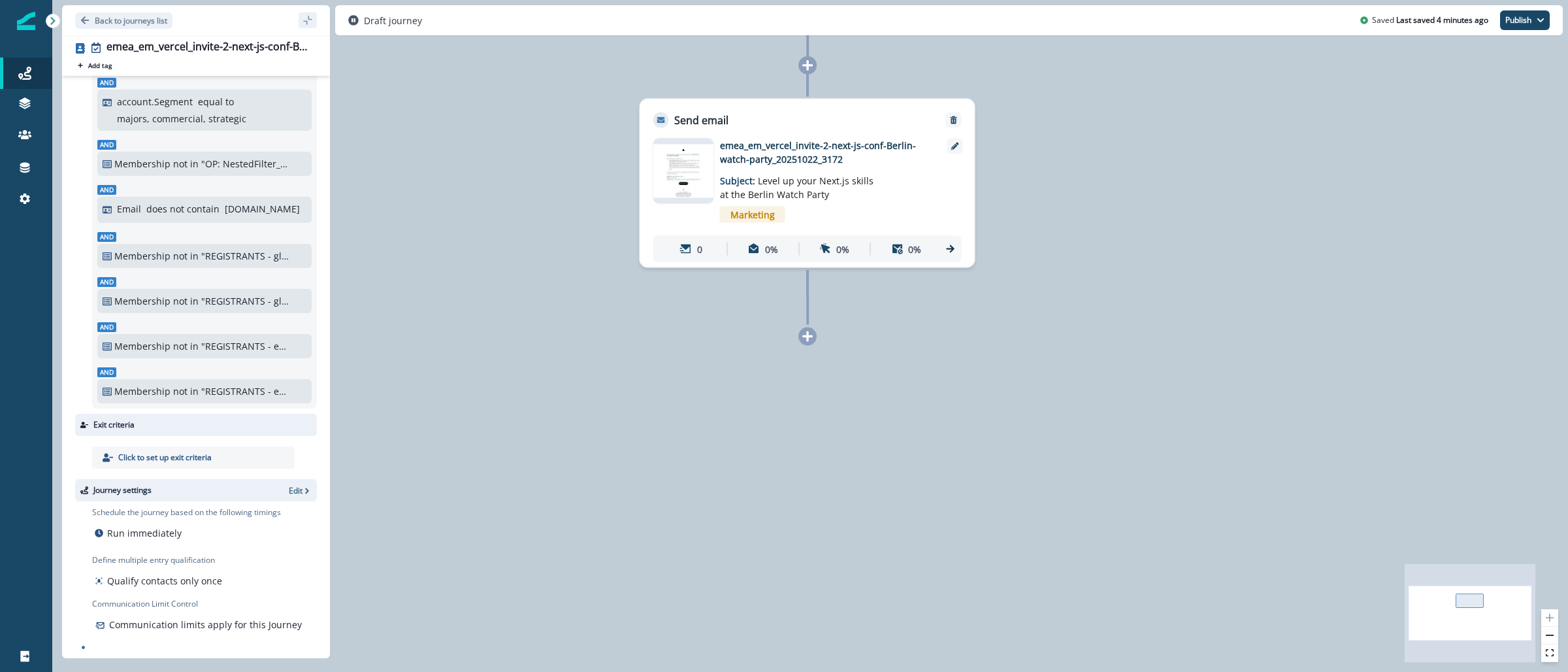
scroll to position [0, 0]
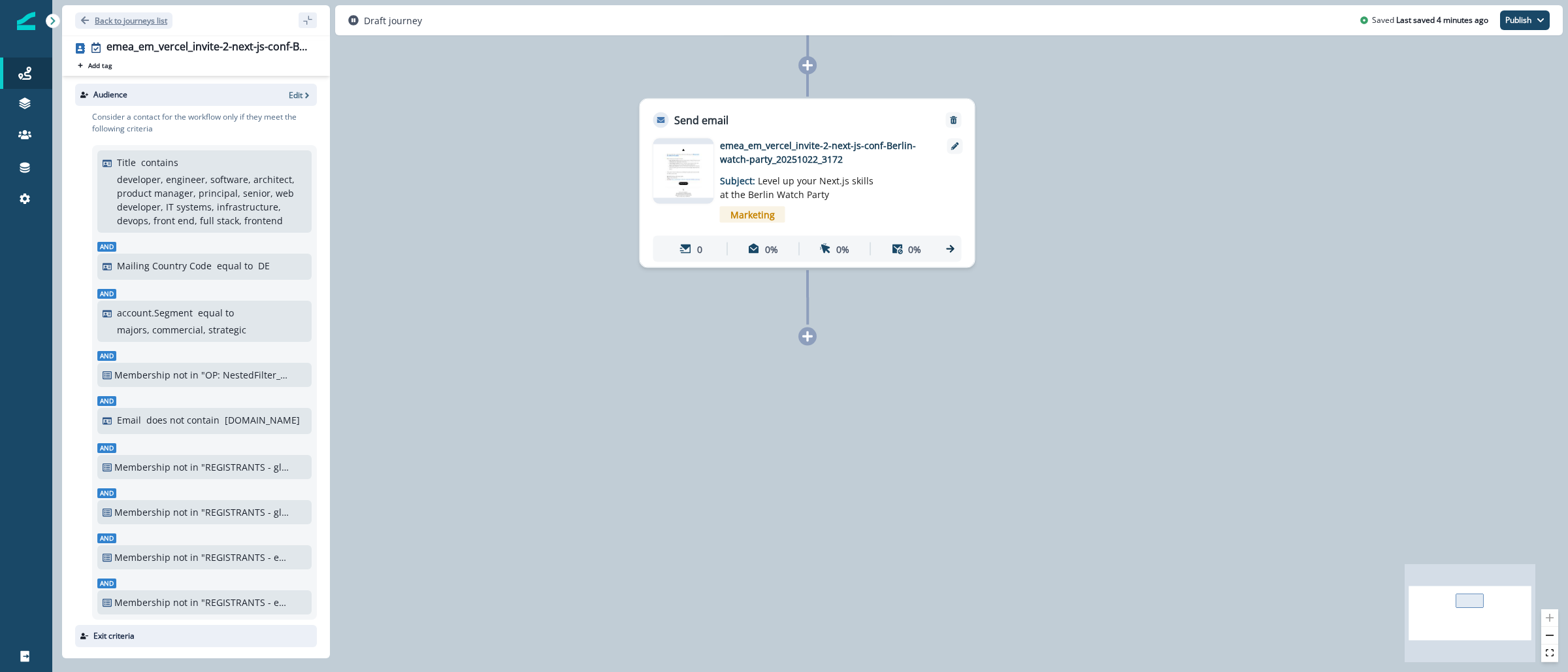
click at [124, 19] on p "Back to journeys list" at bounding box center [131, 21] width 73 height 11
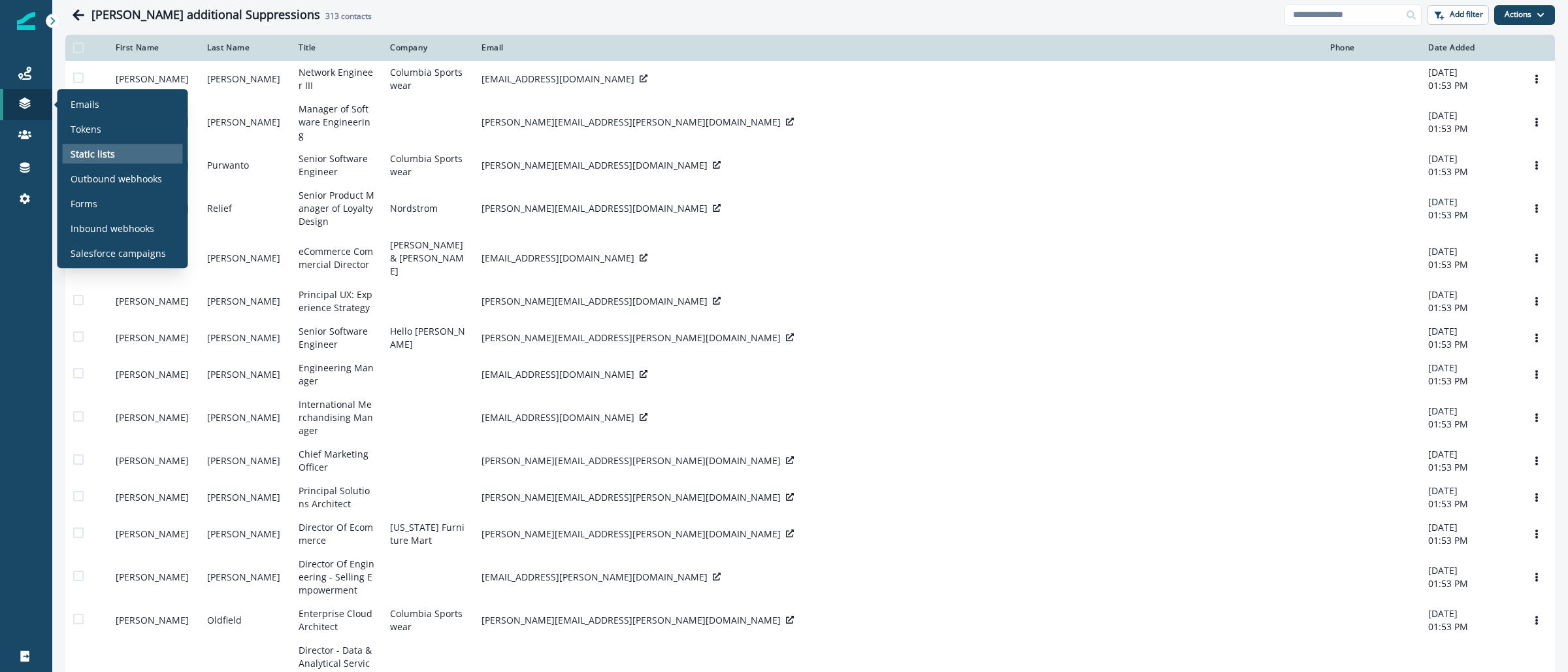
click at [103, 153] on p "Static lists" at bounding box center [93, 154] width 45 height 14
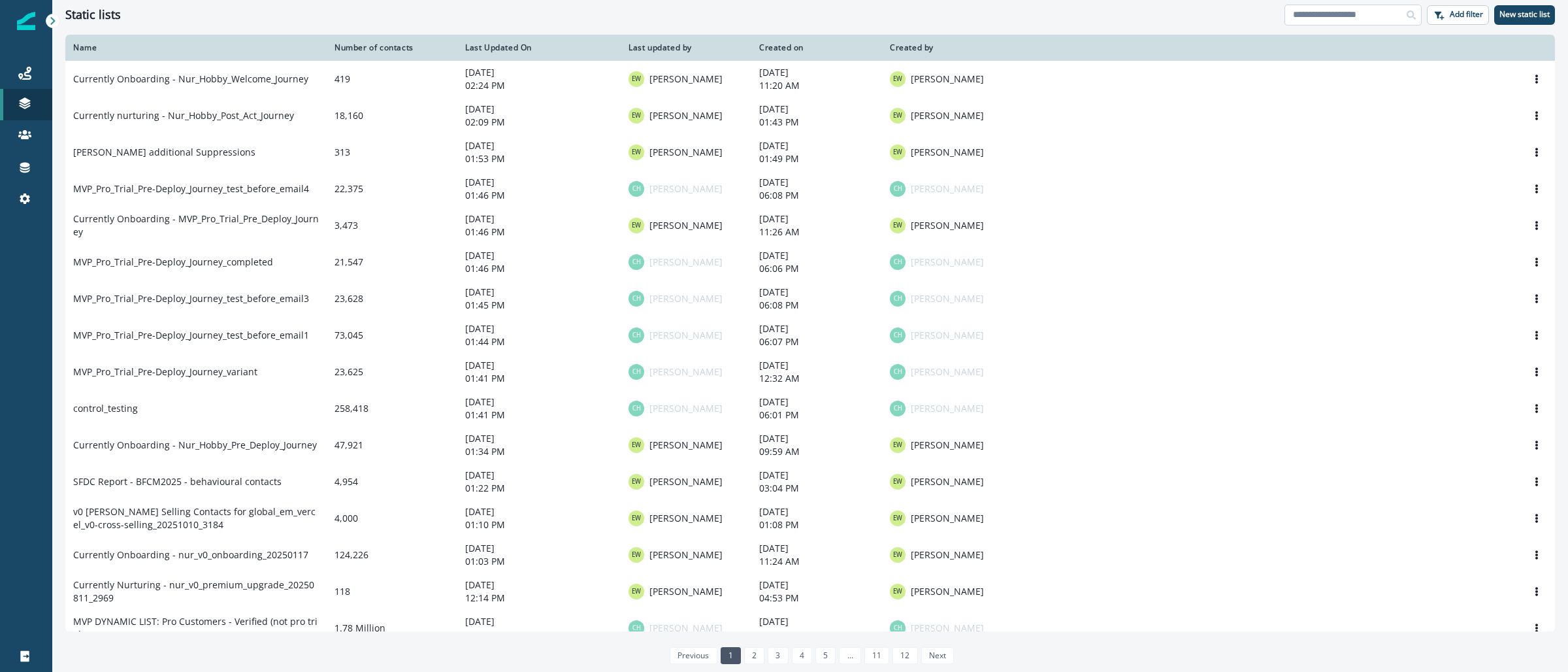
click at [1307, 15] on input at bounding box center [1353, 15] width 137 height 21
paste input "**********"
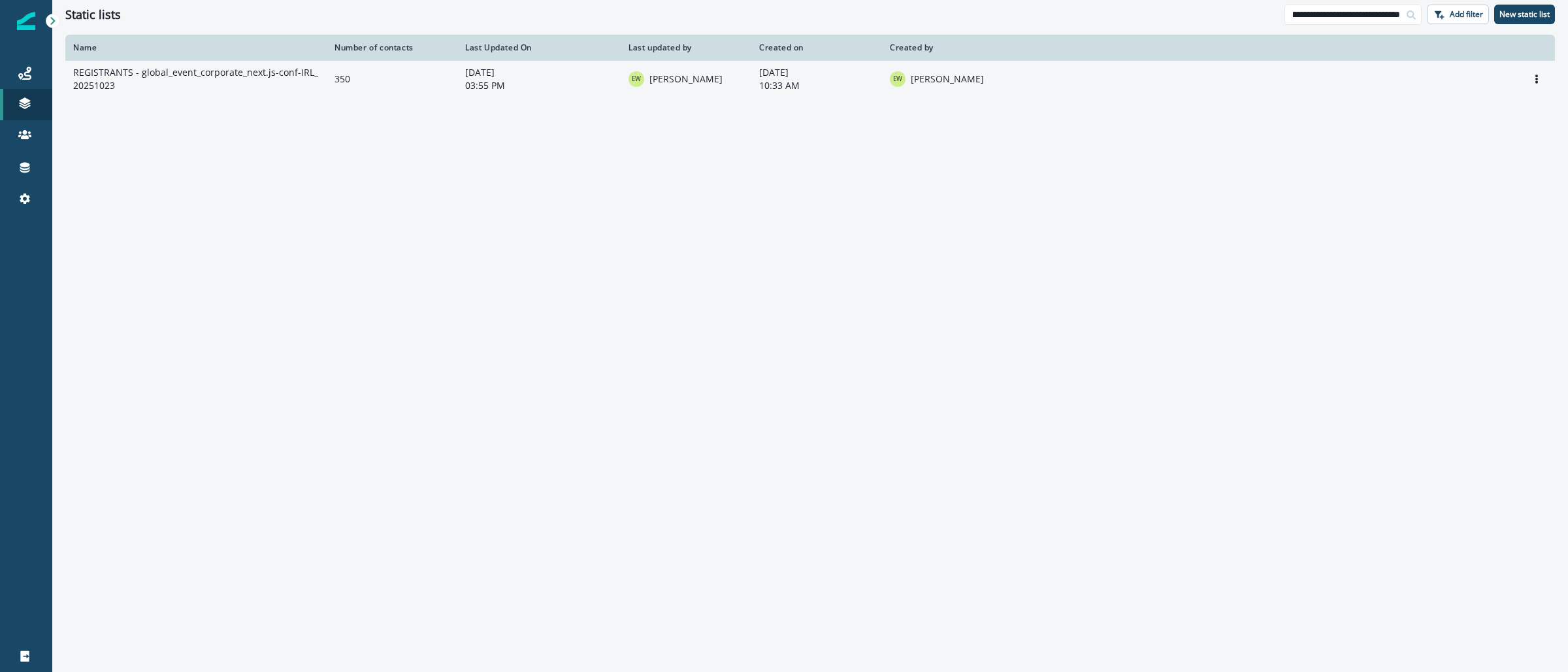
type input "**********"
click at [223, 65] on td "REGISTRANTS - global_event_corporate_next.js-conf-IRL_20251023" at bounding box center [196, 79] width 262 height 37
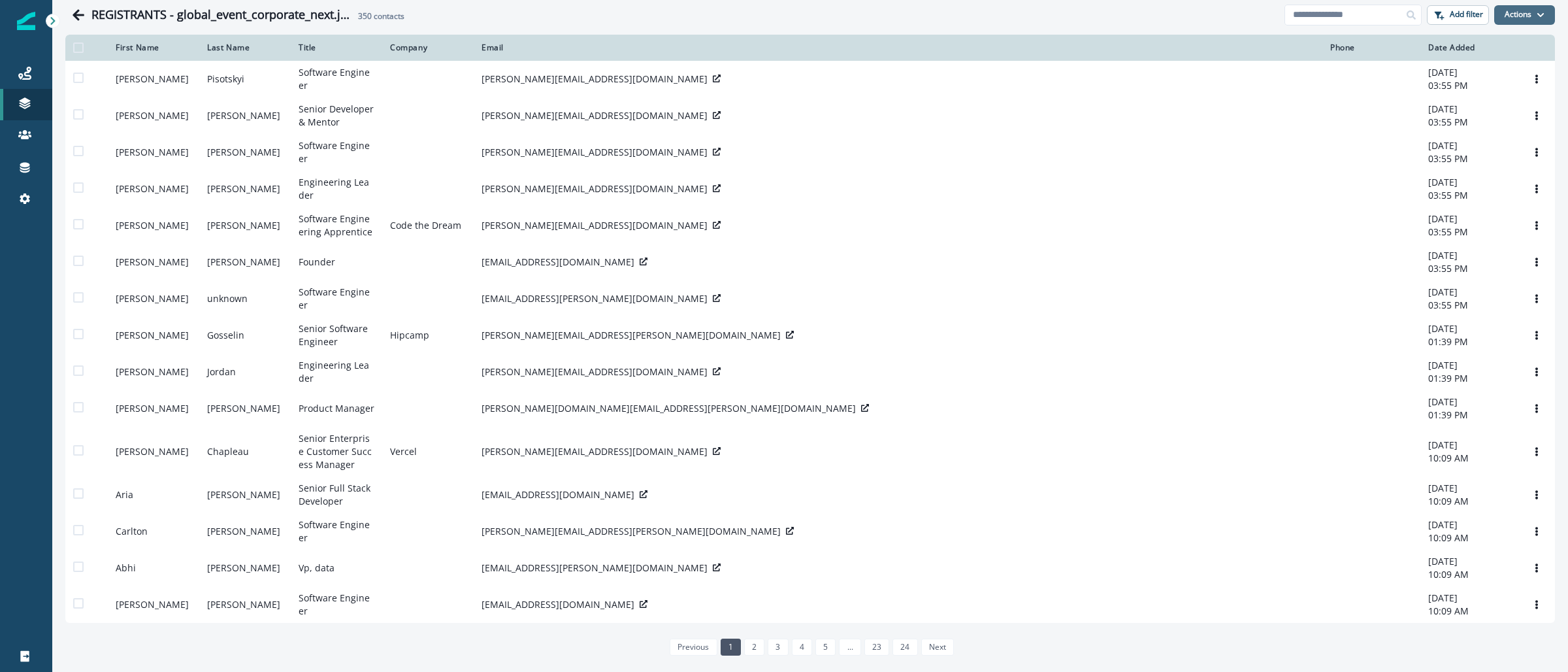
click at [1533, 19] on button "Actions" at bounding box center [1524, 15] width 61 height 19
click at [1489, 74] on button "From a CSV file" at bounding box center [1483, 70] width 117 height 21
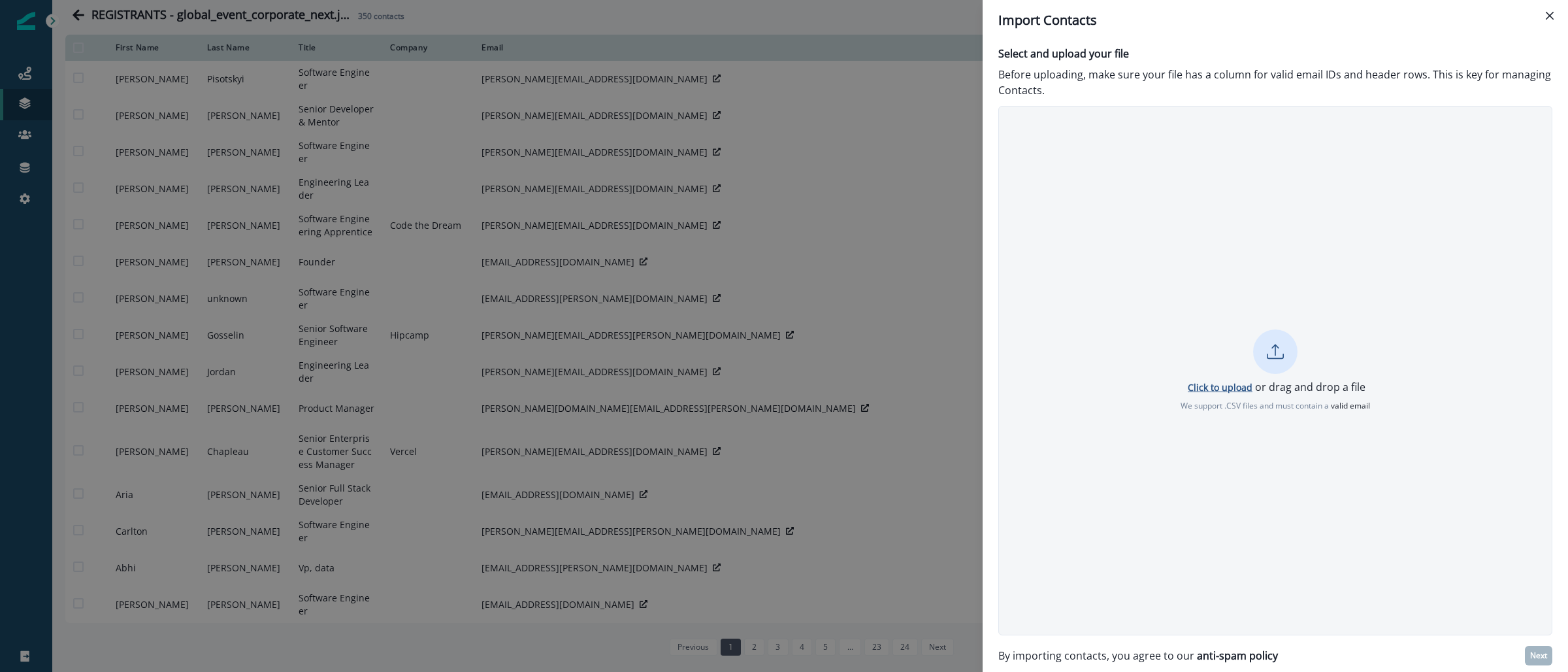
click at [1201, 390] on p "Click to upload" at bounding box center [1220, 387] width 65 height 13
click at [1537, 649] on button "Next" at bounding box center [1538, 655] width 27 height 19
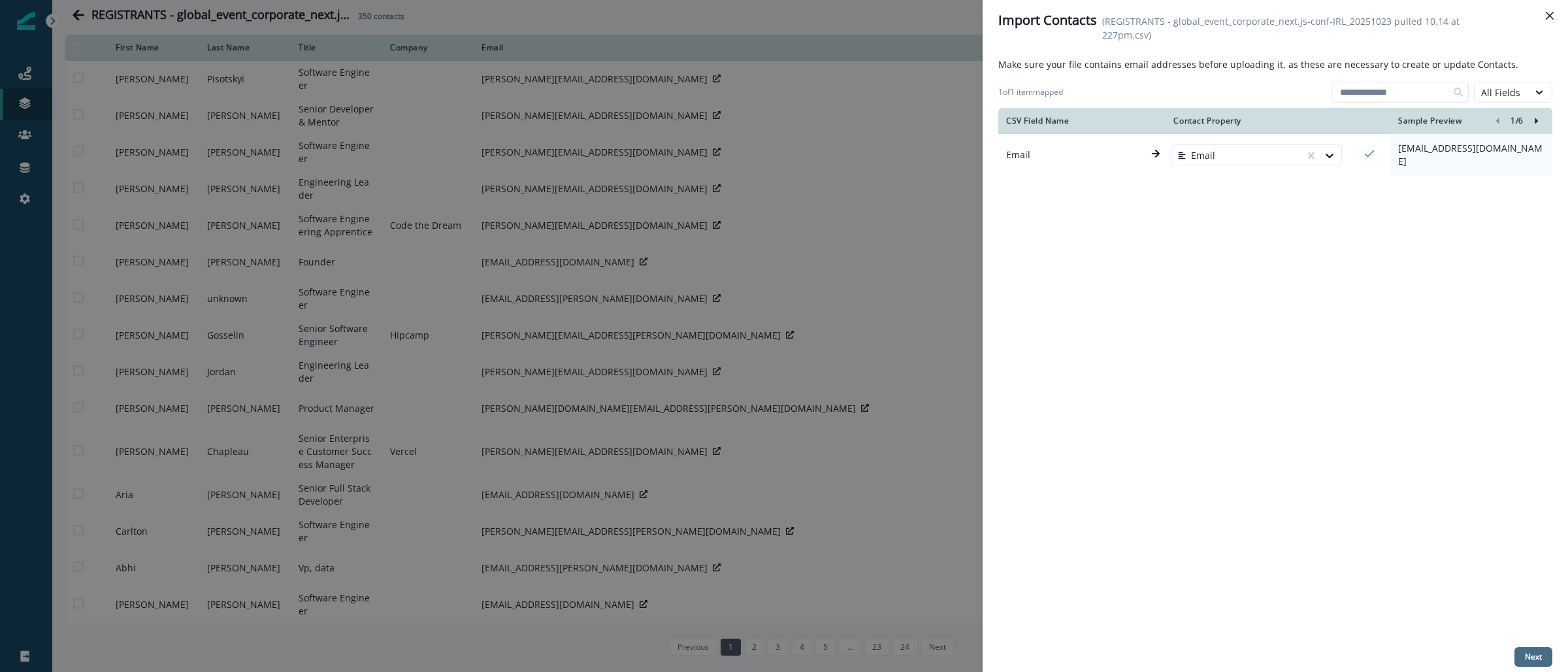
click at [1521, 653] on button "Next" at bounding box center [1533, 657] width 38 height 19
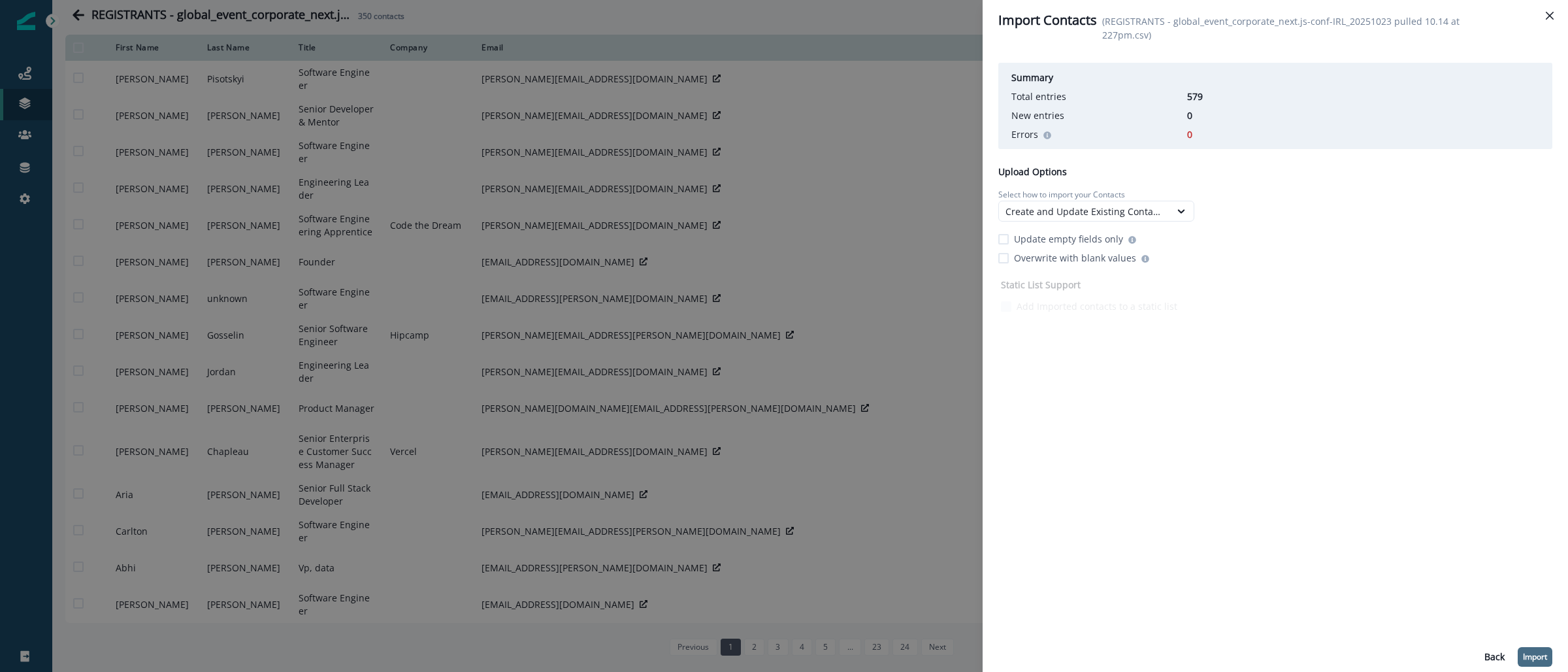
click at [1530, 655] on p "Import" at bounding box center [1535, 657] width 24 height 9
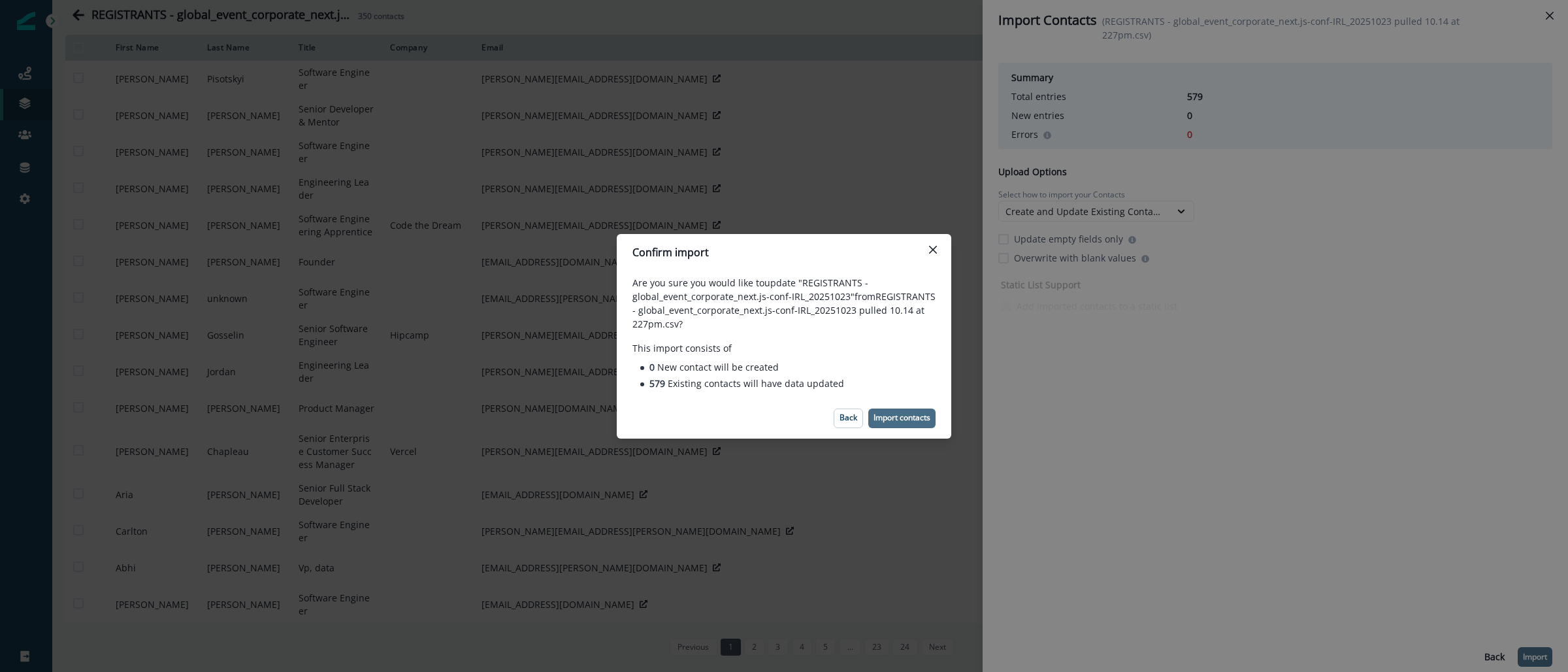
click at [912, 424] on button "Import contacts" at bounding box center [902, 418] width 67 height 19
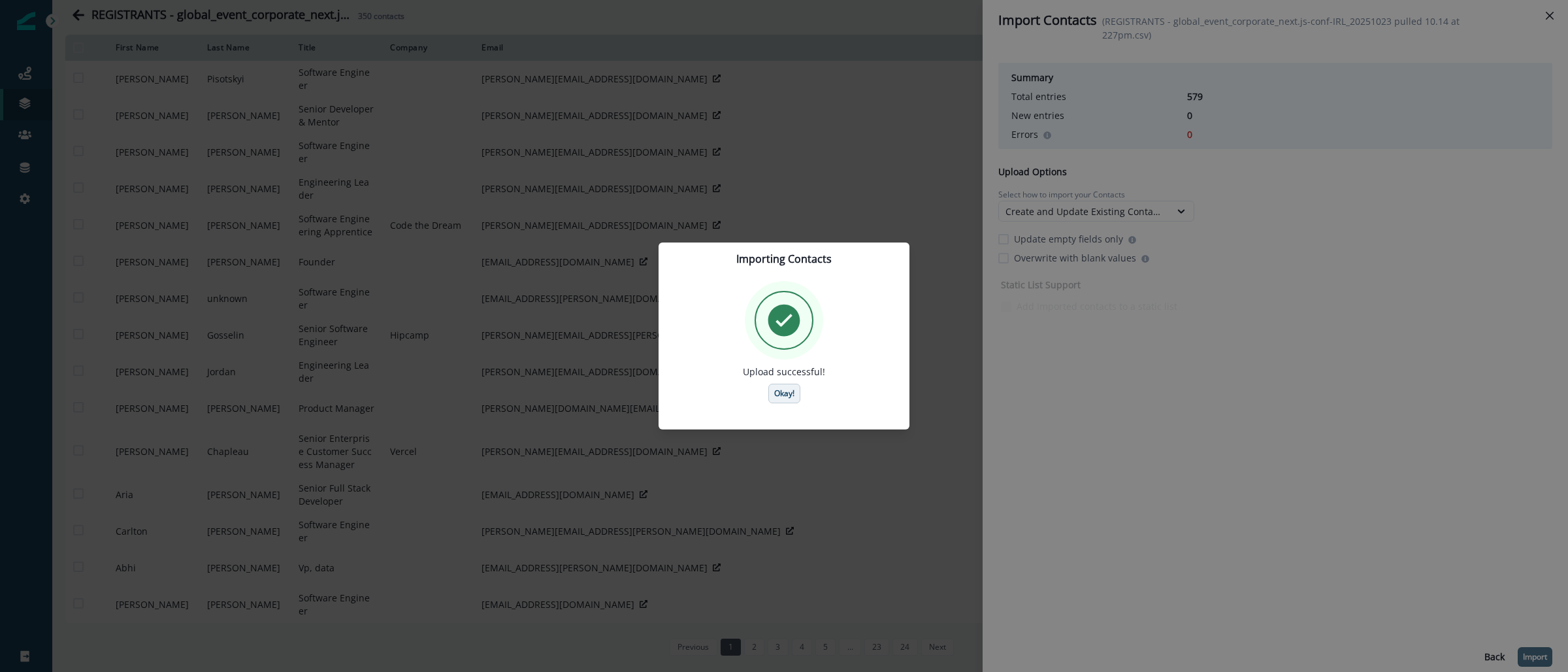
click at [786, 390] on p "Okay!" at bounding box center [784, 394] width 20 height 9
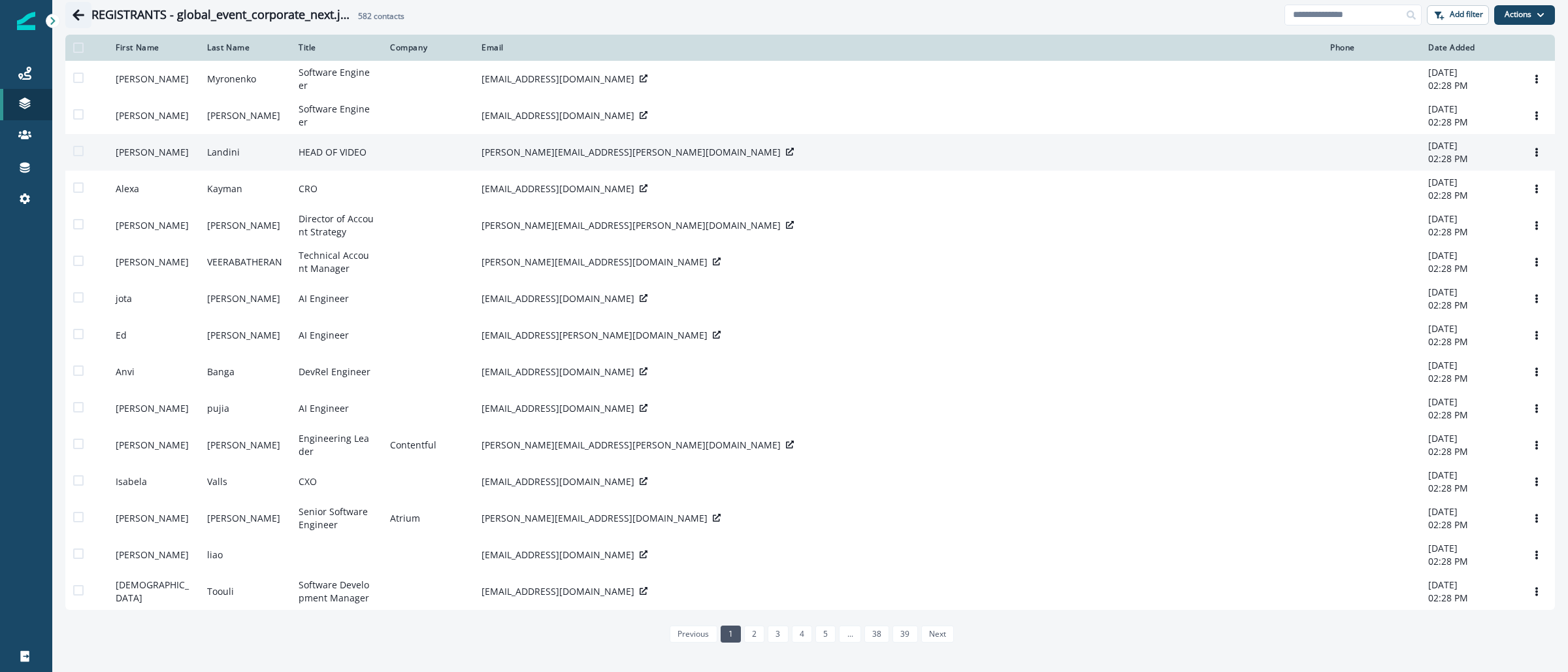
click at [81, 17] on icon "Go back" at bounding box center [79, 15] width 13 height 13
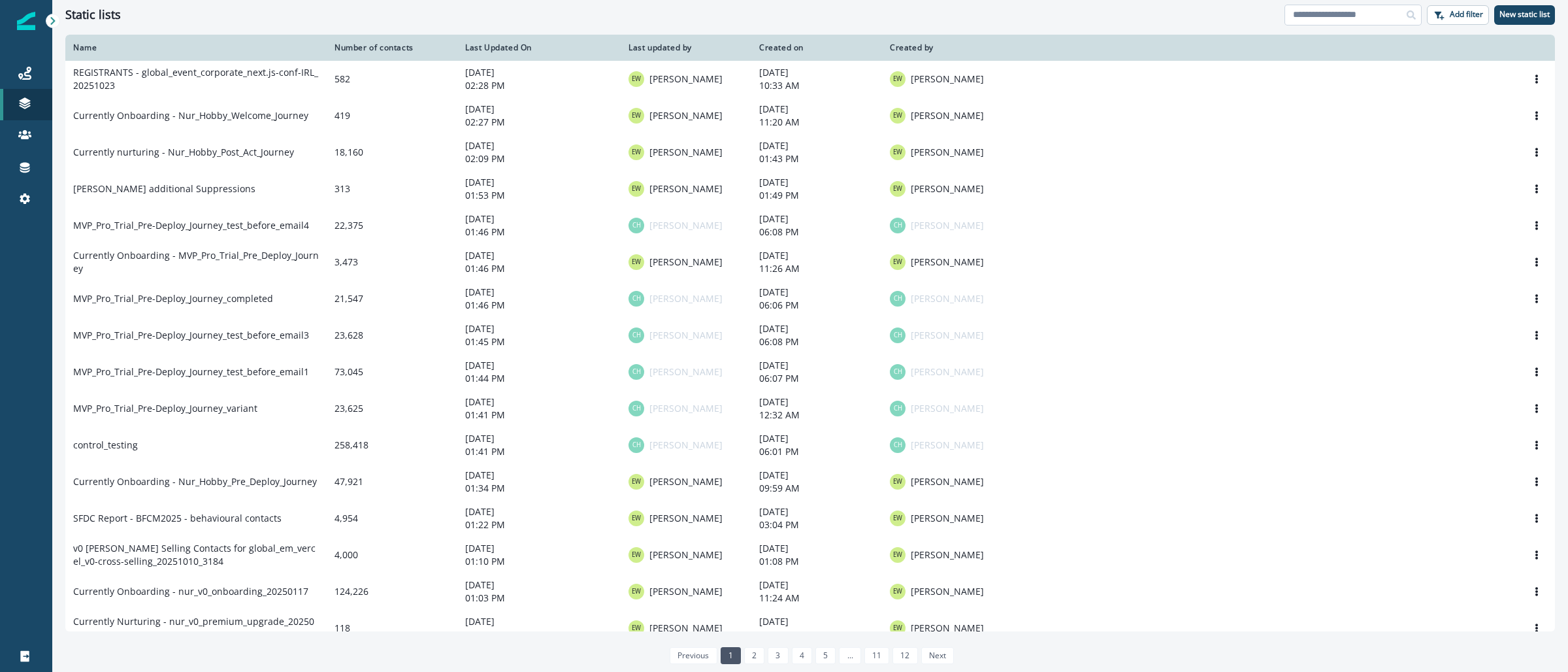
click at [1336, 17] on input at bounding box center [1353, 15] width 137 height 21
paste input "**********"
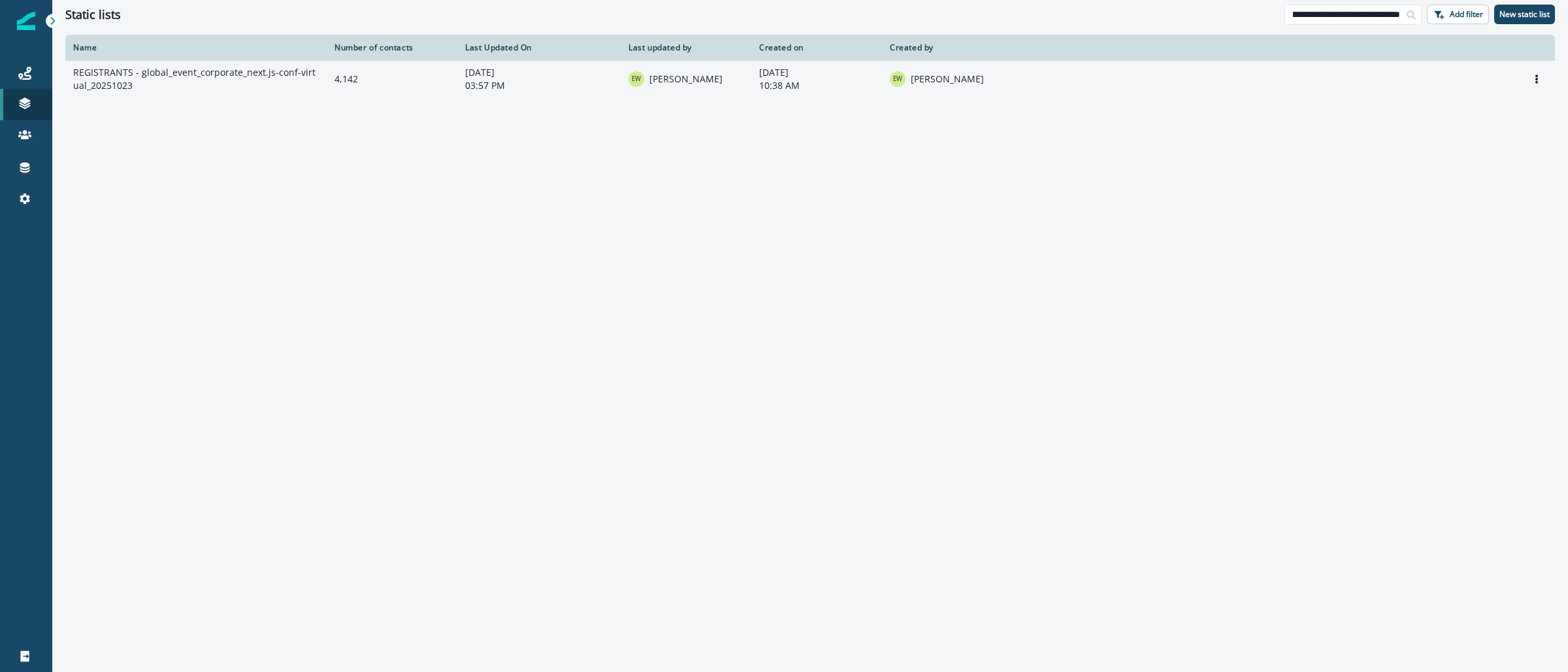
type input "**********"
click at [225, 79] on td "REGISTRANTS - global_event_corporate_next.js-conf-virtual_20251023" at bounding box center [196, 79] width 262 height 37
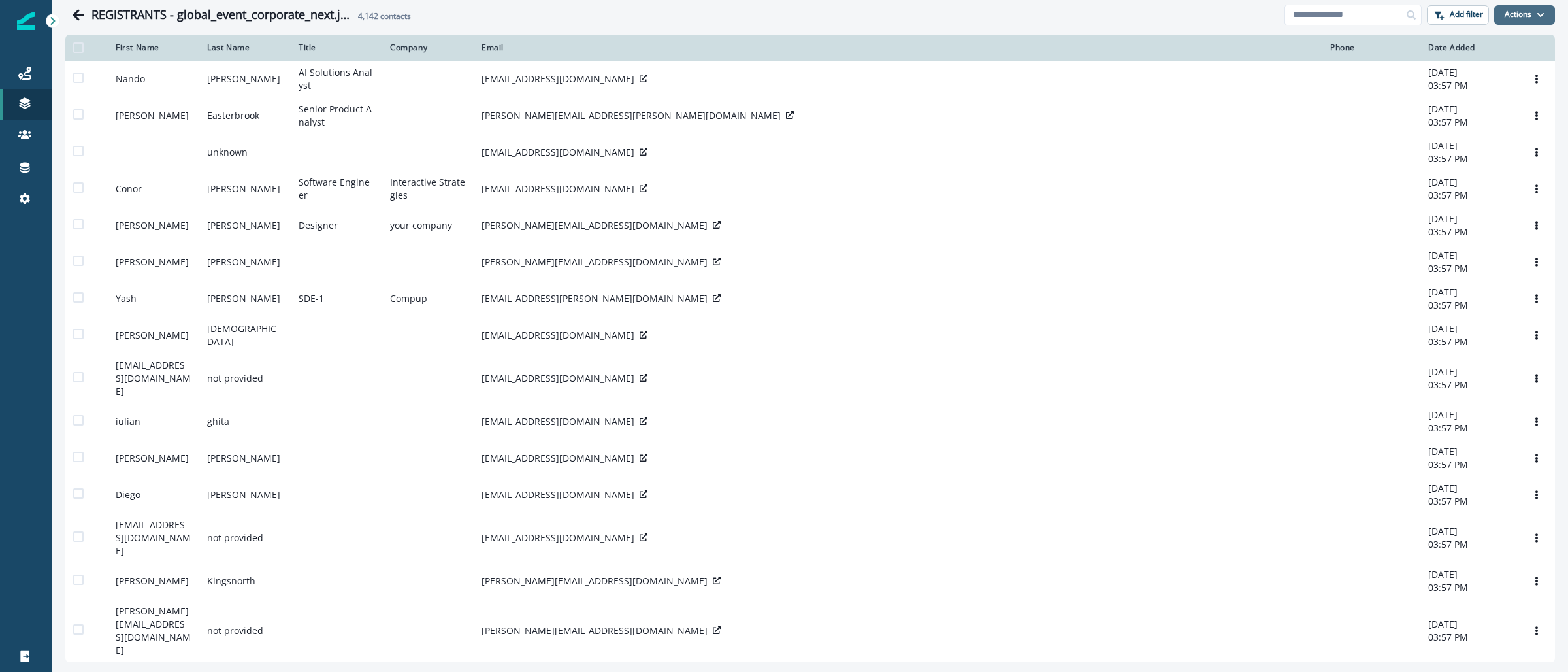
click at [1529, 18] on button "Actions" at bounding box center [1524, 15] width 61 height 19
click at [1483, 65] on button "From a CSV file" at bounding box center [1483, 70] width 117 height 21
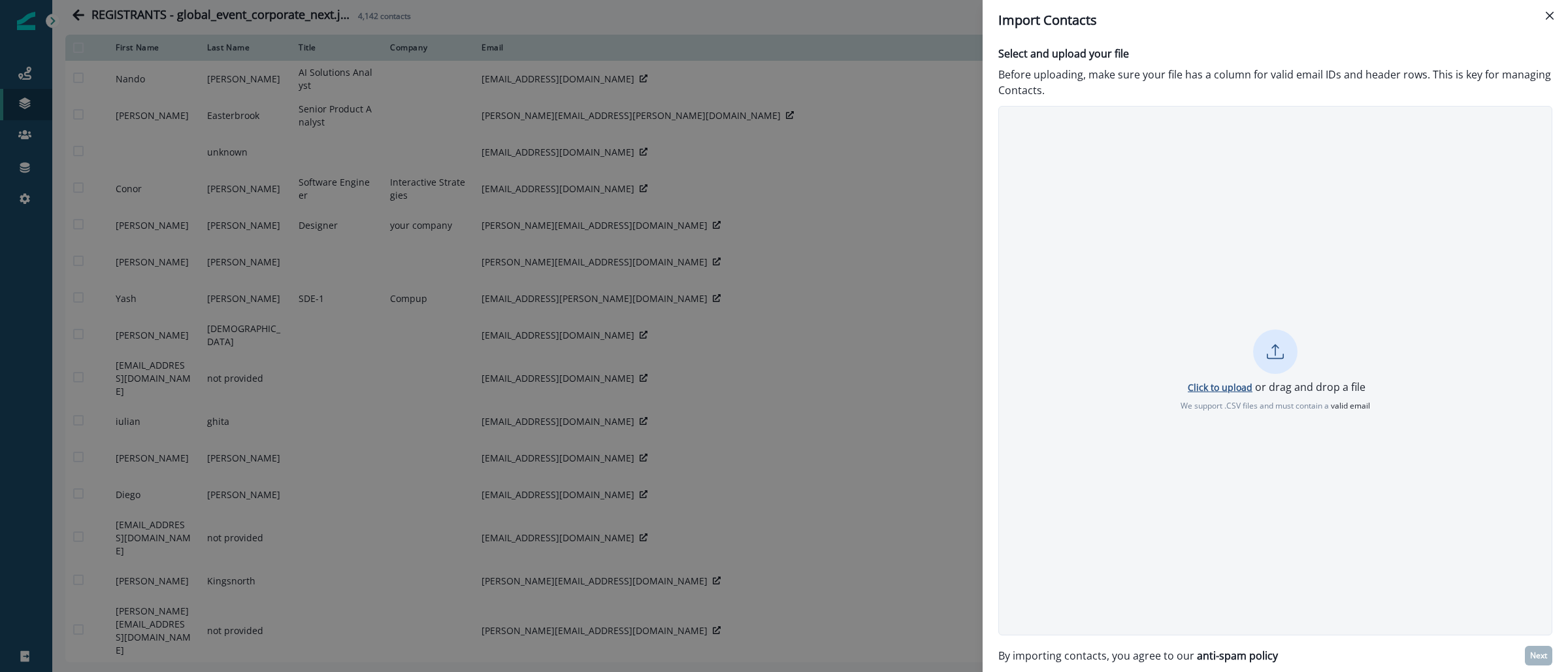
click at [1198, 386] on p "Click to upload" at bounding box center [1220, 387] width 65 height 13
click at [1278, 418] on p "Cancel" at bounding box center [1276, 420] width 29 height 11
click at [1238, 387] on p "Click to upload" at bounding box center [1220, 387] width 65 height 13
click at [1529, 654] on button "Next" at bounding box center [1538, 655] width 27 height 19
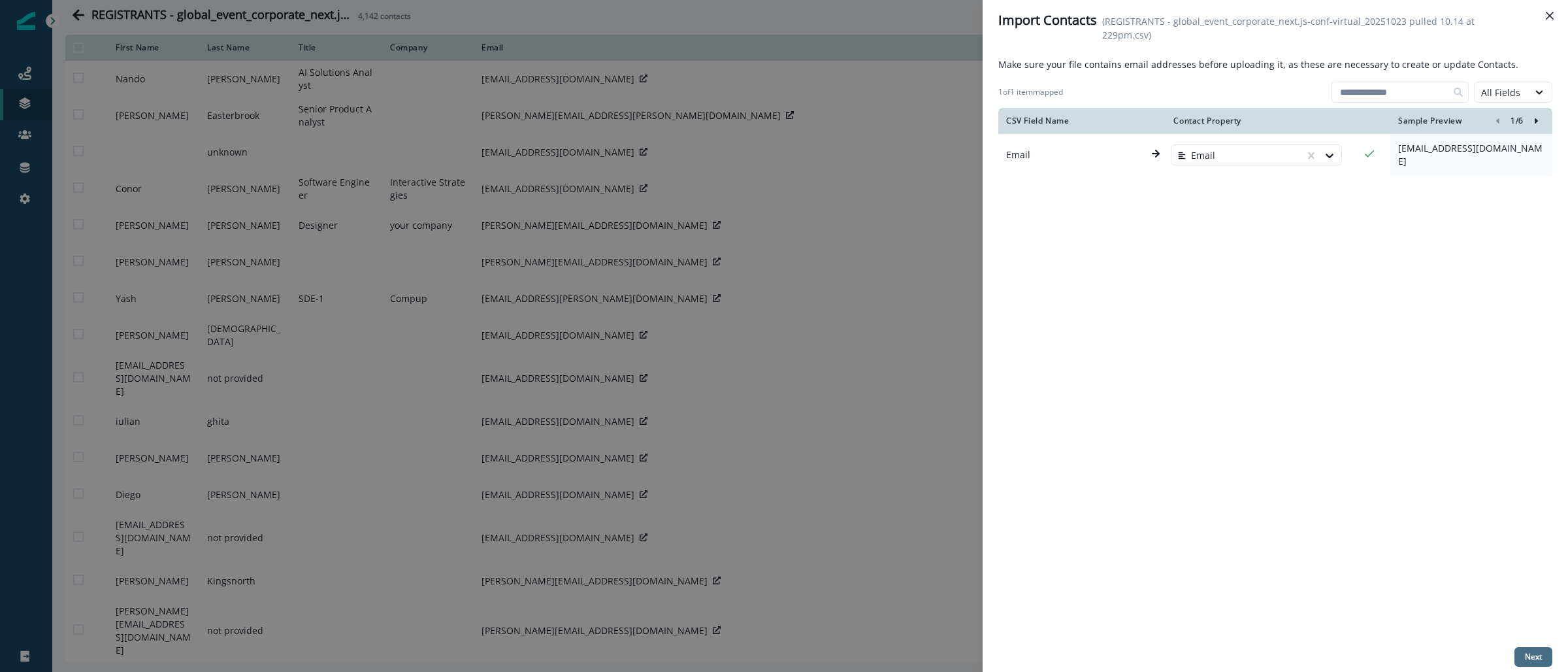
click at [1528, 659] on p "Next" at bounding box center [1533, 657] width 17 height 9
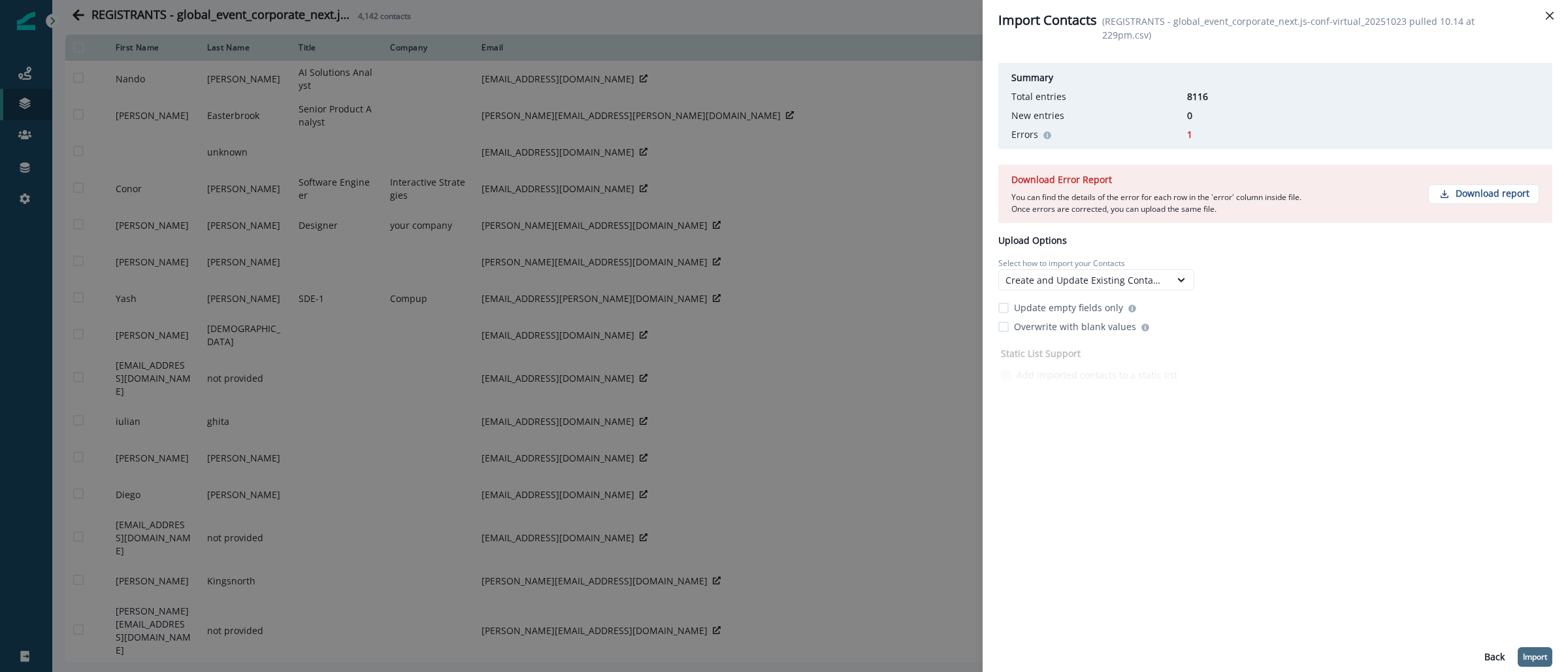
click at [1545, 652] on p "Import" at bounding box center [1535, 657] width 24 height 9
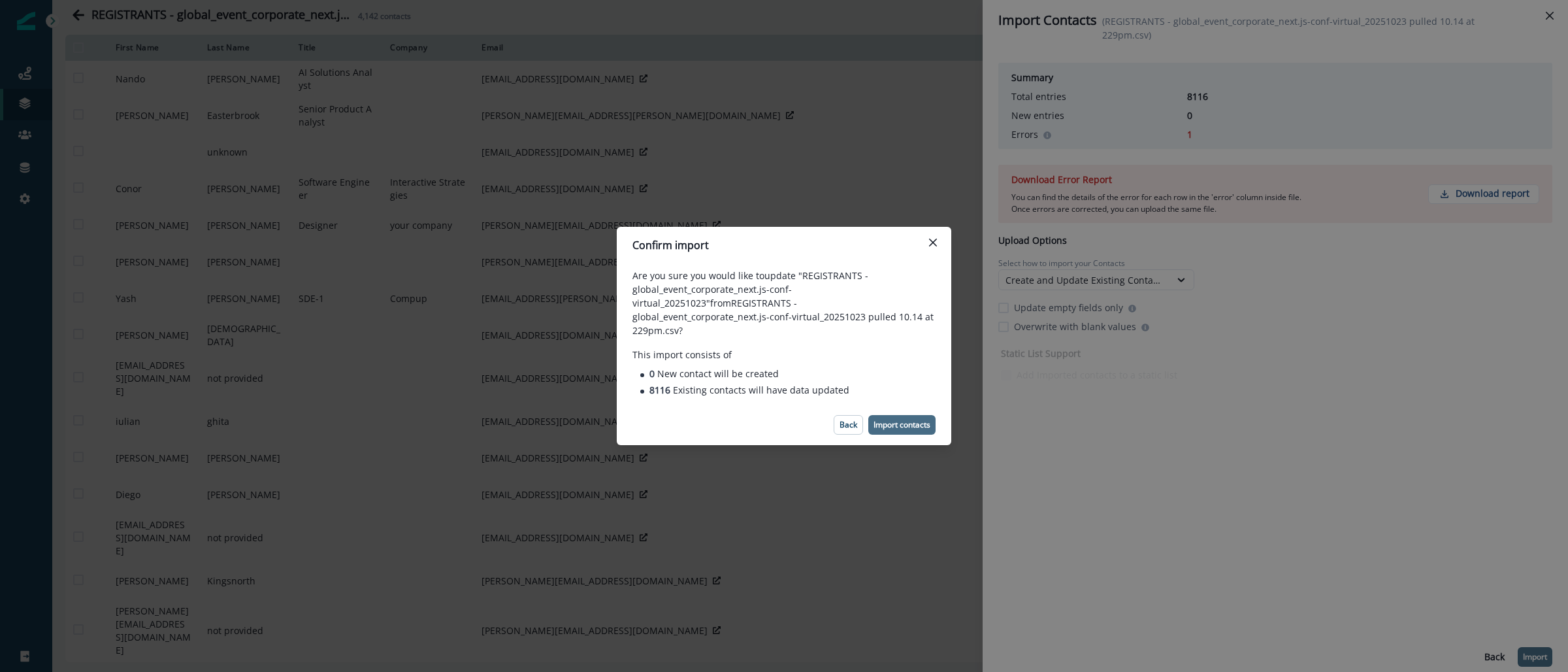
click at [914, 420] on p "Import contacts" at bounding box center [902, 425] width 57 height 9
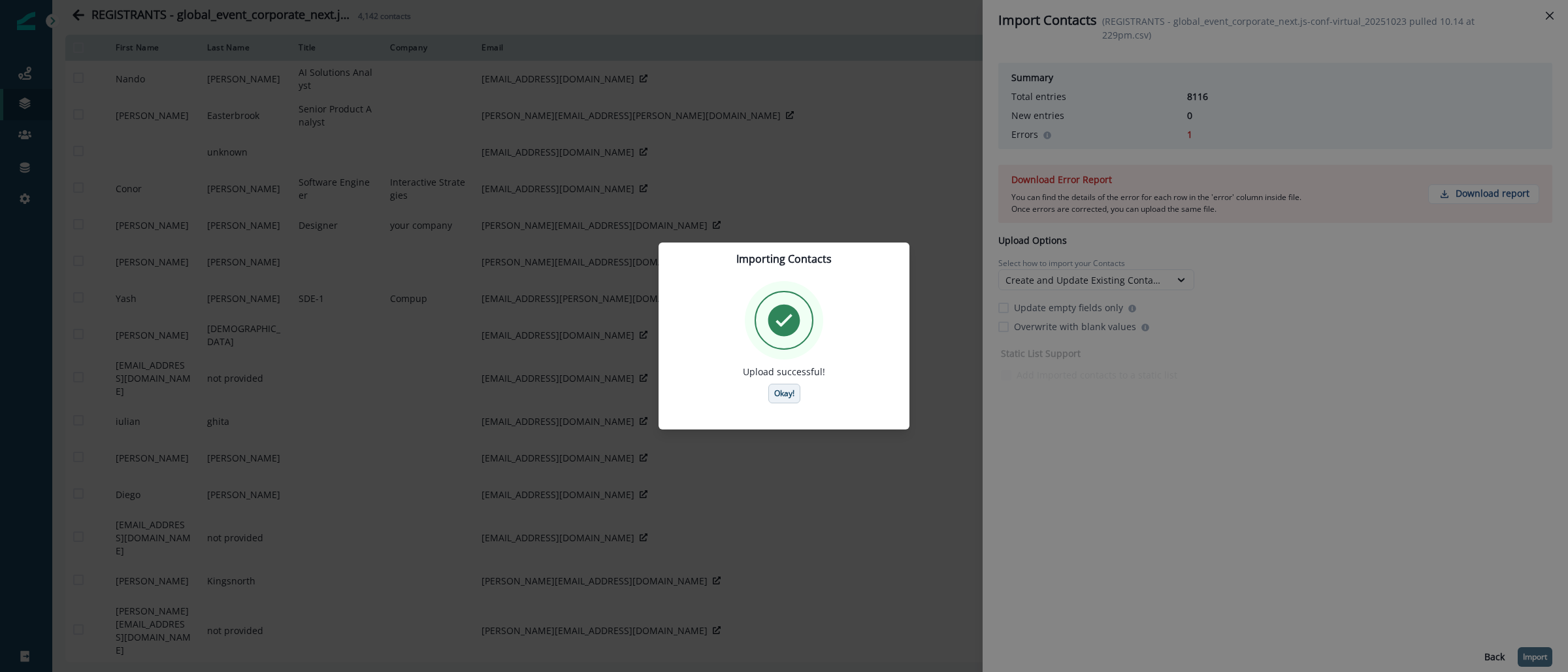
click at [778, 402] on button "Okay!" at bounding box center [784, 393] width 32 height 19
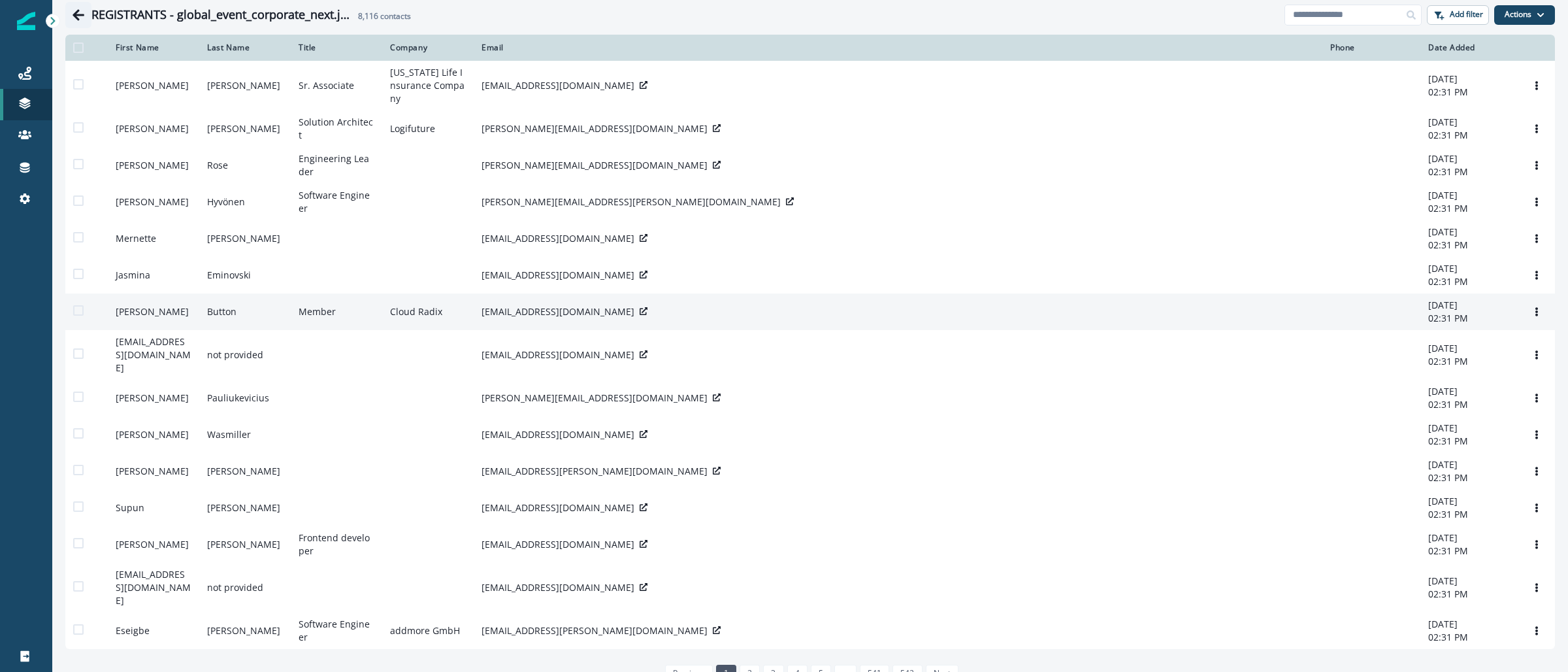
click at [80, 15] on icon "Go back" at bounding box center [79, 15] width 12 height 11
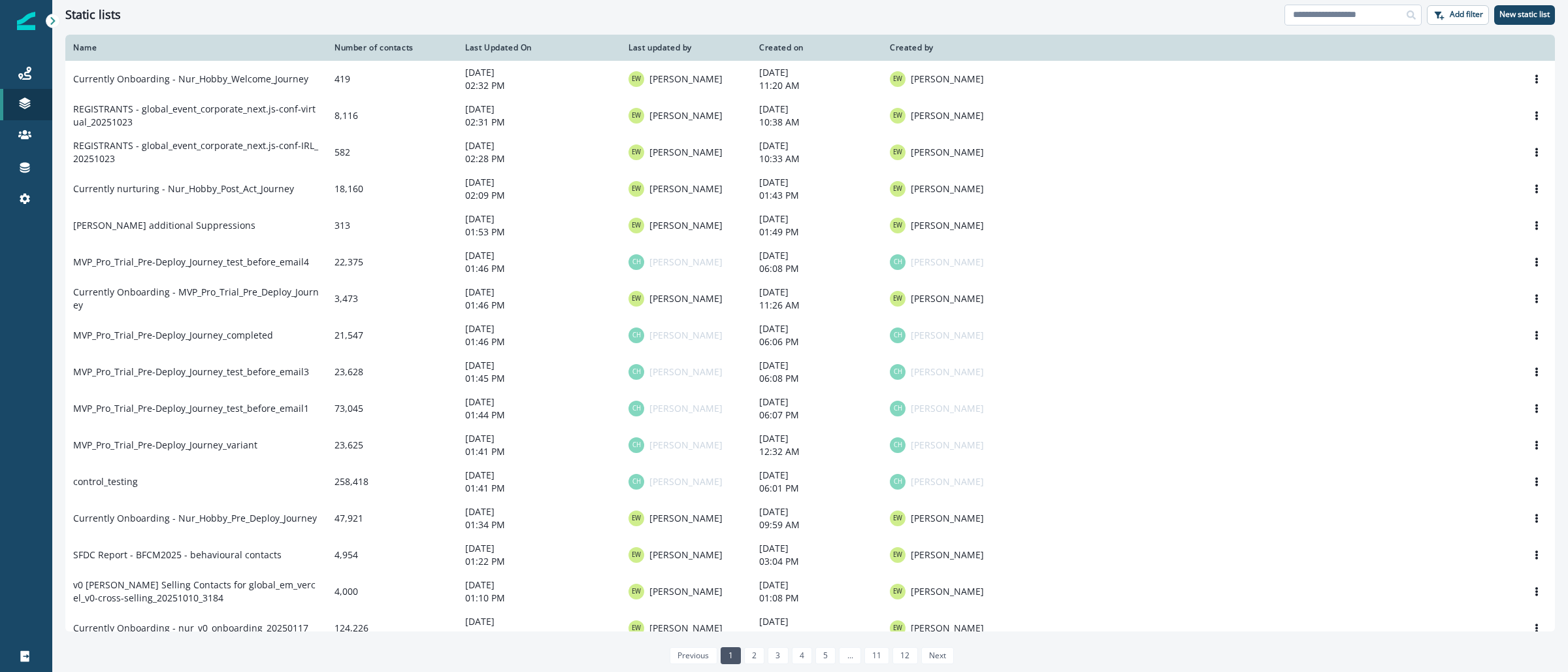
click at [1347, 9] on input at bounding box center [1353, 15] width 137 height 21
paste input "**********"
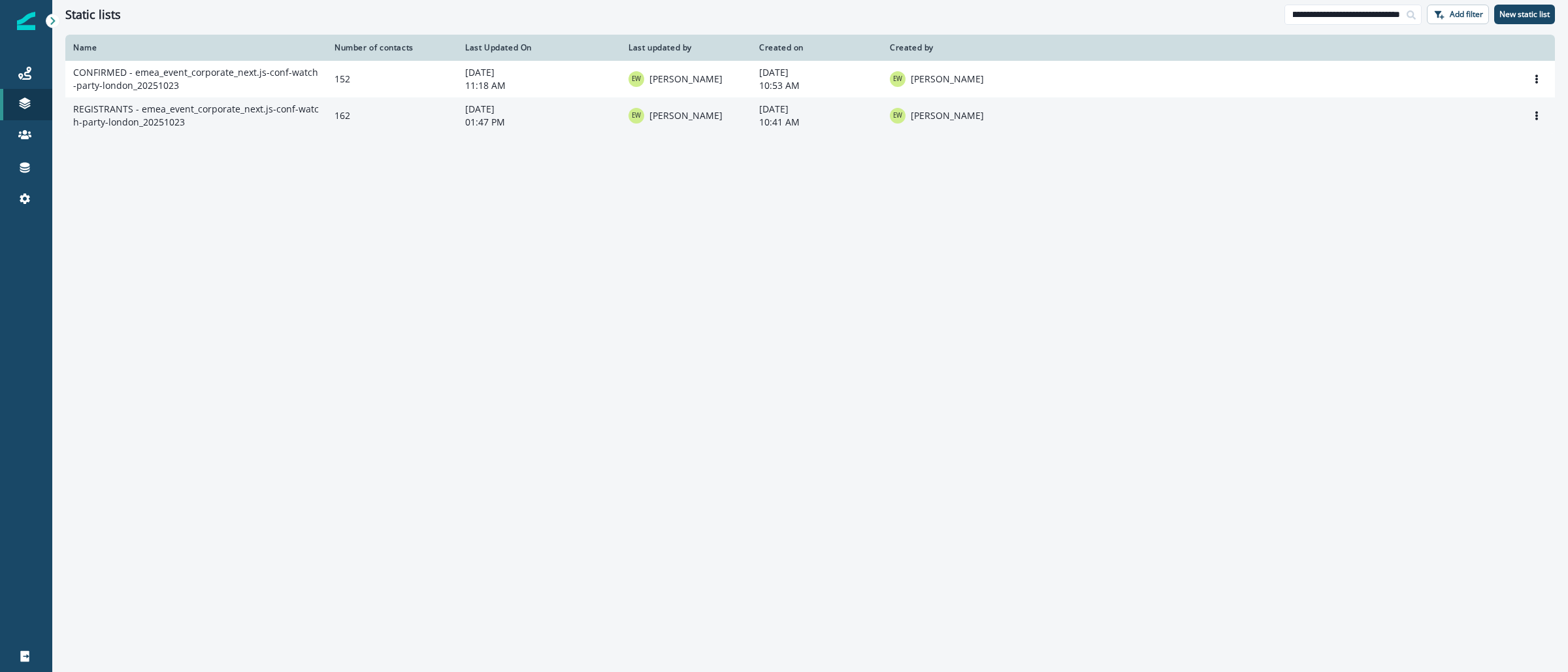
type input "**********"
click at [207, 111] on td "REGISTRANTS - emea_event_corporate_next.js-conf-watch-party-london_20251023" at bounding box center [196, 115] width 262 height 37
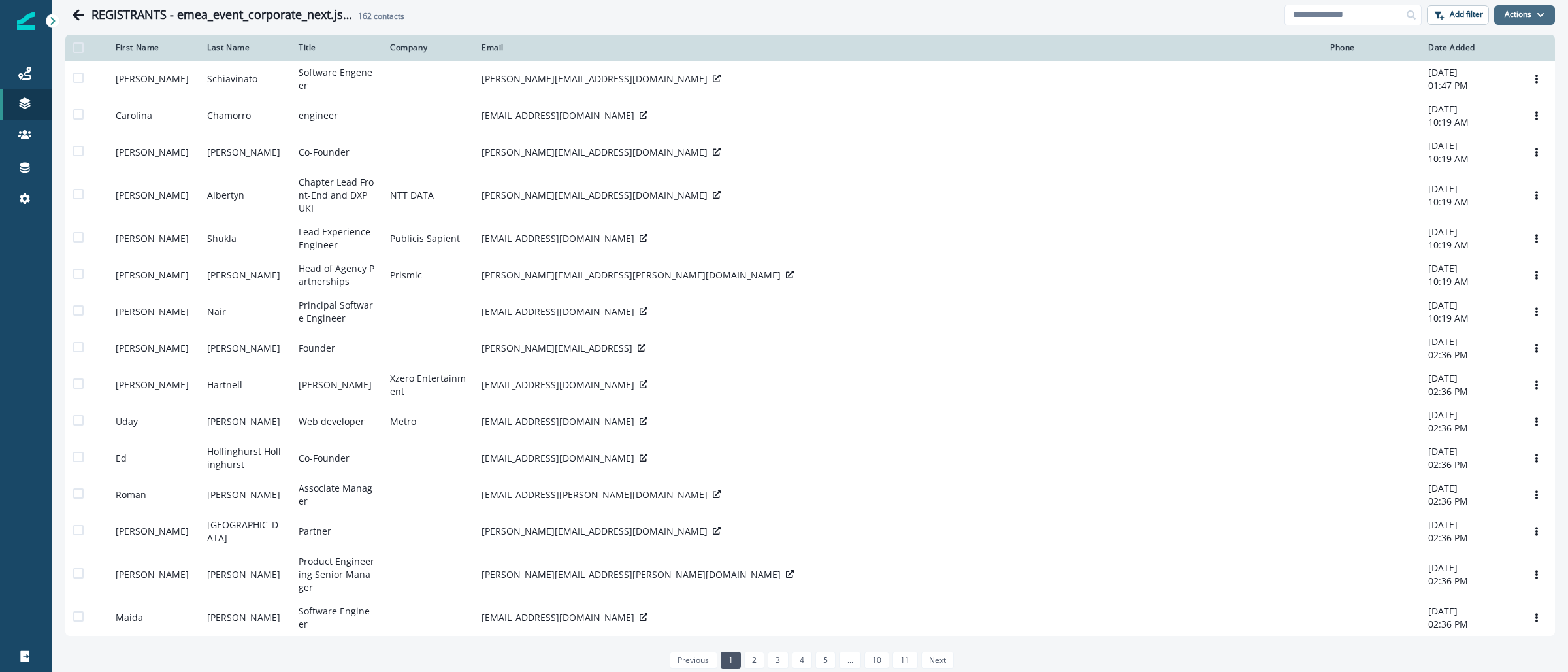
click at [1522, 17] on button "Actions" at bounding box center [1524, 15] width 61 height 19
click at [1479, 70] on button "From a CSV file" at bounding box center [1483, 70] width 117 height 21
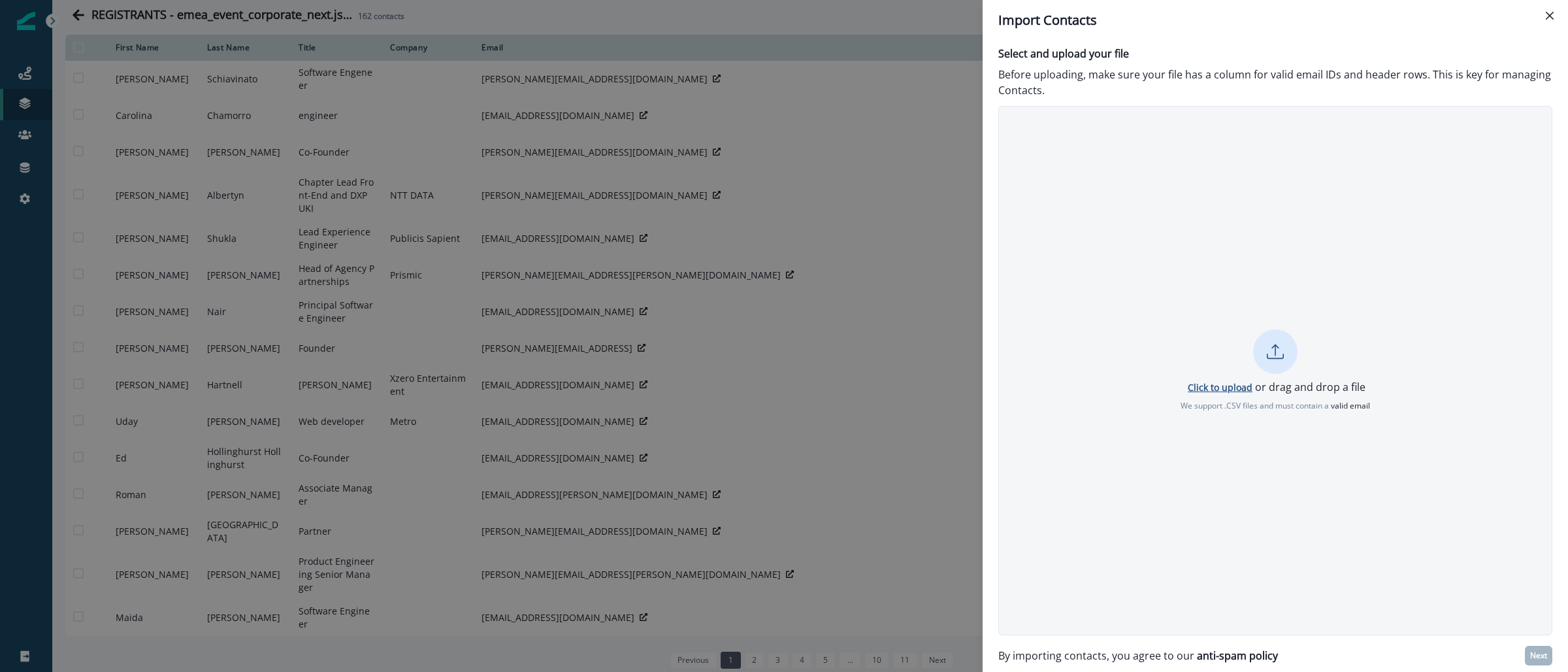
click at [1216, 381] on p "Click to upload" at bounding box center [1220, 387] width 65 height 13
click at [1539, 653] on p "Next" at bounding box center [1539, 655] width 17 height 9
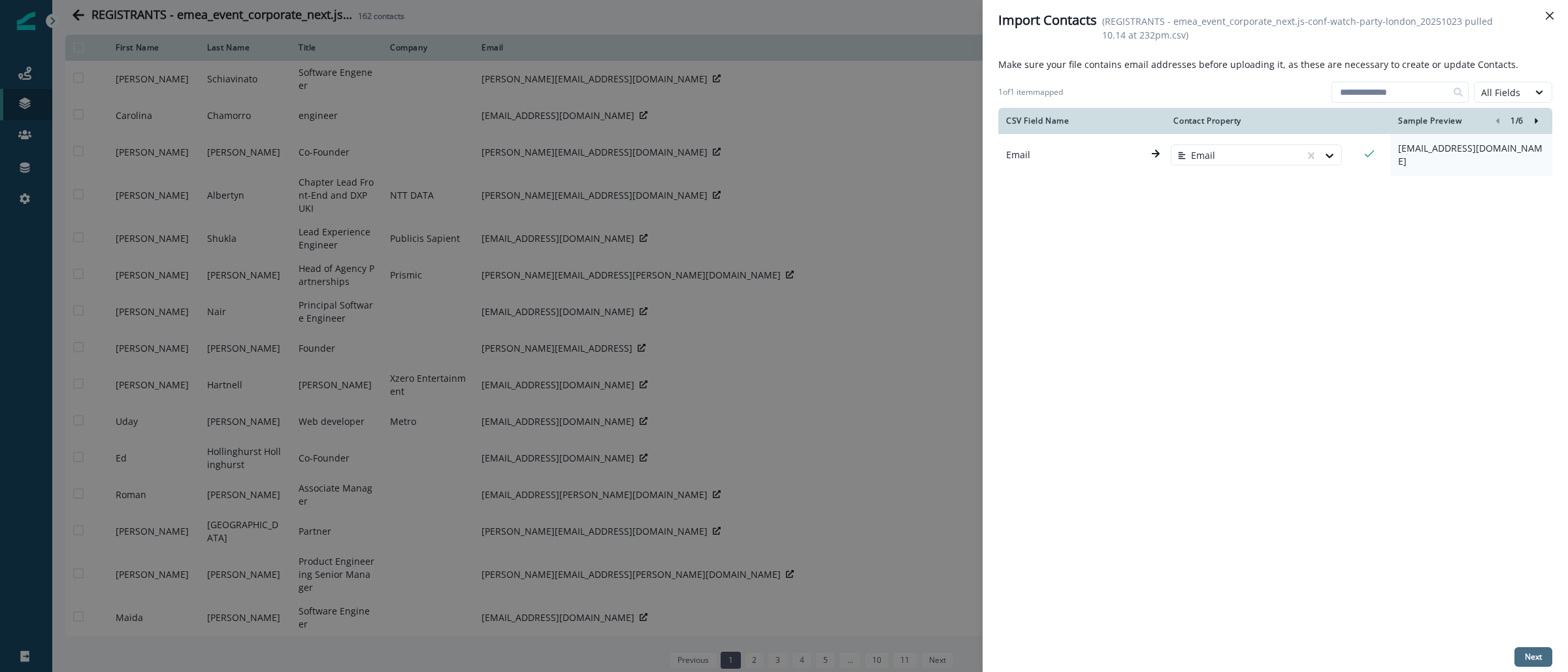
click at [1527, 655] on p "Next" at bounding box center [1533, 657] width 17 height 9
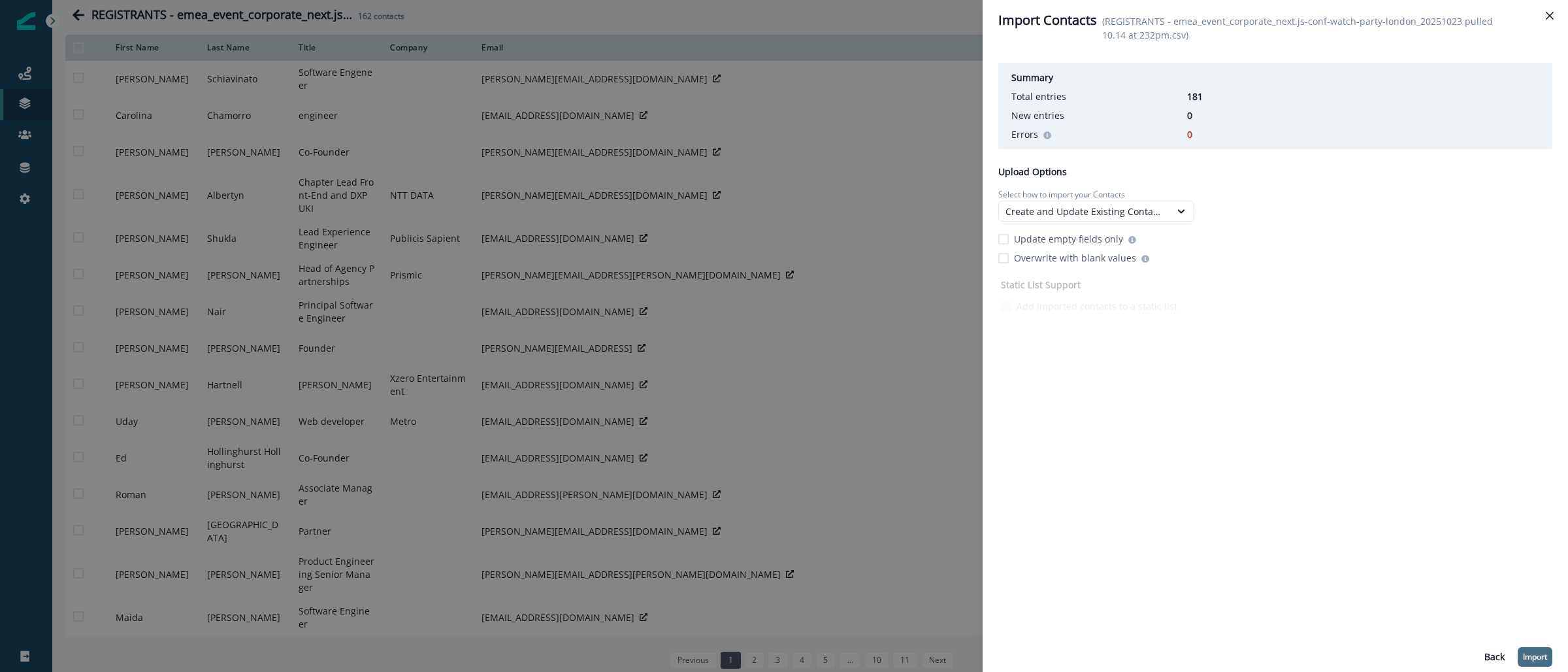
click at [1533, 660] on p "Import" at bounding box center [1535, 657] width 24 height 9
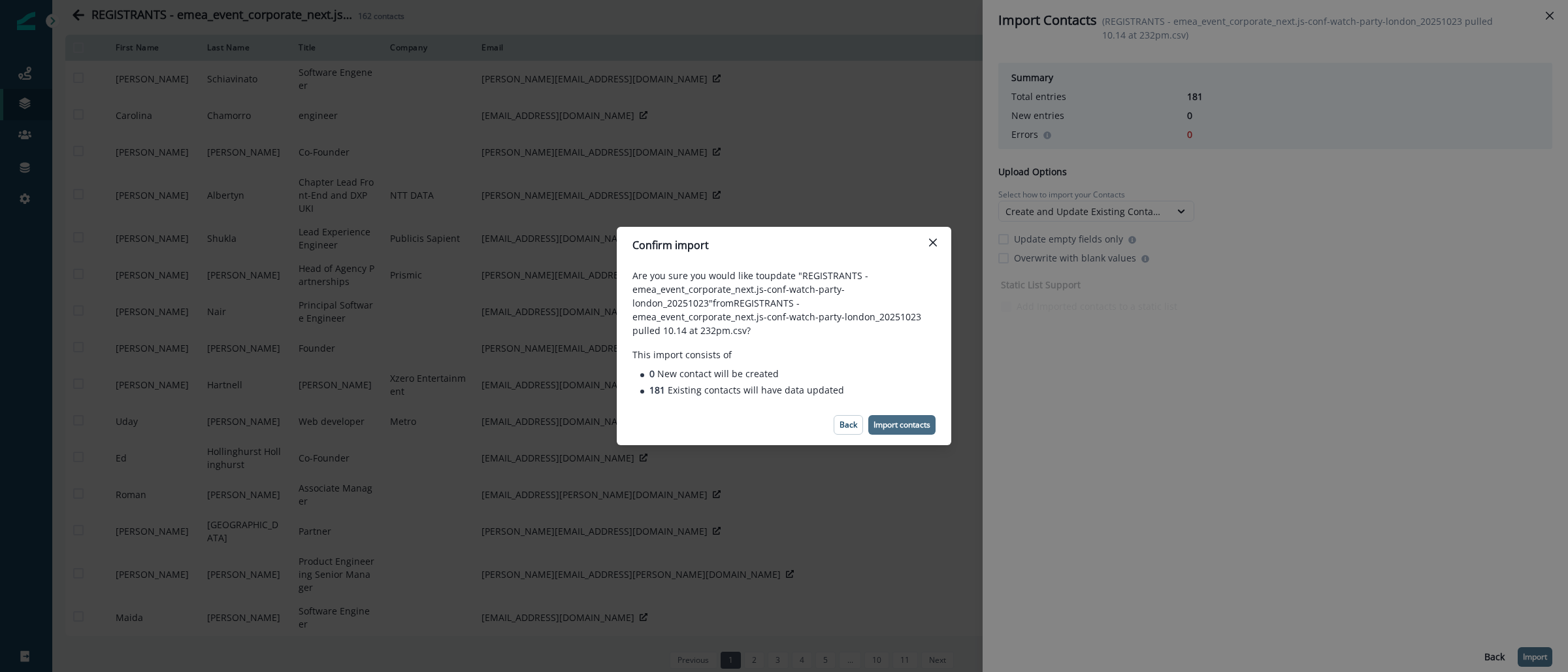
click at [900, 420] on p "Import contacts" at bounding box center [902, 425] width 57 height 9
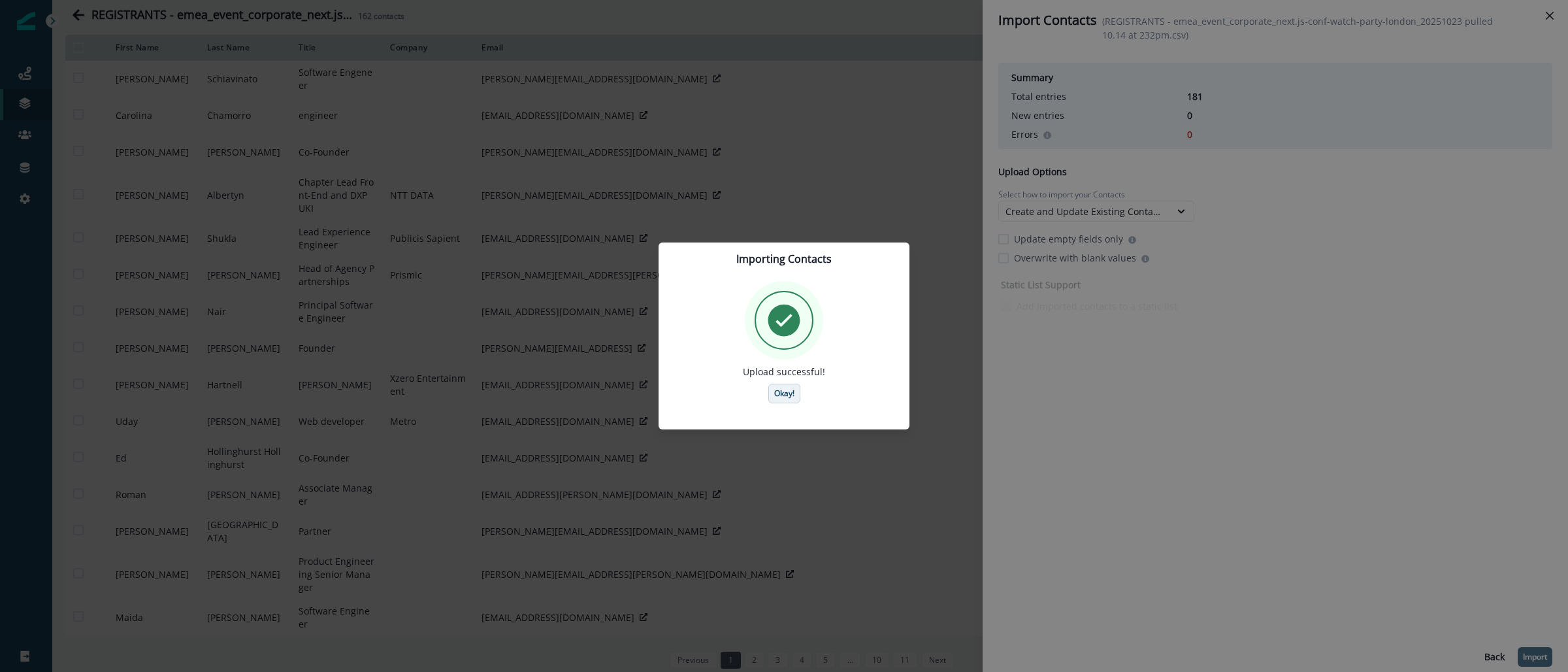
click at [786, 392] on p "Okay!" at bounding box center [784, 394] width 20 height 9
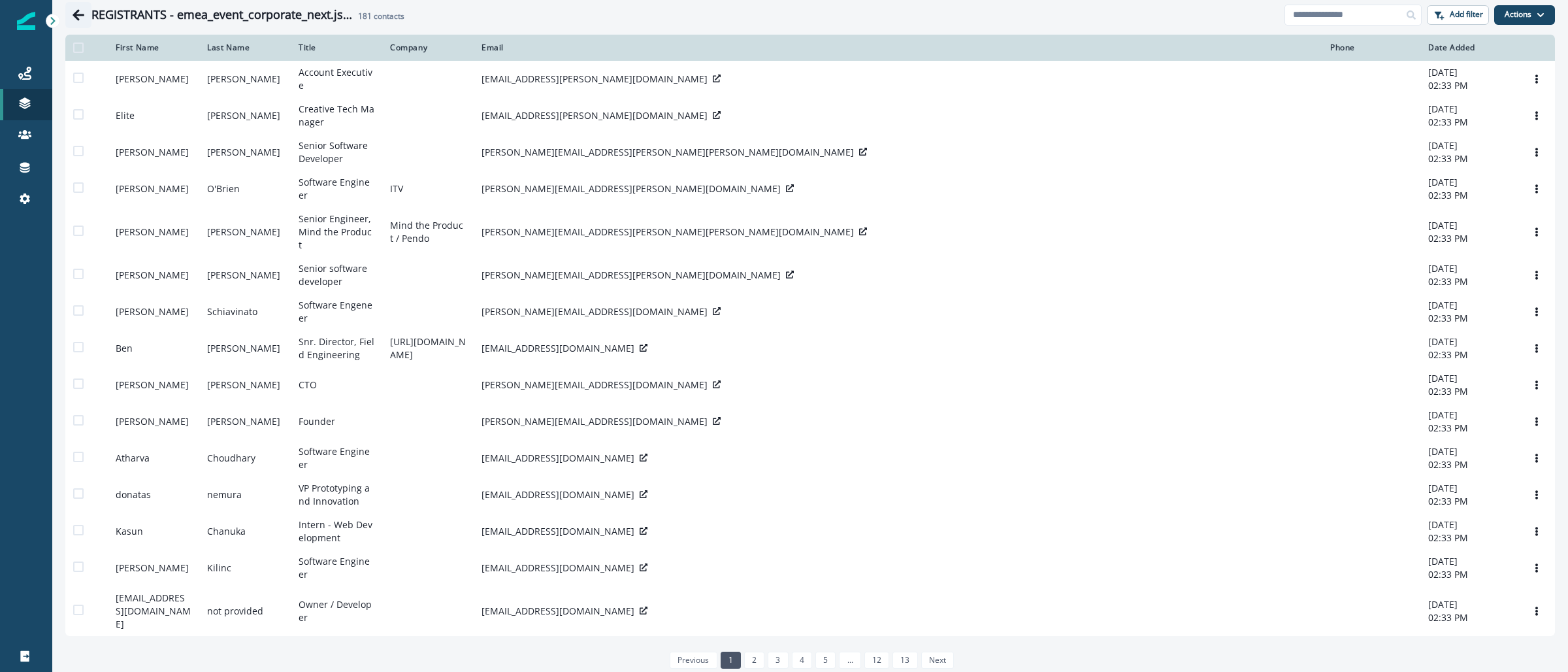
click at [65, 15] on button "Go back" at bounding box center [78, 15] width 26 height 26
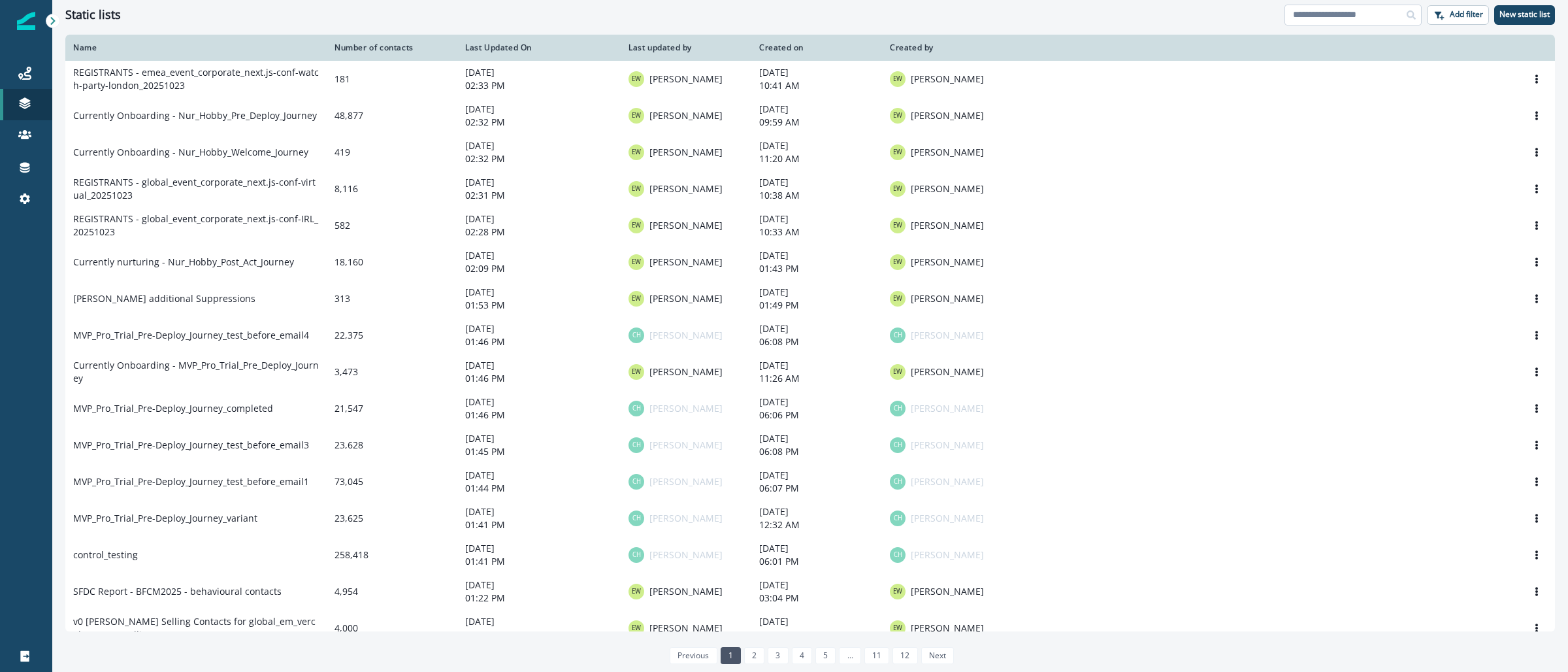
click at [1334, 17] on input at bounding box center [1353, 15] width 137 height 21
paste input "**********"
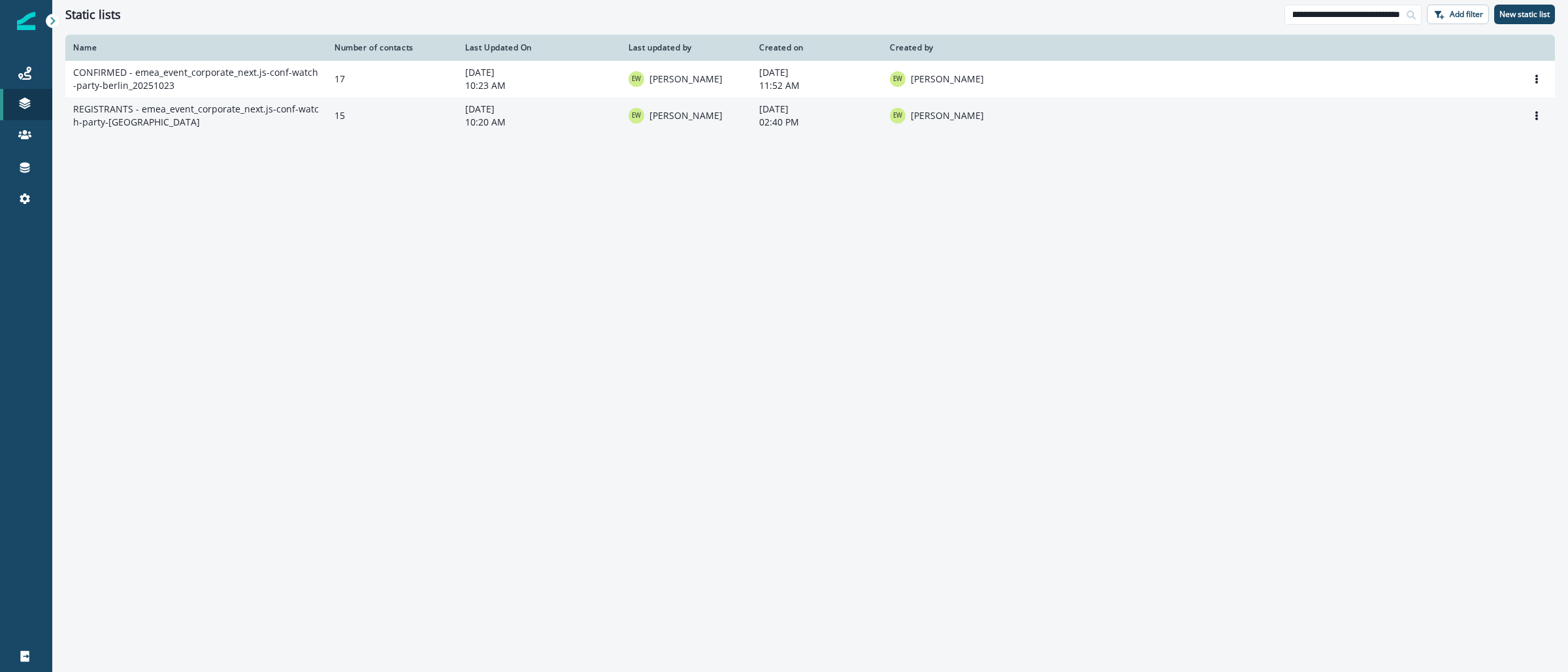
type input "**********"
click at [171, 118] on td "REGISTRANTS - emea_event_corporate_next.js-conf-watch-party-[GEOGRAPHIC_DATA]" at bounding box center [196, 115] width 262 height 37
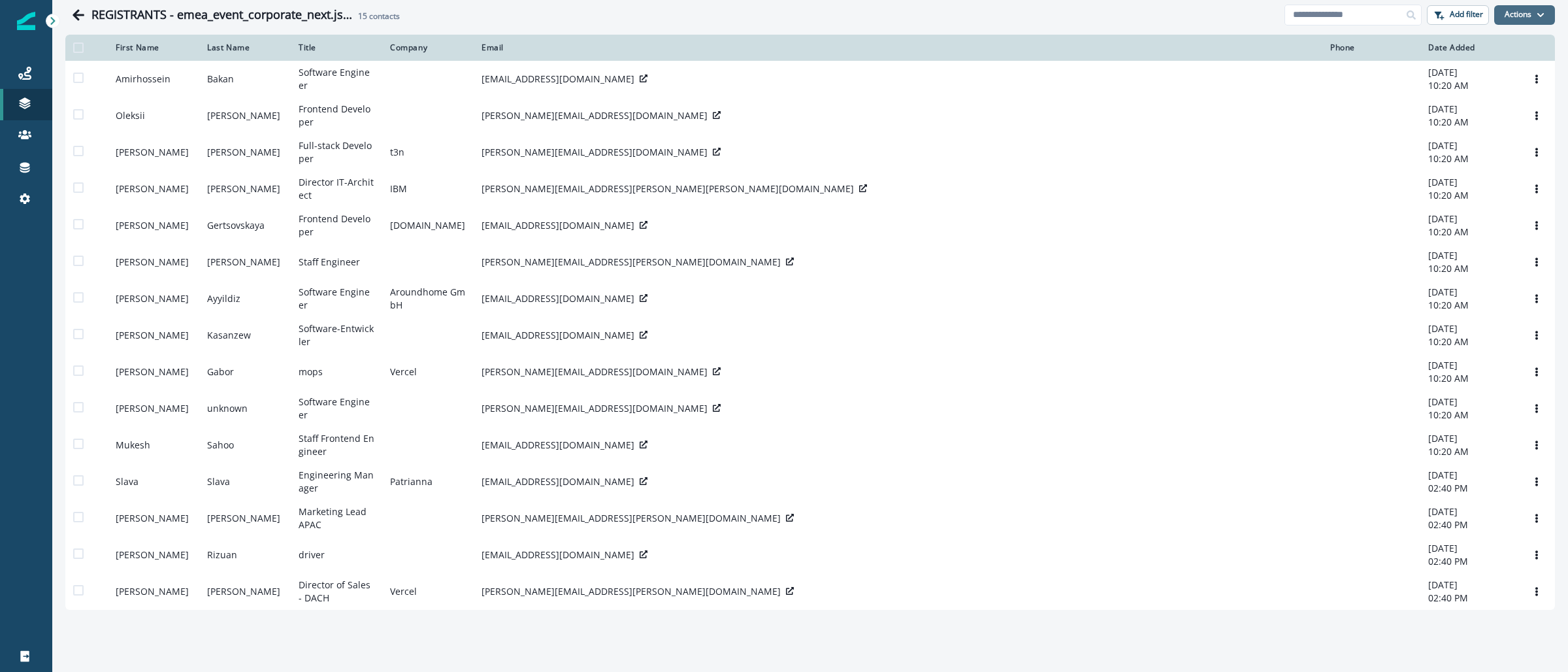
click at [1532, 13] on button "Actions" at bounding box center [1524, 15] width 61 height 19
click at [1489, 69] on button "From a CSV file" at bounding box center [1496, 70] width 117 height 21
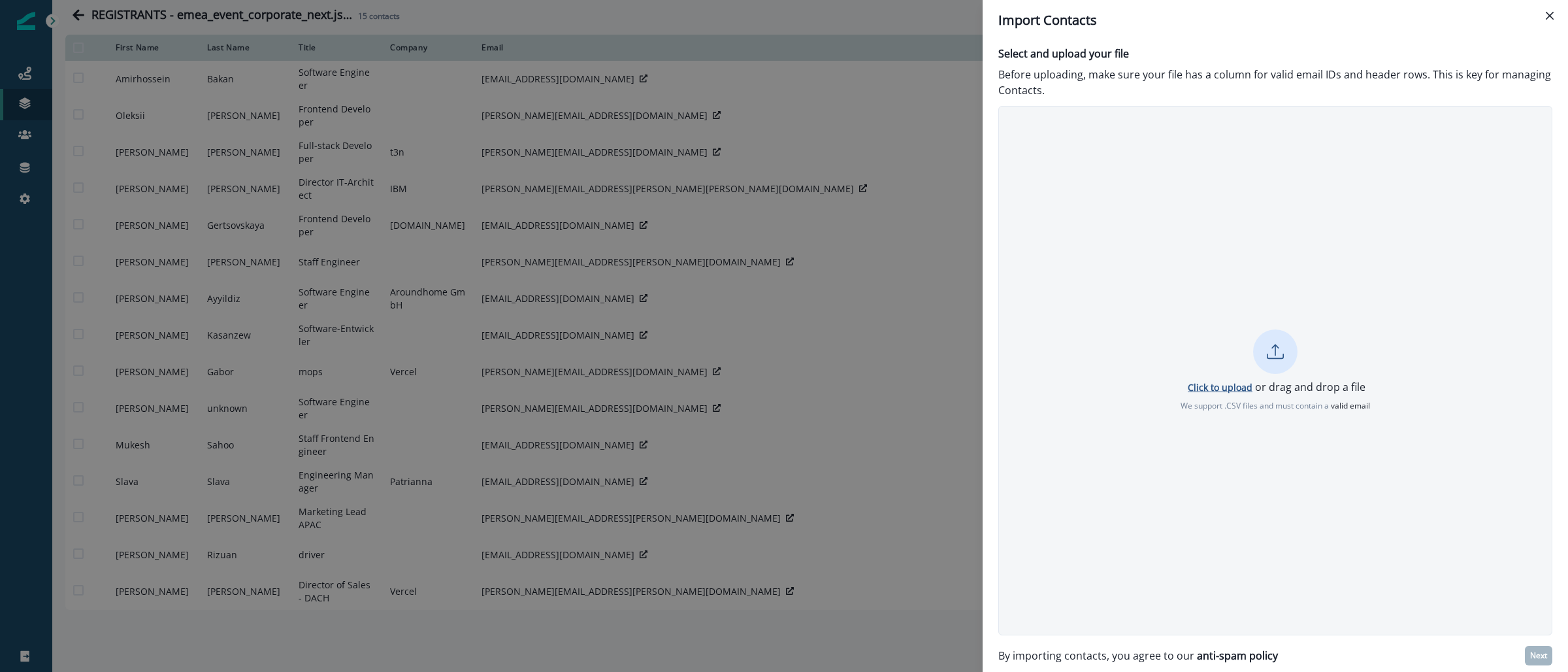
click at [1200, 386] on p "Click to upload" at bounding box center [1220, 387] width 65 height 13
click at [1532, 651] on p "Next" at bounding box center [1539, 655] width 17 height 9
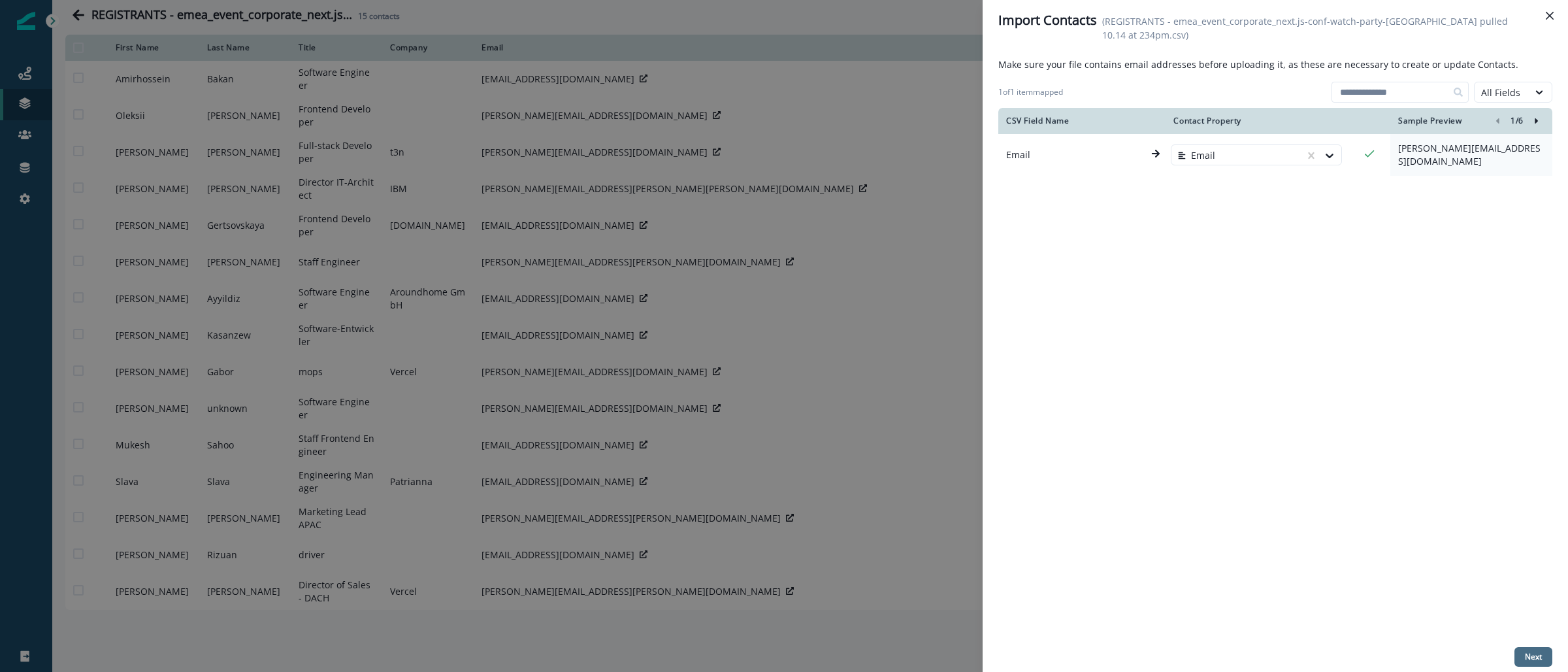
click at [1525, 657] on p "Next" at bounding box center [1533, 657] width 17 height 9
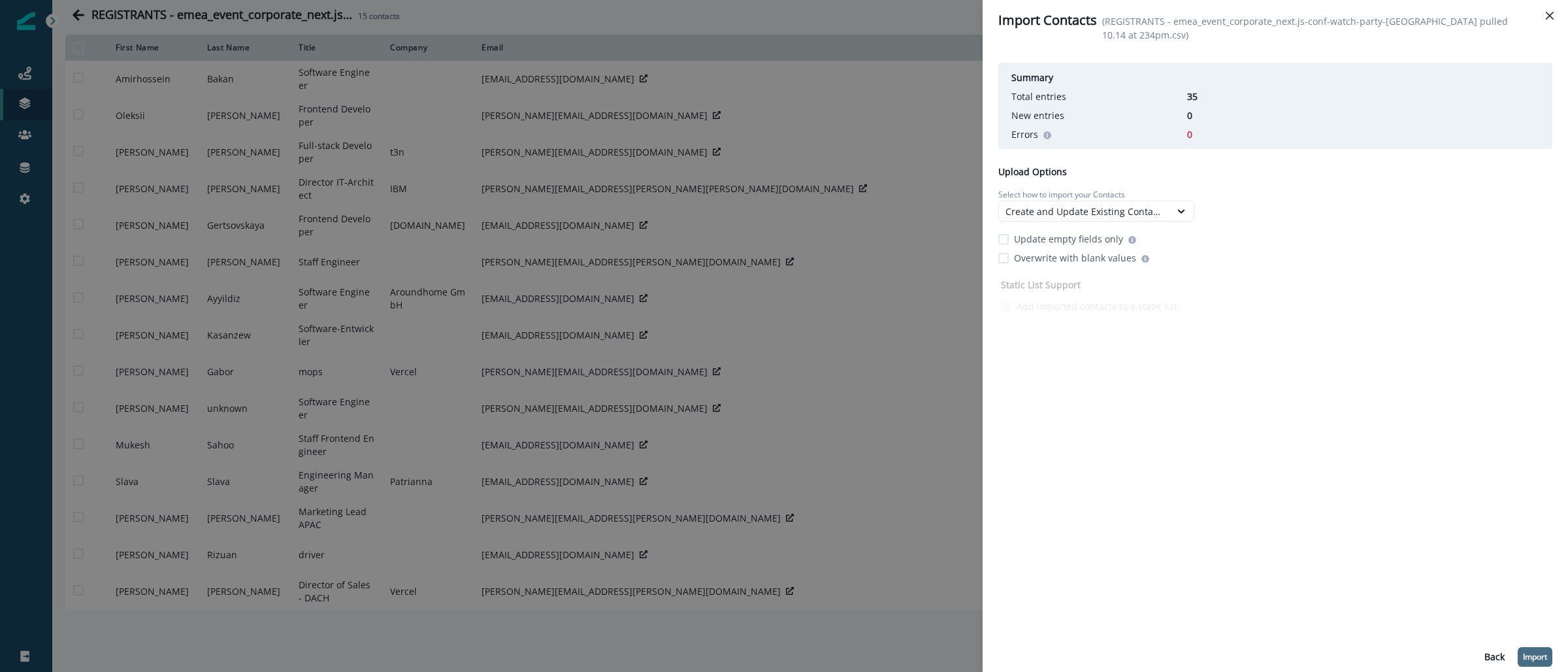
click at [1533, 654] on p "Import" at bounding box center [1535, 657] width 24 height 9
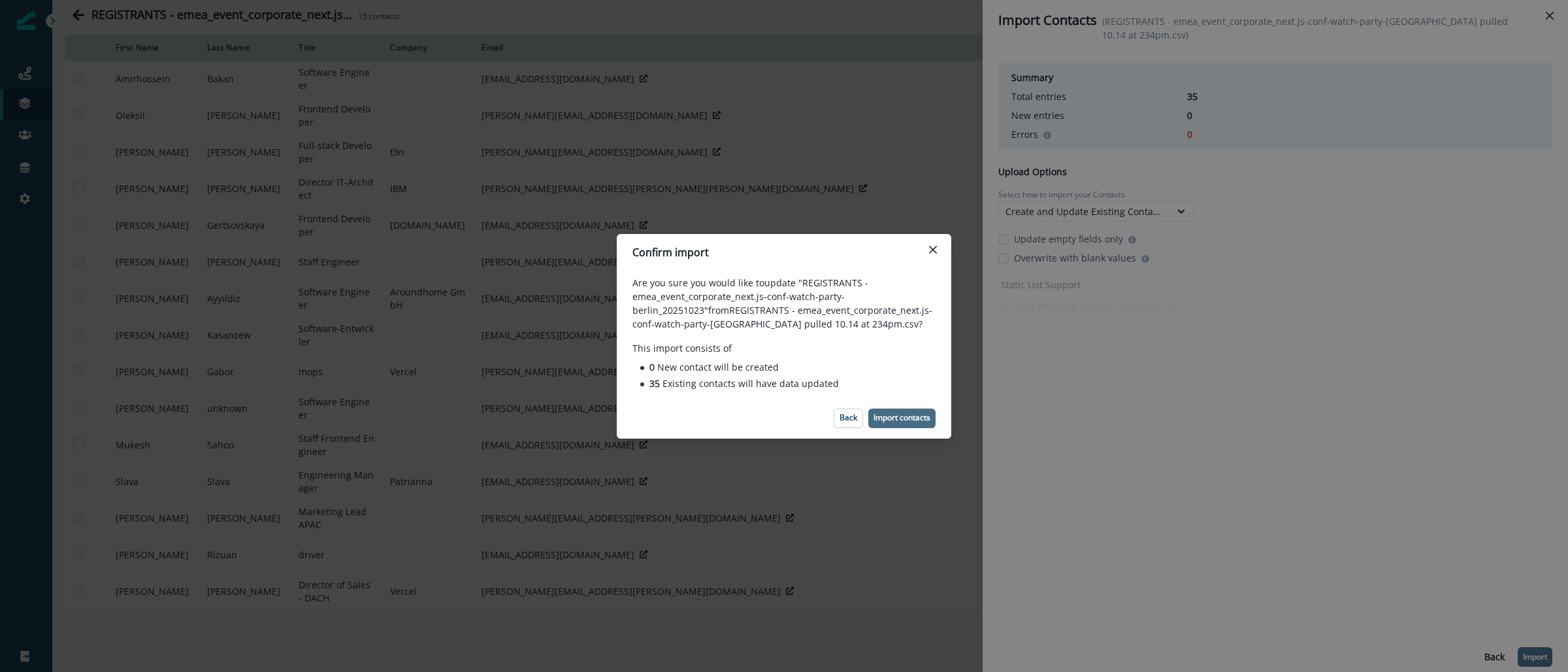
click at [882, 420] on p "Import contacts" at bounding box center [902, 418] width 57 height 9
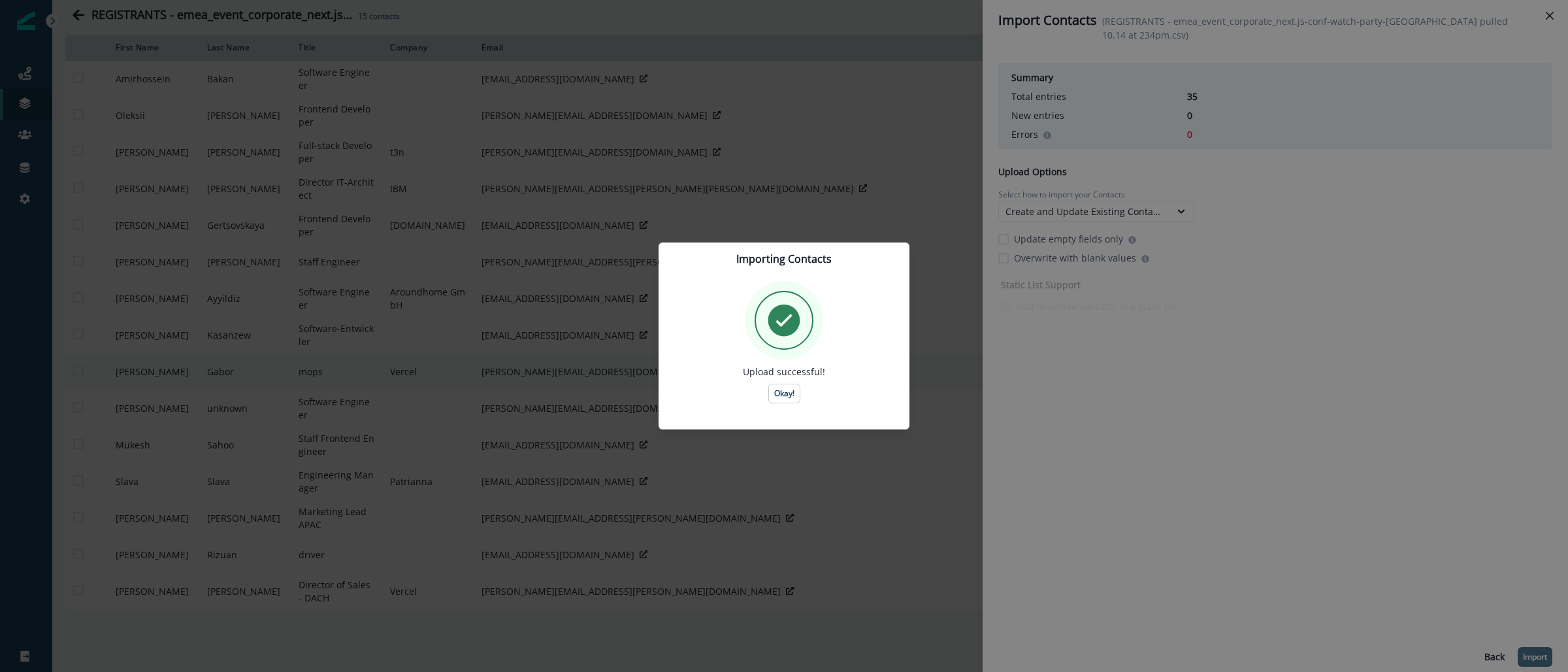
drag, startPoint x: 778, startPoint y: 393, endPoint x: 718, endPoint y: 365, distance: 66.2
click at [778, 393] on p "Okay!" at bounding box center [784, 394] width 20 height 9
